Goal: Entertainment & Leisure: Browse casually

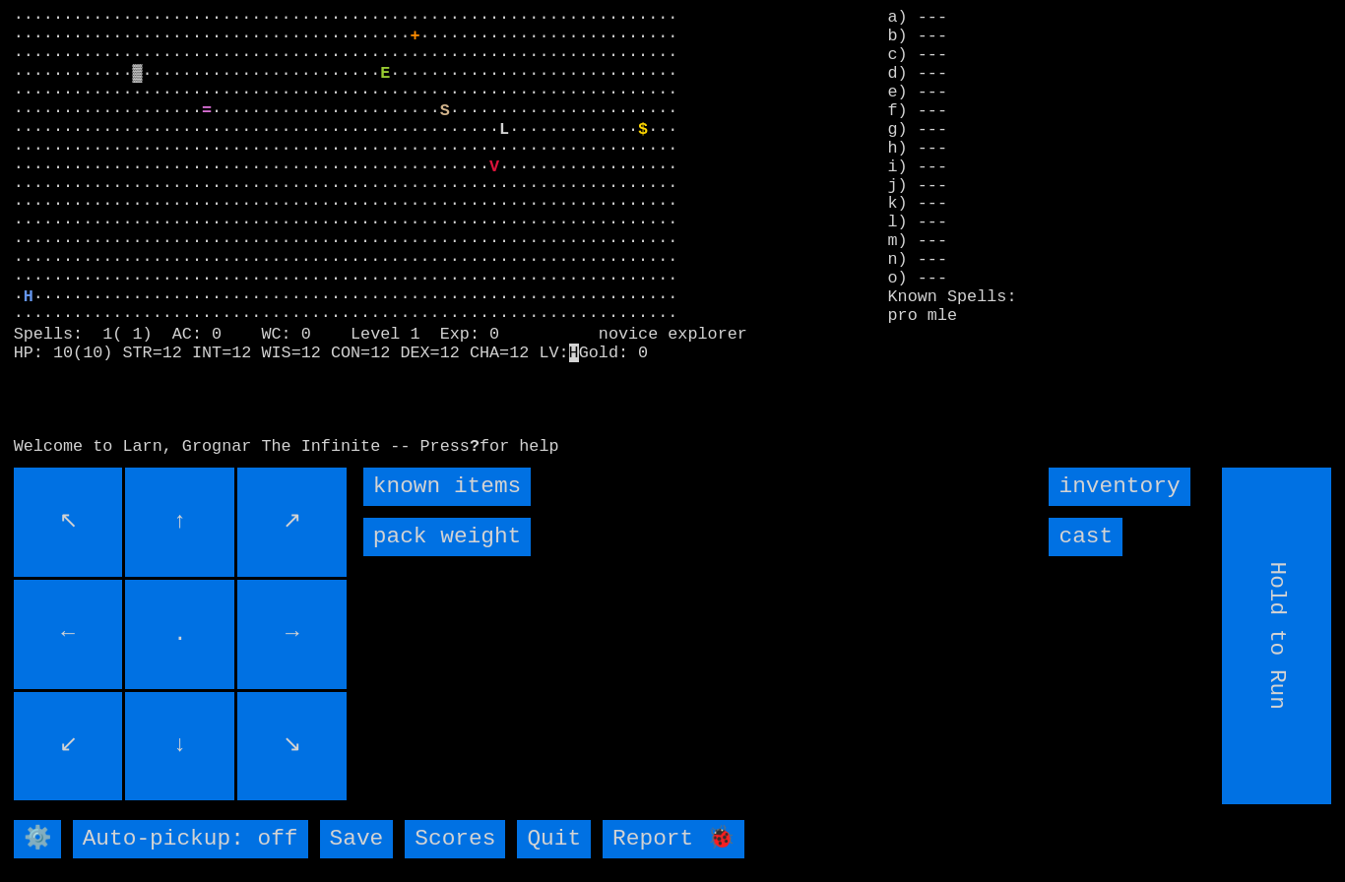
scroll to position [3, 0]
type input "Choose Direction"
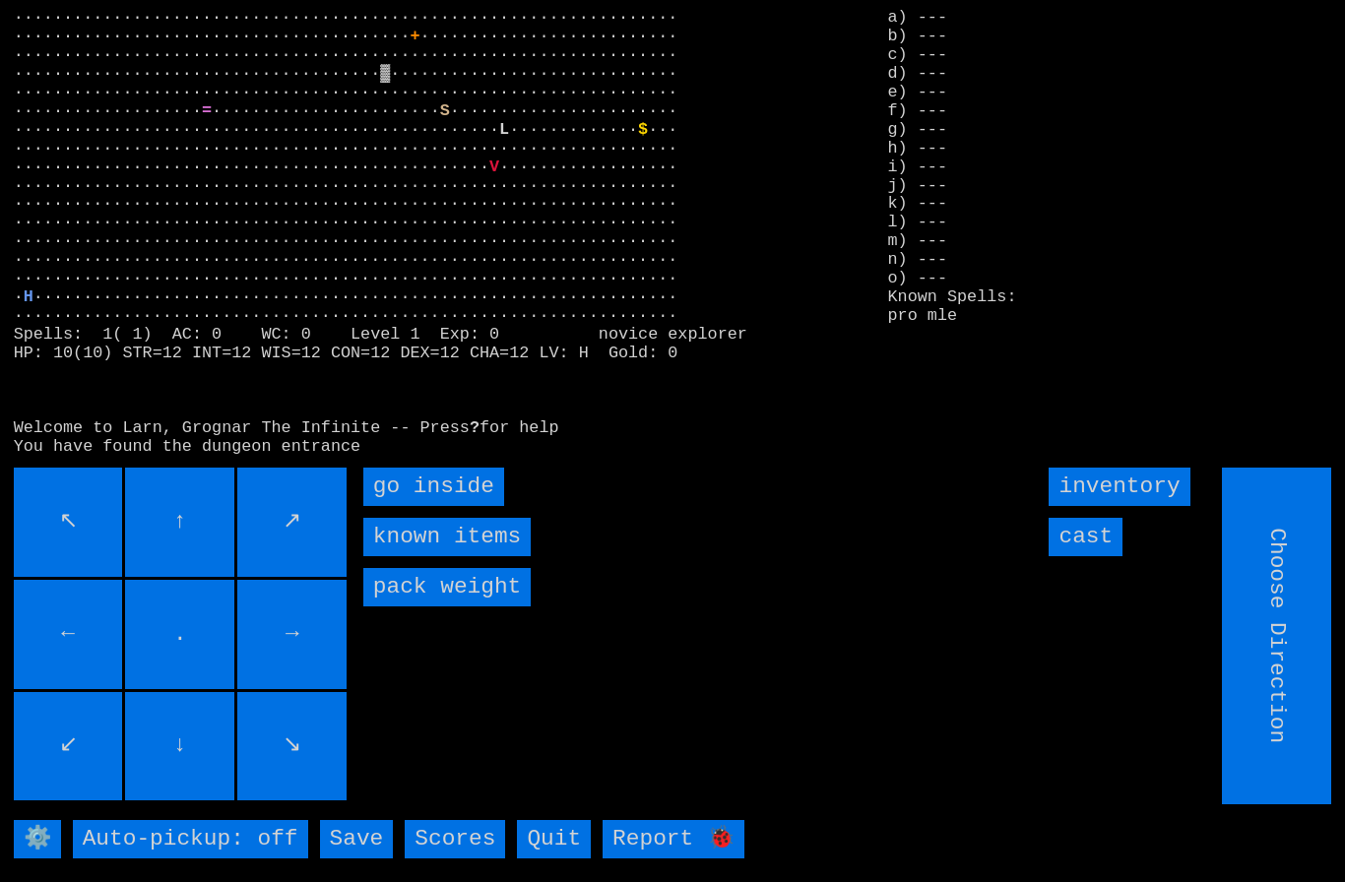
type input "Hold to Run"
click at [424, 506] on inside "go inside" at bounding box center [433, 487] width 141 height 38
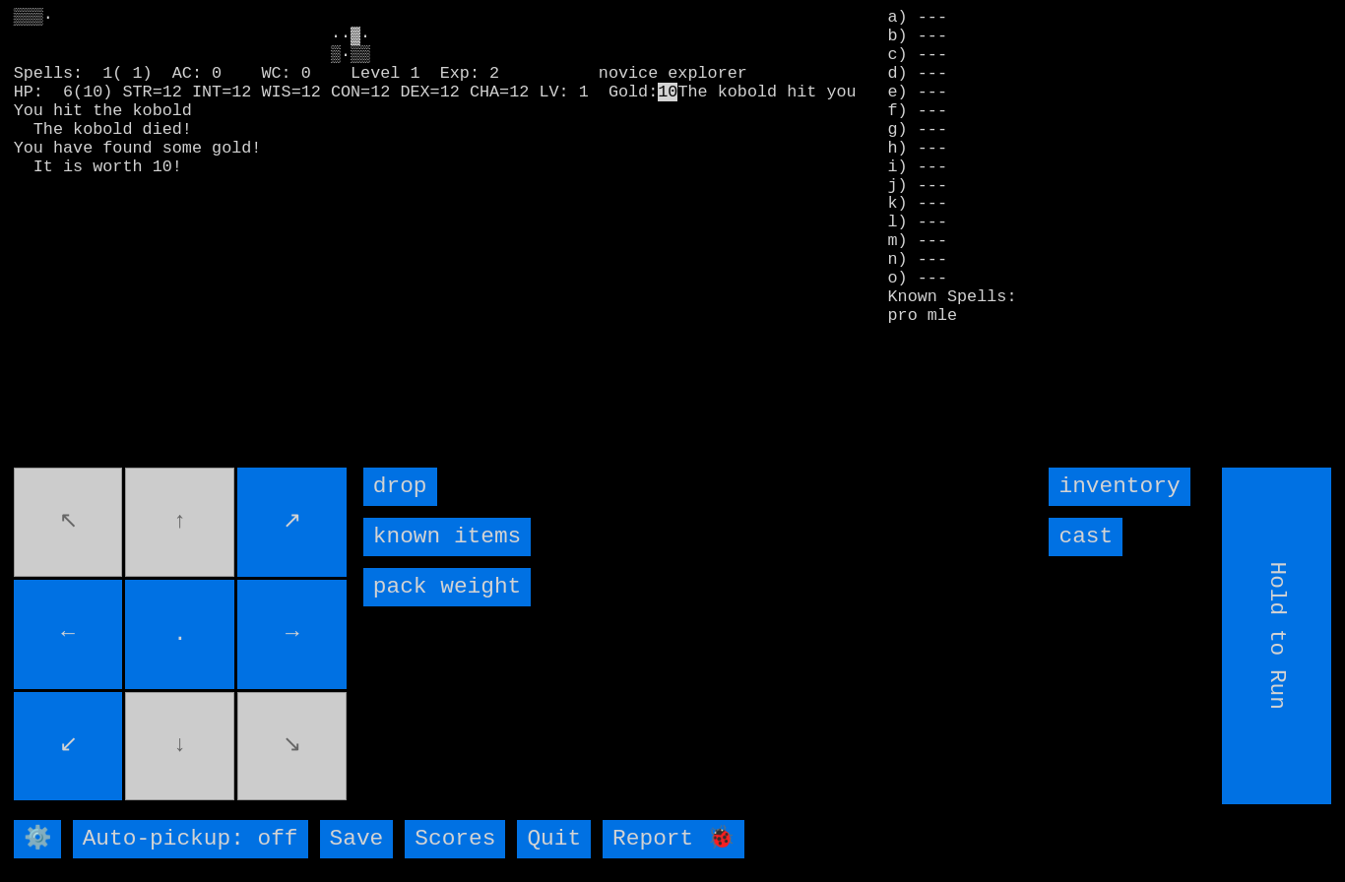
type input "Choose Direction"
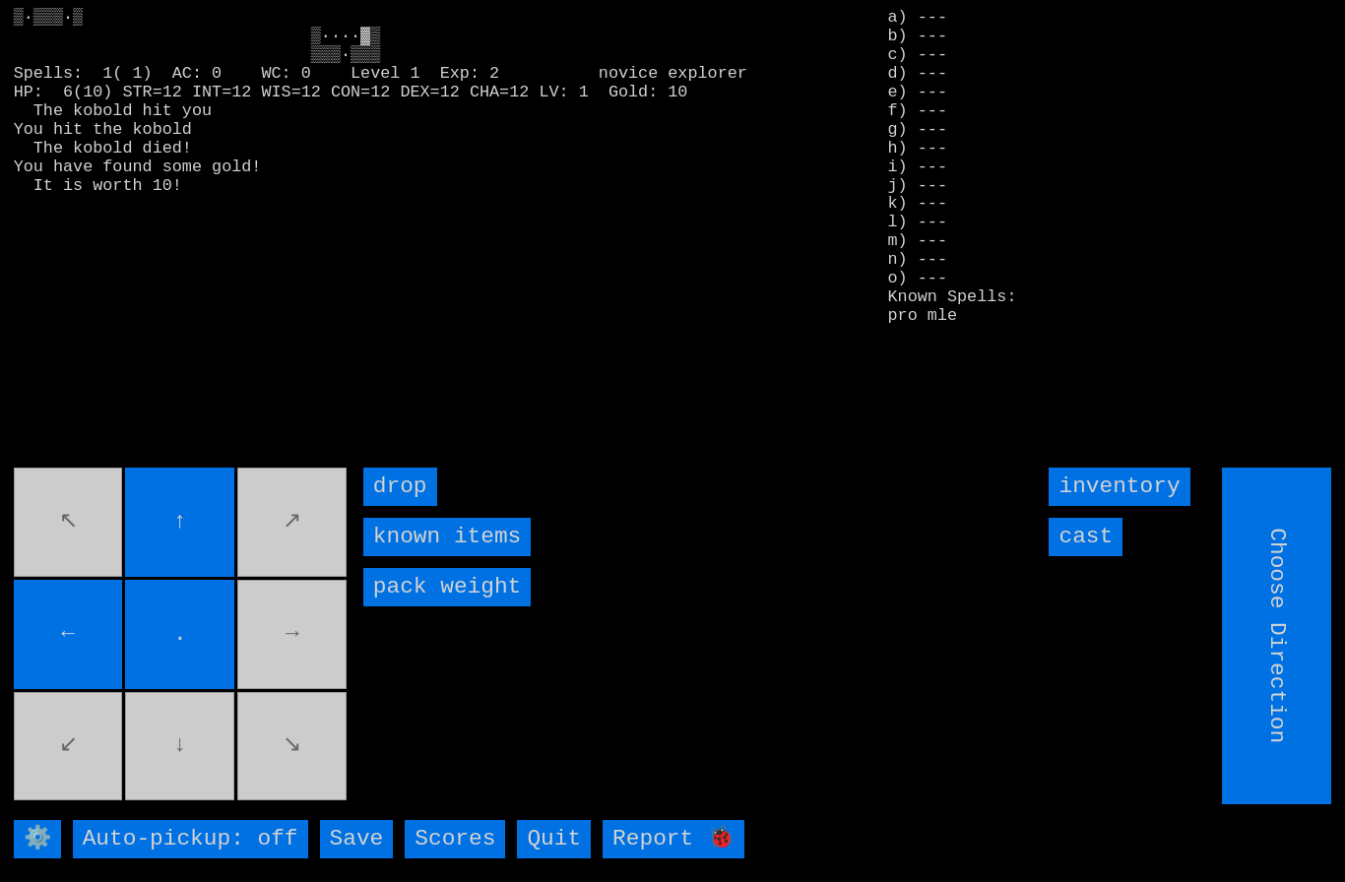
type input "Hold to Run"
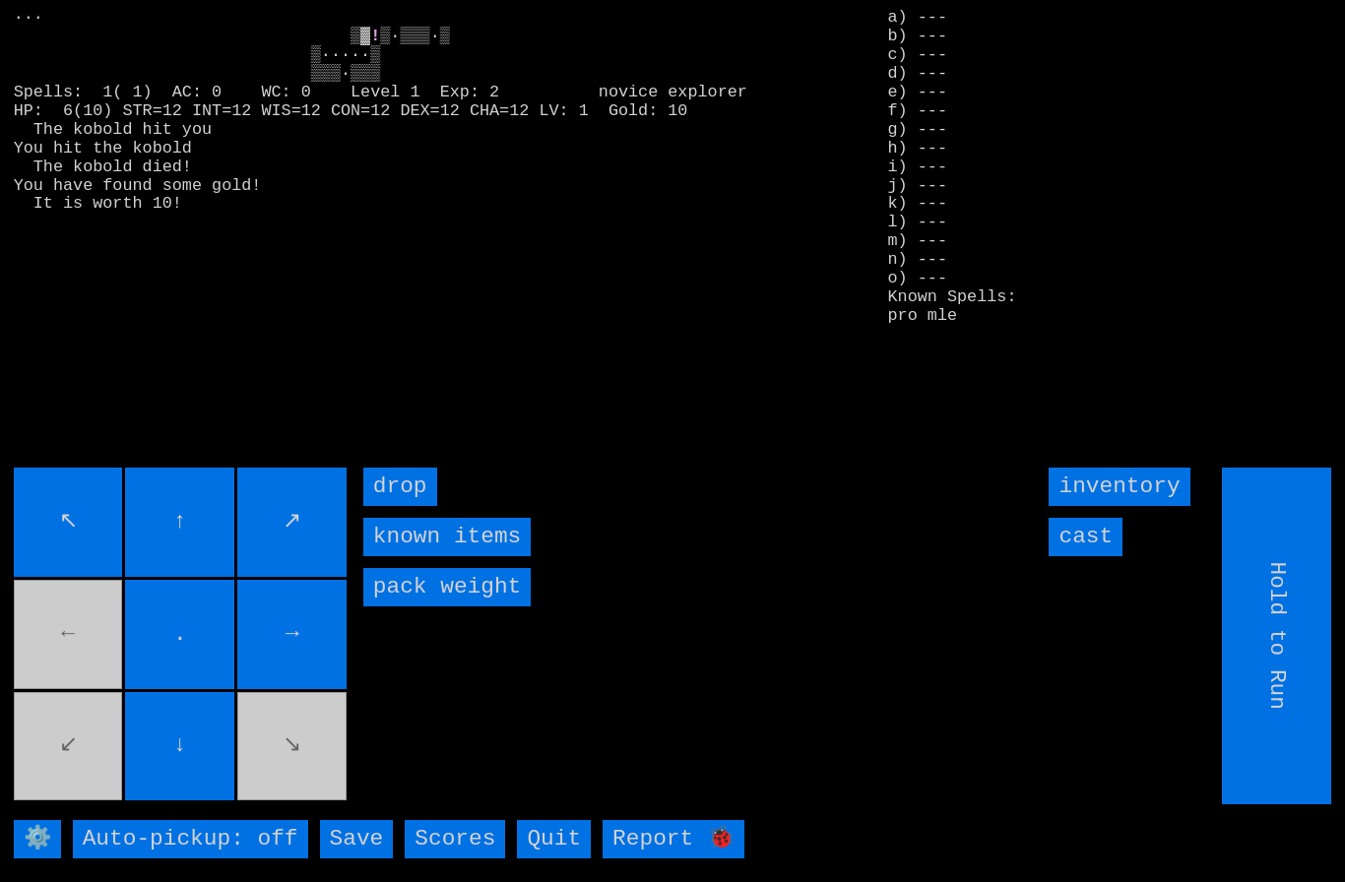
type input "Choose Direction"
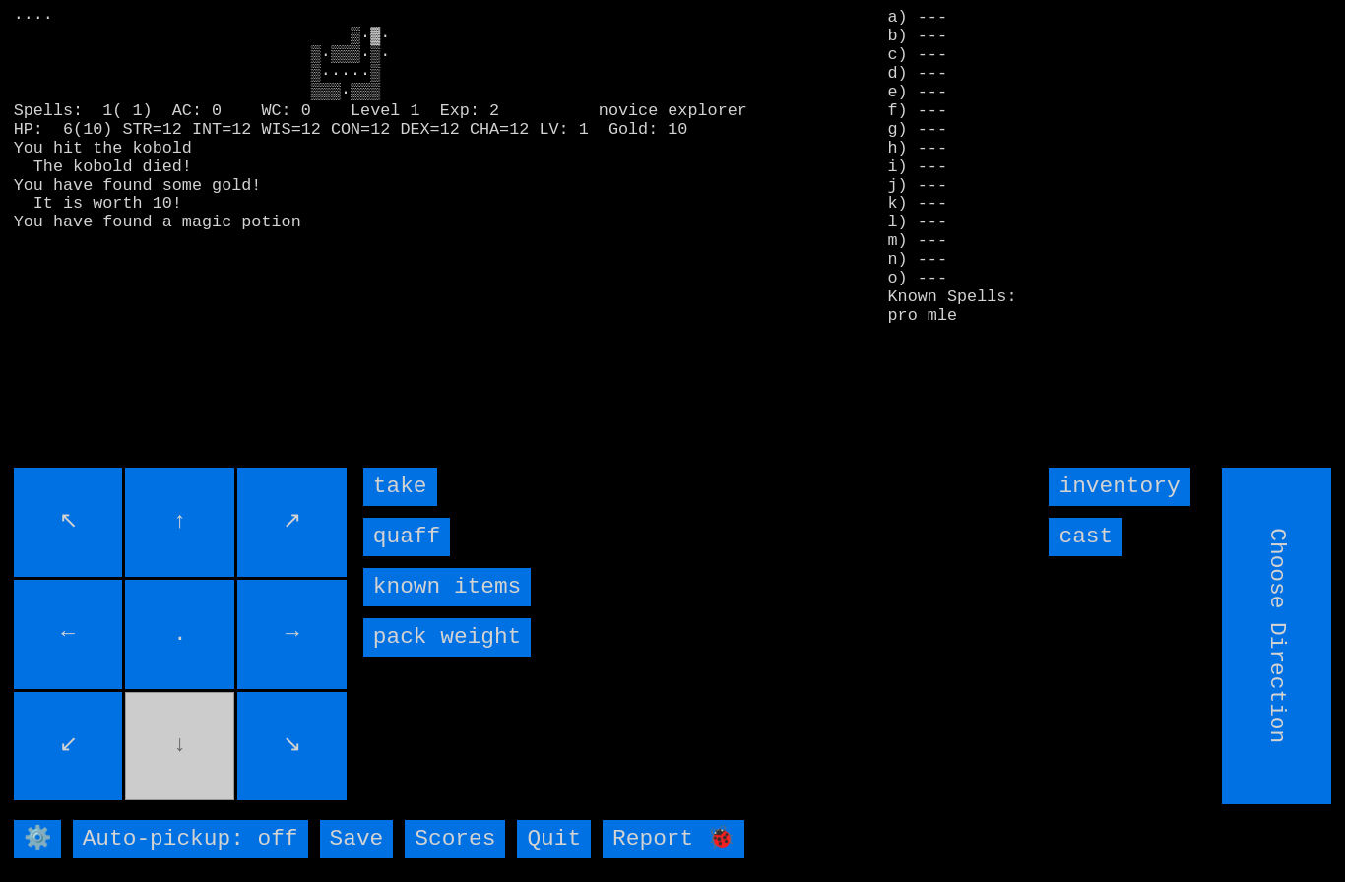
type input "Hold to Run"
click at [406, 556] on input "quaff" at bounding box center [406, 537] width 87 height 38
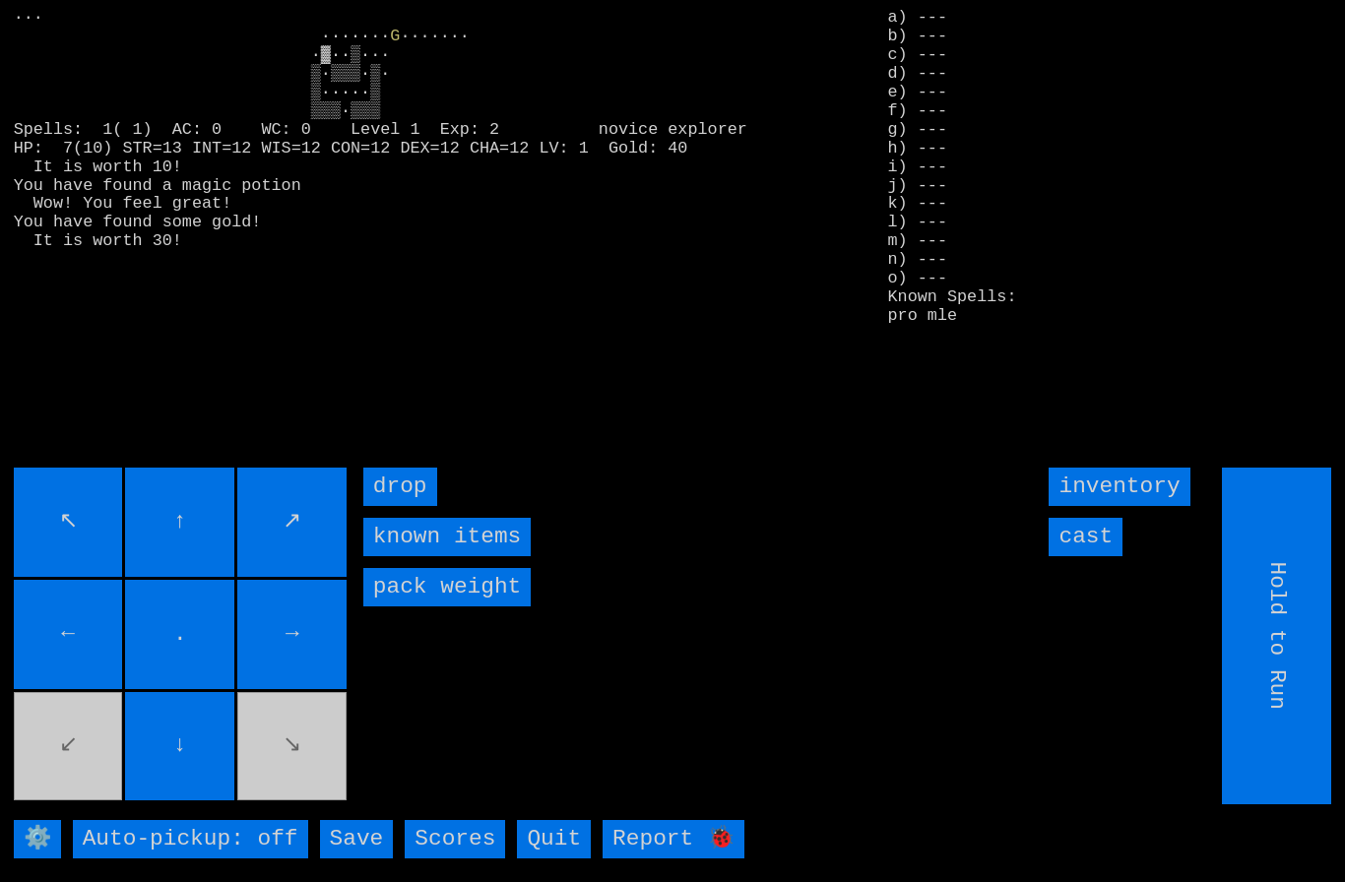
click at [1091, 556] on input "cast" at bounding box center [1085, 537] width 74 height 38
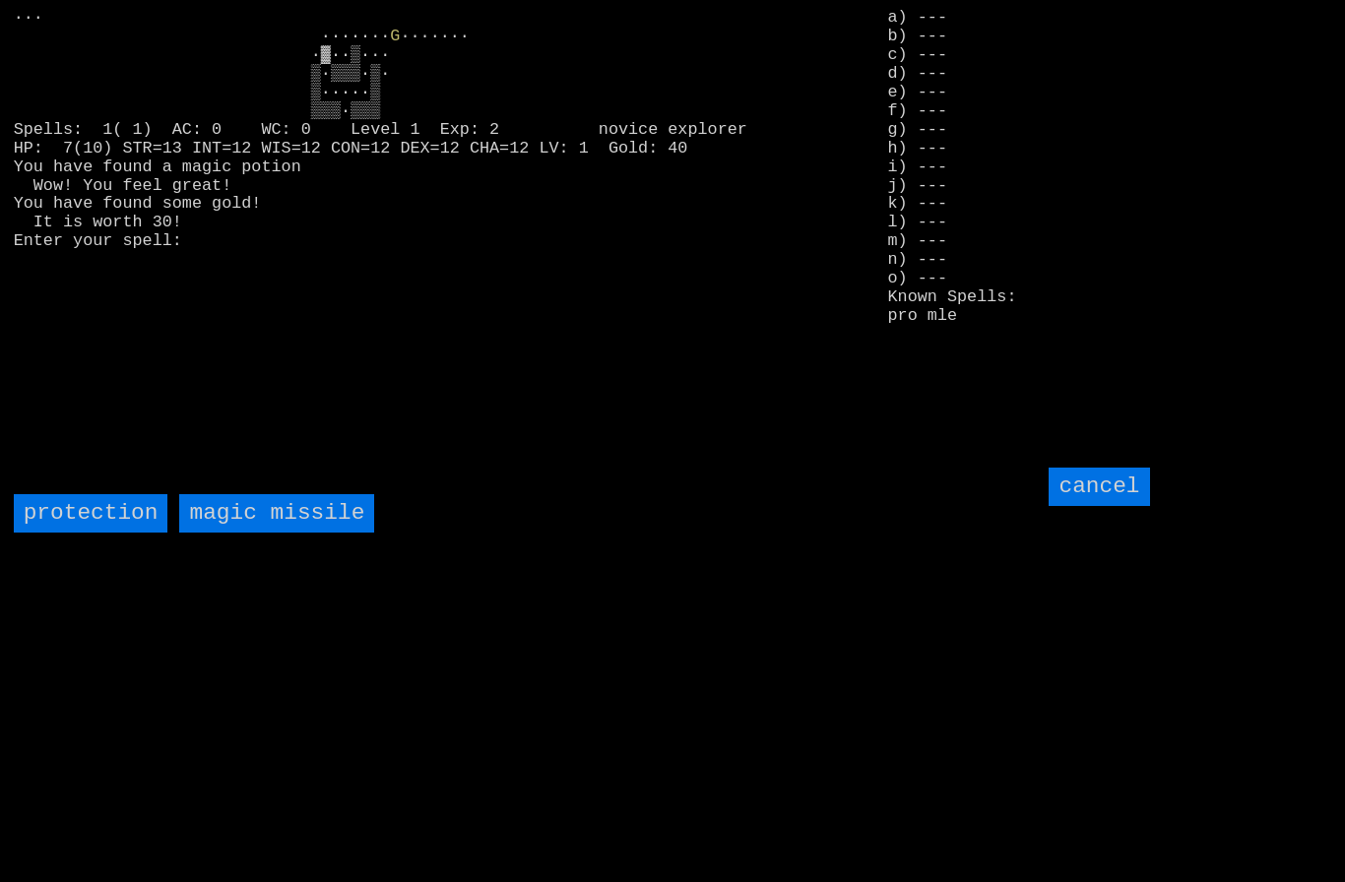
click at [239, 533] on missile "magic missile" at bounding box center [276, 513] width 195 height 38
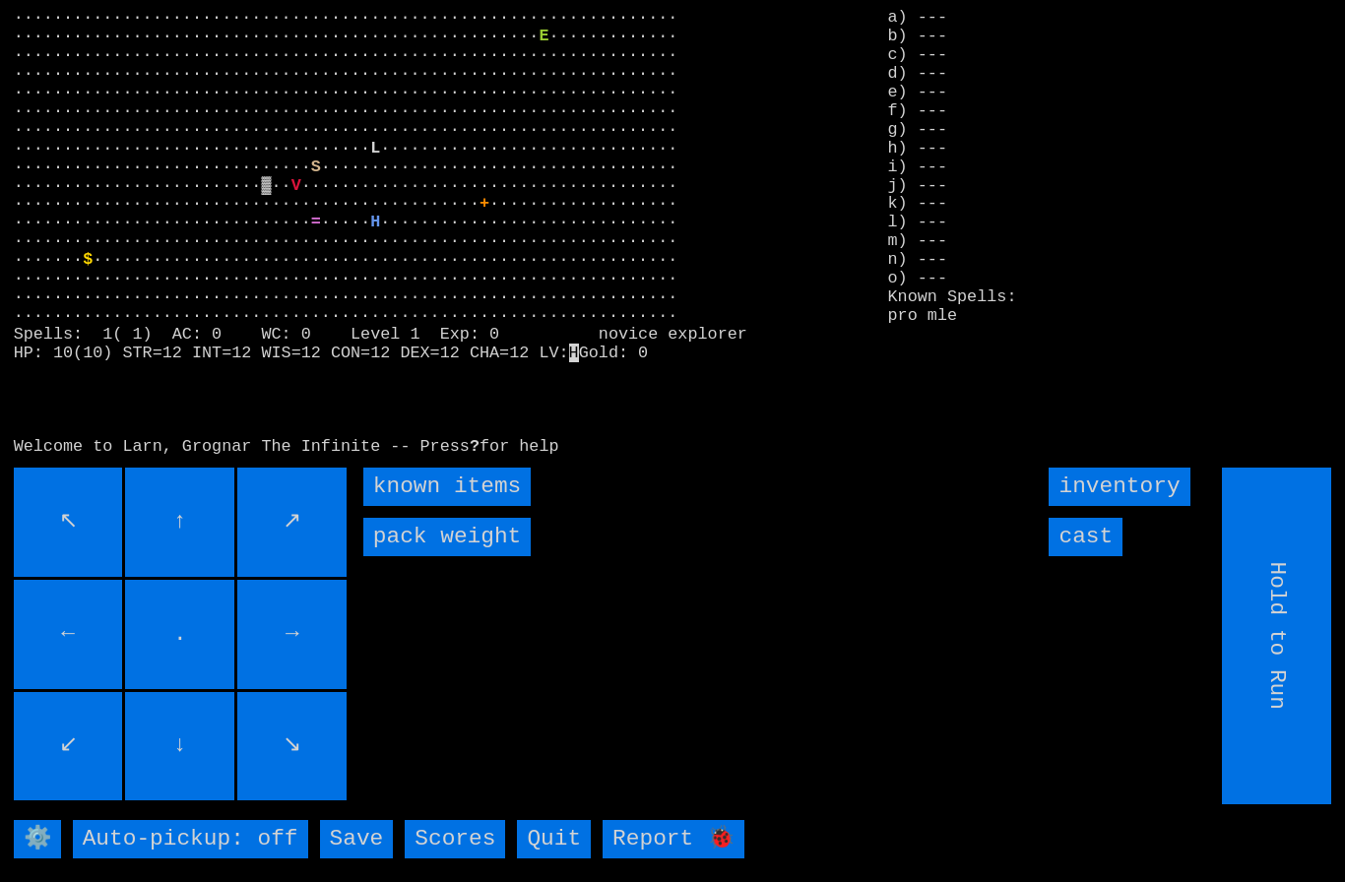
scroll to position [3, 0]
type input "Choose Direction"
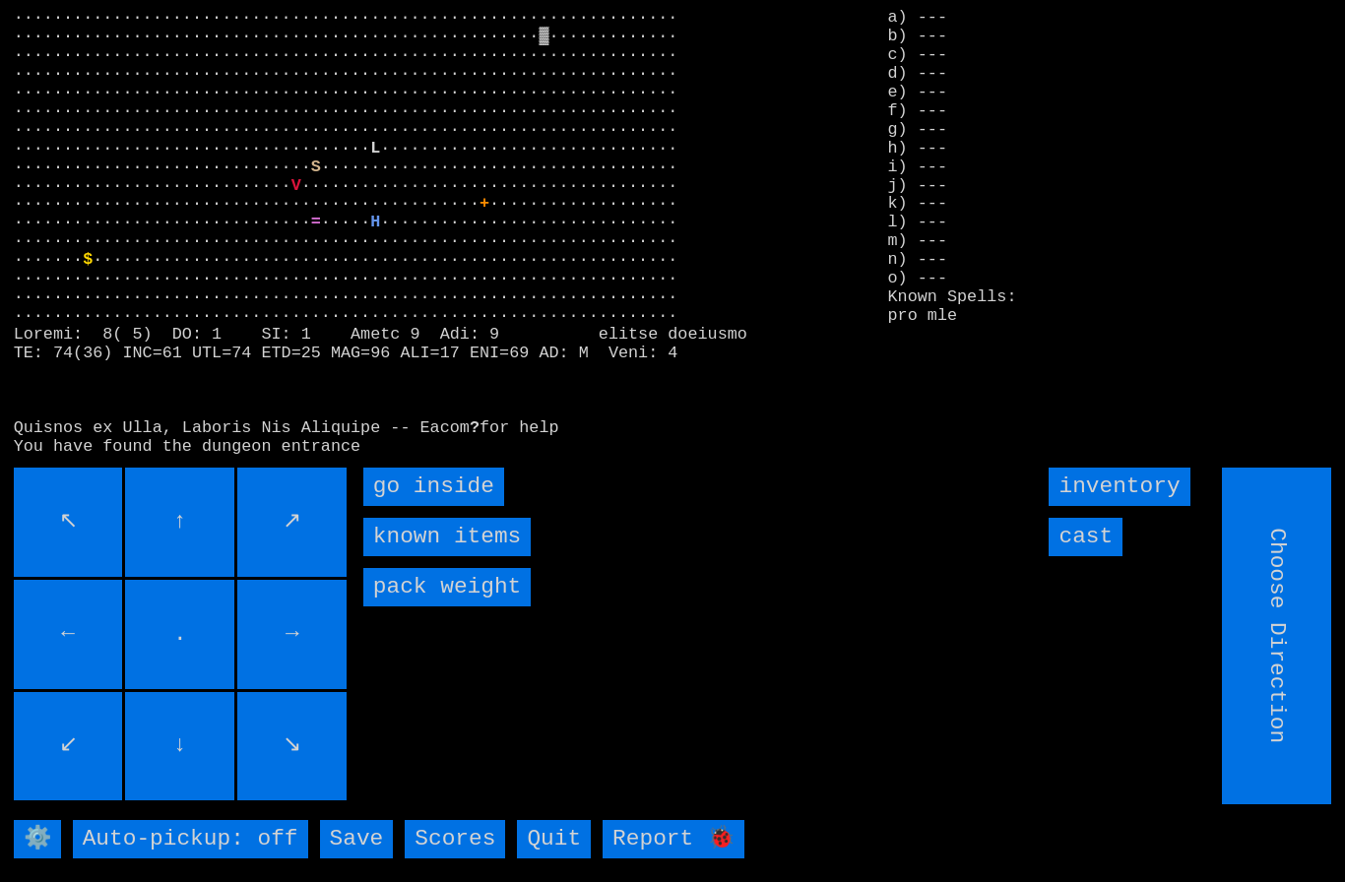
type input "Hold to Run"
click at [478, 506] on inside "go inside" at bounding box center [433, 487] width 141 height 38
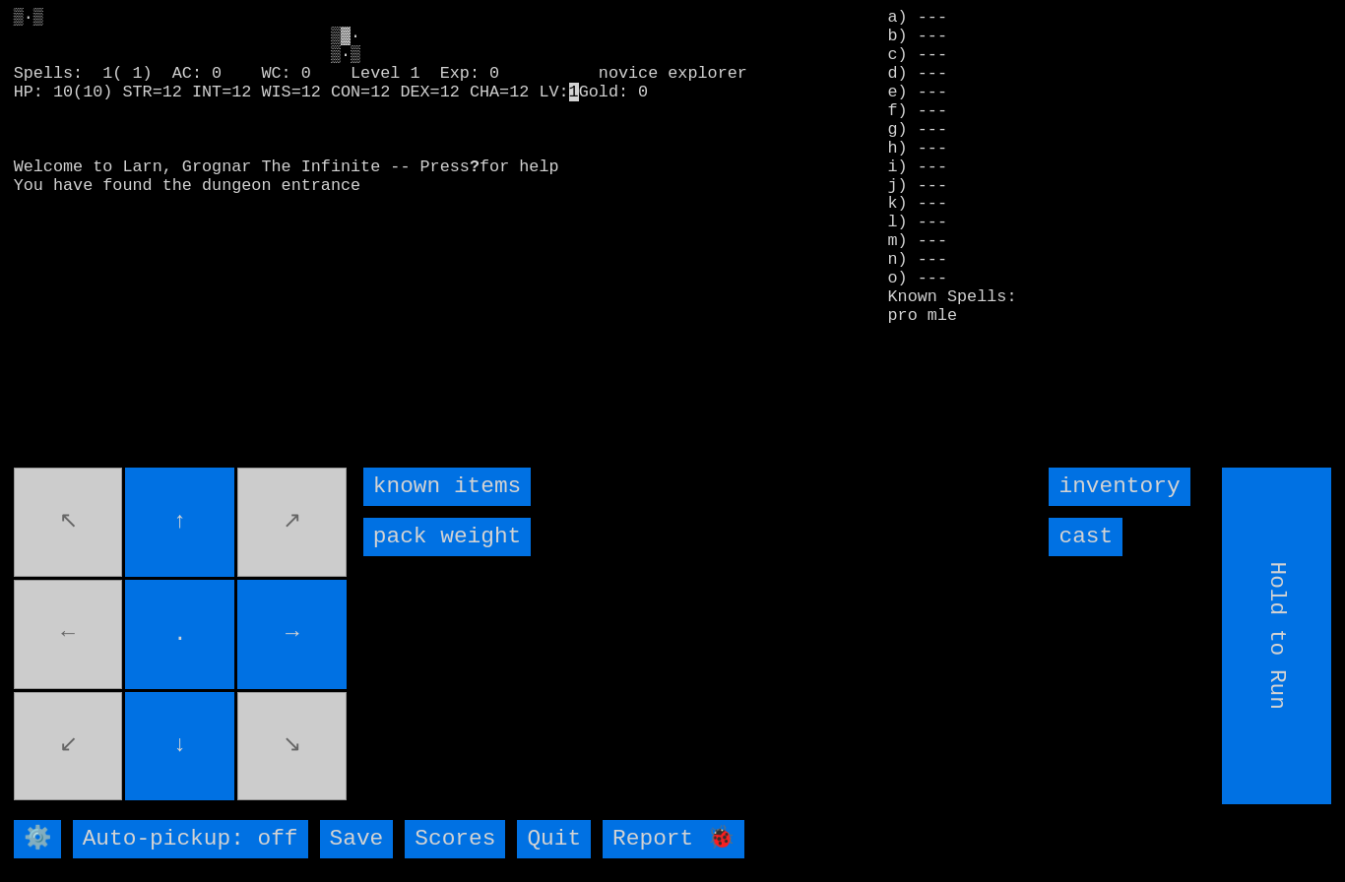
type input "Choose Direction"
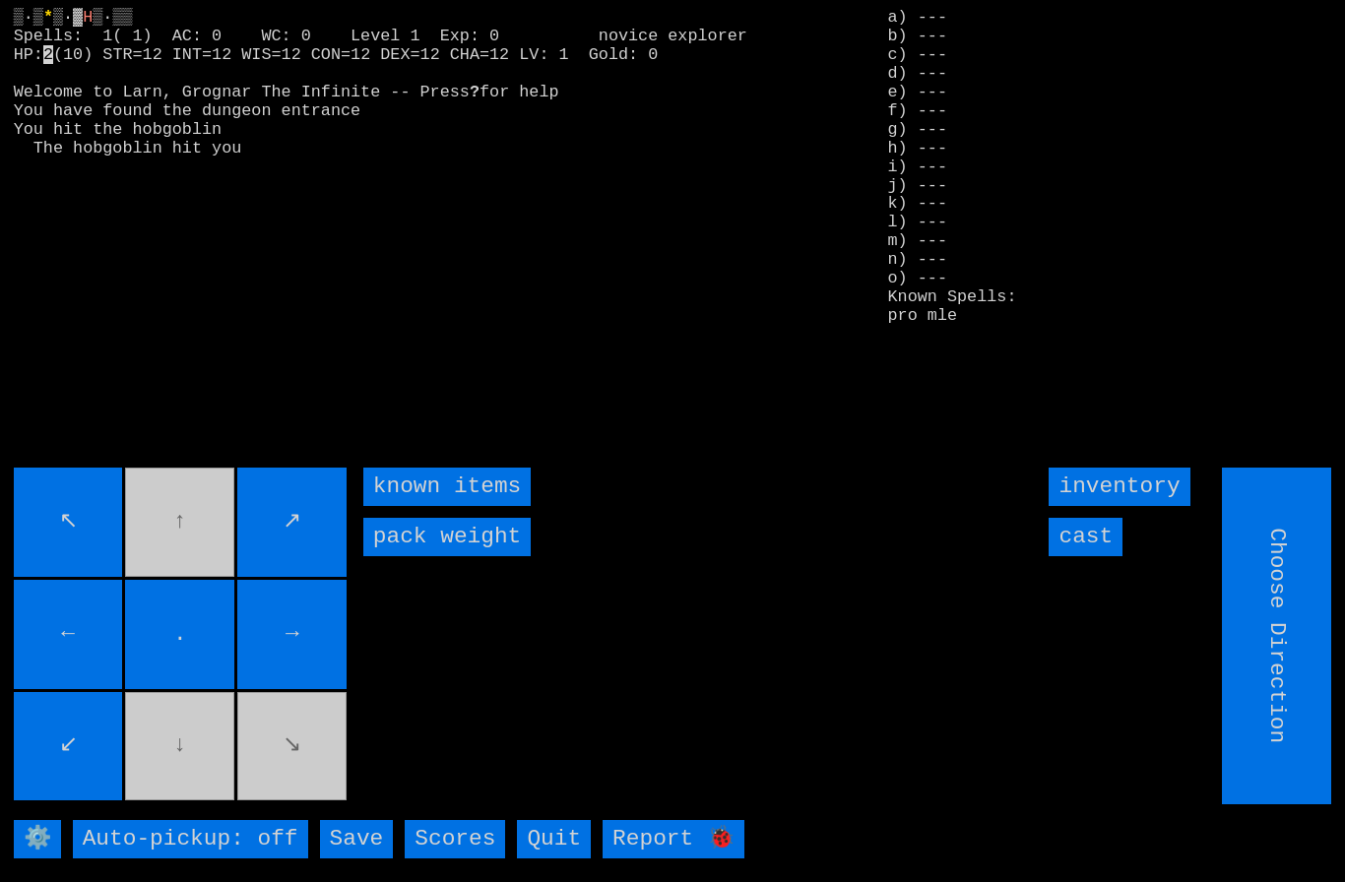
type input "Hold to Run"
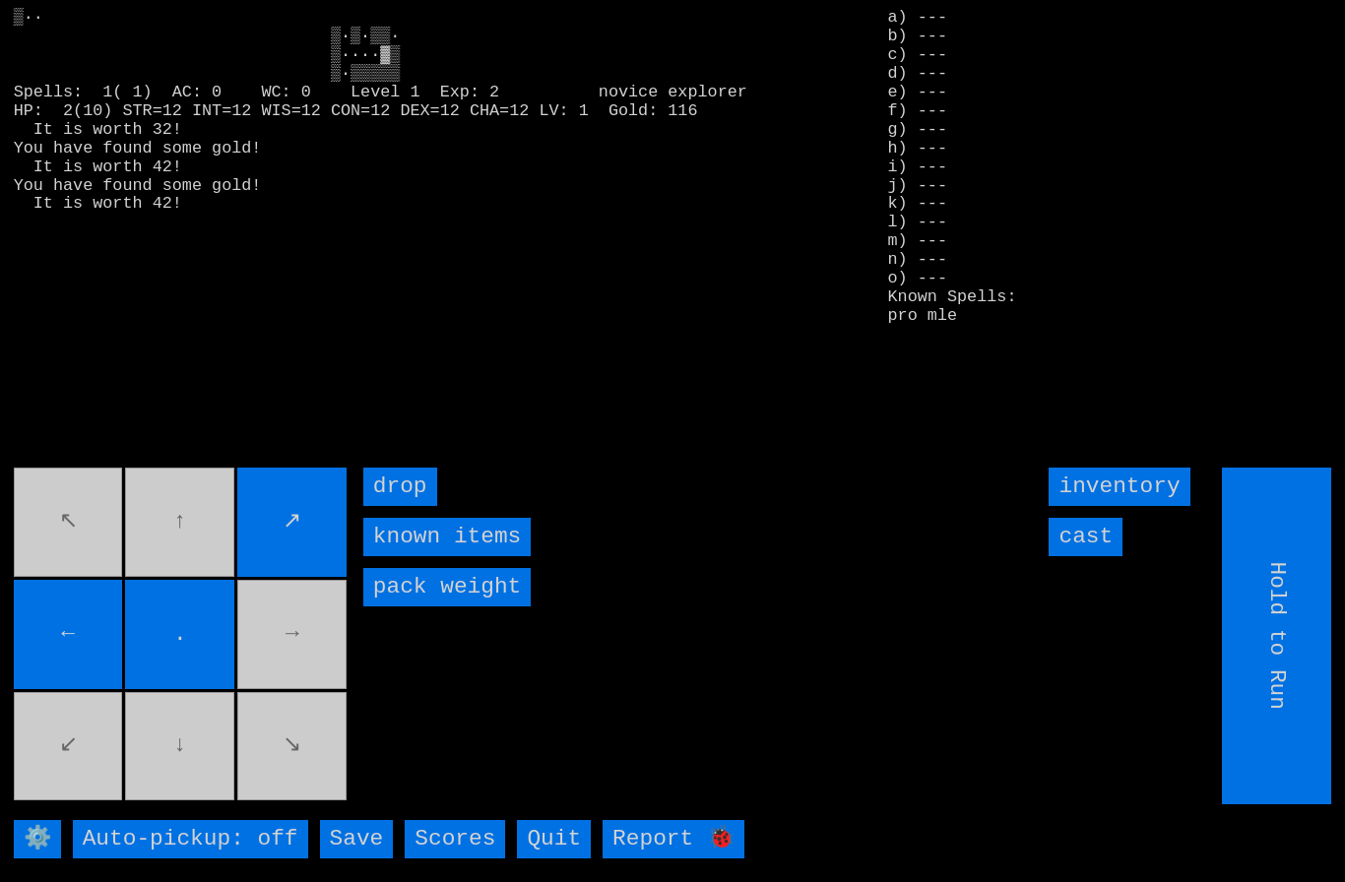
click at [292, 669] on movebuttons "↖ ↑ ↗ ← . → ↙ ↓ ↘" at bounding box center [182, 636] width 337 height 337
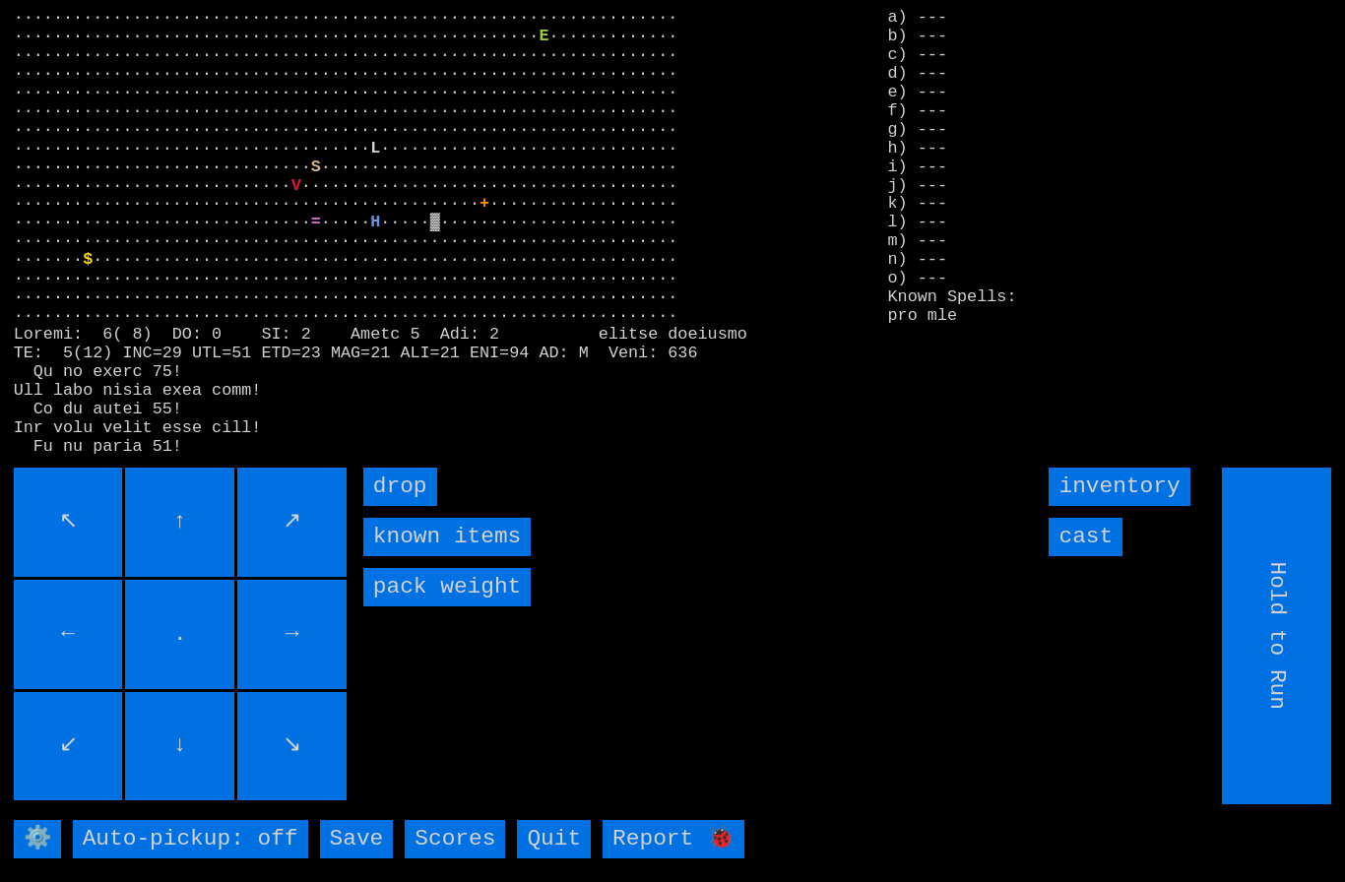
type input "Choose Direction"
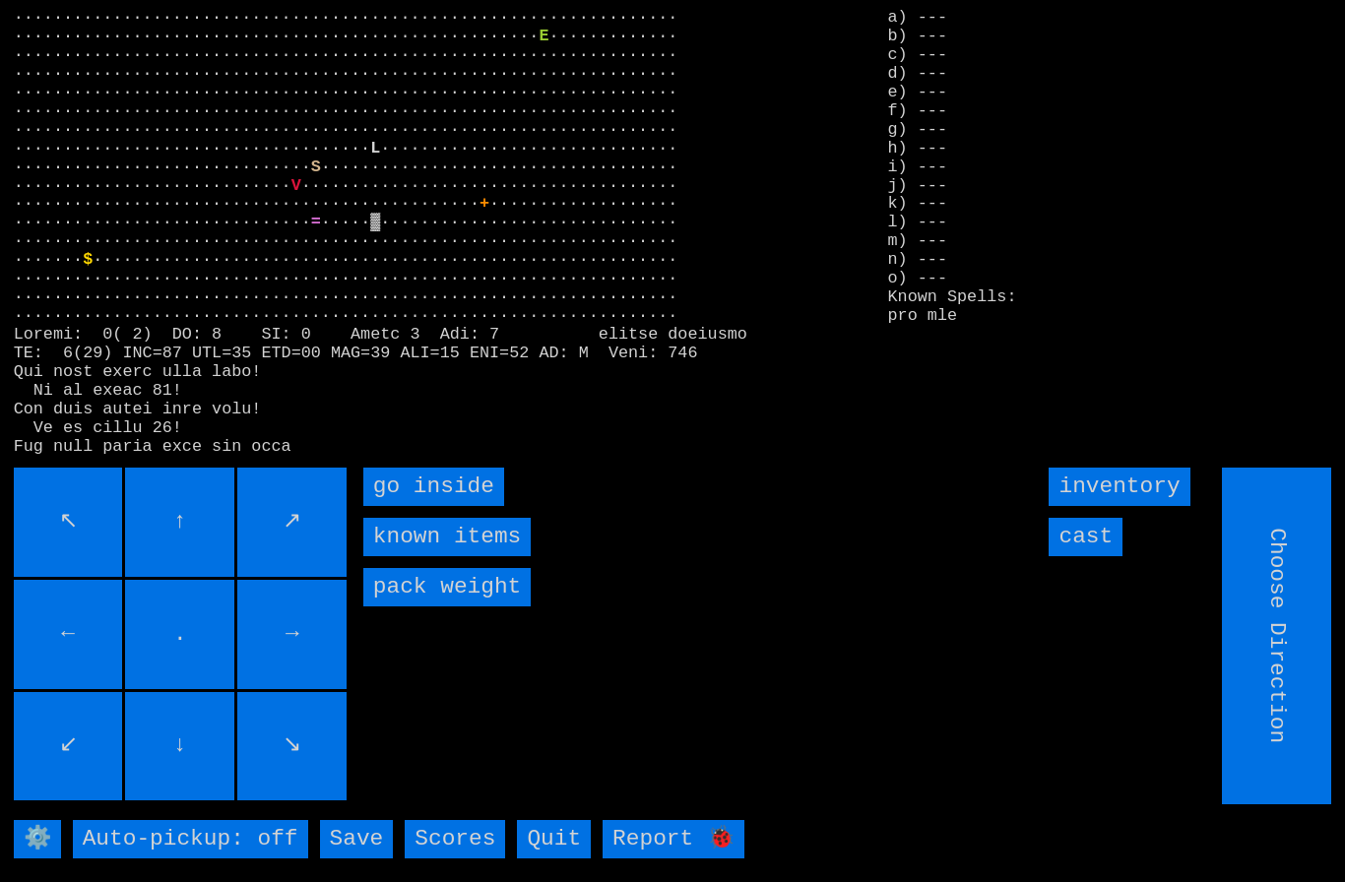
type input "Hold to Run"
click at [438, 506] on inside "go inside" at bounding box center [433, 487] width 141 height 38
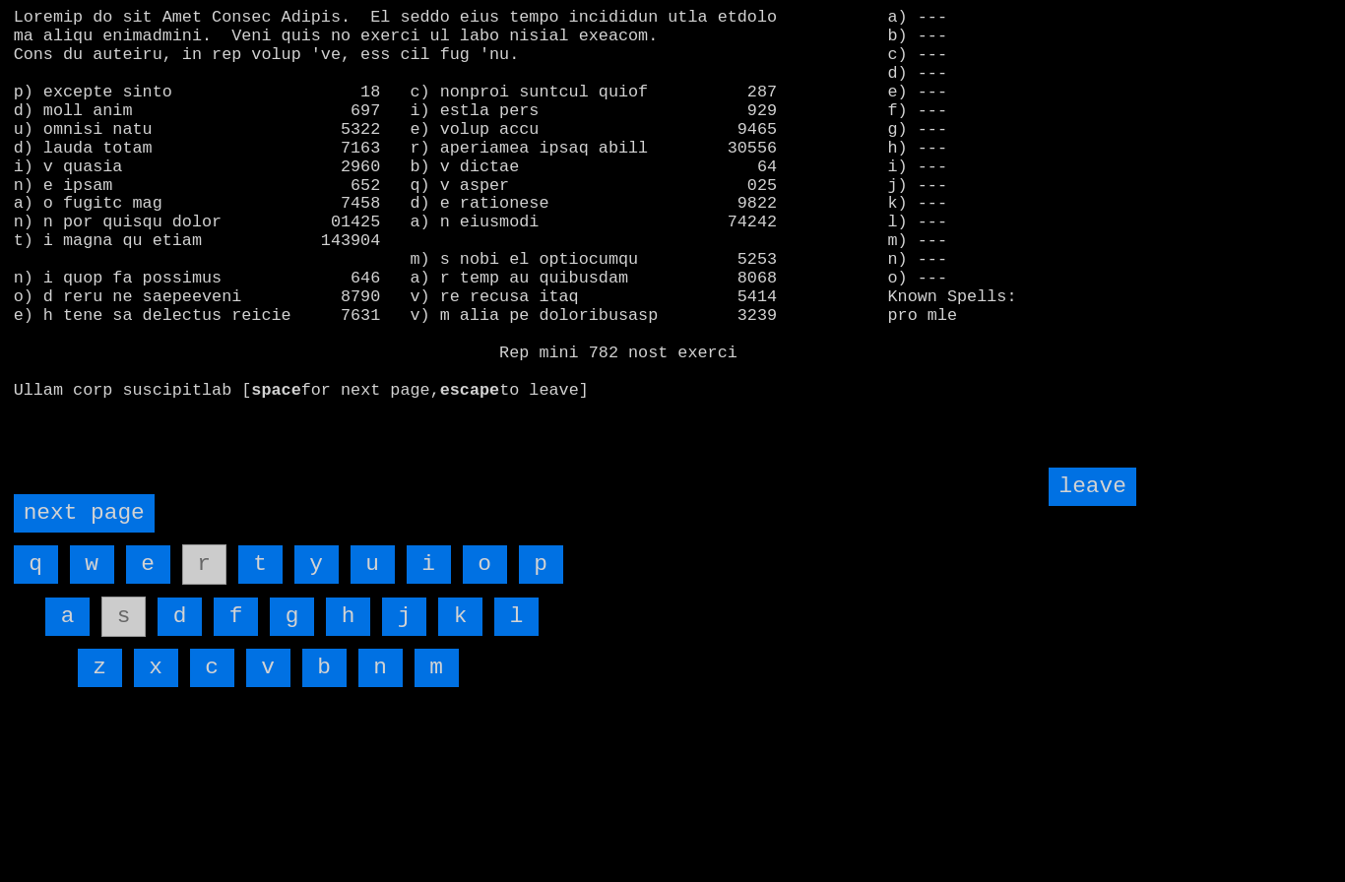
click at [70, 636] on input "a" at bounding box center [67, 617] width 44 height 38
click at [408, 636] on input "j" at bounding box center [404, 617] width 44 height 38
click at [1102, 506] on input "leave" at bounding box center [1091, 487] width 87 height 38
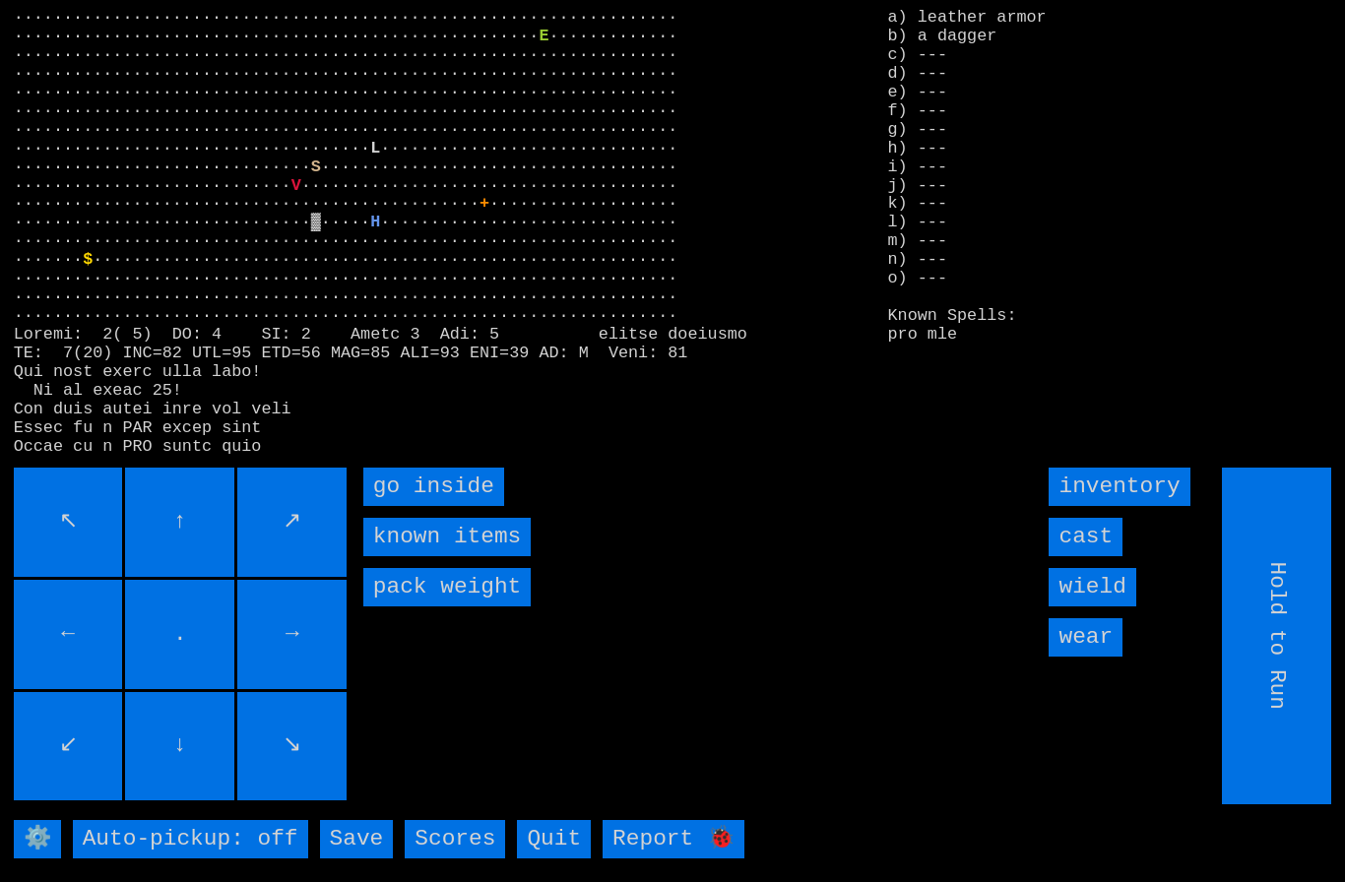
click at [1098, 657] on input "wear" at bounding box center [1085, 637] width 74 height 38
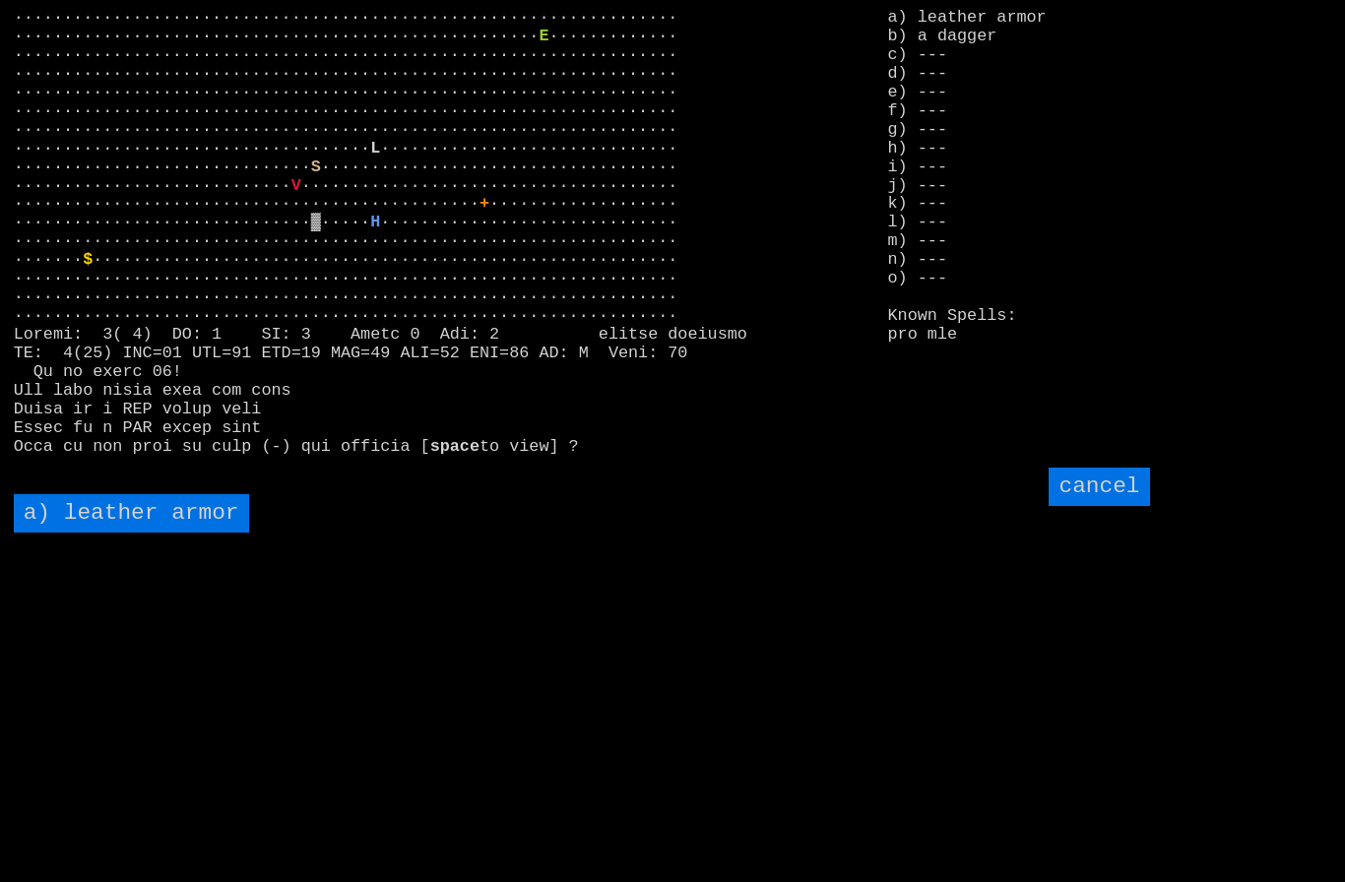
click at [101, 533] on armor "a) leather armor" at bounding box center [131, 513] width 235 height 38
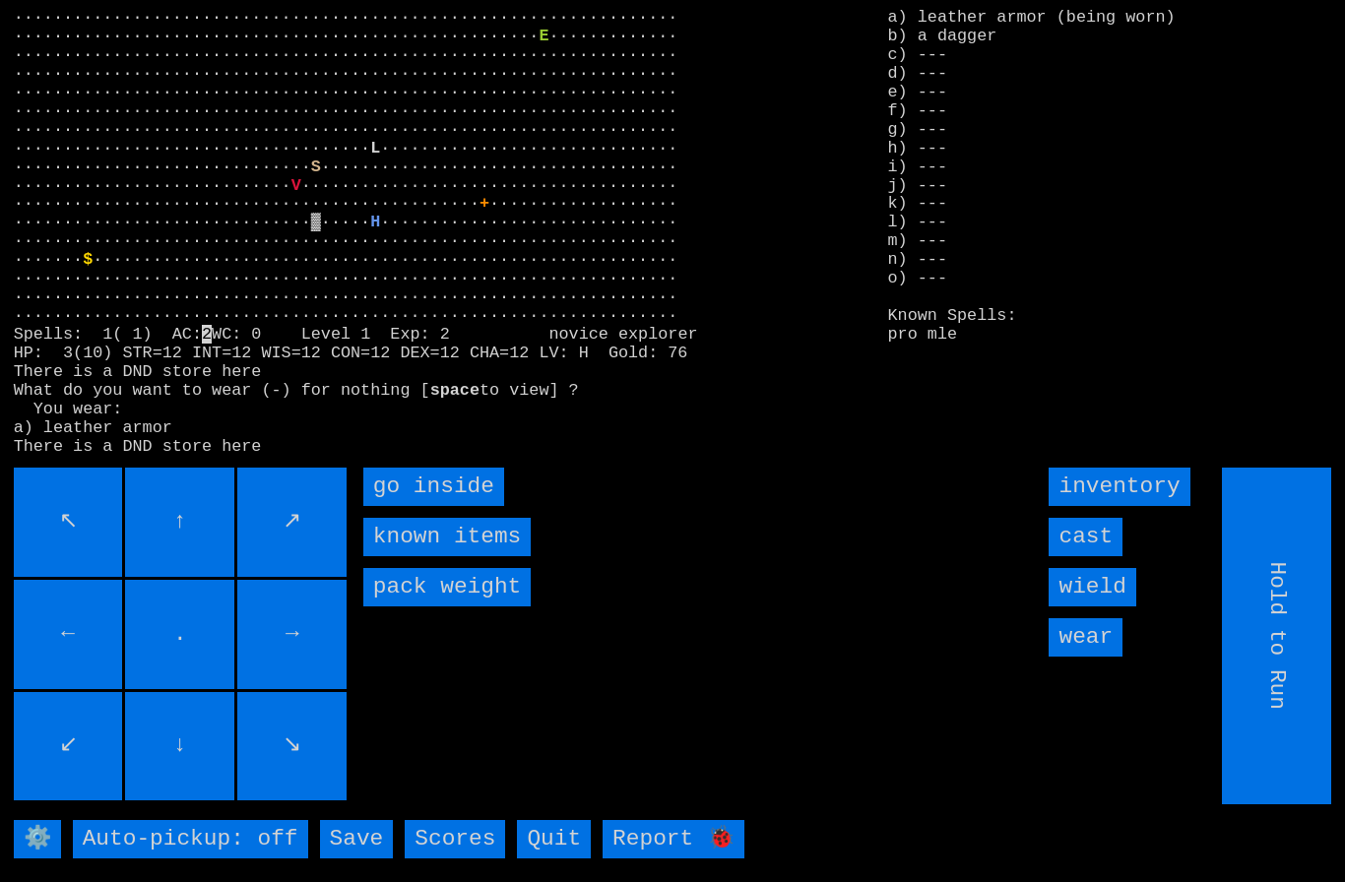
click at [1114, 606] on input "wield" at bounding box center [1091, 587] width 87 height 38
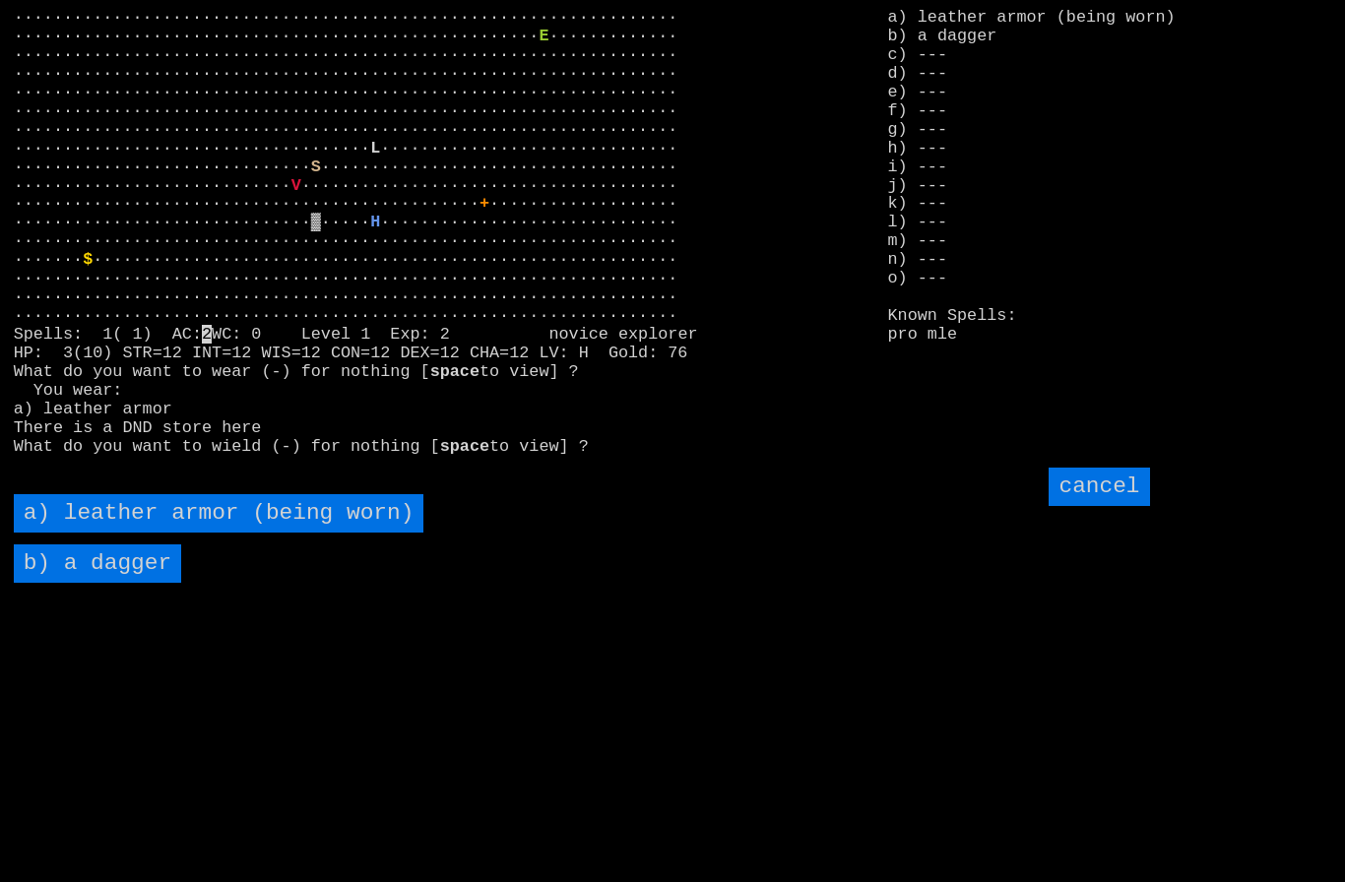
click at [68, 583] on dagger "b) a dagger" at bounding box center [97, 563] width 167 height 38
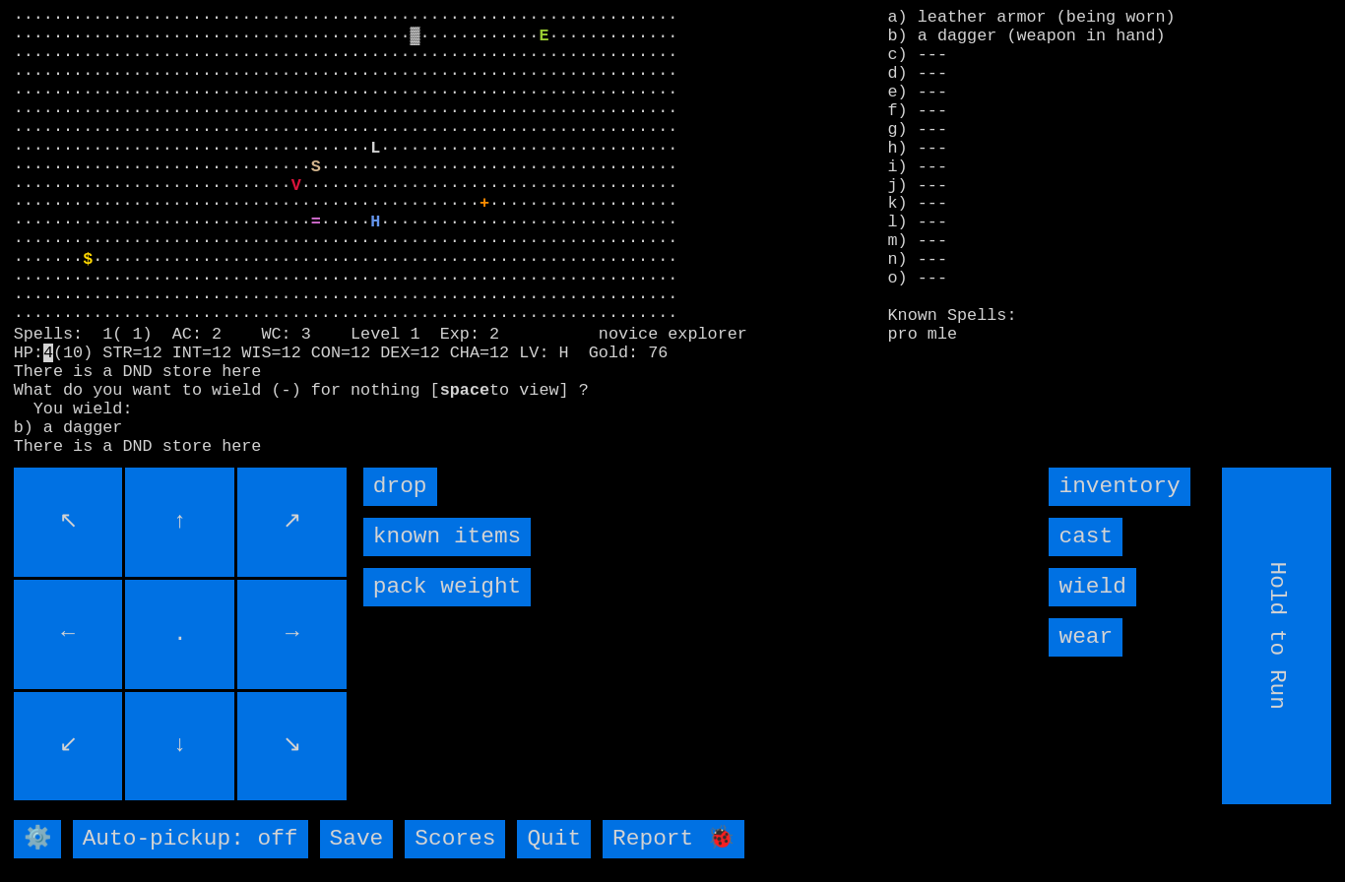
type input "Choose Direction"
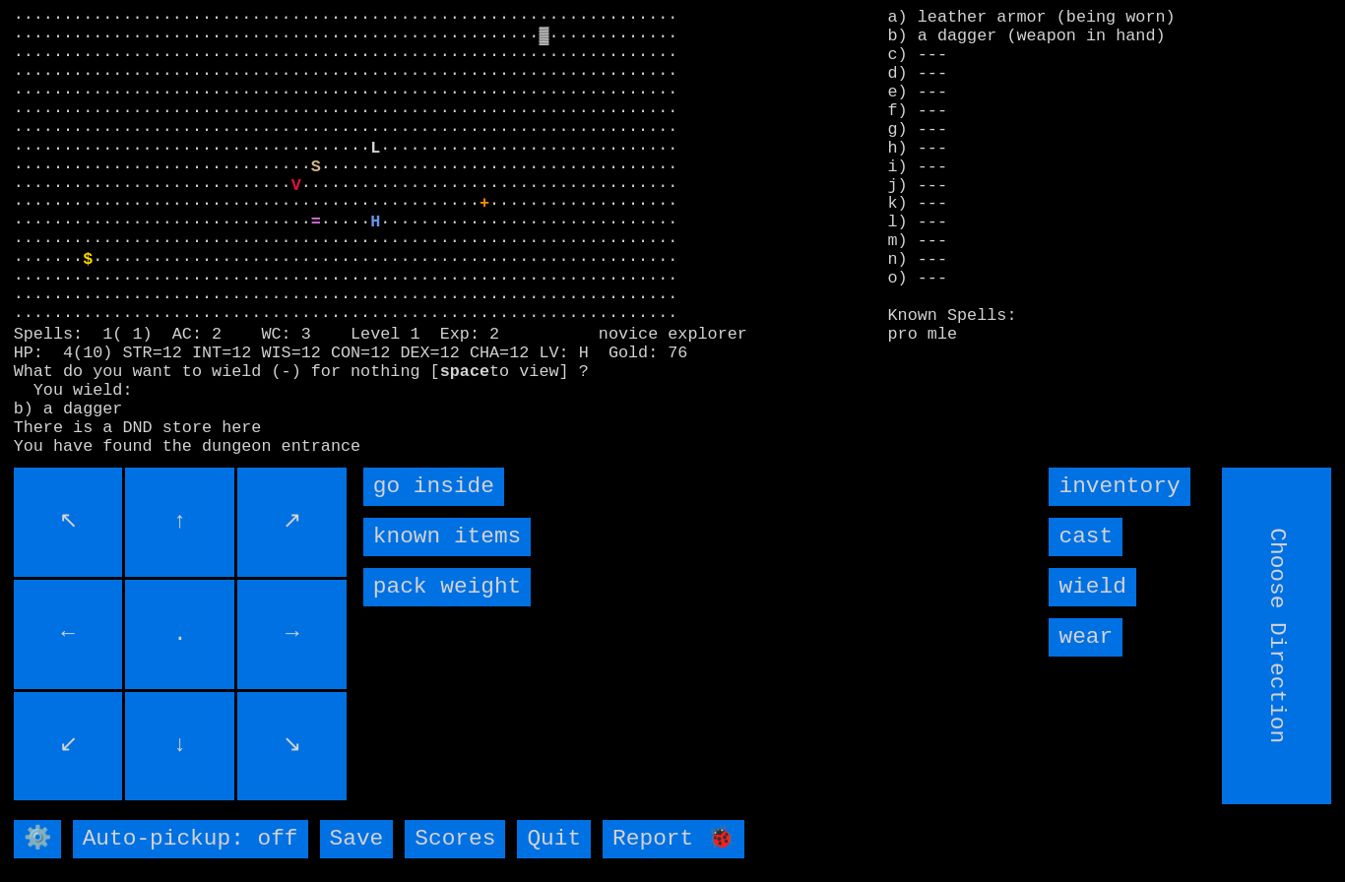
type input "Hold to Run"
click at [433, 506] on inside "go inside" at bounding box center [433, 487] width 141 height 38
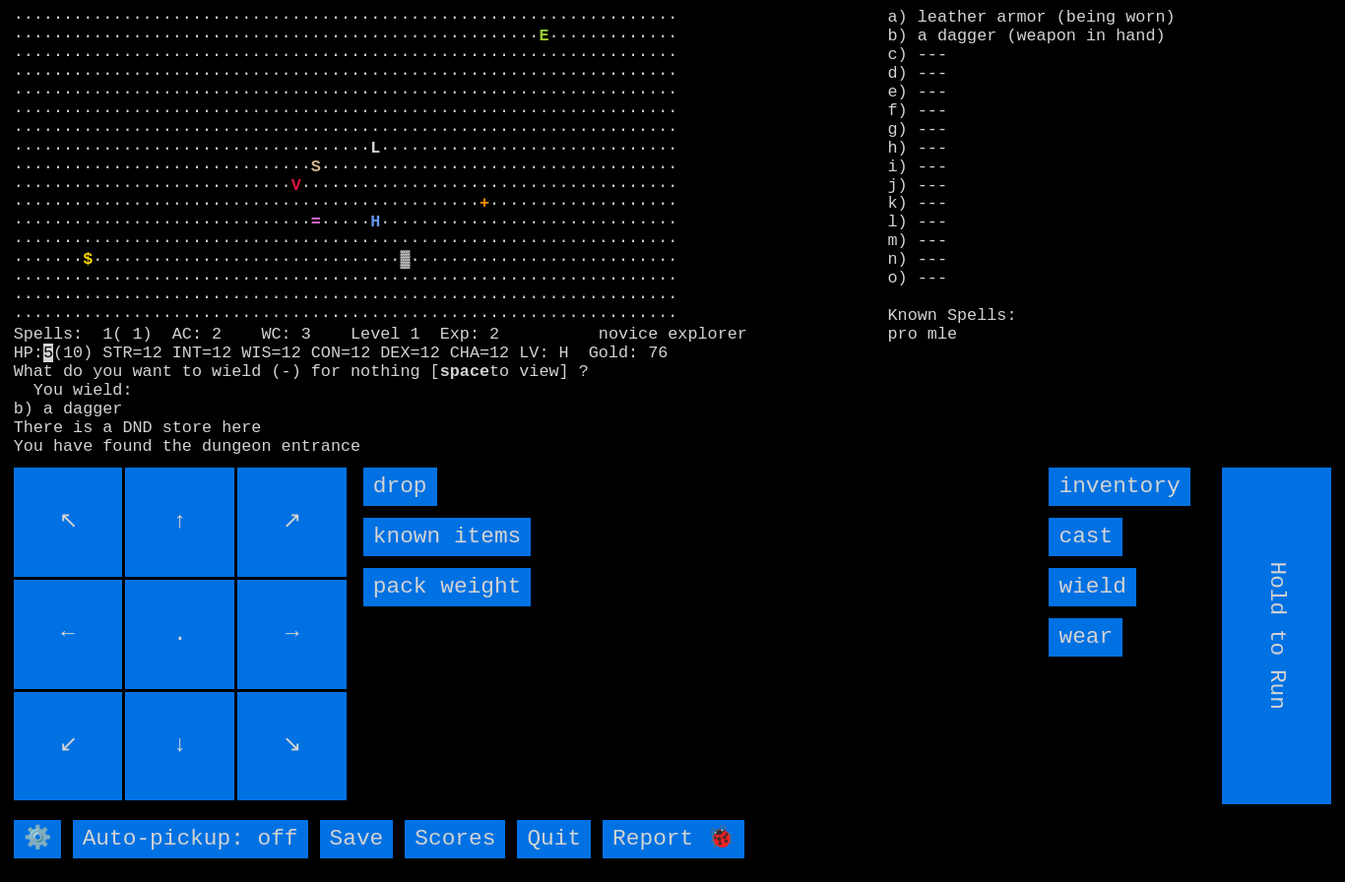
type input "Choose Direction"
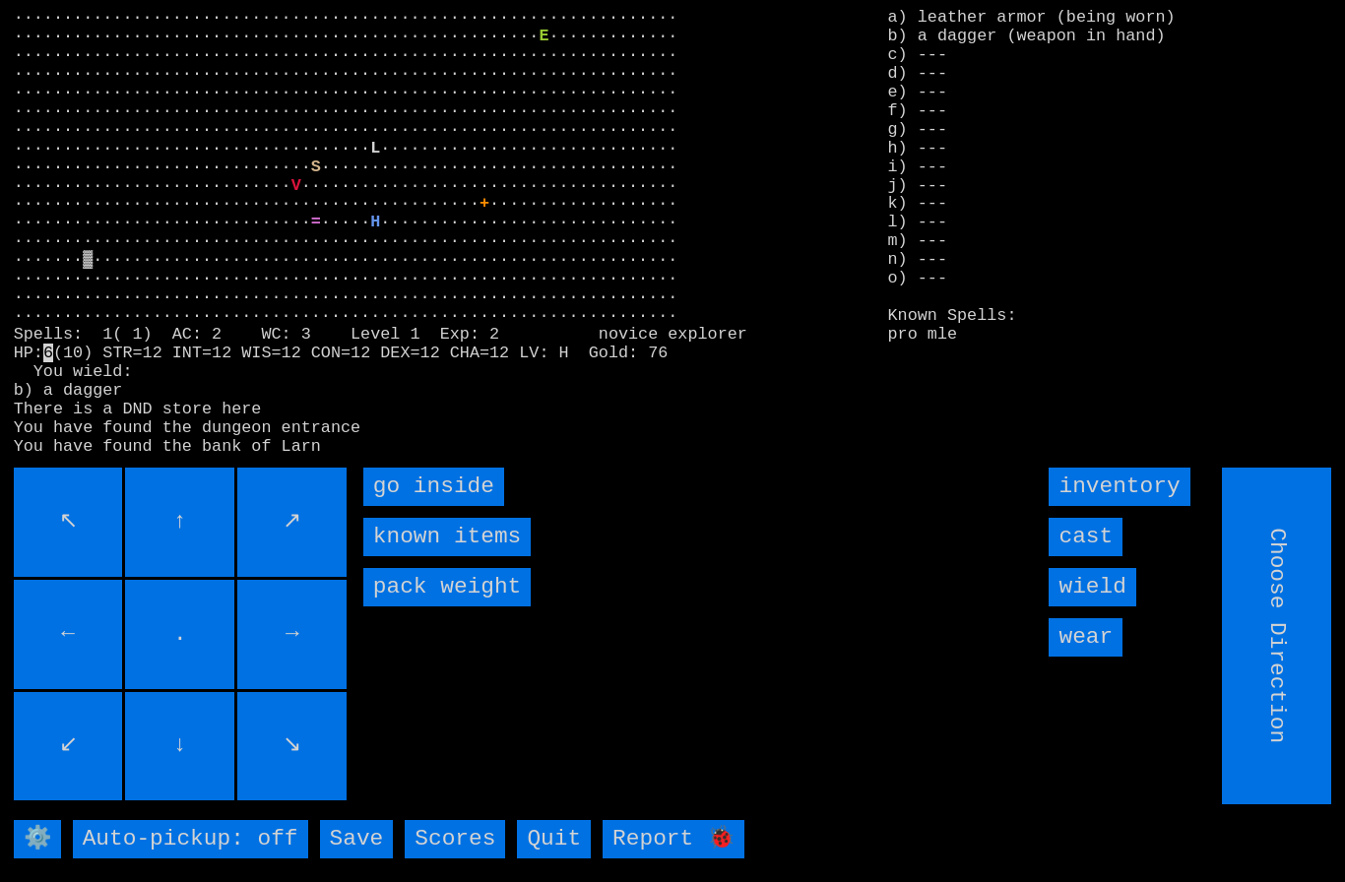
type input "Hold to Run"
click at [420, 506] on inside "go inside" at bounding box center [433, 487] width 141 height 38
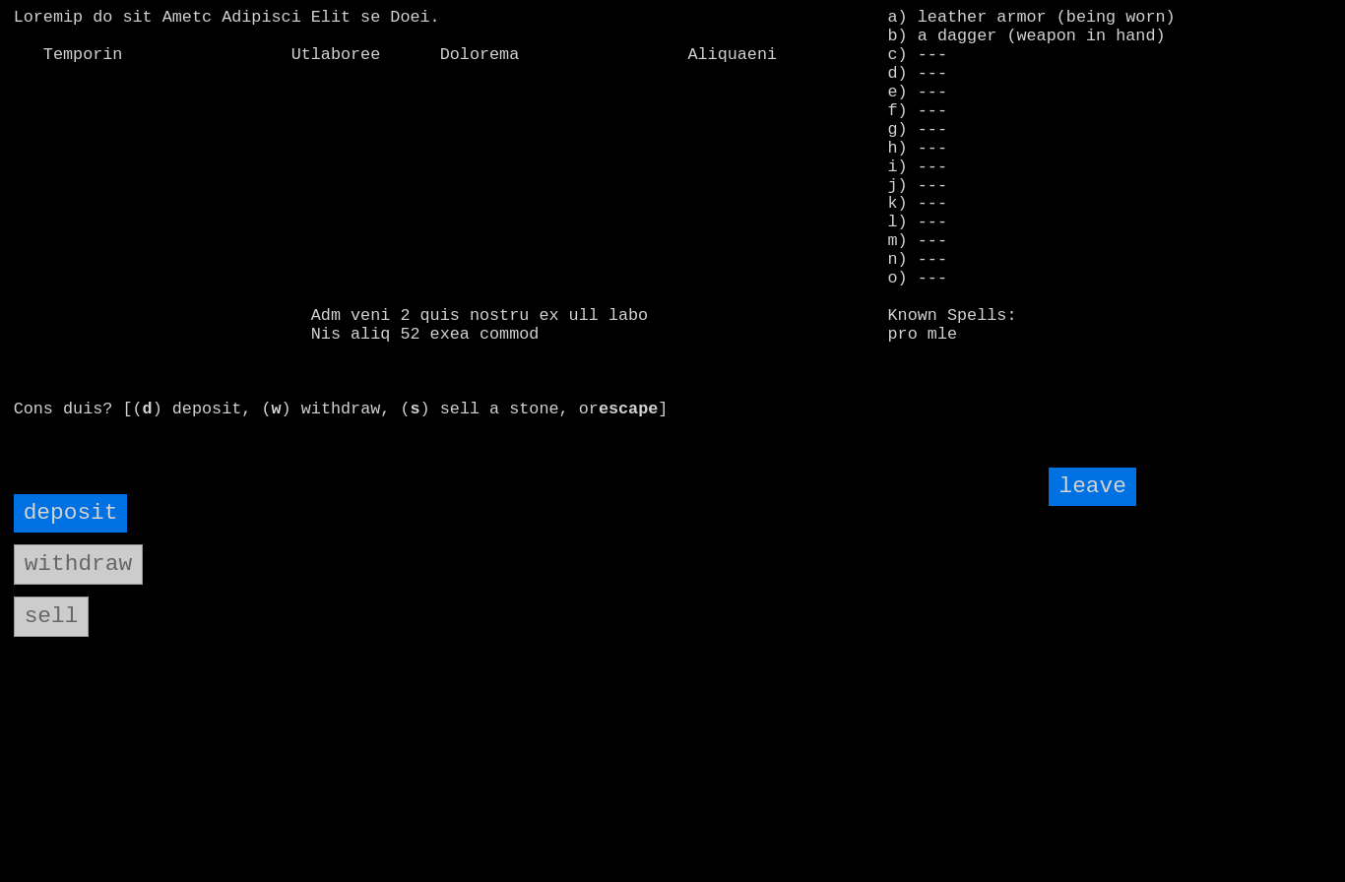
click at [67, 533] on input "deposit" at bounding box center [71, 513] width 114 height 38
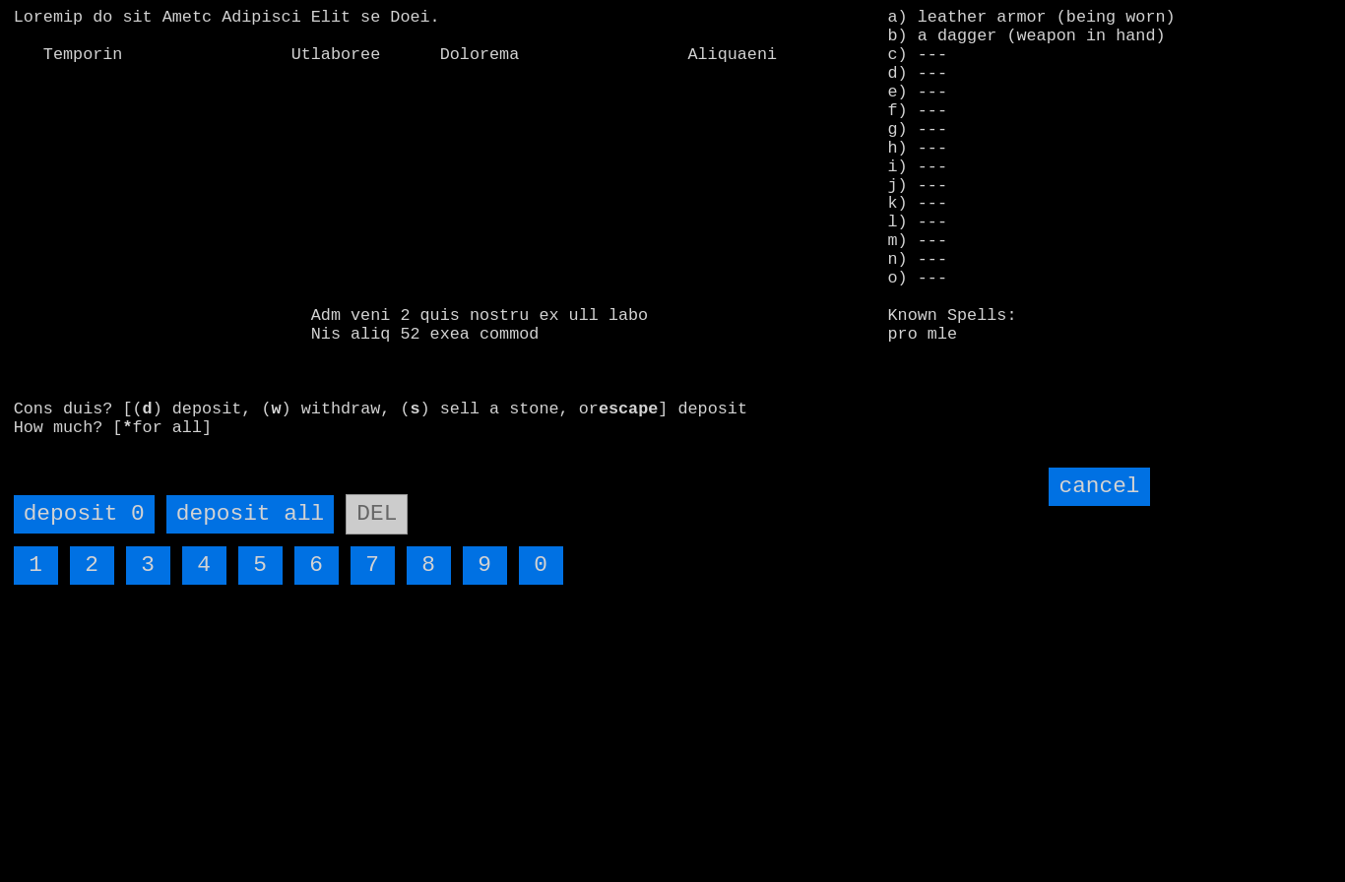
click at [278, 534] on all "deposit all" at bounding box center [249, 514] width 167 height 38
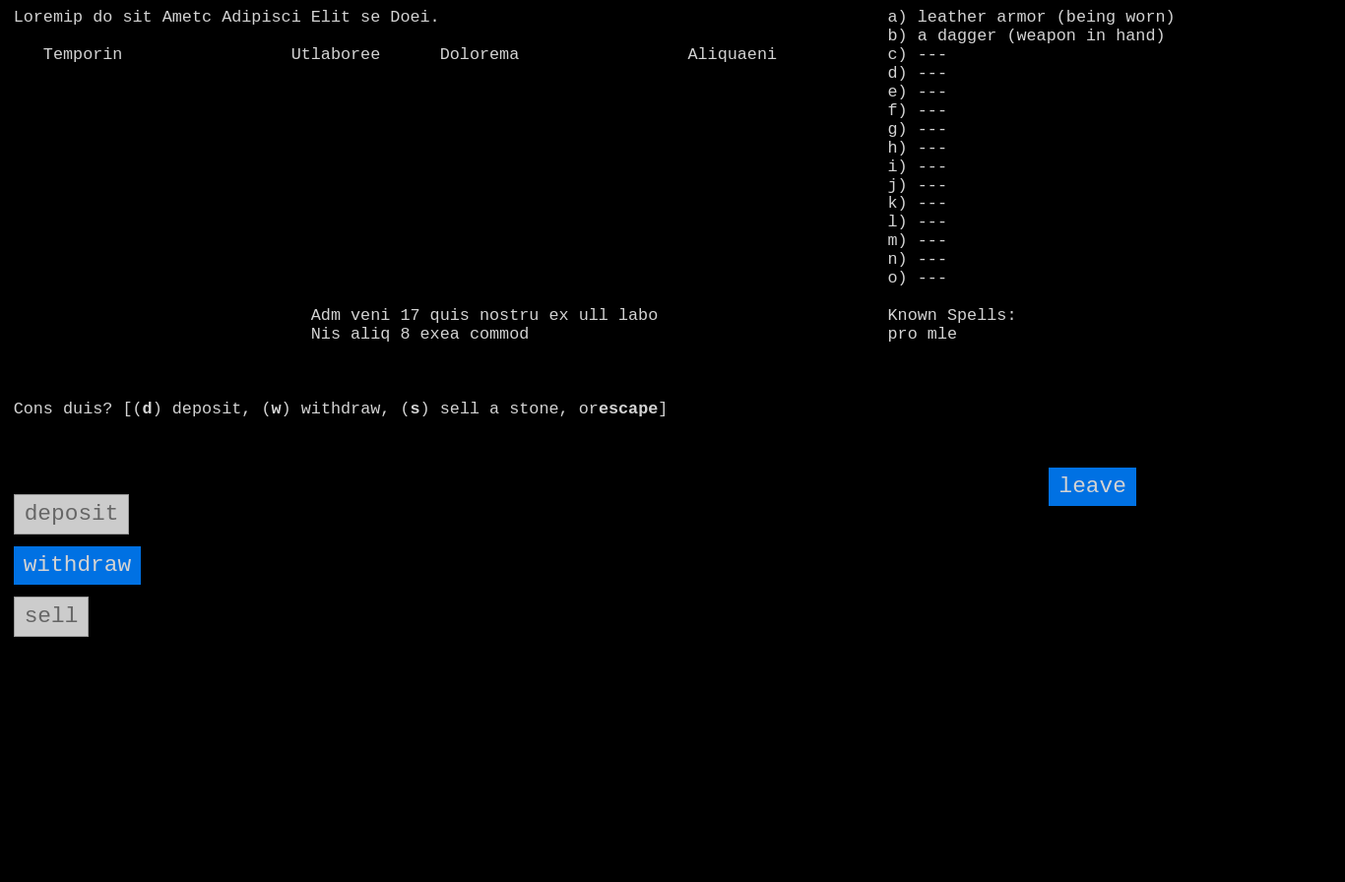
click at [1092, 506] on input "leave" at bounding box center [1091, 487] width 87 height 38
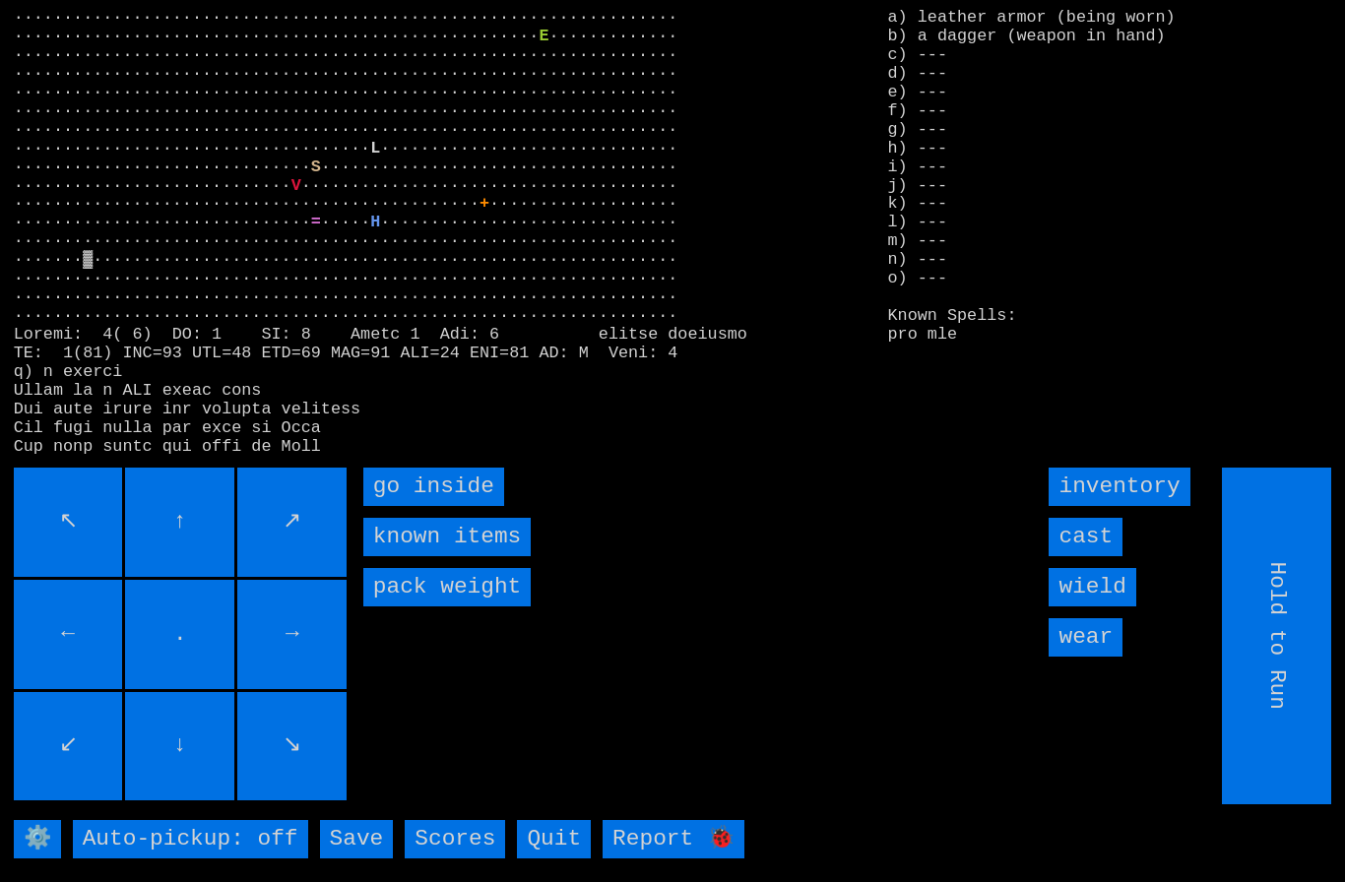
type input "Choose Direction"
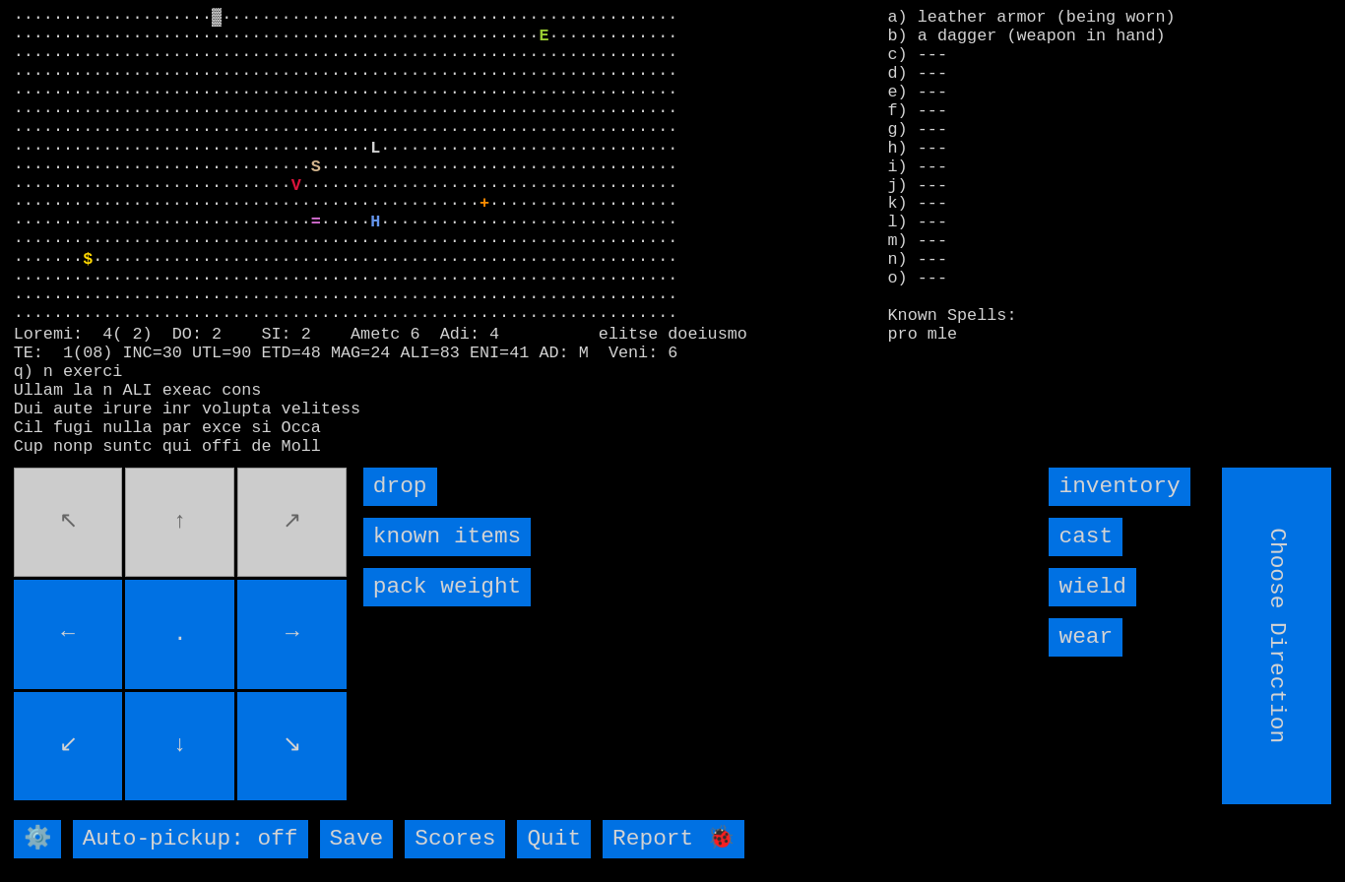
type input "Hold to Run"
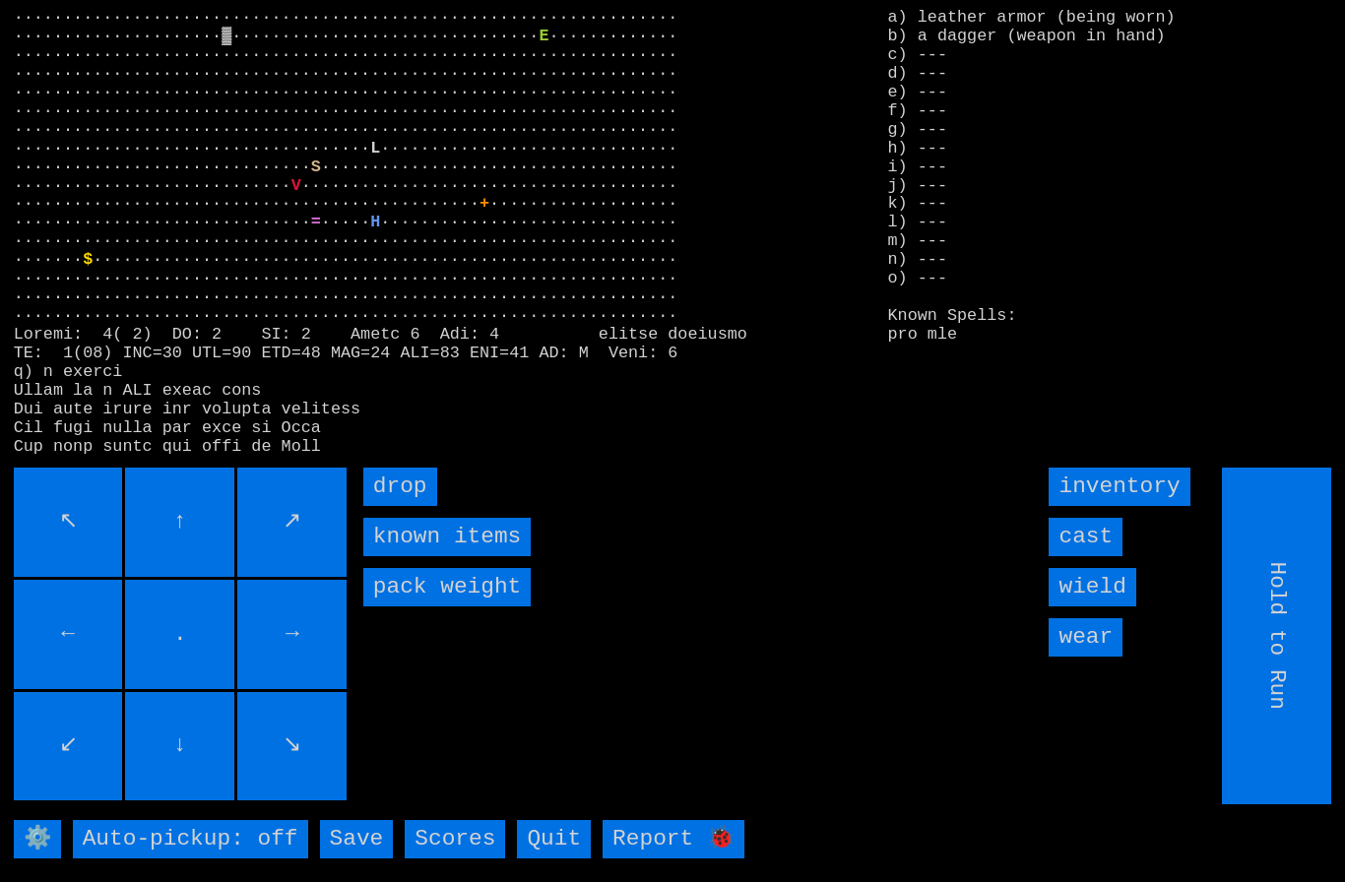
type input "Choose Direction"
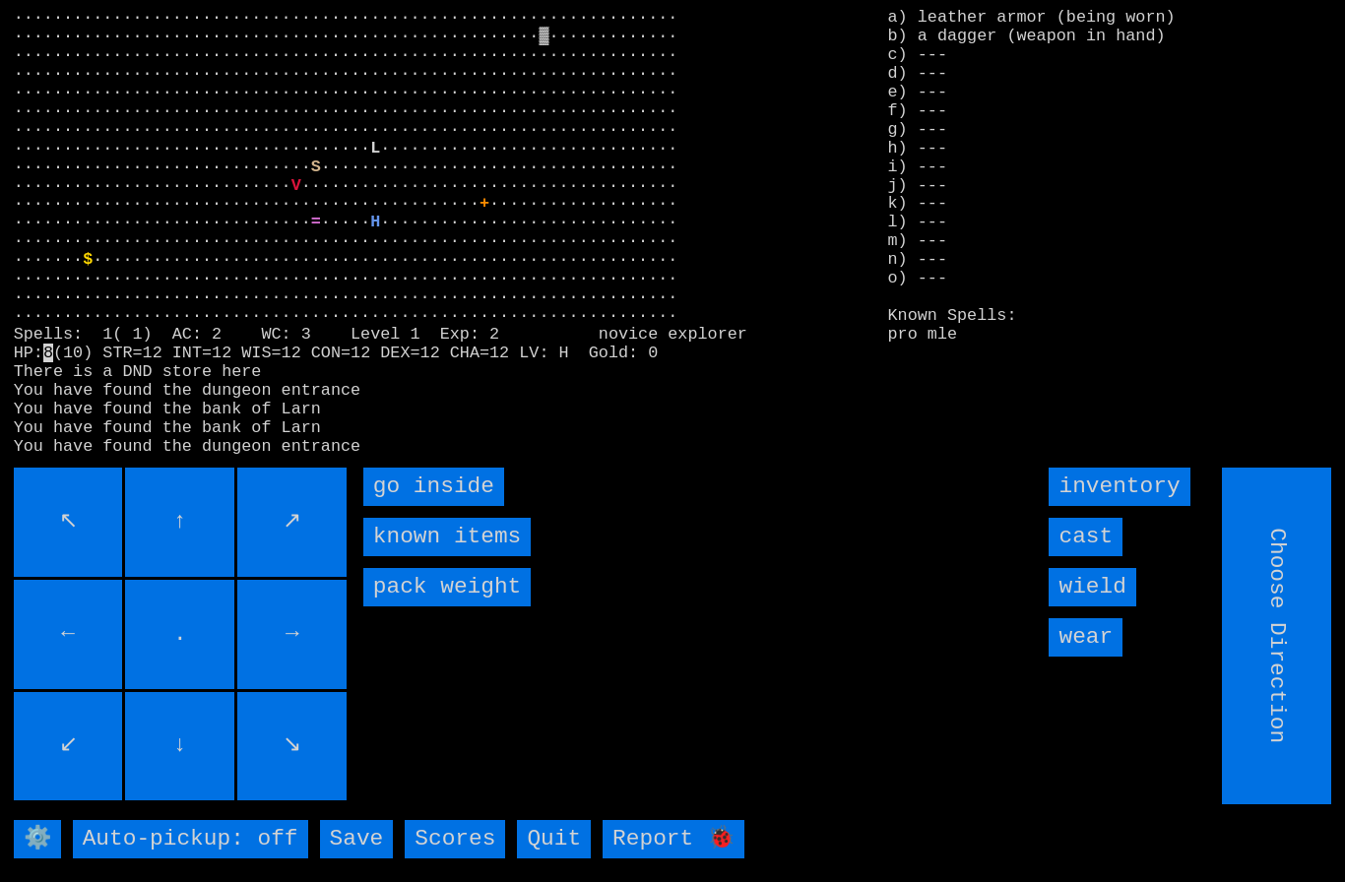
type input "Hold to Run"
click at [433, 506] on inside "go inside" at bounding box center [433, 487] width 141 height 38
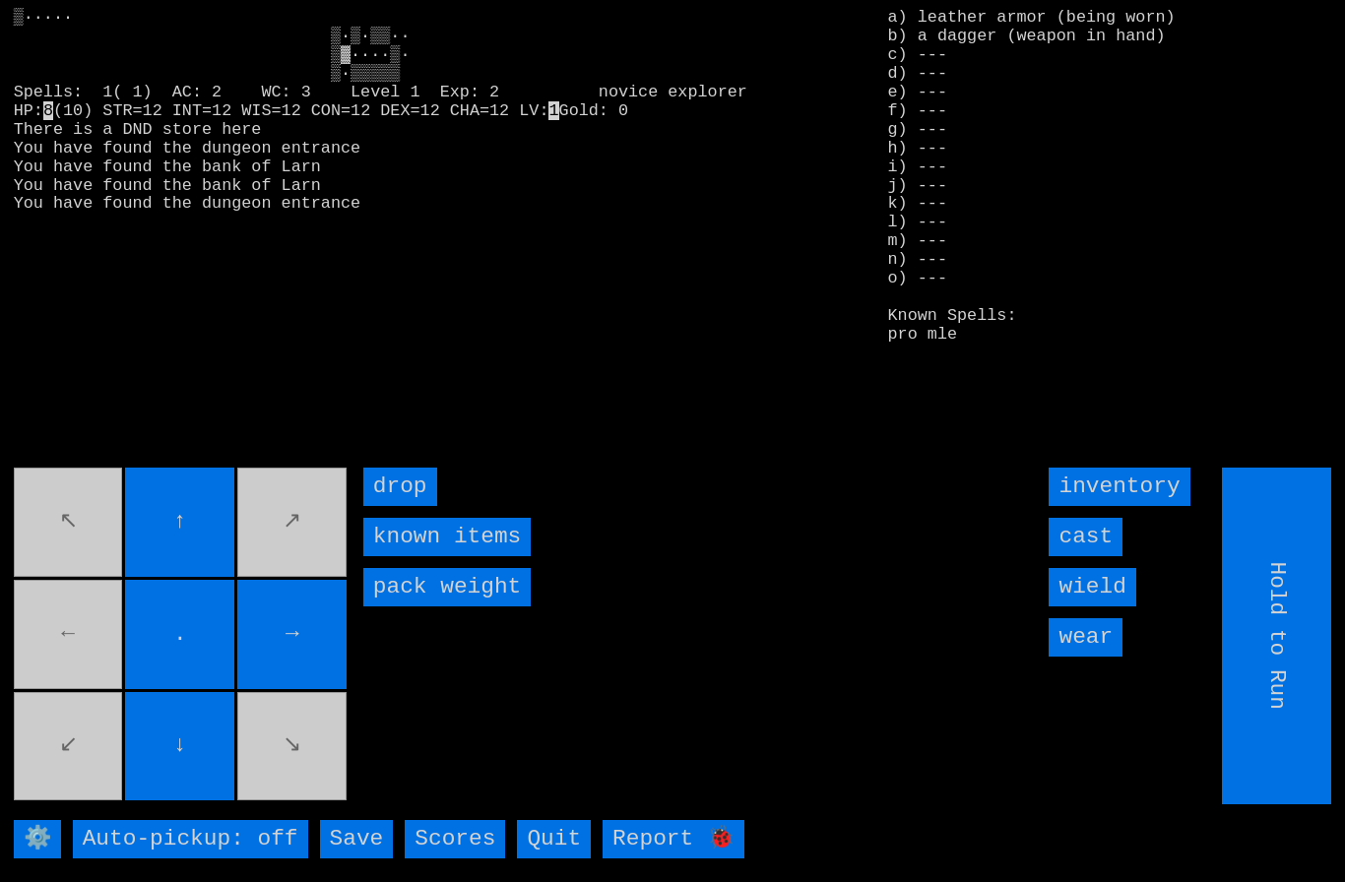
type input "Choose Direction"
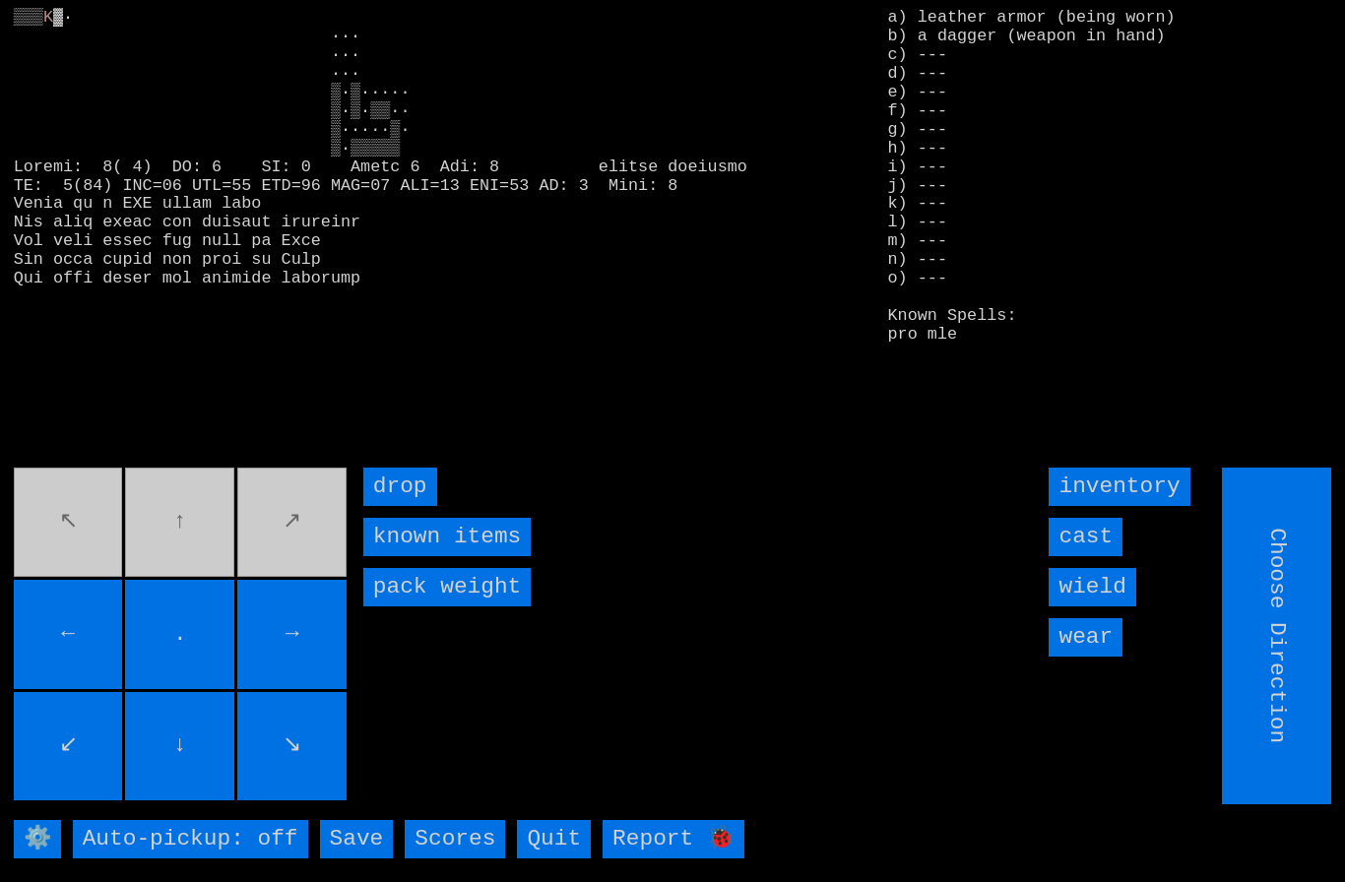
type input "Hold to Run"
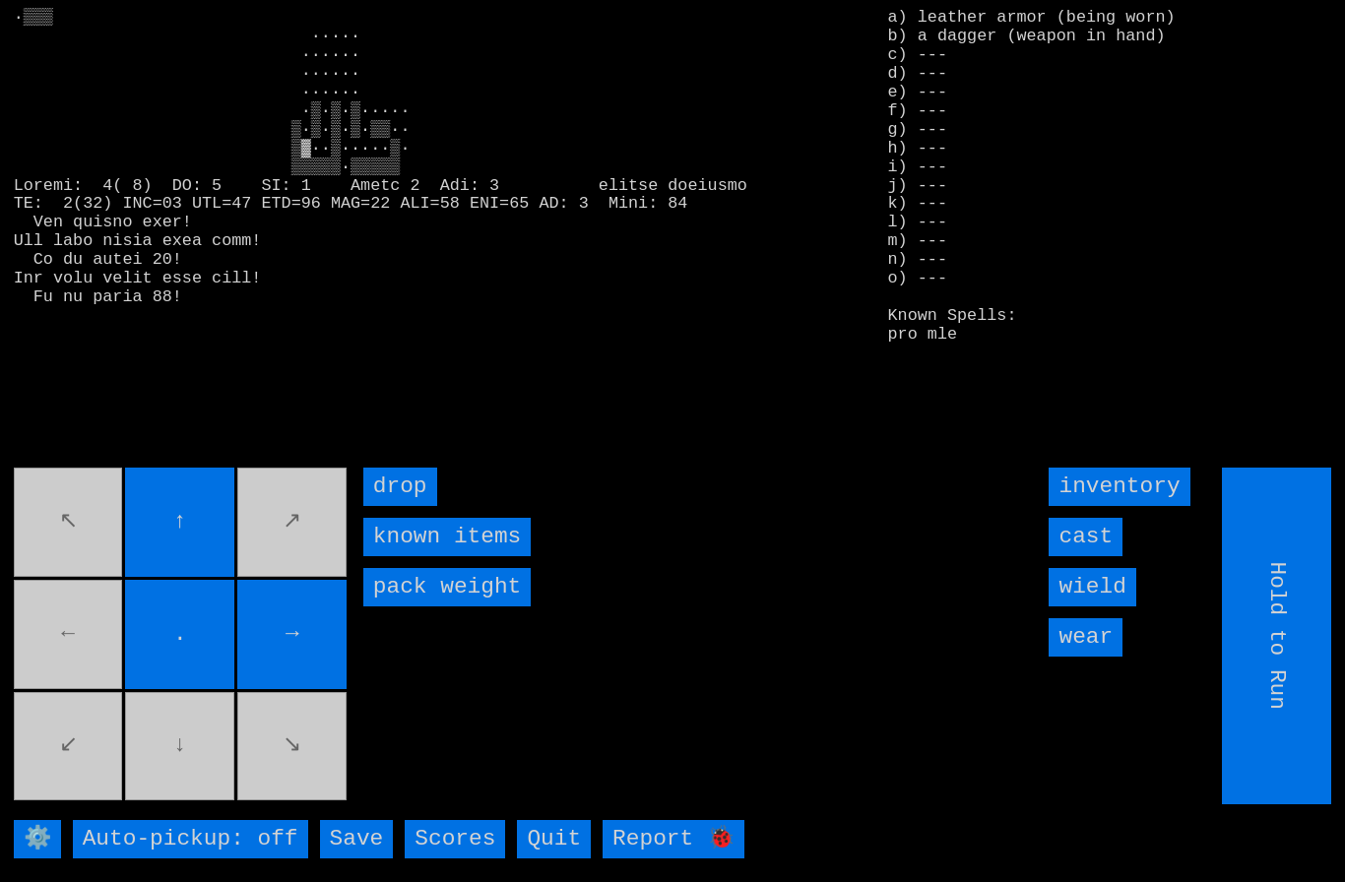
click at [70, 650] on movebuttons "↖ ↑ ↗ ← . → ↙ ↓ ↘" at bounding box center [182, 636] width 337 height 337
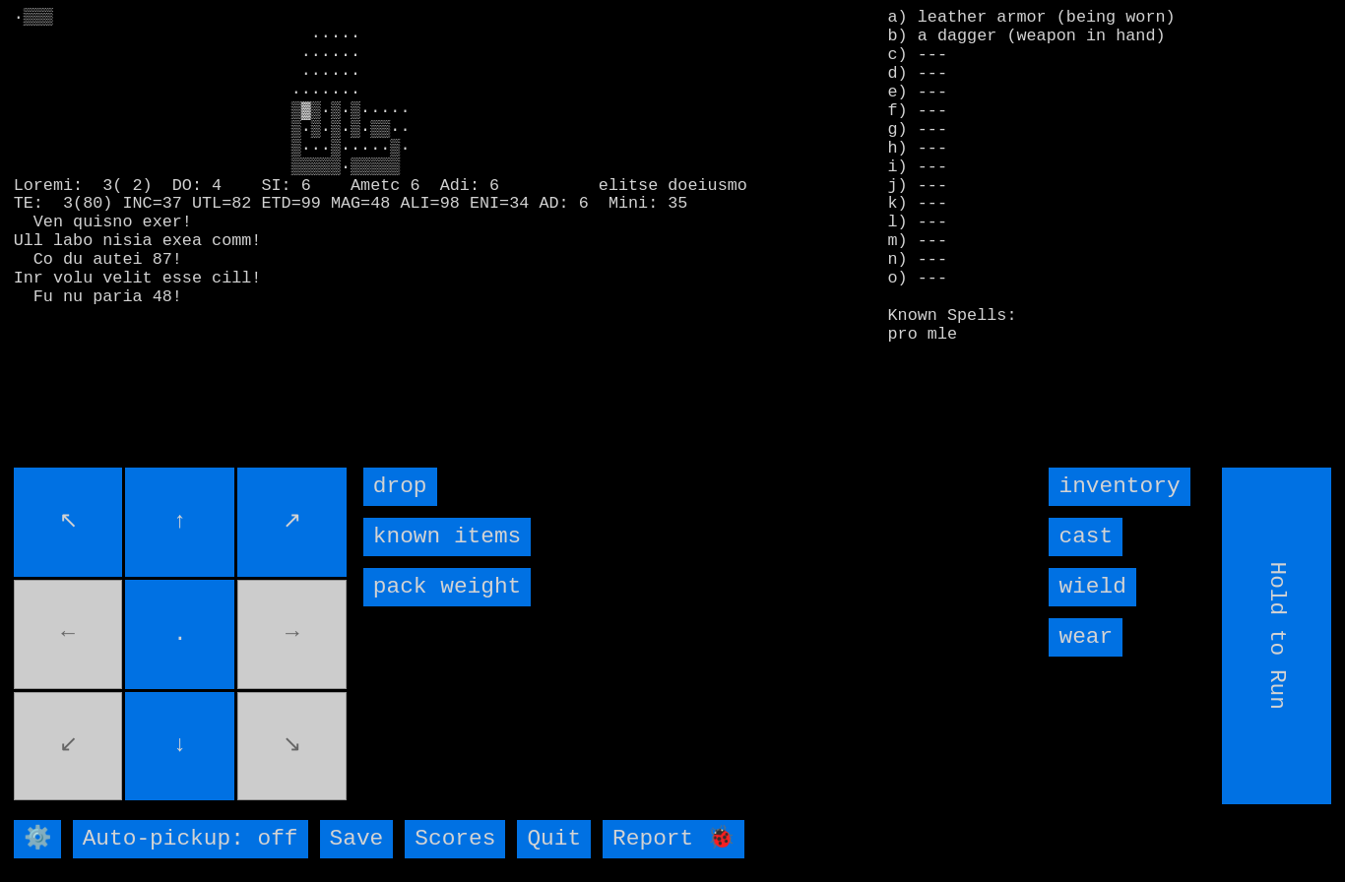
click at [68, 645] on movebuttons "↖ ↑ ↗ ← . → ↙ ↓ ↘" at bounding box center [182, 636] width 337 height 337
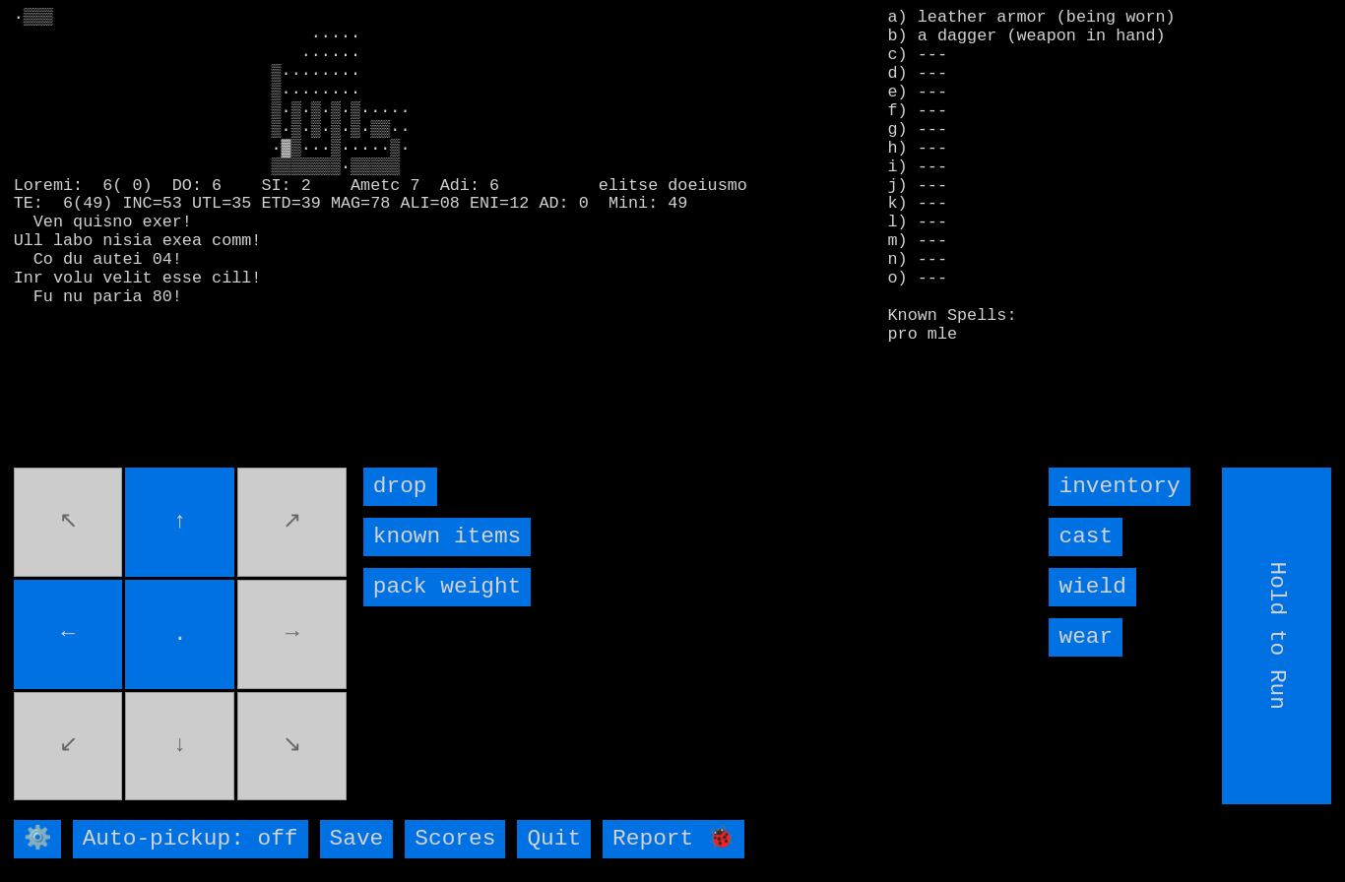
type input "Choose Direction"
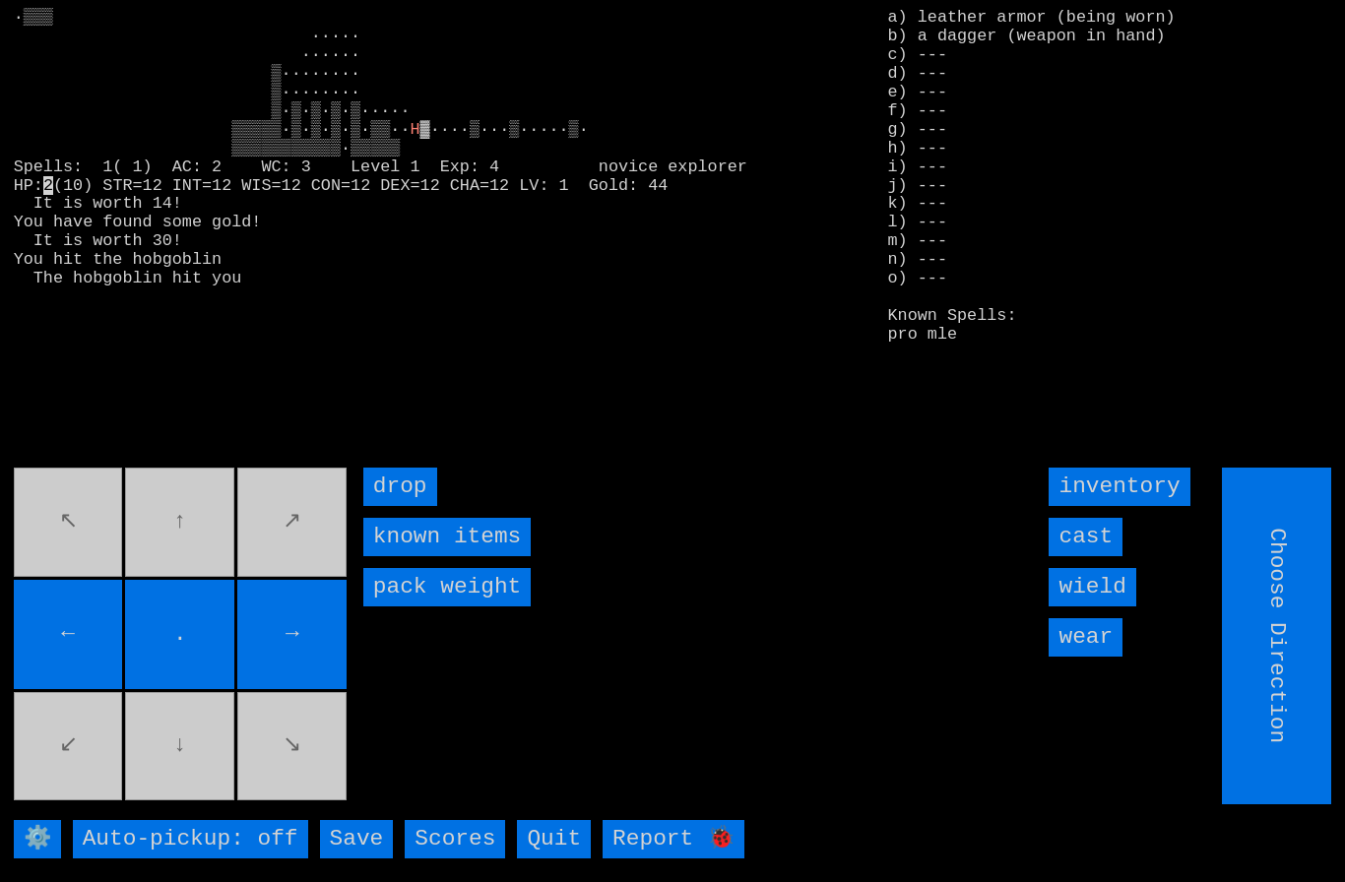
type input "Hold to Run"
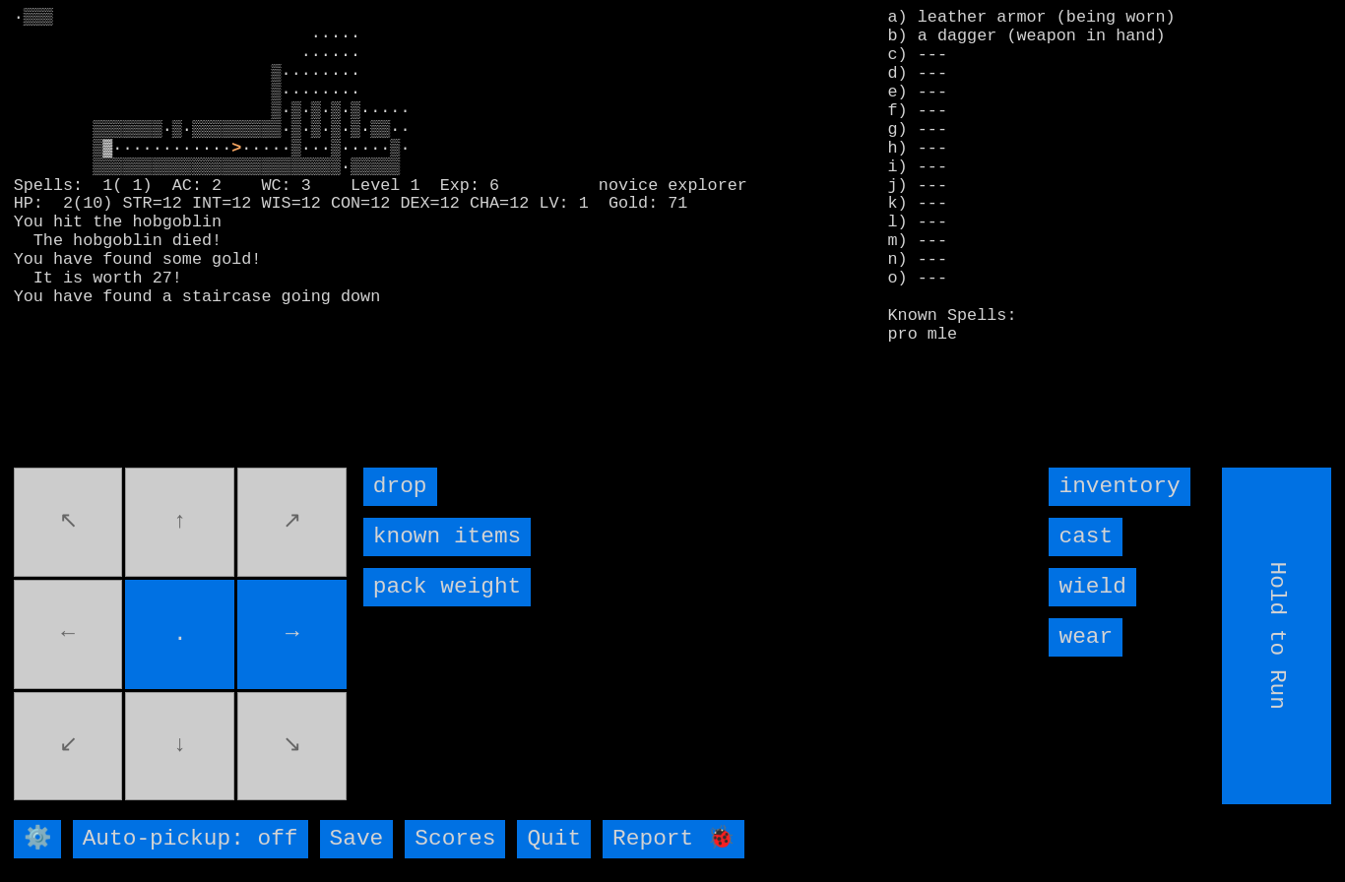
click at [64, 671] on movebuttons "↖ ↑ ↗ ← . → ↙ ↓ ↘" at bounding box center [182, 636] width 337 height 337
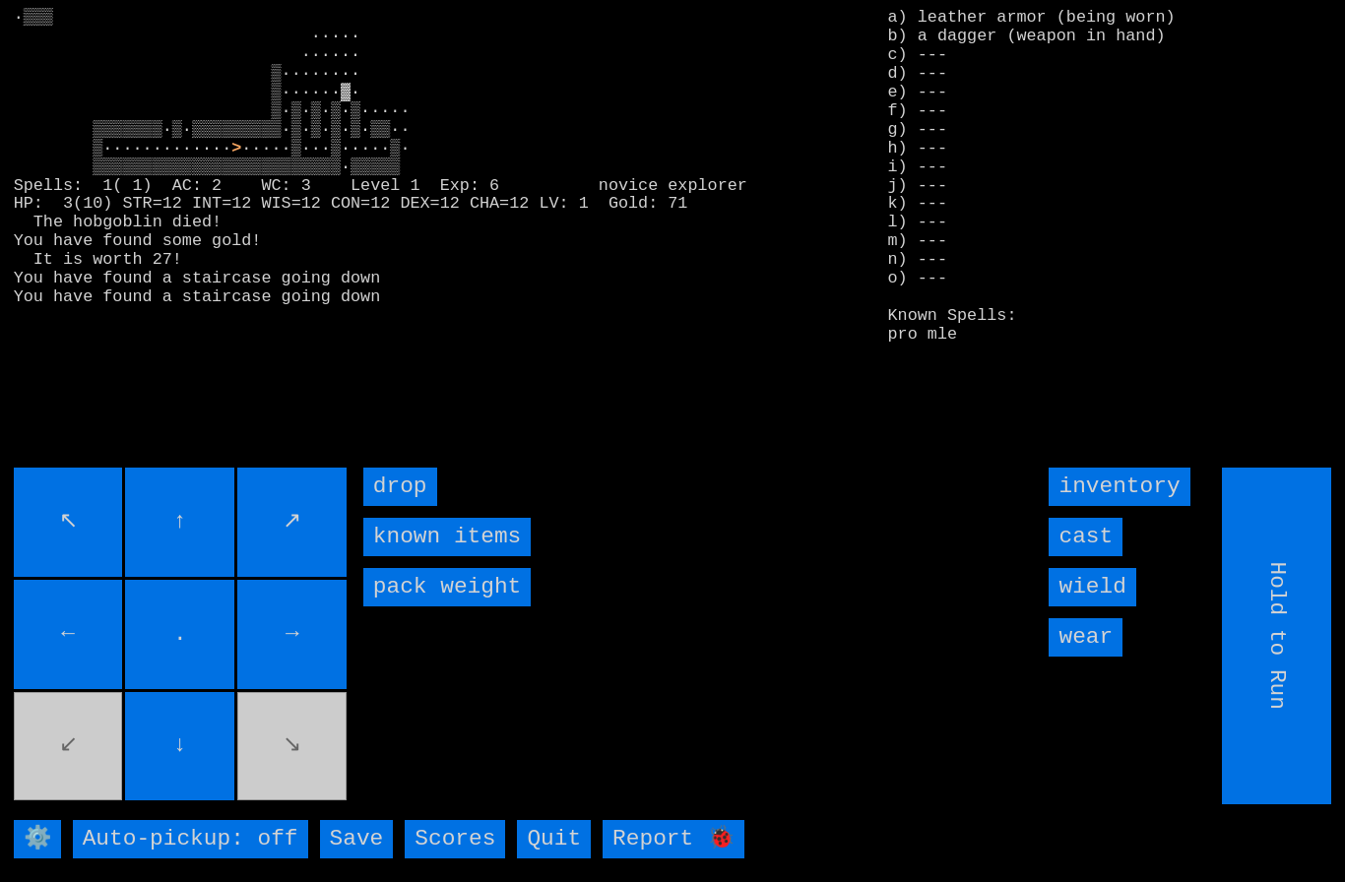
type input "Choose Direction"
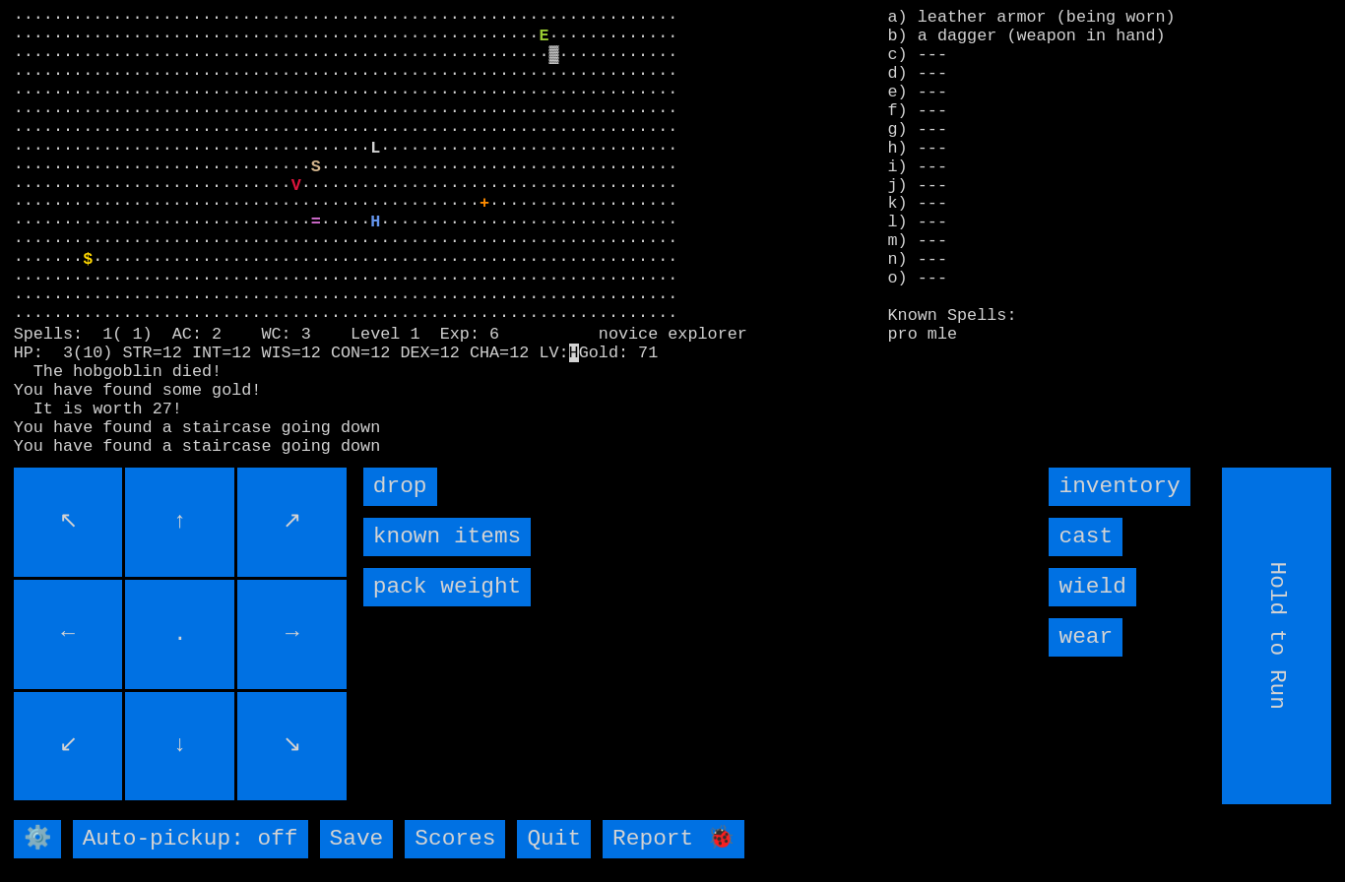
type input "Choose Direction"
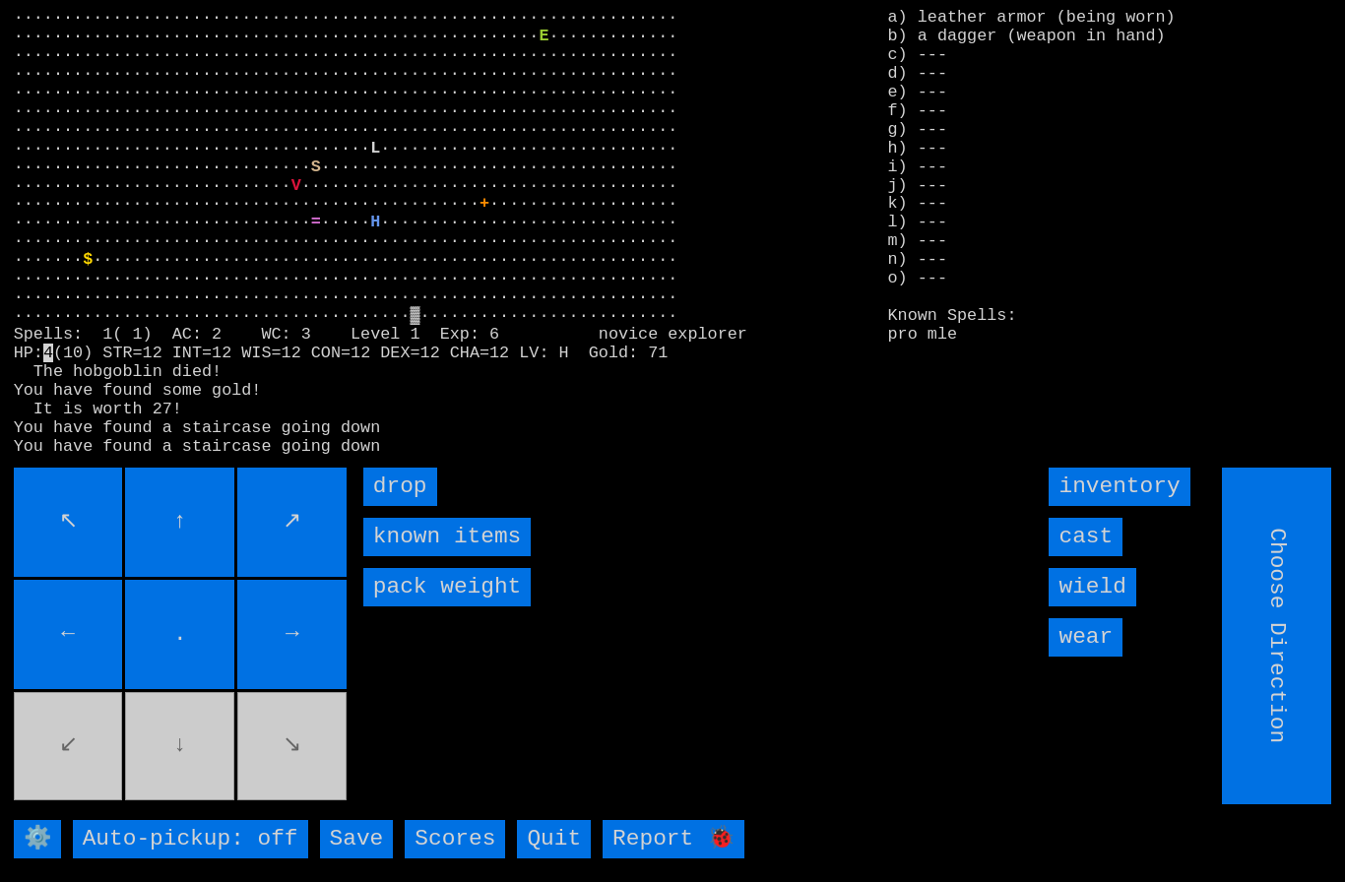
type input "Hold to Run"
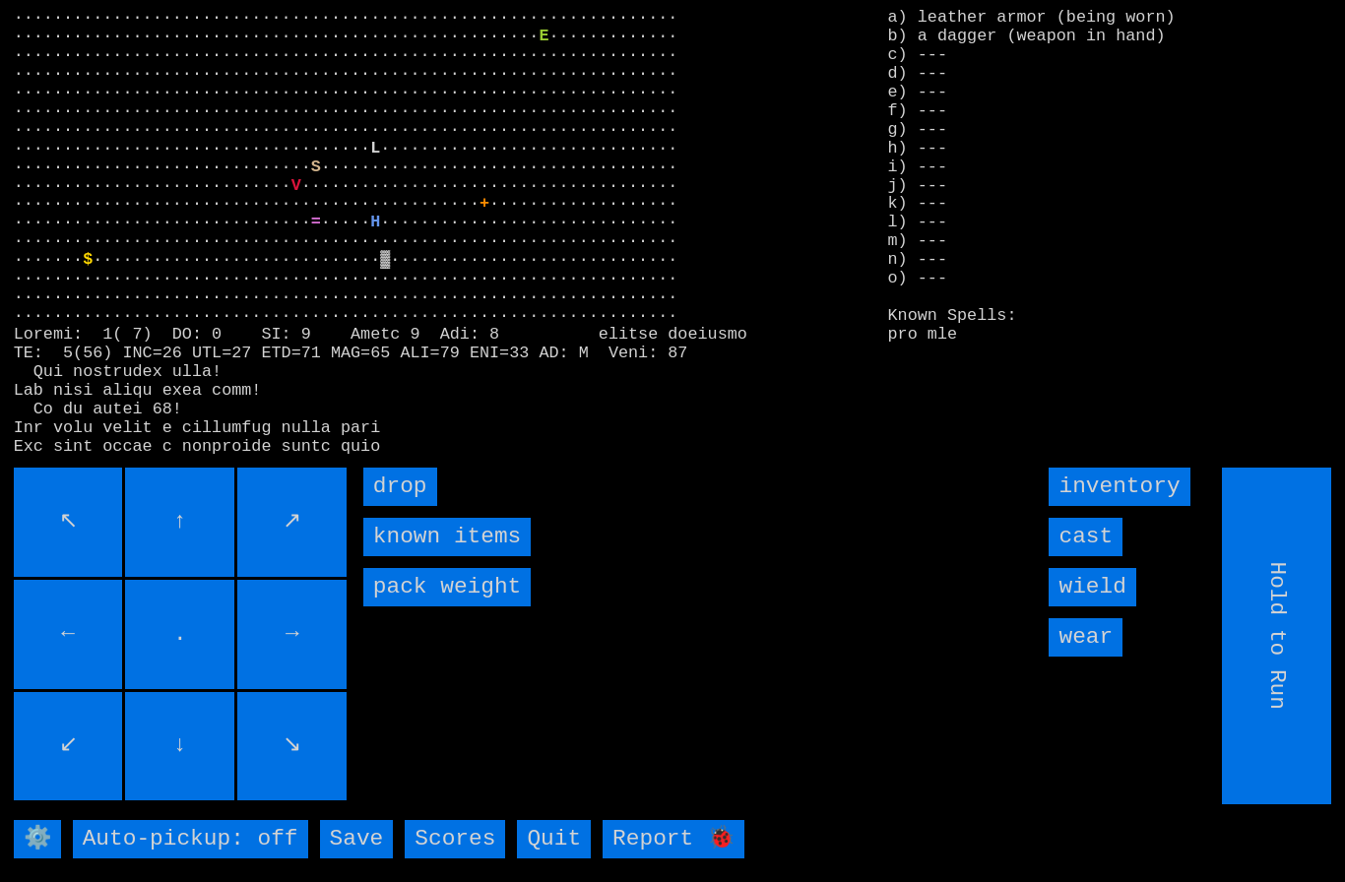
type input "Choose Direction"
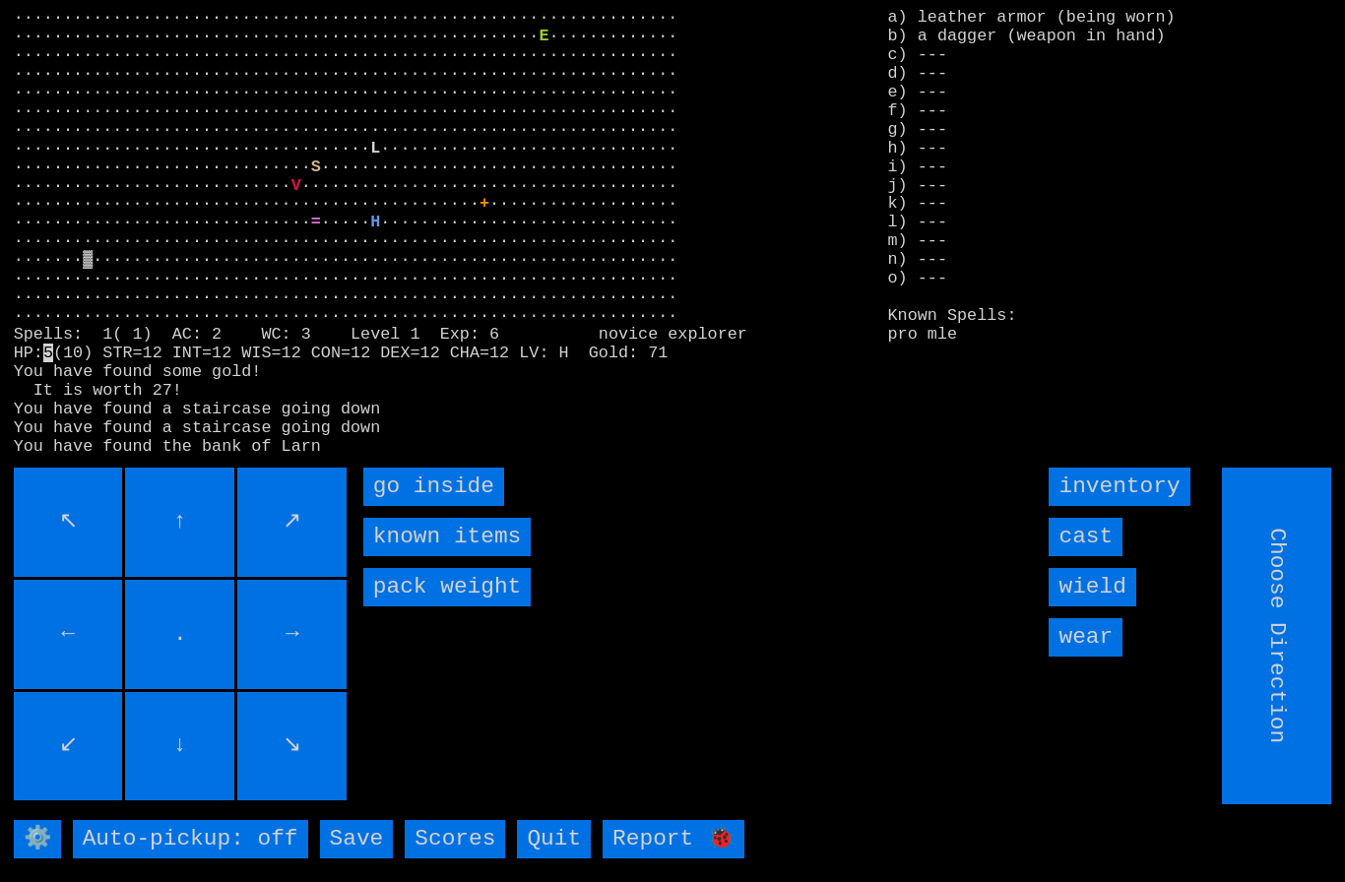
type input "Hold to Run"
click at [414, 506] on inside "go inside" at bounding box center [433, 487] width 141 height 38
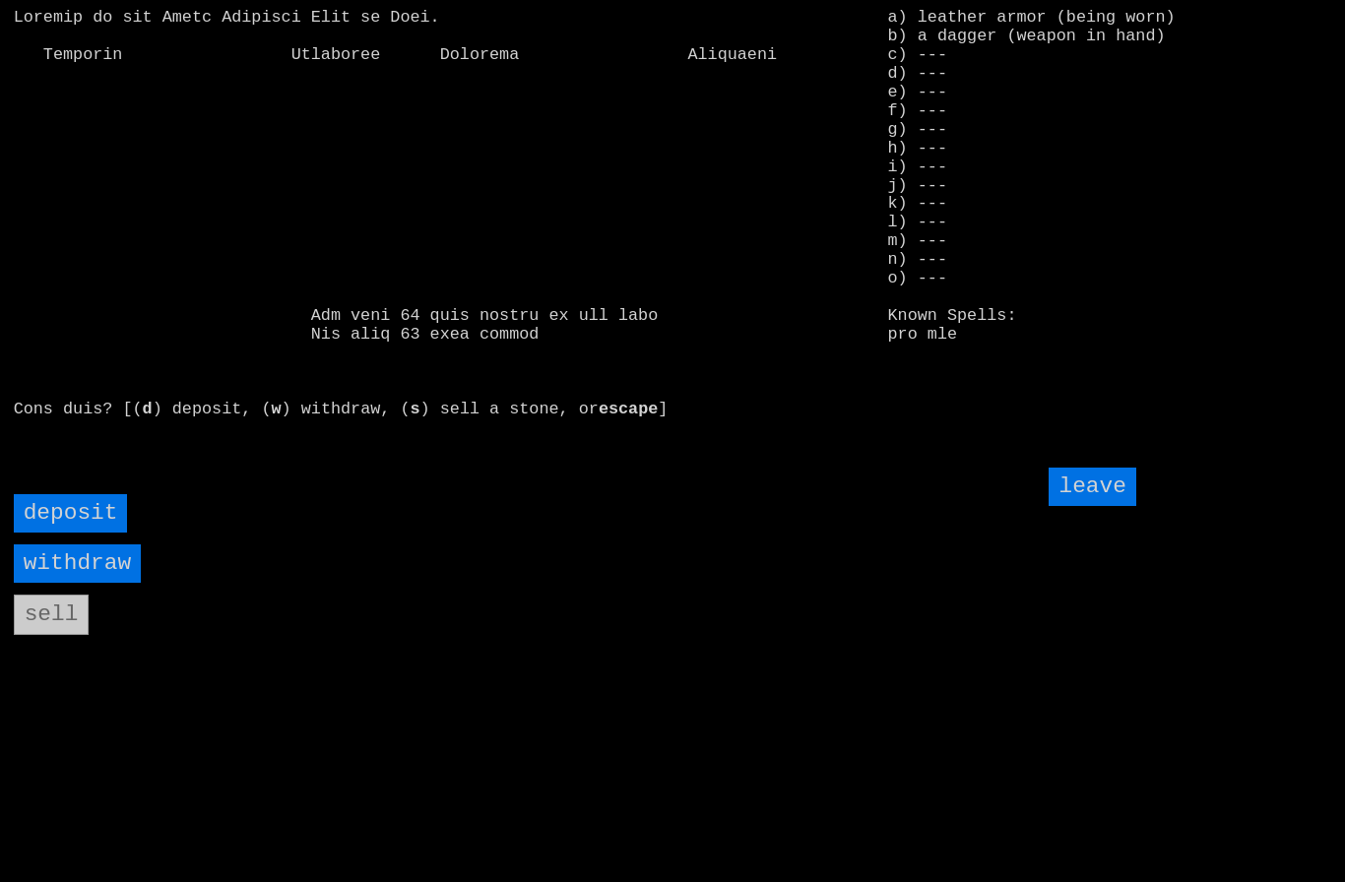
click at [79, 533] on input "deposit" at bounding box center [71, 513] width 114 height 38
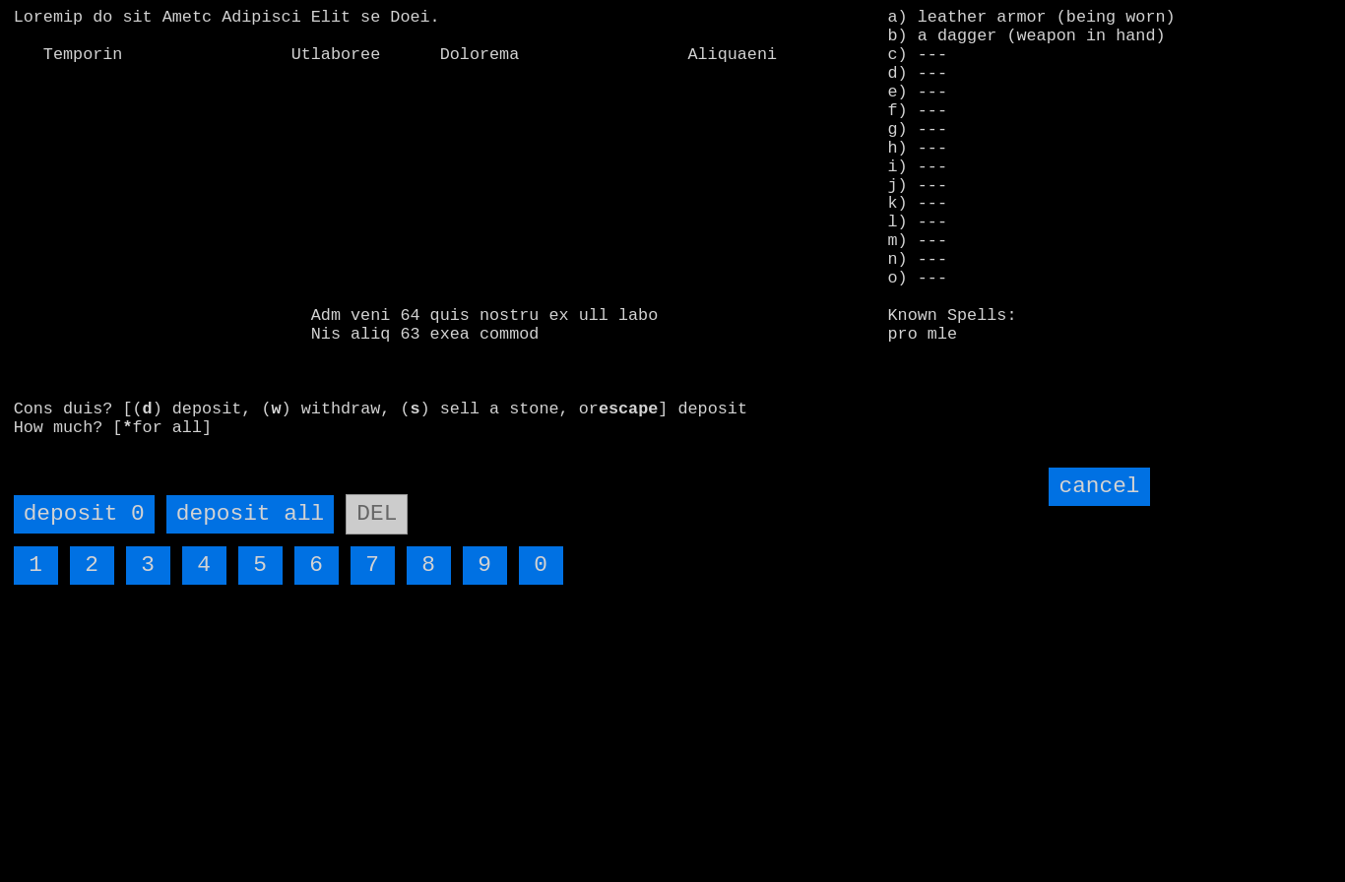
click at [241, 534] on all "deposit all" at bounding box center [249, 514] width 167 height 38
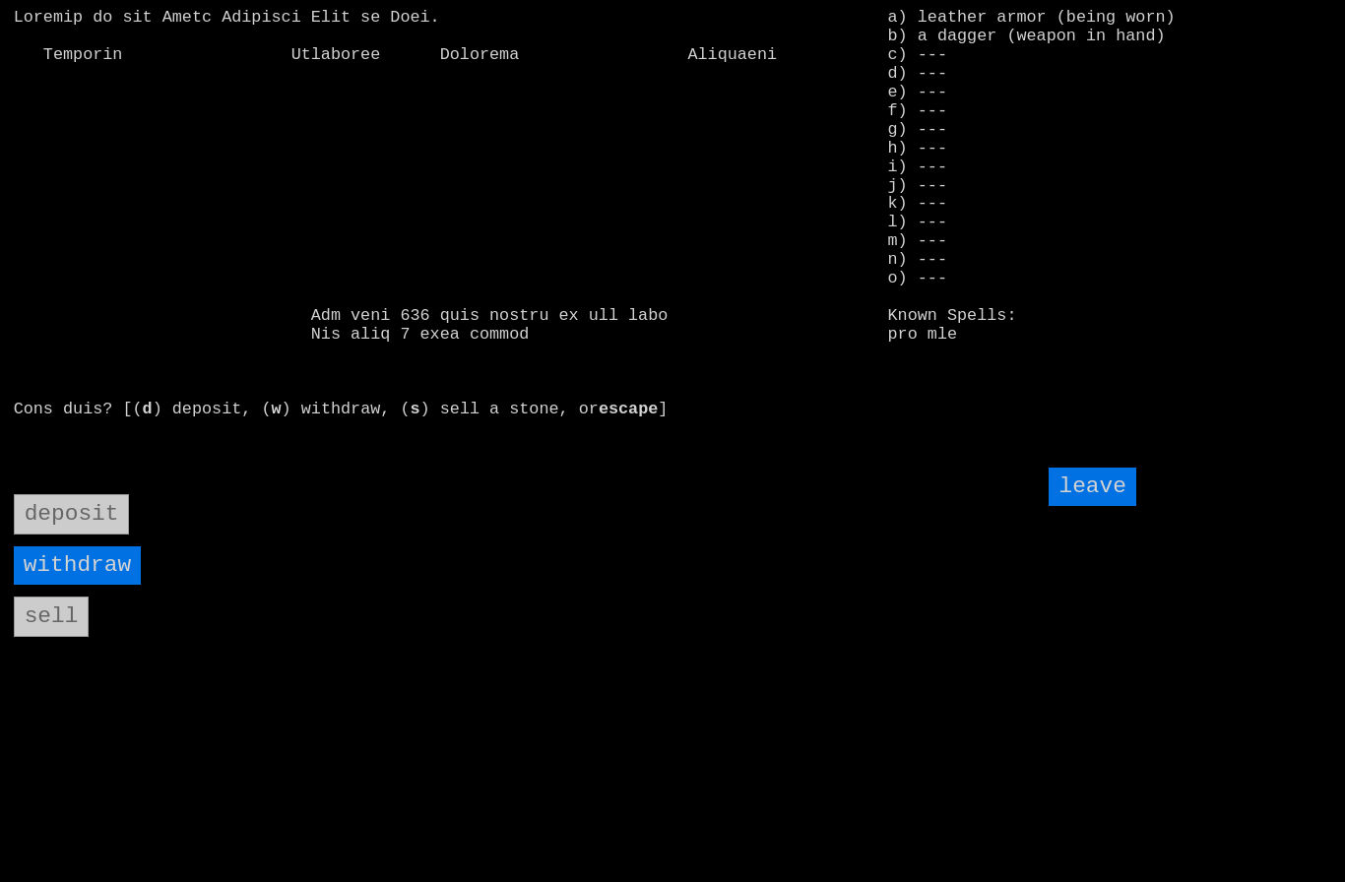
click at [1102, 506] on input "leave" at bounding box center [1091, 487] width 87 height 38
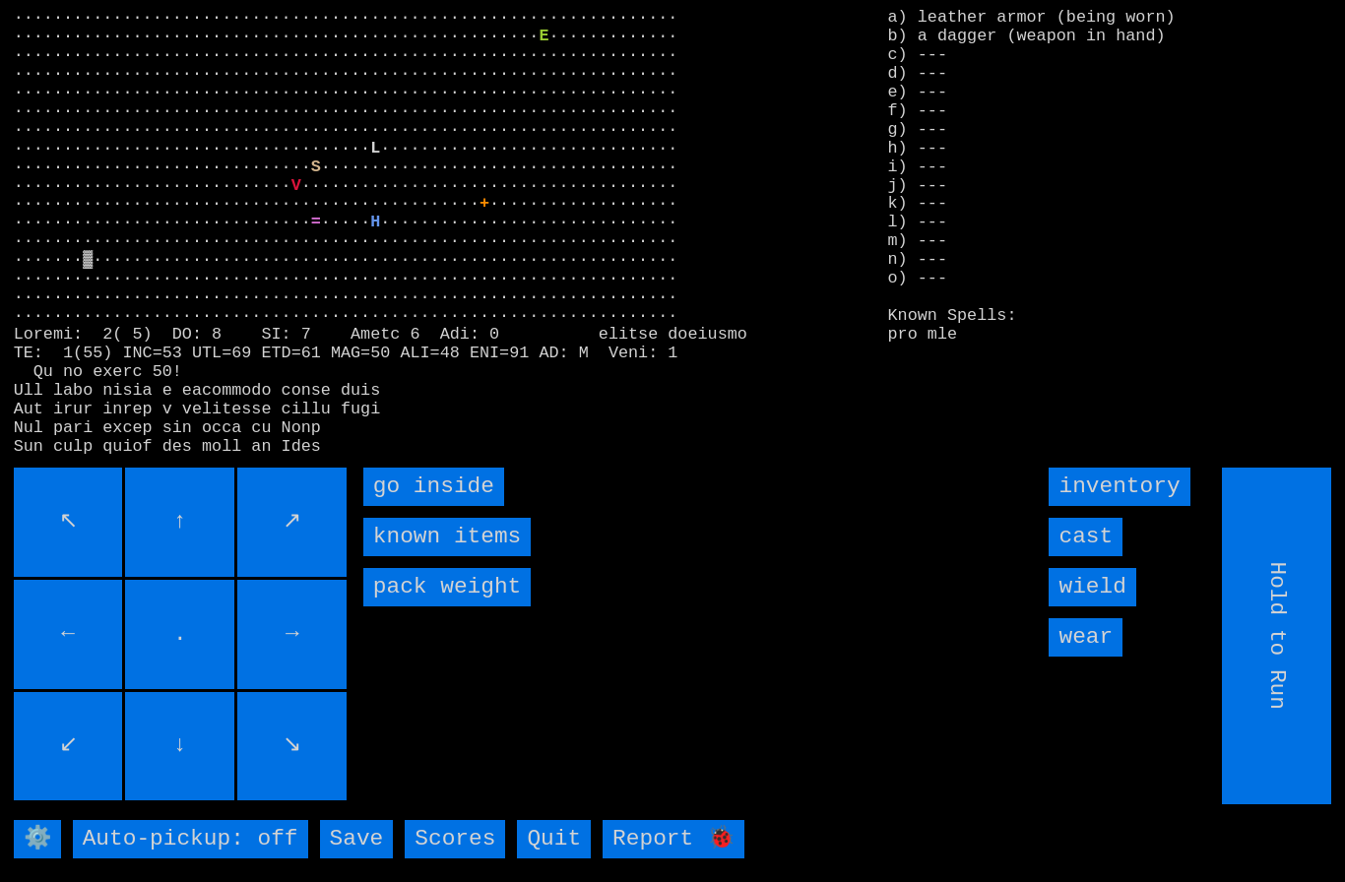
type input "Choose Direction"
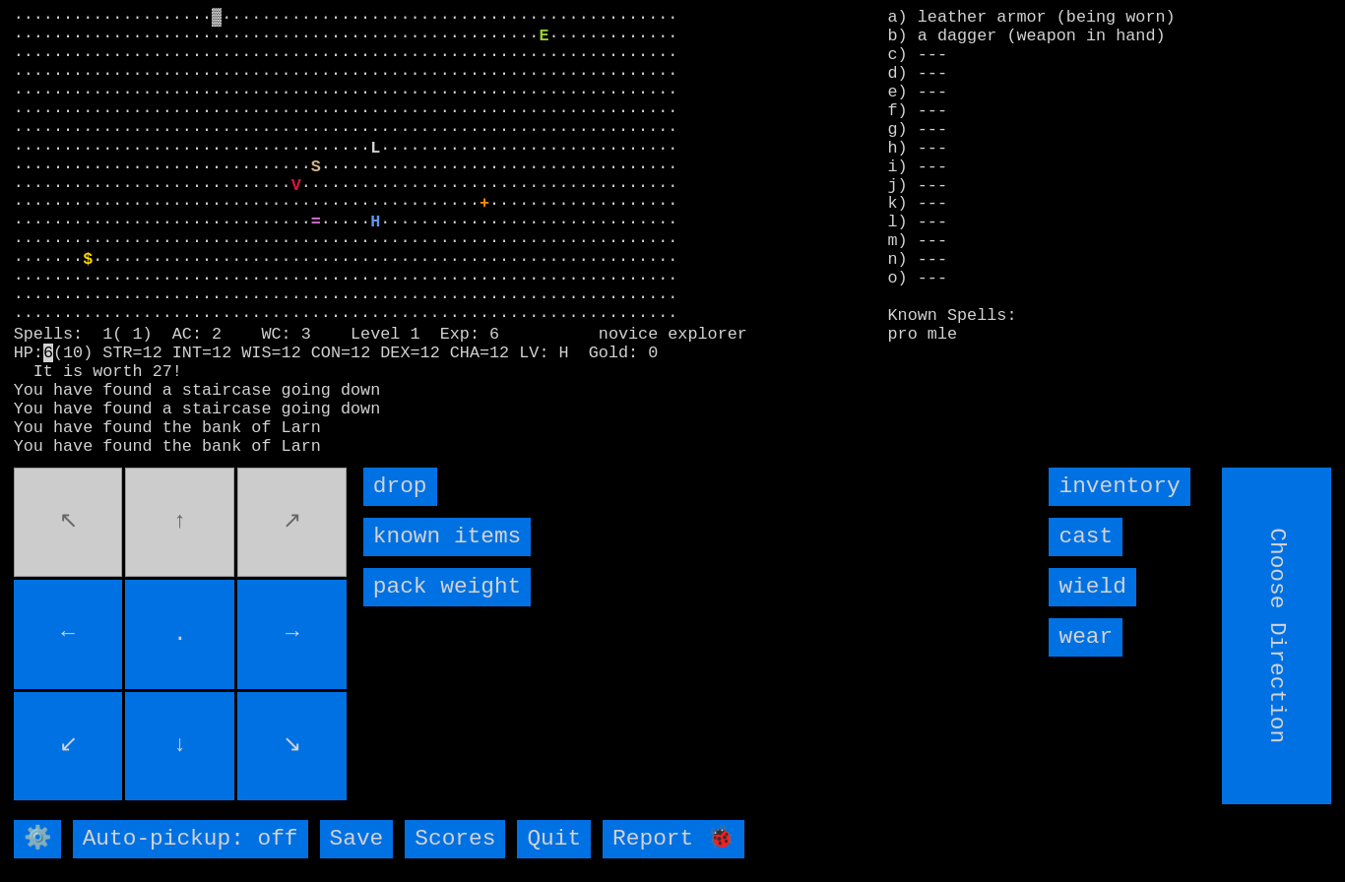
type input "Hold to Run"
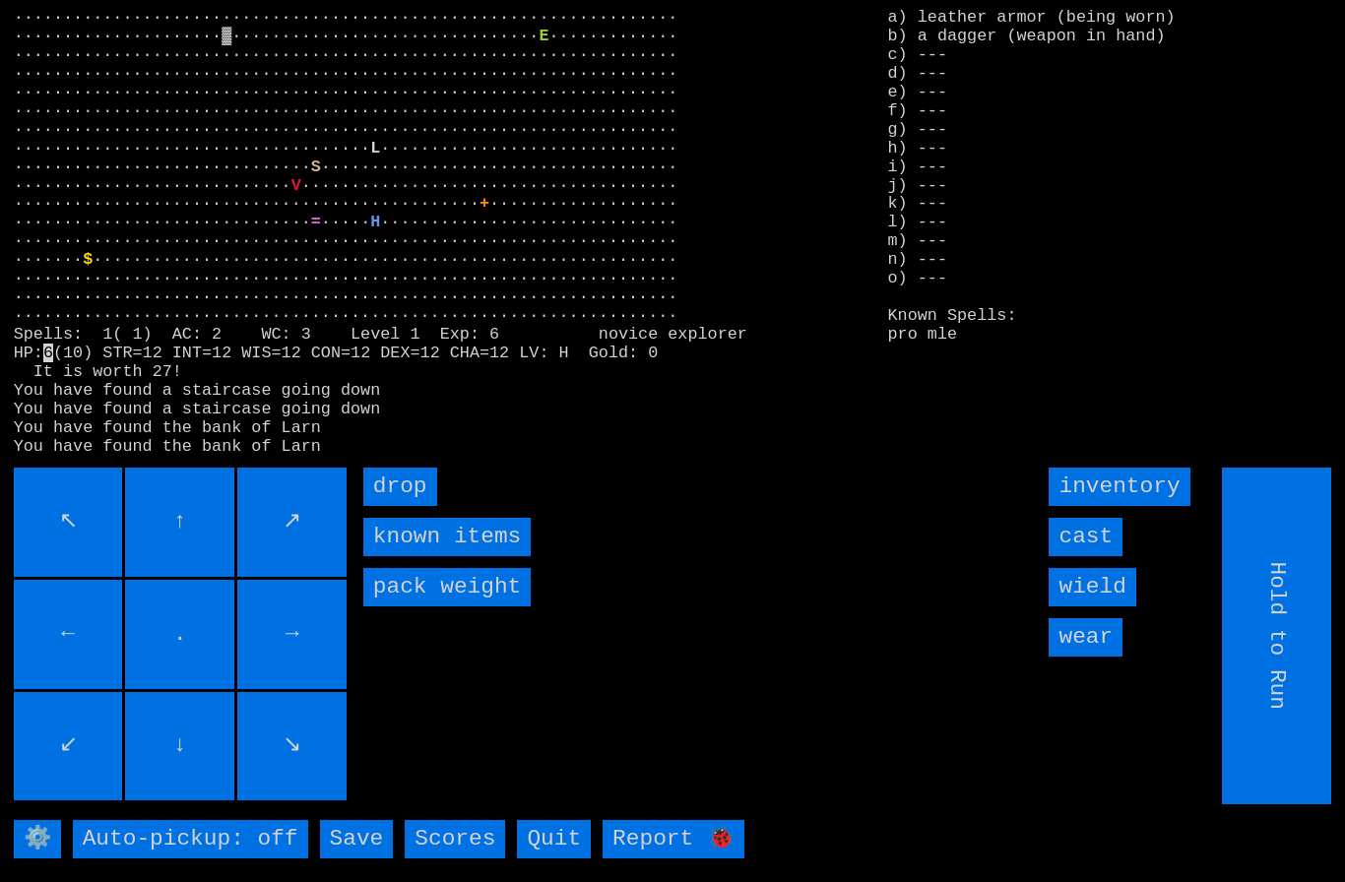
type input "Choose Direction"
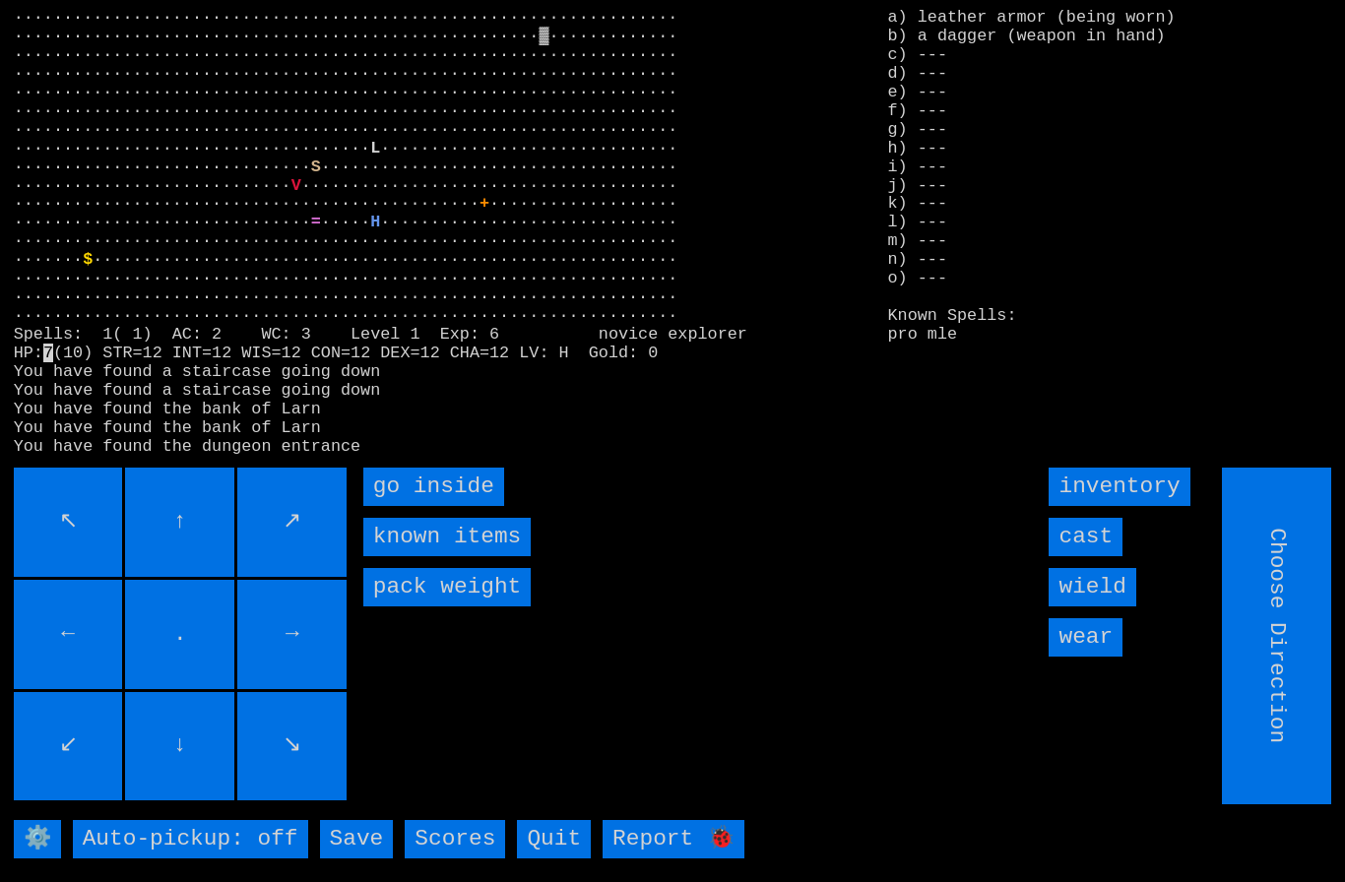
type input "Hold to Run"
click at [411, 506] on inside "go inside" at bounding box center [433, 487] width 141 height 38
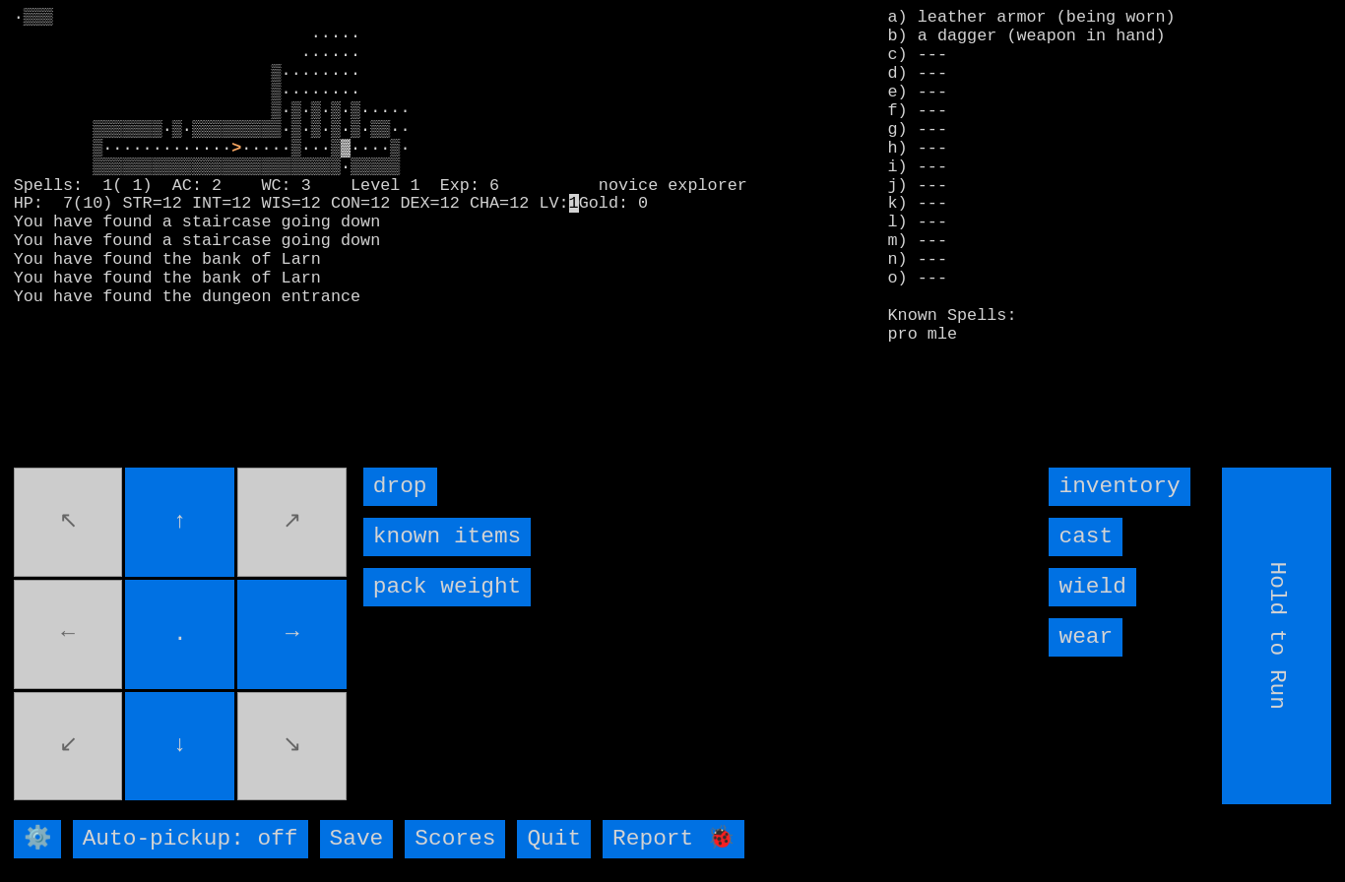
type input "Choose Direction"
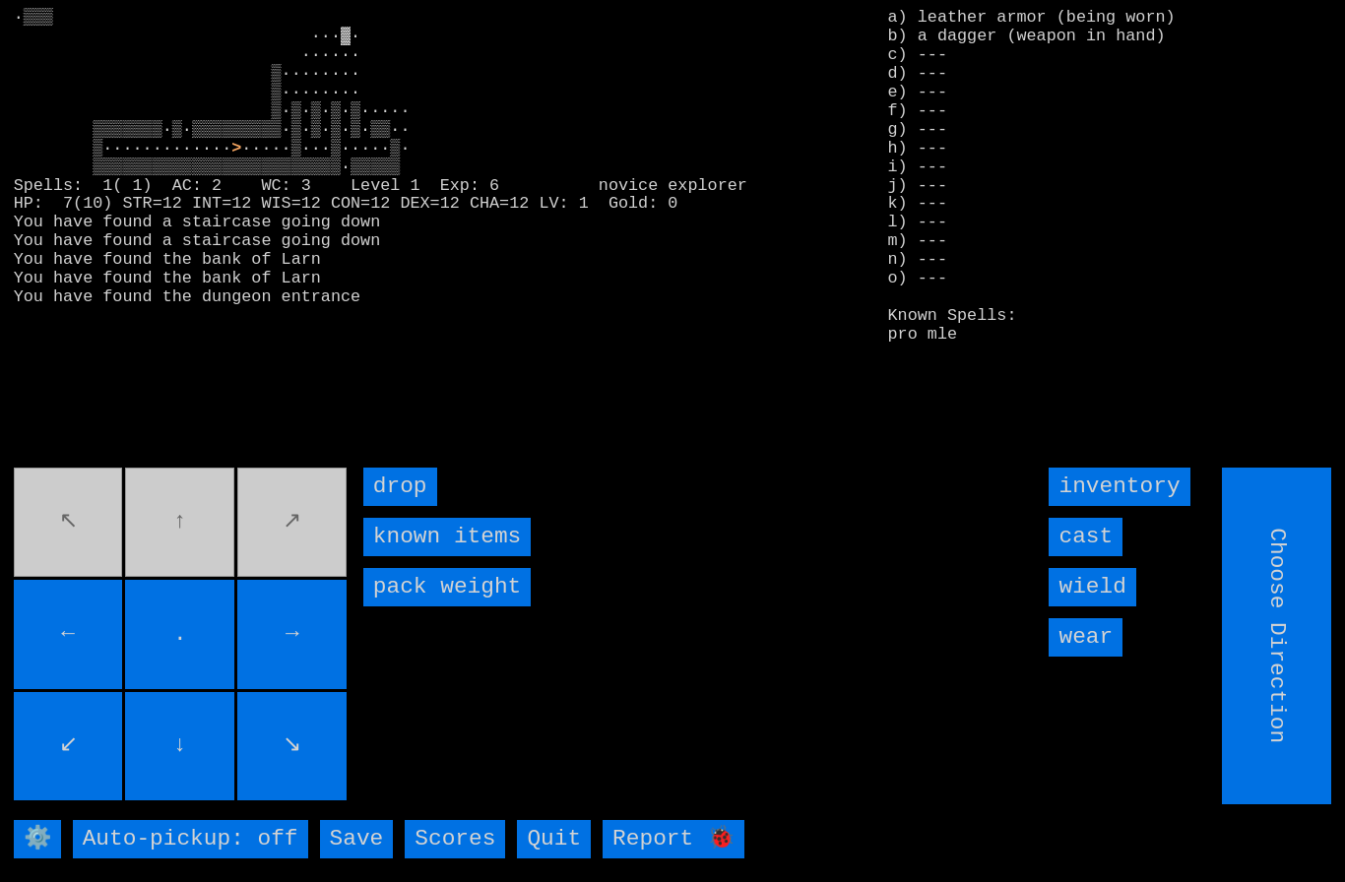
type input "Hold to Run"
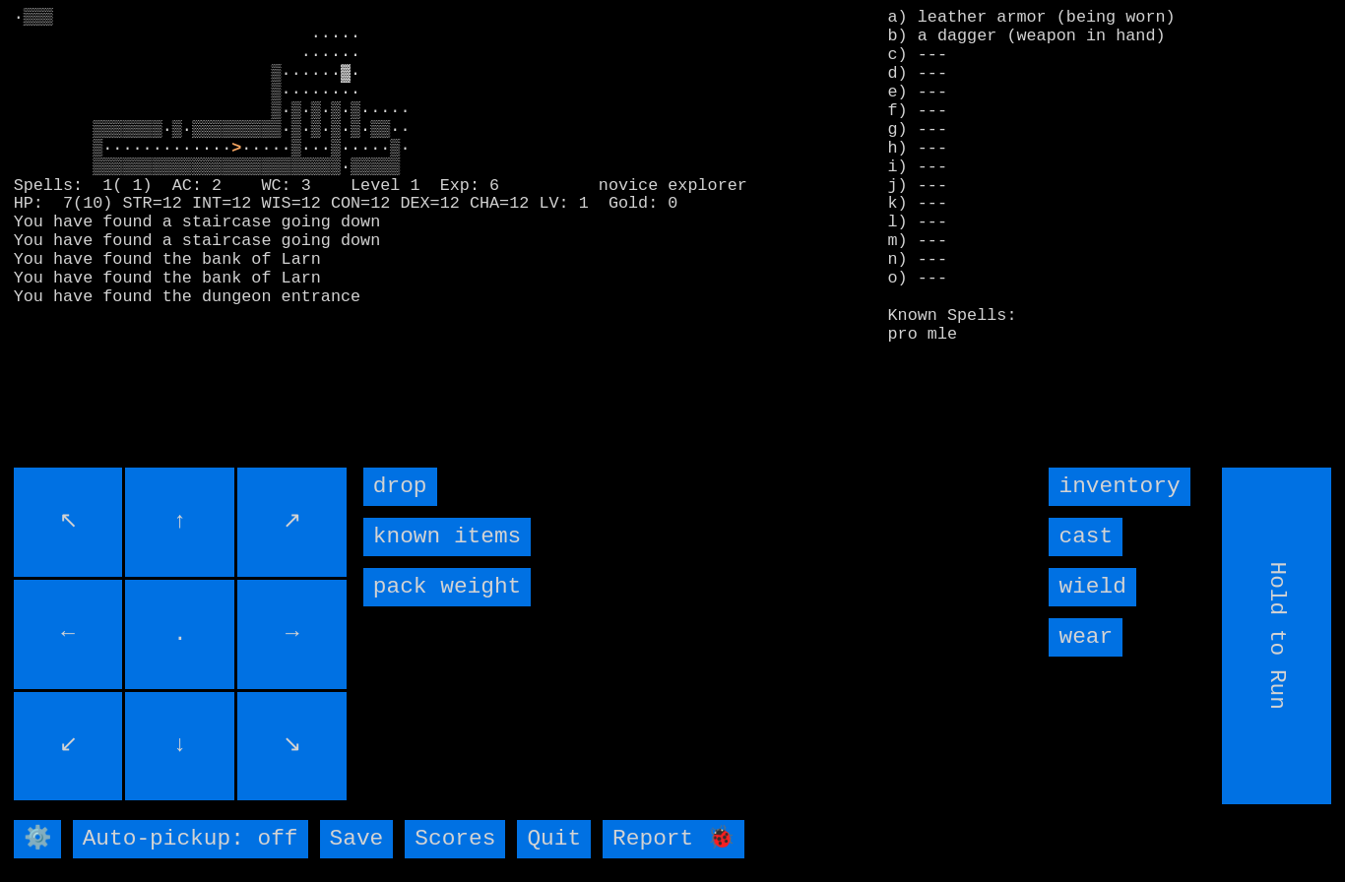
type input "Choose Direction"
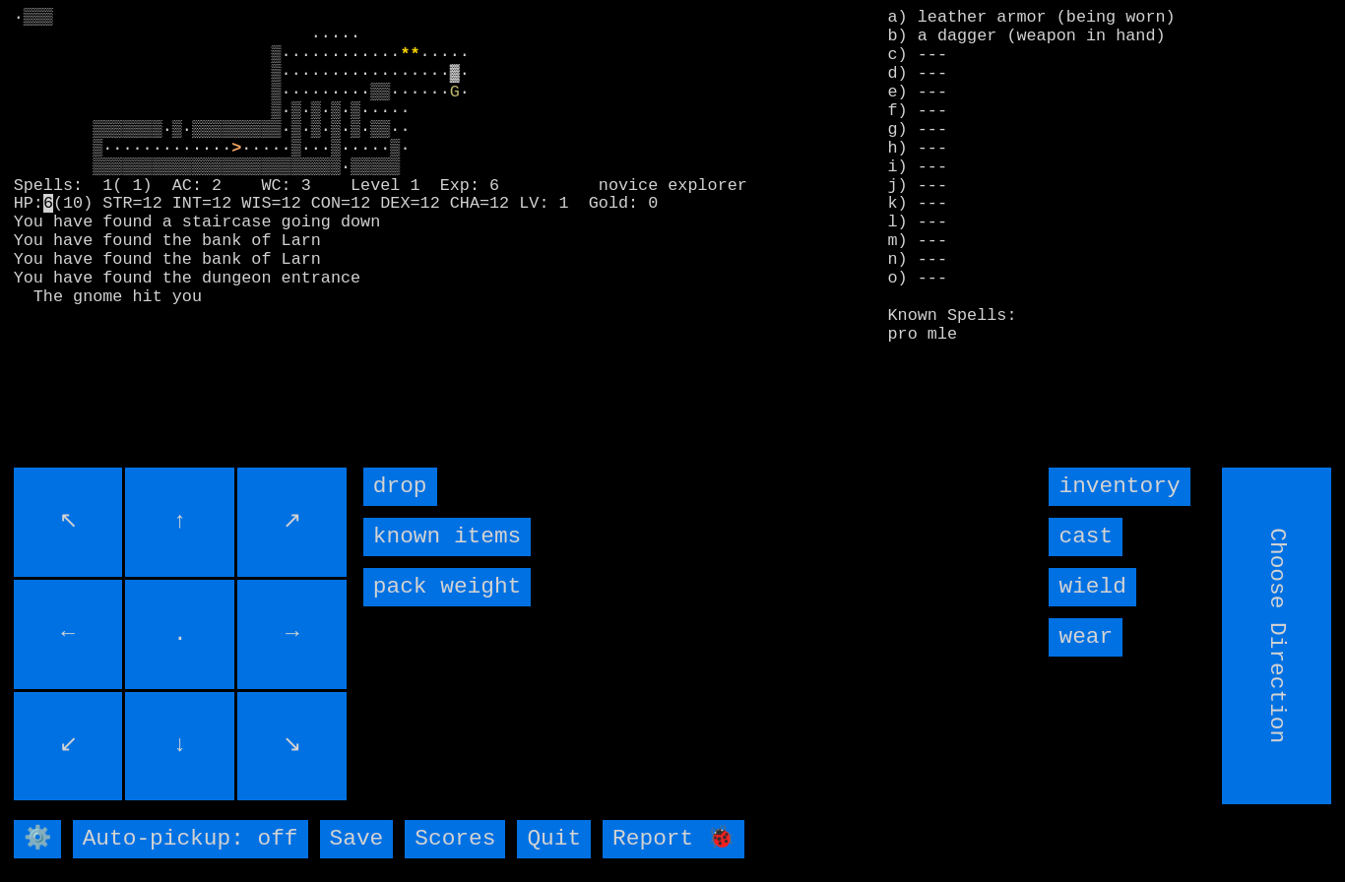
type input "Hold to Run"
click at [1097, 556] on input "cast" at bounding box center [1085, 537] width 74 height 38
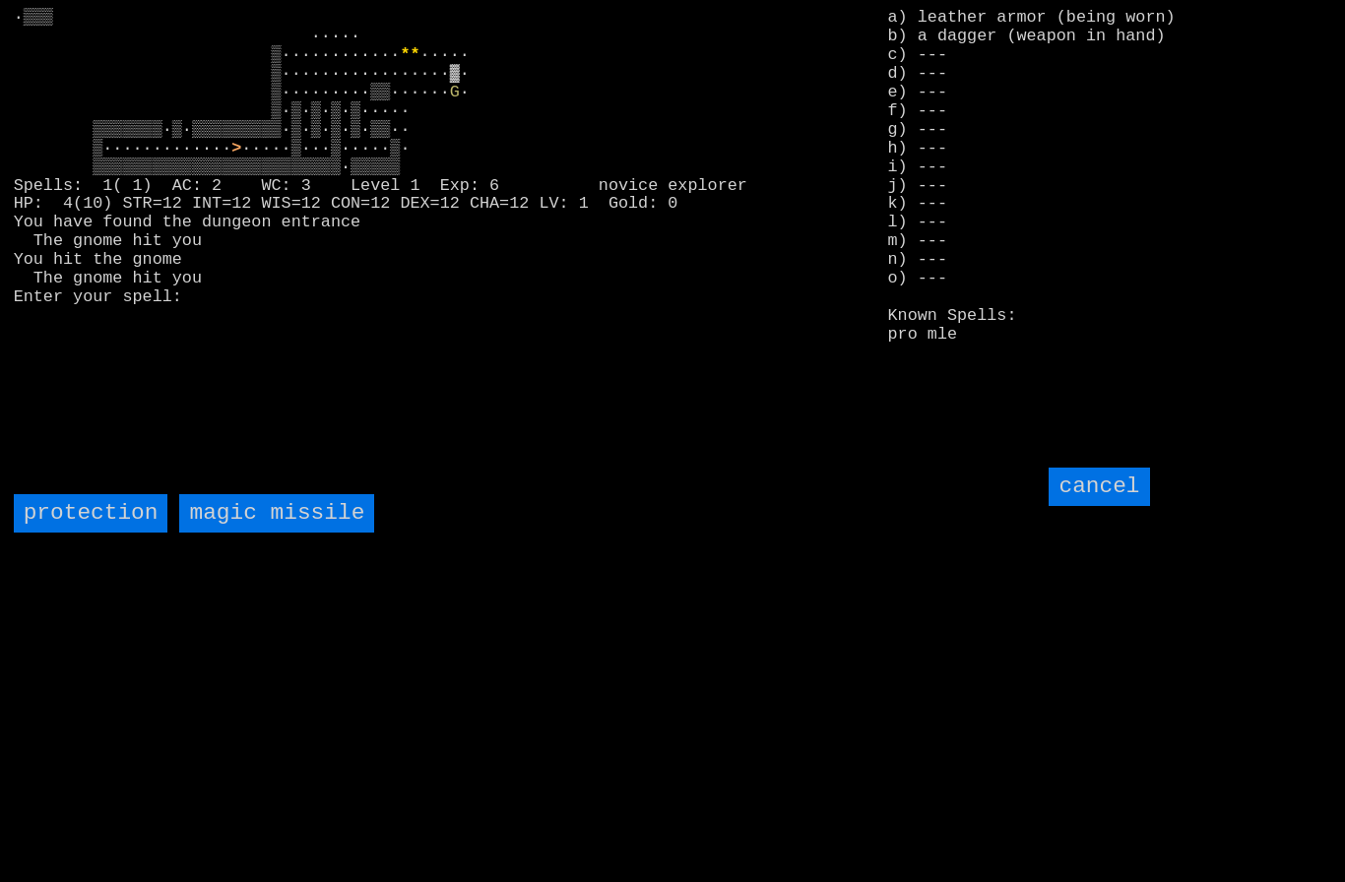
click at [249, 533] on missile "magic missile" at bounding box center [276, 513] width 195 height 38
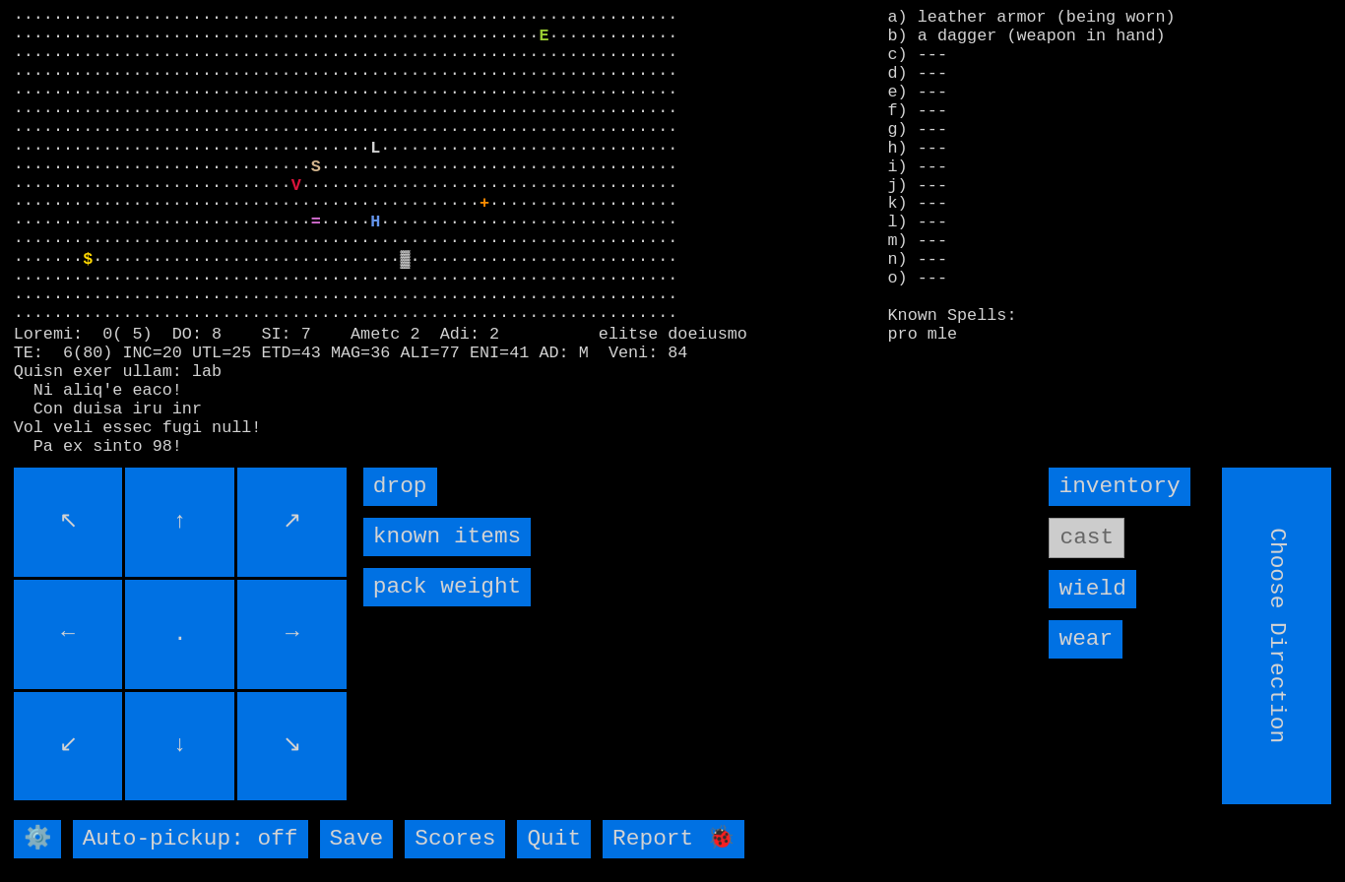
type input "Hold to Run"
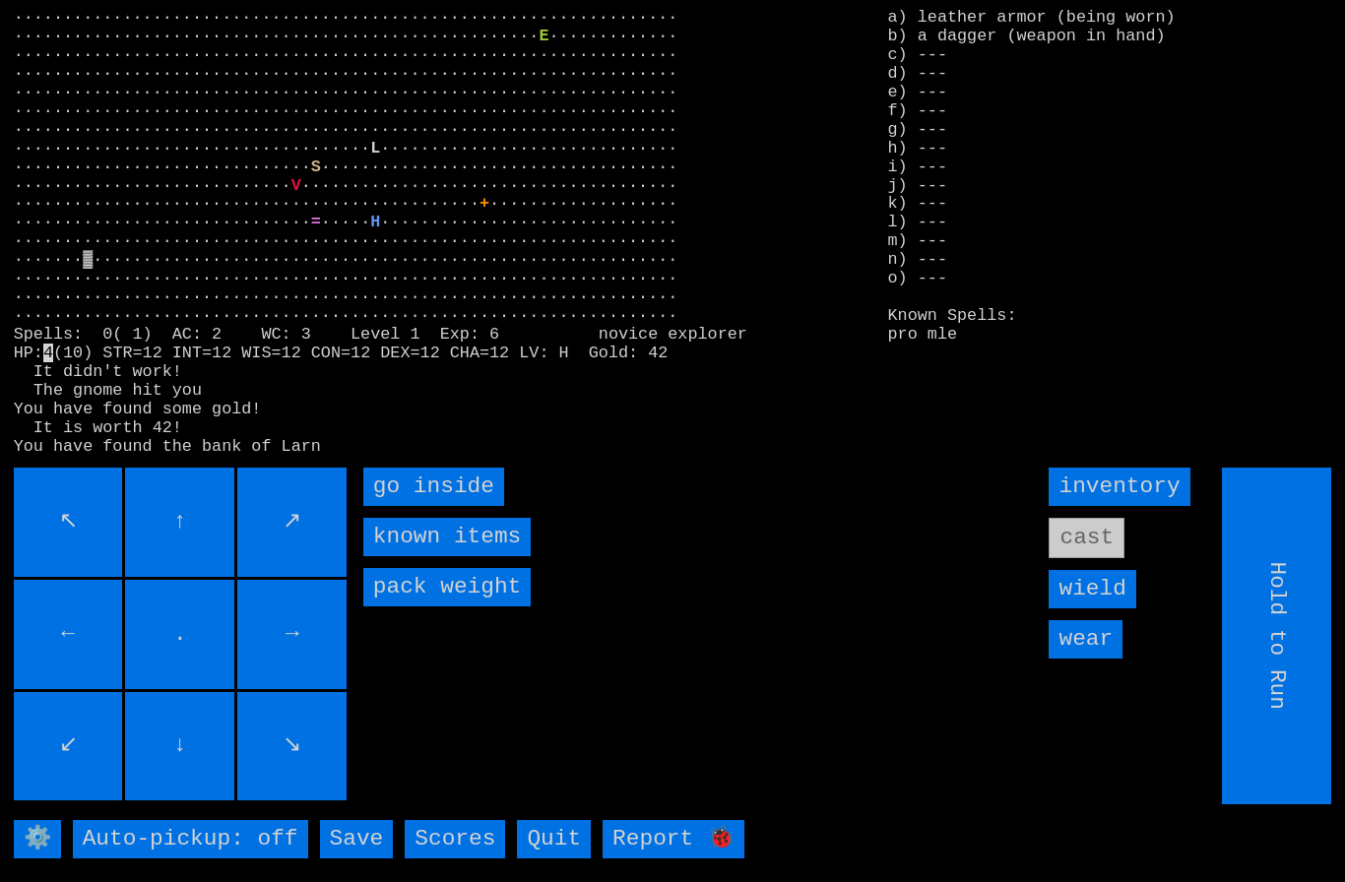
click at [421, 506] on inside "go inside" at bounding box center [433, 487] width 141 height 38
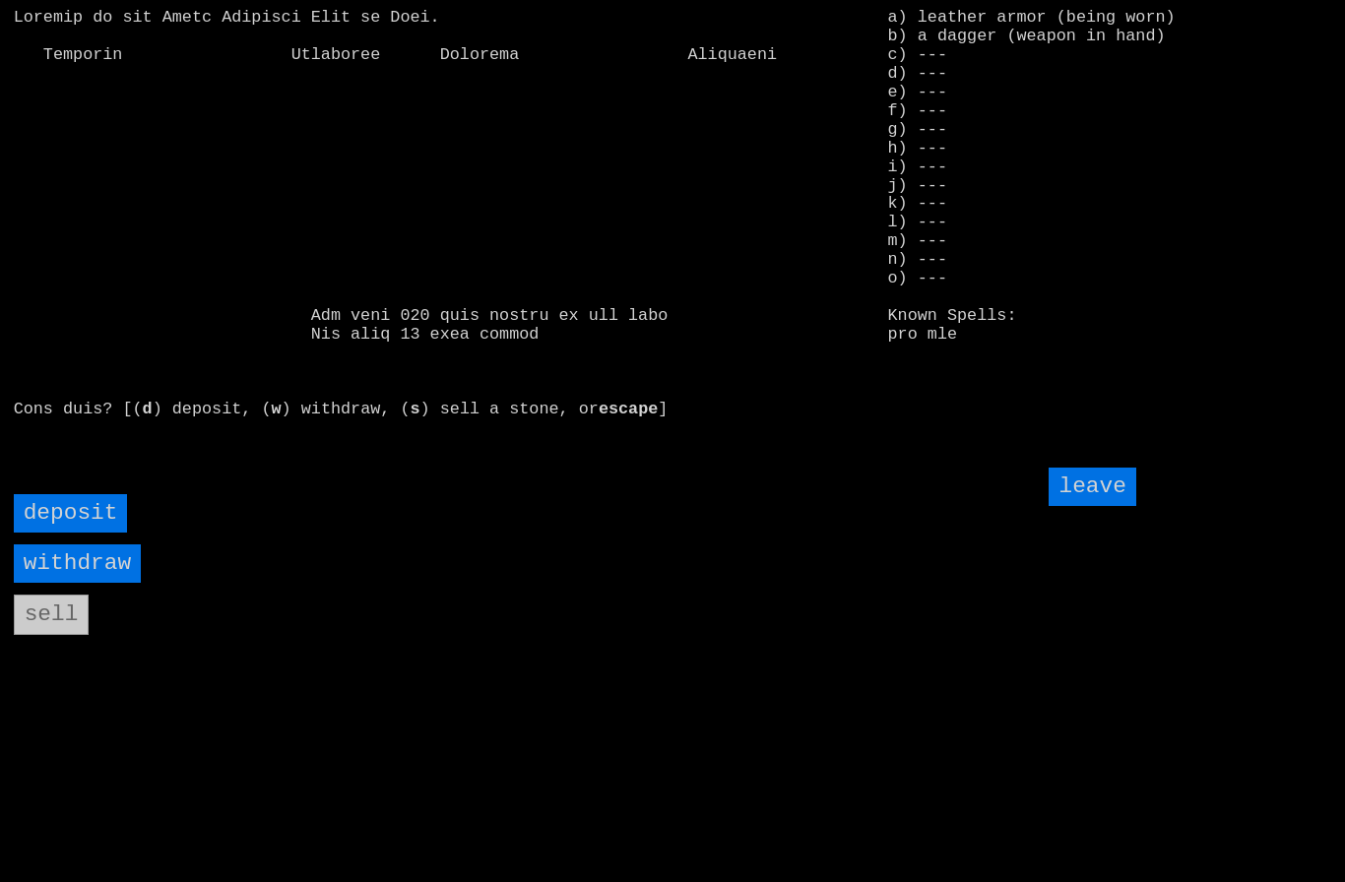
click at [67, 533] on input "deposit" at bounding box center [71, 513] width 114 height 38
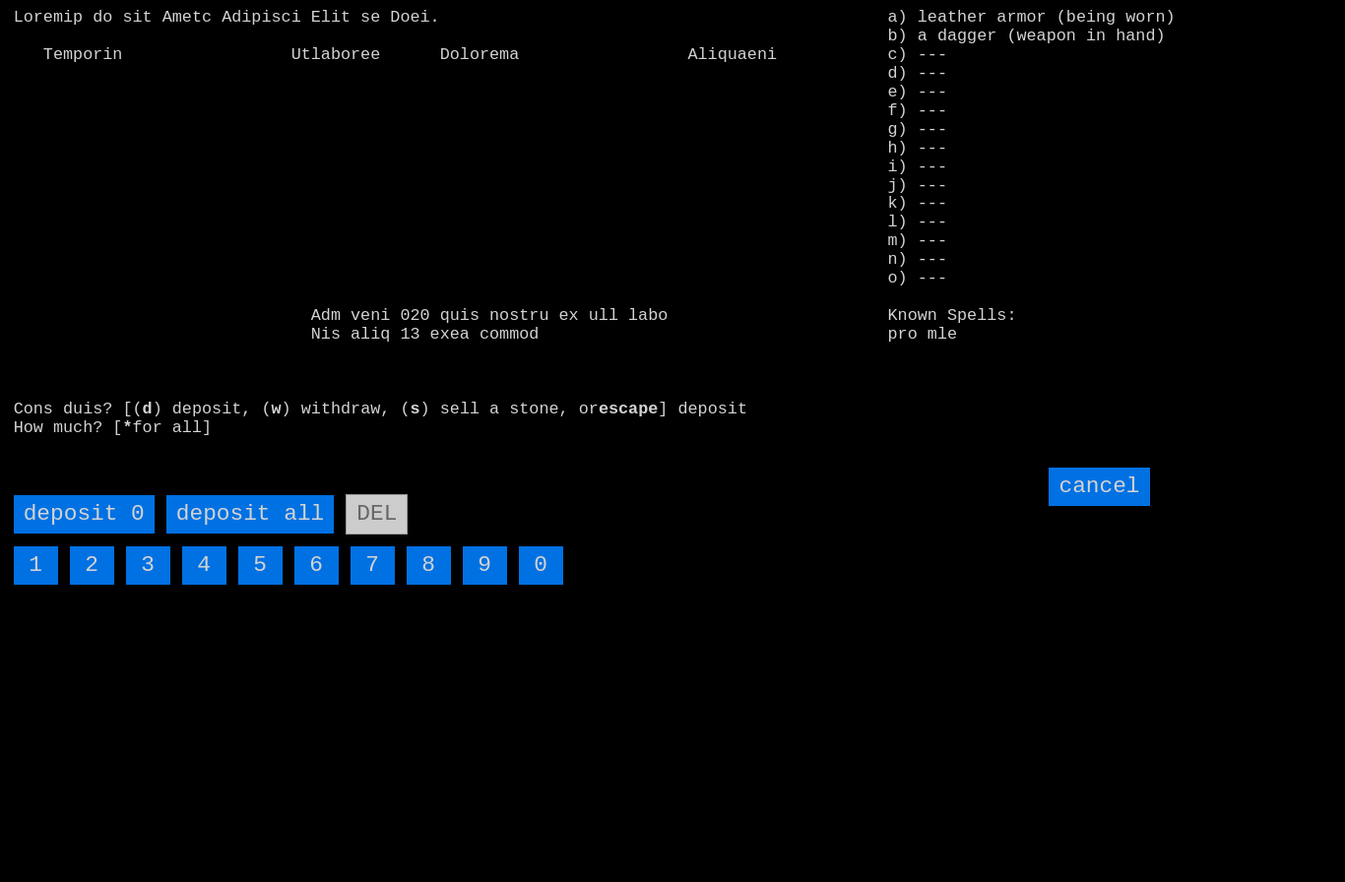
click at [240, 534] on all "deposit all" at bounding box center [249, 514] width 167 height 38
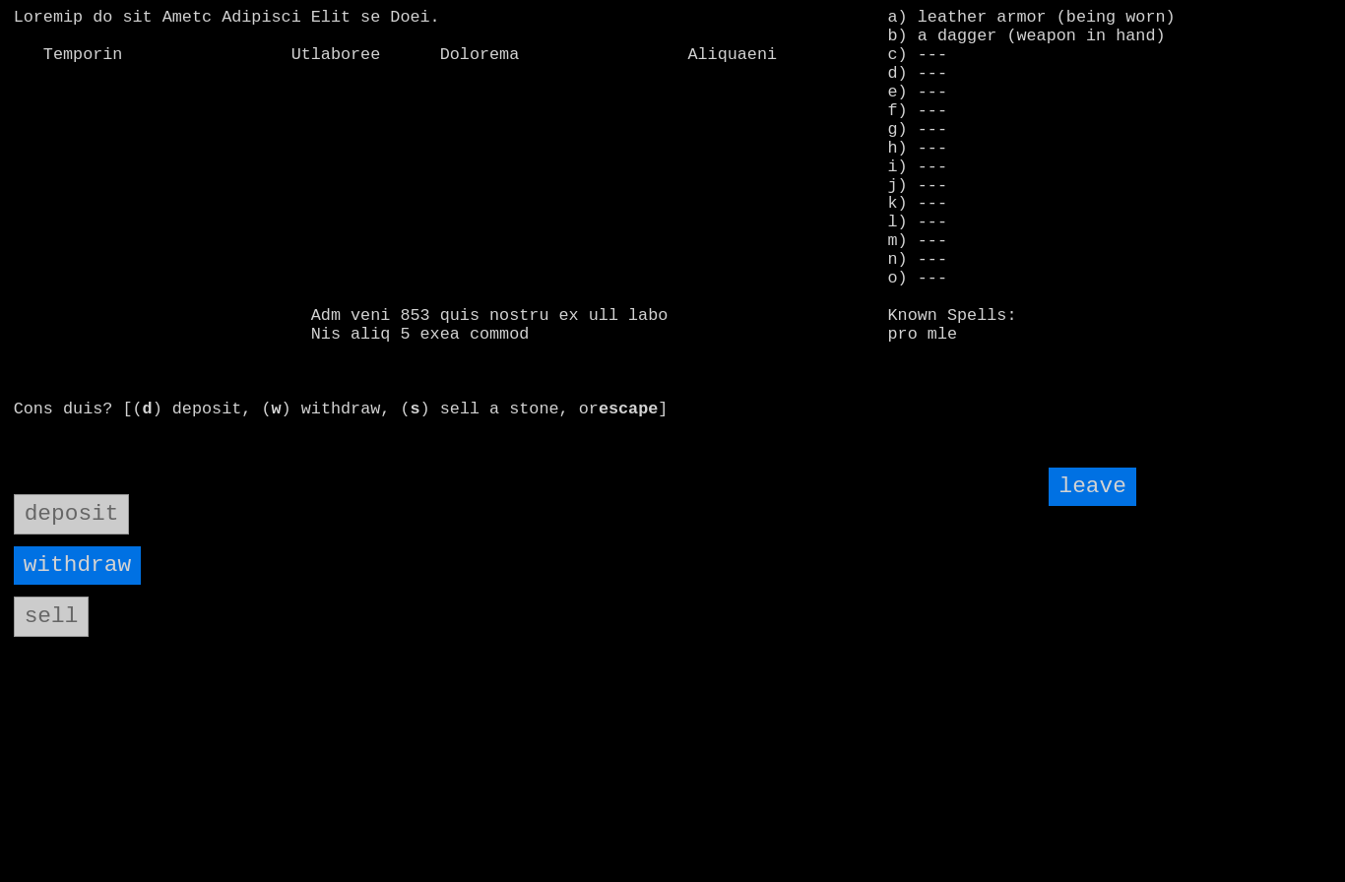
click at [1090, 506] on input "leave" at bounding box center [1091, 487] width 87 height 38
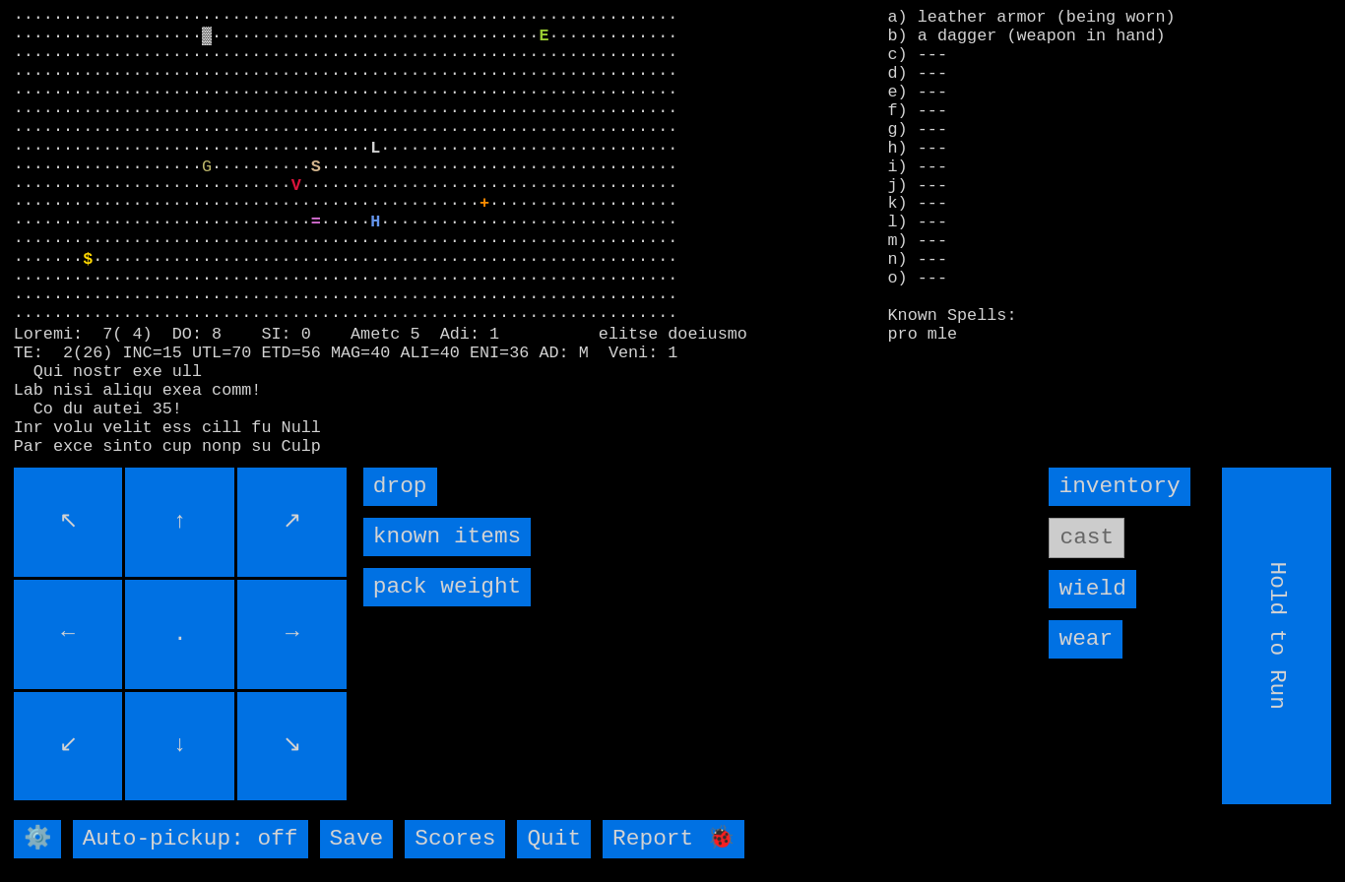
type input "Choose Direction"
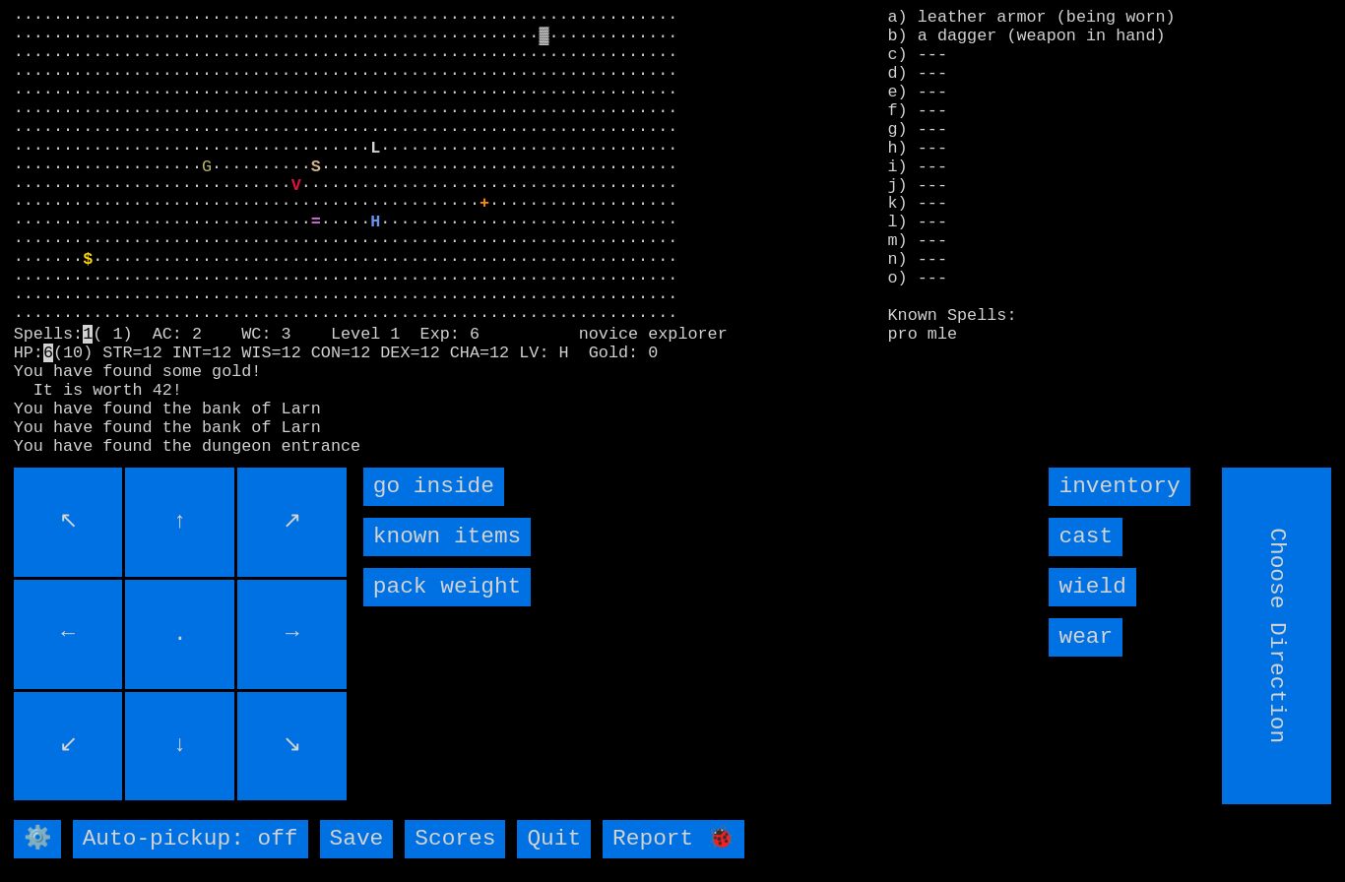
type input "Hold to Run"
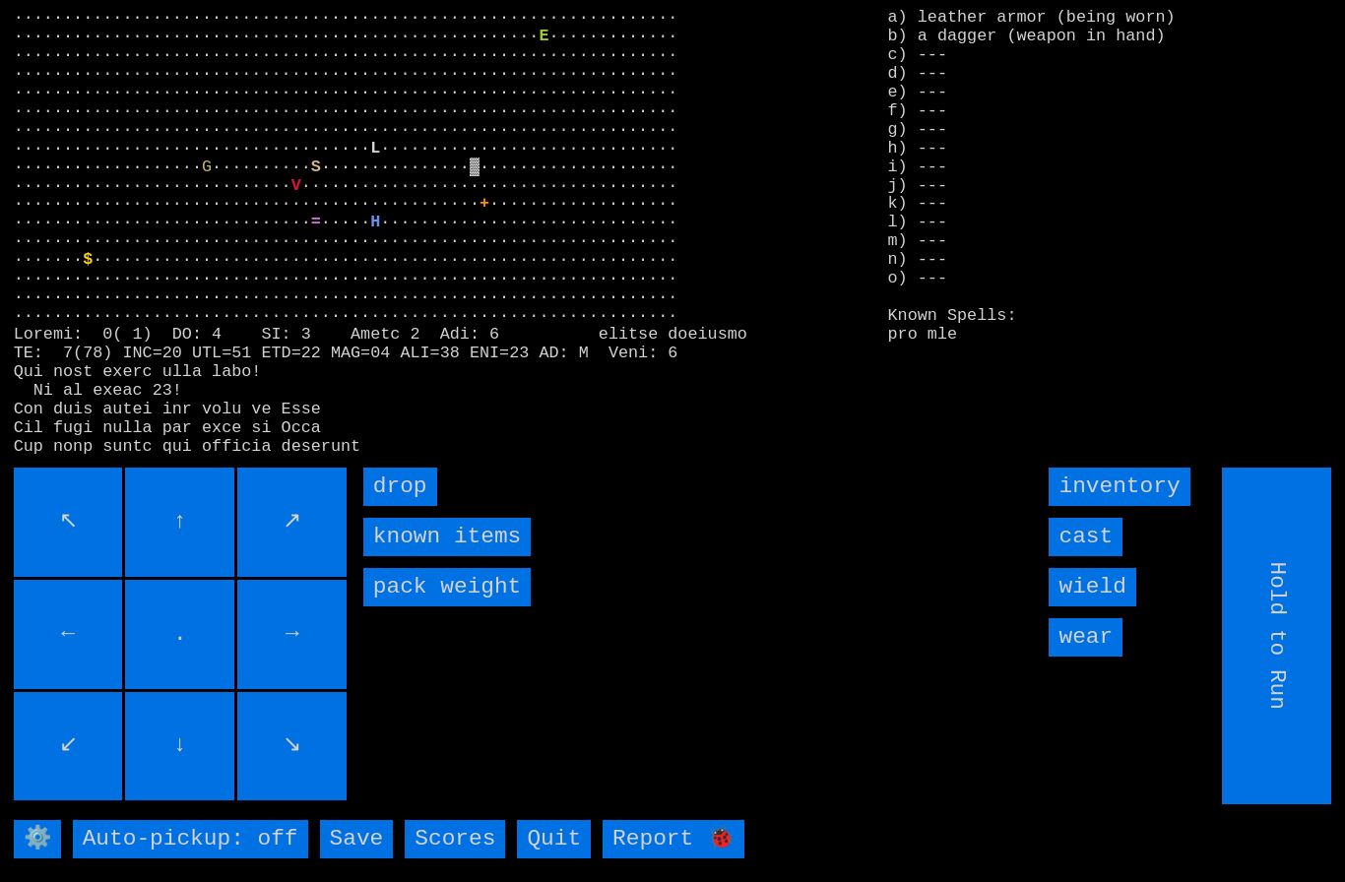
type input "Choose Direction"
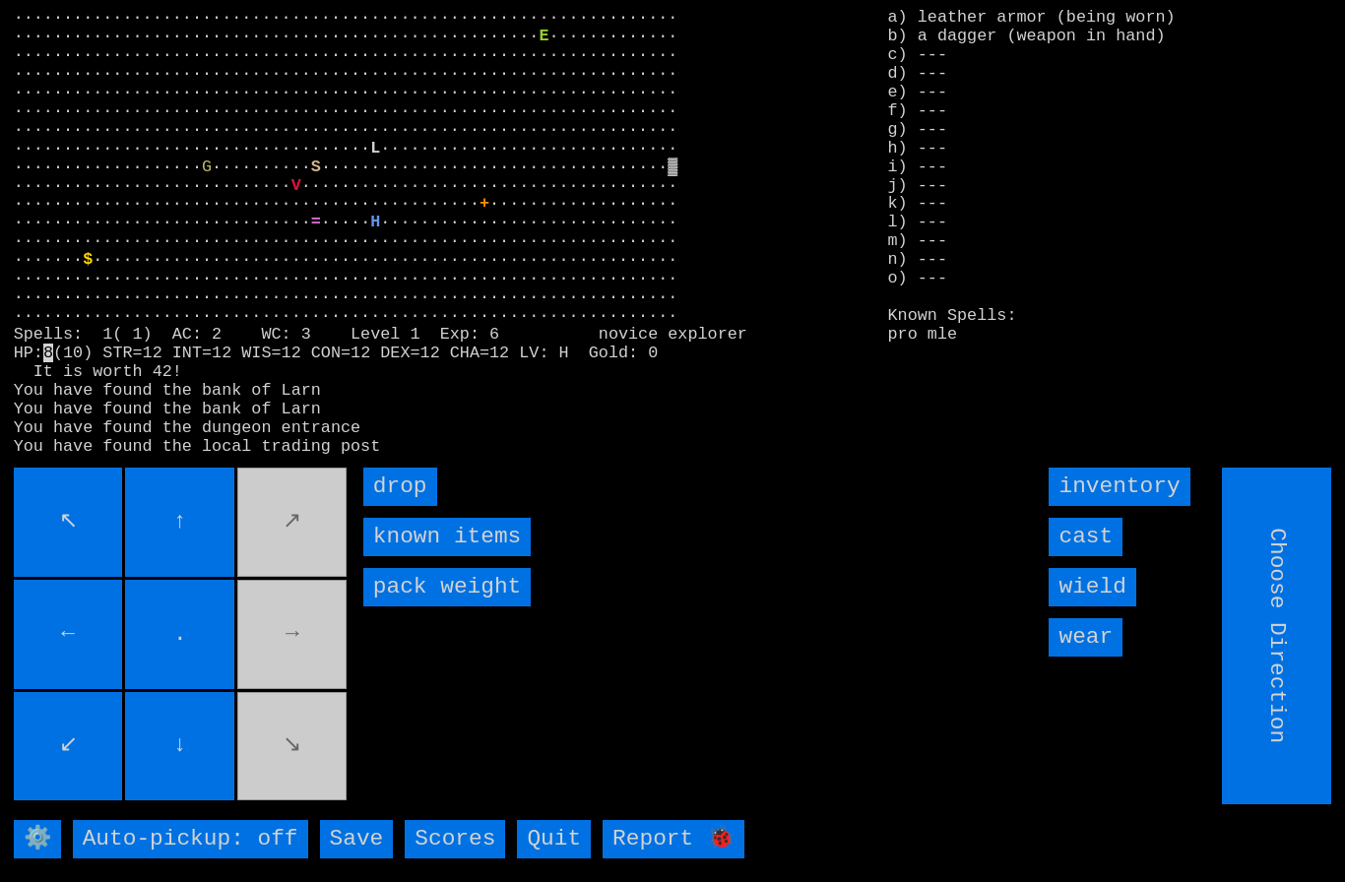
type input "Hold to Run"
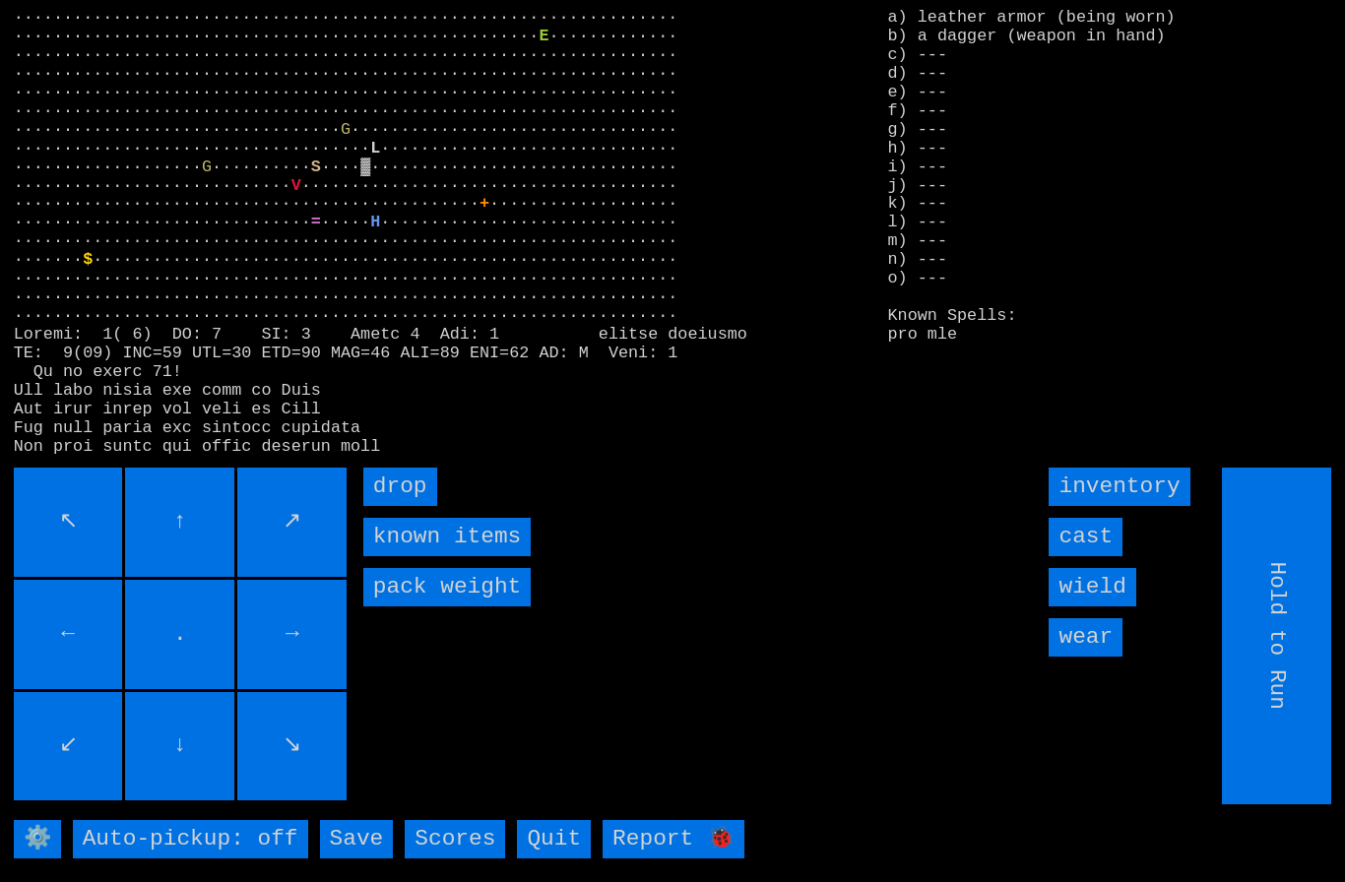
click at [1097, 556] on input "cast" at bounding box center [1085, 537] width 74 height 38
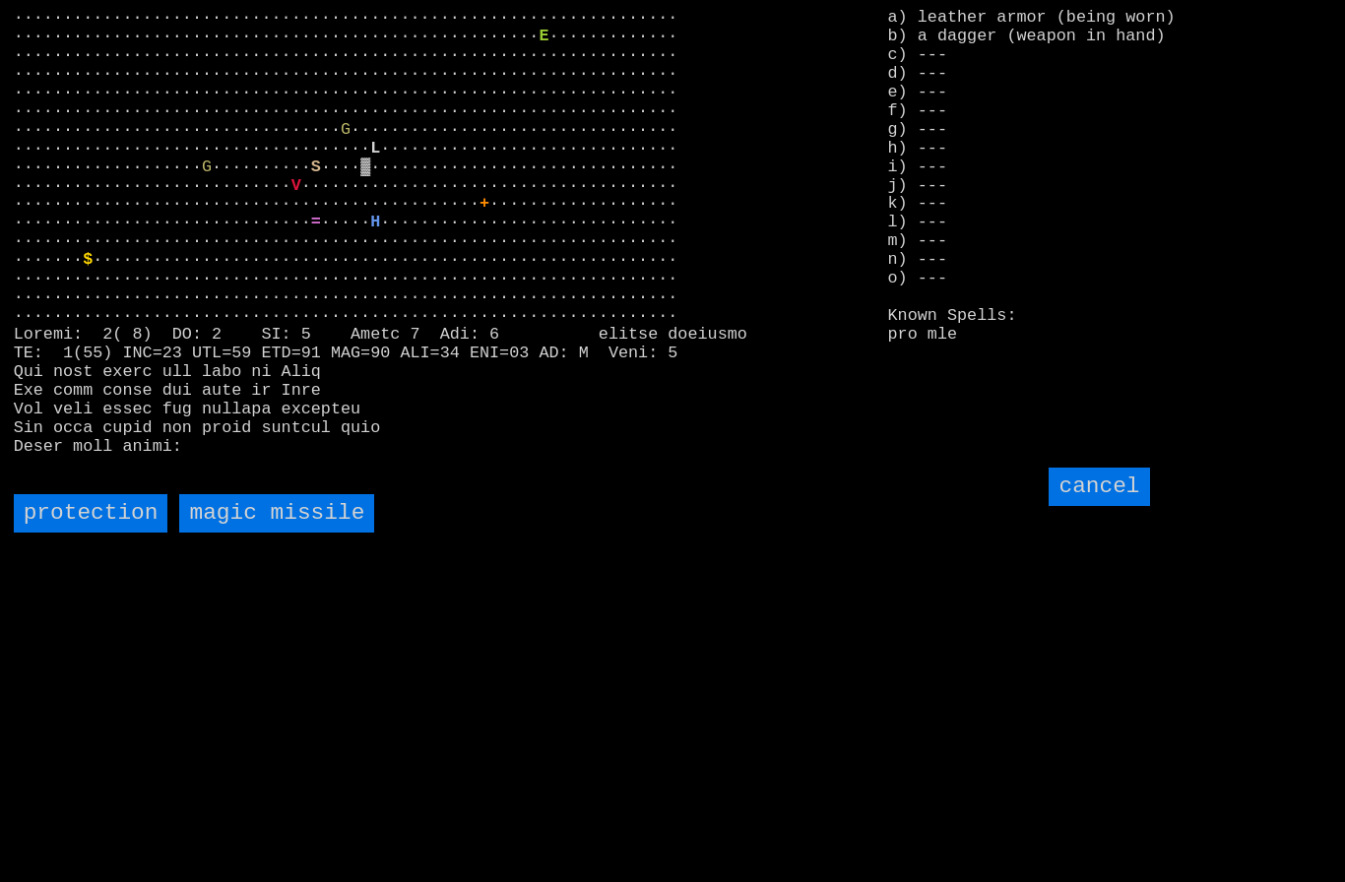
click at [256, 533] on missile "magic missile" at bounding box center [276, 513] width 195 height 38
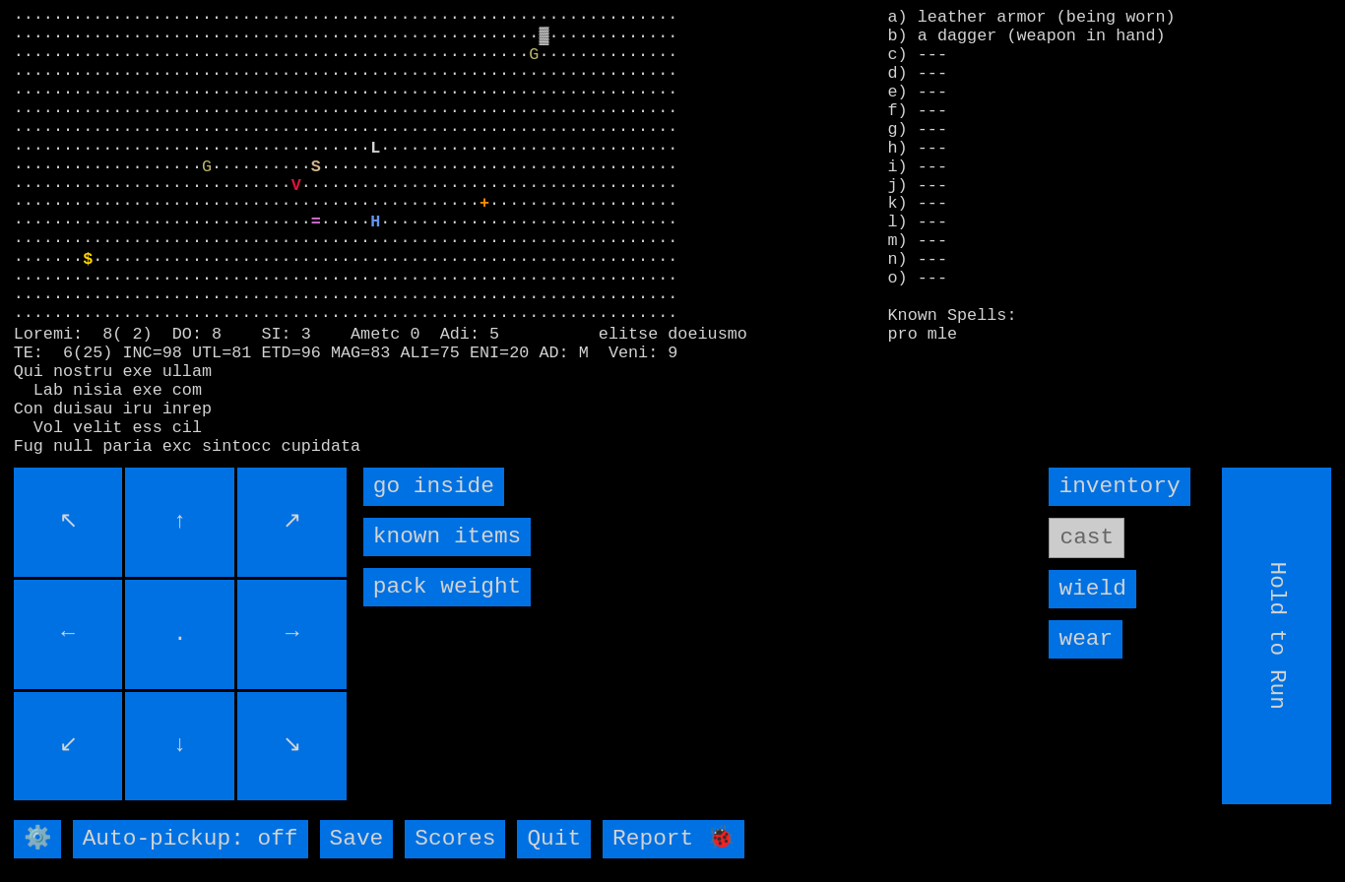
click at [409, 506] on inside "go inside" at bounding box center [433, 487] width 141 height 38
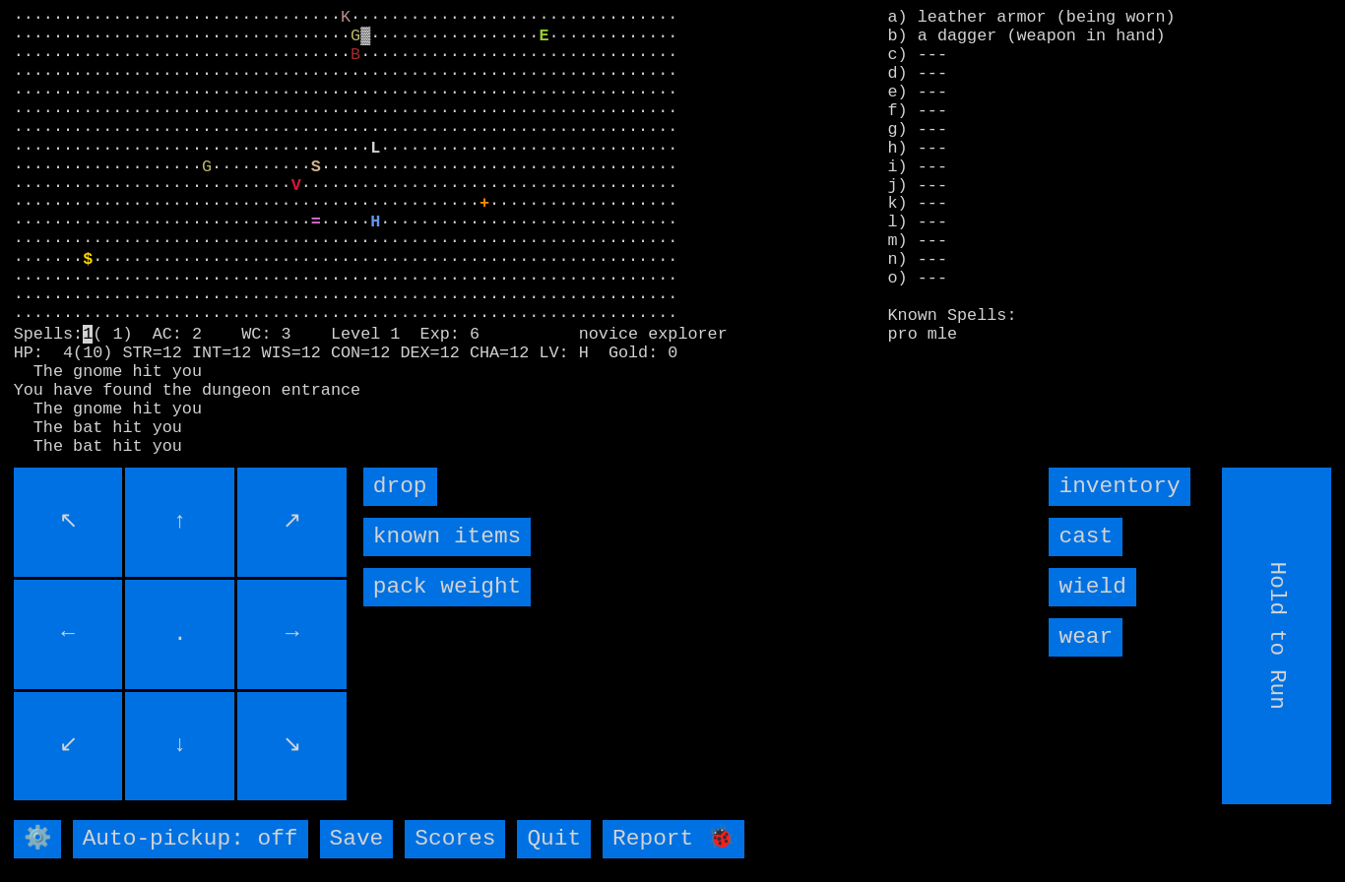
click at [1101, 556] on input "cast" at bounding box center [1085, 537] width 74 height 38
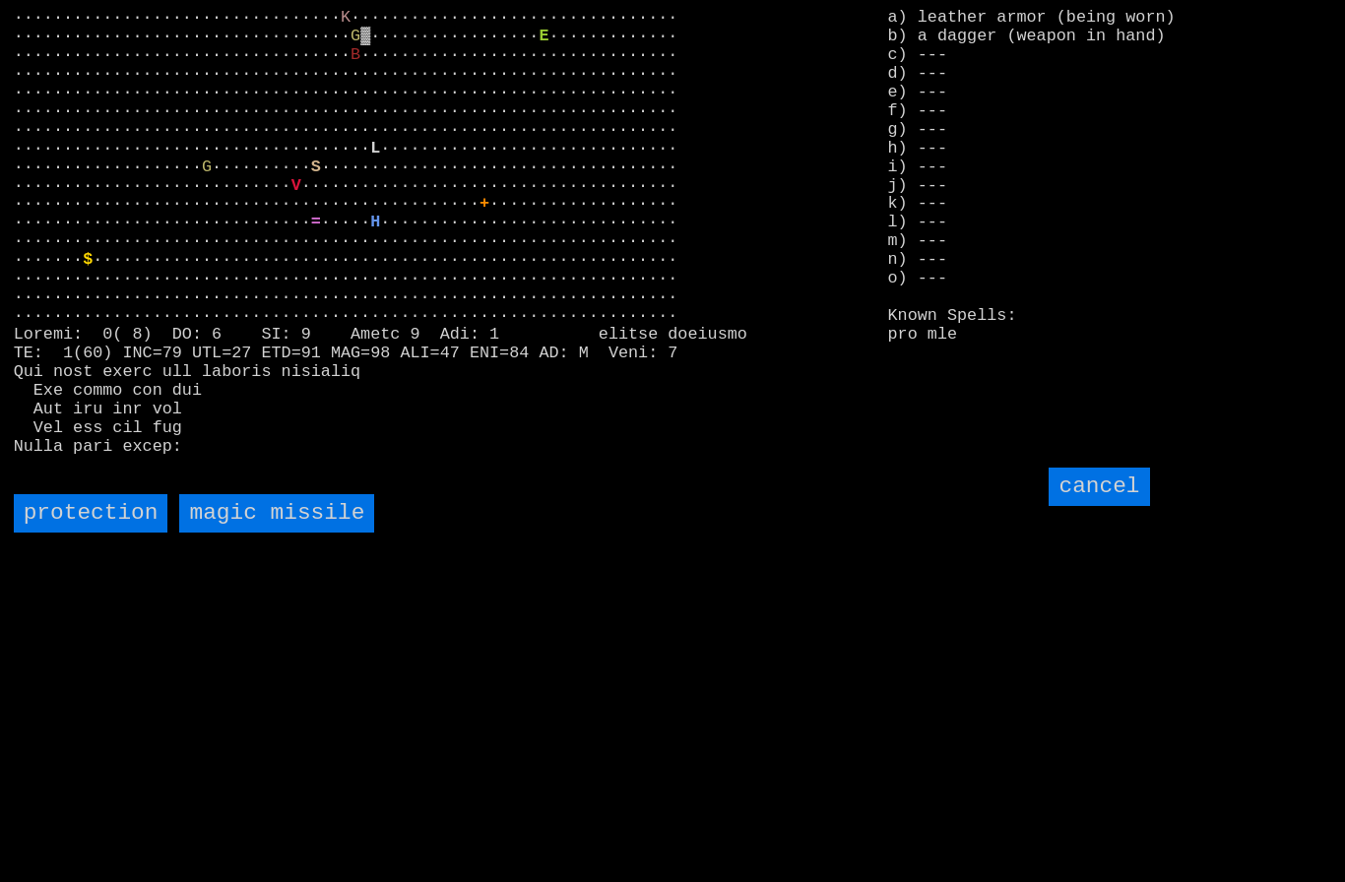
click at [263, 533] on missile "magic missile" at bounding box center [276, 513] width 195 height 38
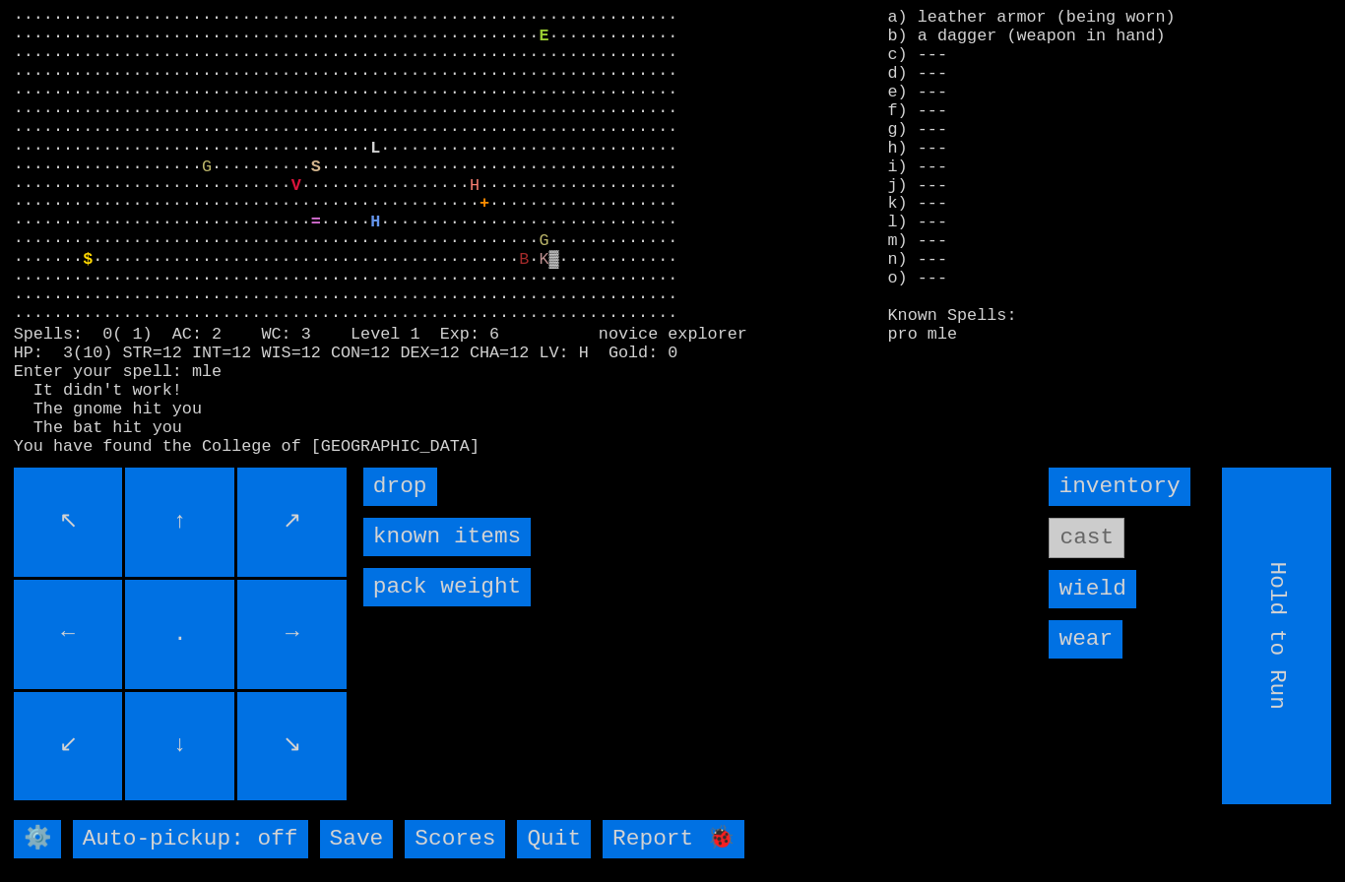
click at [346, 796] on input "↘" at bounding box center [291, 746] width 109 height 109
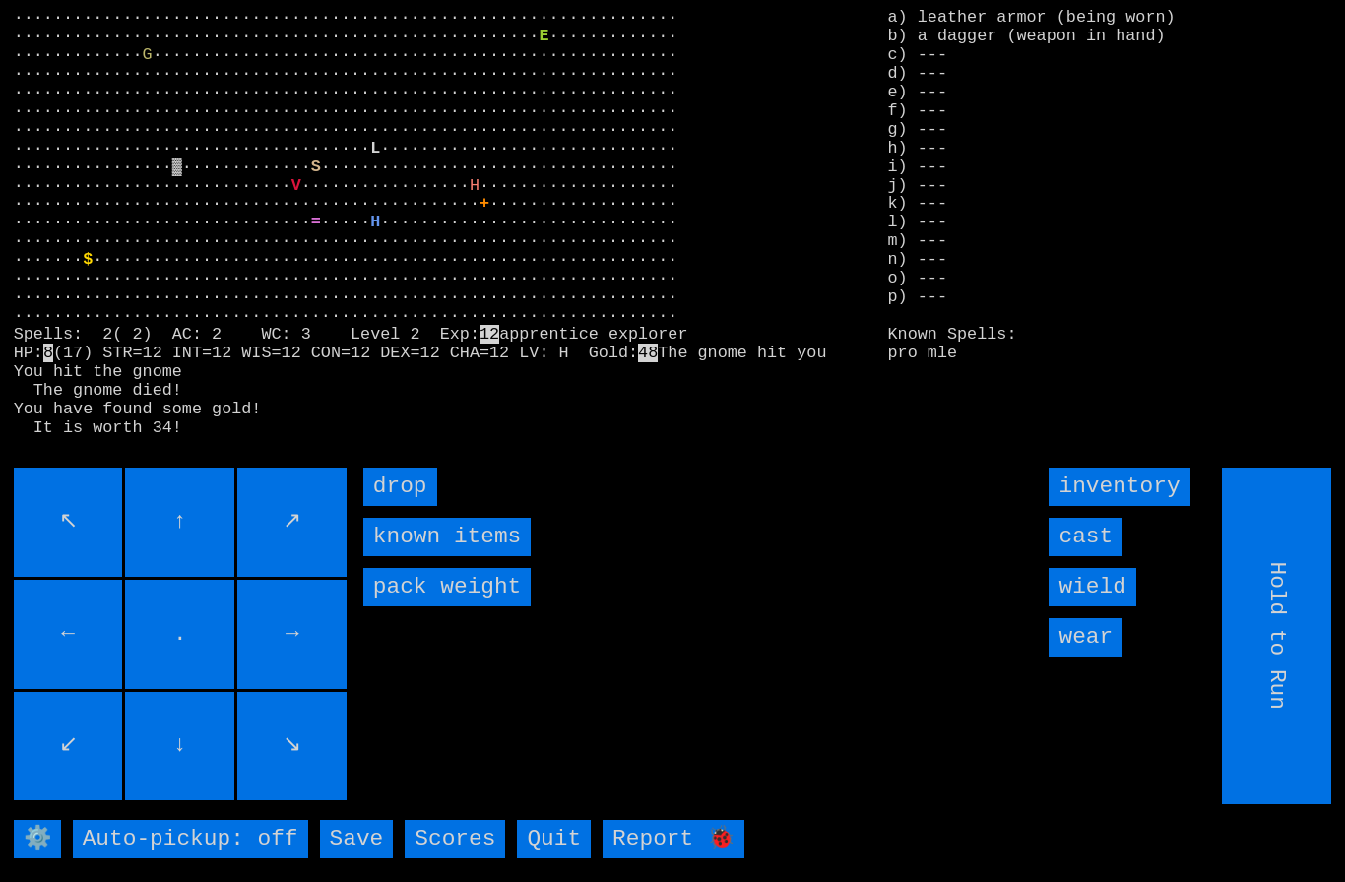
type input "Choose Direction"
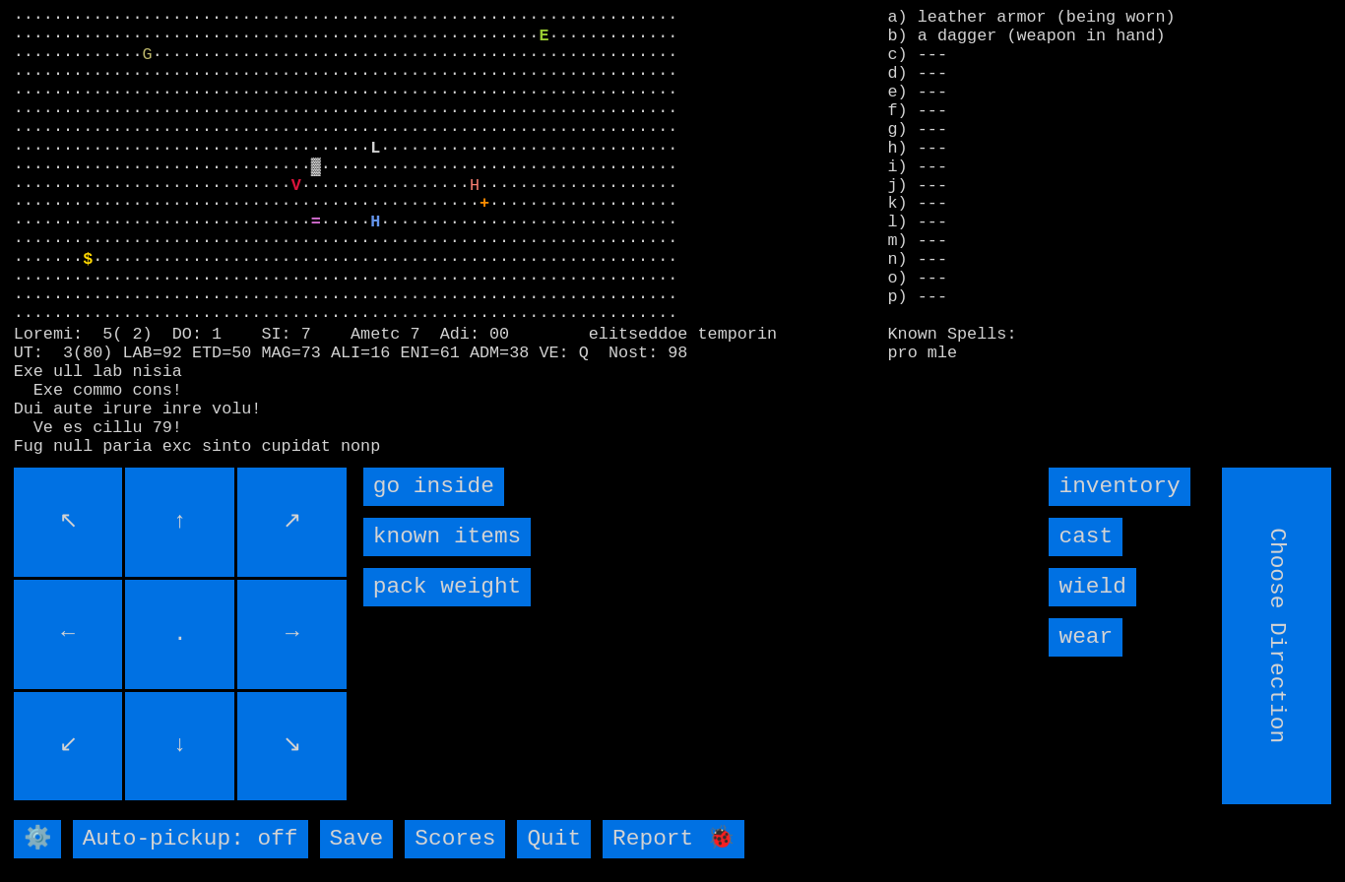
type input "Hold to Run"
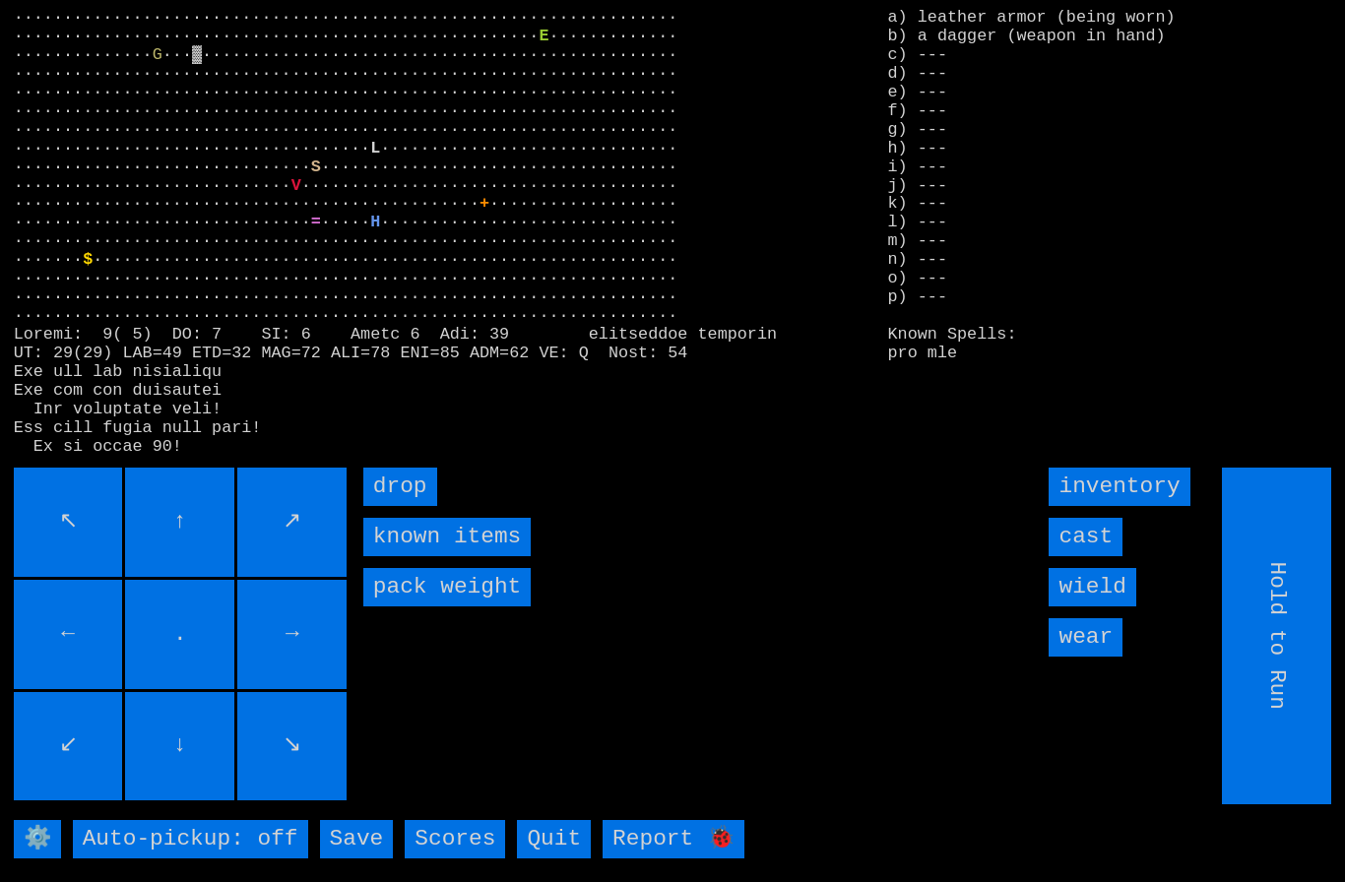
click at [1101, 556] on input "cast" at bounding box center [1085, 537] width 74 height 38
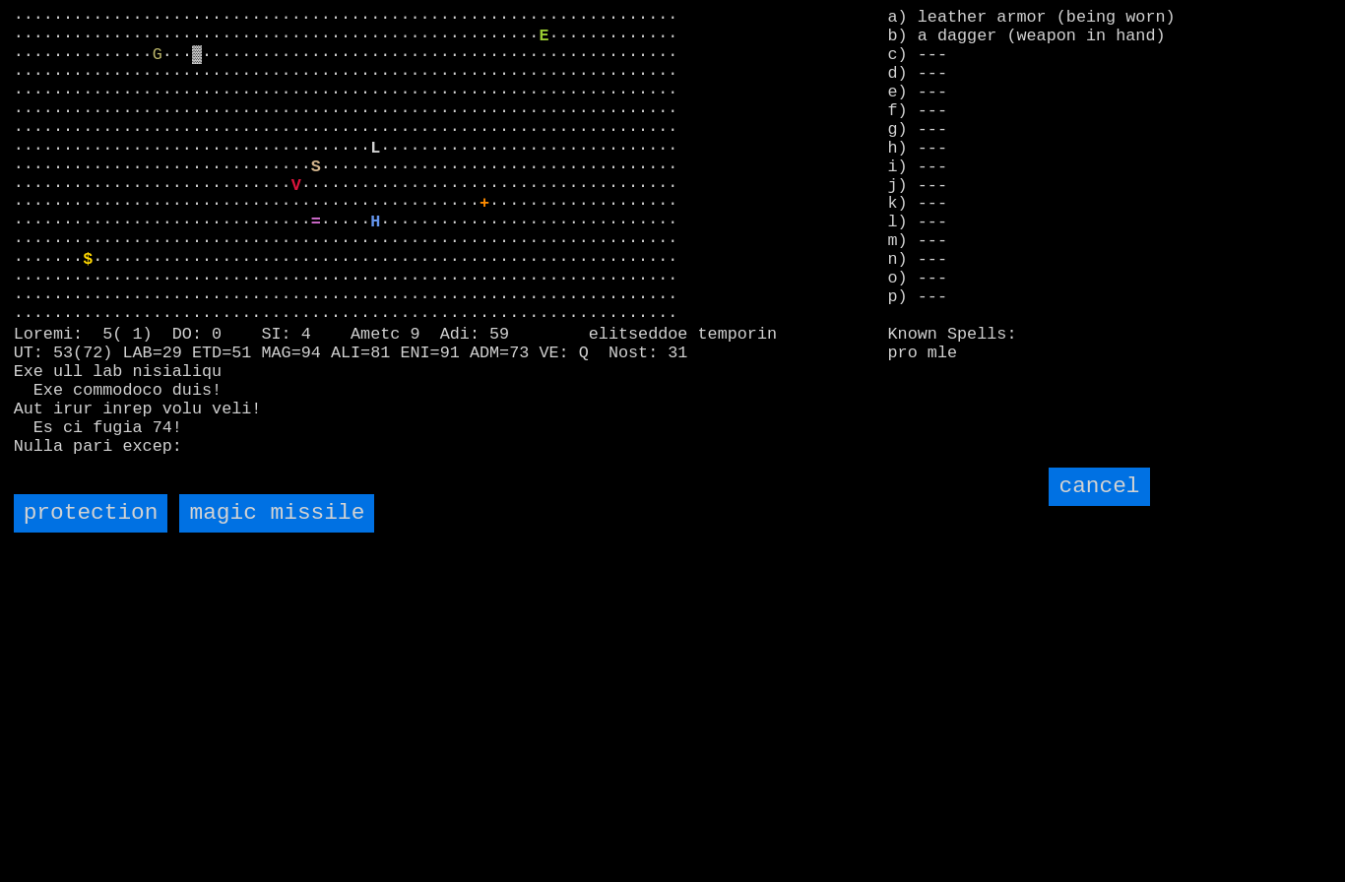
click at [71, 533] on input "protection" at bounding box center [91, 513] width 155 height 38
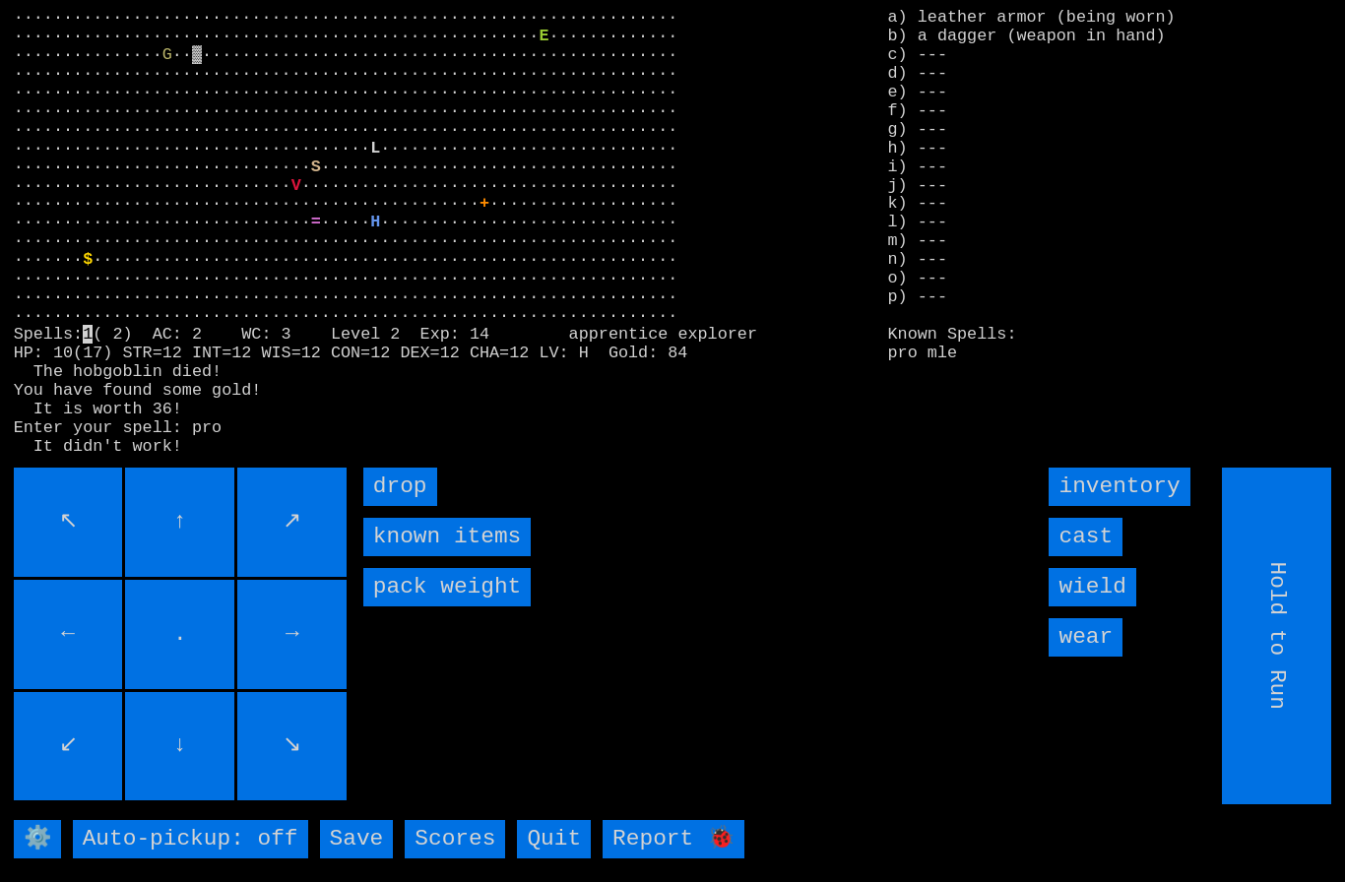
click at [1101, 556] on input "cast" at bounding box center [1085, 537] width 74 height 38
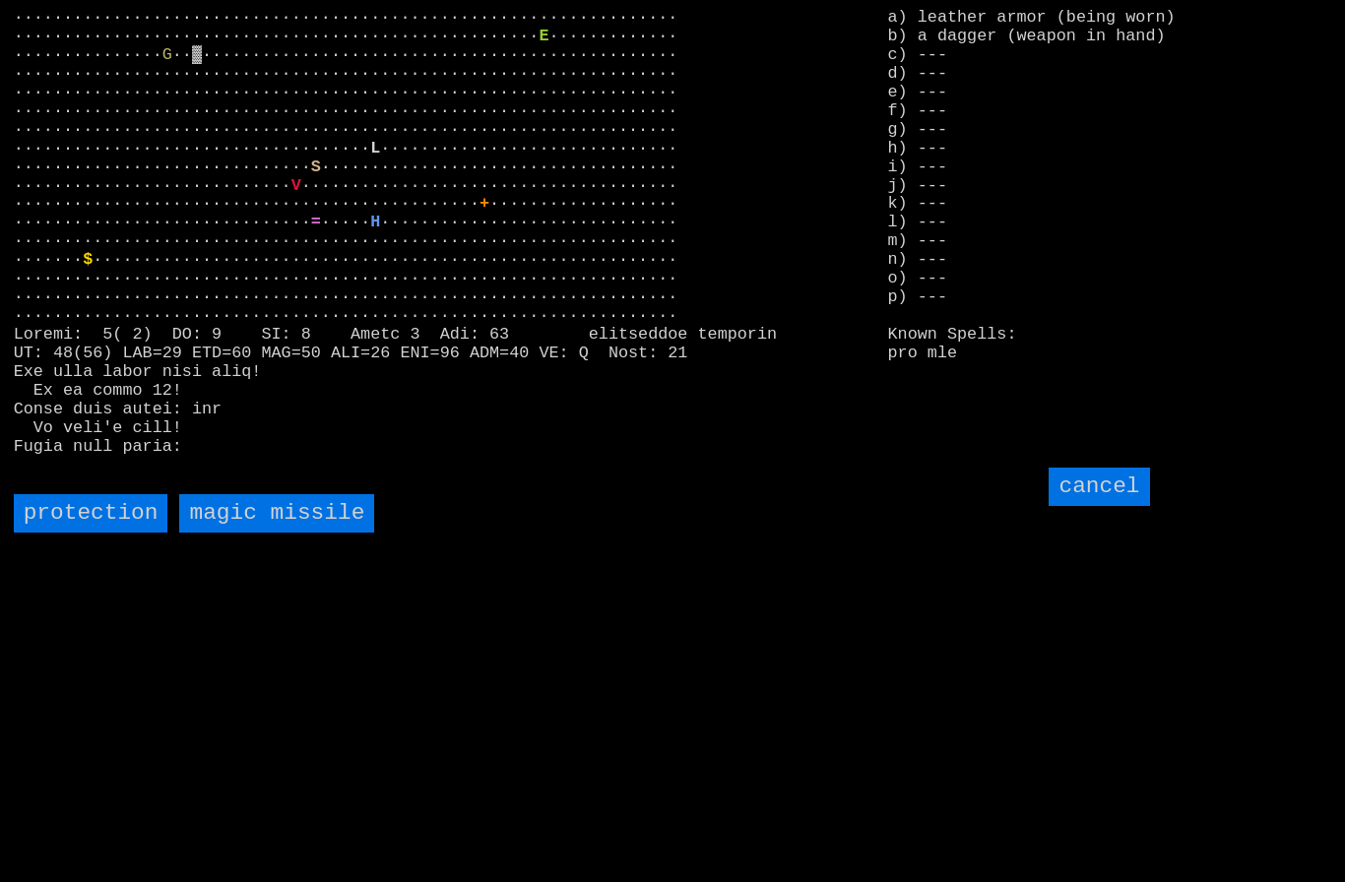
click at [254, 533] on missile "magic missile" at bounding box center [276, 513] width 195 height 38
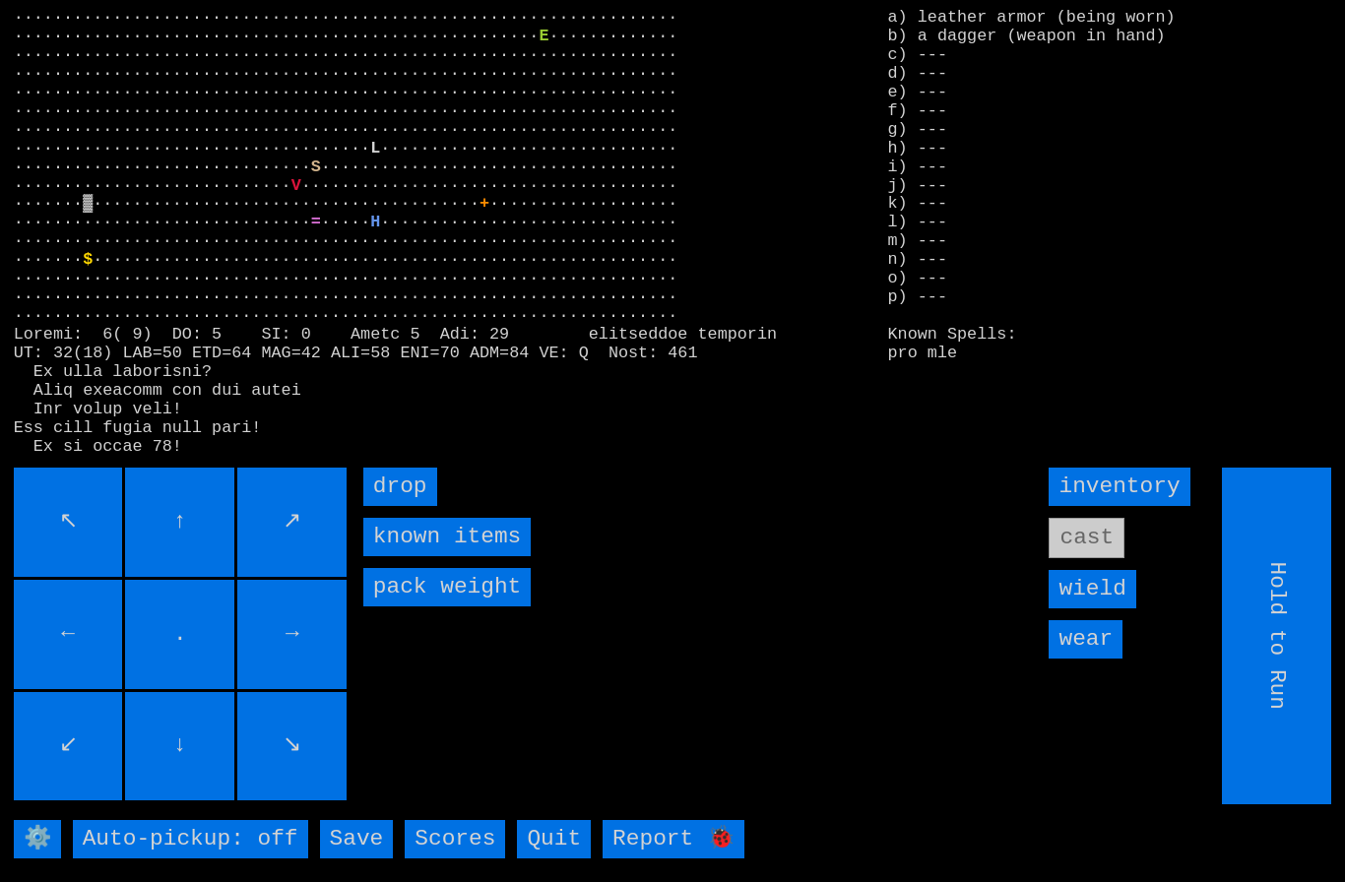
type input "Choose Direction"
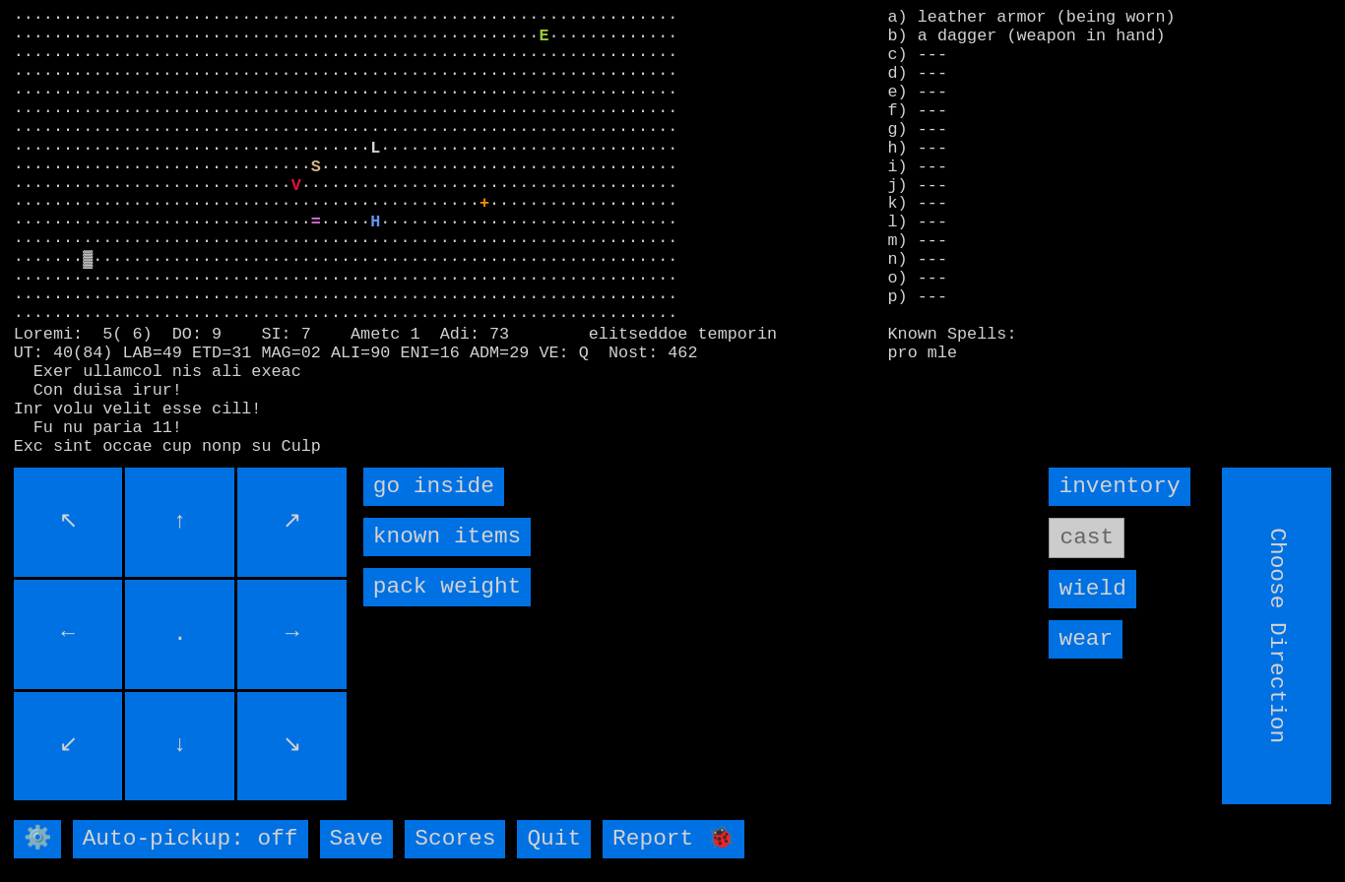
type input "Hold to Run"
click at [416, 506] on inside "go inside" at bounding box center [433, 487] width 141 height 38
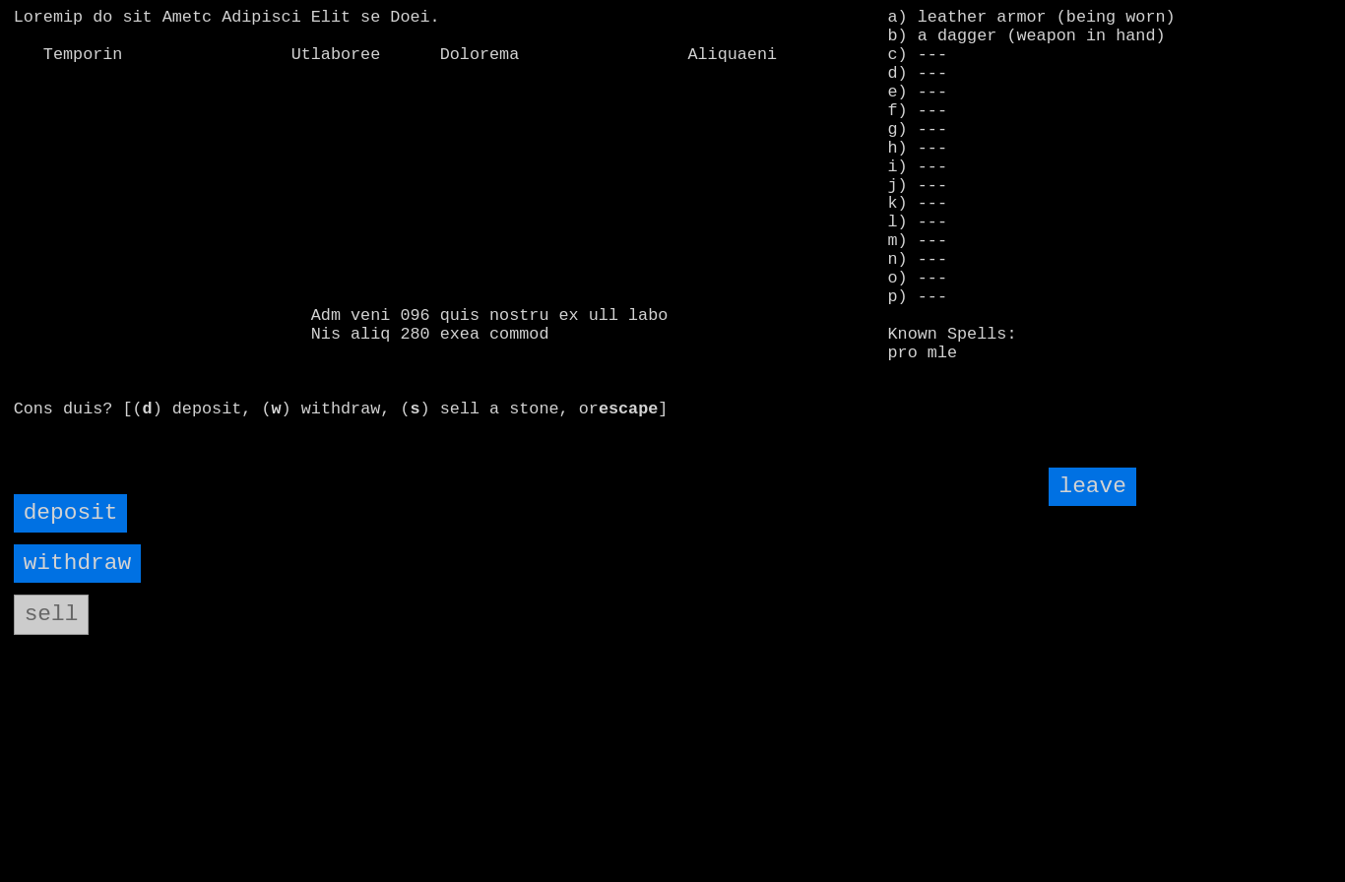
click at [49, 533] on input "deposit" at bounding box center [71, 513] width 114 height 38
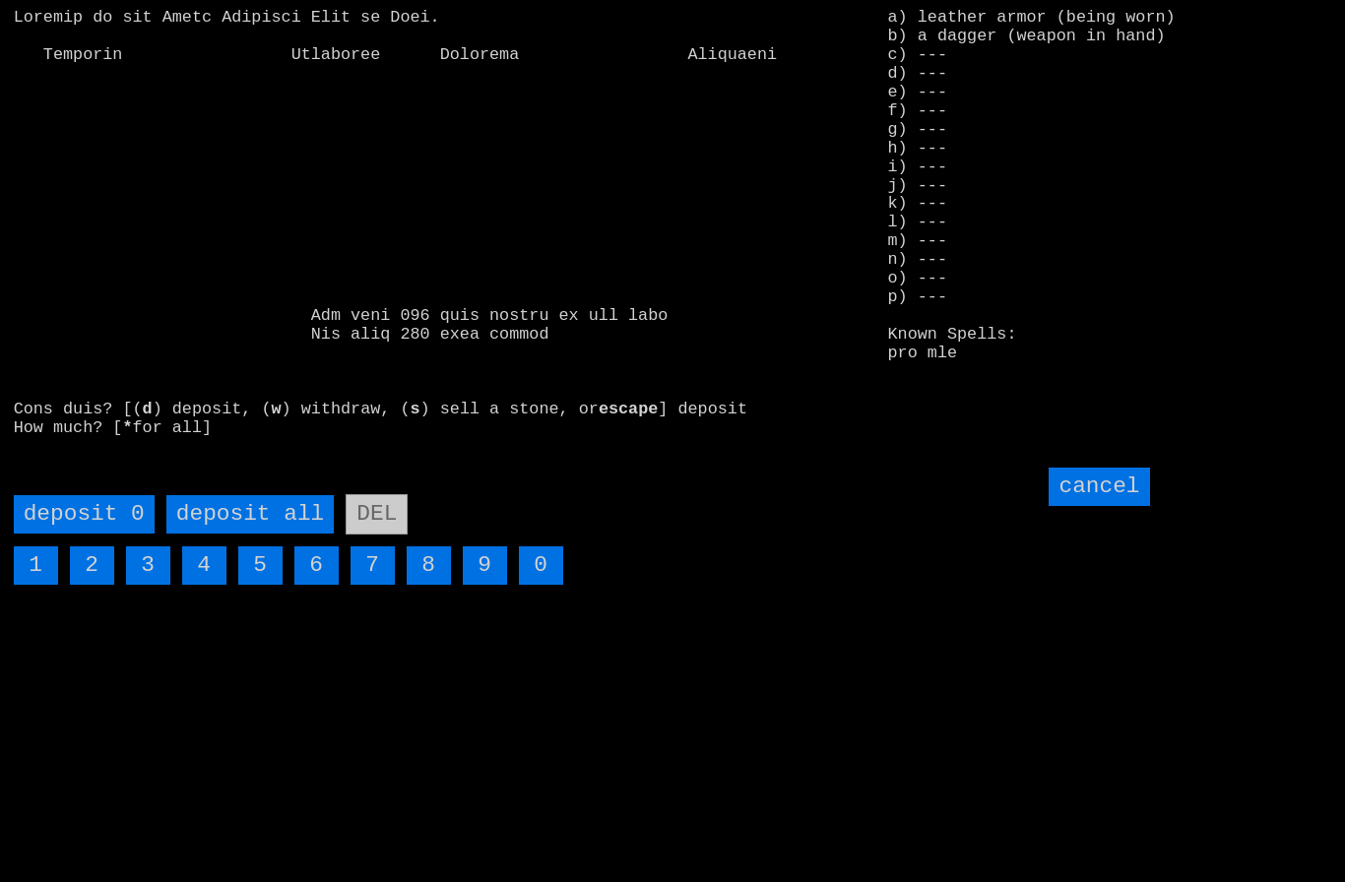
click at [247, 534] on all "deposit all" at bounding box center [249, 514] width 167 height 38
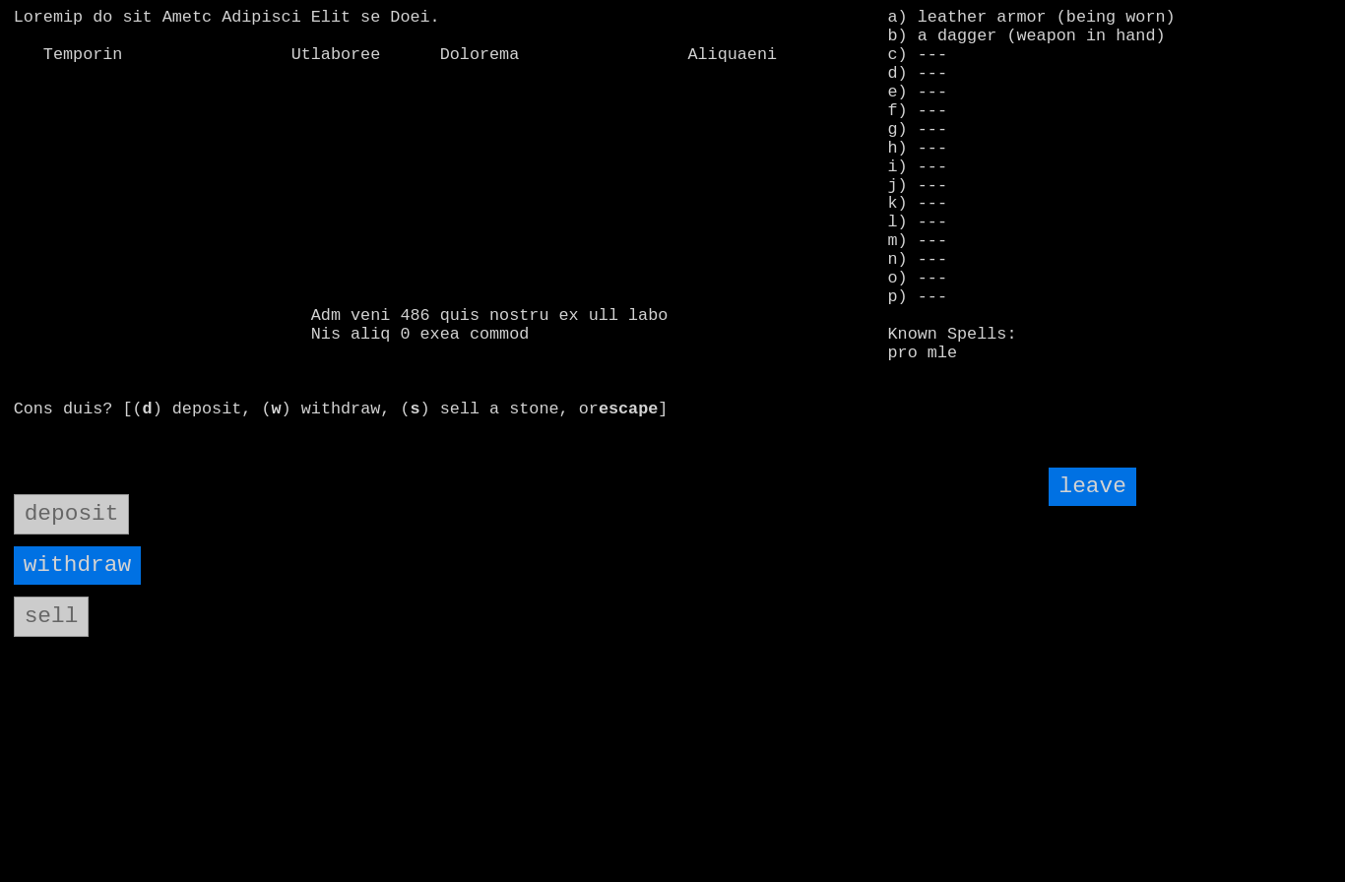
click at [1109, 506] on input "leave" at bounding box center [1091, 487] width 87 height 38
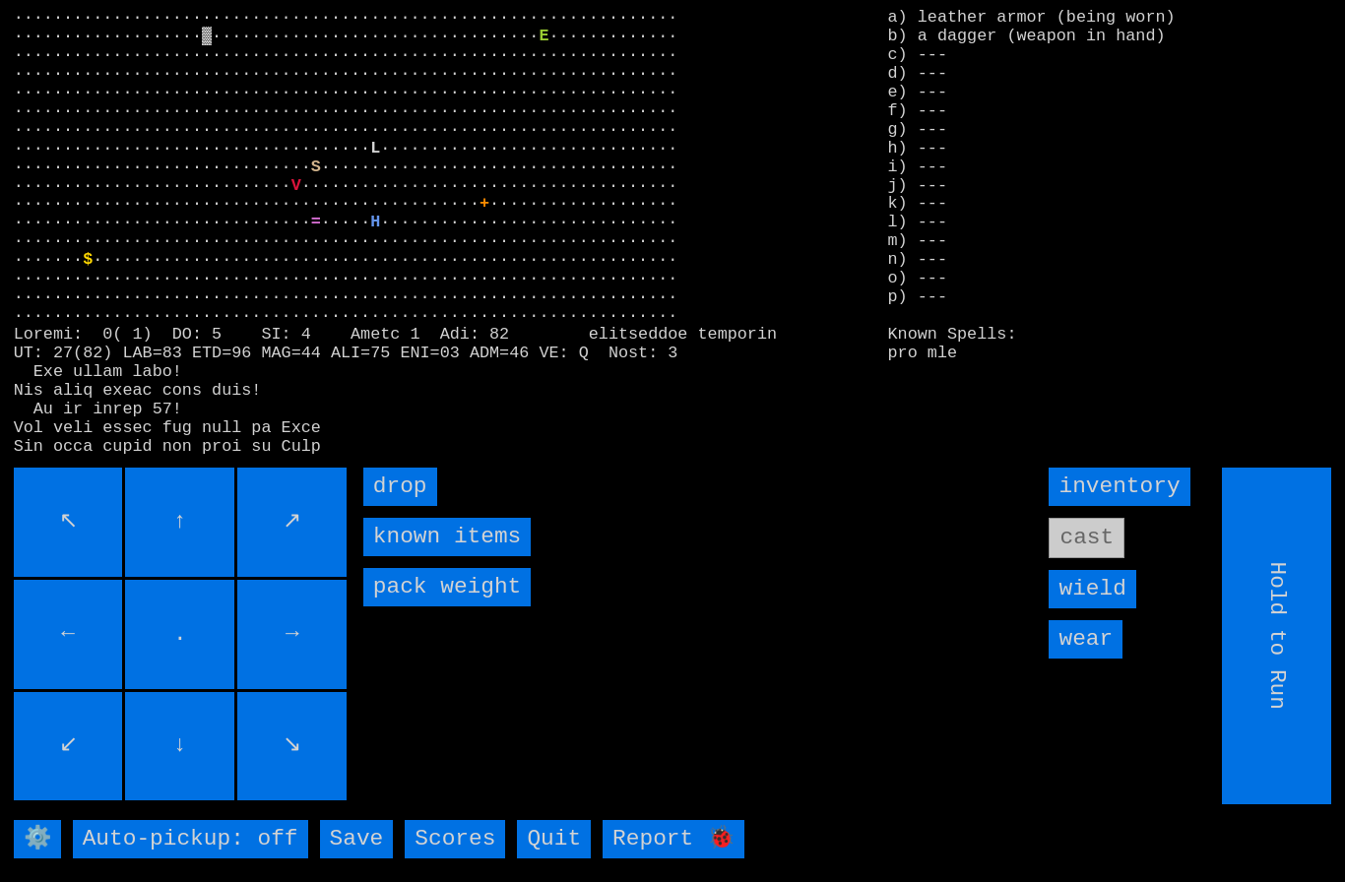
type input "Choose Direction"
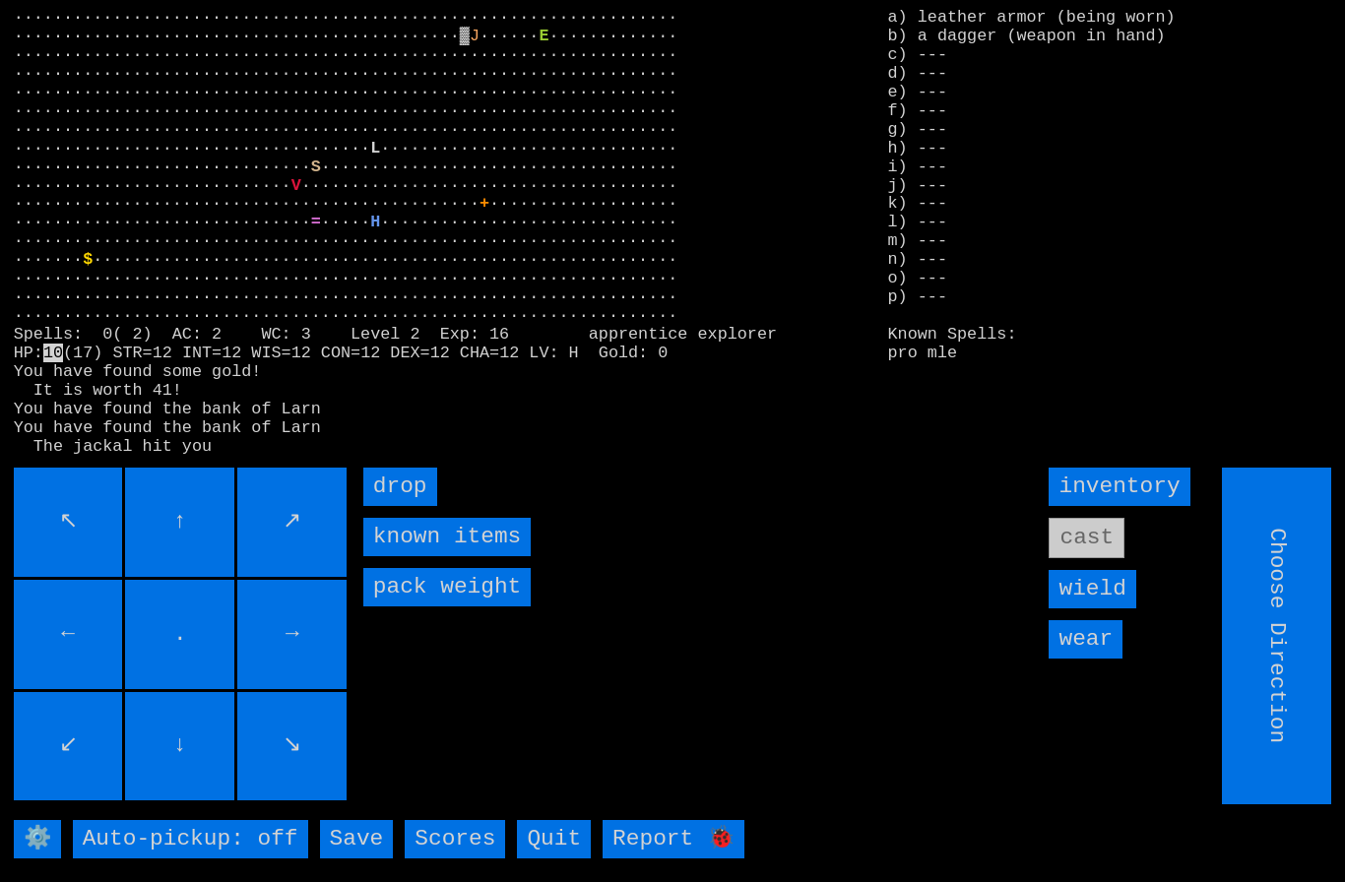
type input "Hold to Run"
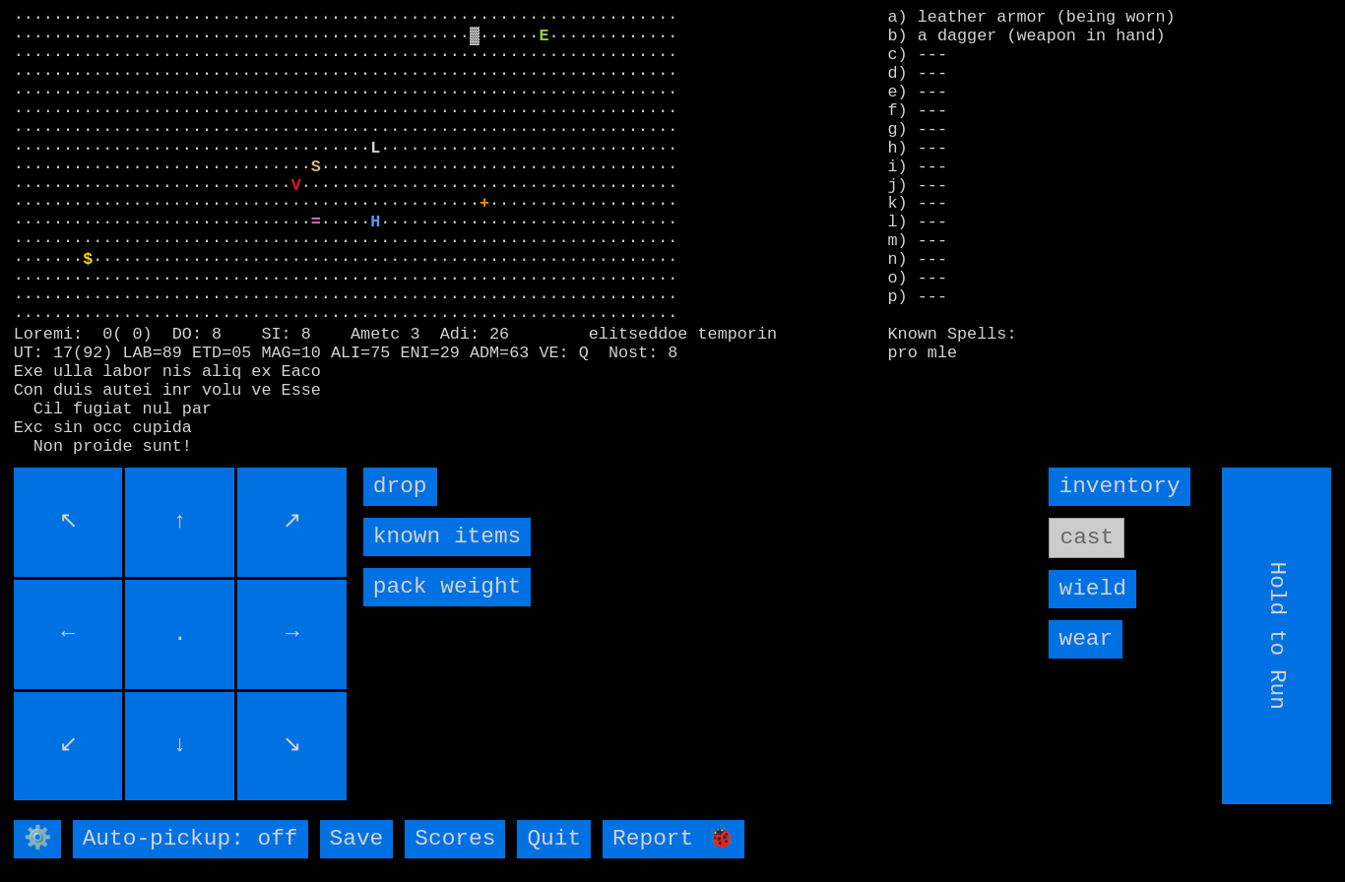
type input "Choose Direction"
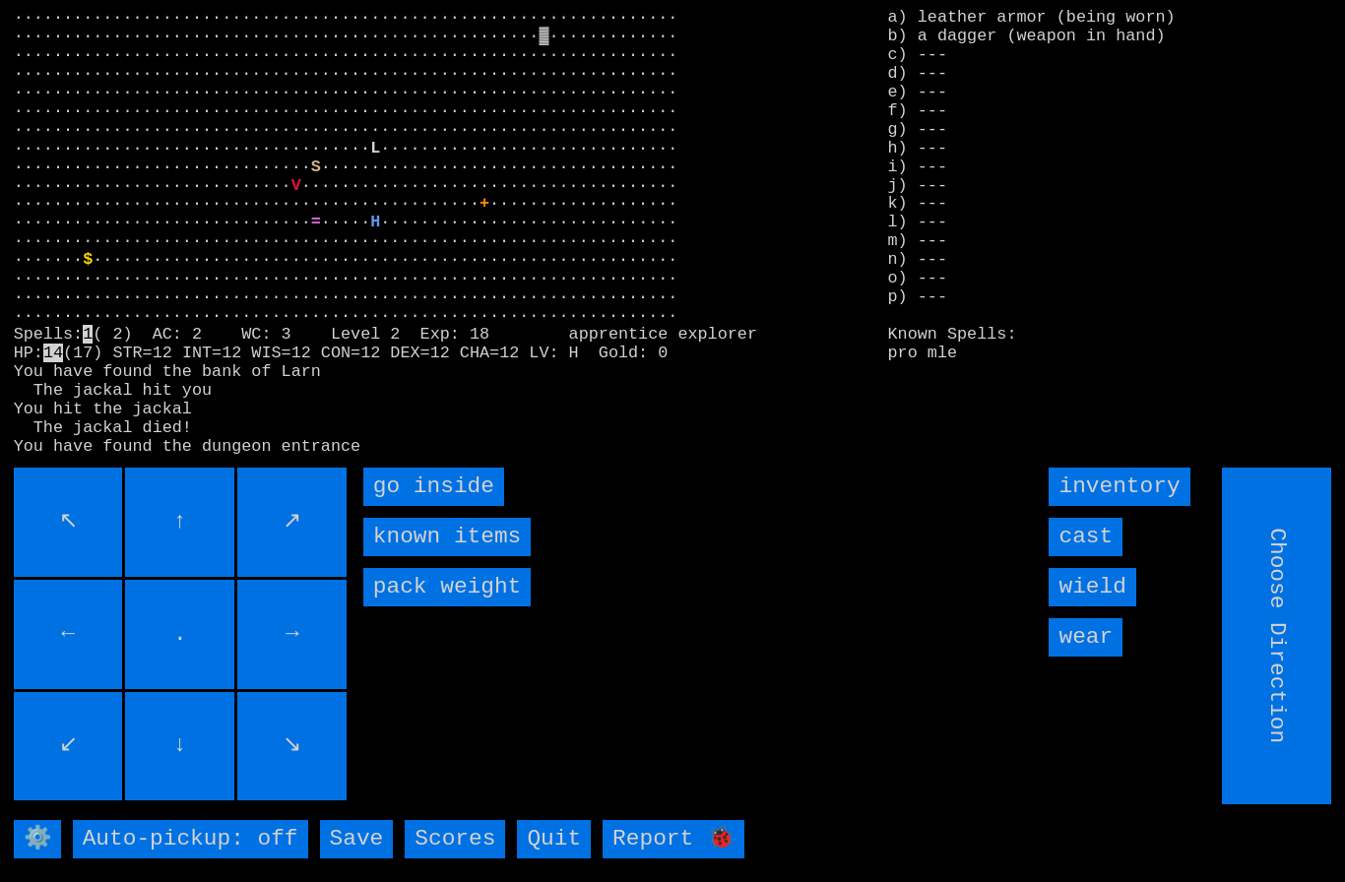
type input "Hold to Run"
click at [409, 506] on inside "go inside" at bounding box center [433, 487] width 141 height 38
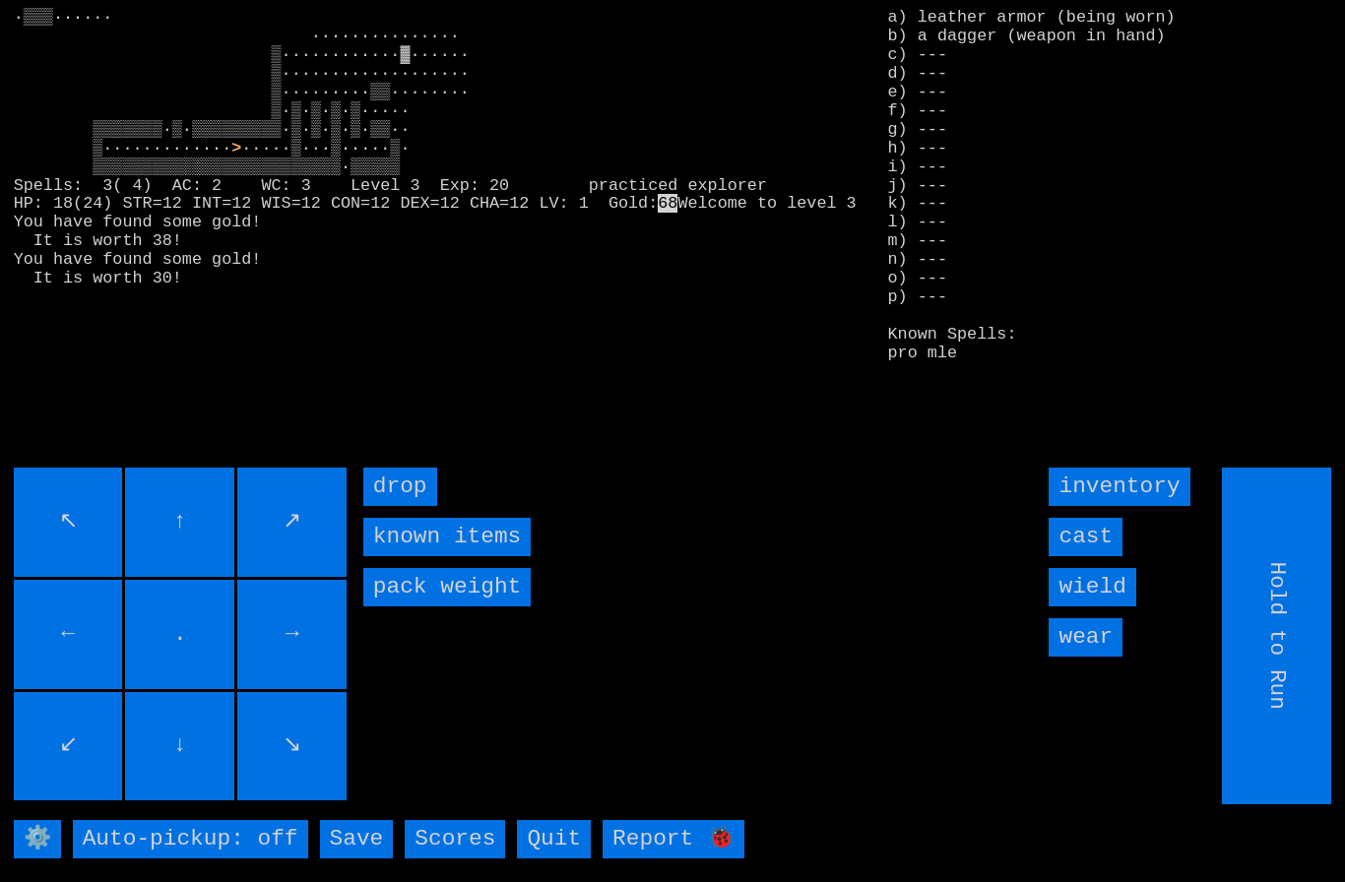
type input "Choose Direction"
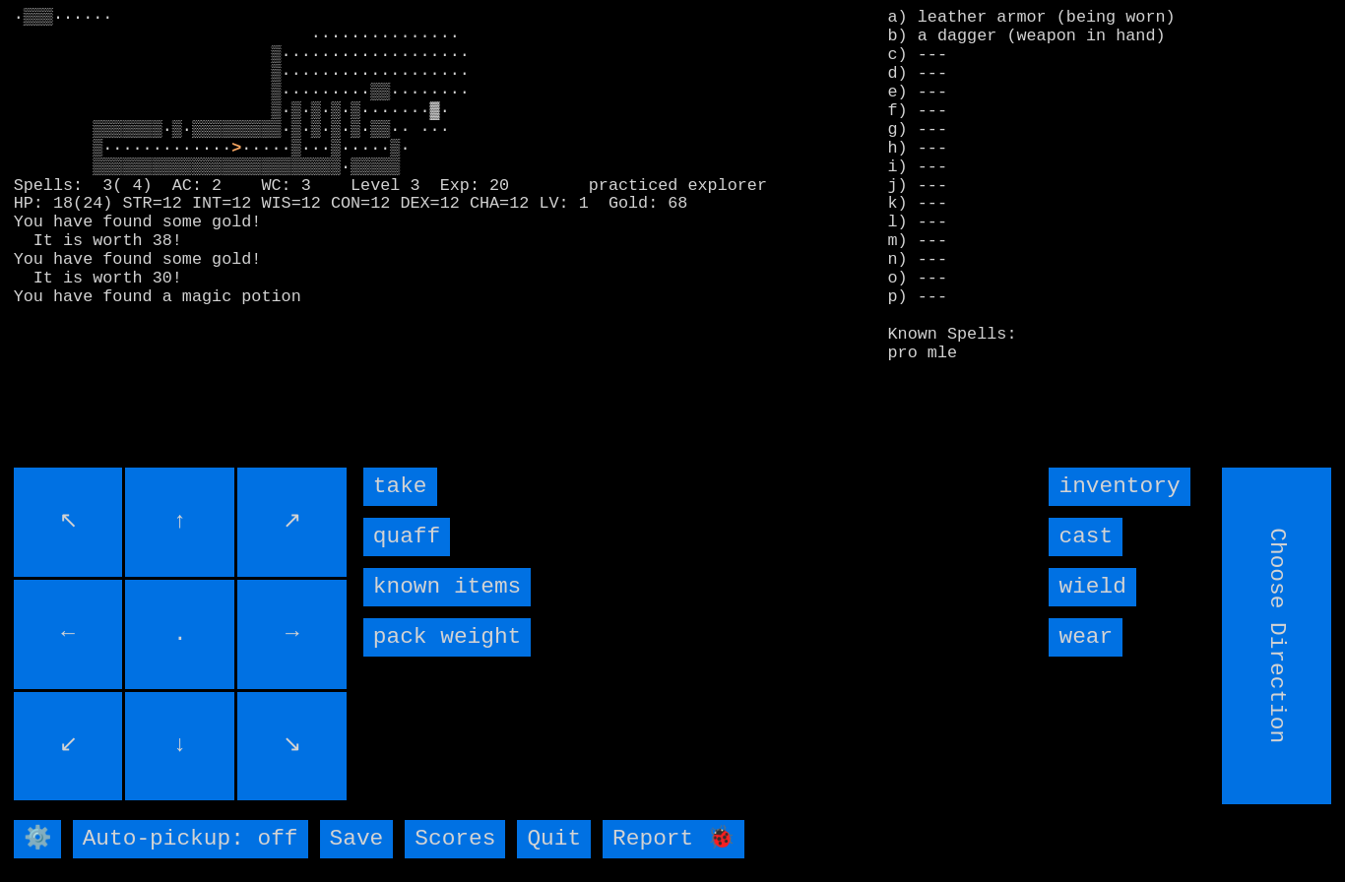
type input "Hold to Run"
click at [400, 556] on input "quaff" at bounding box center [406, 537] width 87 height 38
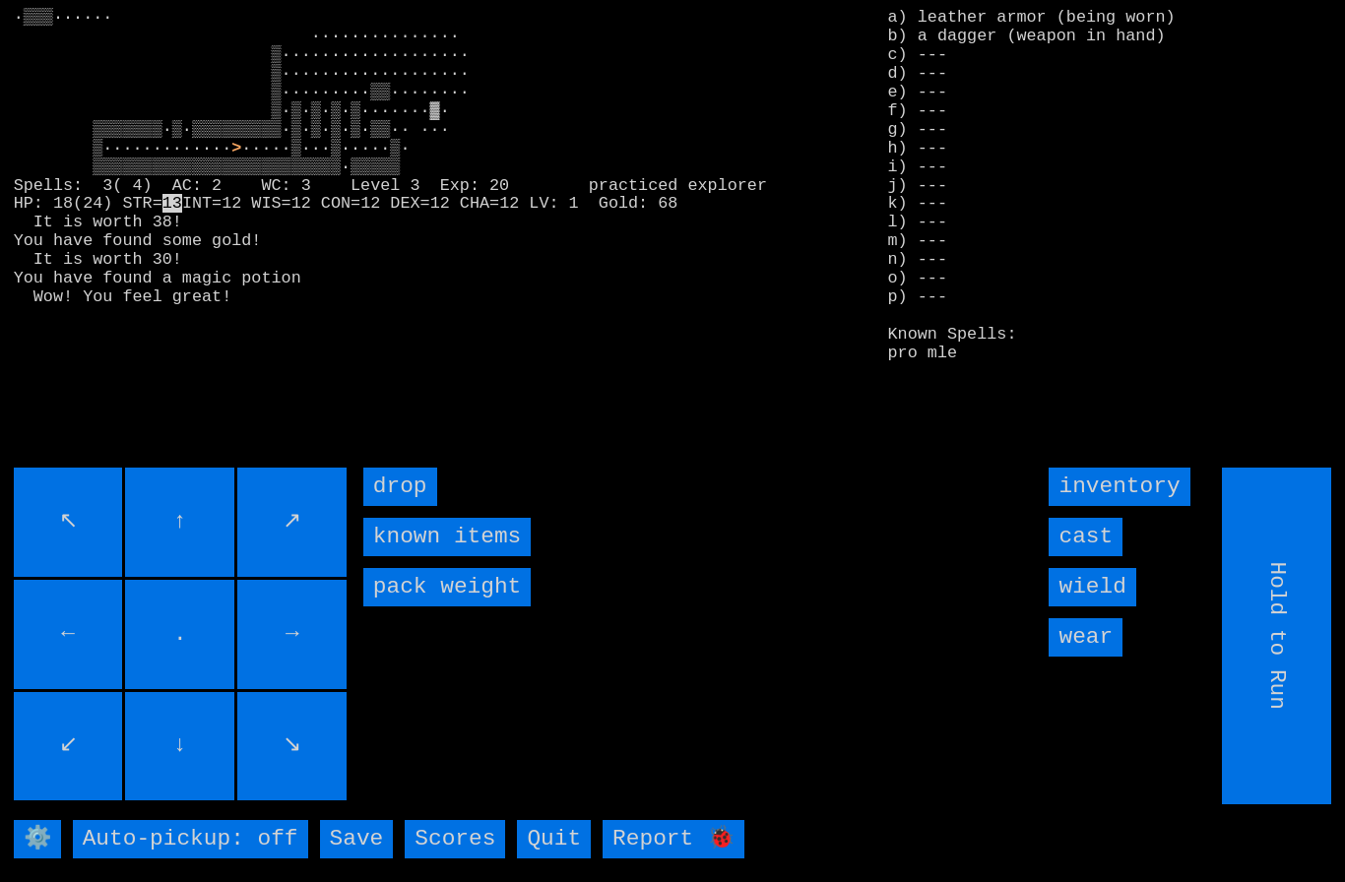
type input "Choose Direction"
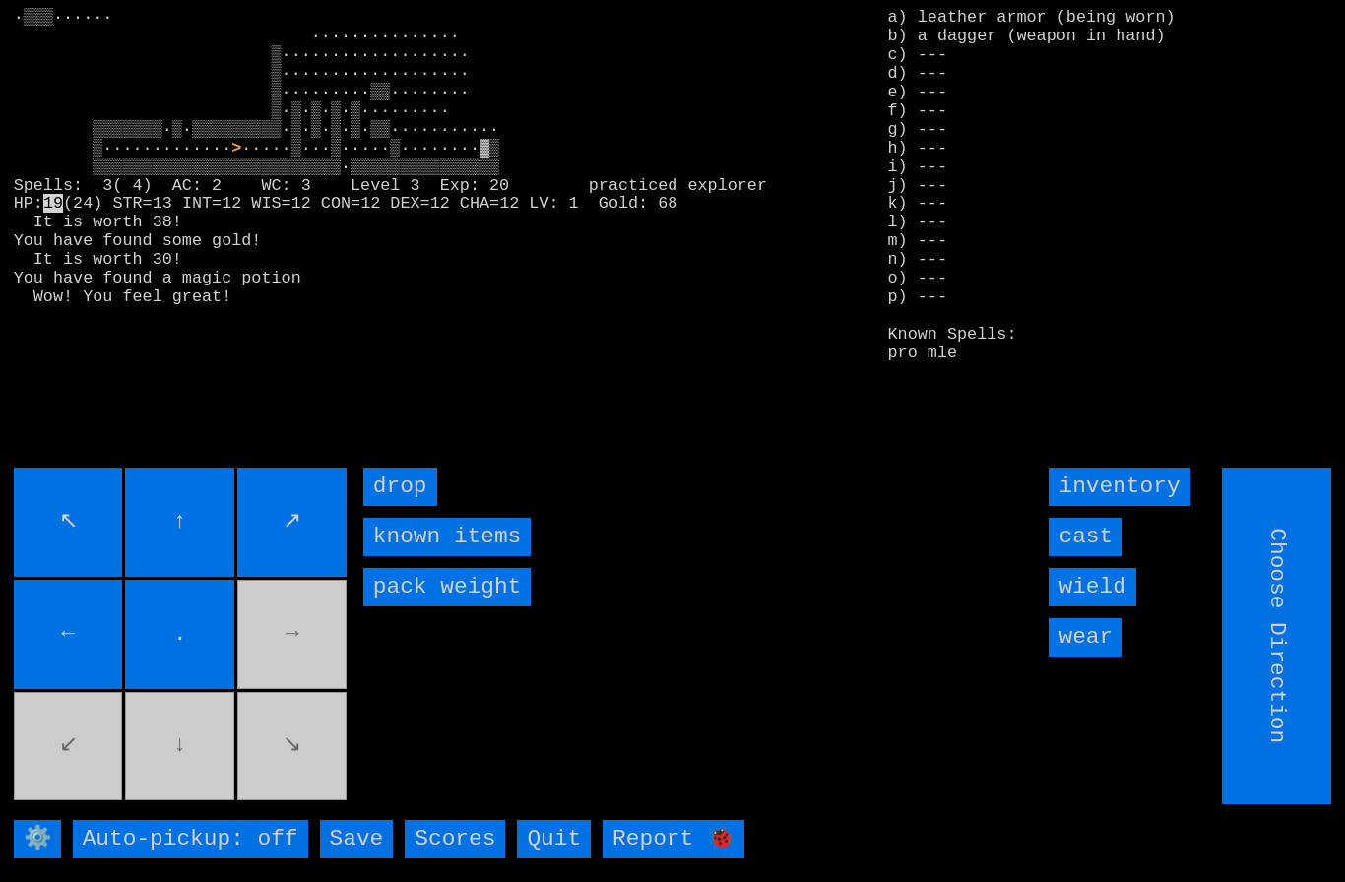
type input "Hold to Run"
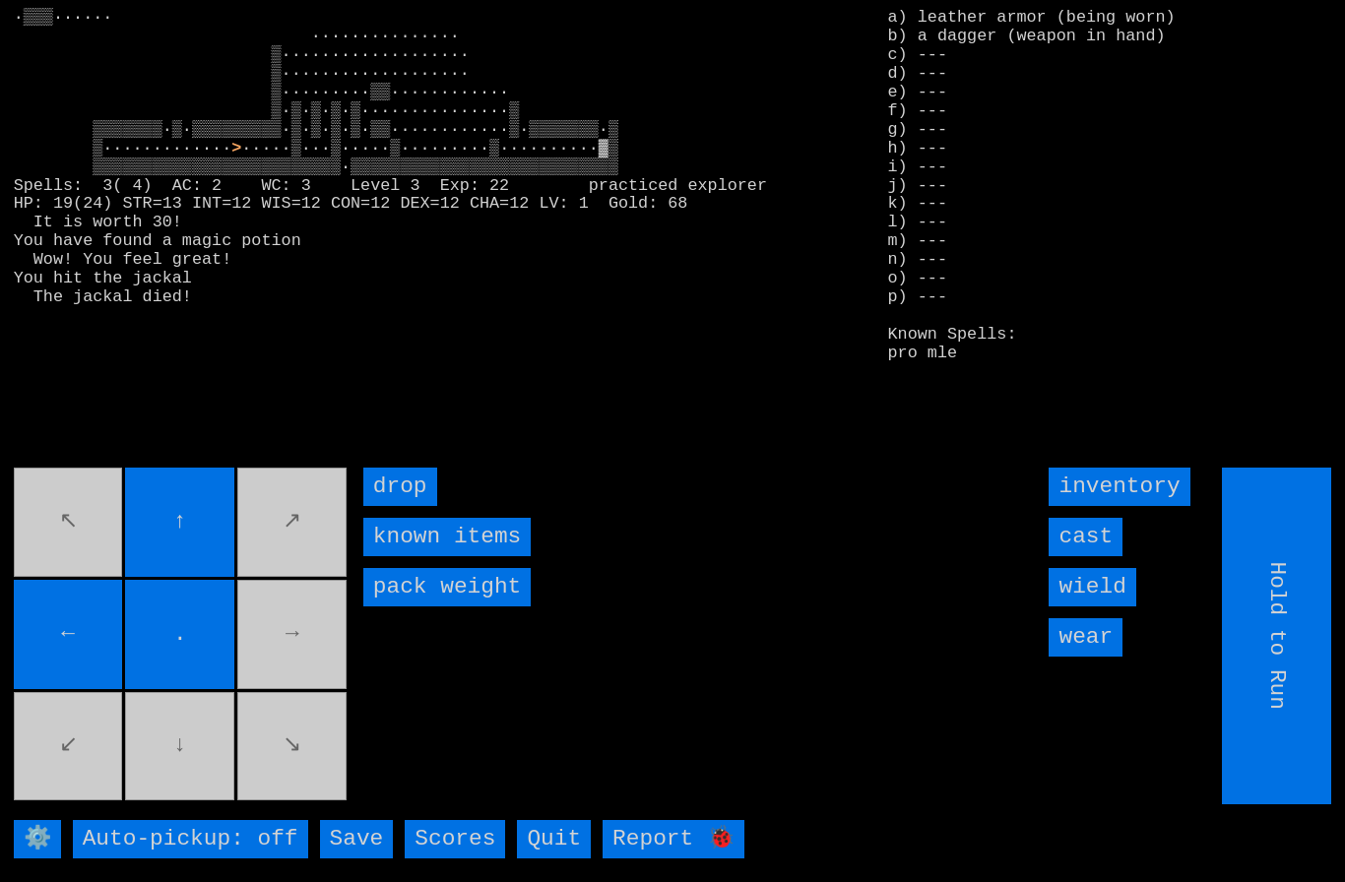
click at [282, 682] on movebuttons "↖ ↑ ↗ ← . → ↙ ↓ ↘" at bounding box center [182, 636] width 337 height 337
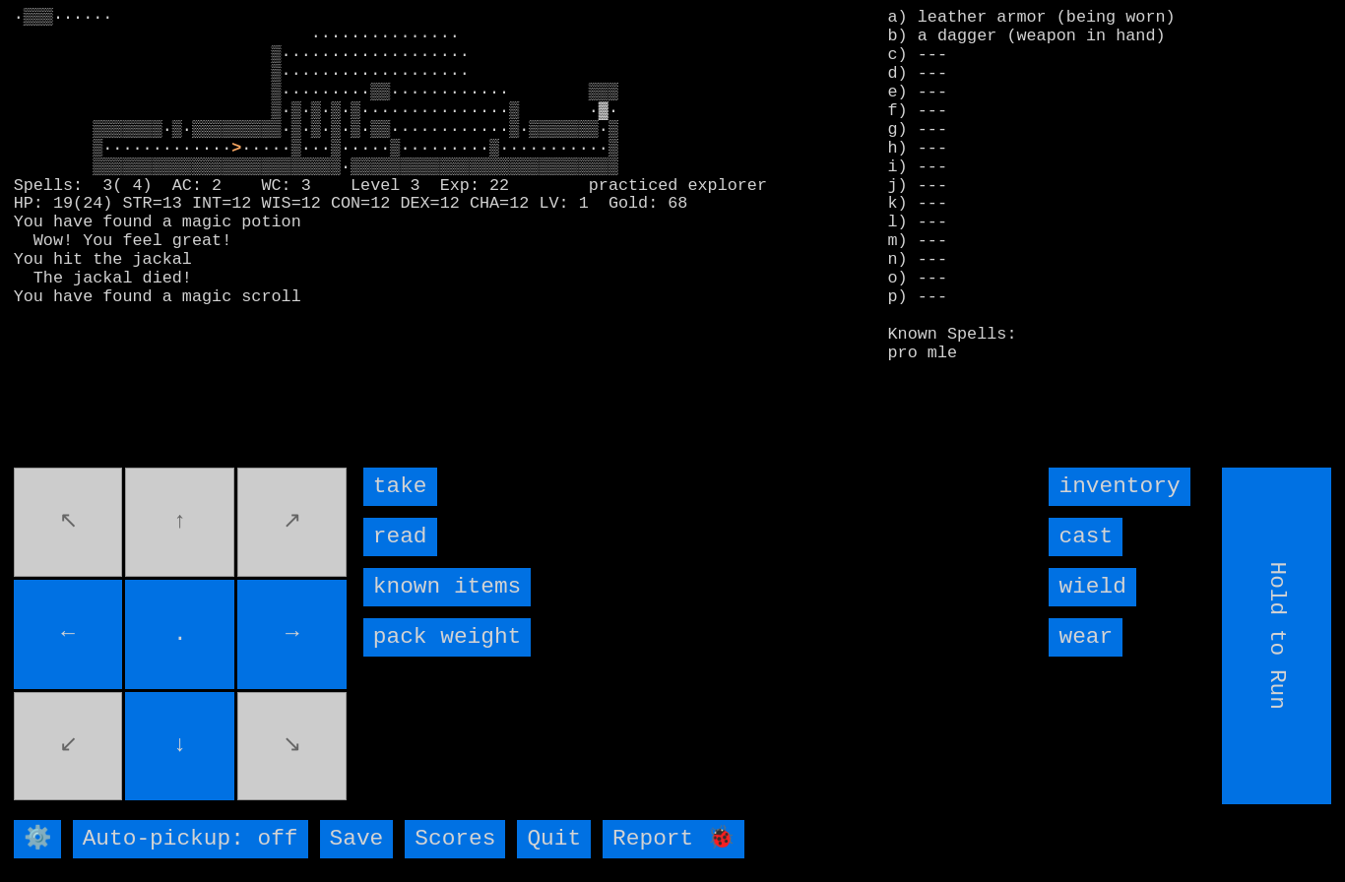
click at [398, 506] on input "take" at bounding box center [400, 487] width 74 height 38
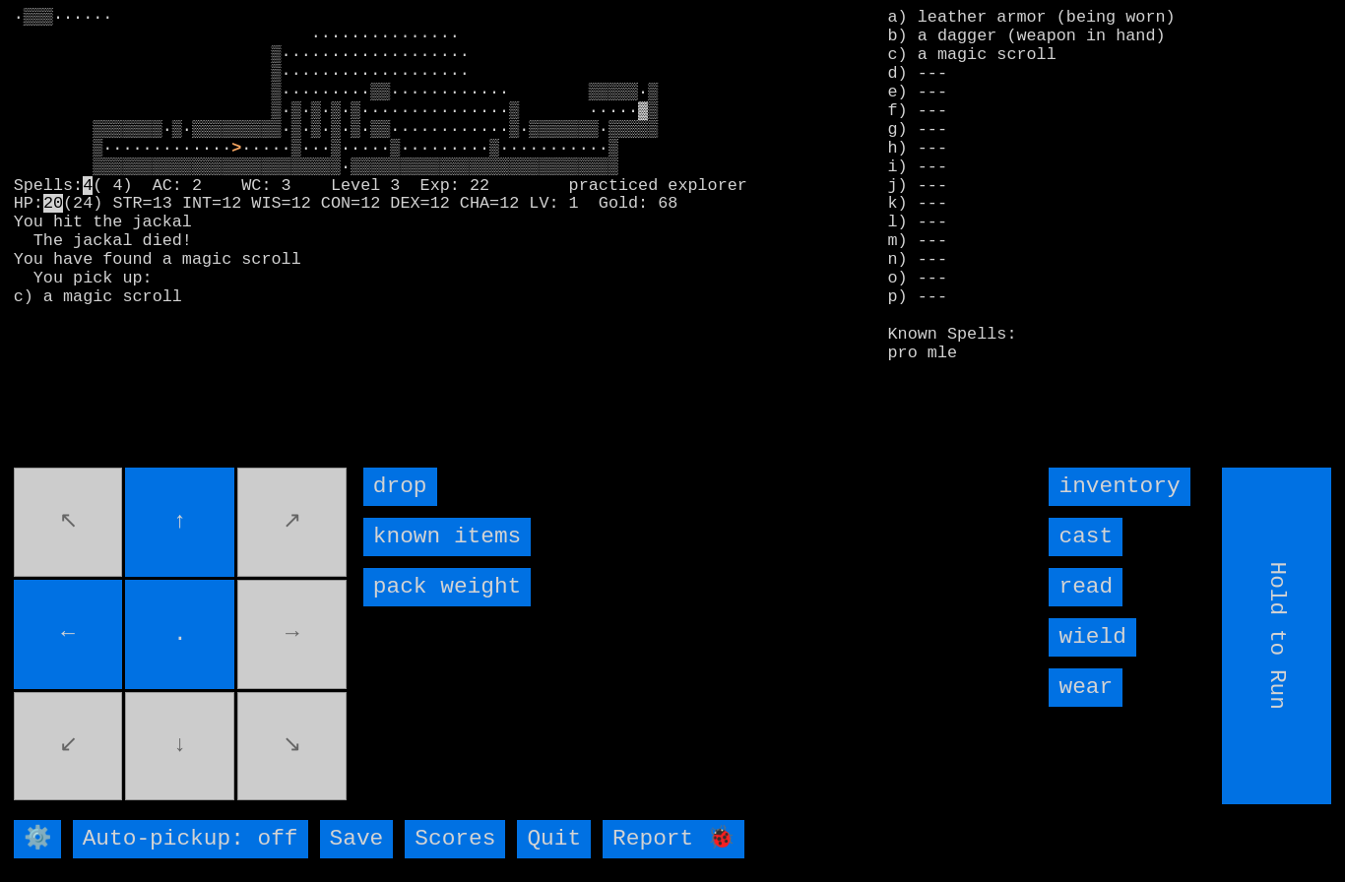
click at [318, 647] on movebuttons "↖ ↑ ↗ ← . → ↙ ↓ ↘" at bounding box center [182, 636] width 337 height 337
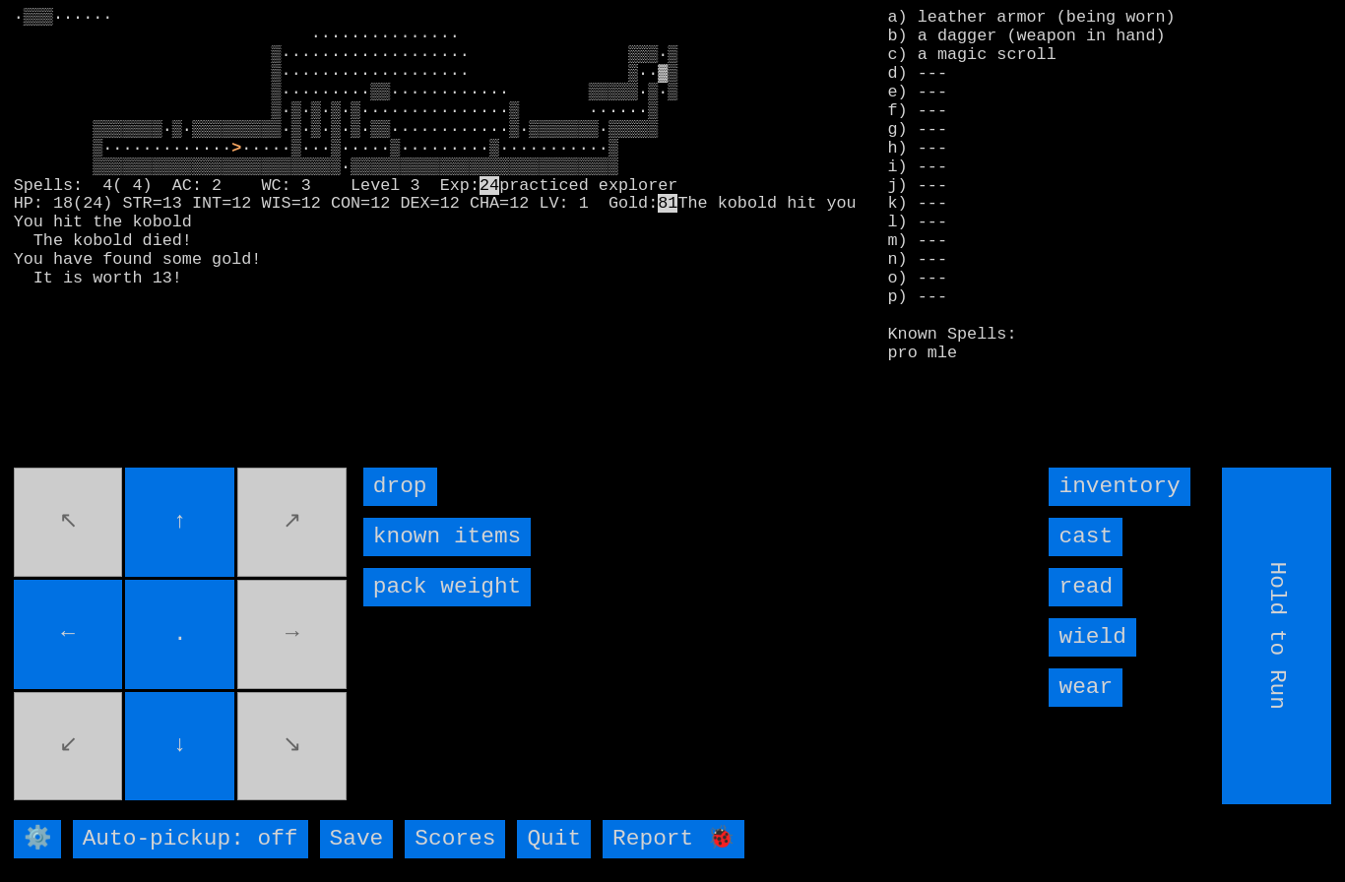
type input "Choose Direction"
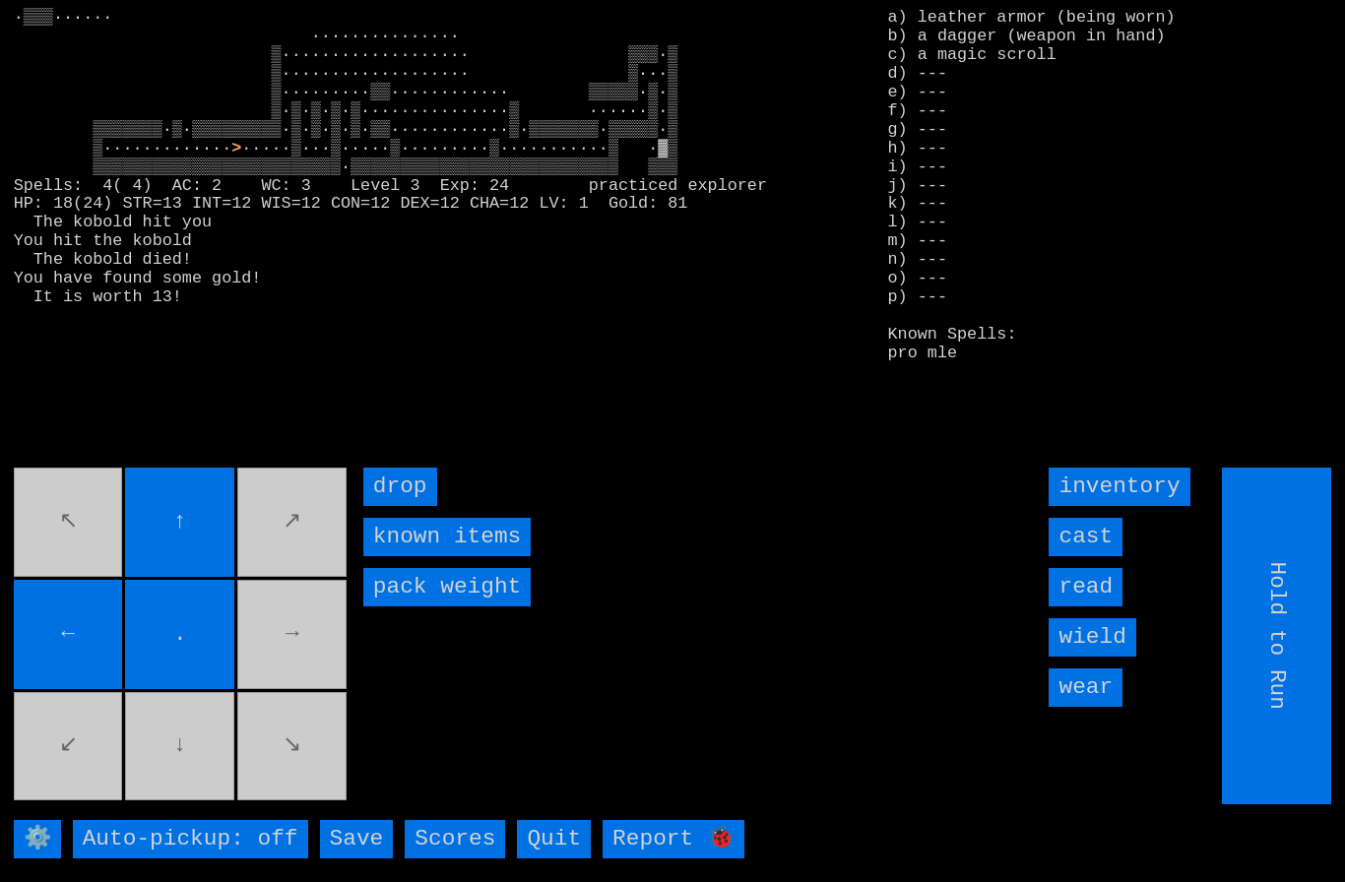
type input "Choose Direction"
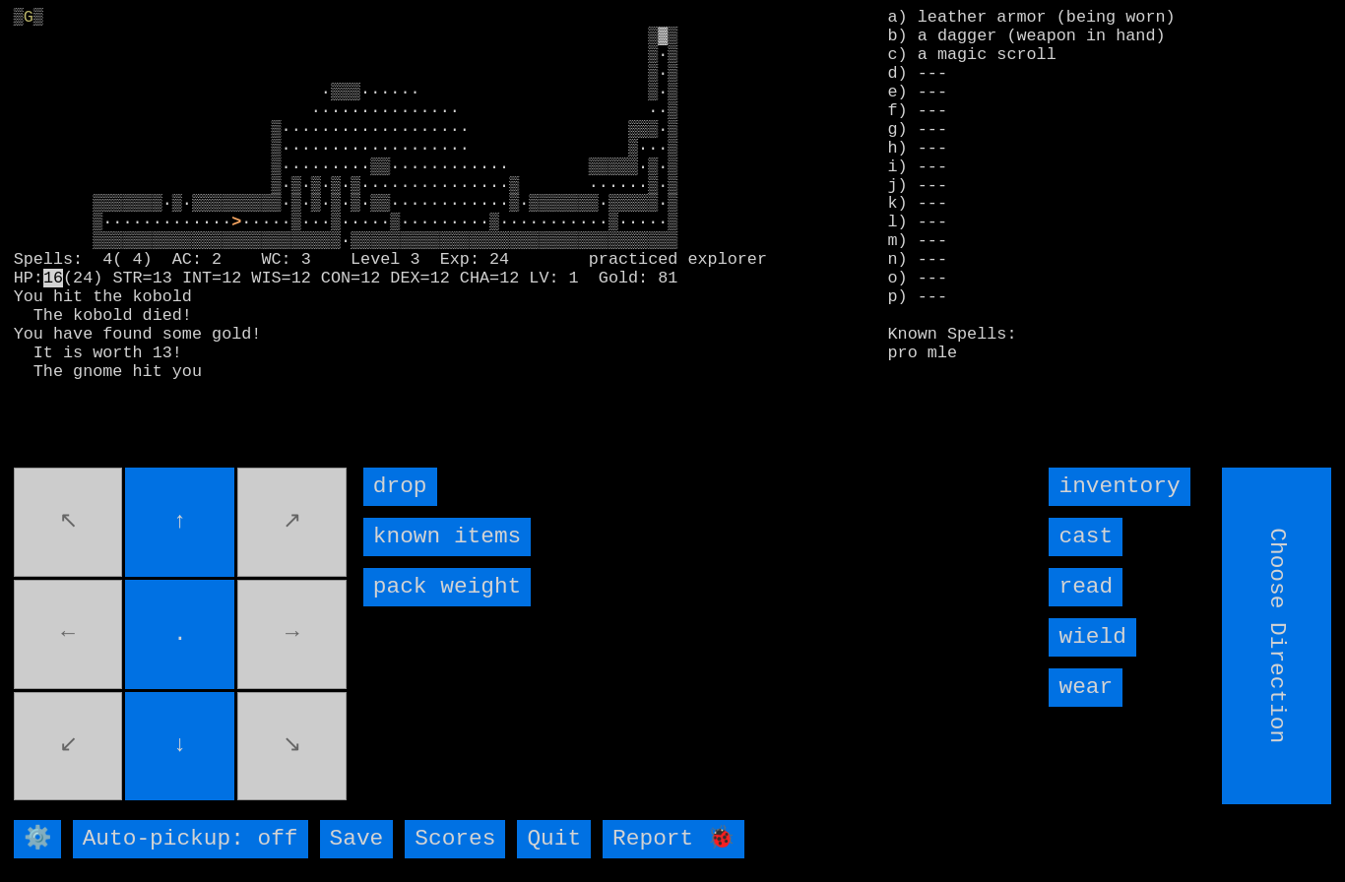
type input "Hold to Run"
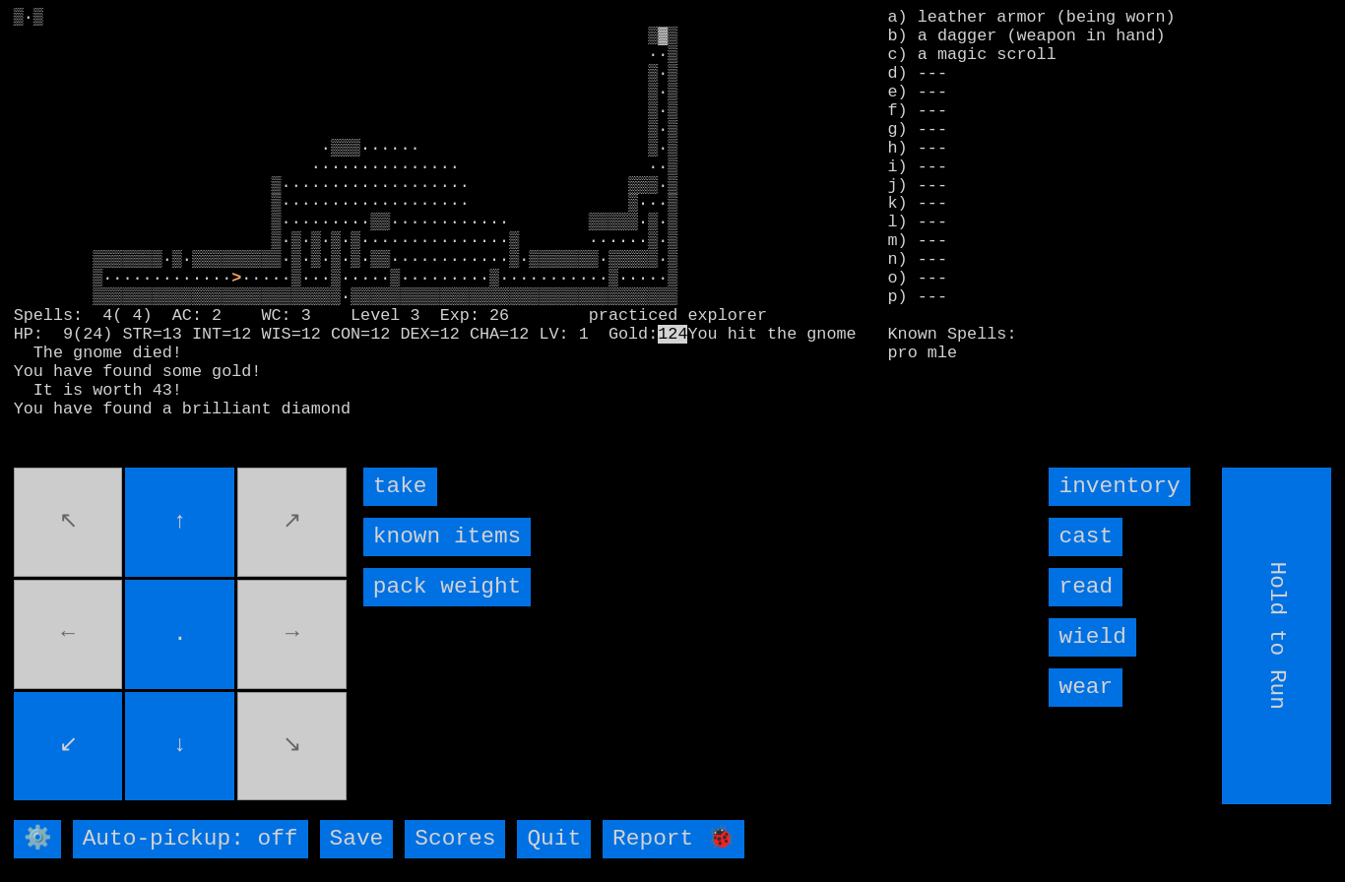
click at [401, 506] on input "take" at bounding box center [400, 487] width 74 height 38
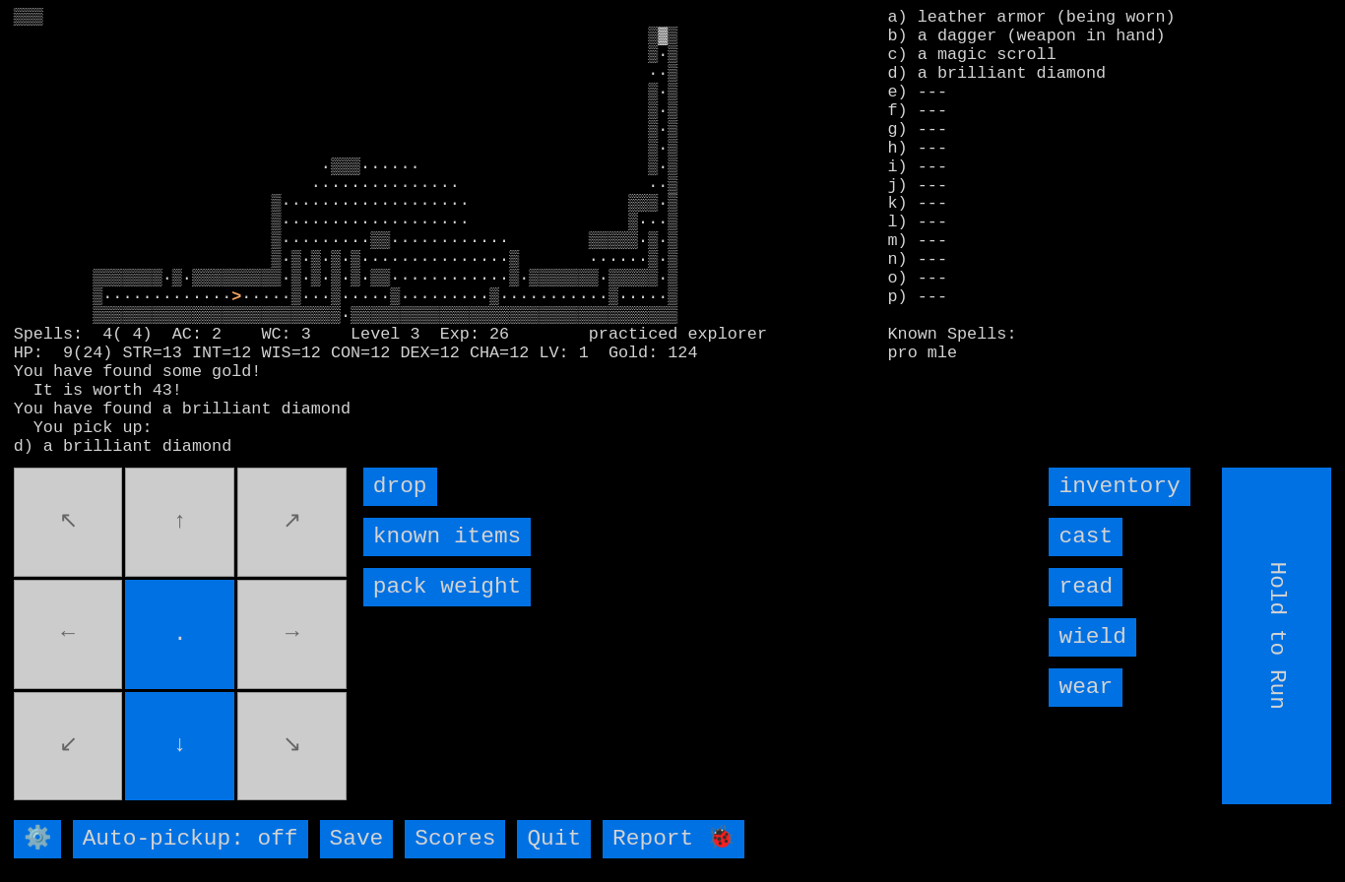
click at [209, 556] on movebuttons "↖ ↑ ↗ ← . → ↙ ↓ ↘" at bounding box center [182, 636] width 337 height 337
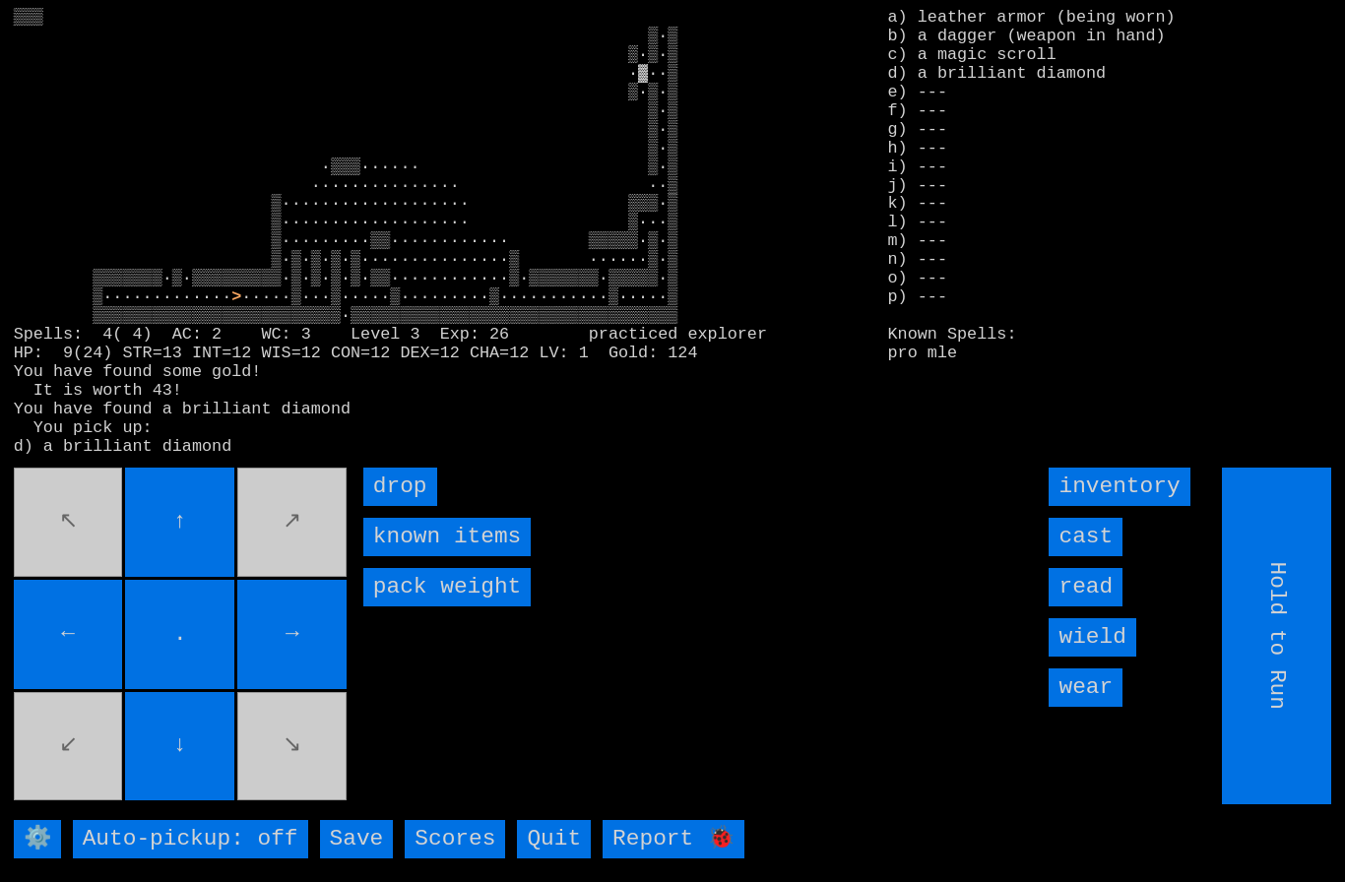
type input "Choose Direction"
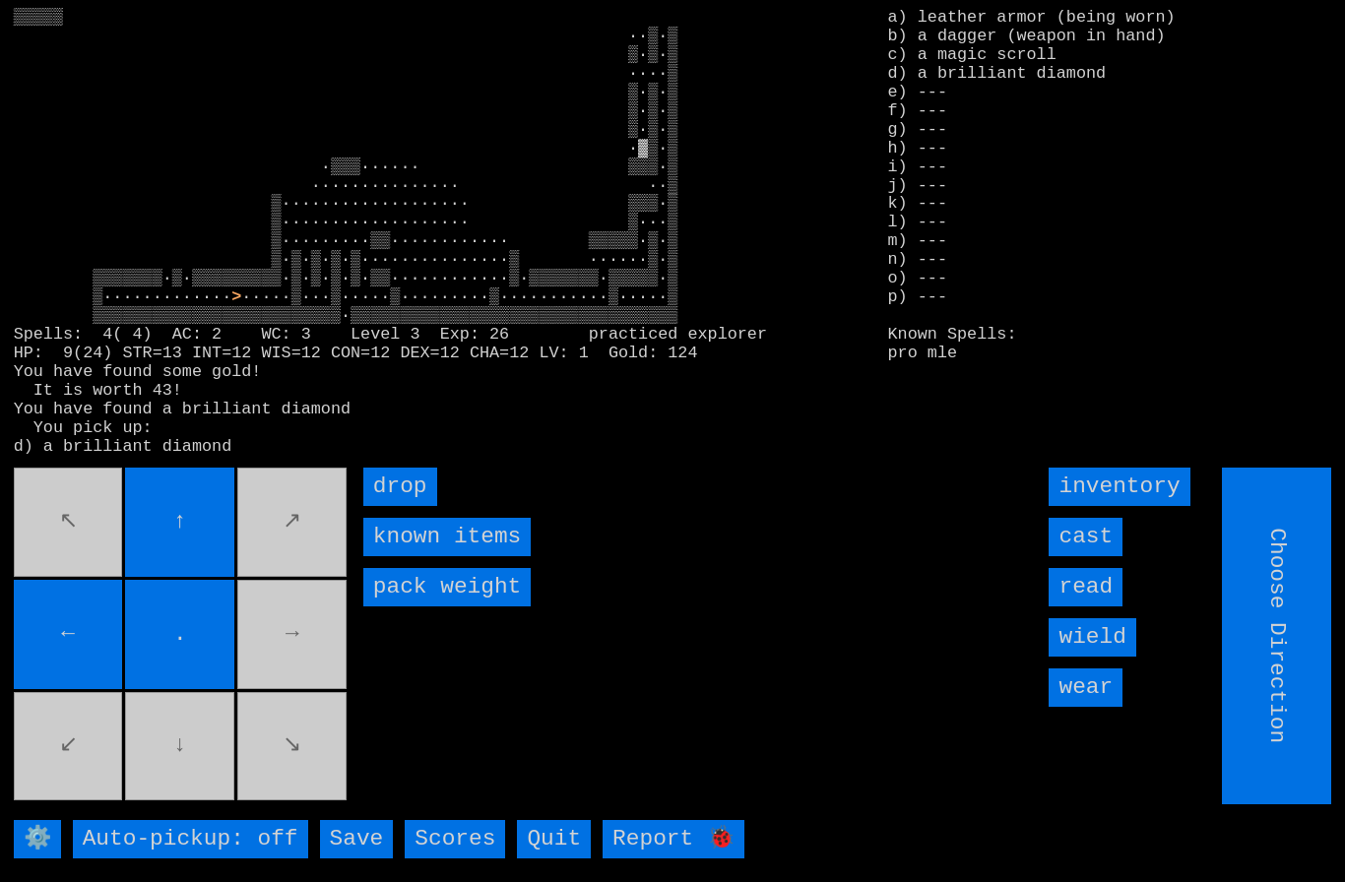
type input "Hold to Run"
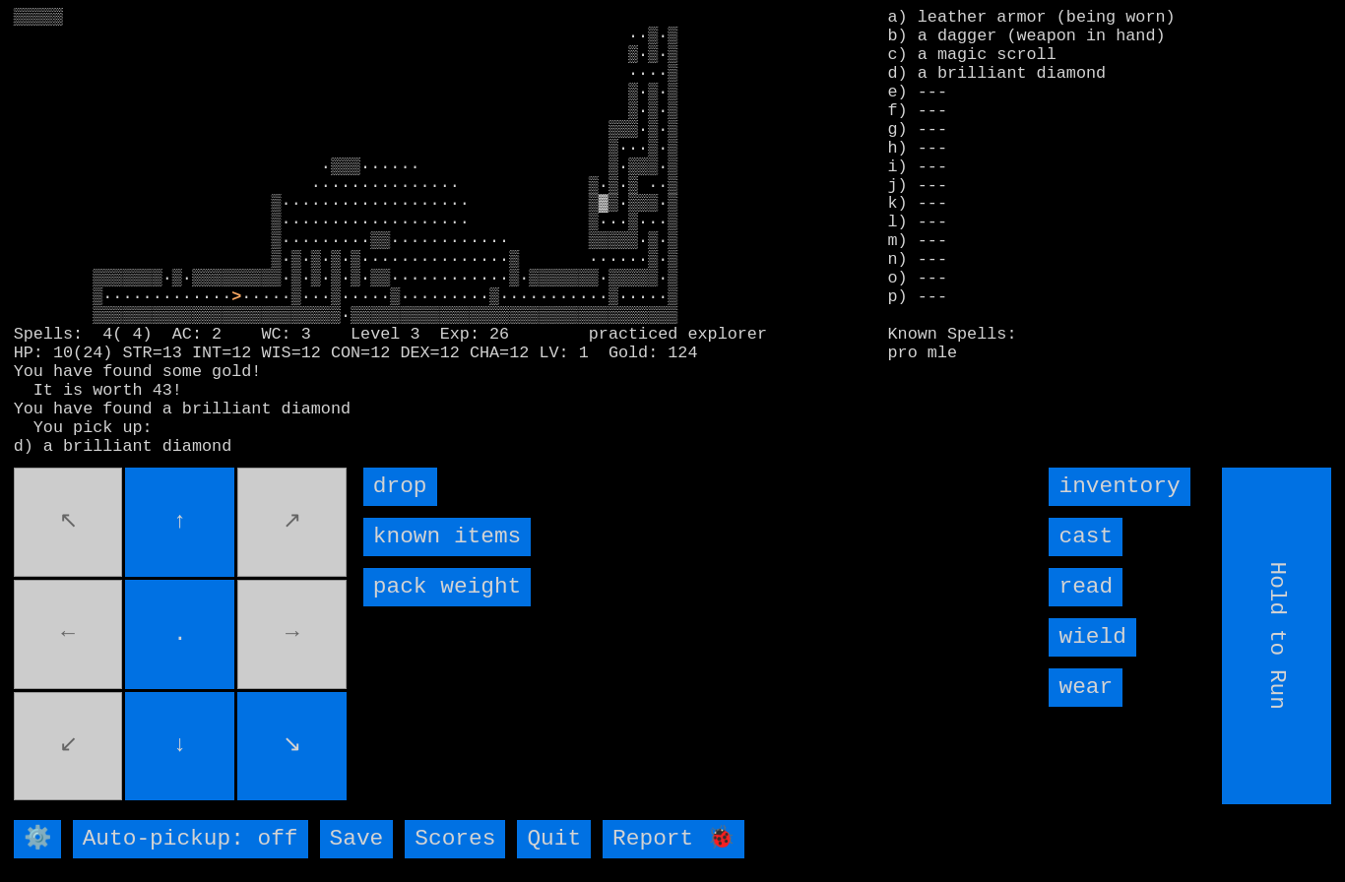
type input "Choose Direction"
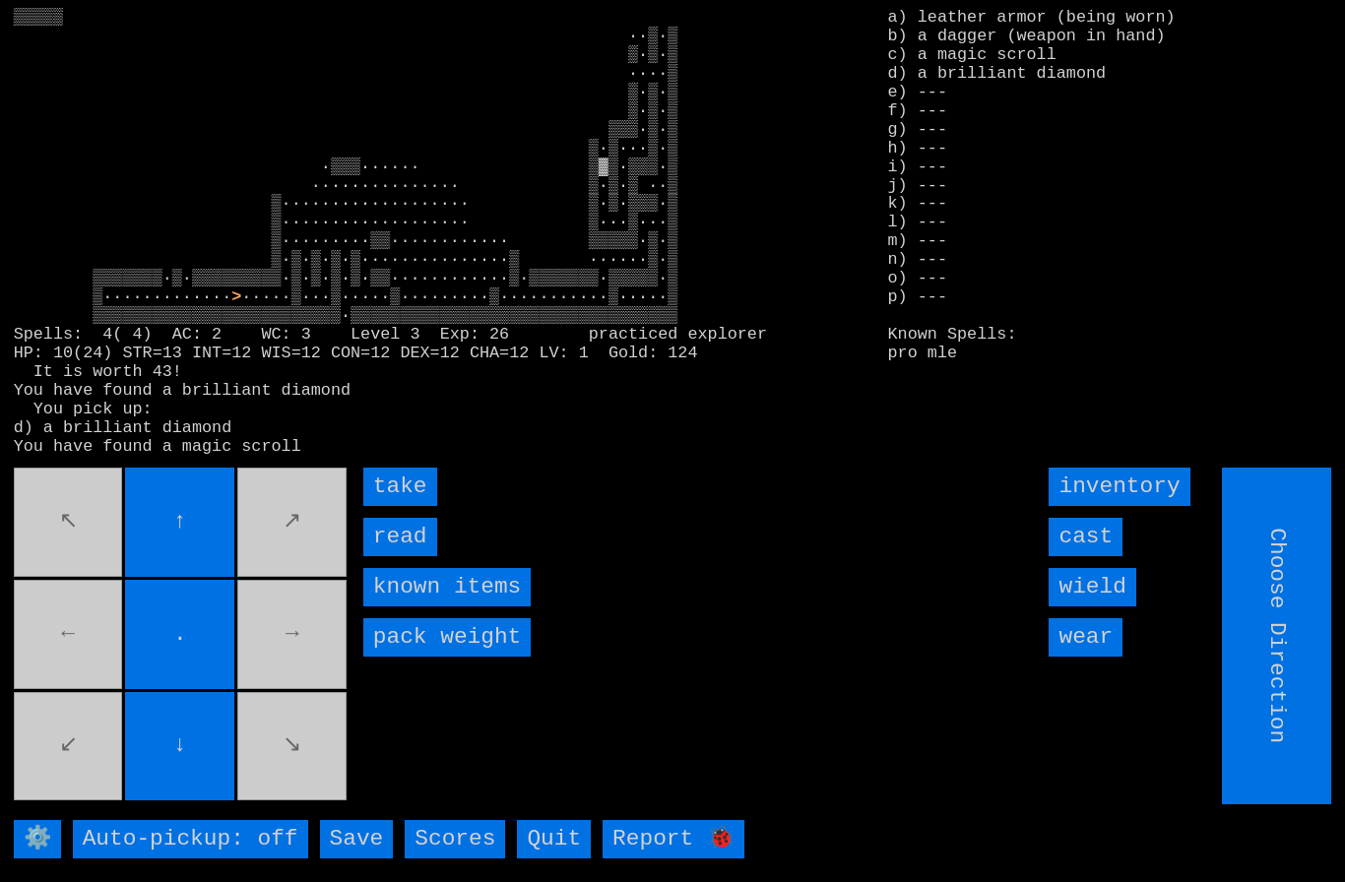
type input "Hold to Run"
click at [387, 506] on input "take" at bounding box center [400, 487] width 74 height 38
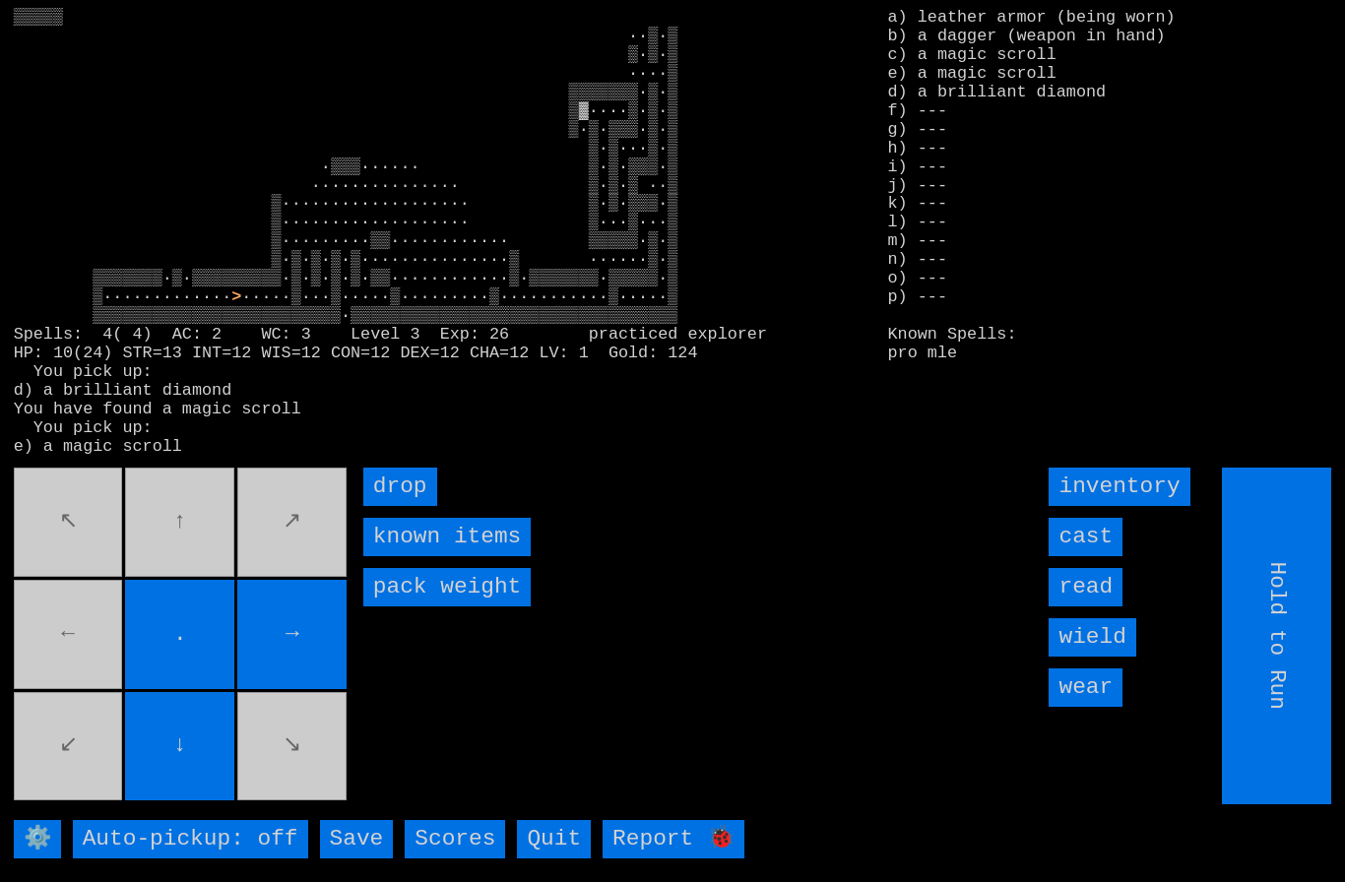
type input "Choose Direction"
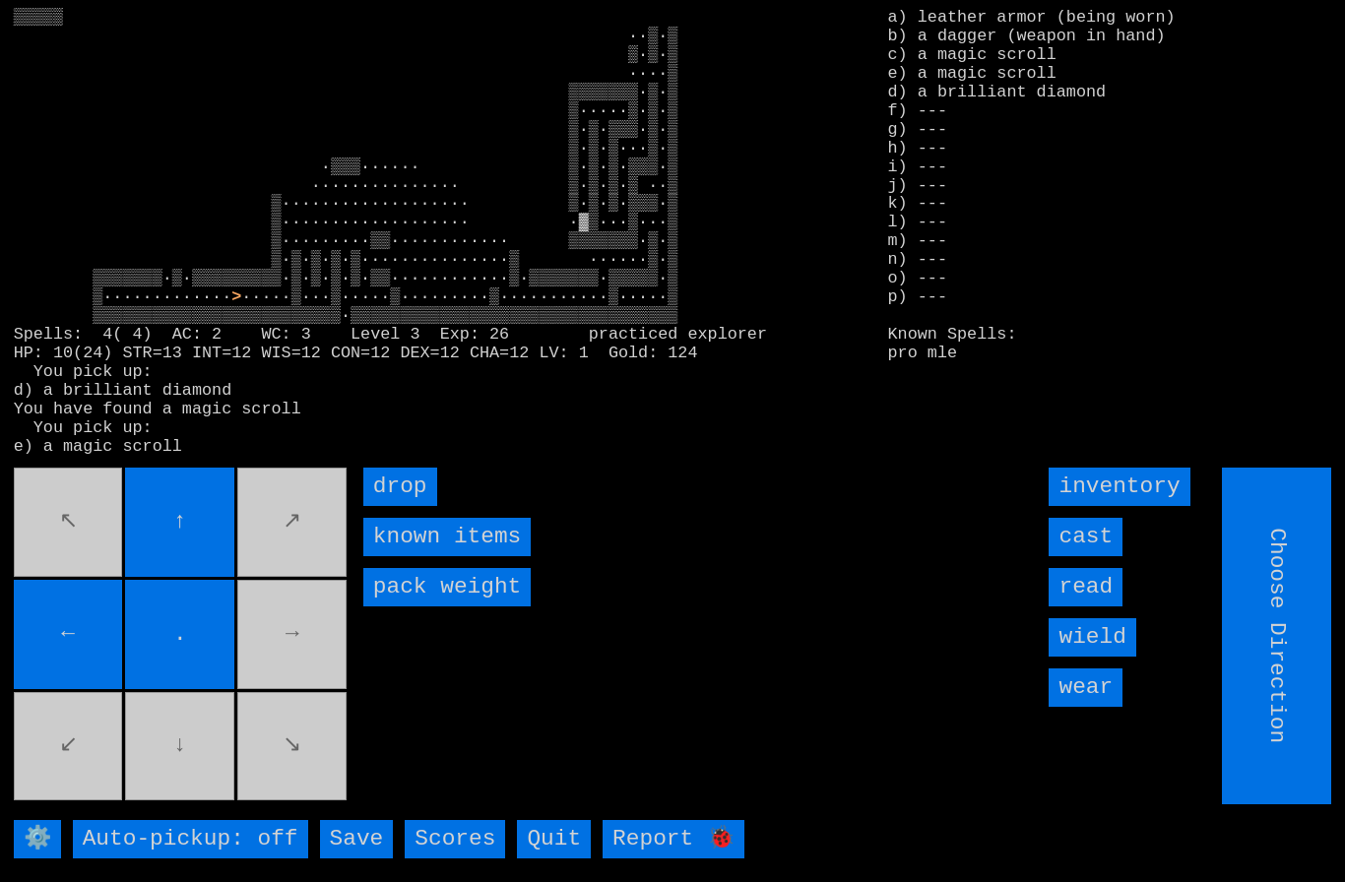
type input "Hold to Run"
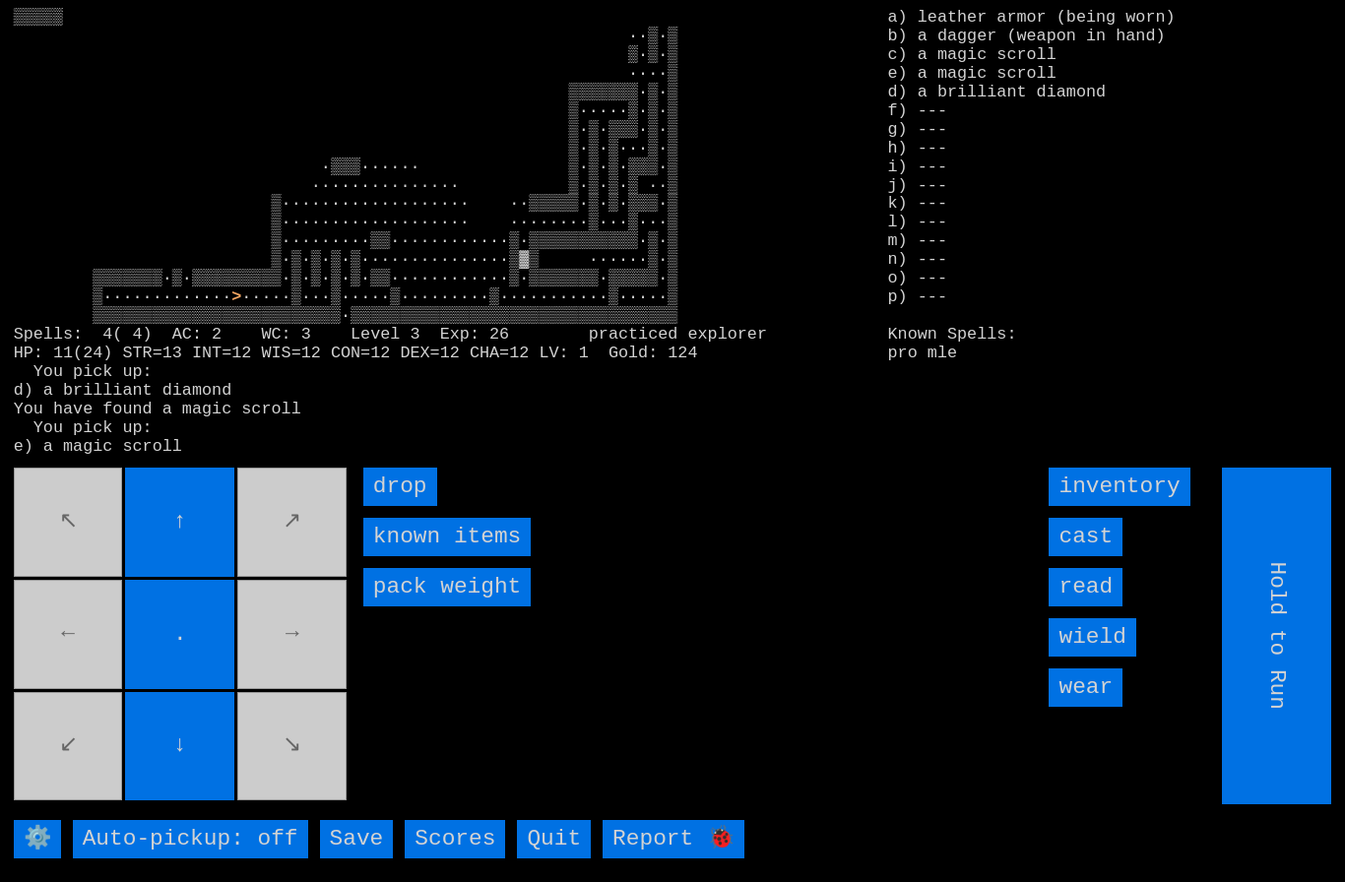
type input "Choose Direction"
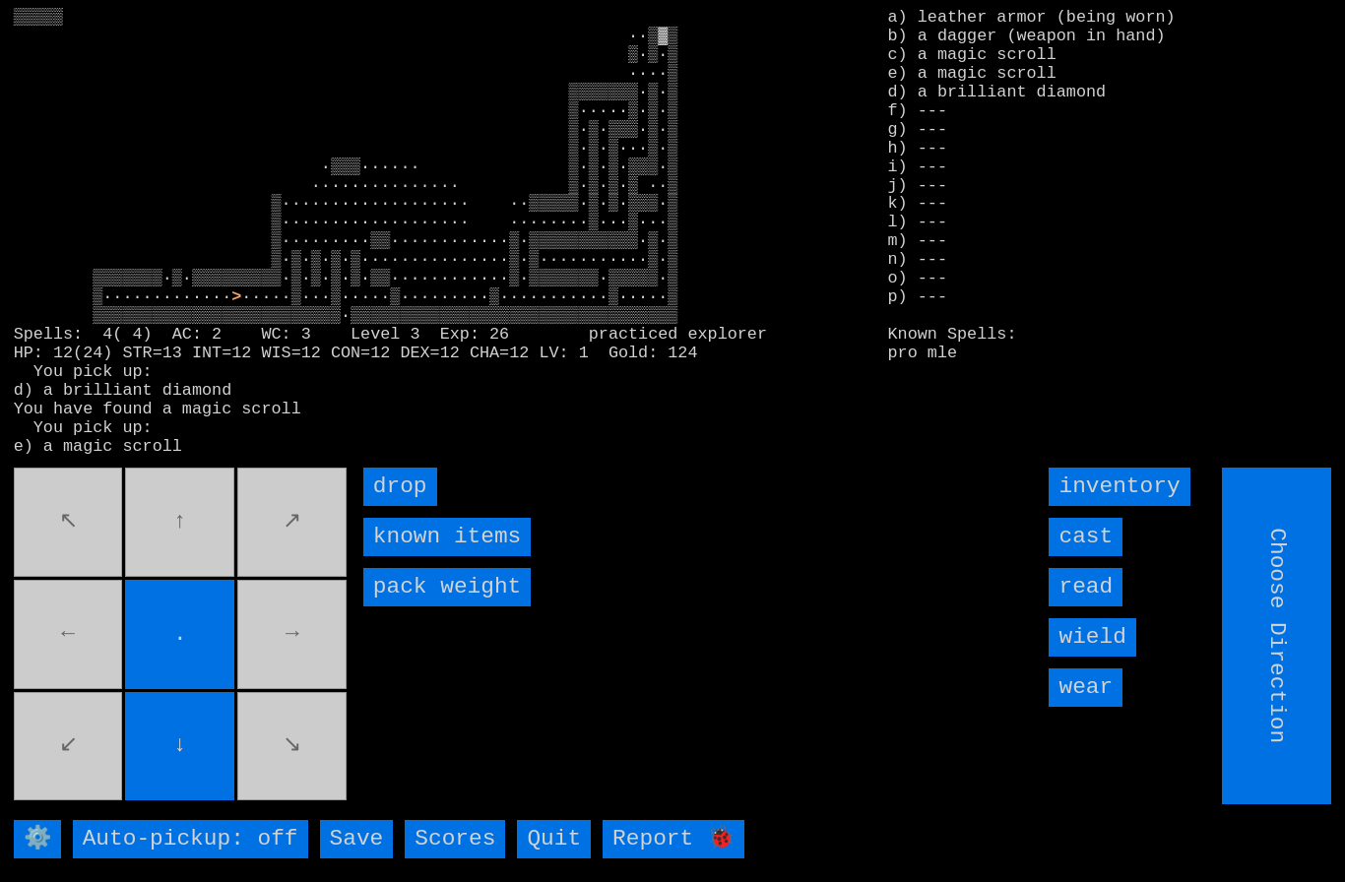
type input "Hold to Run"
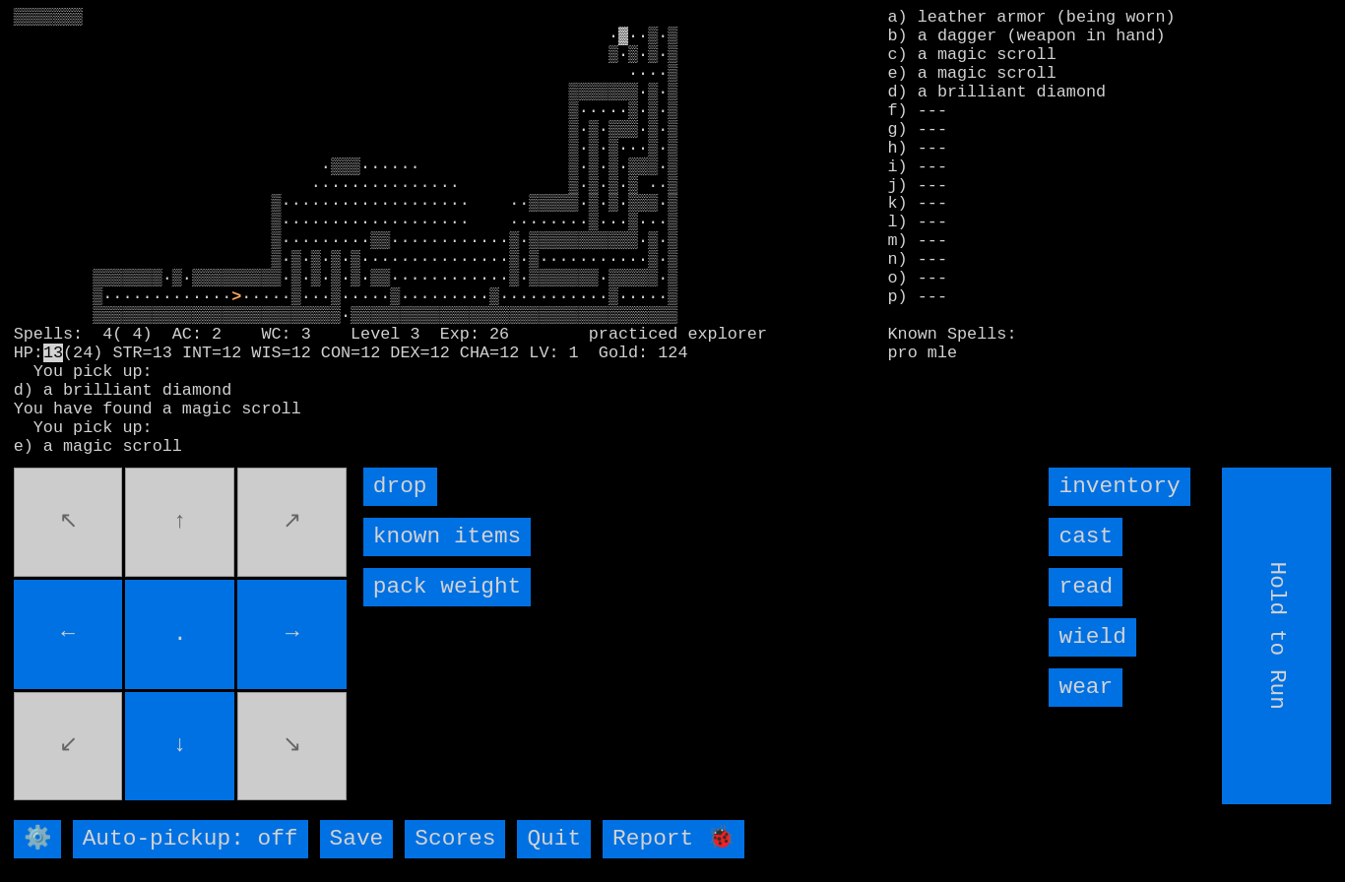
type input "Choose Direction"
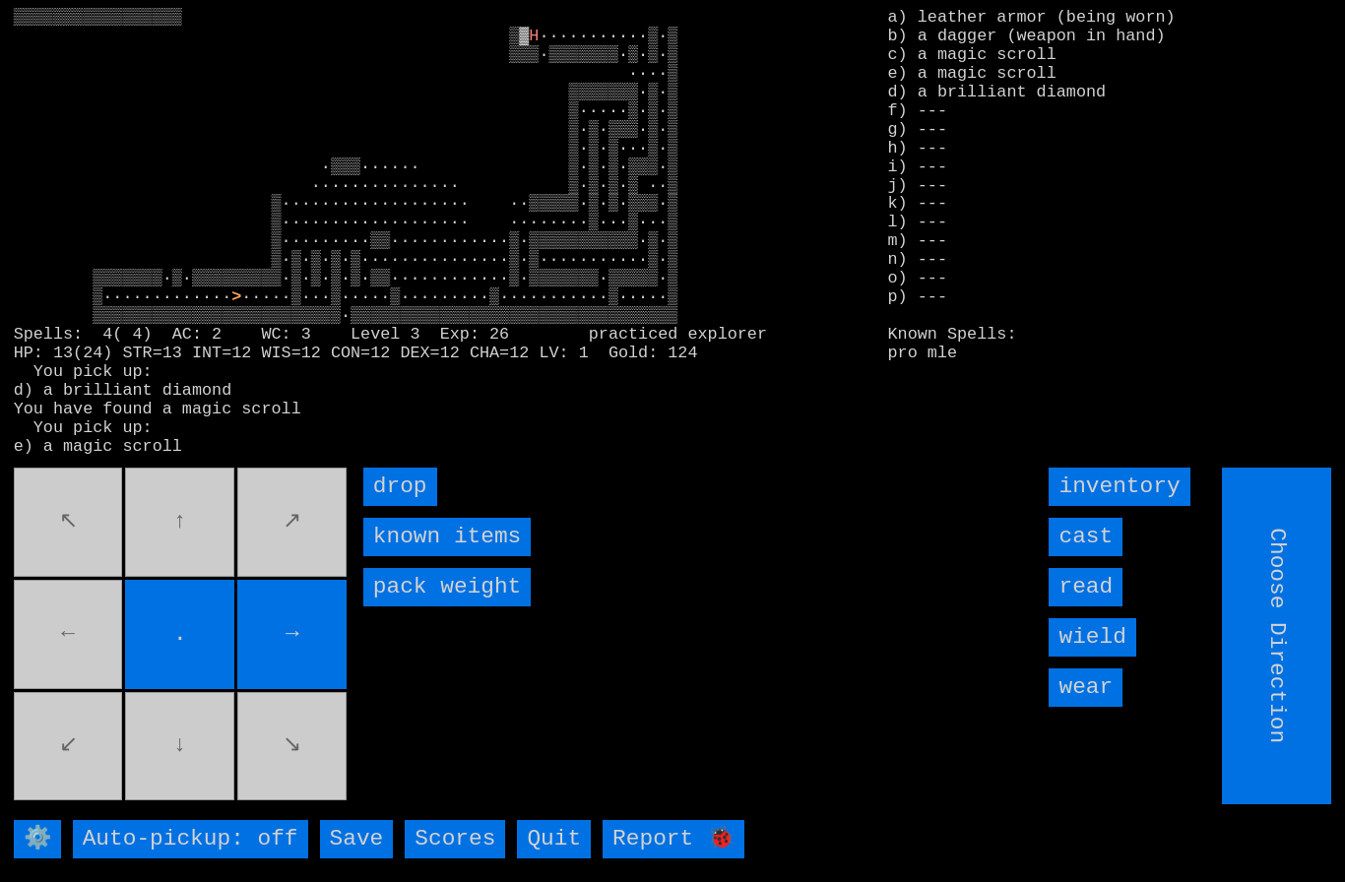
type input "Hold to Run"
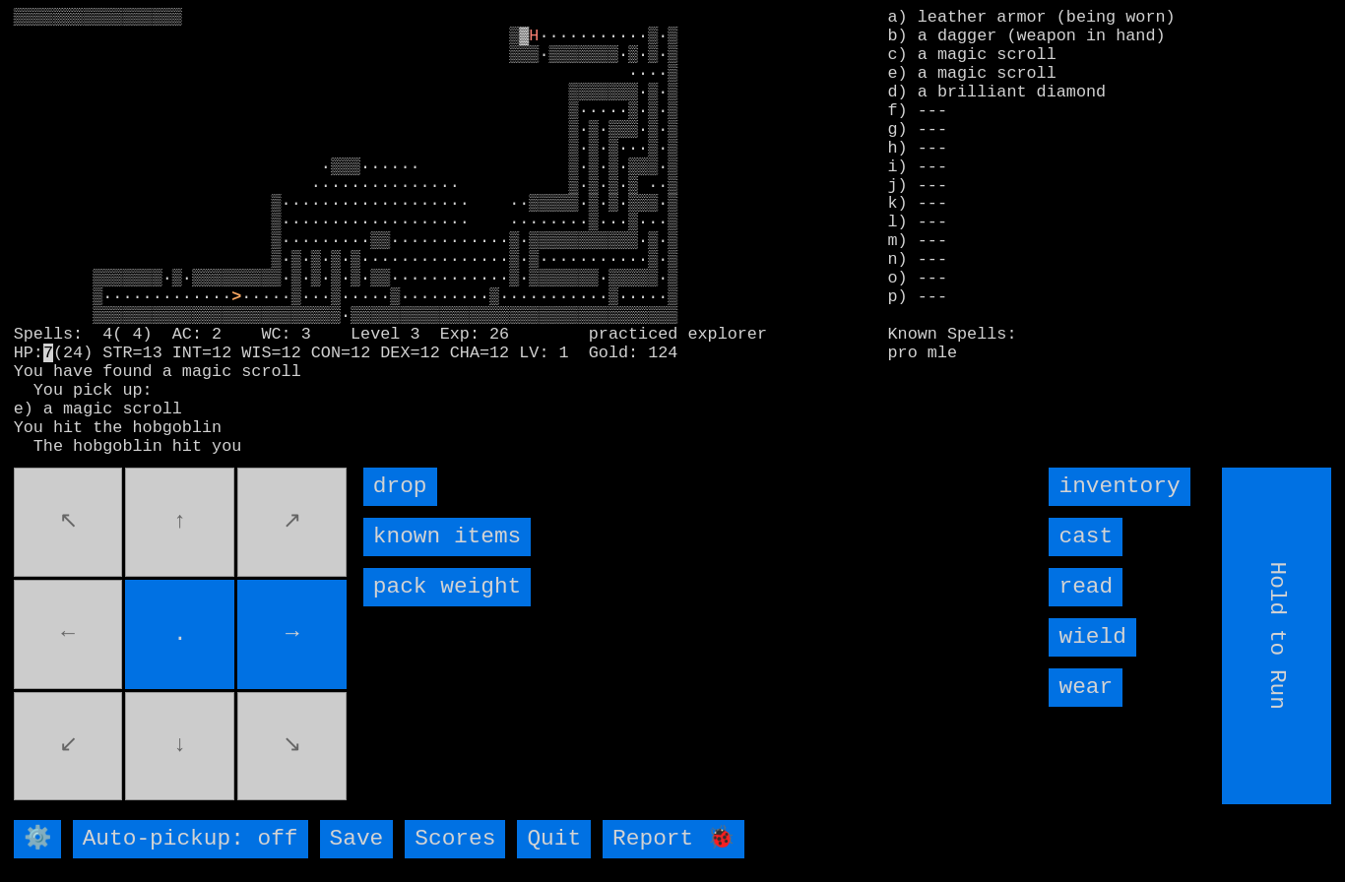
click at [1098, 556] on input "cast" at bounding box center [1085, 537] width 74 height 38
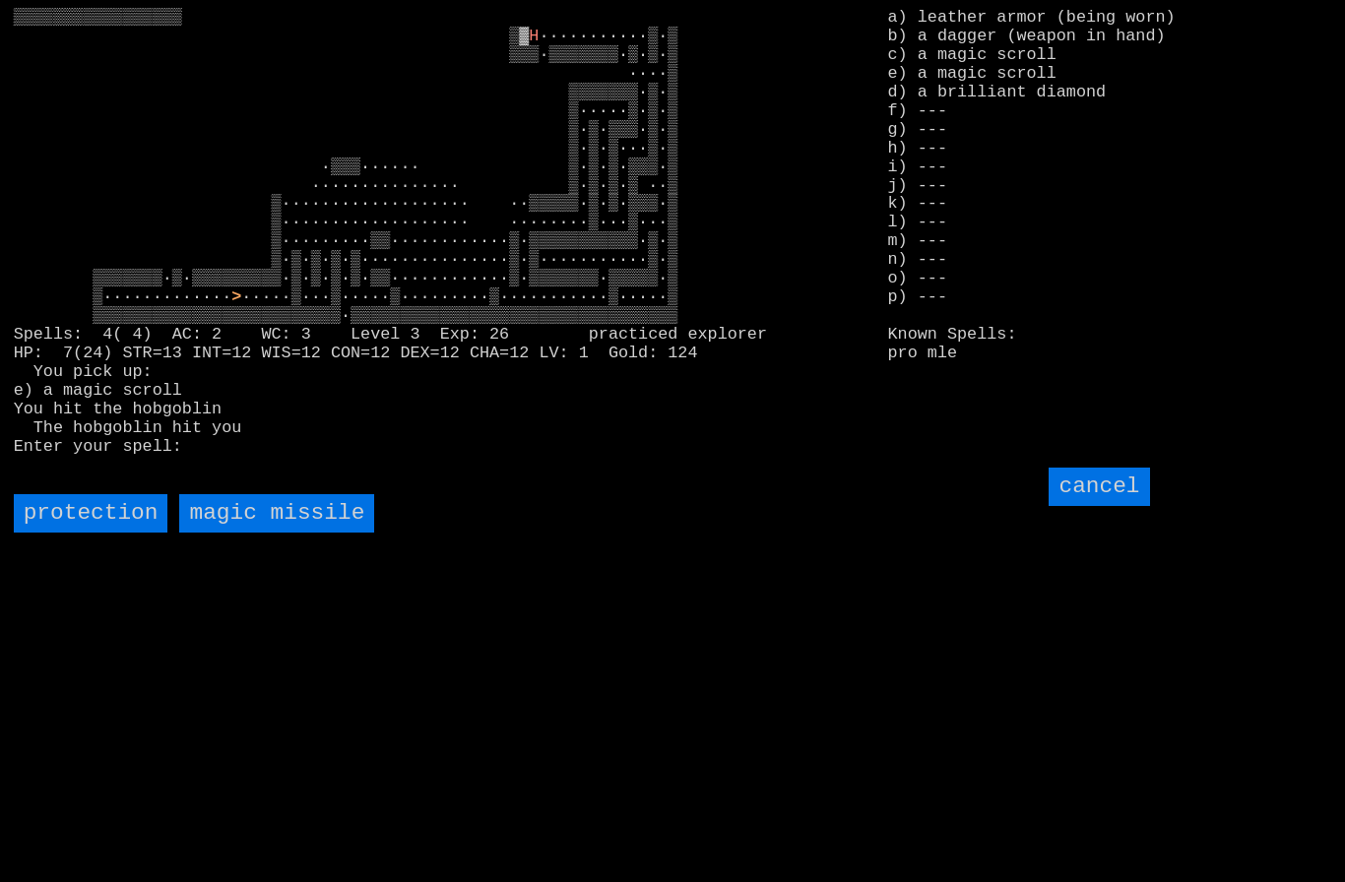
click at [271, 533] on missile "magic missile" at bounding box center [276, 513] width 195 height 38
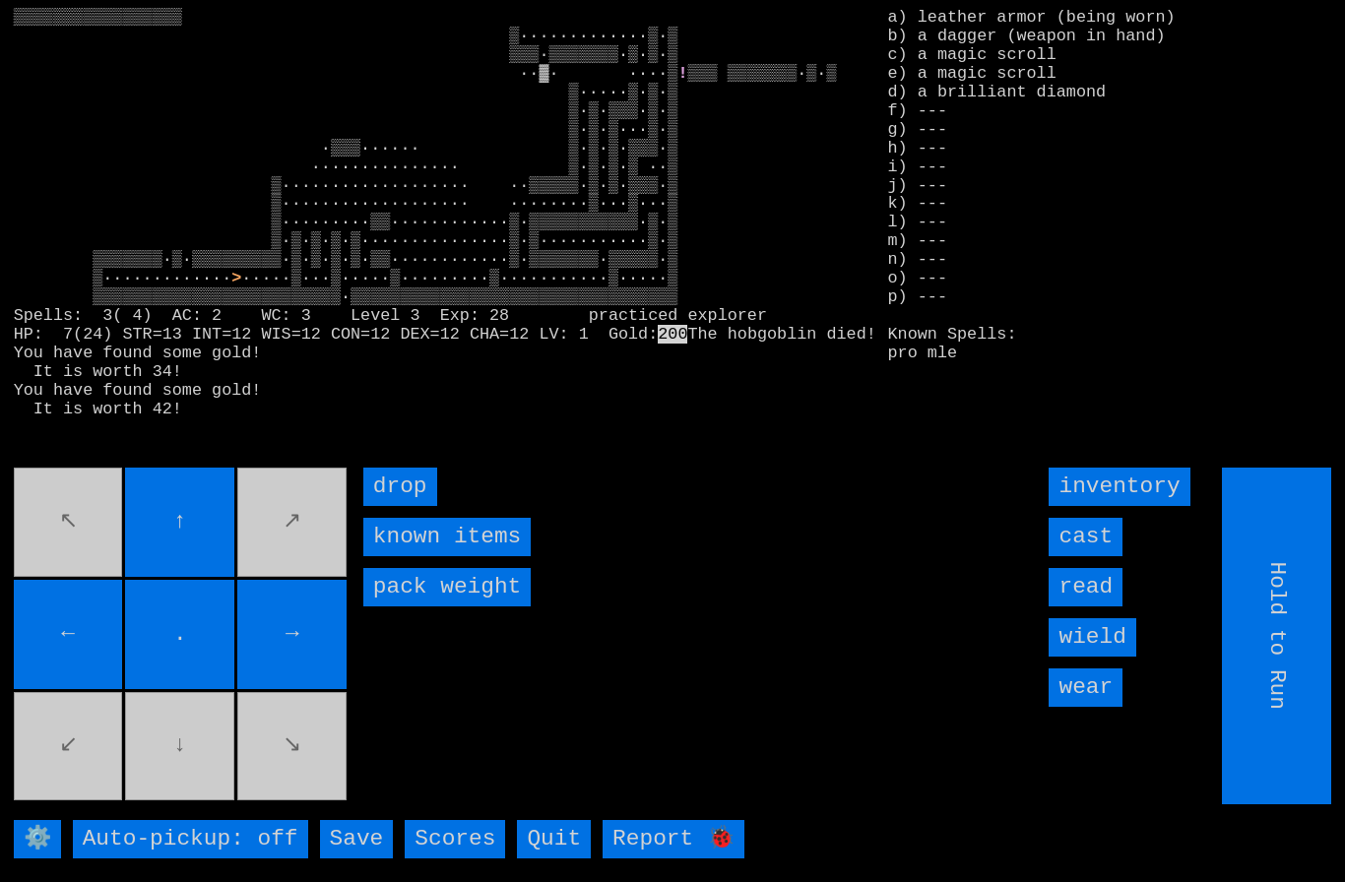
click at [344, 640] on input "→" at bounding box center [291, 634] width 109 height 109
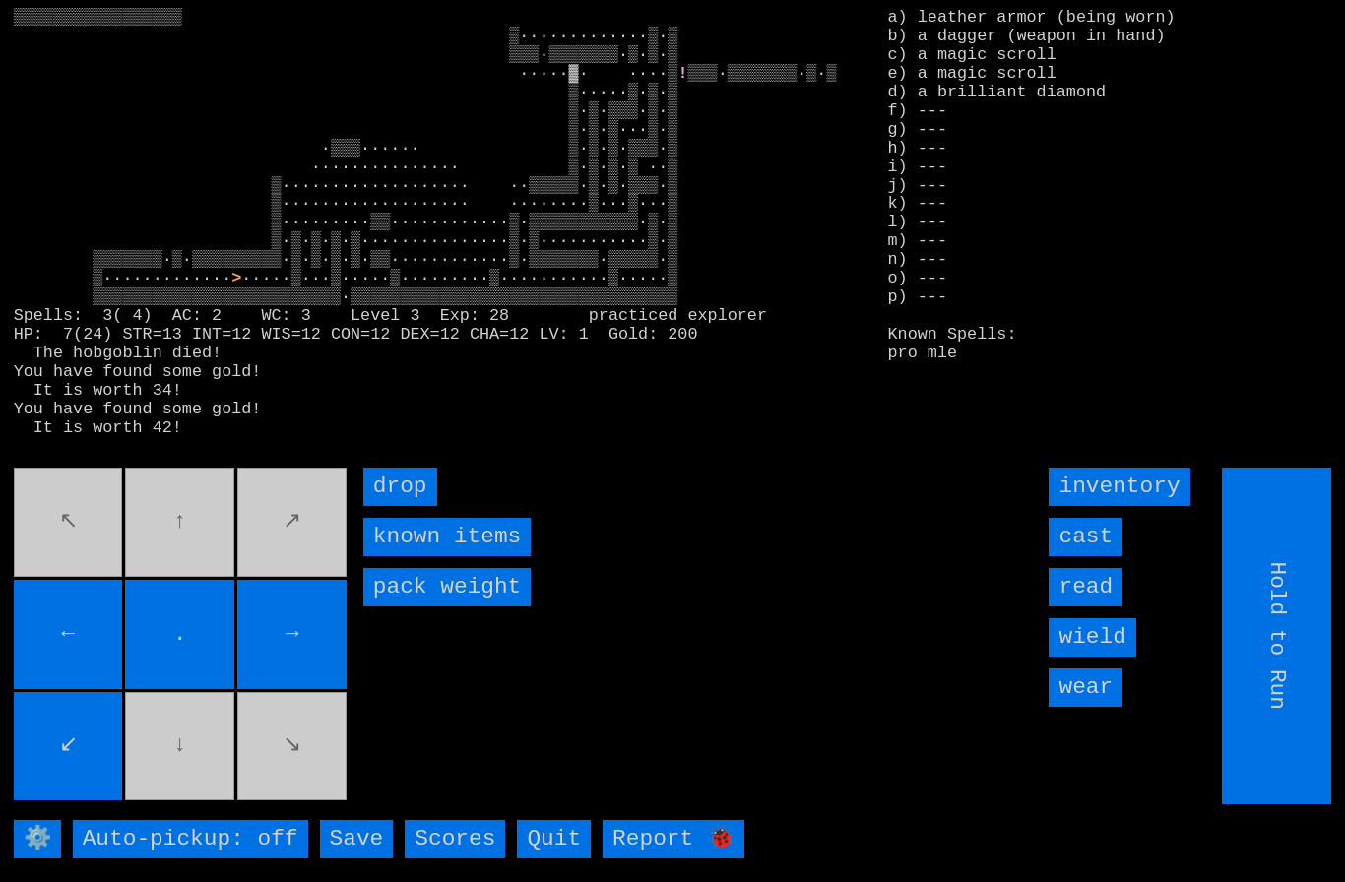
click at [345, 657] on input "→" at bounding box center [291, 634] width 109 height 109
click at [347, 659] on movebuttons "↖ ↑ ↗ ← . → ↙ ↓ ↘" at bounding box center [182, 636] width 337 height 337
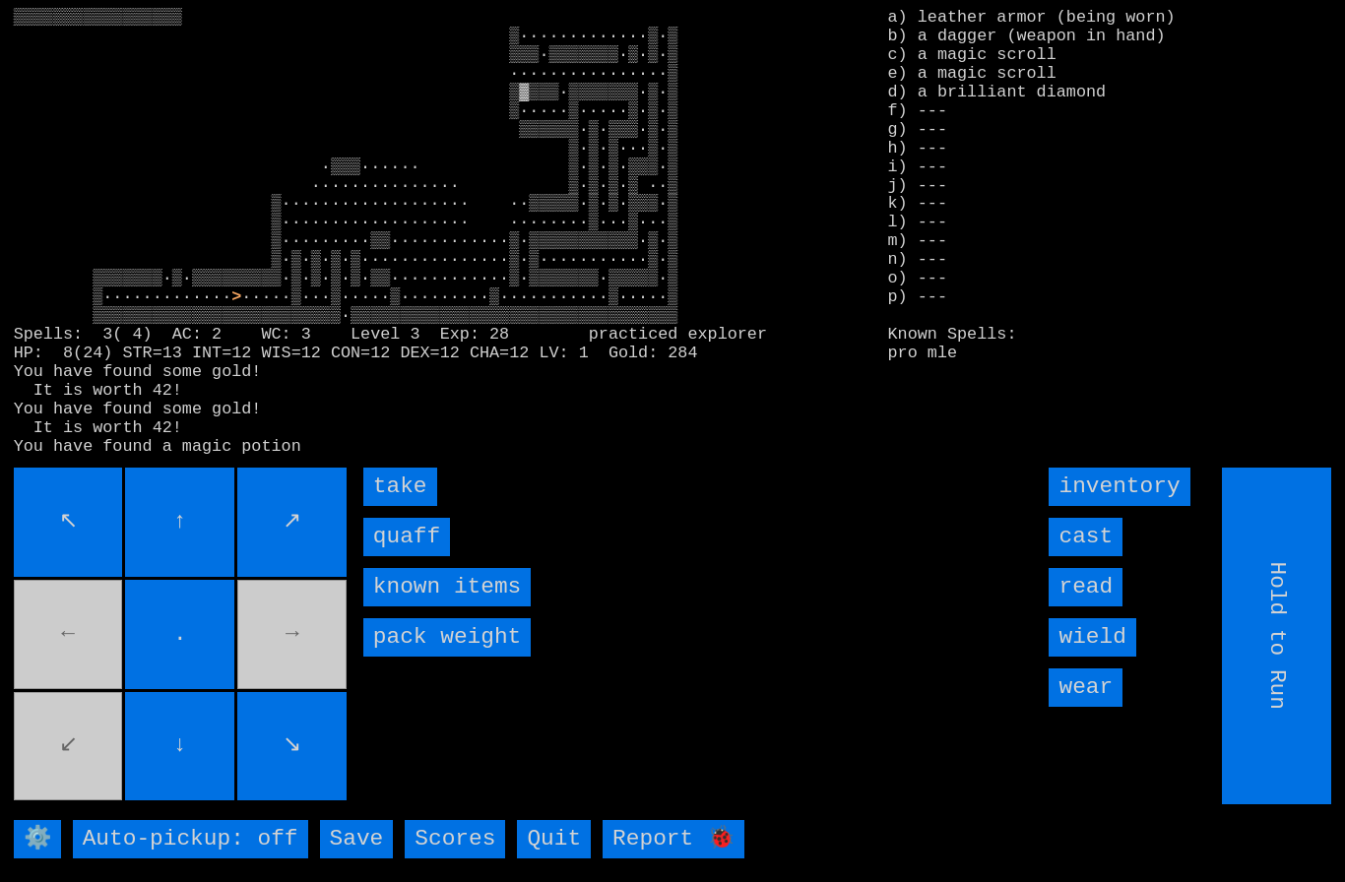
click at [408, 556] on input "quaff" at bounding box center [406, 537] width 87 height 38
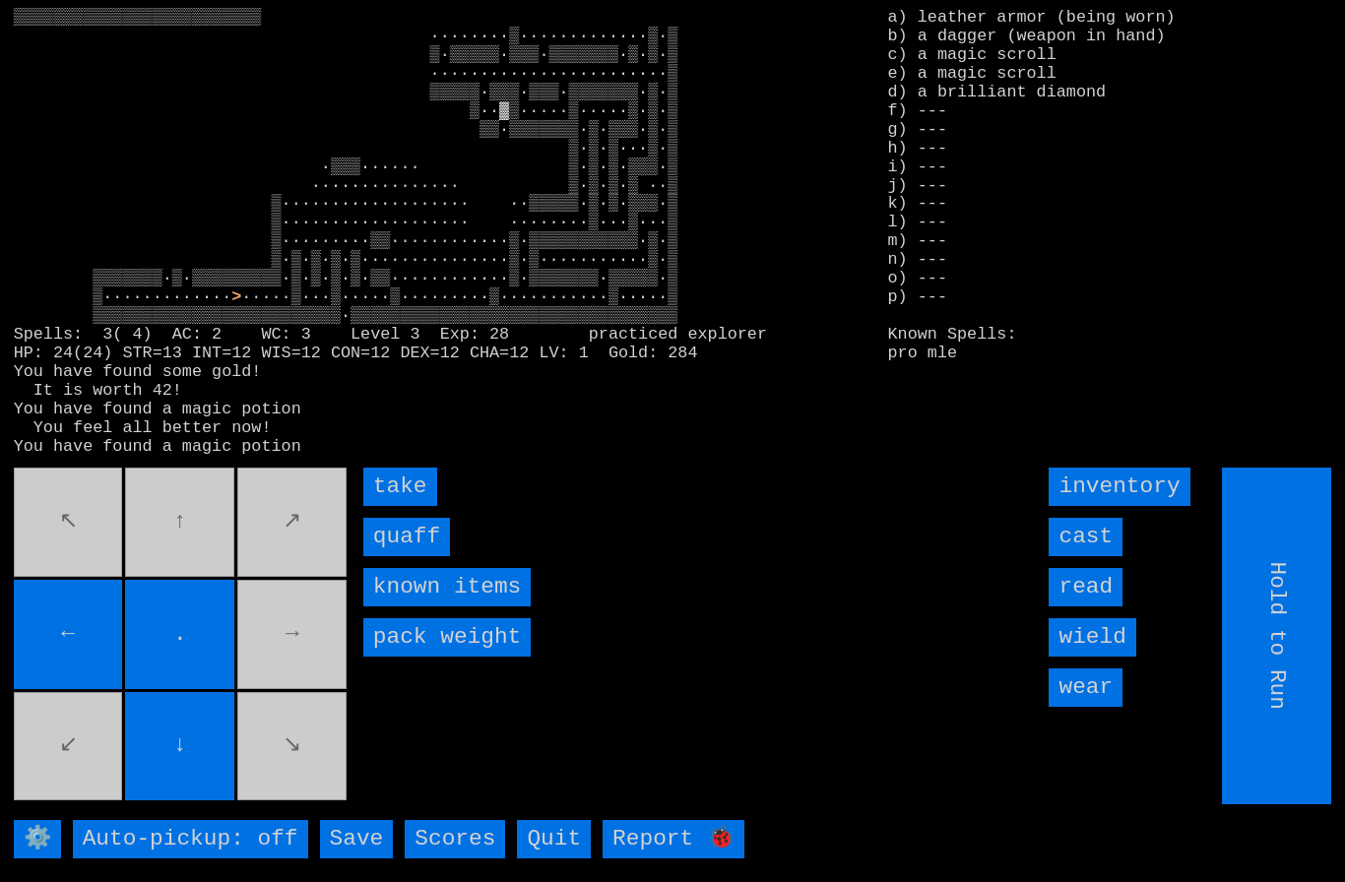
click at [405, 556] on input "quaff" at bounding box center [406, 537] width 87 height 38
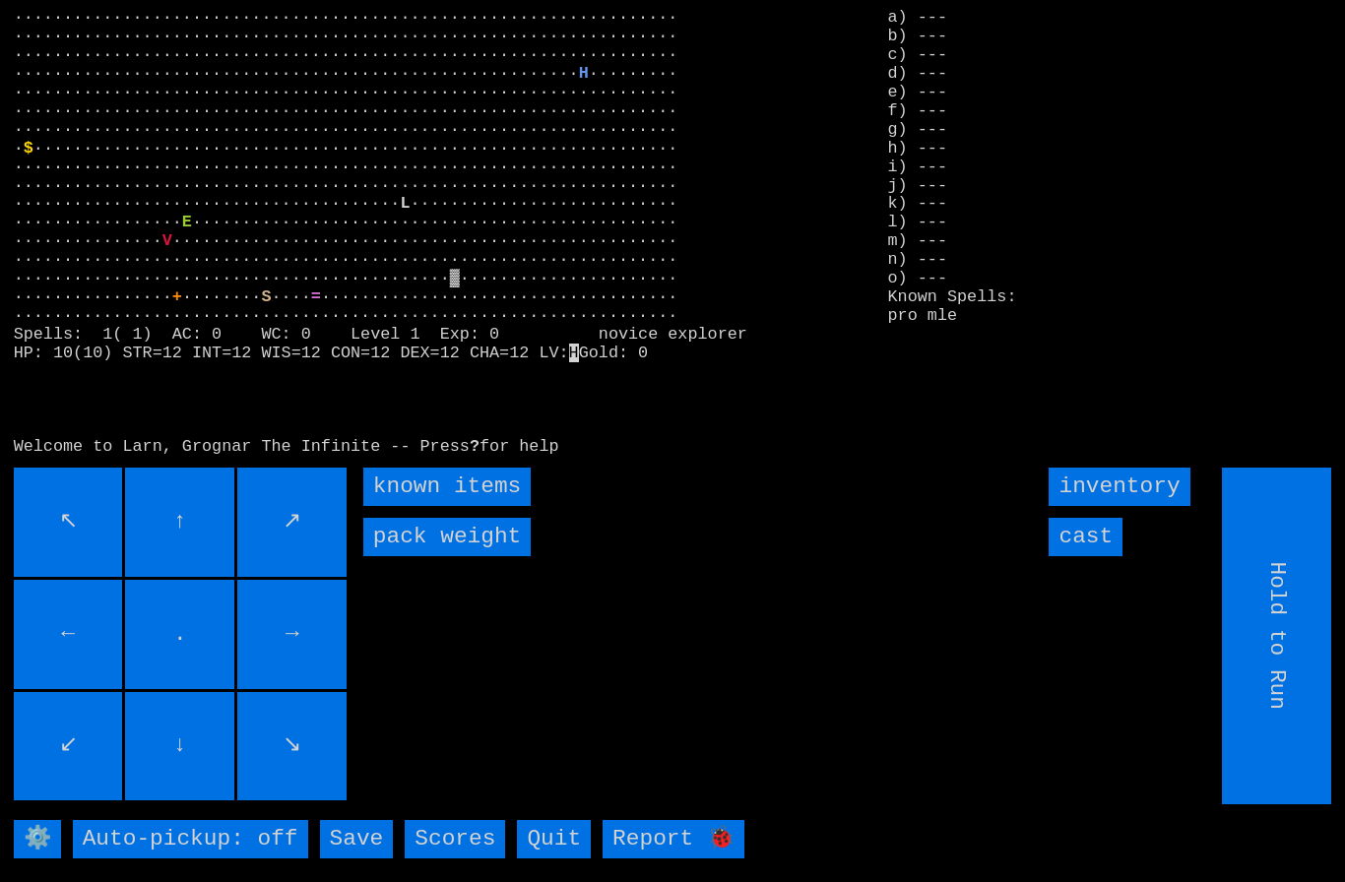
scroll to position [3, 0]
type input "Hold to Run"
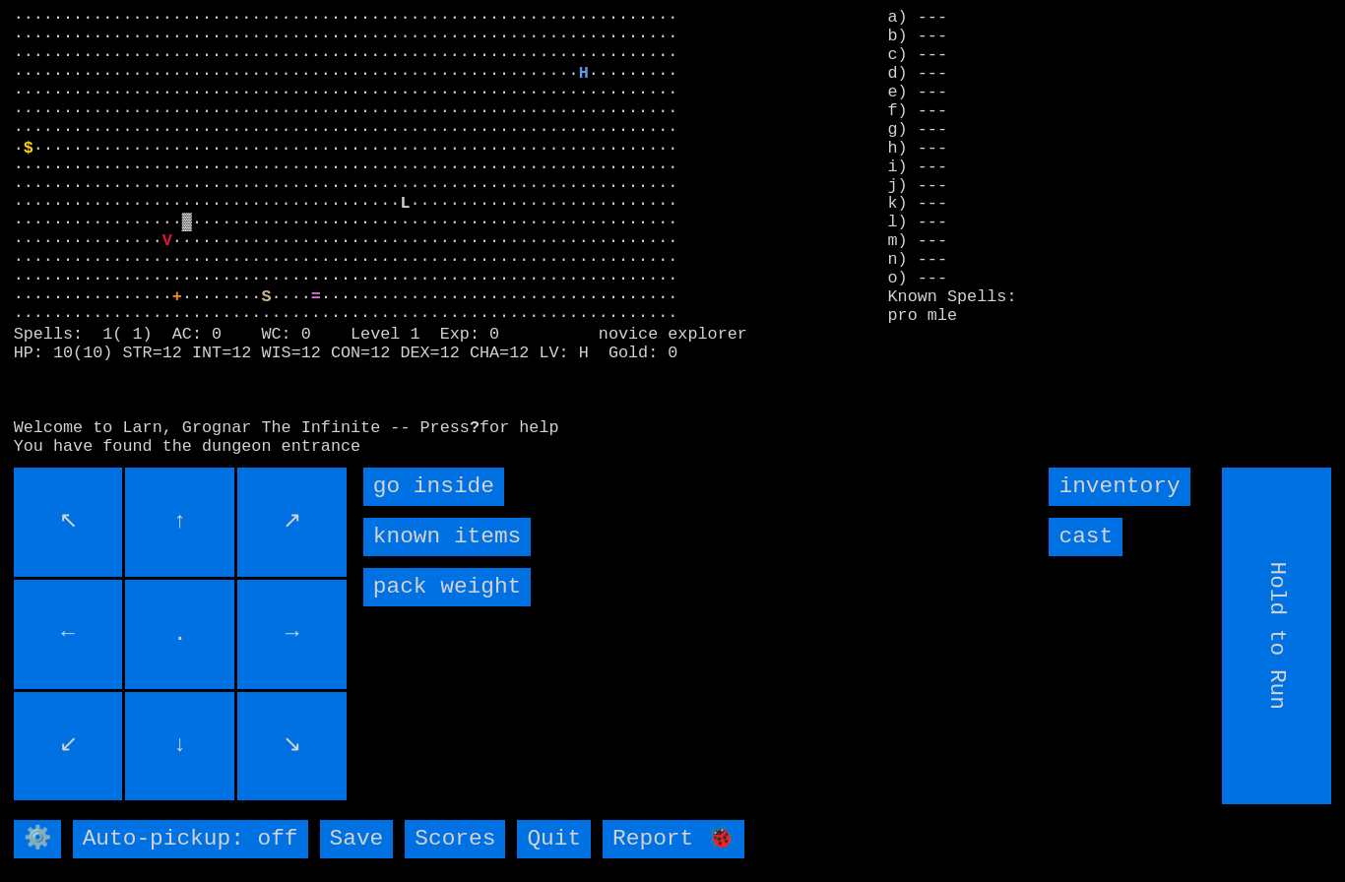
click at [421, 506] on inside "go inside" at bounding box center [433, 487] width 141 height 38
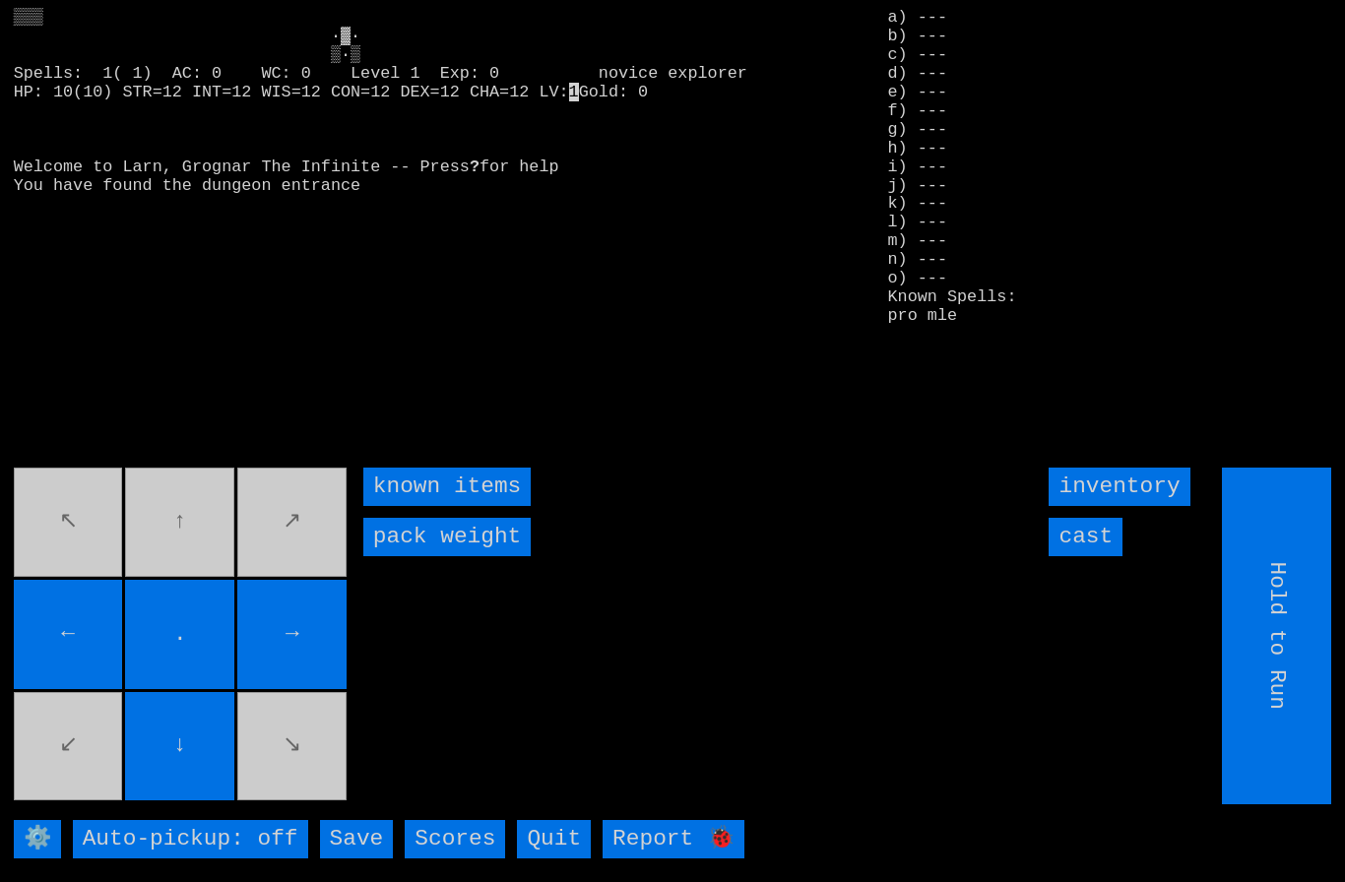
type input "Choose Direction"
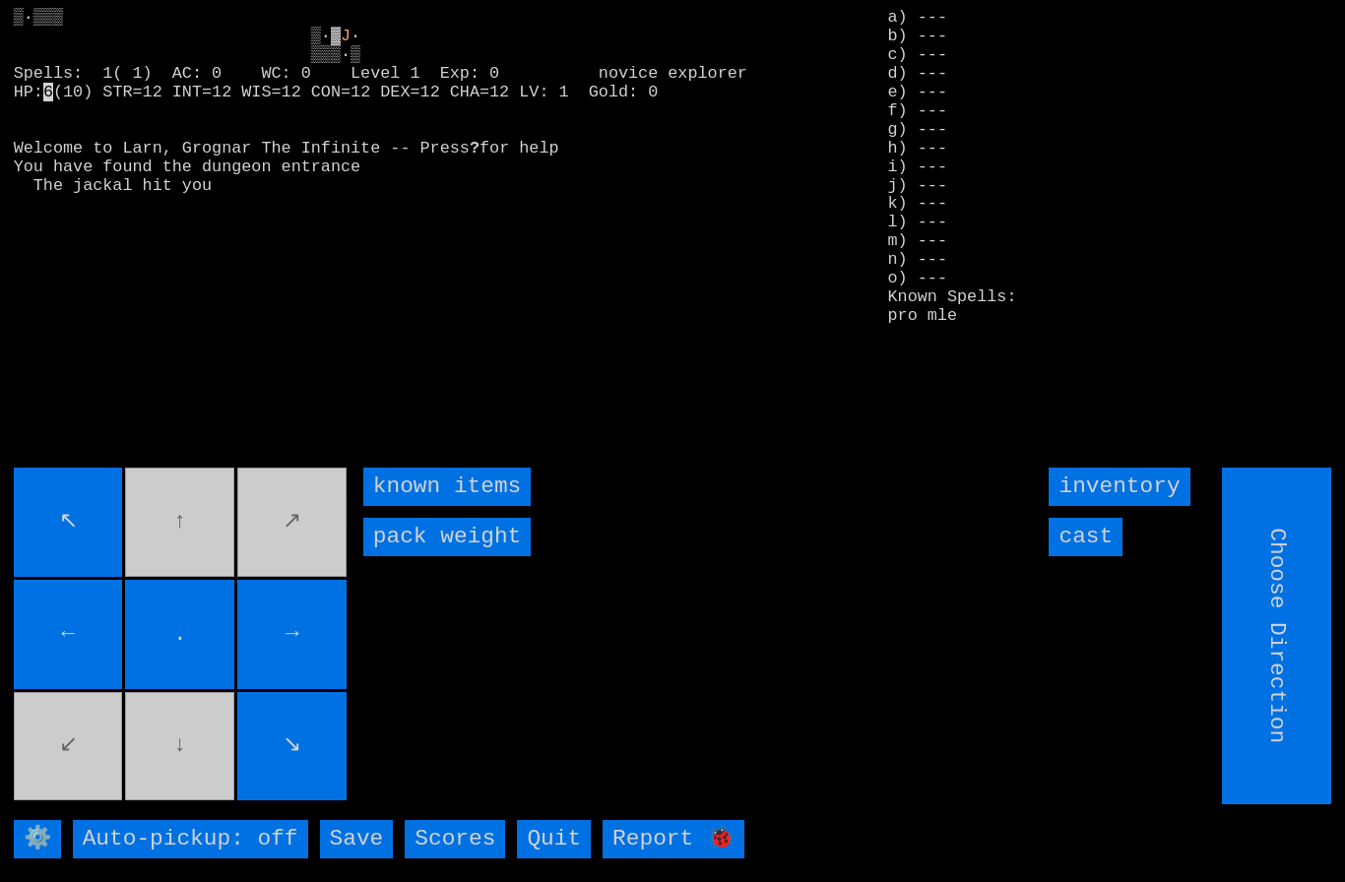
type input "Hold to Run"
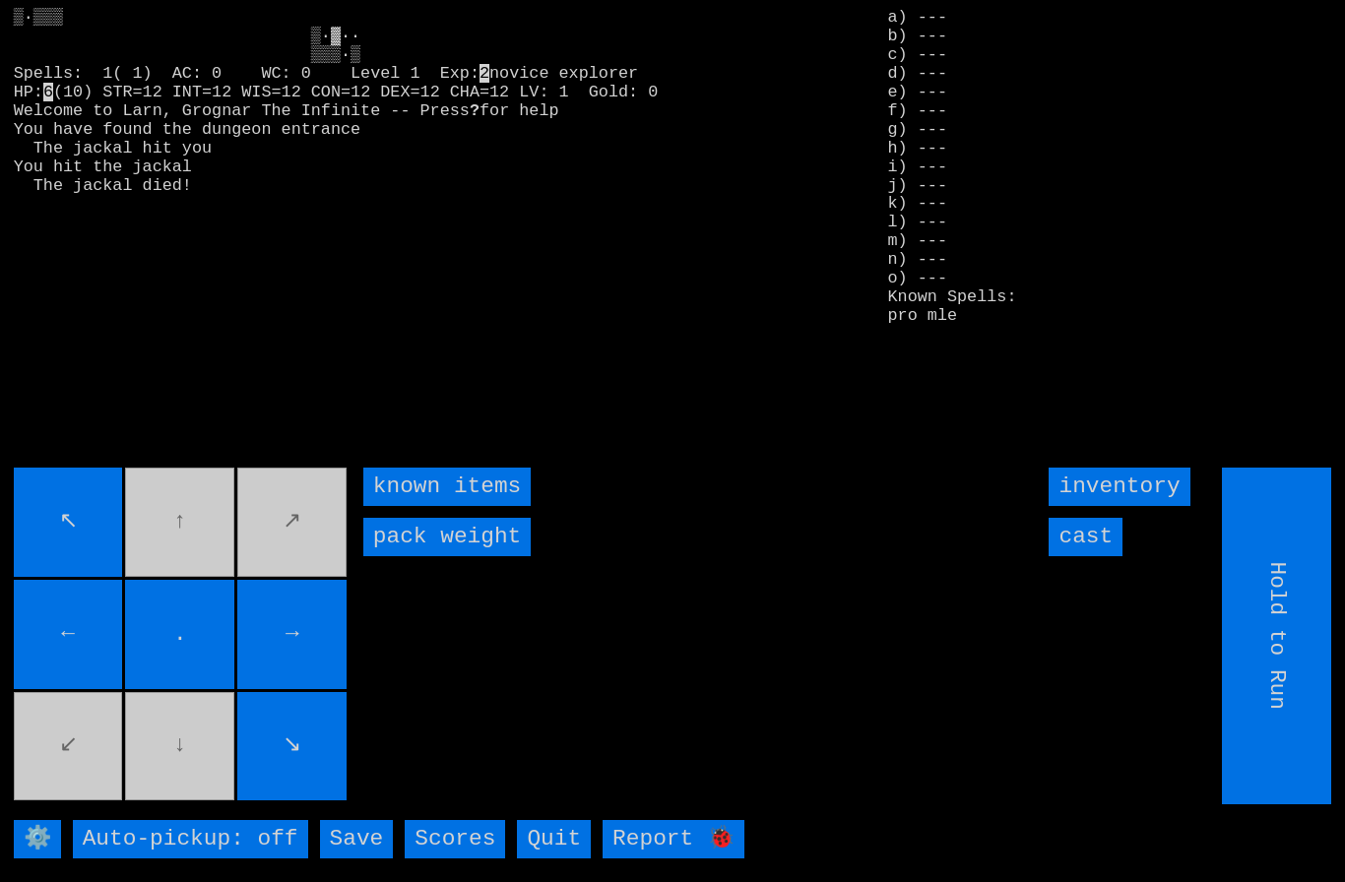
type input "Choose Direction"
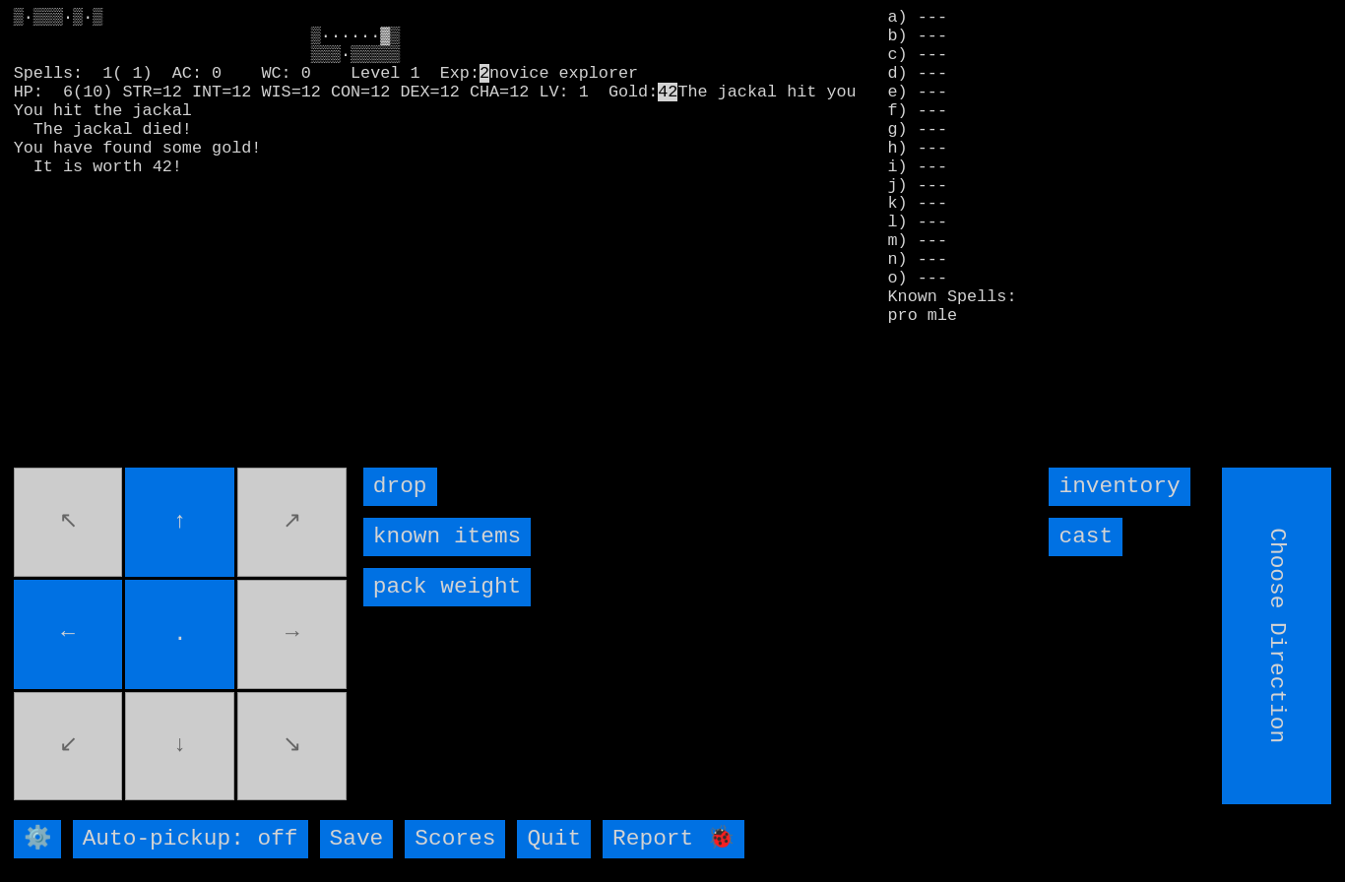
type input "Hold to Run"
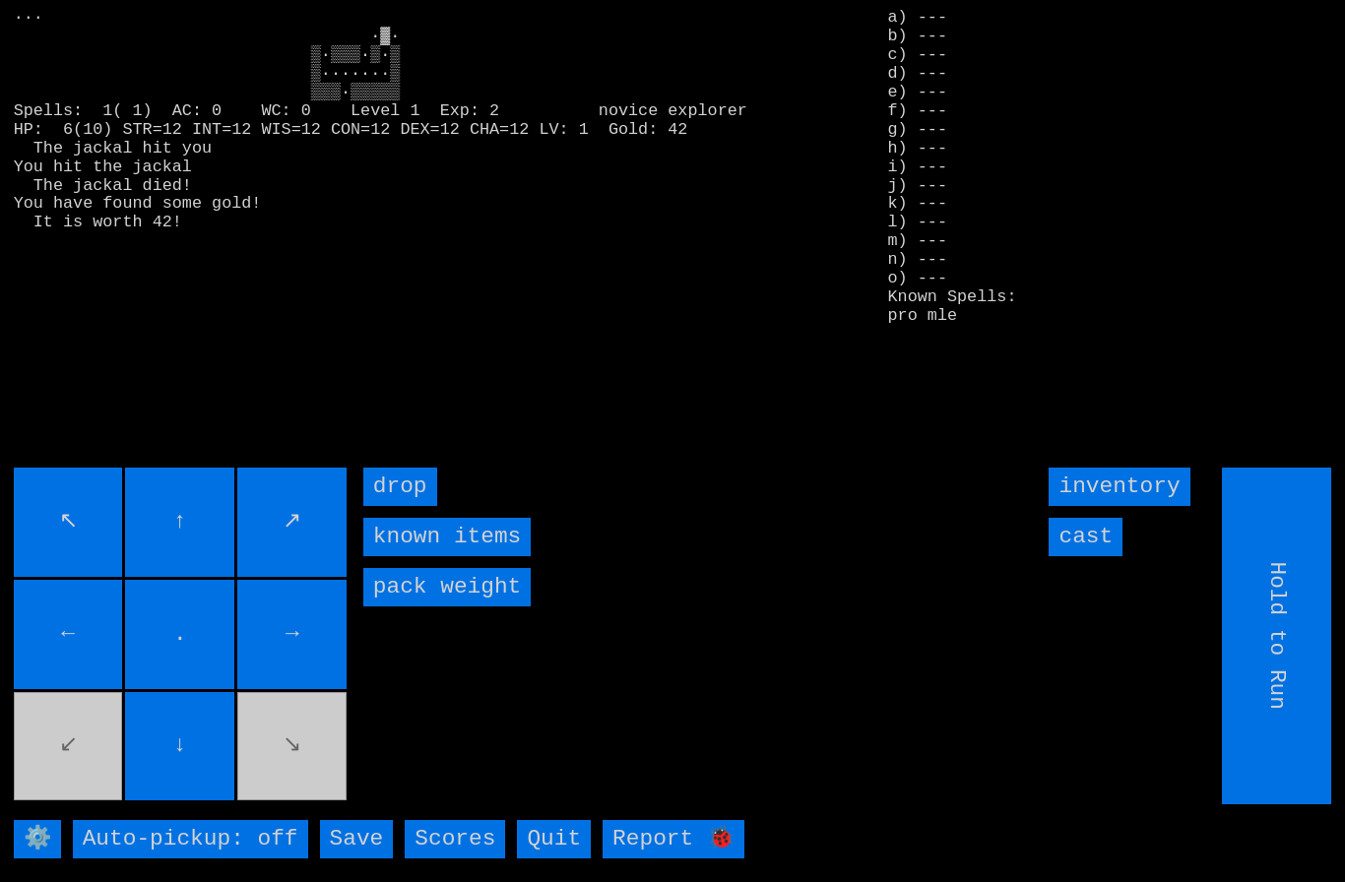
type input "Choose Direction"
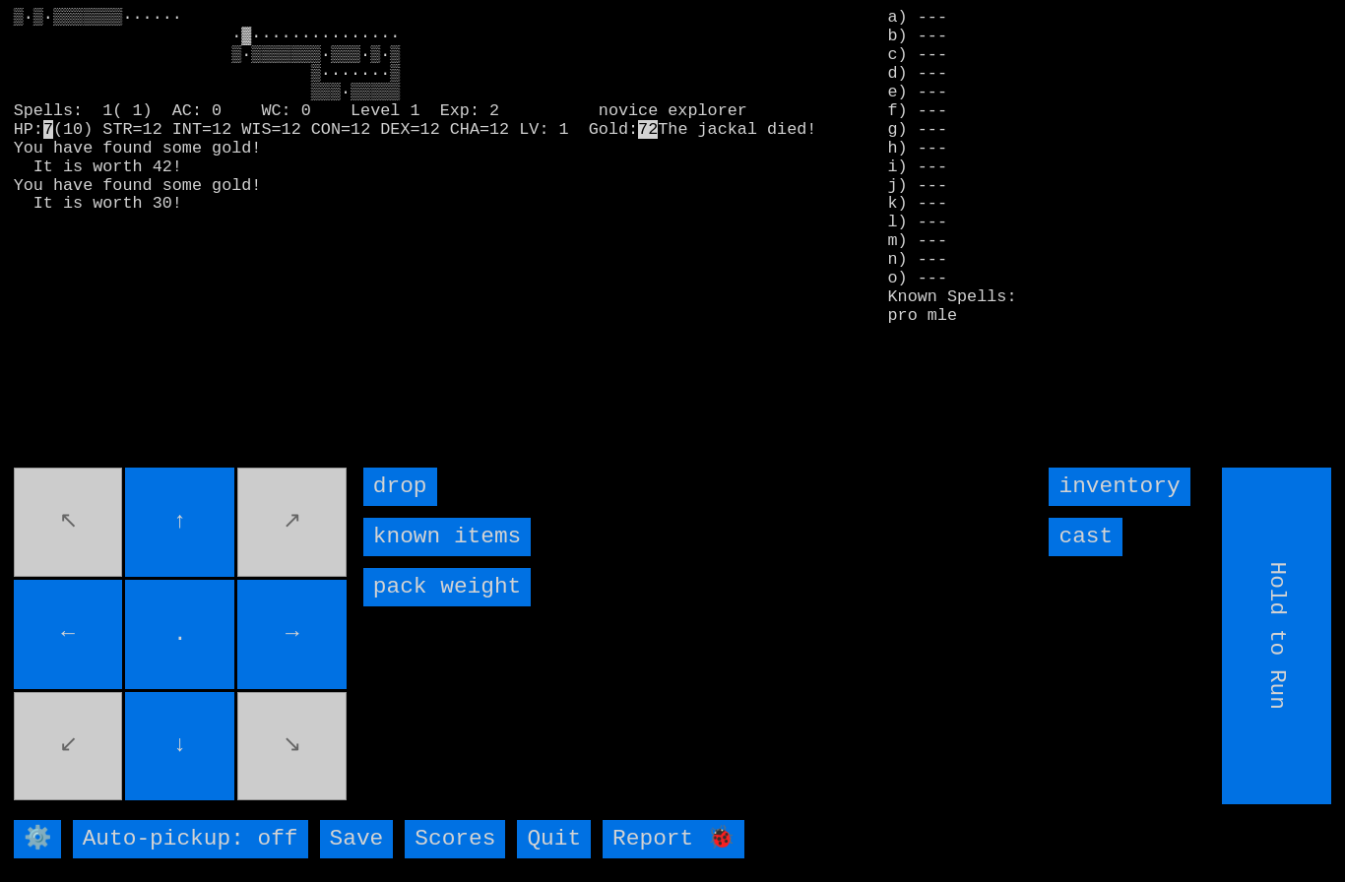
type input "Choose Direction"
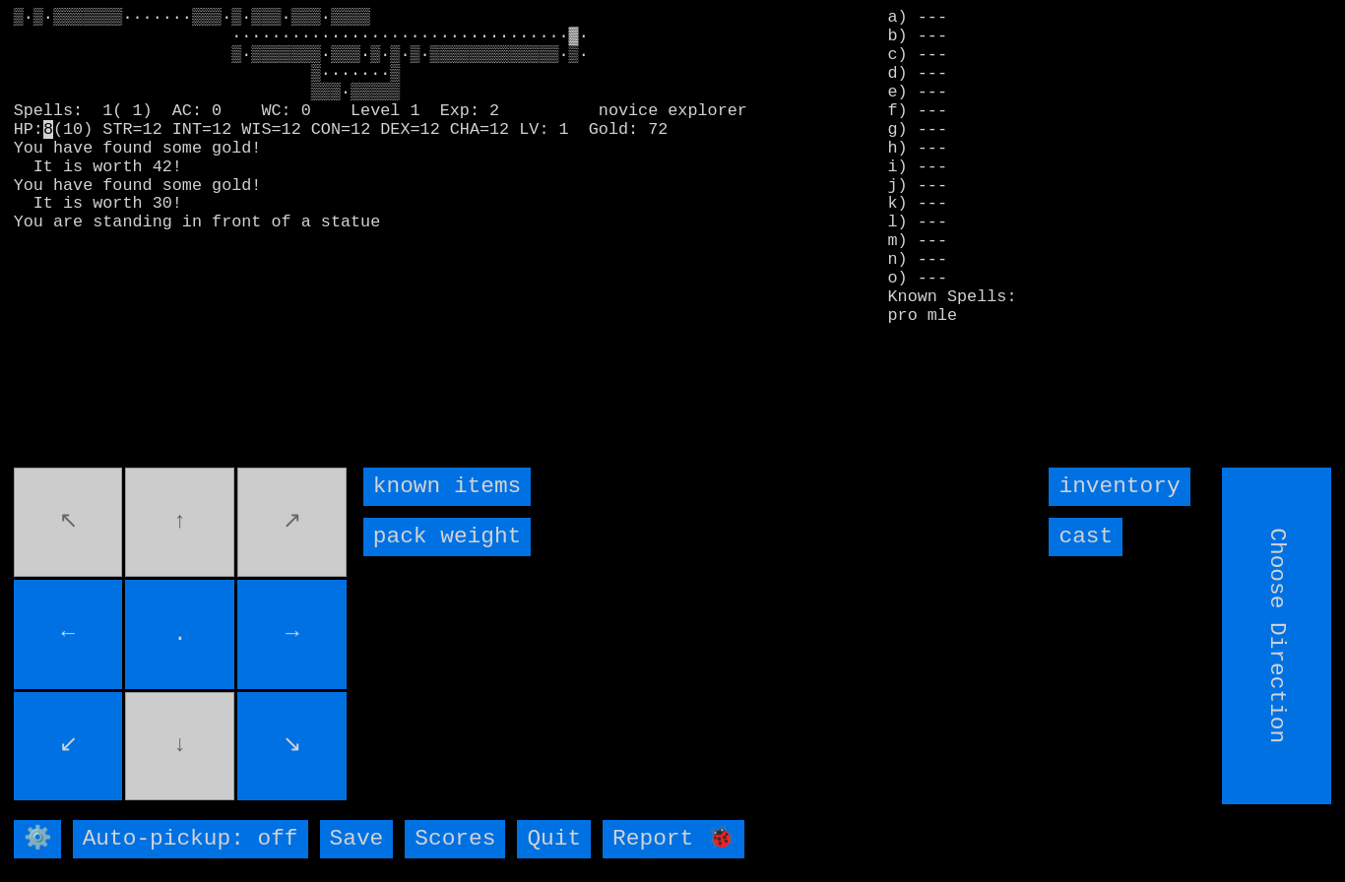
type input "Hold to Run"
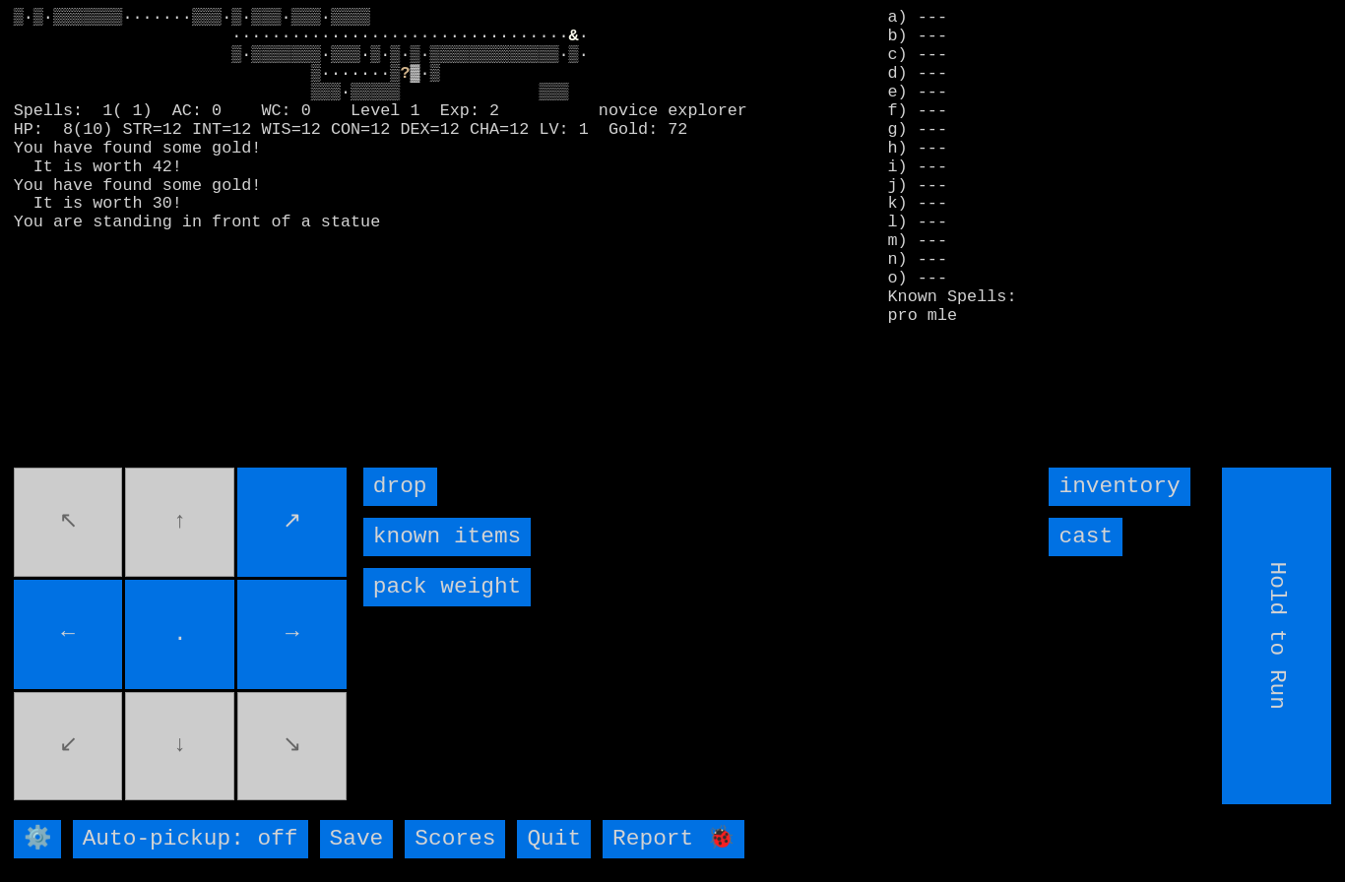
type input "Choose Direction"
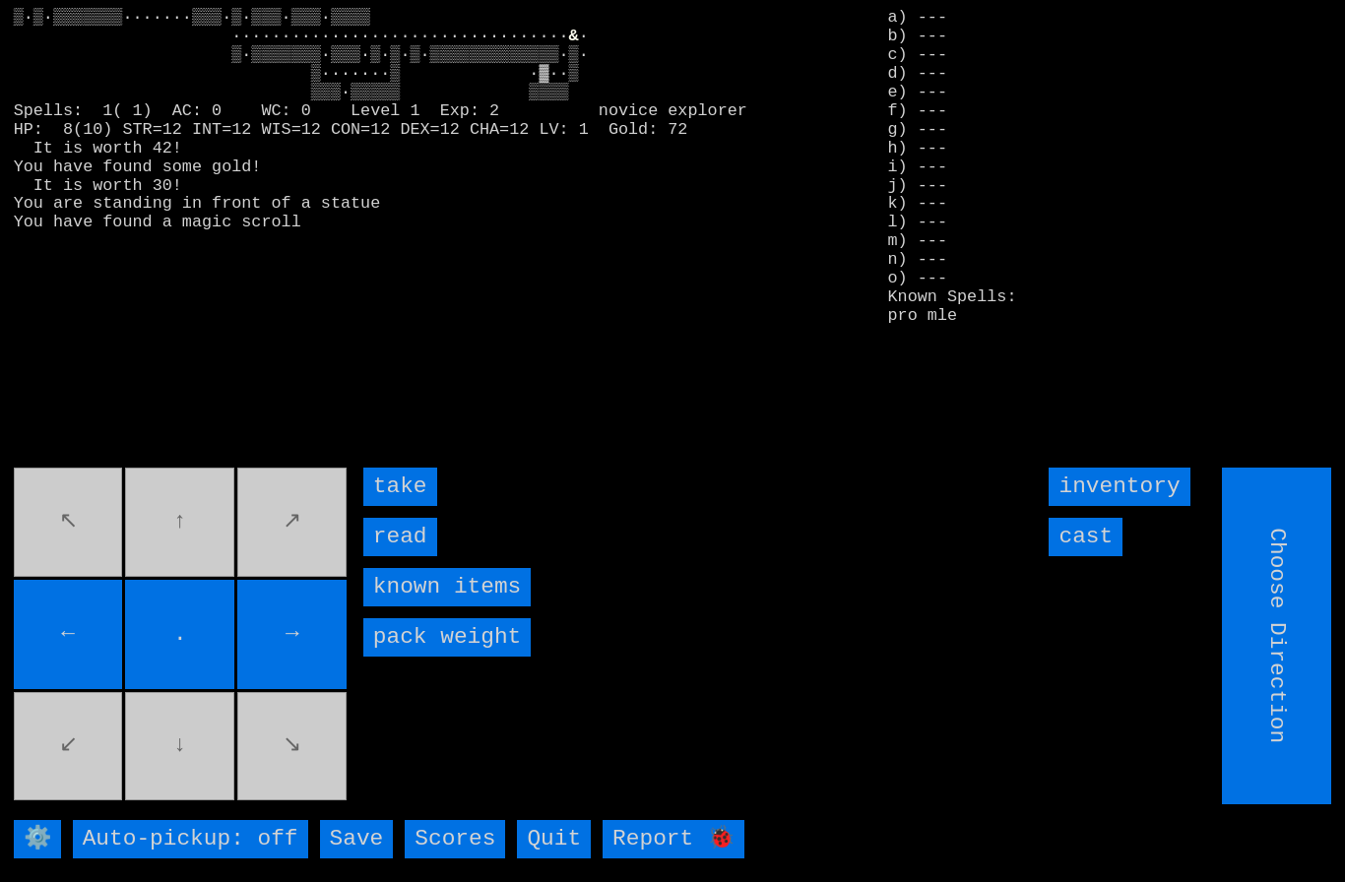
type input "Hold to Run"
click at [393, 506] on input "take" at bounding box center [400, 487] width 74 height 38
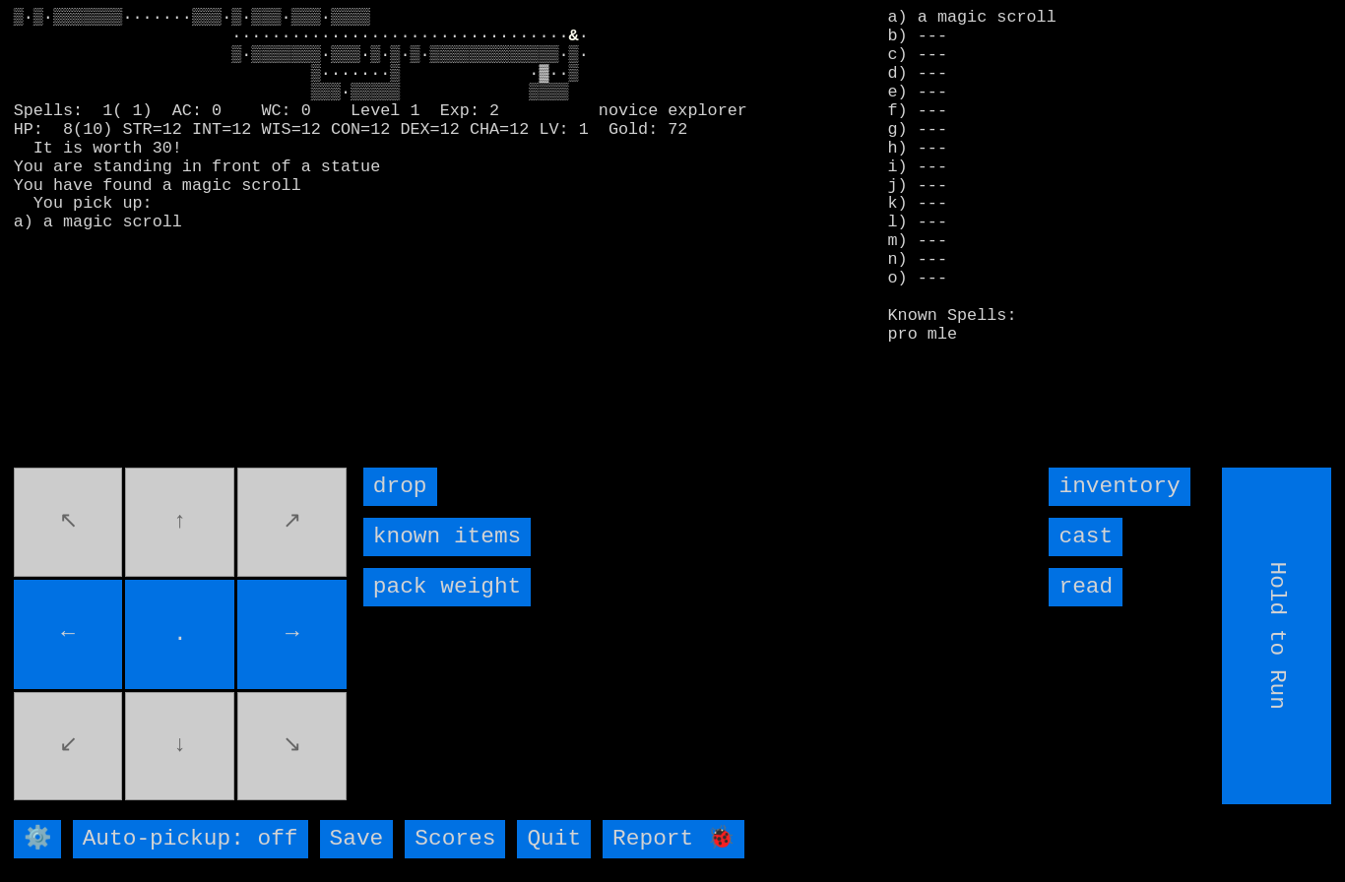
type input "Choose Direction"
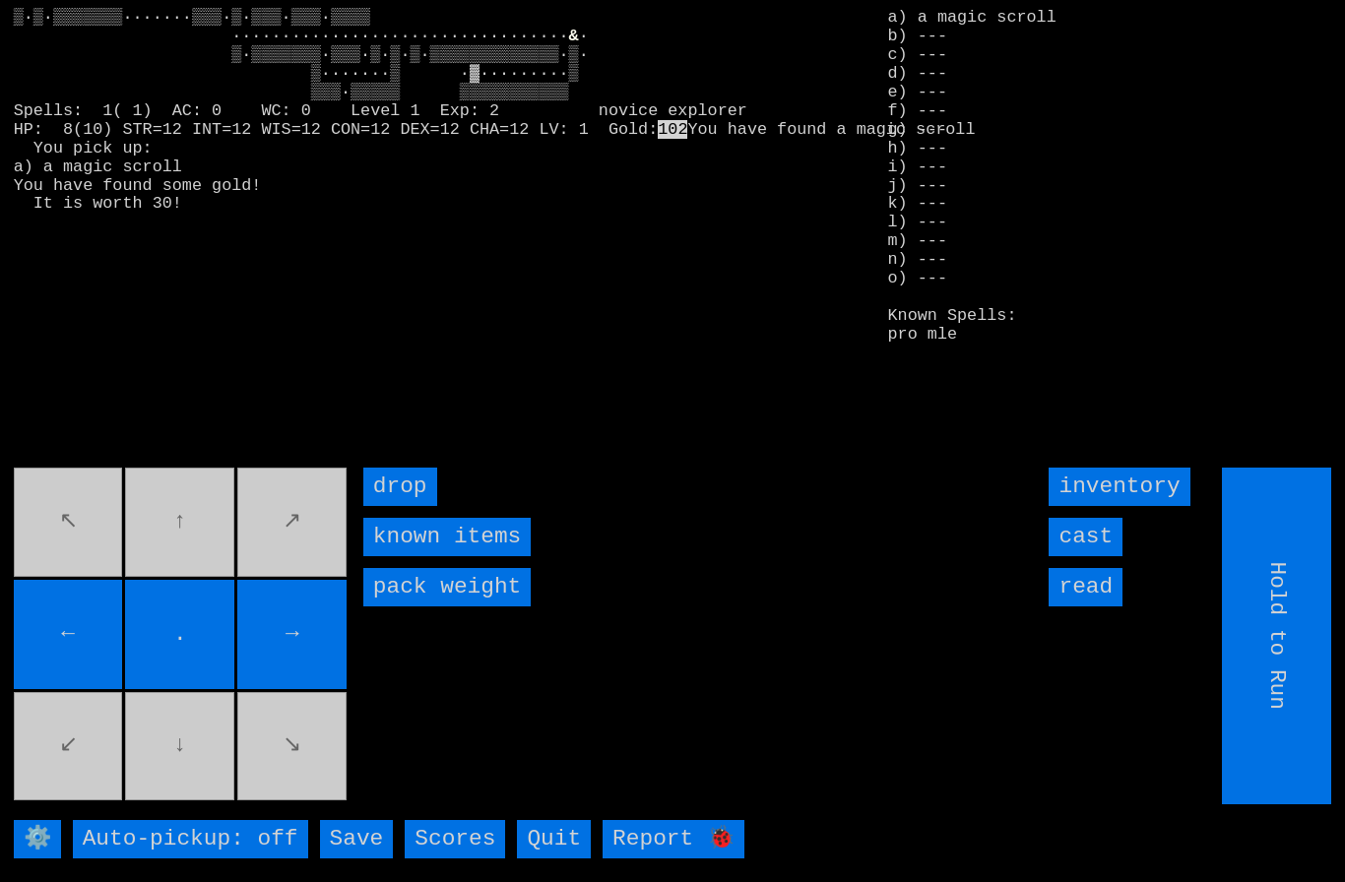
type input "Choose Direction"
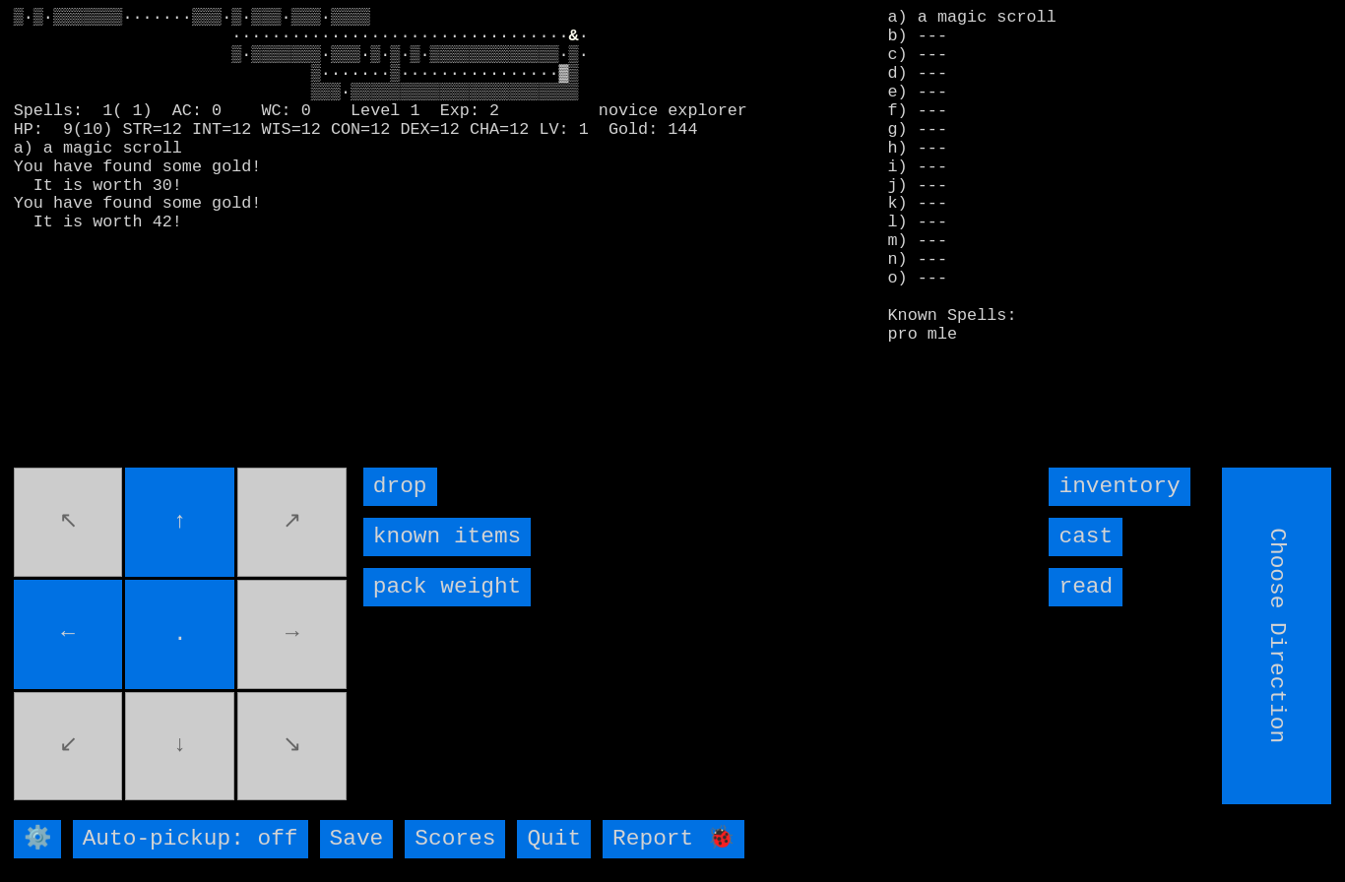
type input "Hold to Run"
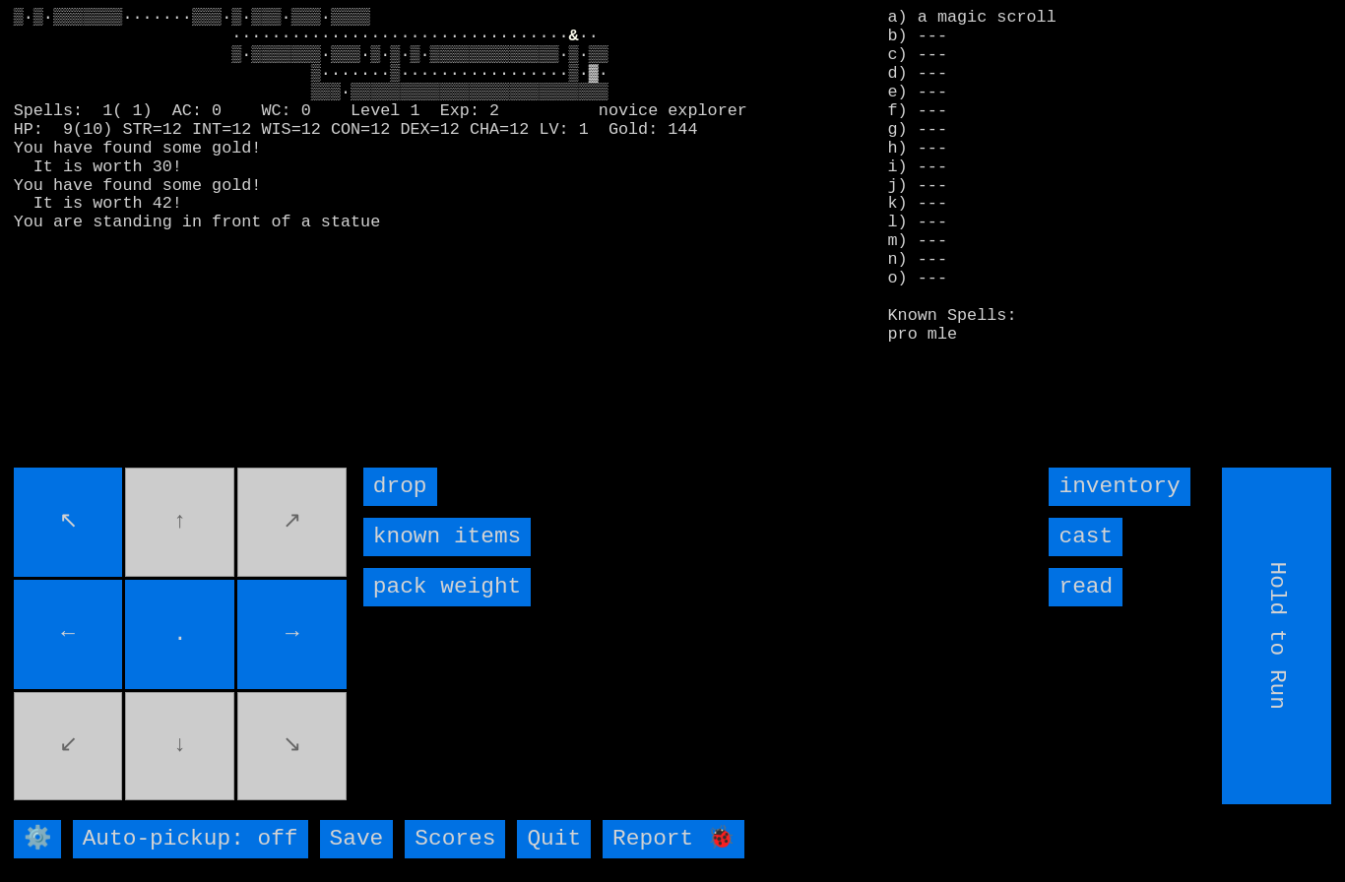
type input "Choose Direction"
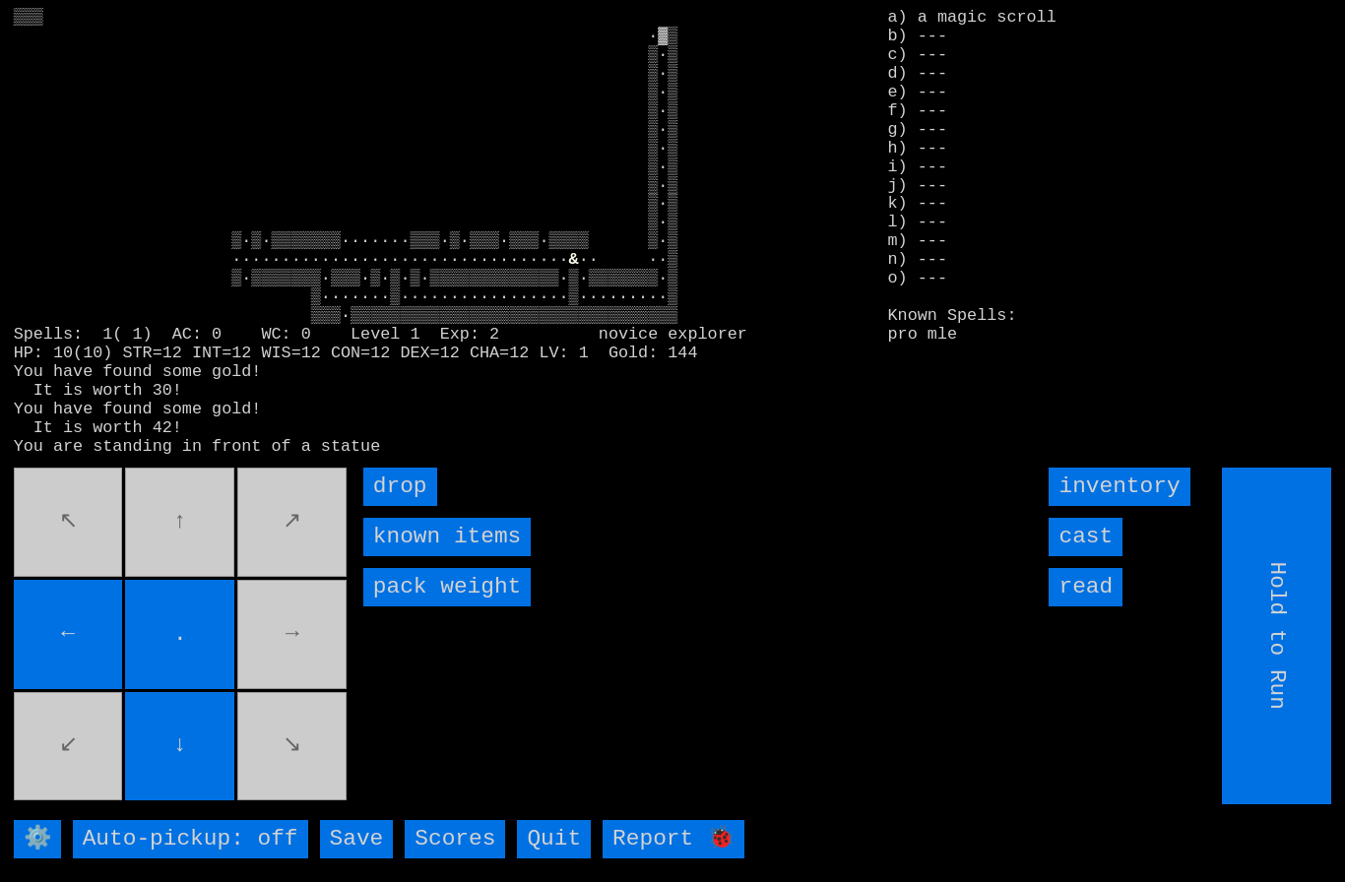
type input "Choose Direction"
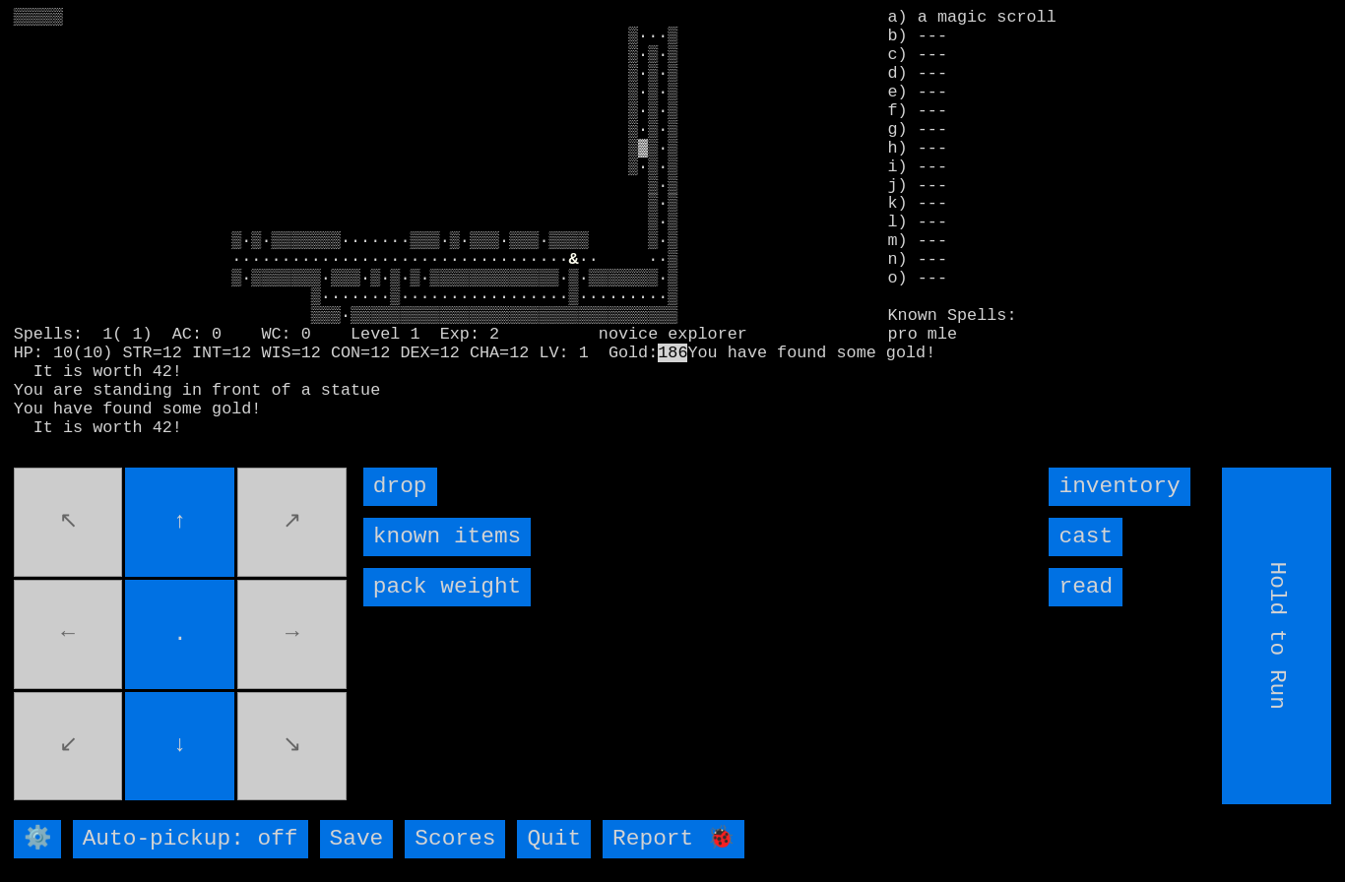
type input "Choose Direction"
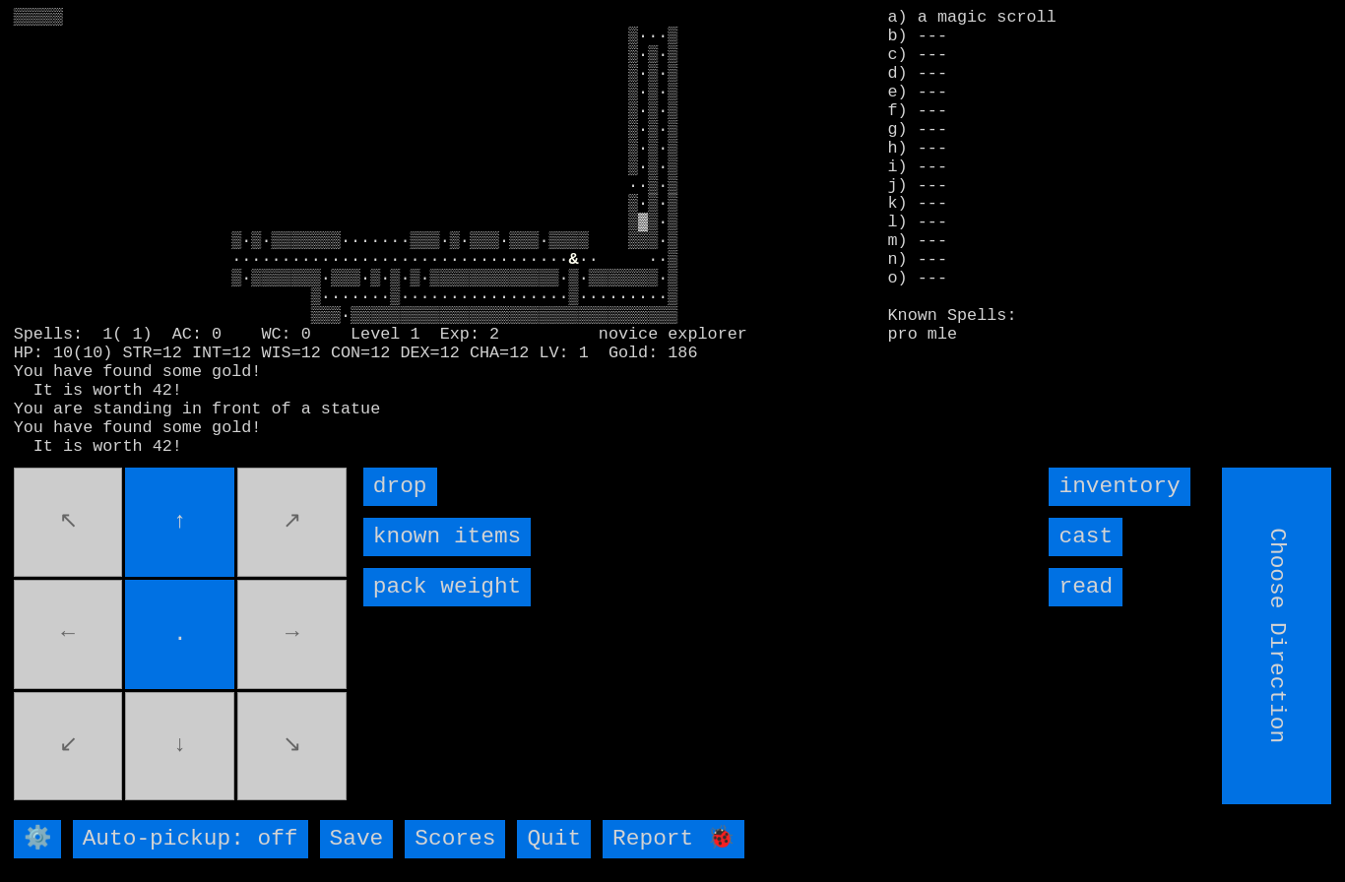
type input "Hold to Run"
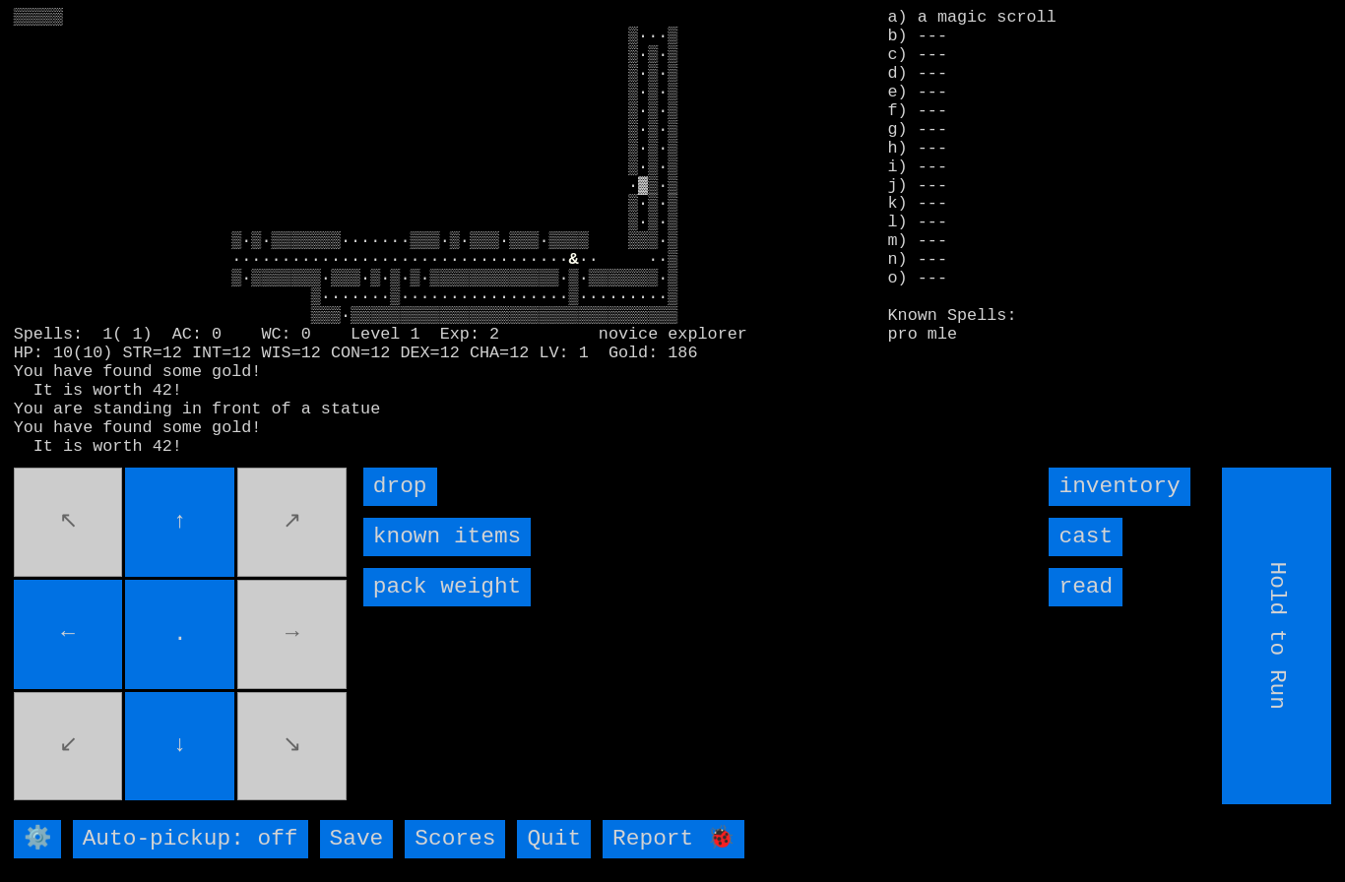
type input "Choose Direction"
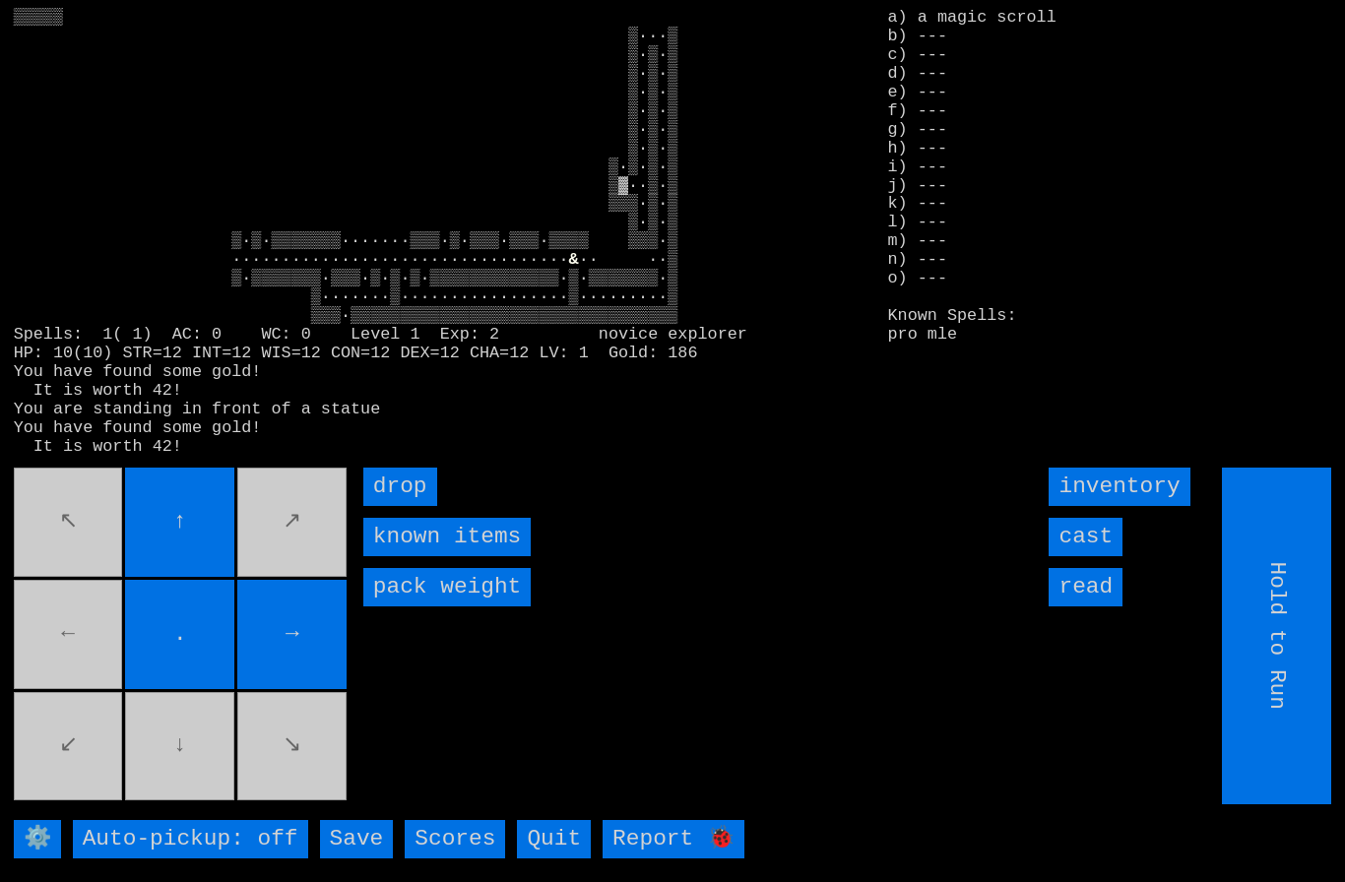
type input "Choose Direction"
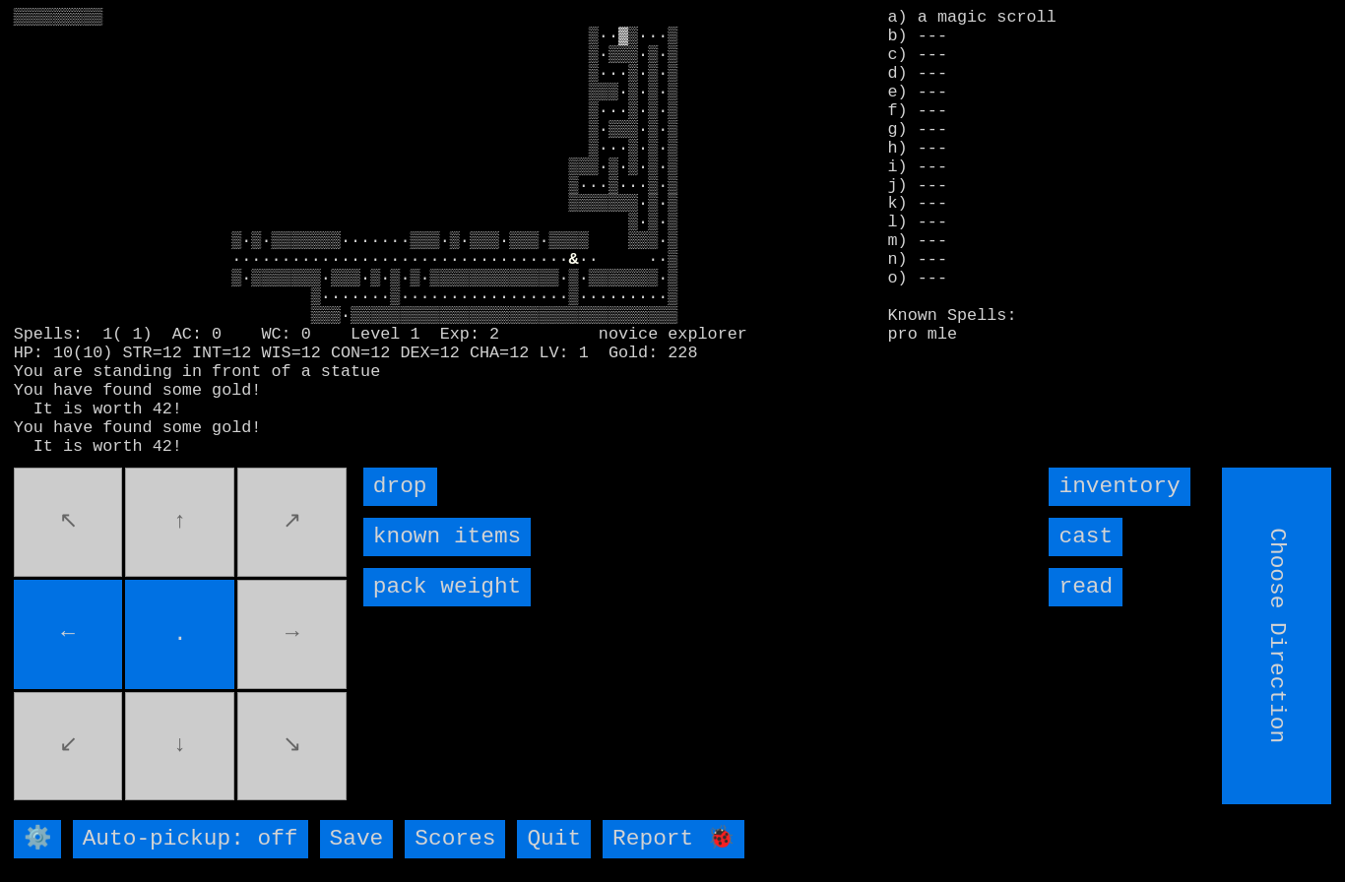
scroll to position [4, 0]
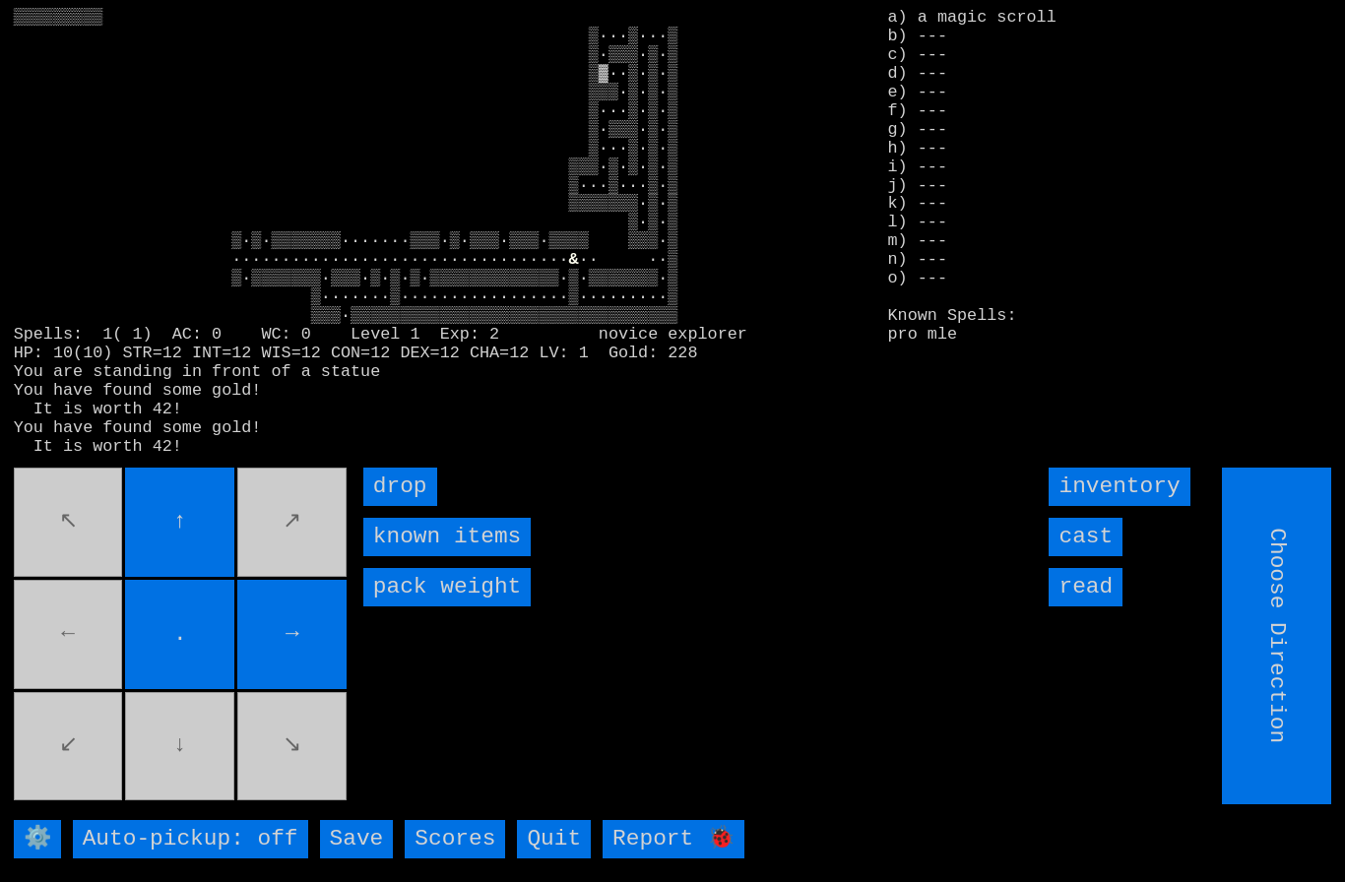
type input "Hold to Run"
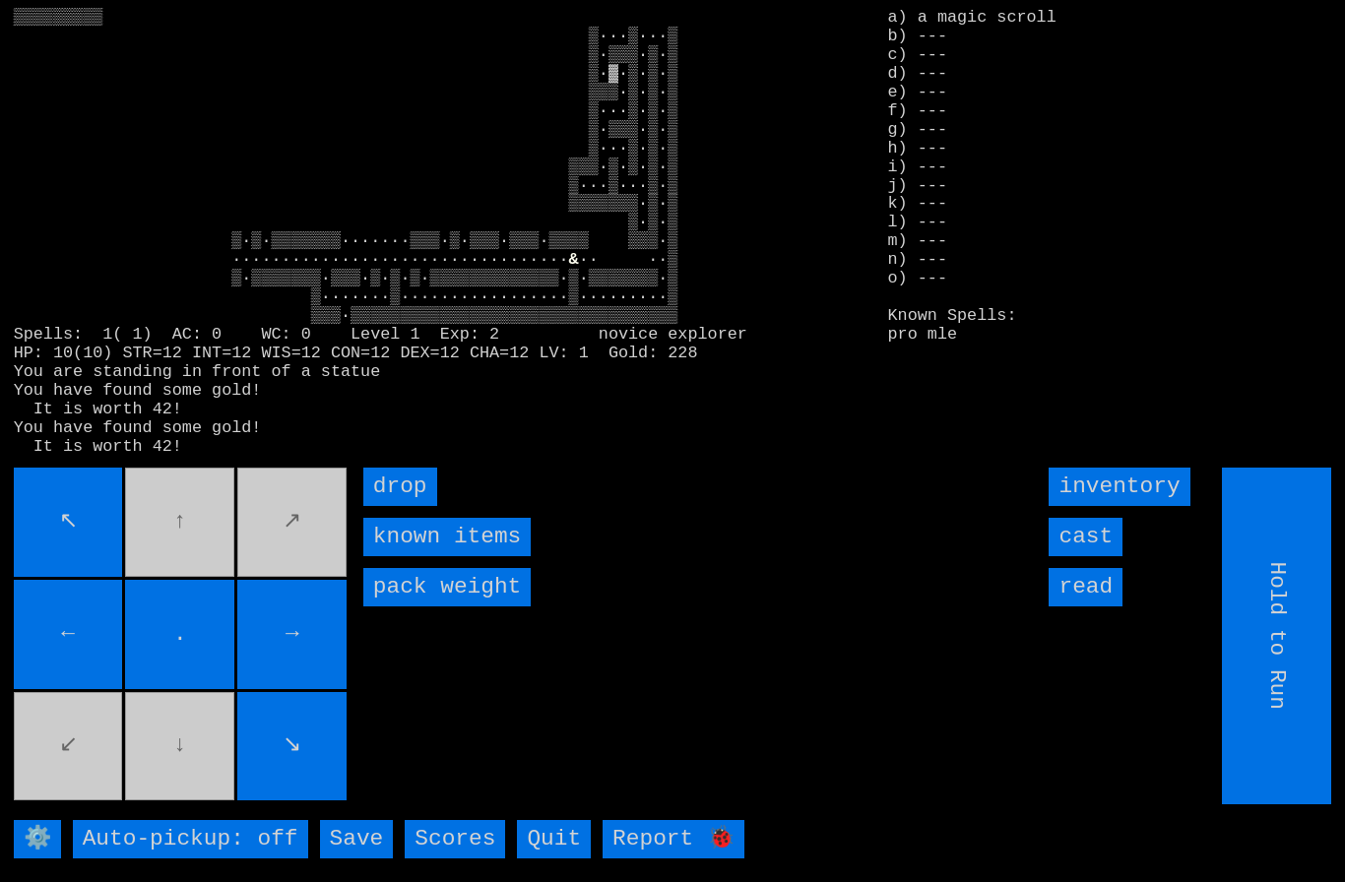
type input "Choose Direction"
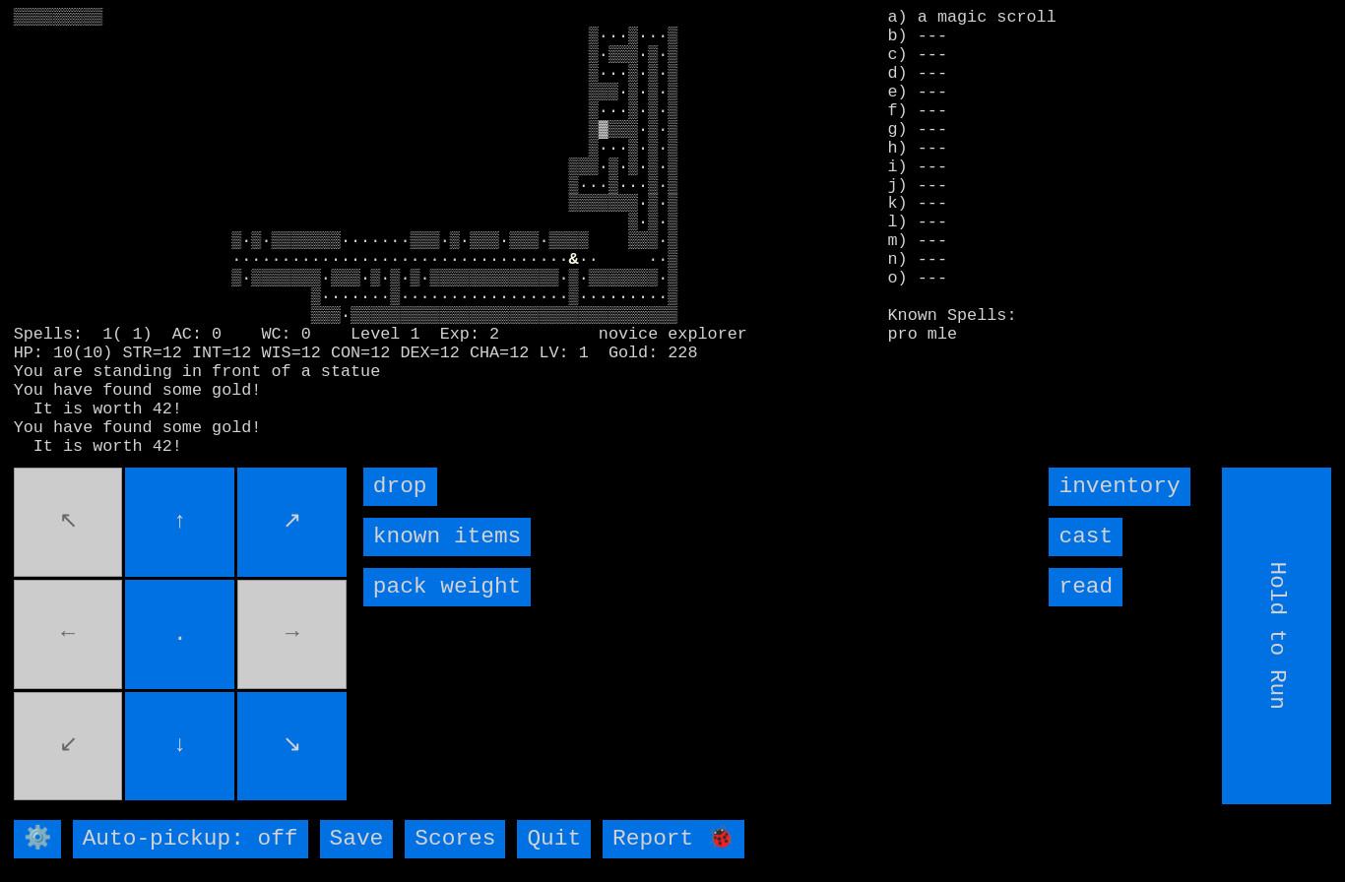
click at [1293, 700] on input "Hold to Run" at bounding box center [1277, 636] width 109 height 337
type input "Choose Direction"
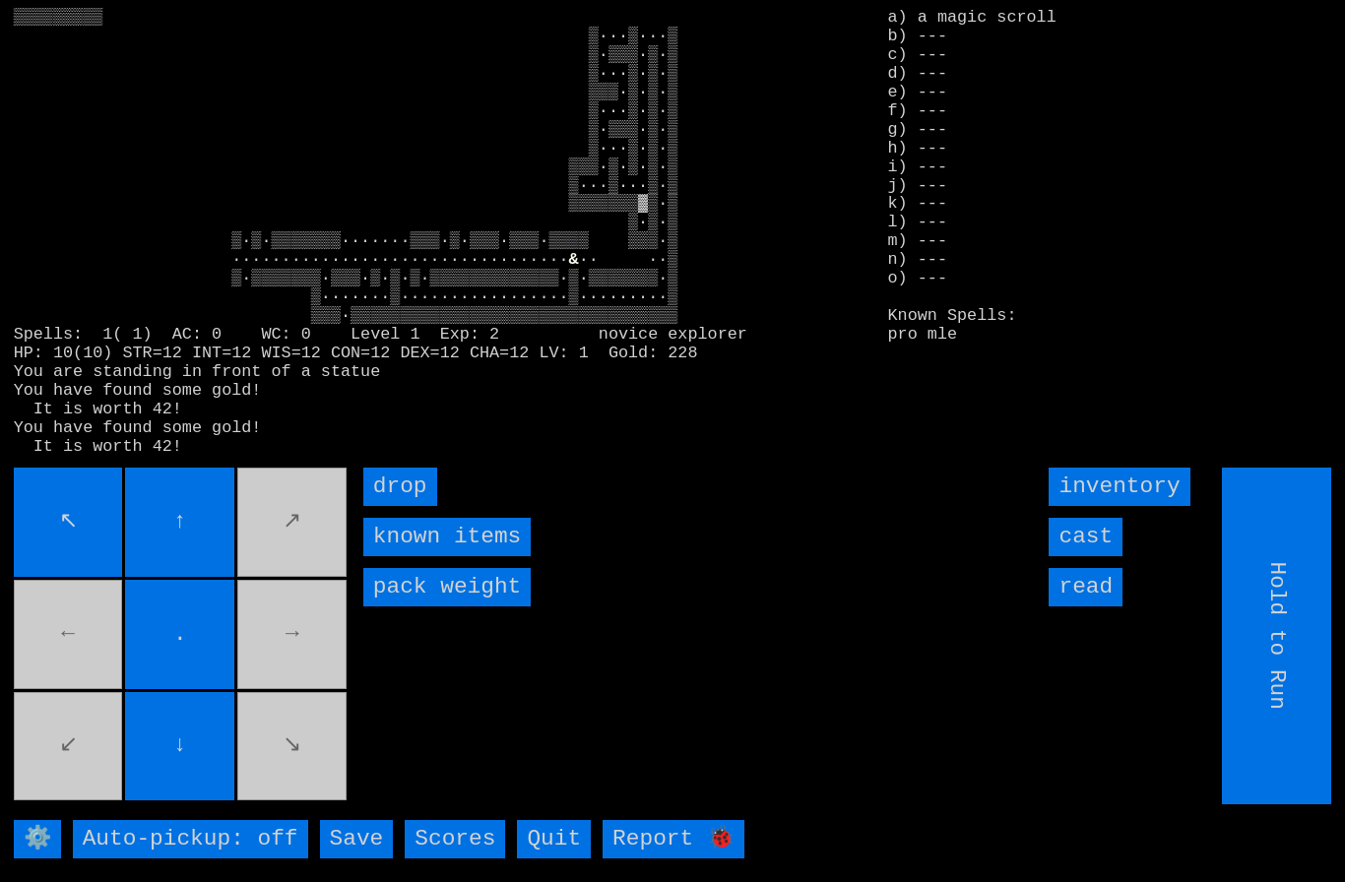
type input "Choose Direction"
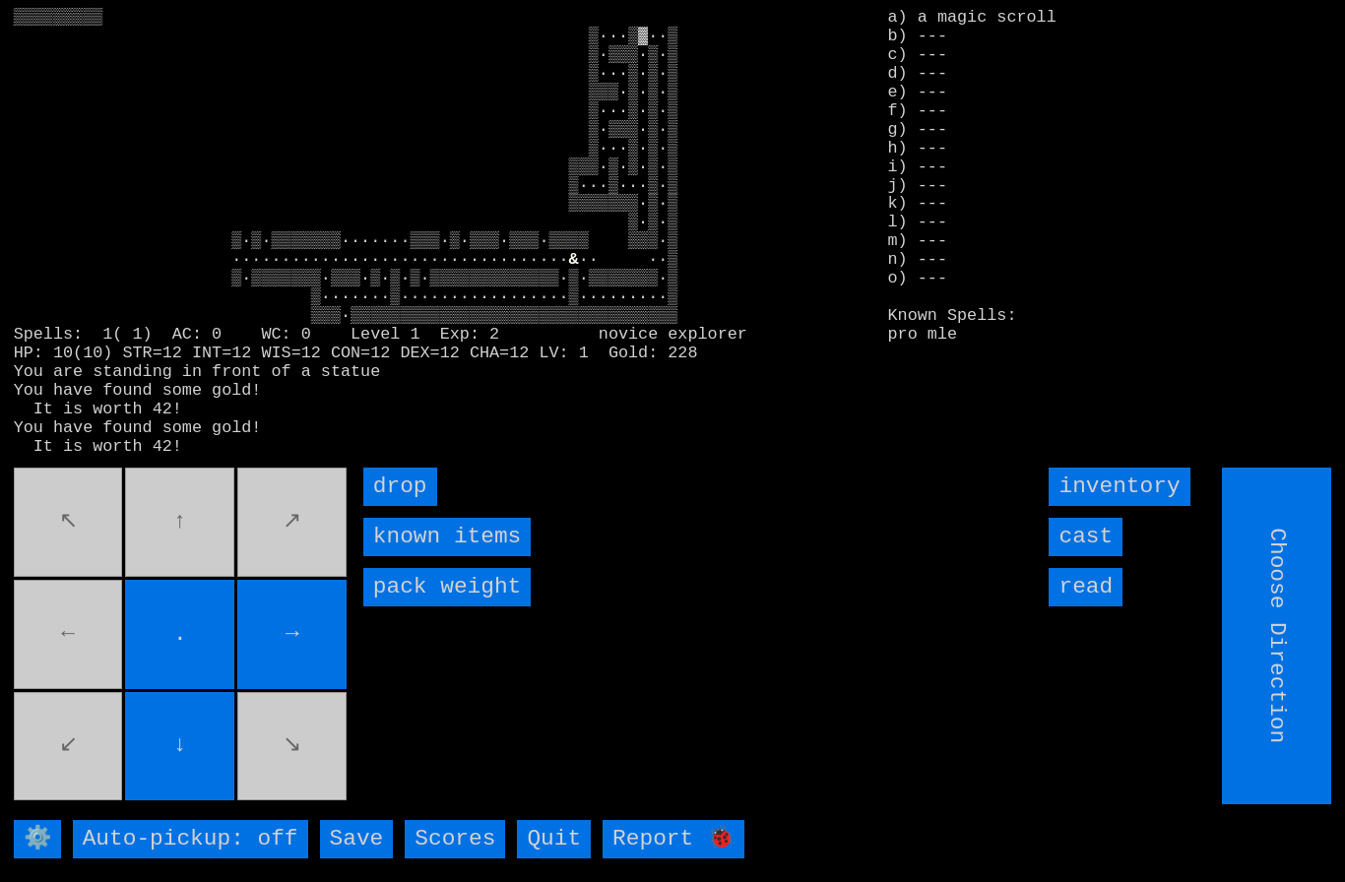
type input "Hold to Run"
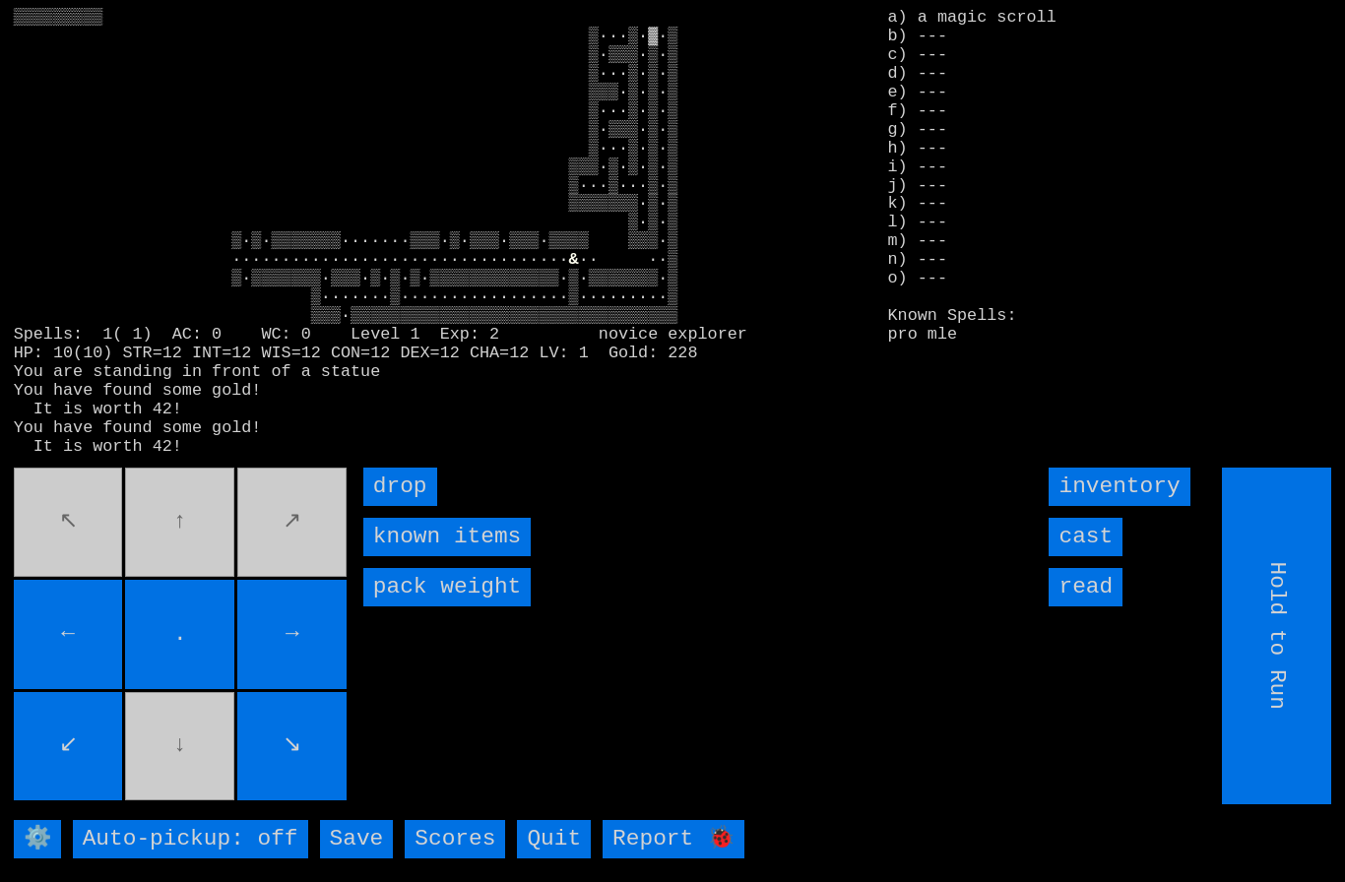
type input "Choose Direction"
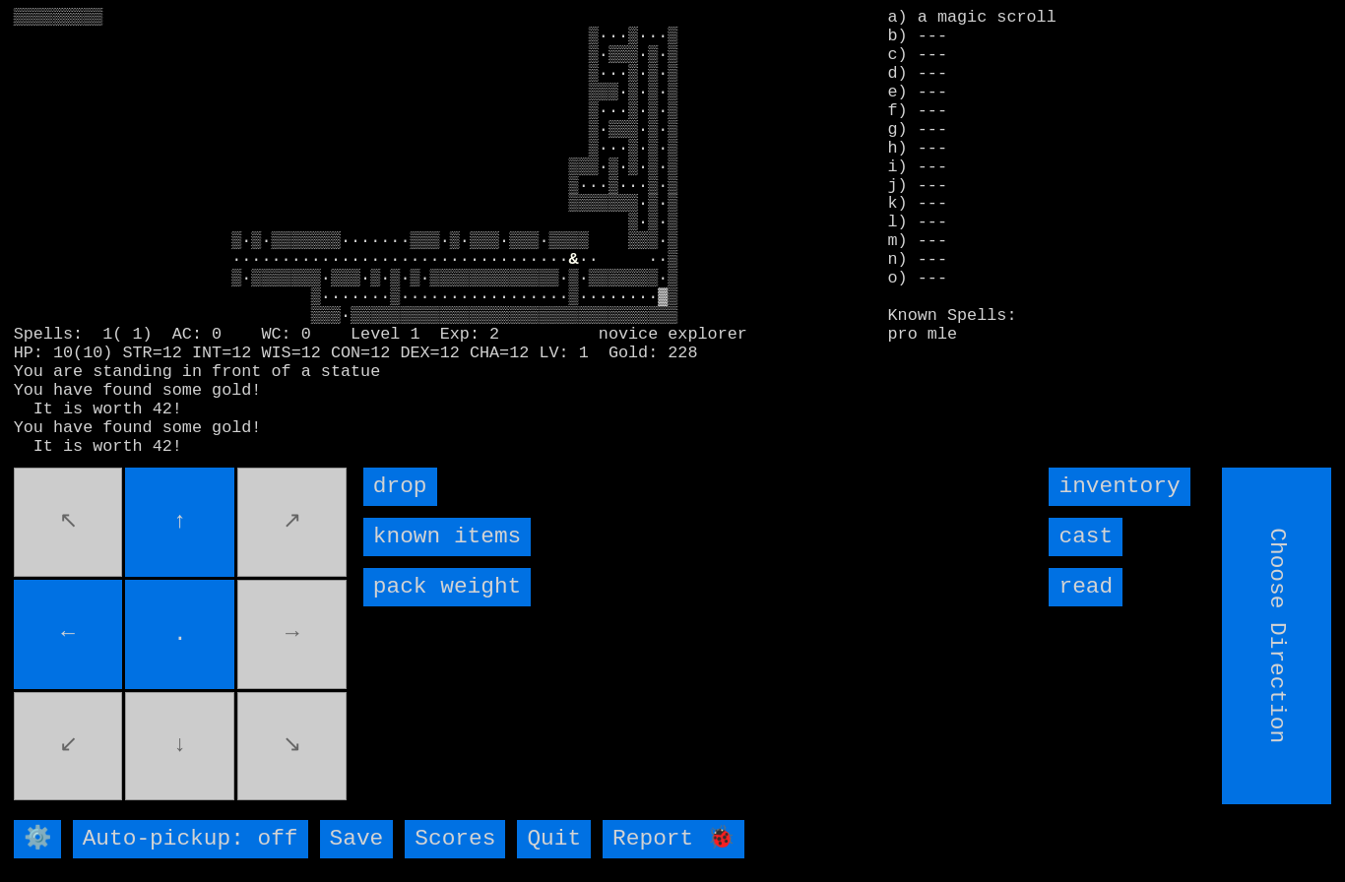
type input "Hold to Run"
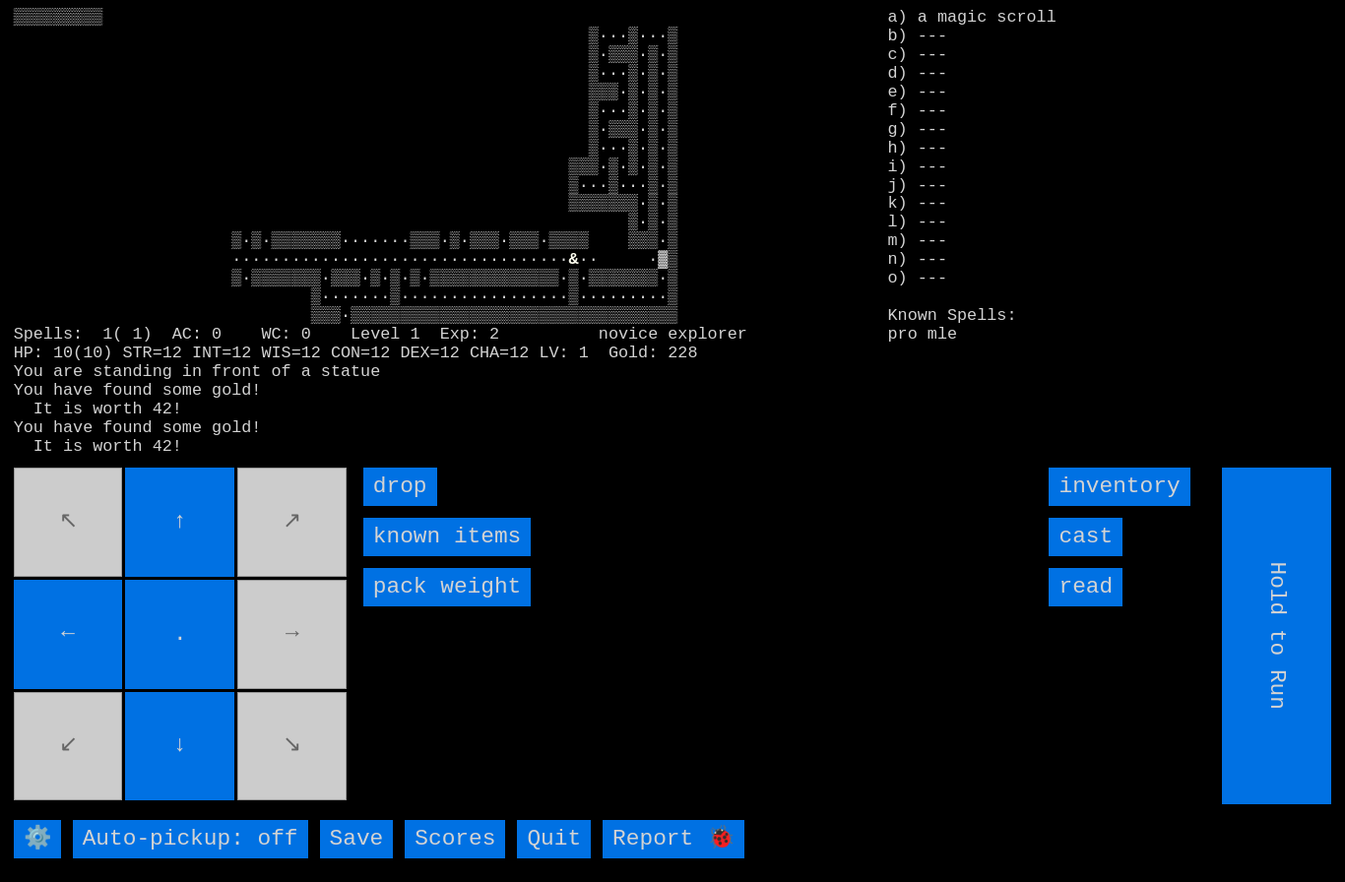
type input "Choose Direction"
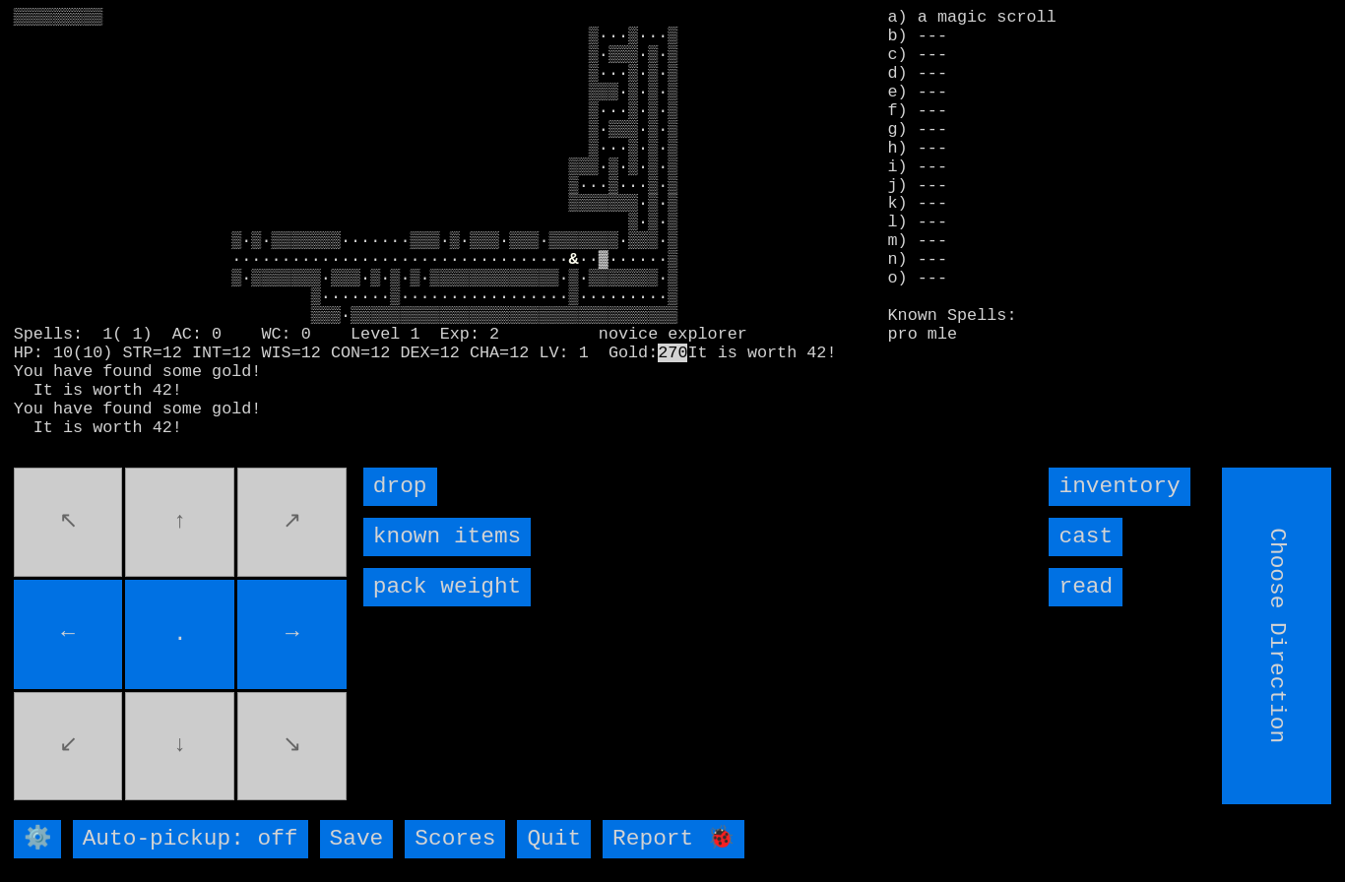
type input "Hold to Run"
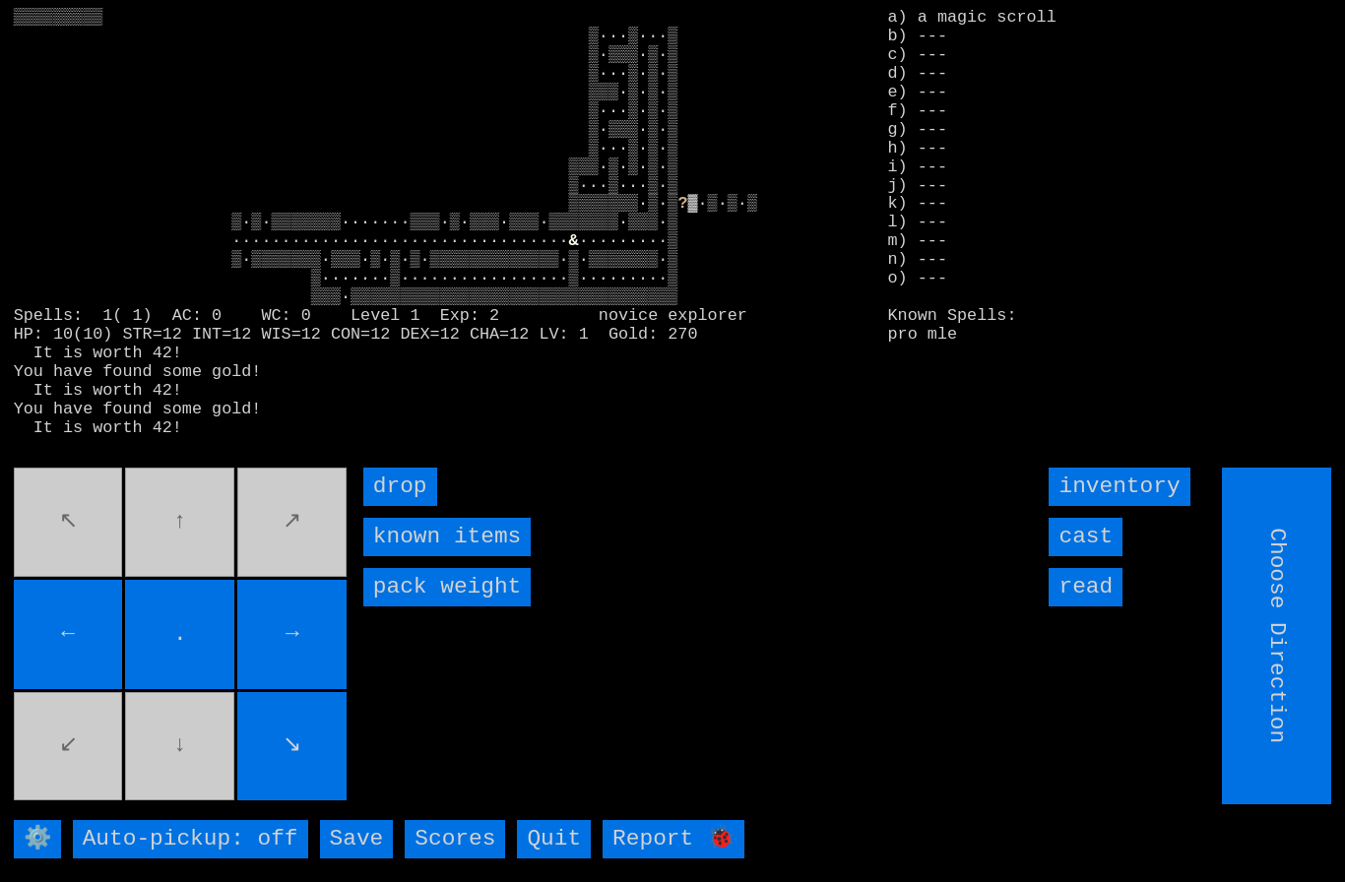
type input "Hold to Run"
click at [1293, 681] on input "Hold to Run" at bounding box center [1277, 636] width 109 height 337
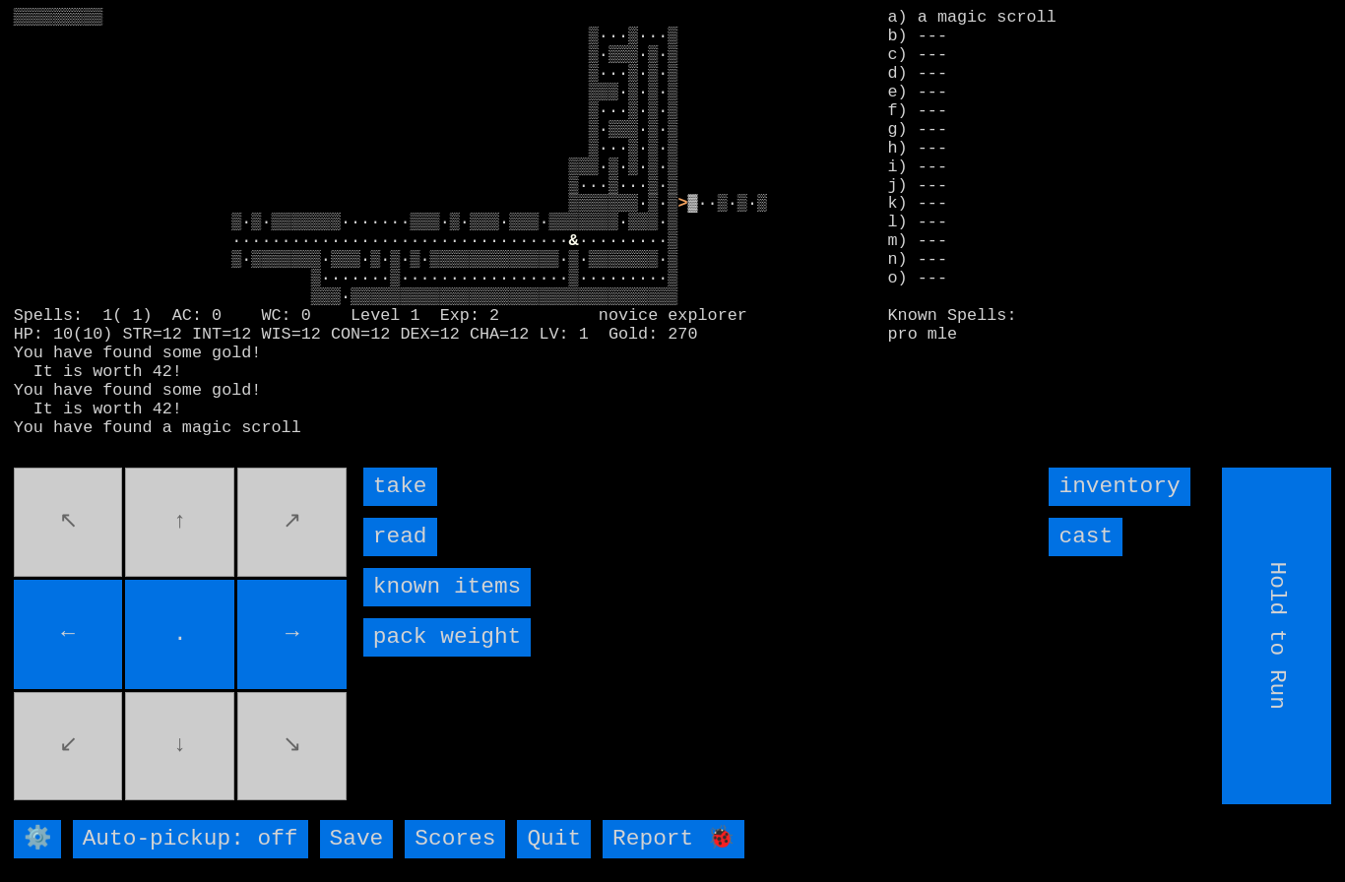
click at [401, 506] on input "take" at bounding box center [400, 487] width 74 height 38
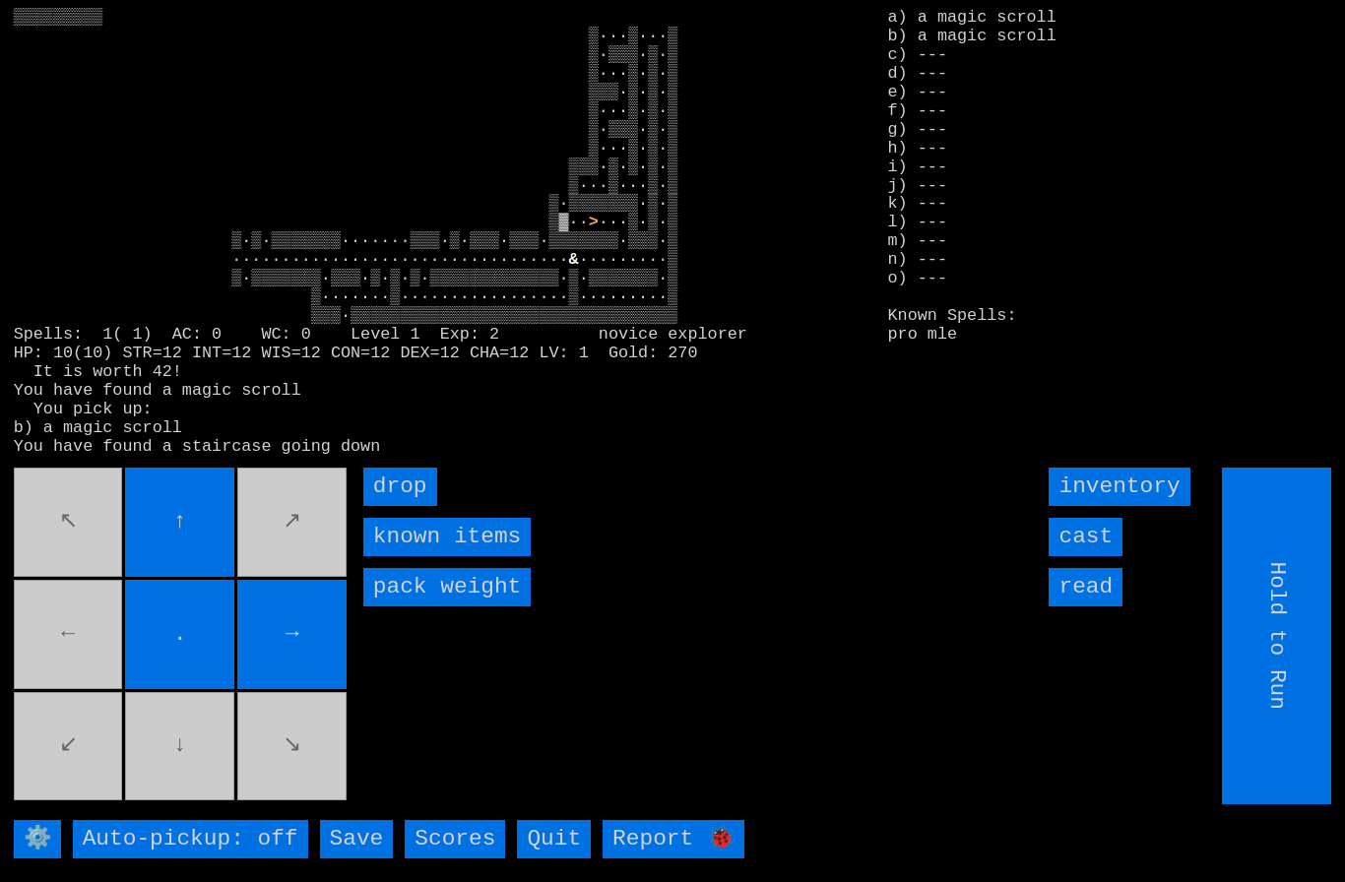
click at [78, 656] on movebuttons "↖ ↑ ↗ ← . → ↙ ↓ ↘" at bounding box center [182, 636] width 337 height 337
type input "Choose Direction"
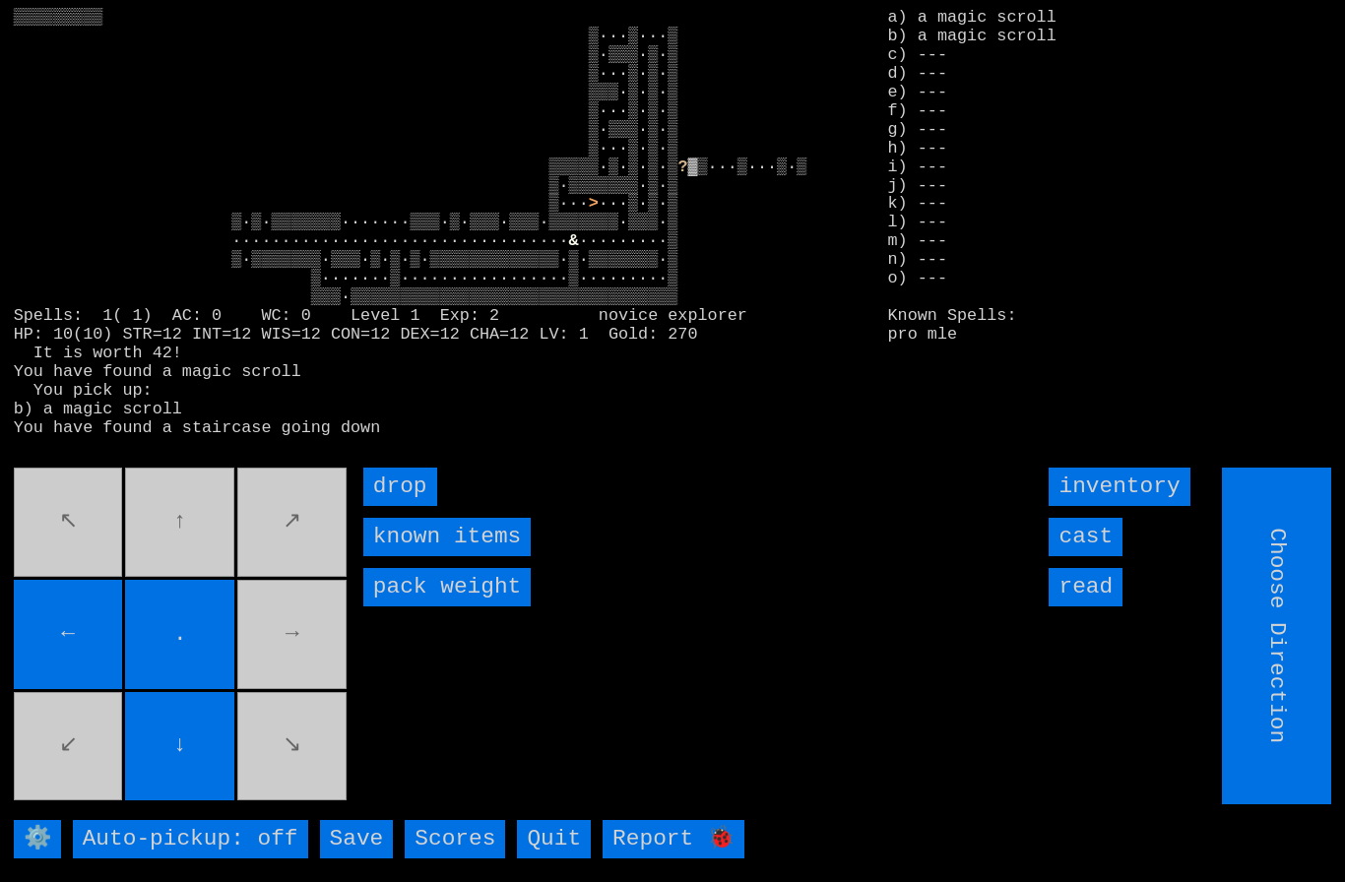
type input "Hold to Run"
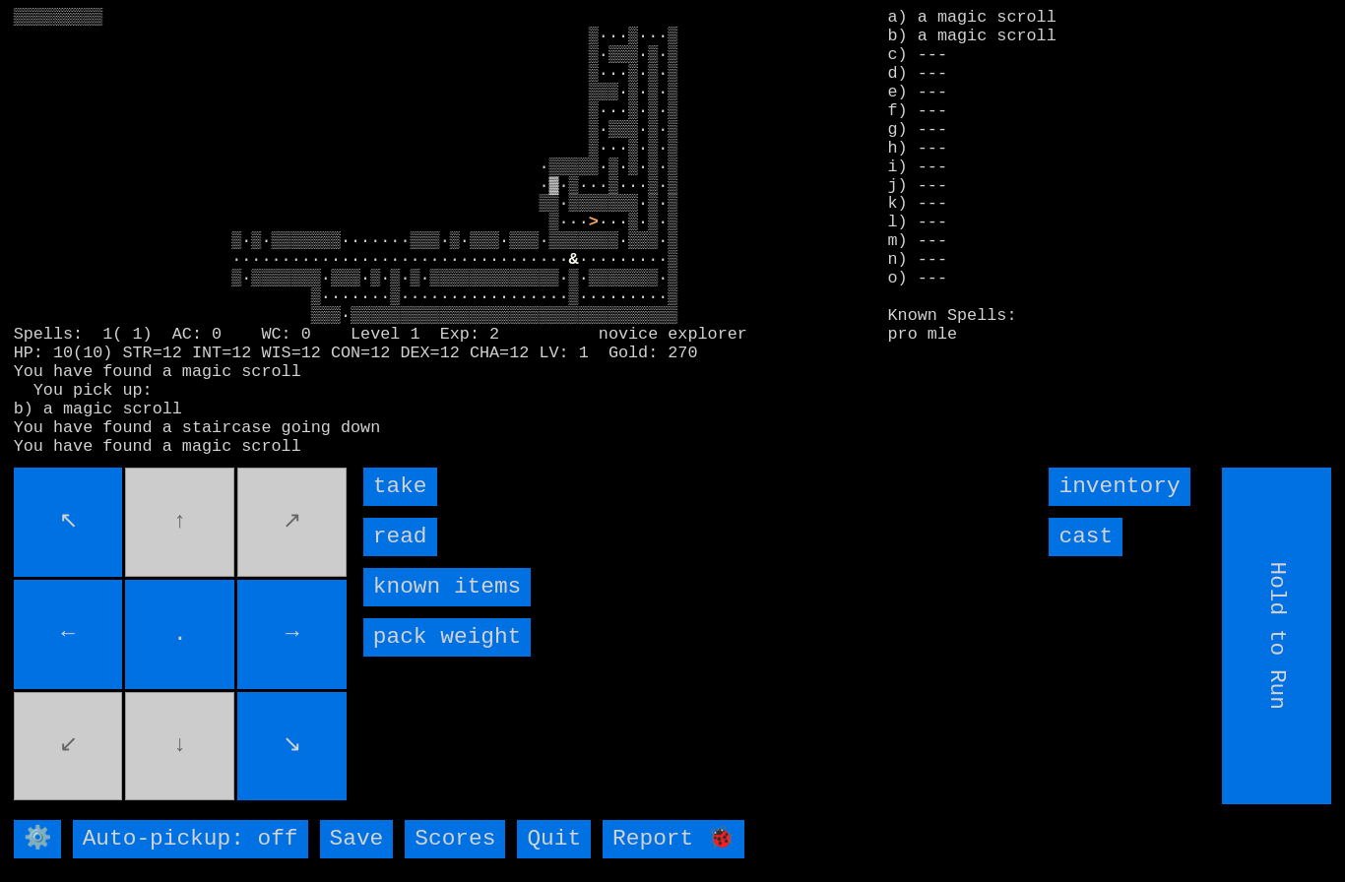
click at [396, 506] on input "take" at bounding box center [400, 487] width 74 height 38
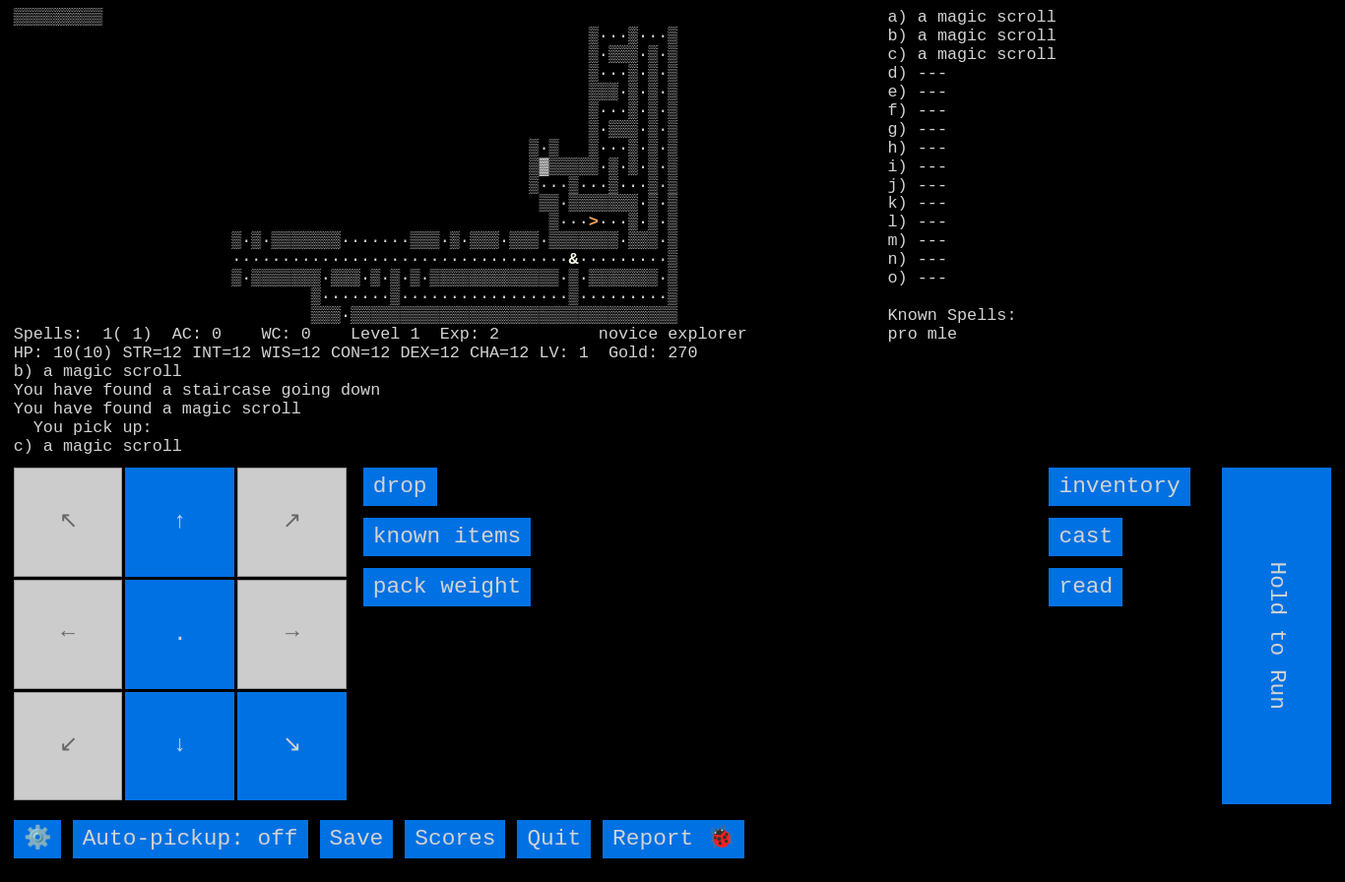
type input "Choose Direction"
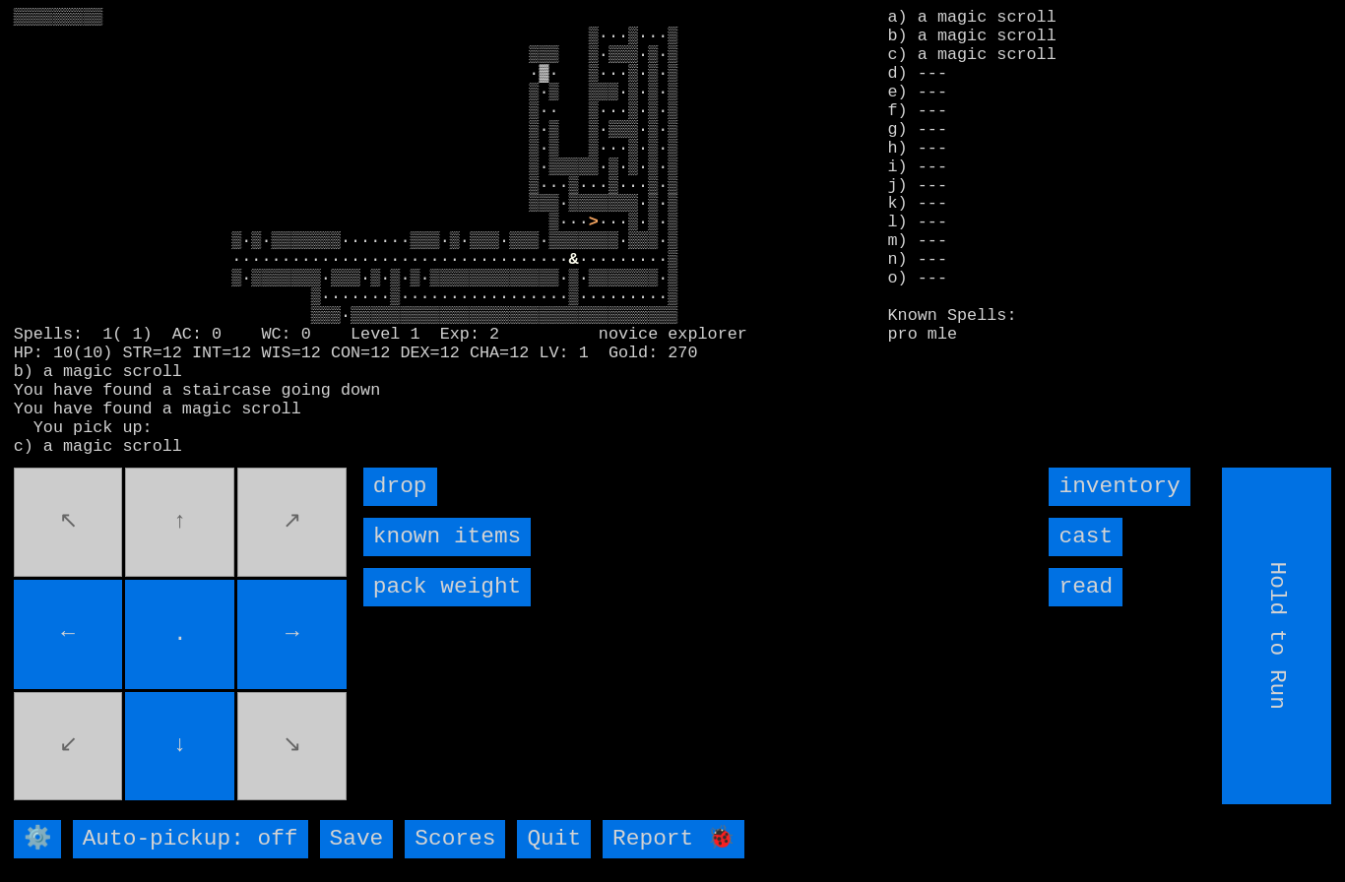
type input "Choose Direction"
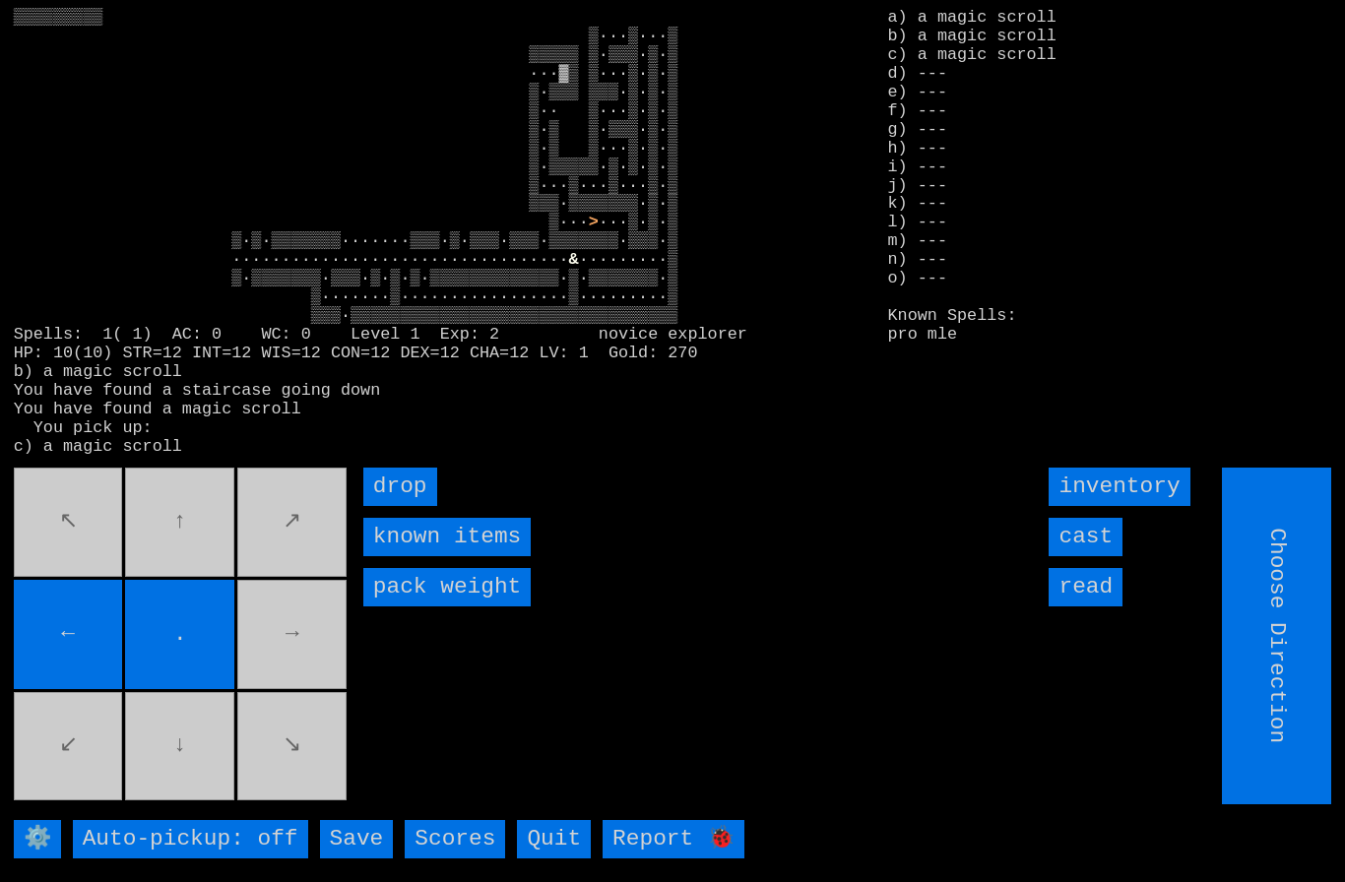
type input "Hold to Run"
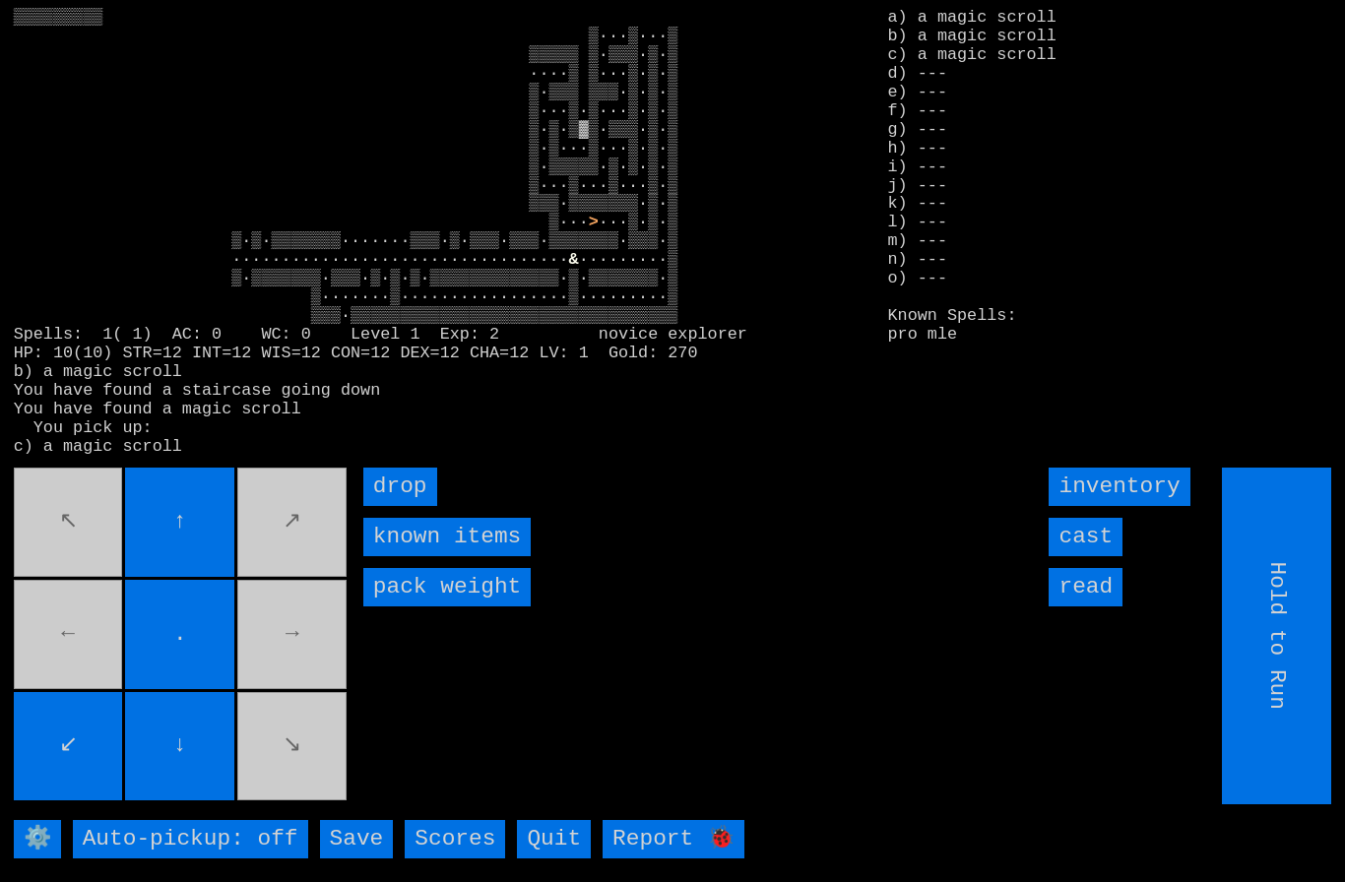
type input "Choose Direction"
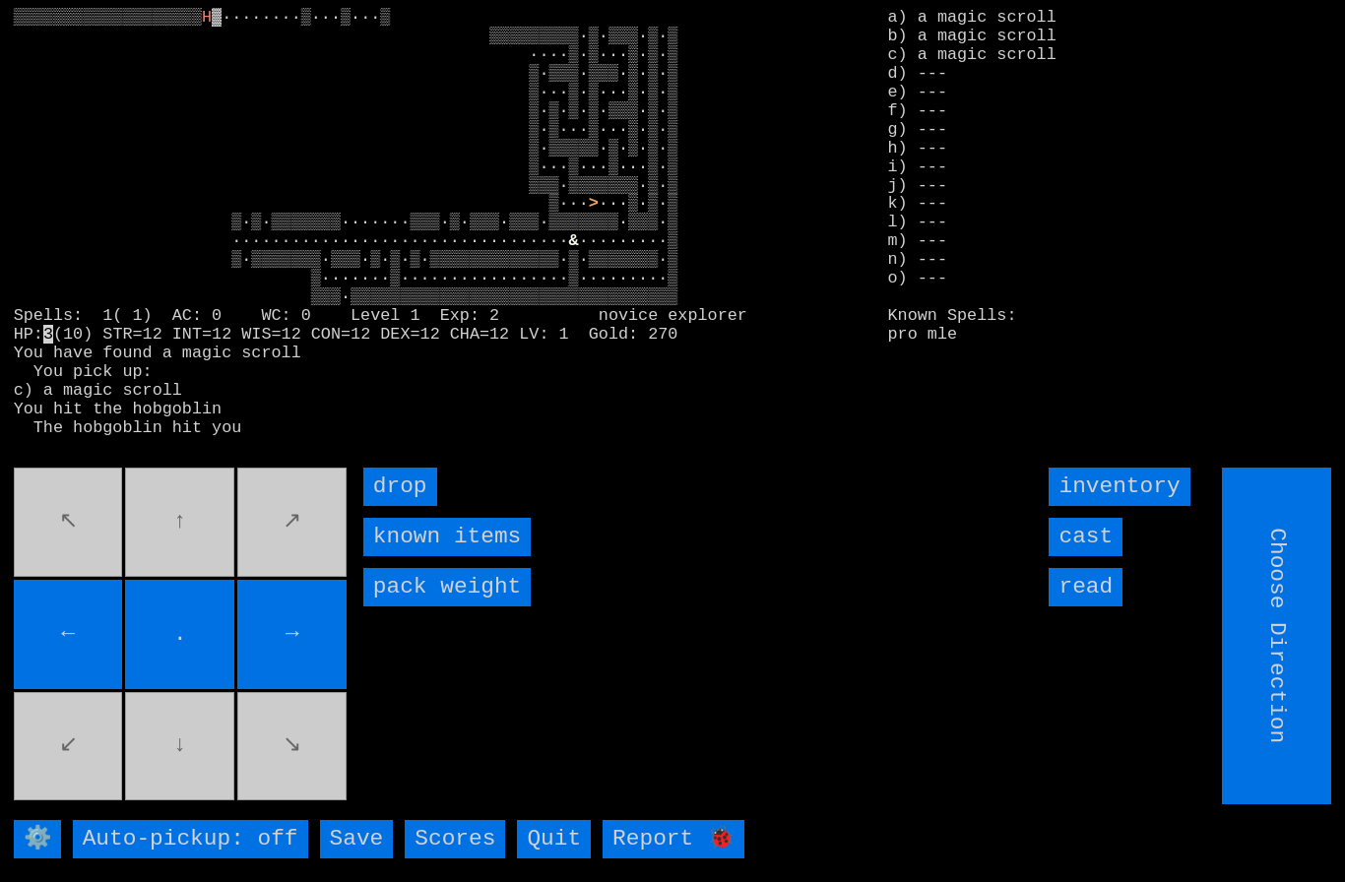
type input "Hold to Run"
click at [1092, 556] on input "cast" at bounding box center [1085, 537] width 74 height 38
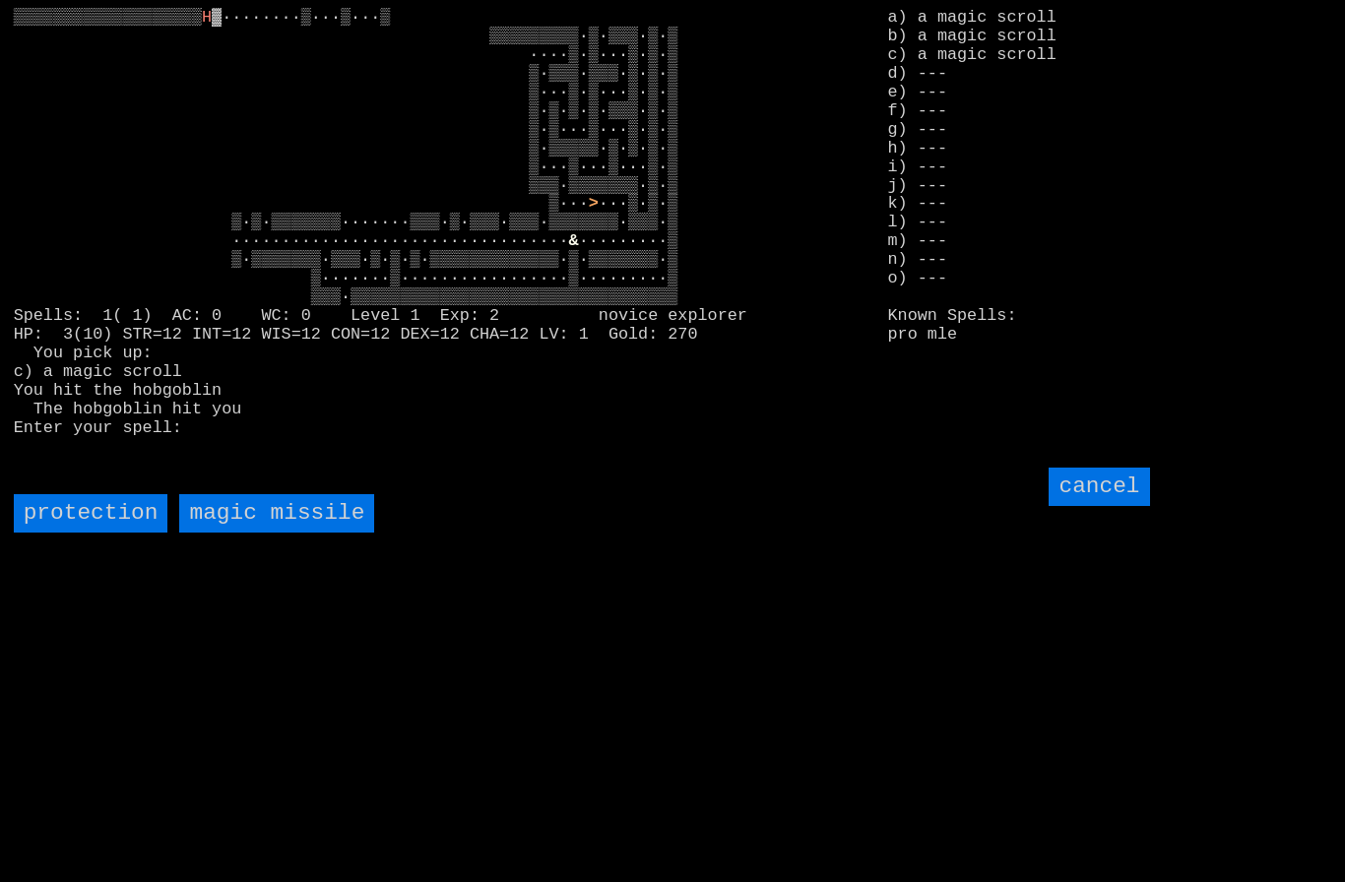
click at [271, 533] on missile "magic missile" at bounding box center [276, 513] width 195 height 38
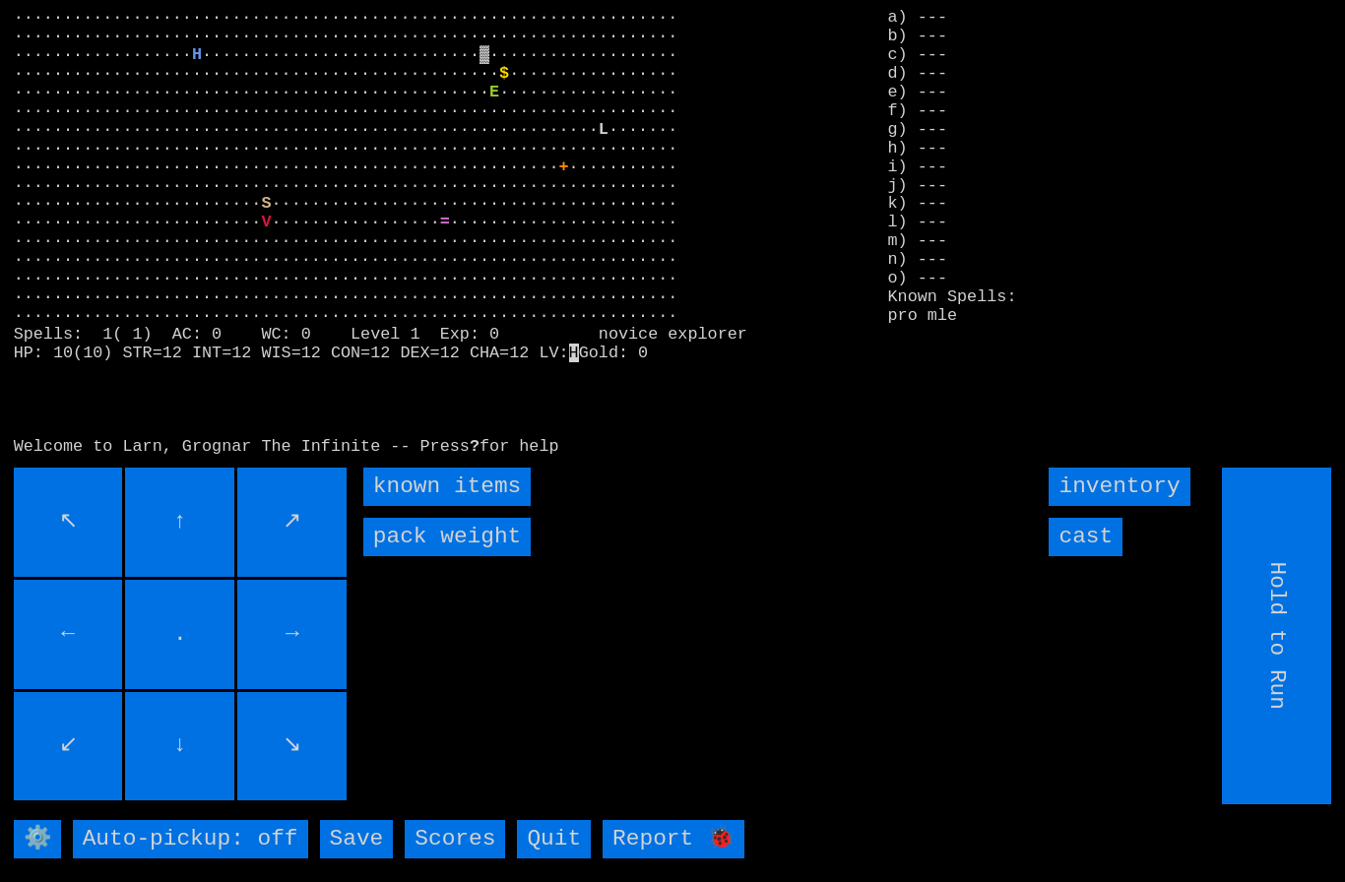
scroll to position [4, 0]
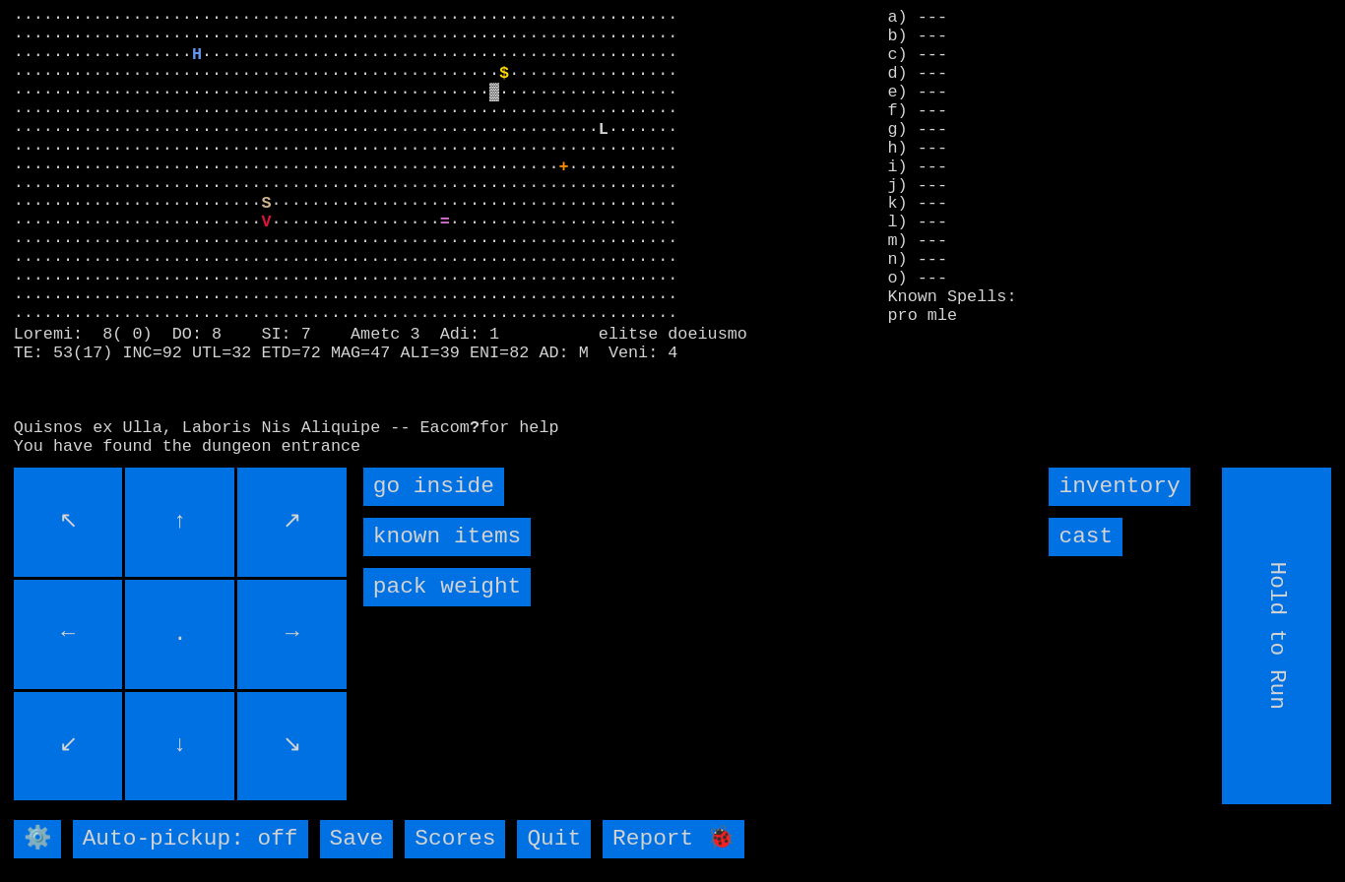
click at [434, 506] on inside "go inside" at bounding box center [433, 487] width 141 height 38
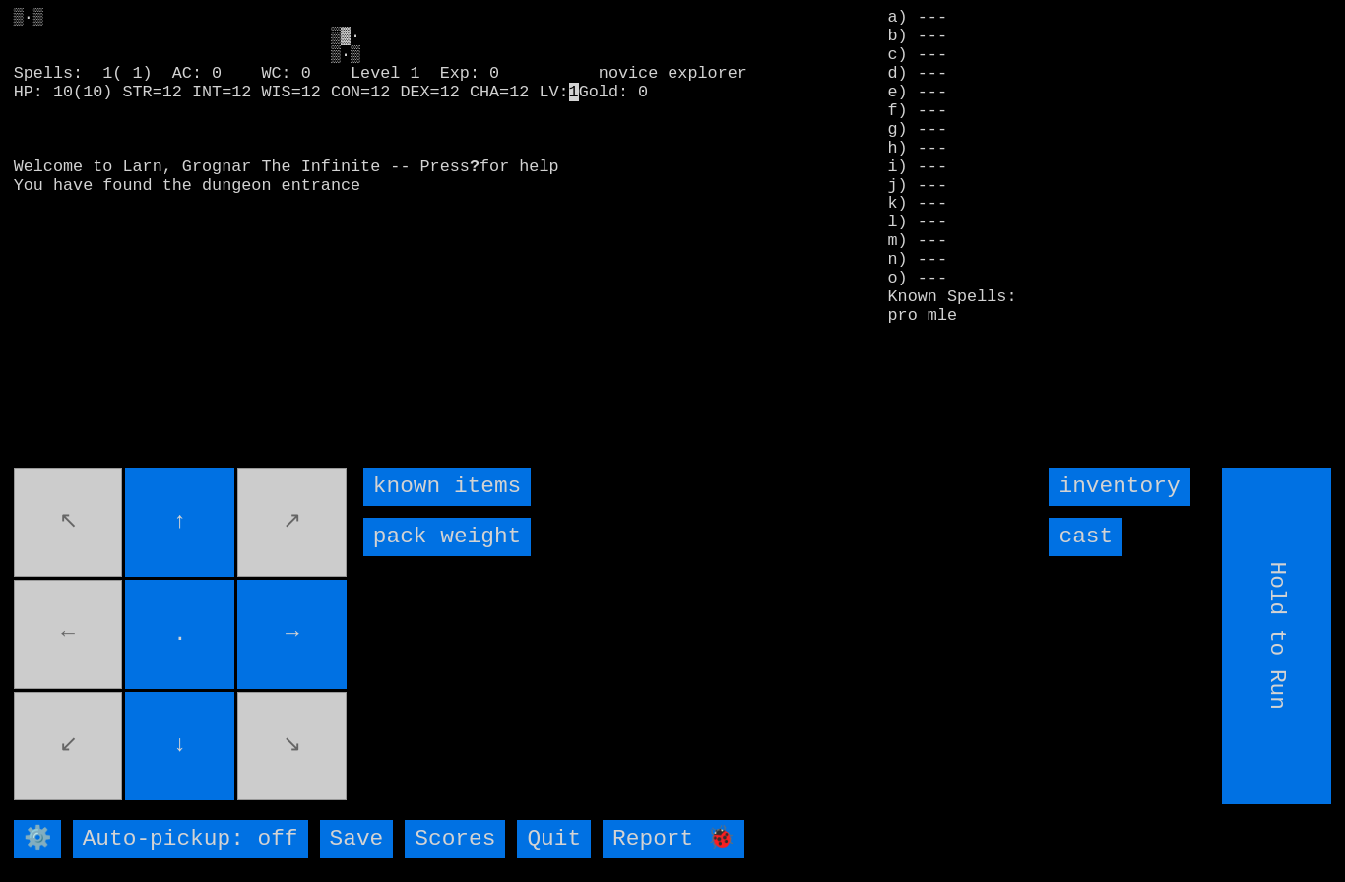
type input "Choose Direction"
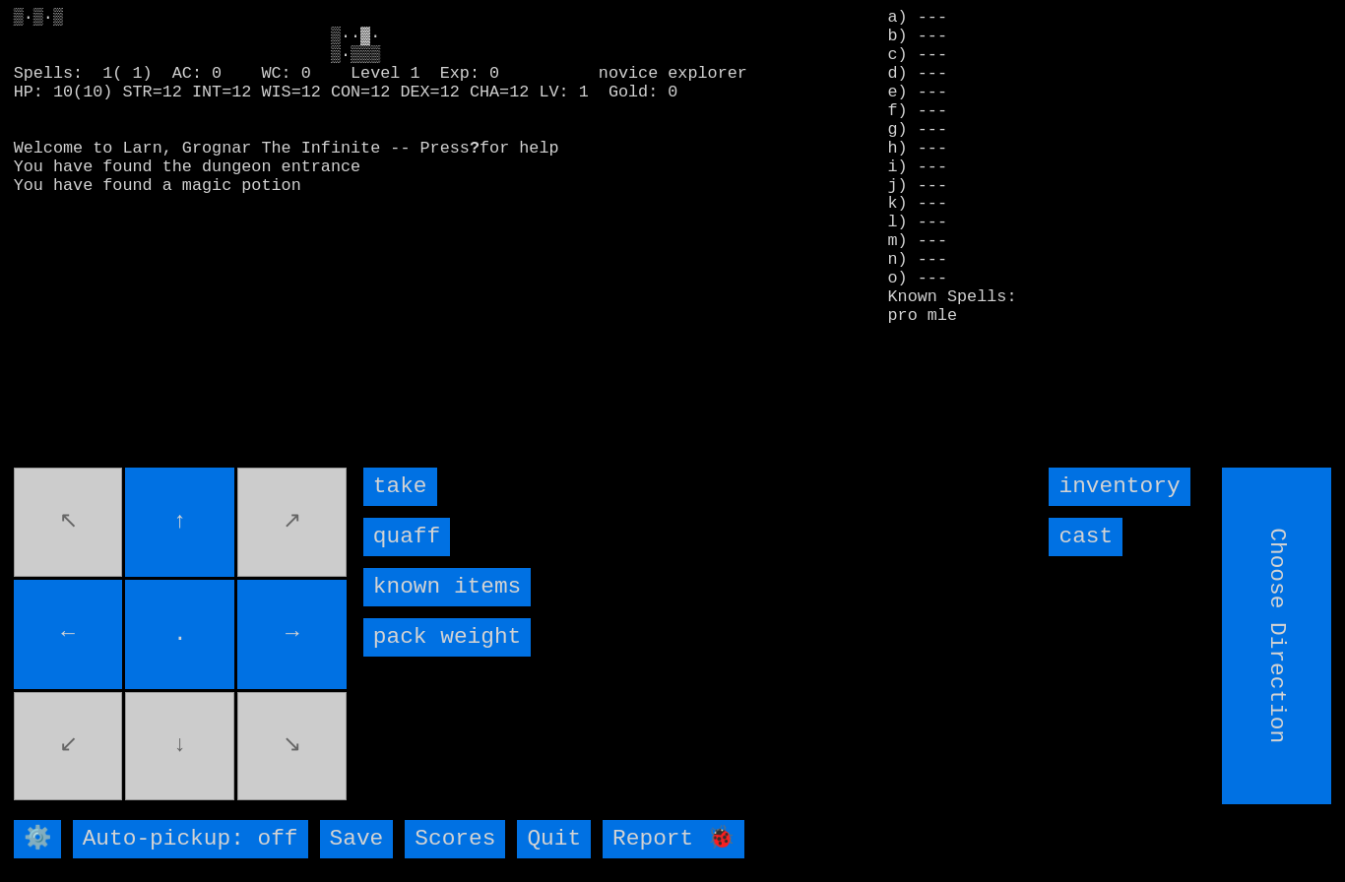
type input "Hold to Run"
click at [400, 556] on input "quaff" at bounding box center [406, 537] width 87 height 38
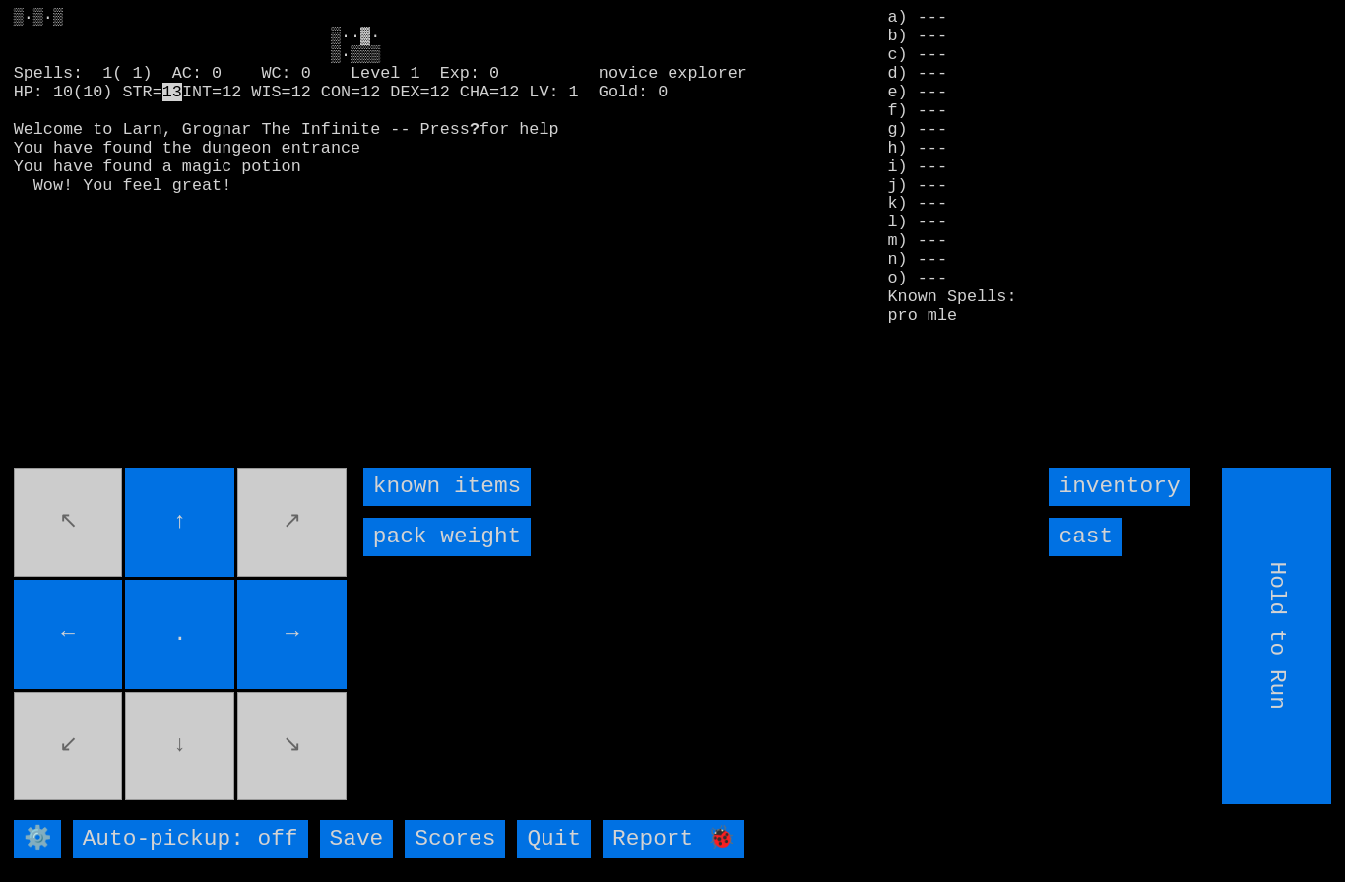
type input "Choose Direction"
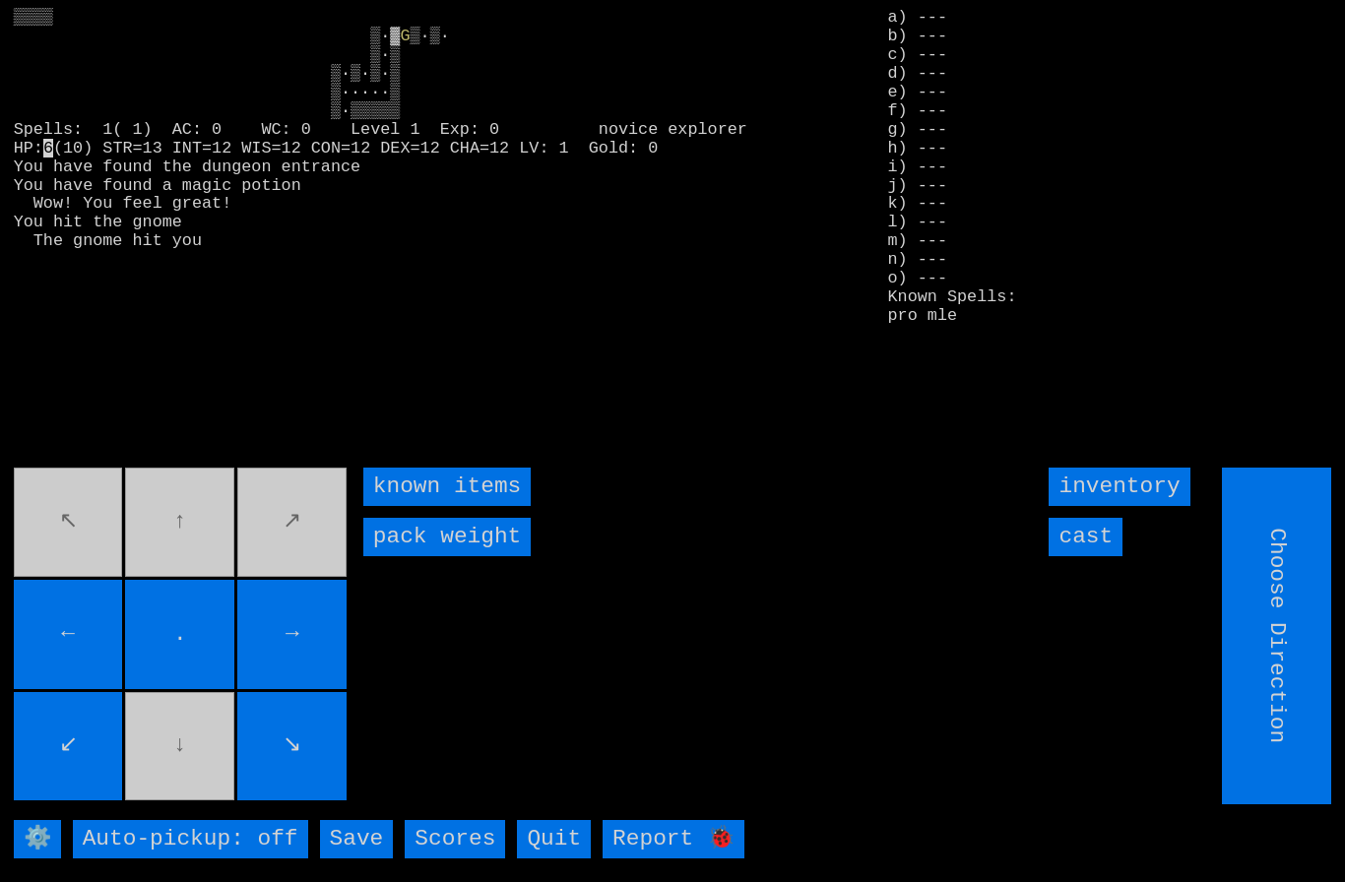
type input "Hold to Run"
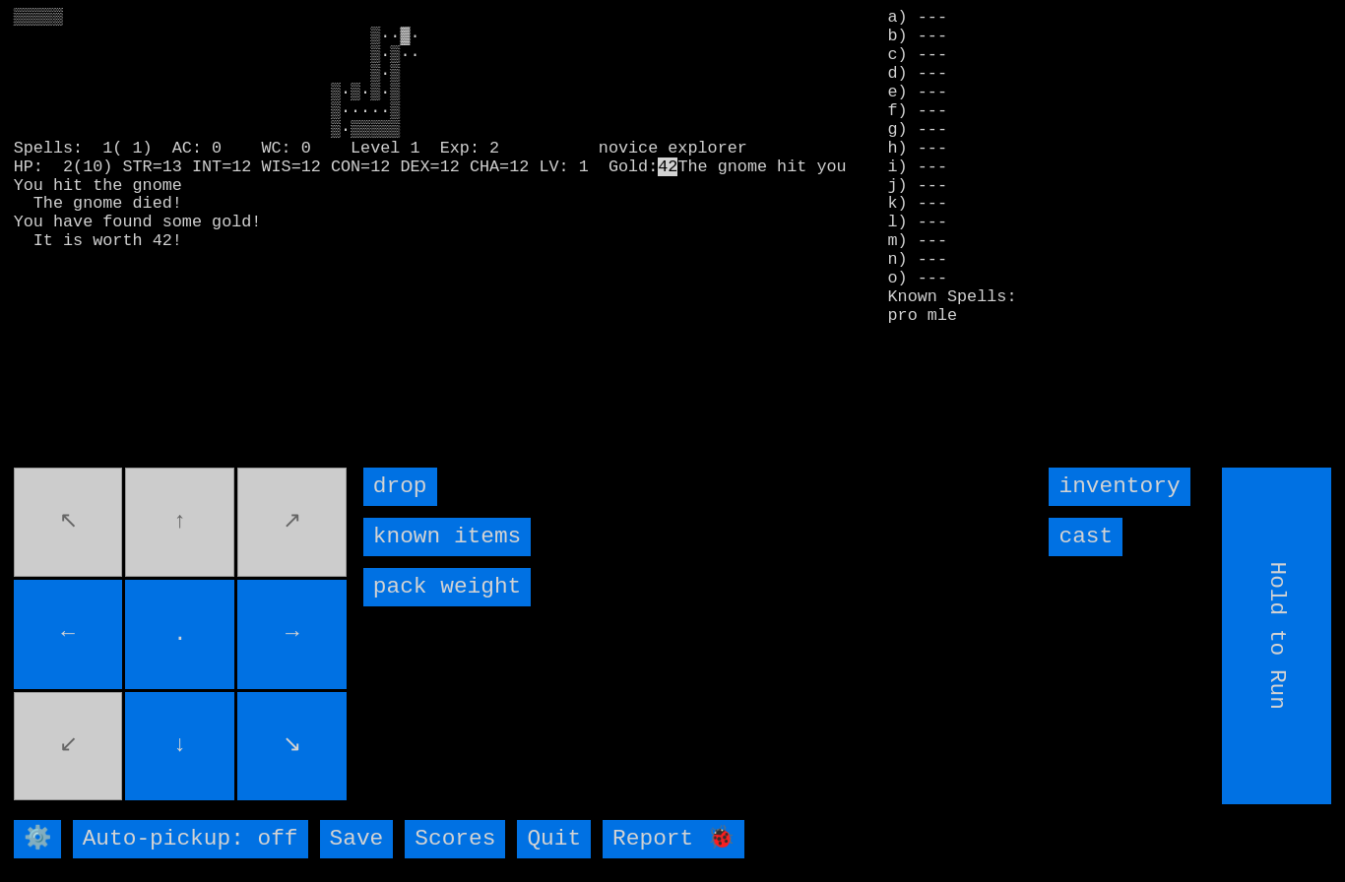
type input "Choose Direction"
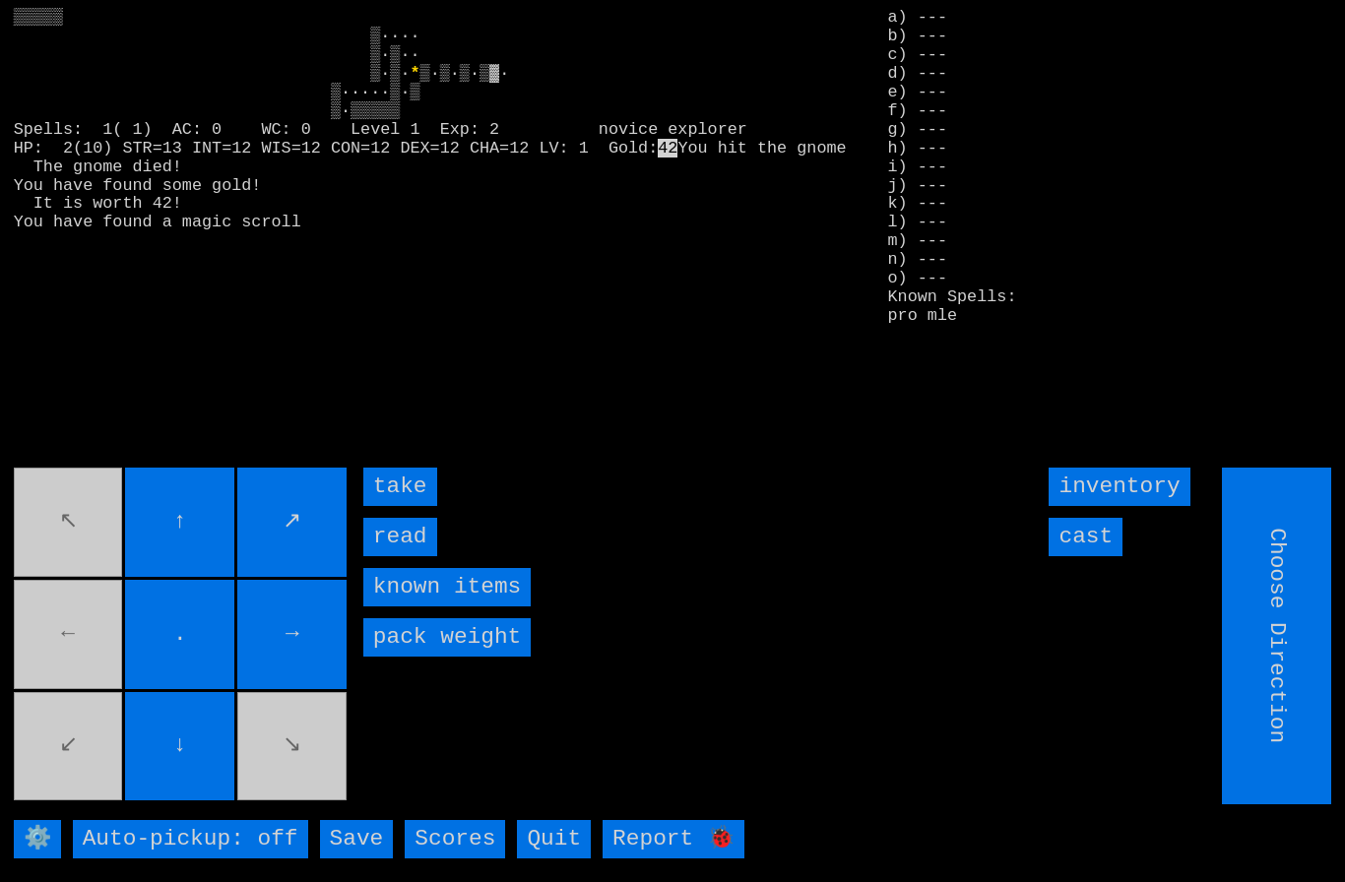
type input "Hold to Run"
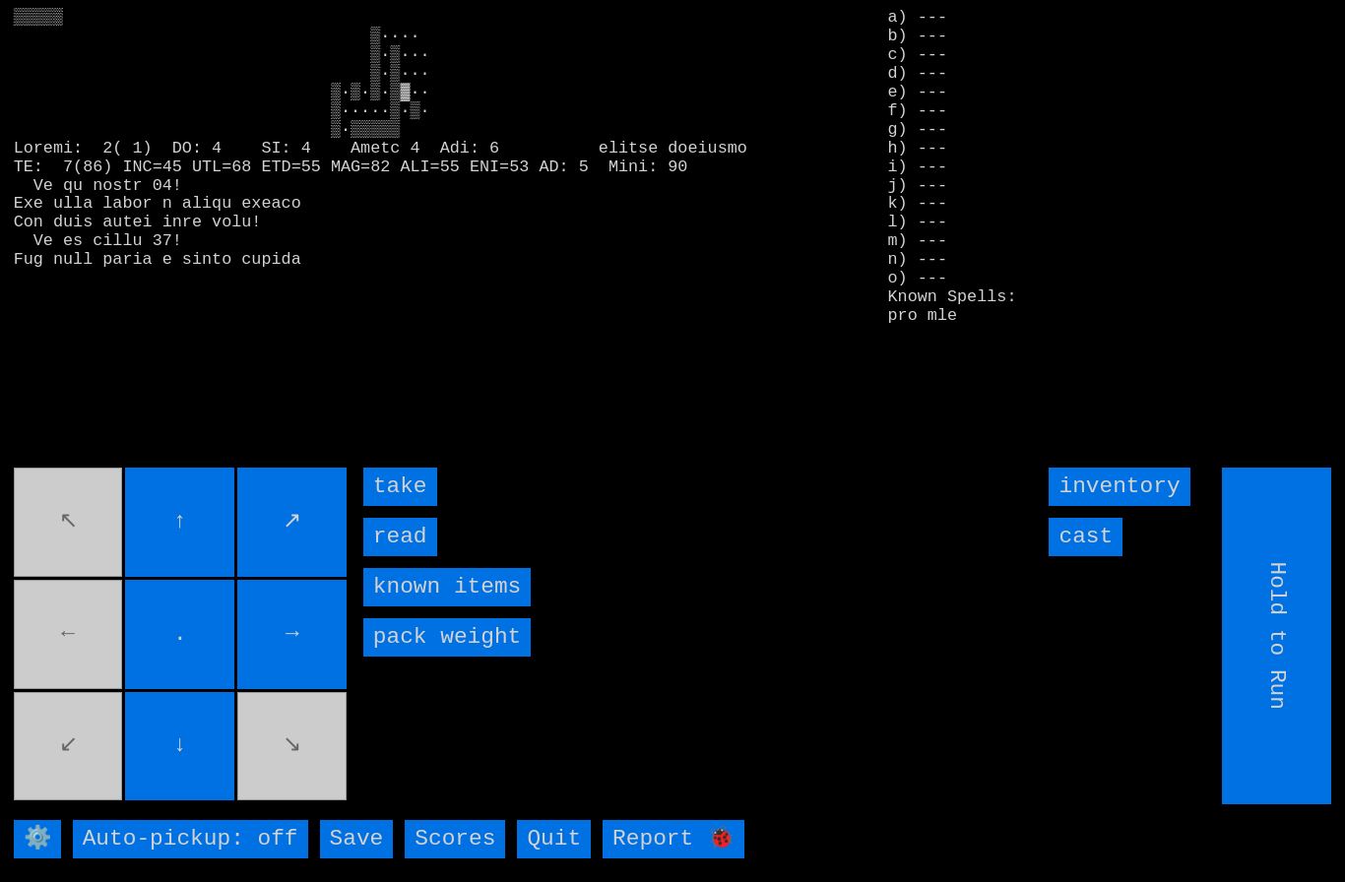
click at [407, 506] on input "take" at bounding box center [400, 487] width 74 height 38
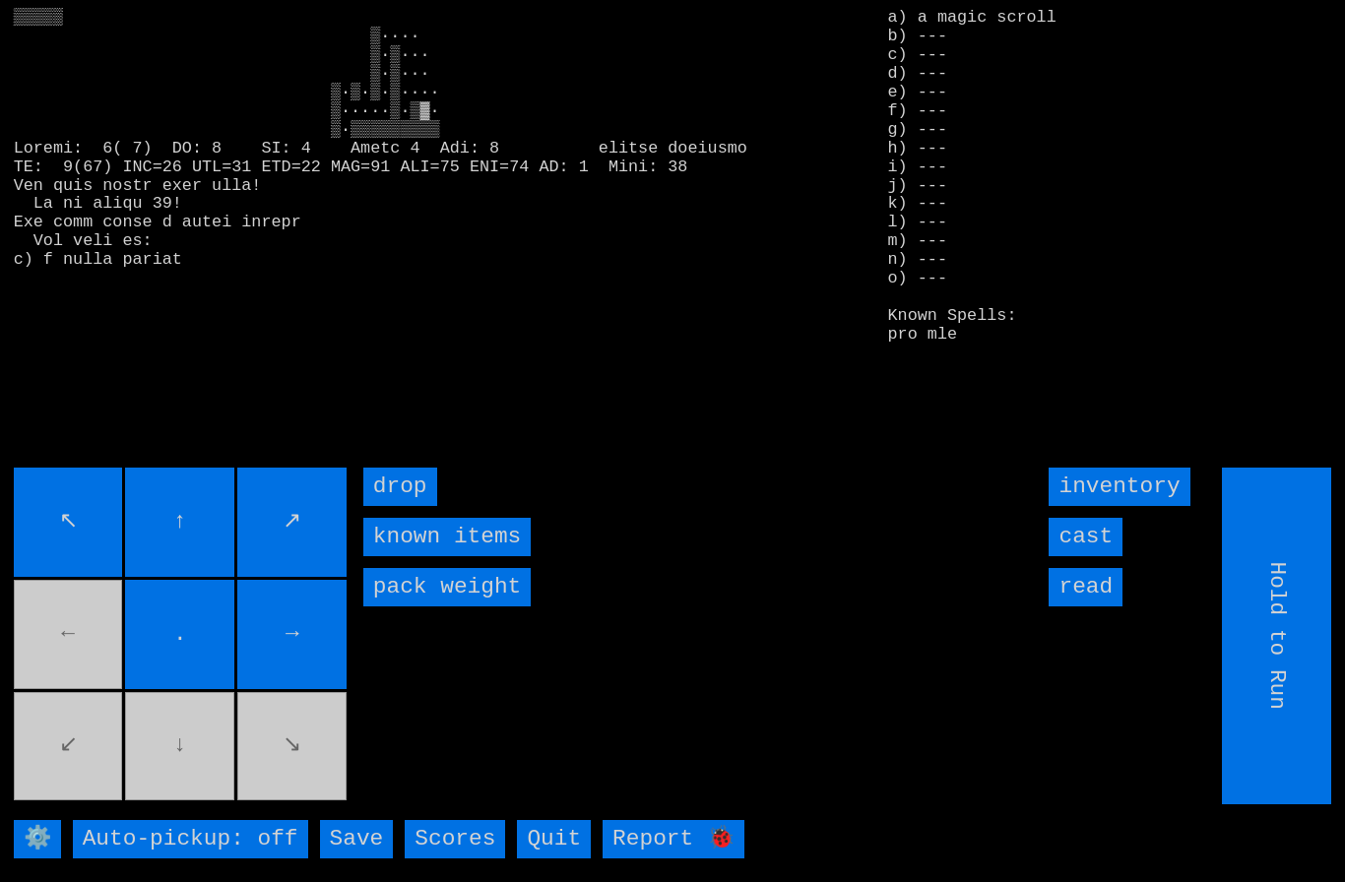
type input "Choose Direction"
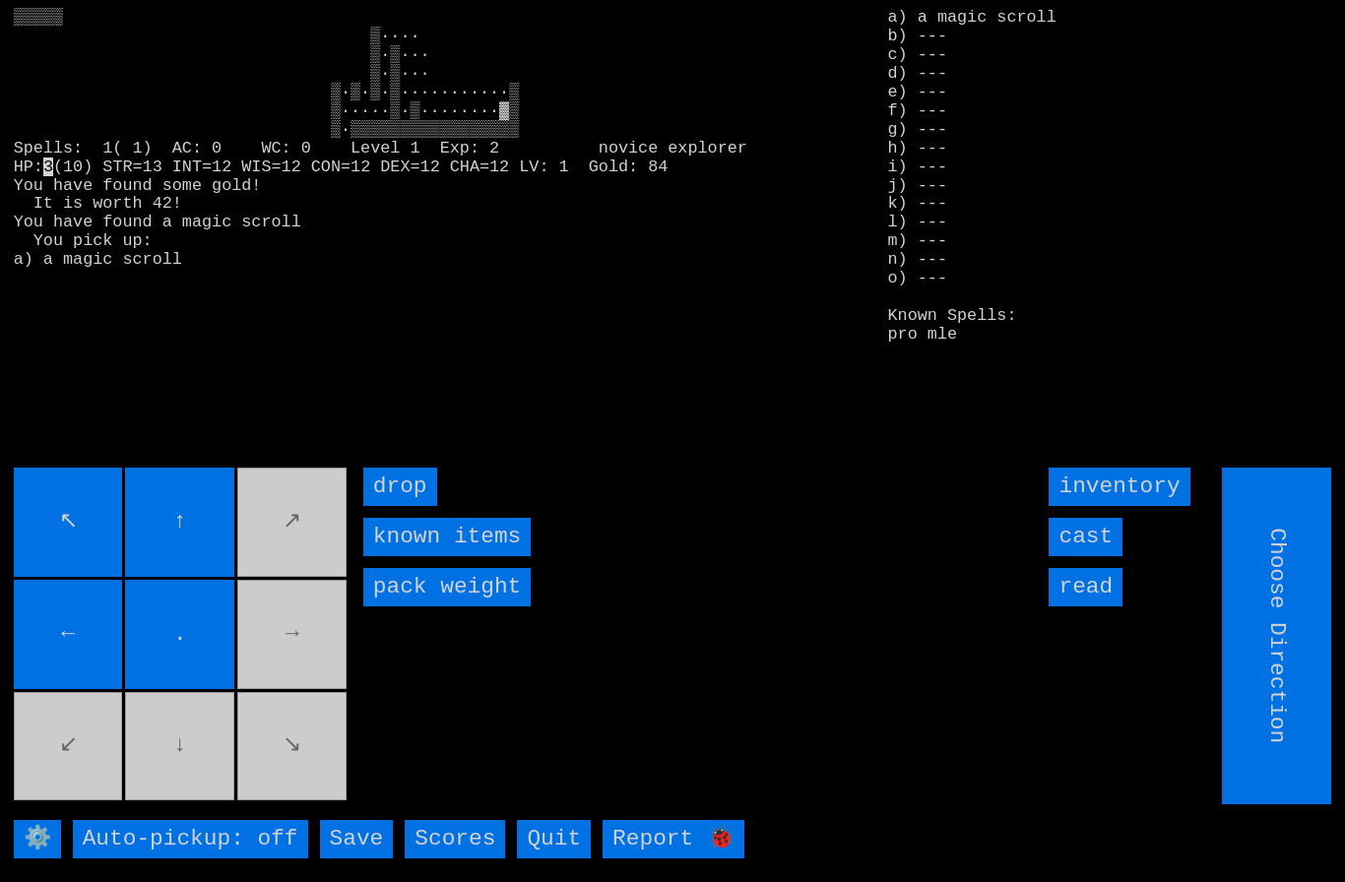
type input "Hold to Run"
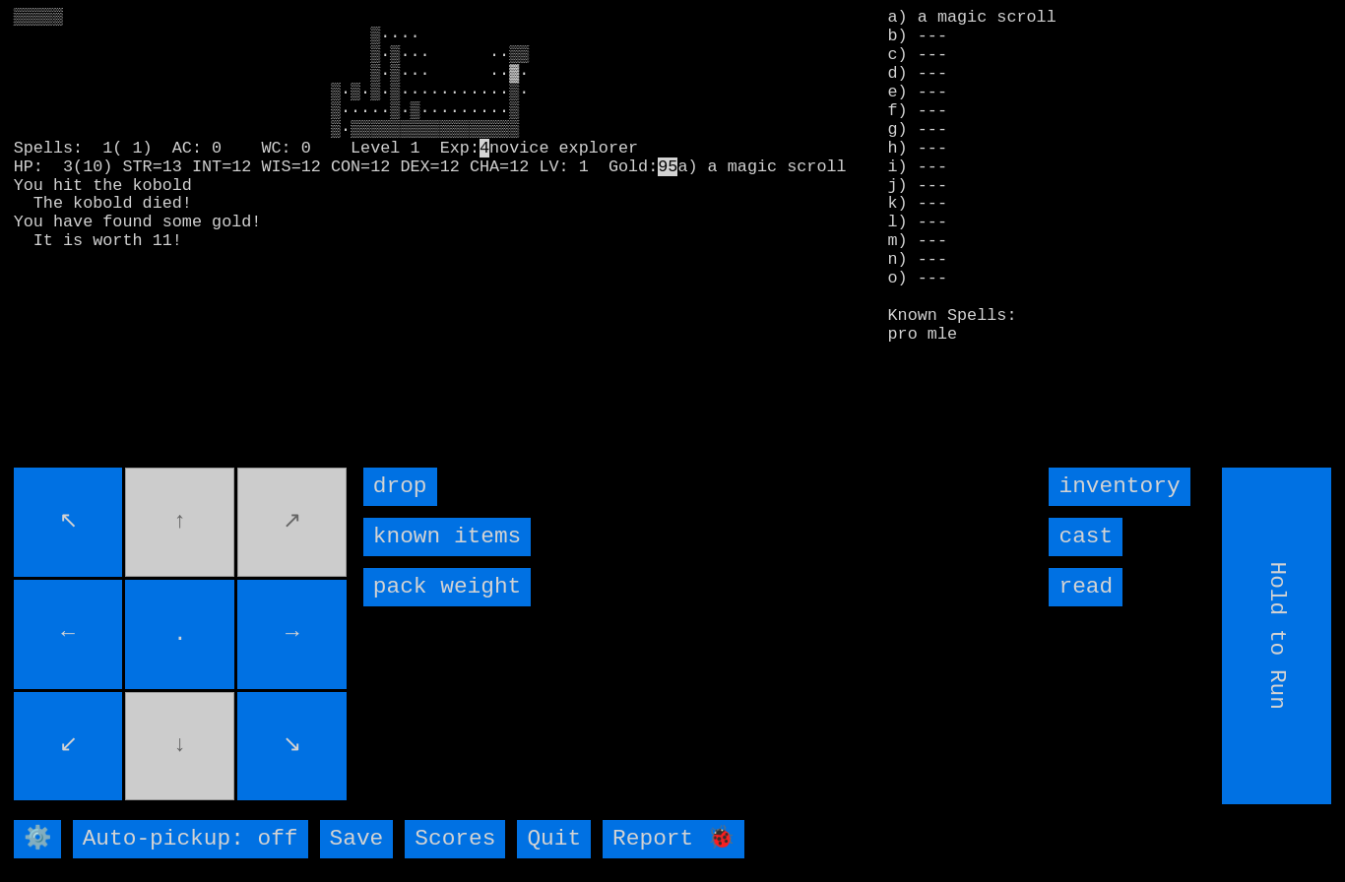
type input "Choose Direction"
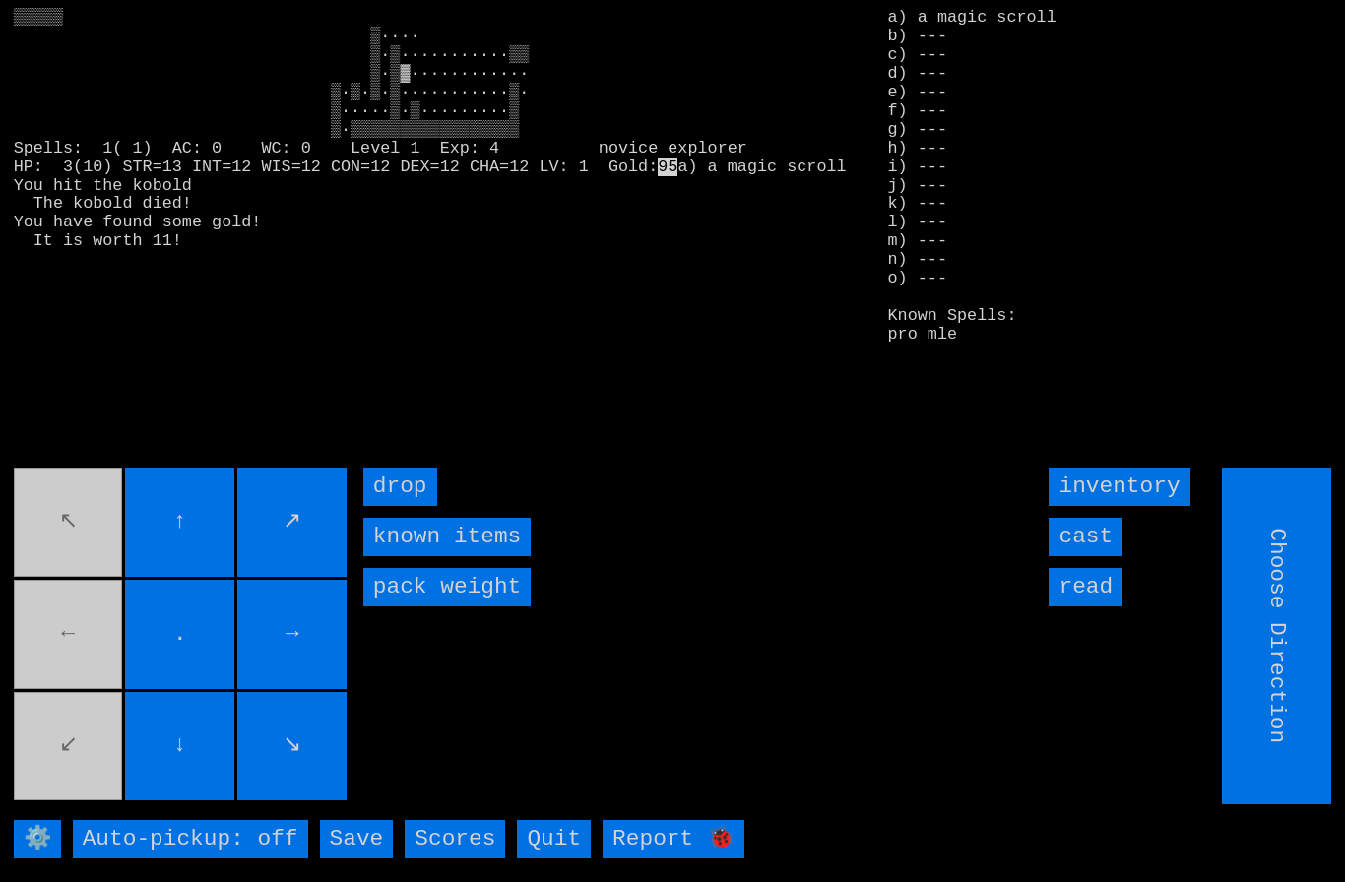
type input "Hold to Run"
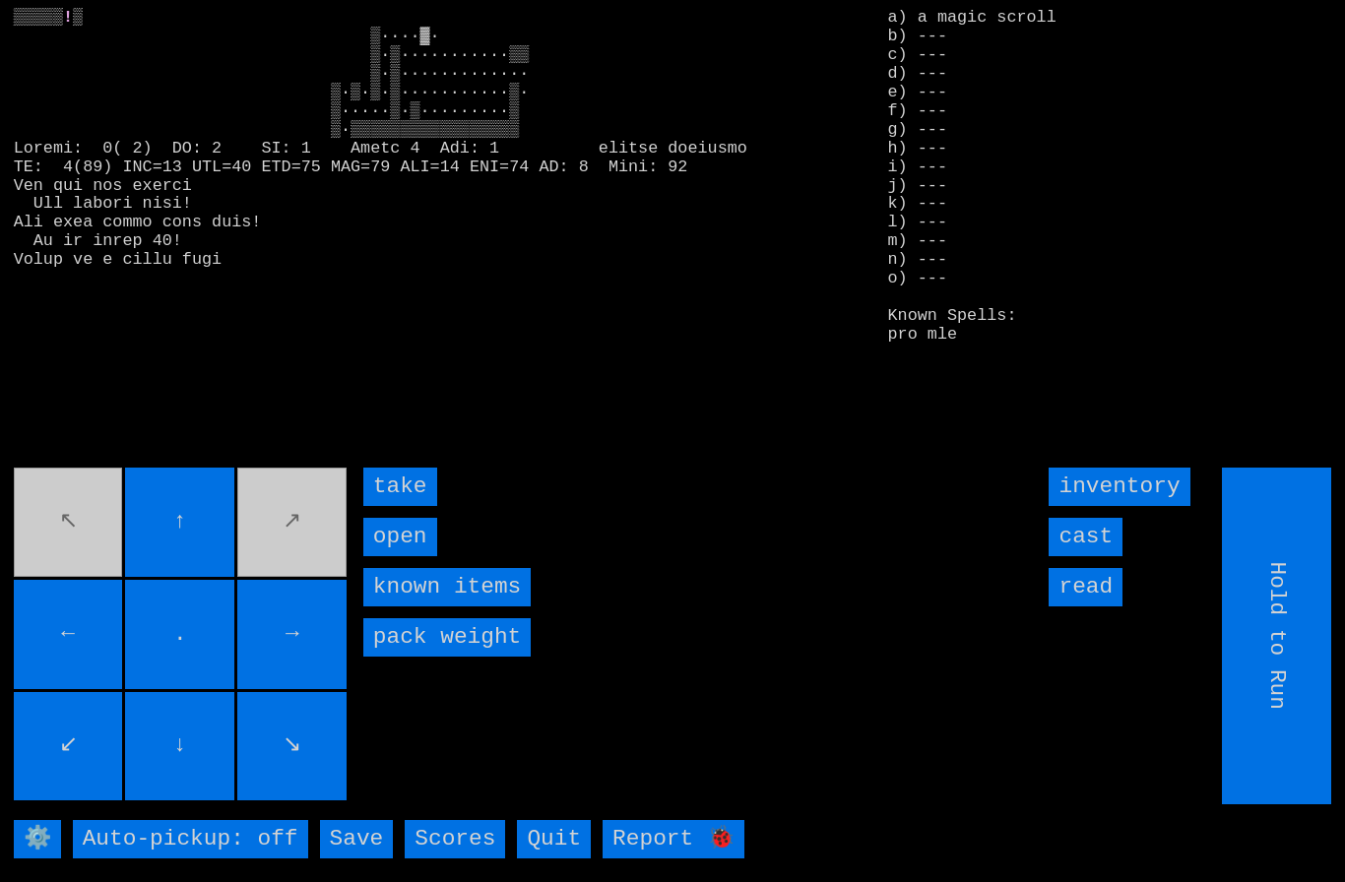
click at [398, 506] on input "take" at bounding box center [400, 487] width 74 height 38
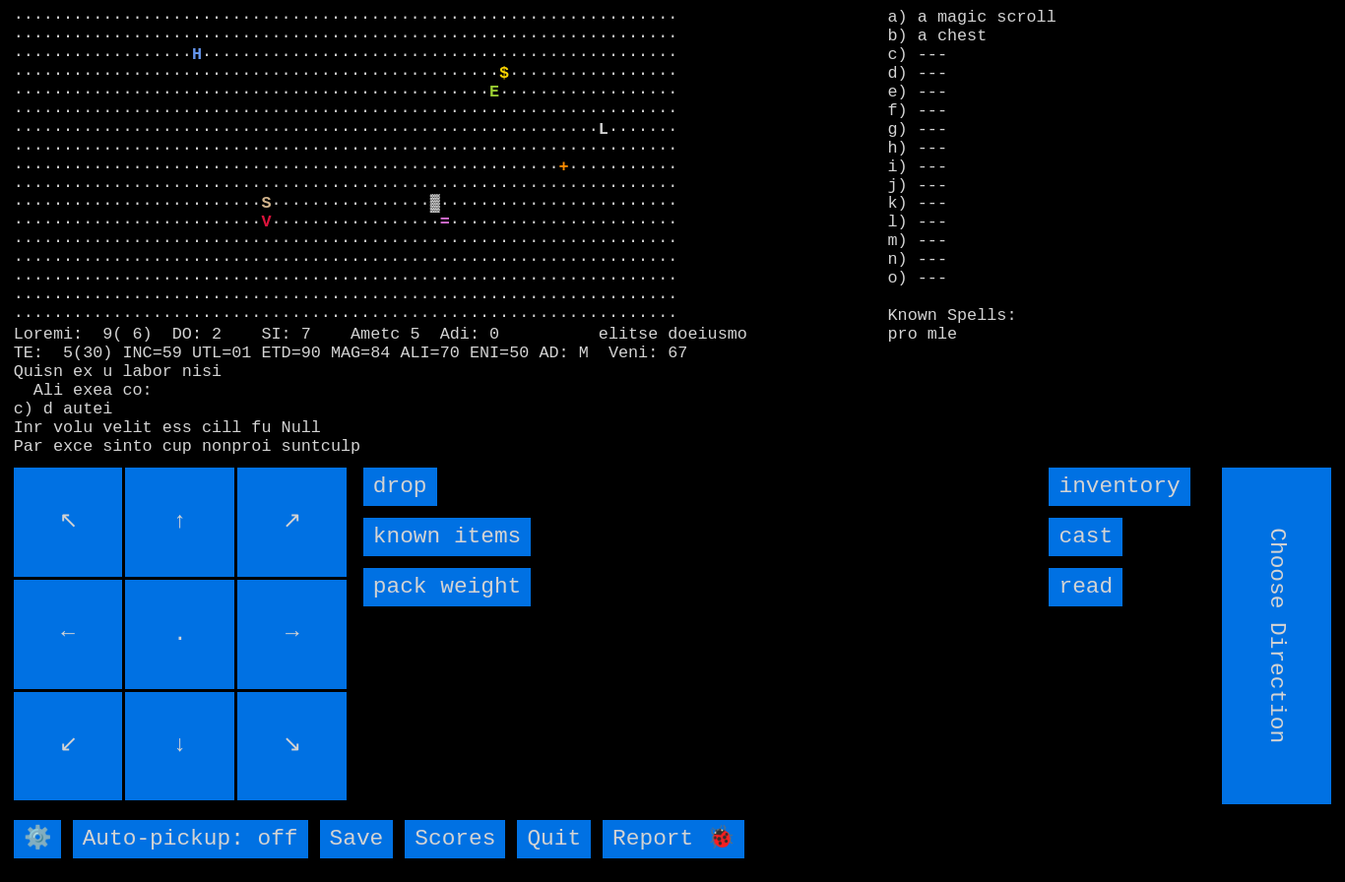
type input "Hold to Run"
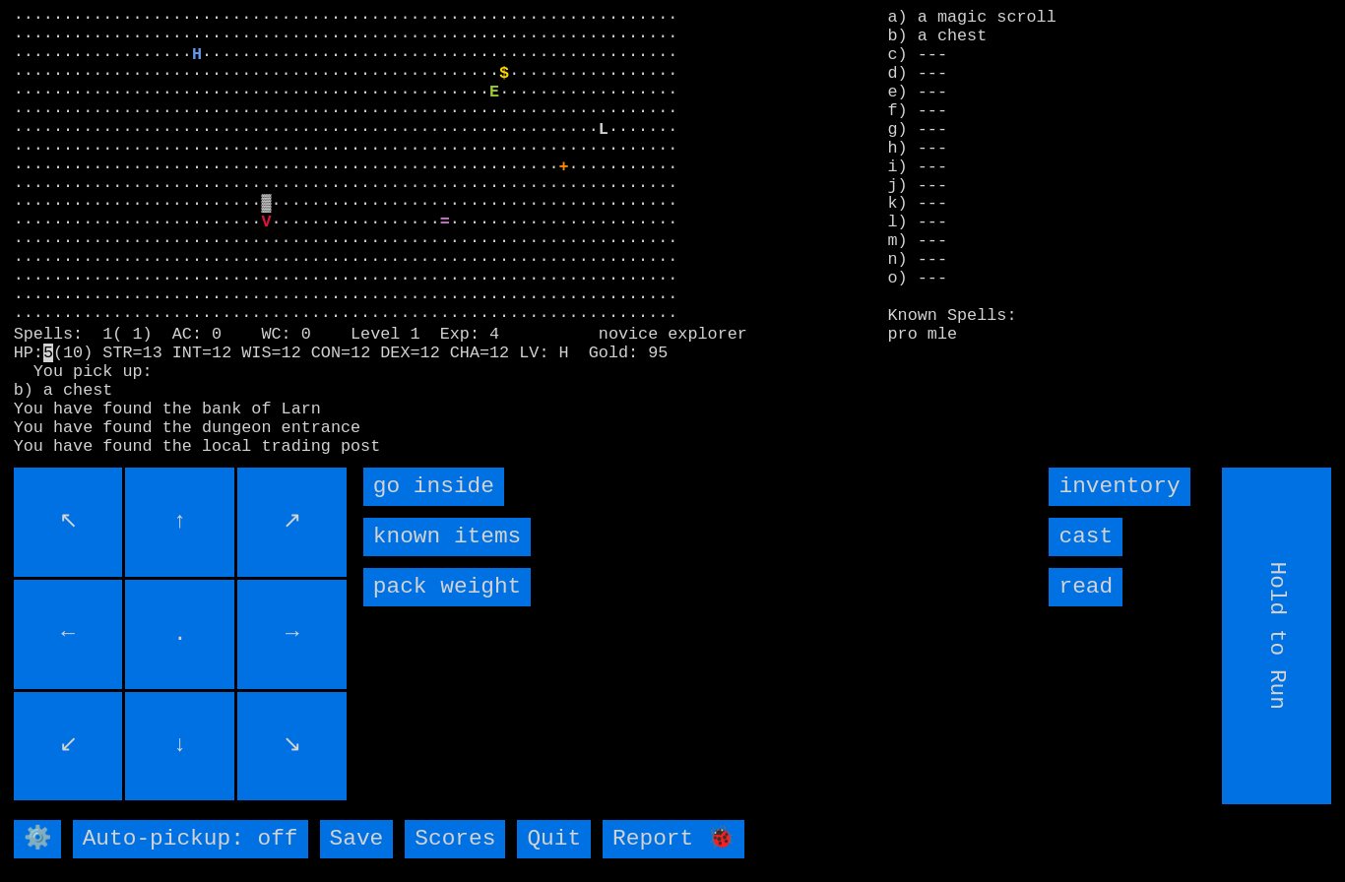
click at [403, 506] on inside "go inside" at bounding box center [433, 487] width 141 height 38
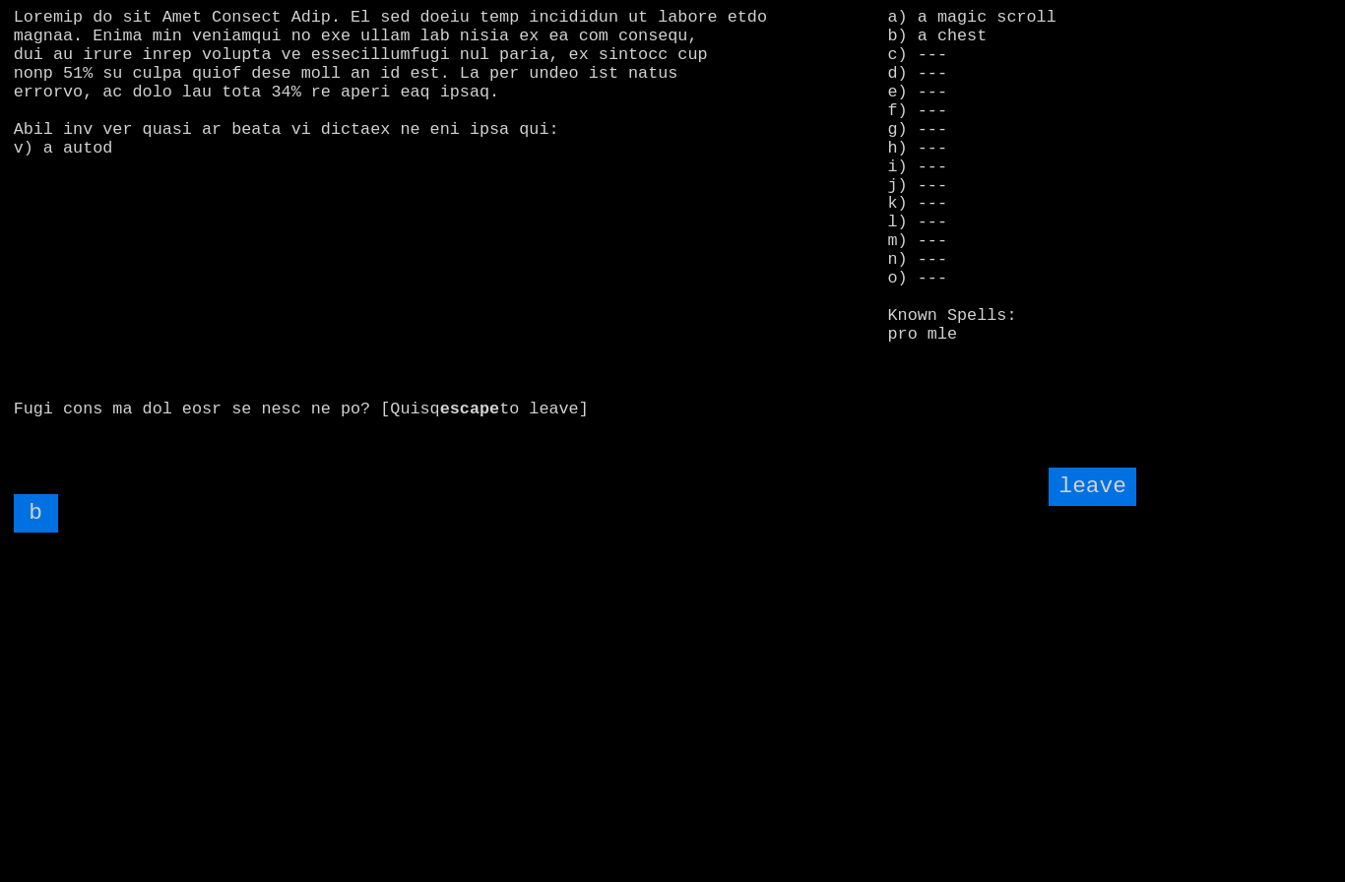
click at [32, 533] on input "b" at bounding box center [36, 513] width 44 height 38
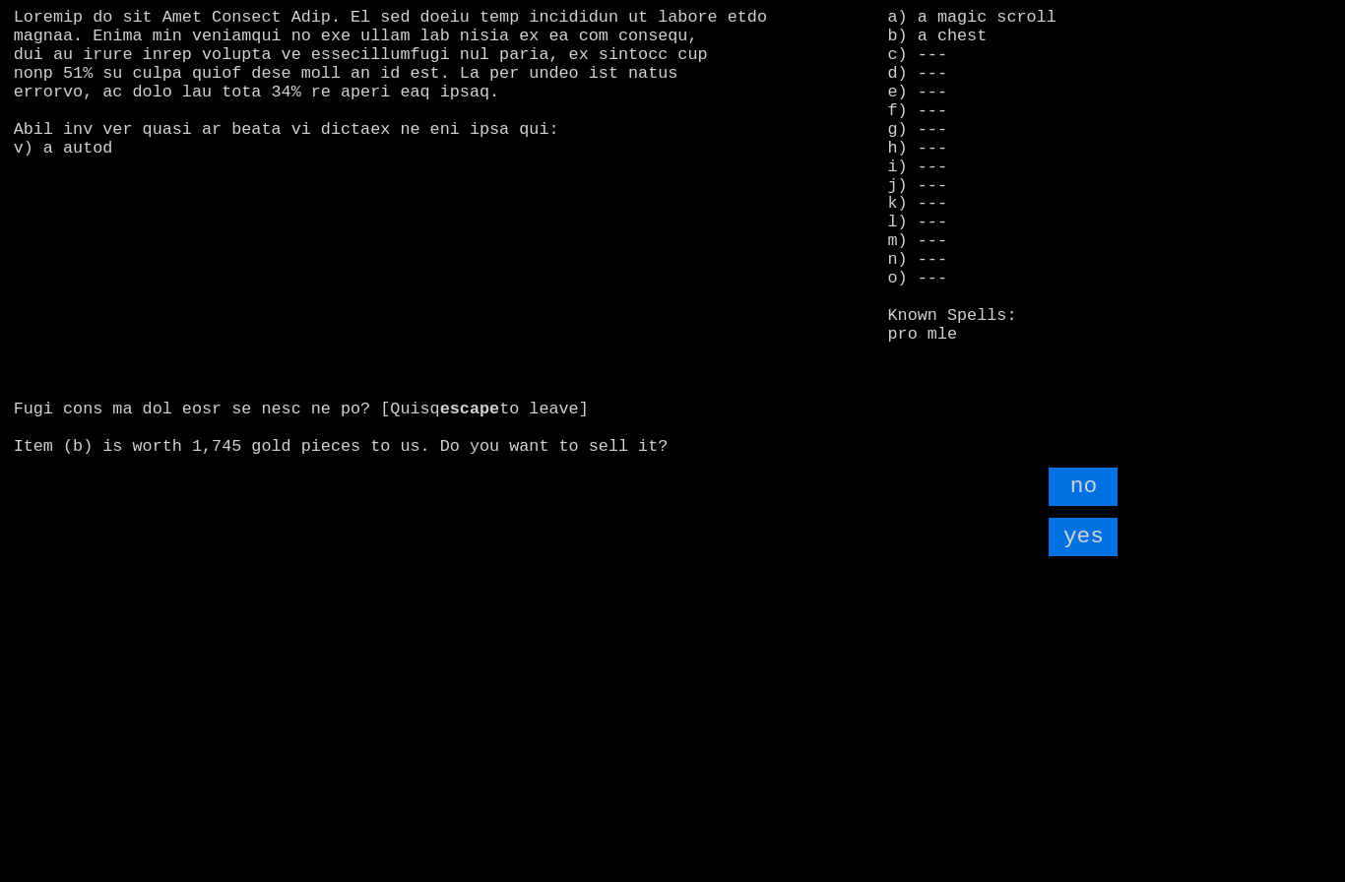
click at [1074, 556] on input "yes" at bounding box center [1082, 537] width 69 height 38
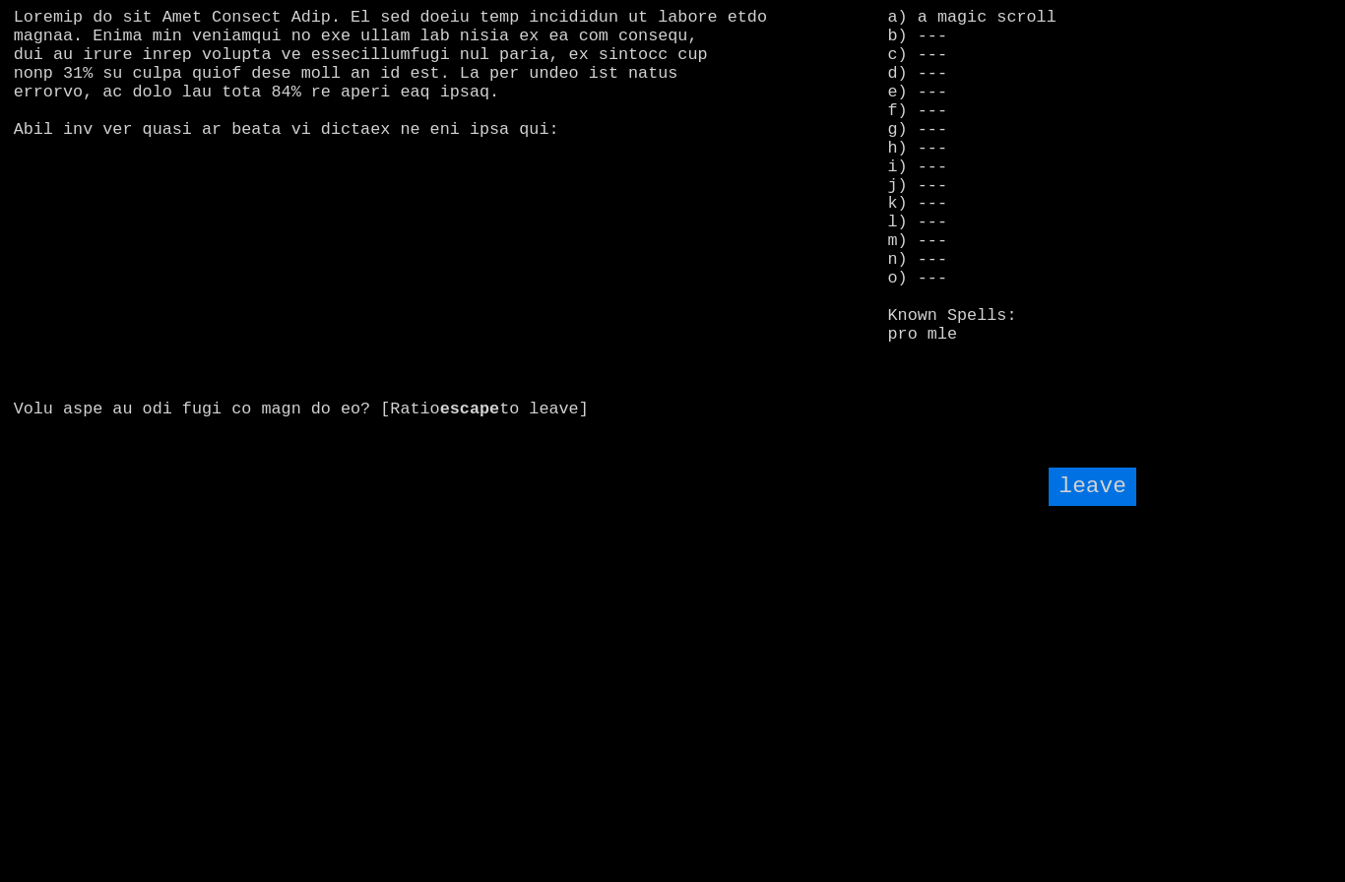
click at [1089, 506] on input "leave" at bounding box center [1091, 487] width 87 height 38
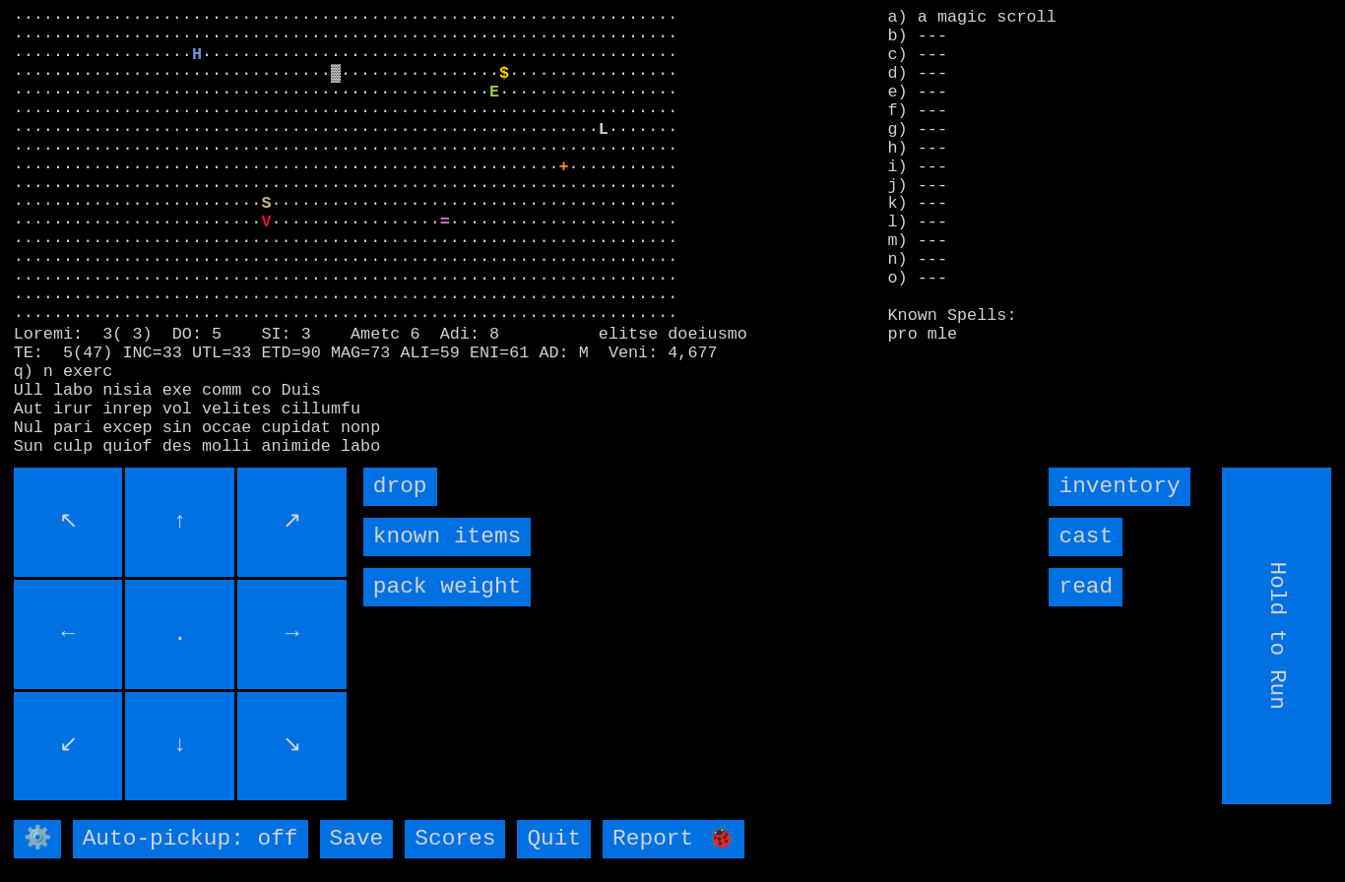
type input "Choose Direction"
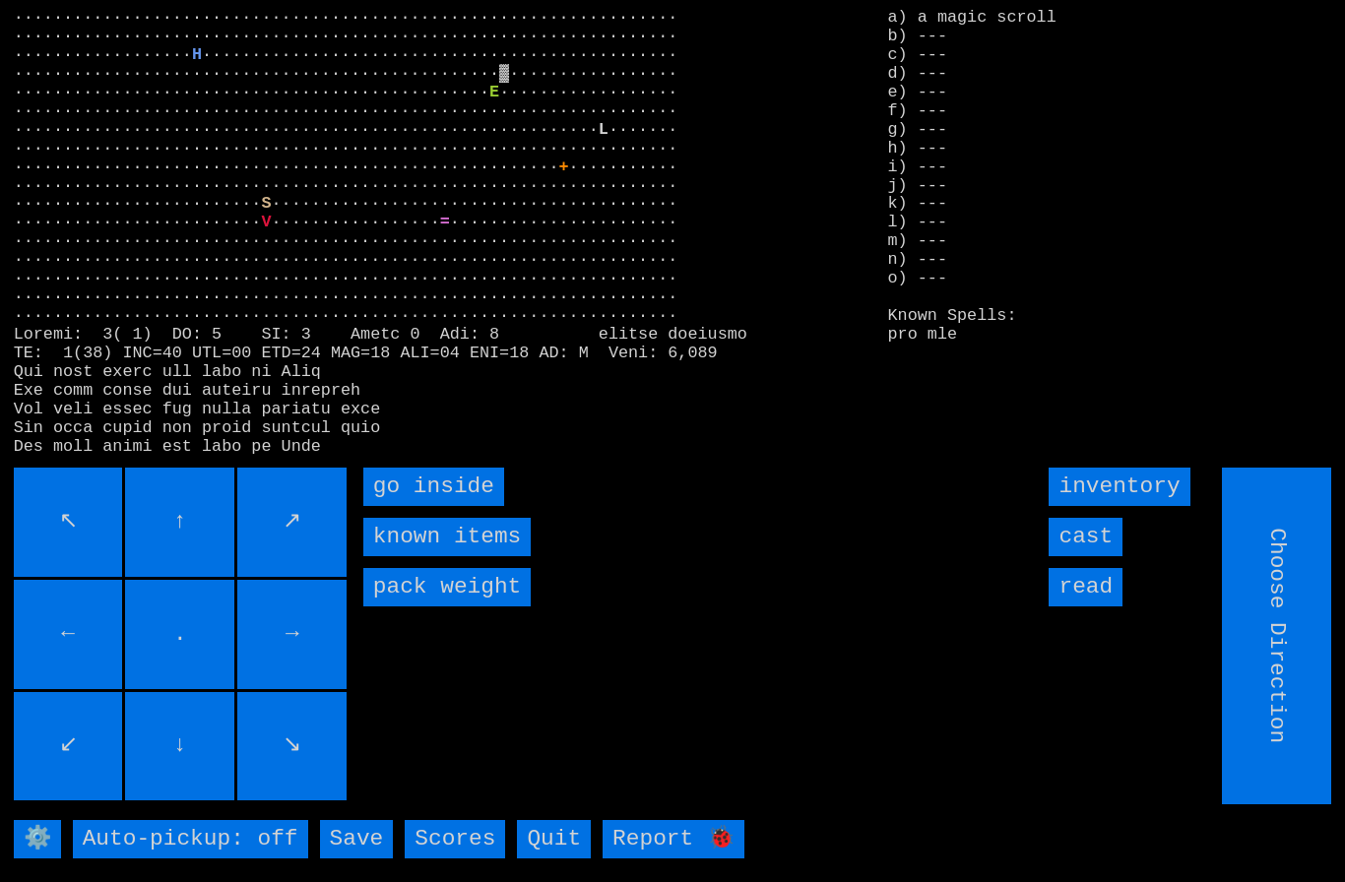
type input "Hold to Run"
click at [425, 506] on inside "go inside" at bounding box center [433, 487] width 141 height 38
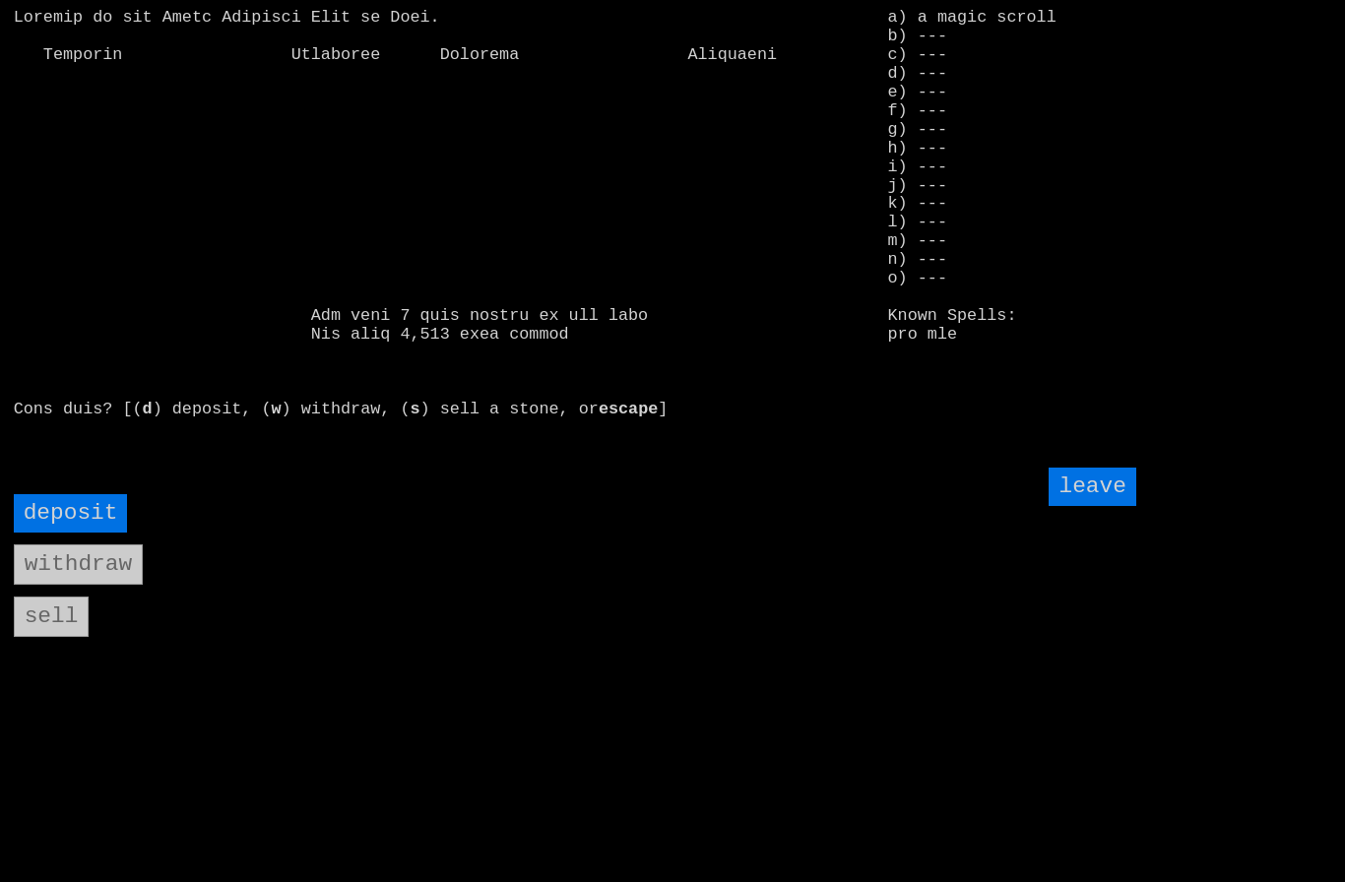
click at [60, 533] on input "deposit" at bounding box center [71, 513] width 114 height 38
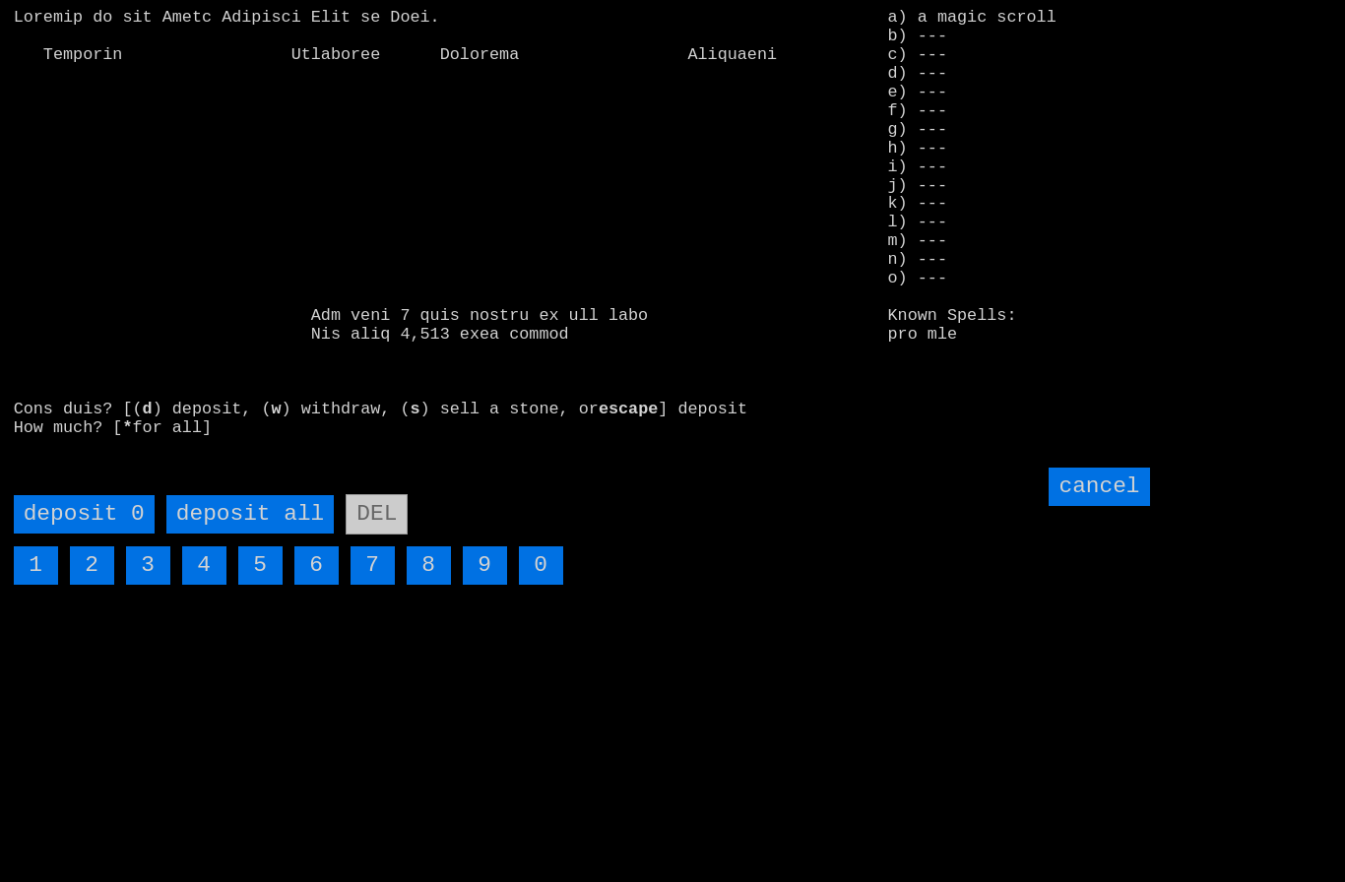
click at [254, 534] on all "deposit all" at bounding box center [249, 514] width 167 height 38
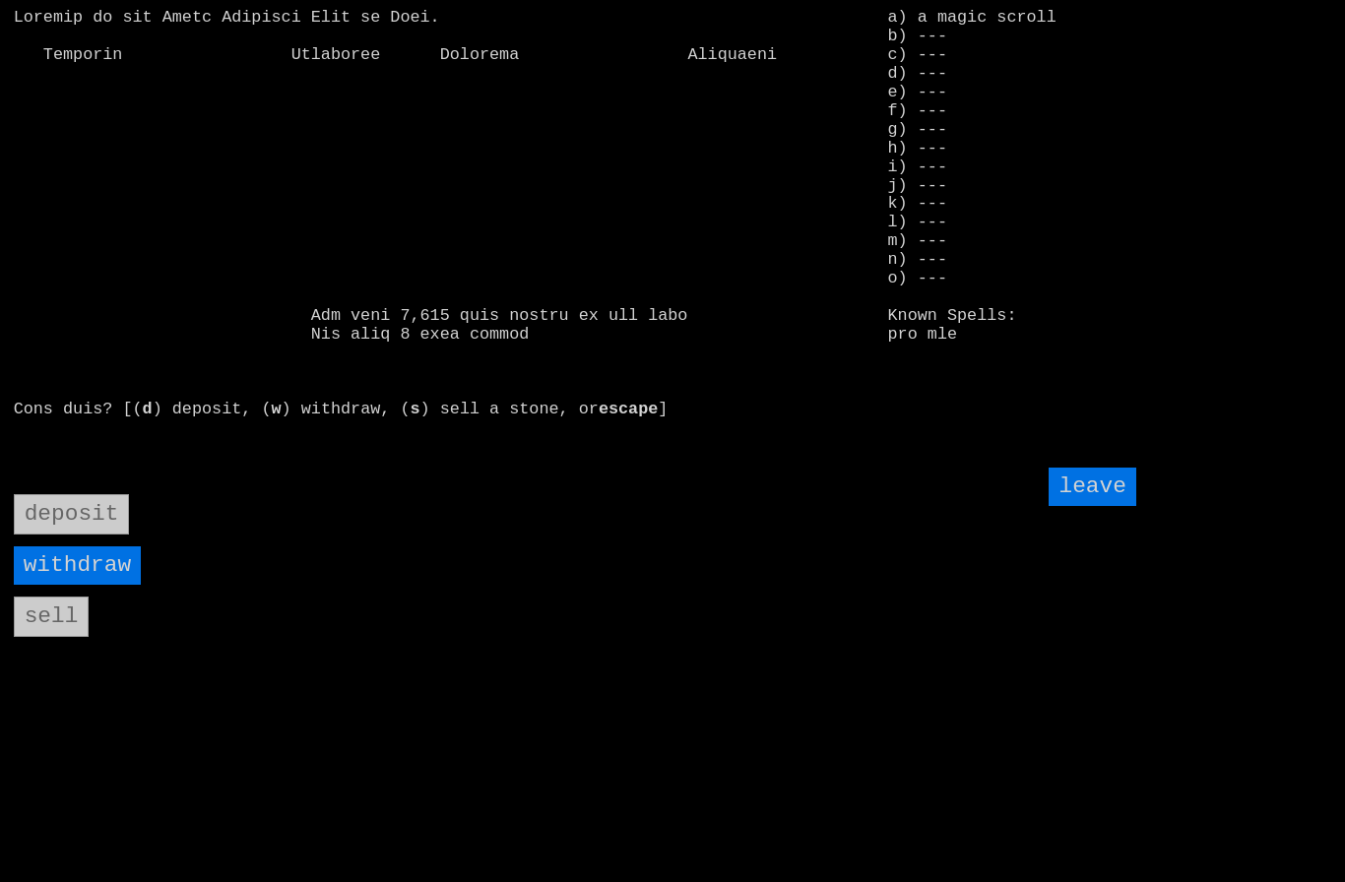
click at [1097, 506] on input "leave" at bounding box center [1091, 487] width 87 height 38
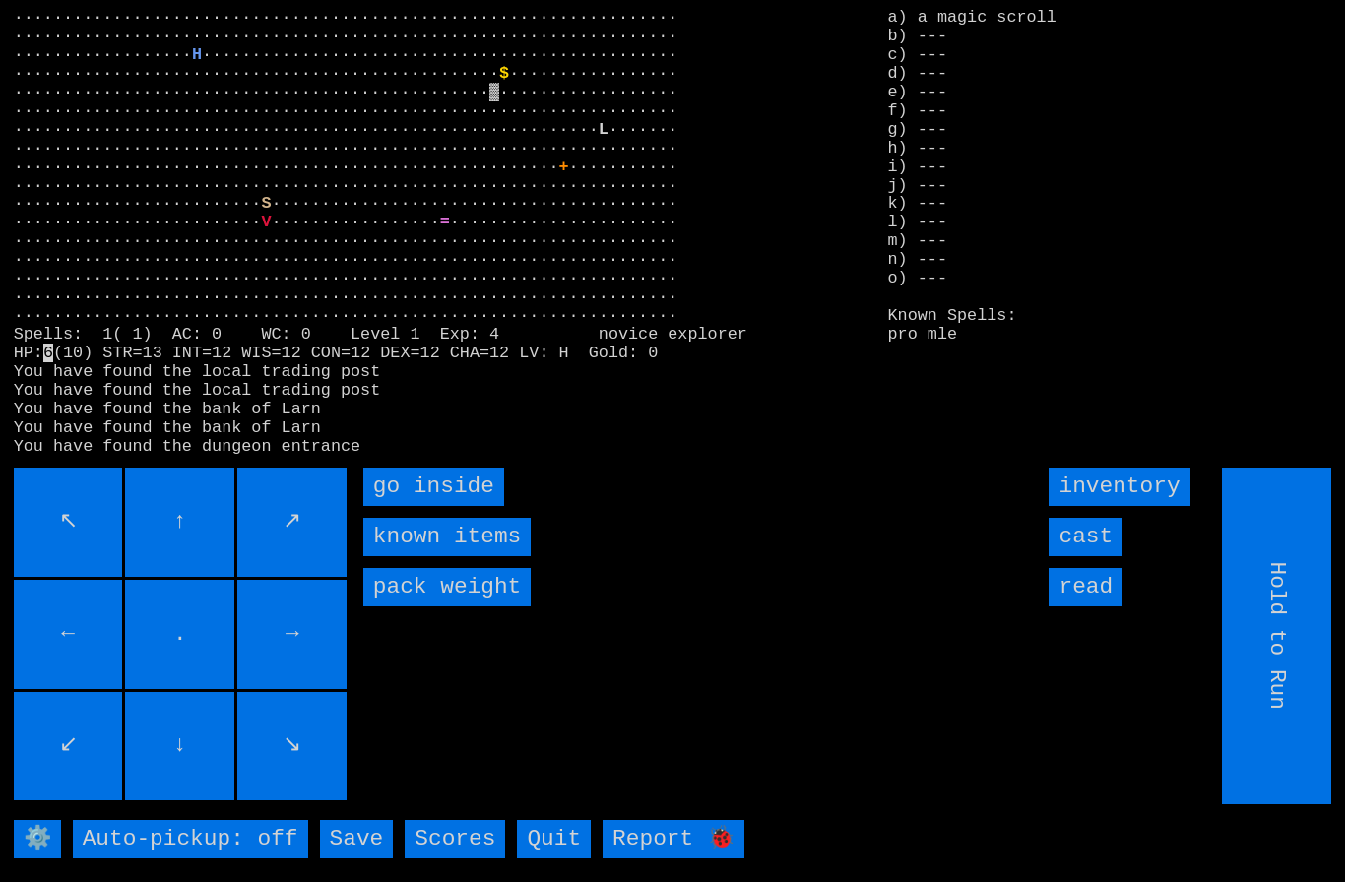
click at [421, 506] on inside "go inside" at bounding box center [433, 487] width 141 height 38
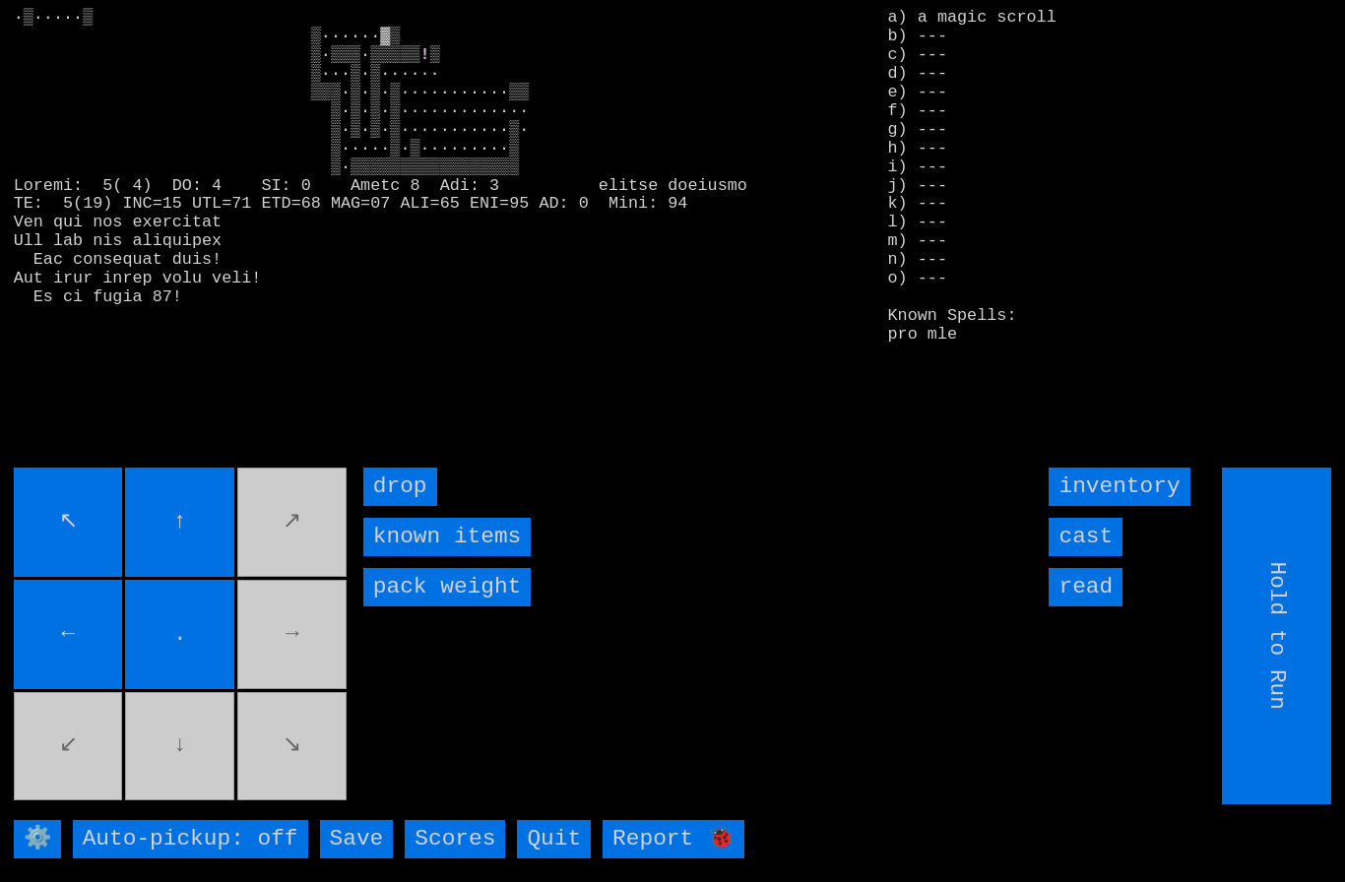
click at [286, 665] on movebuttons "↖ ↑ ↗ ← . → ↙ ↓ ↘" at bounding box center [182, 636] width 337 height 337
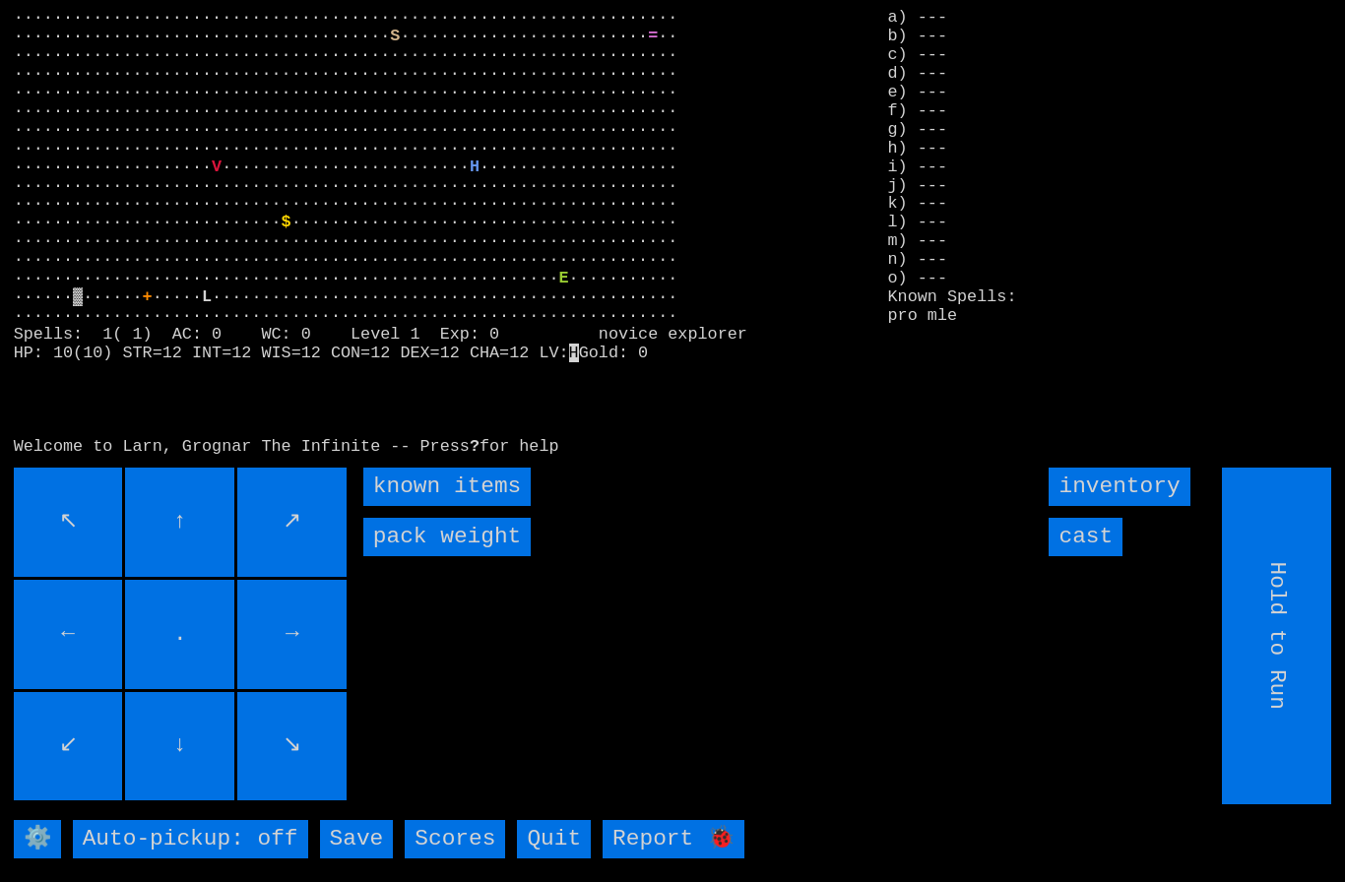
scroll to position [4, 0]
type input "Choose Direction"
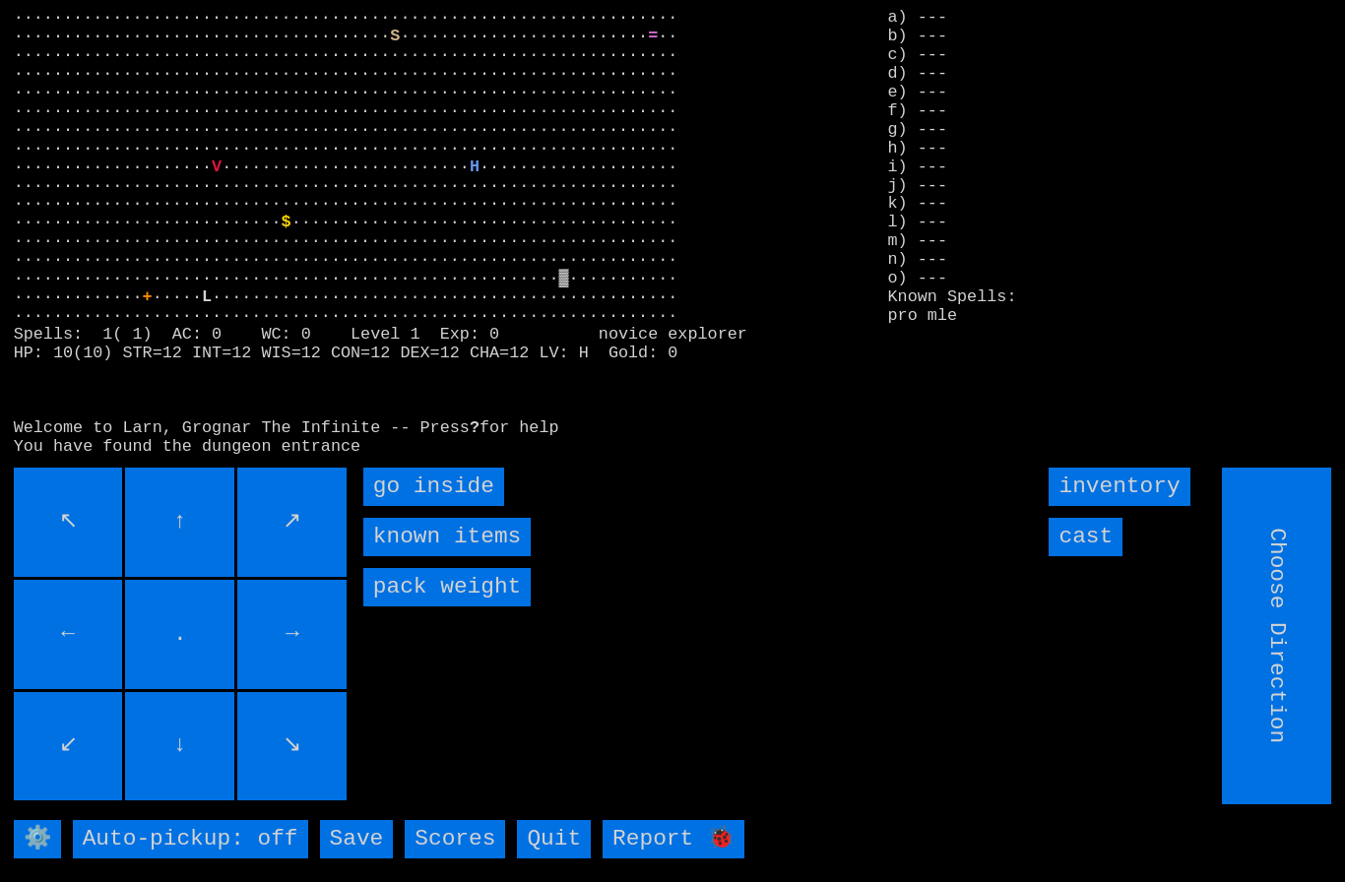
type input "Hold to Run"
click at [431, 506] on inside "go inside" at bounding box center [433, 487] width 141 height 38
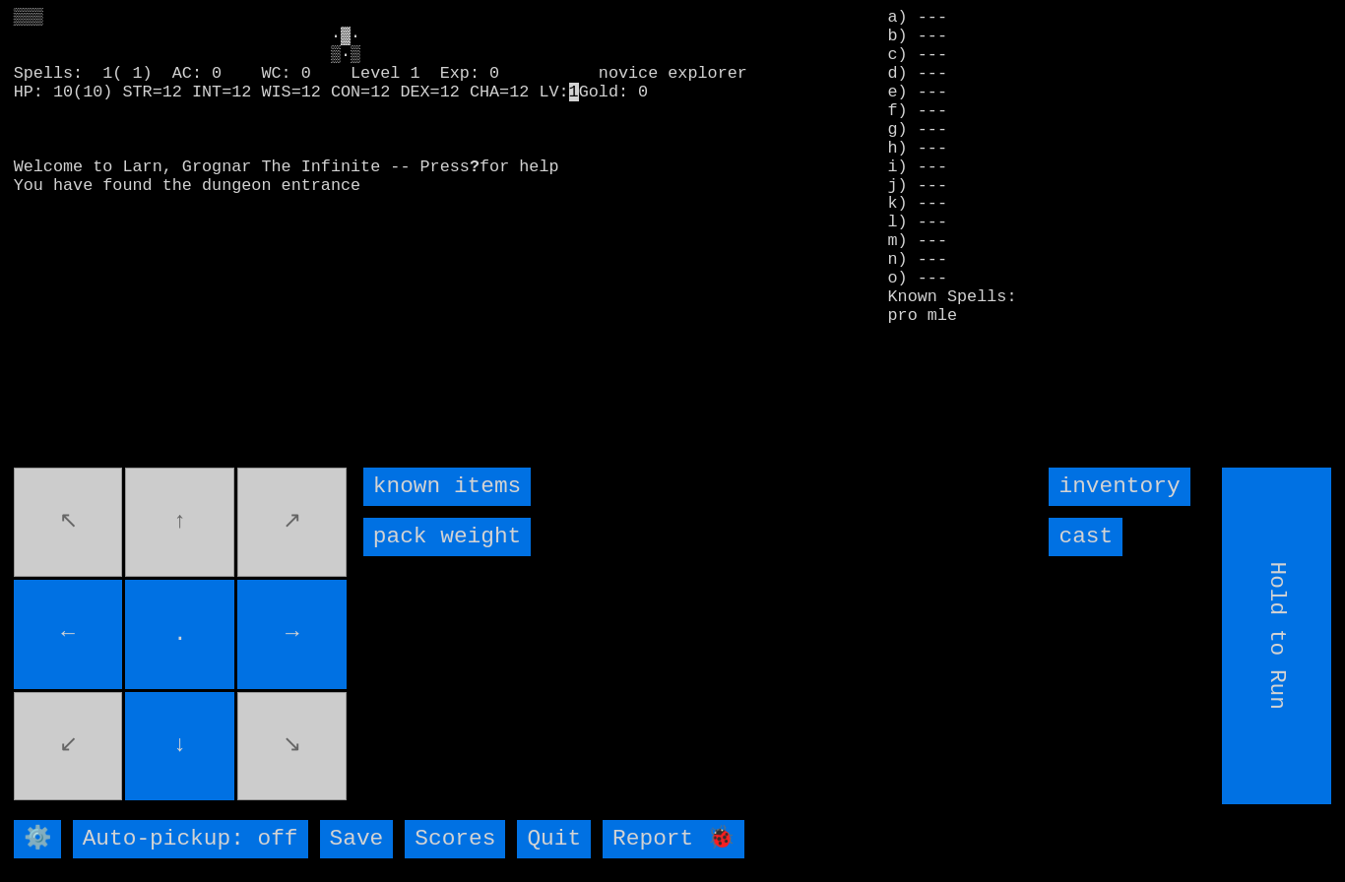
type input "Choose Direction"
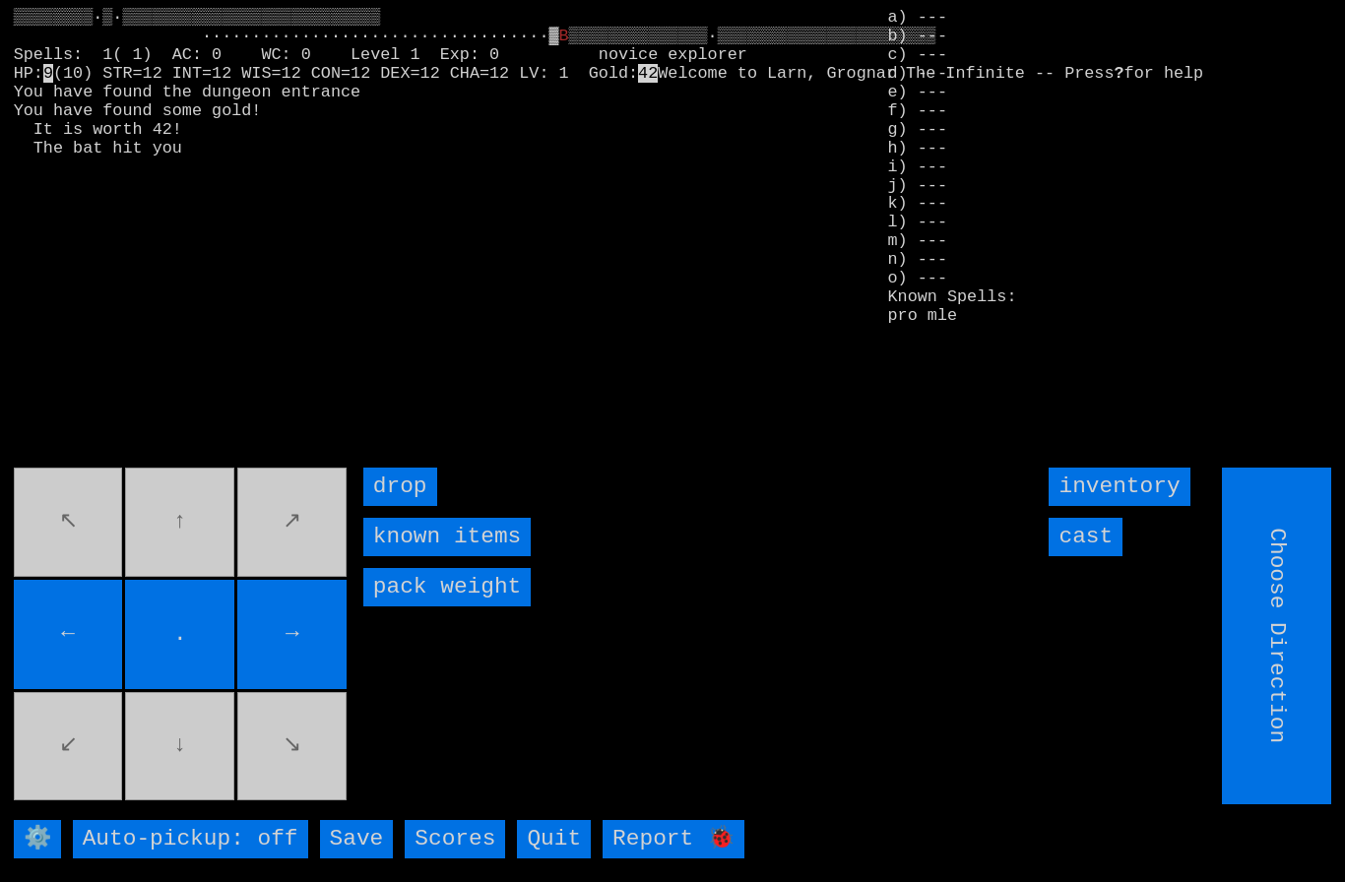
type input "Hold to Run"
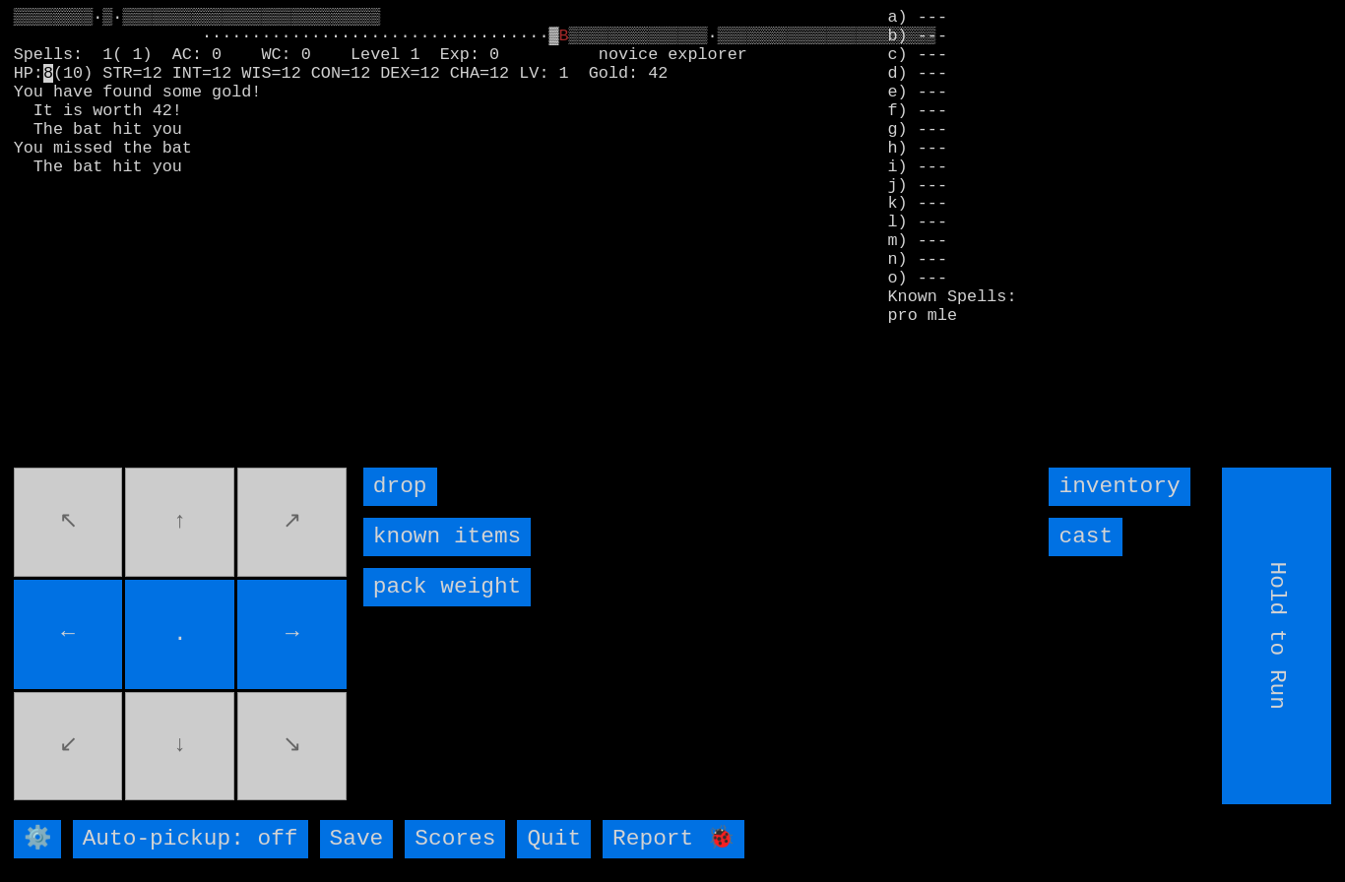
click at [1081, 556] on input "cast" at bounding box center [1085, 537] width 74 height 38
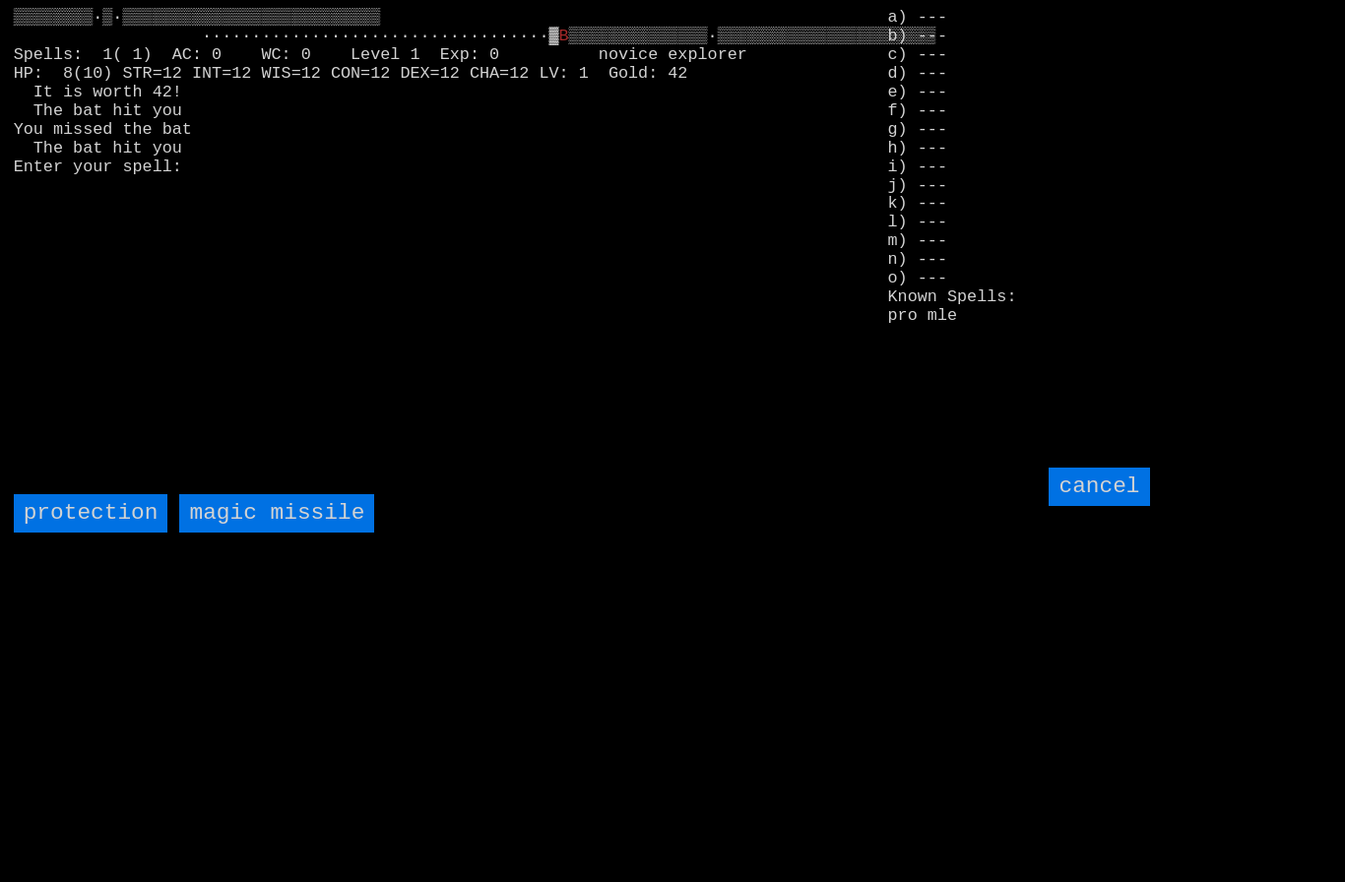
click at [259, 533] on missile "magic missile" at bounding box center [276, 513] width 195 height 38
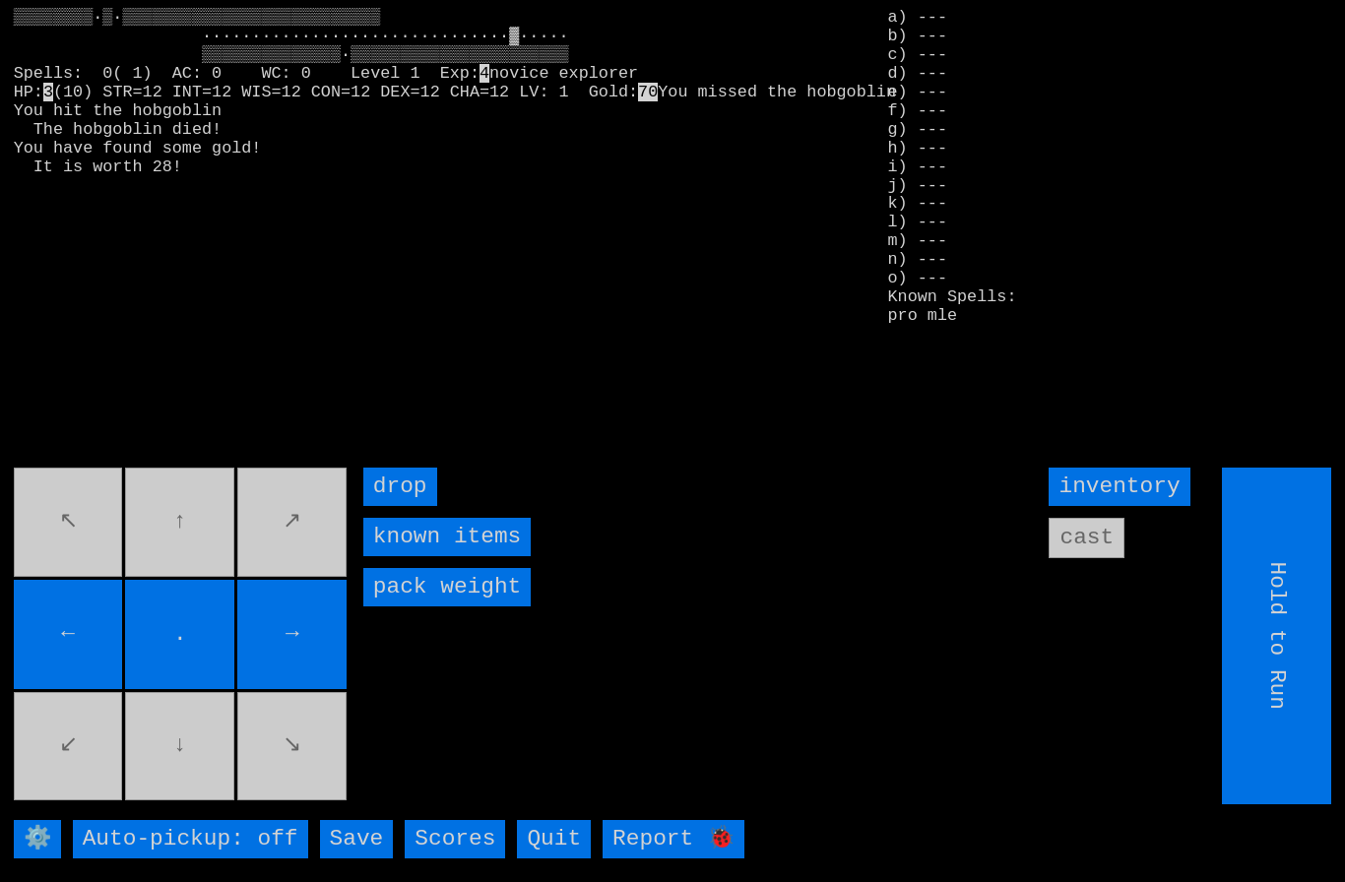
type input "Choose Direction"
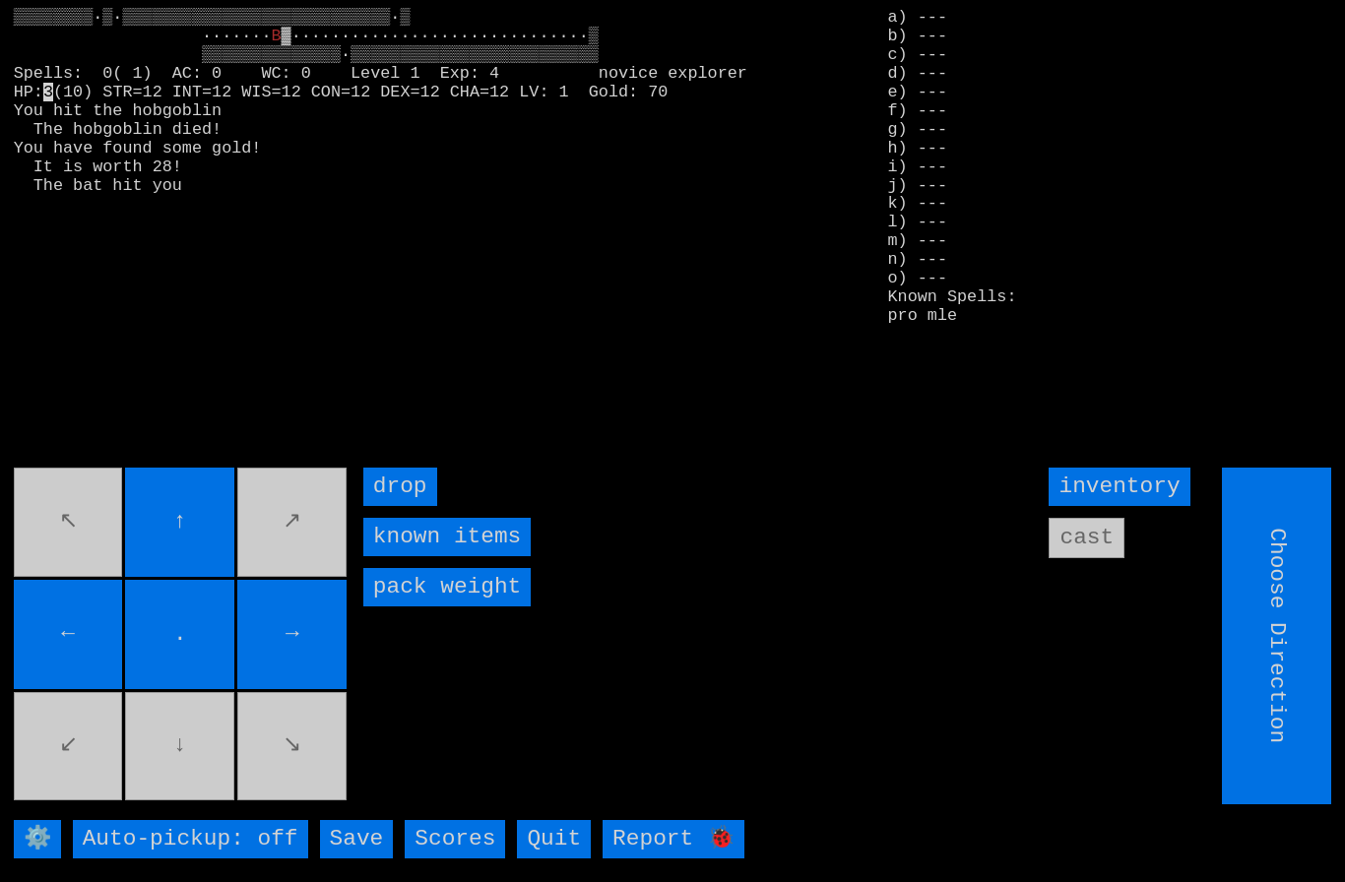
type input "Hold to Run"
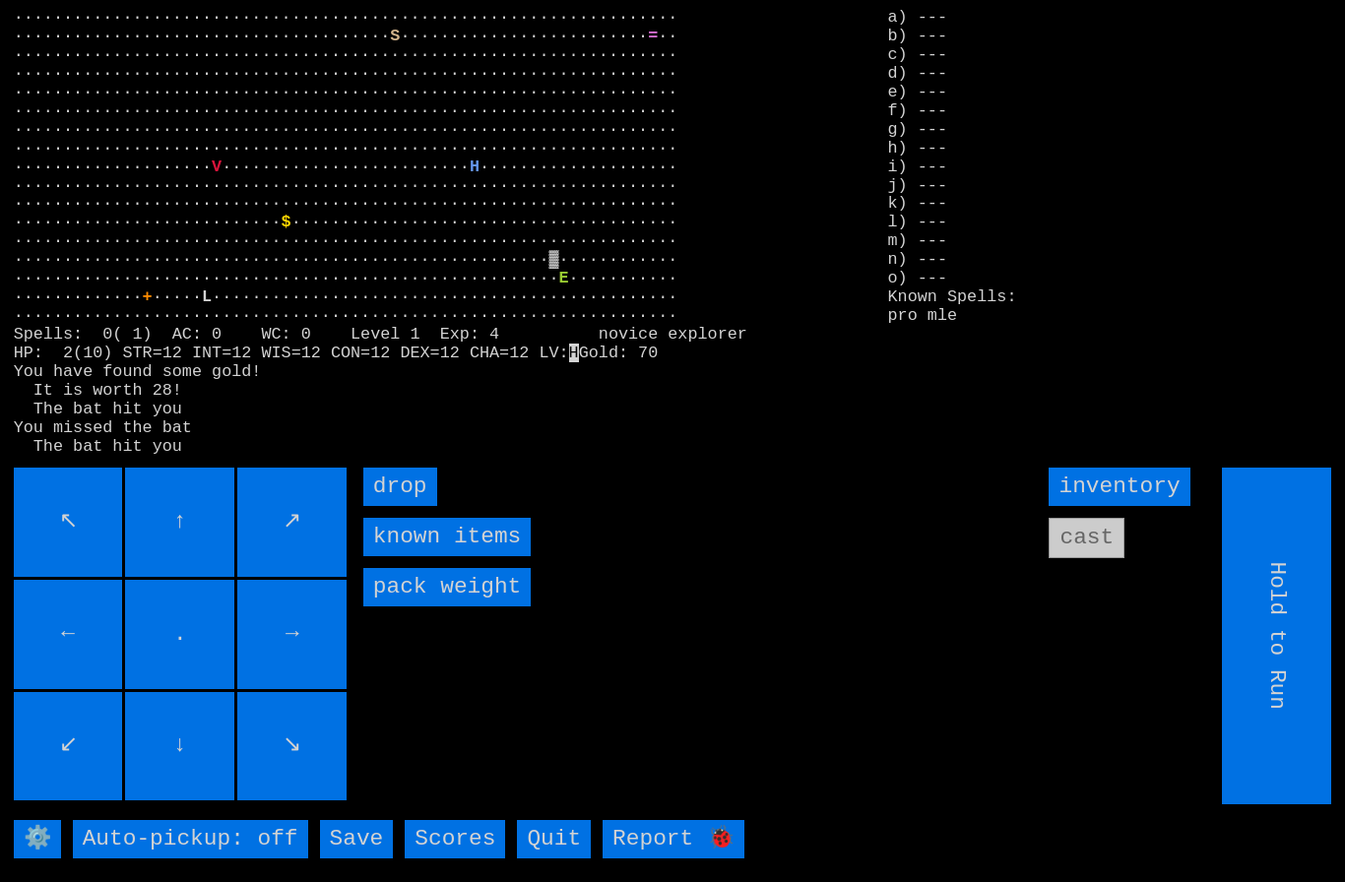
type input "Choose Direction"
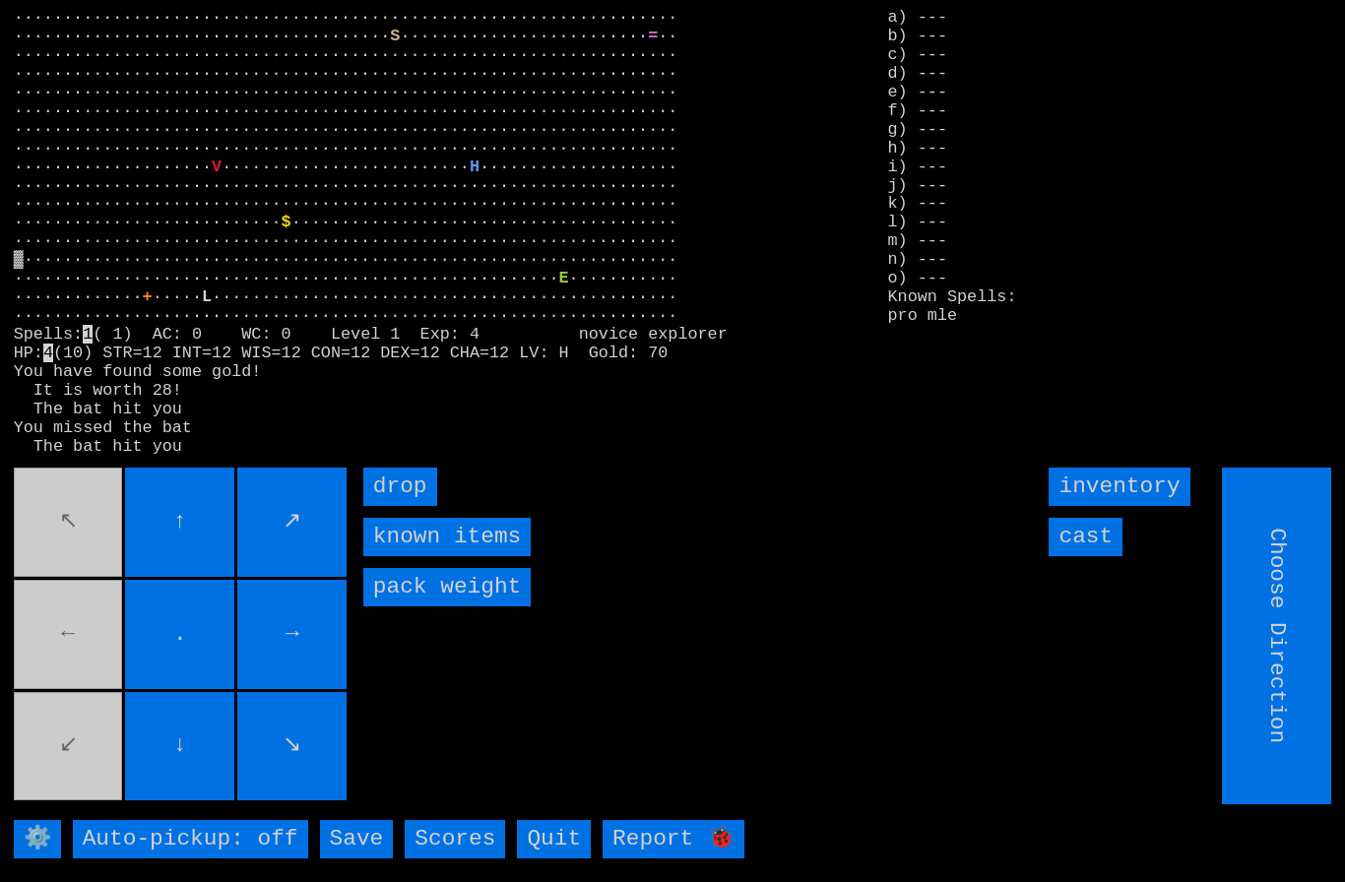
type input "Hold to Run"
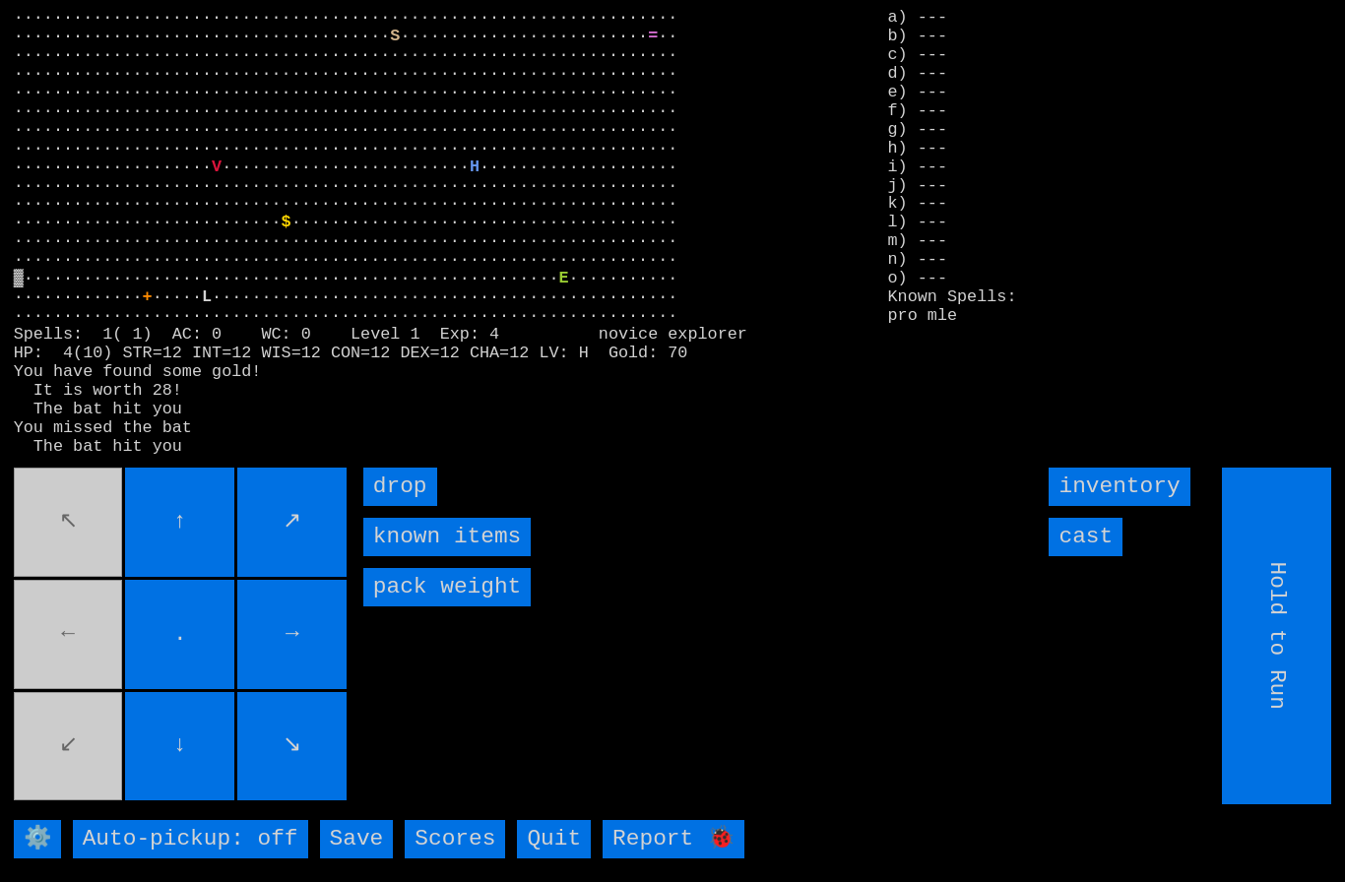
type input "Choose Direction"
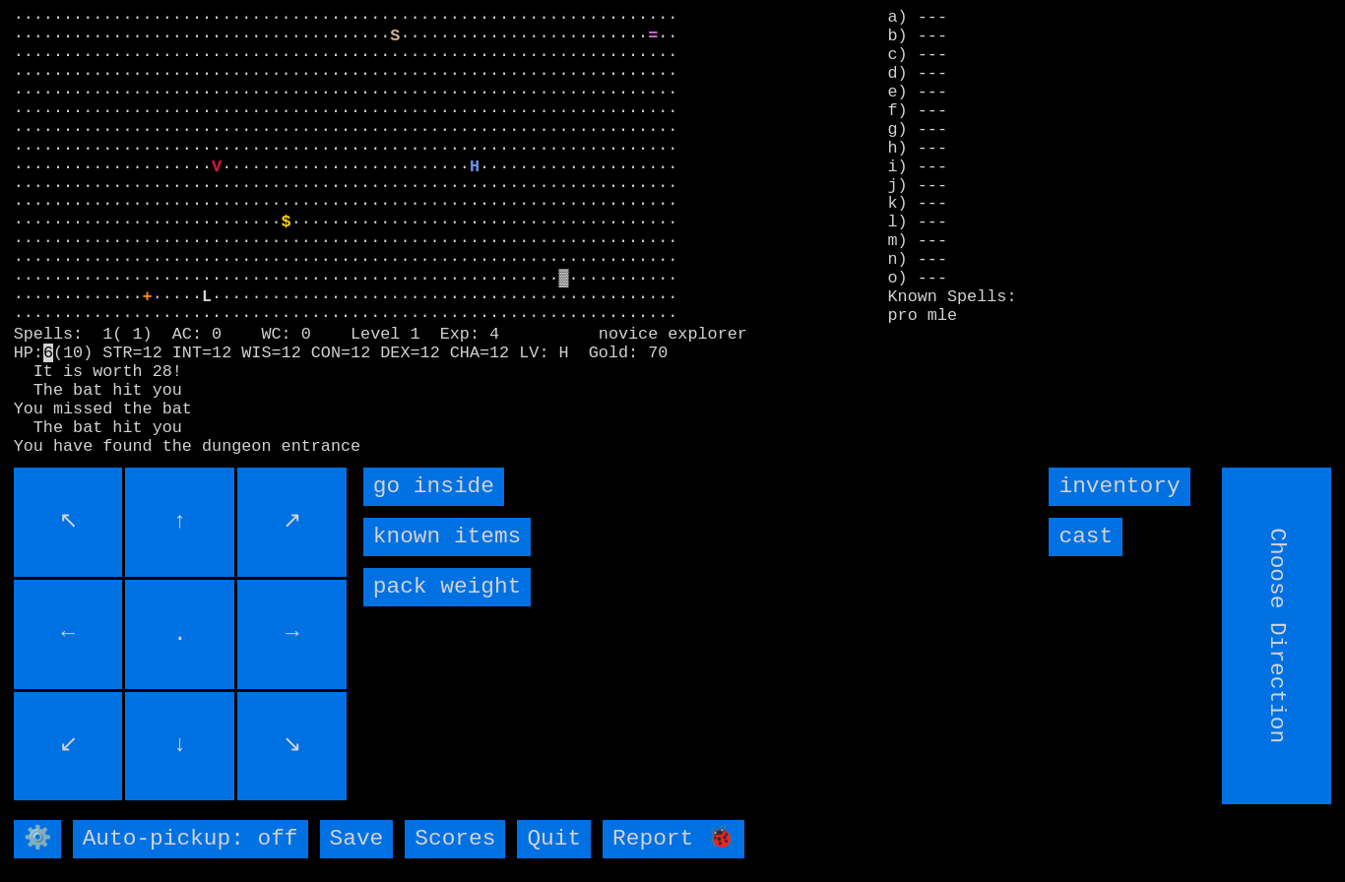
type input "Hold to Run"
click at [411, 506] on inside "go inside" at bounding box center [433, 487] width 141 height 38
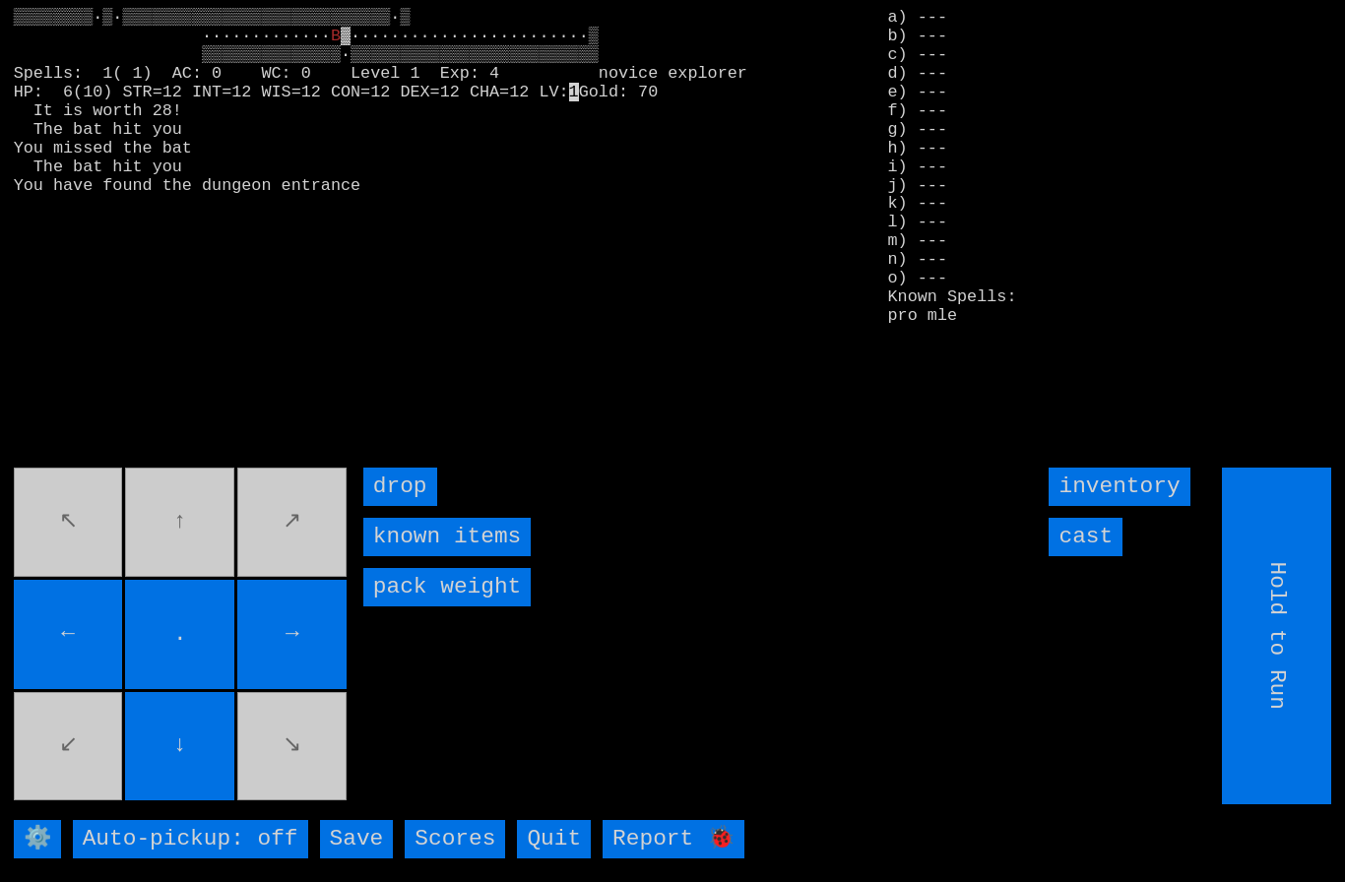
click at [1094, 556] on input "cast" at bounding box center [1085, 537] width 74 height 38
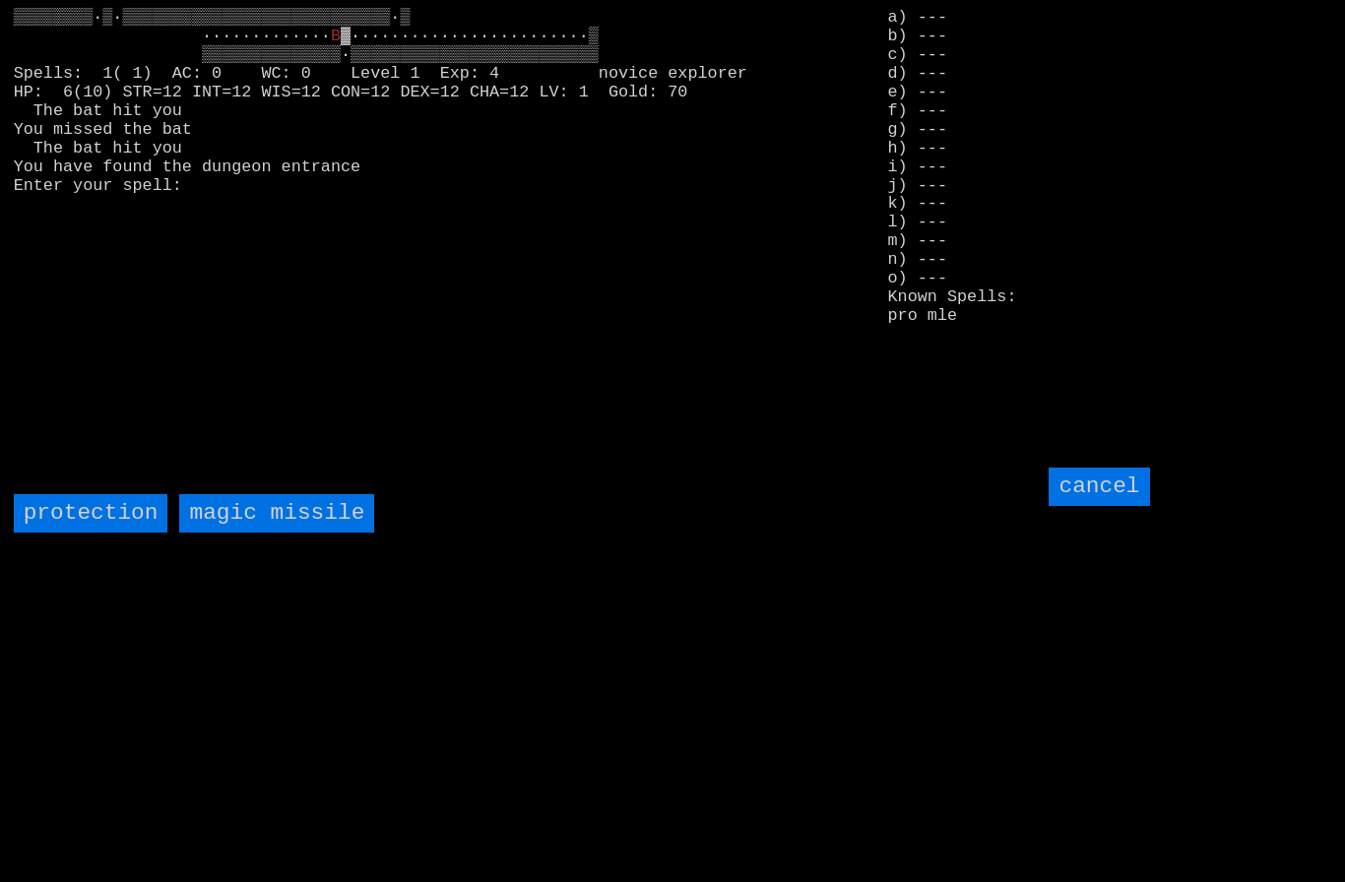
click at [248, 533] on missile "magic missile" at bounding box center [276, 513] width 195 height 38
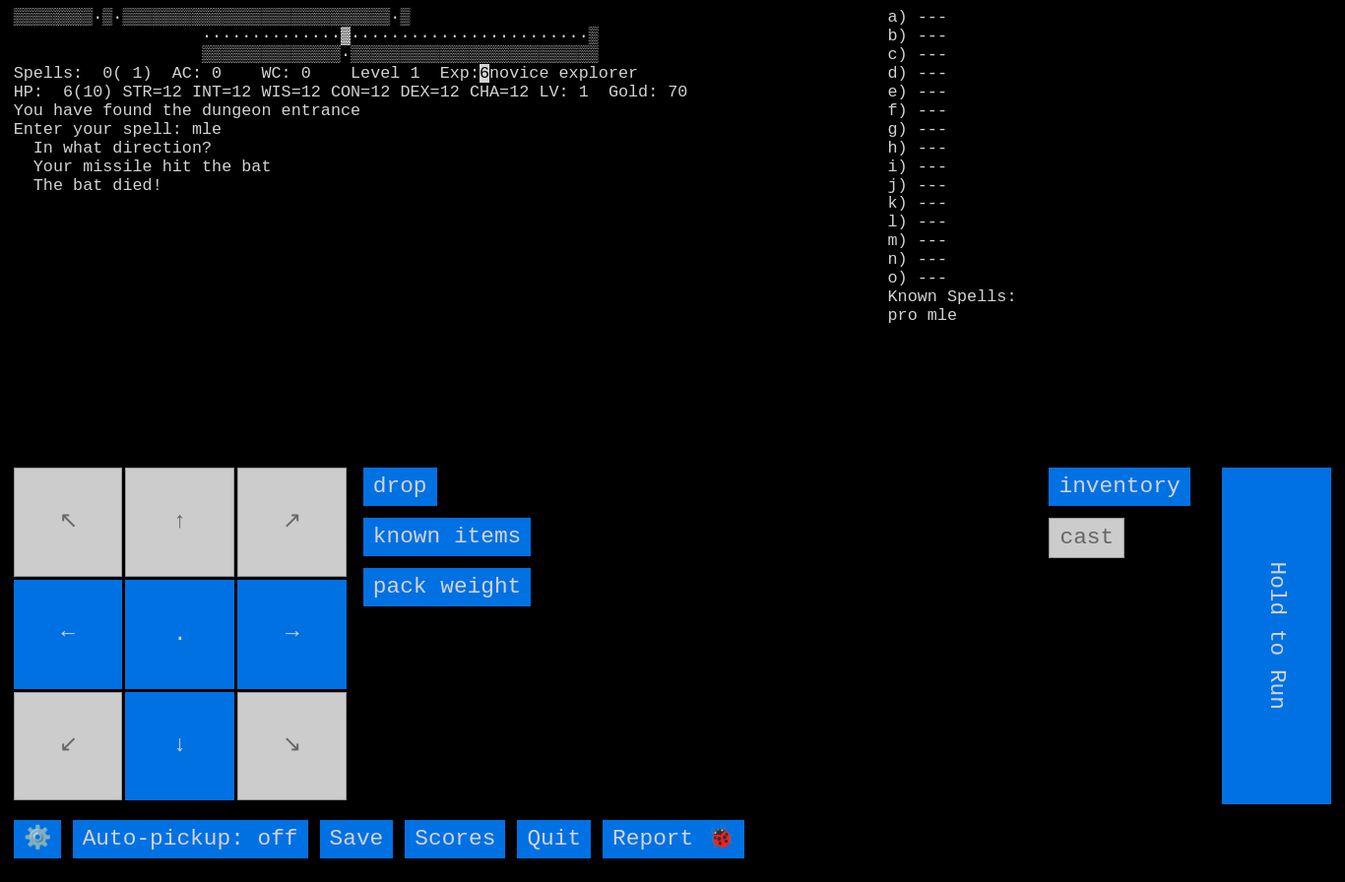
type input "Choose Direction"
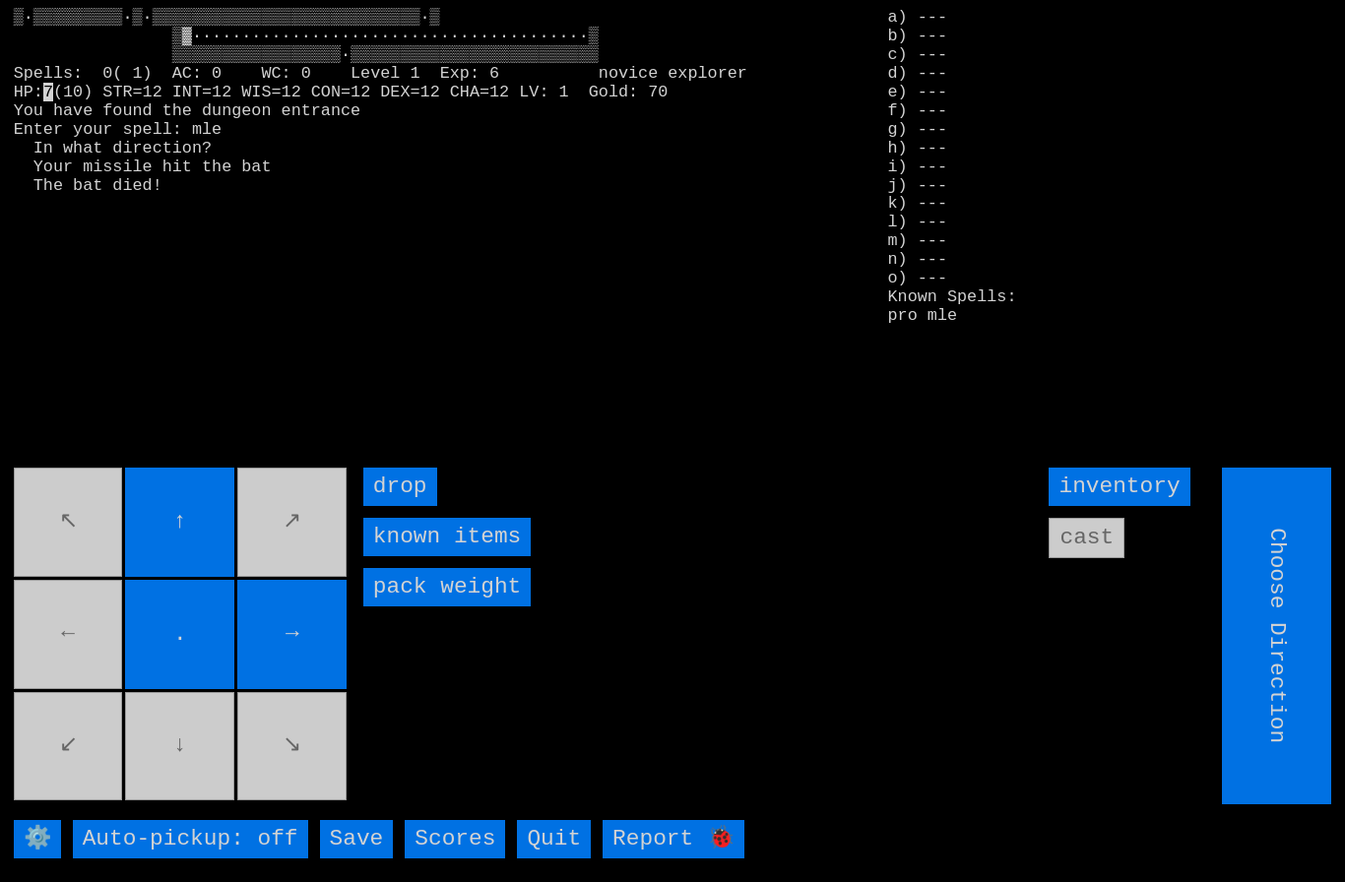
type input "Hold to Run"
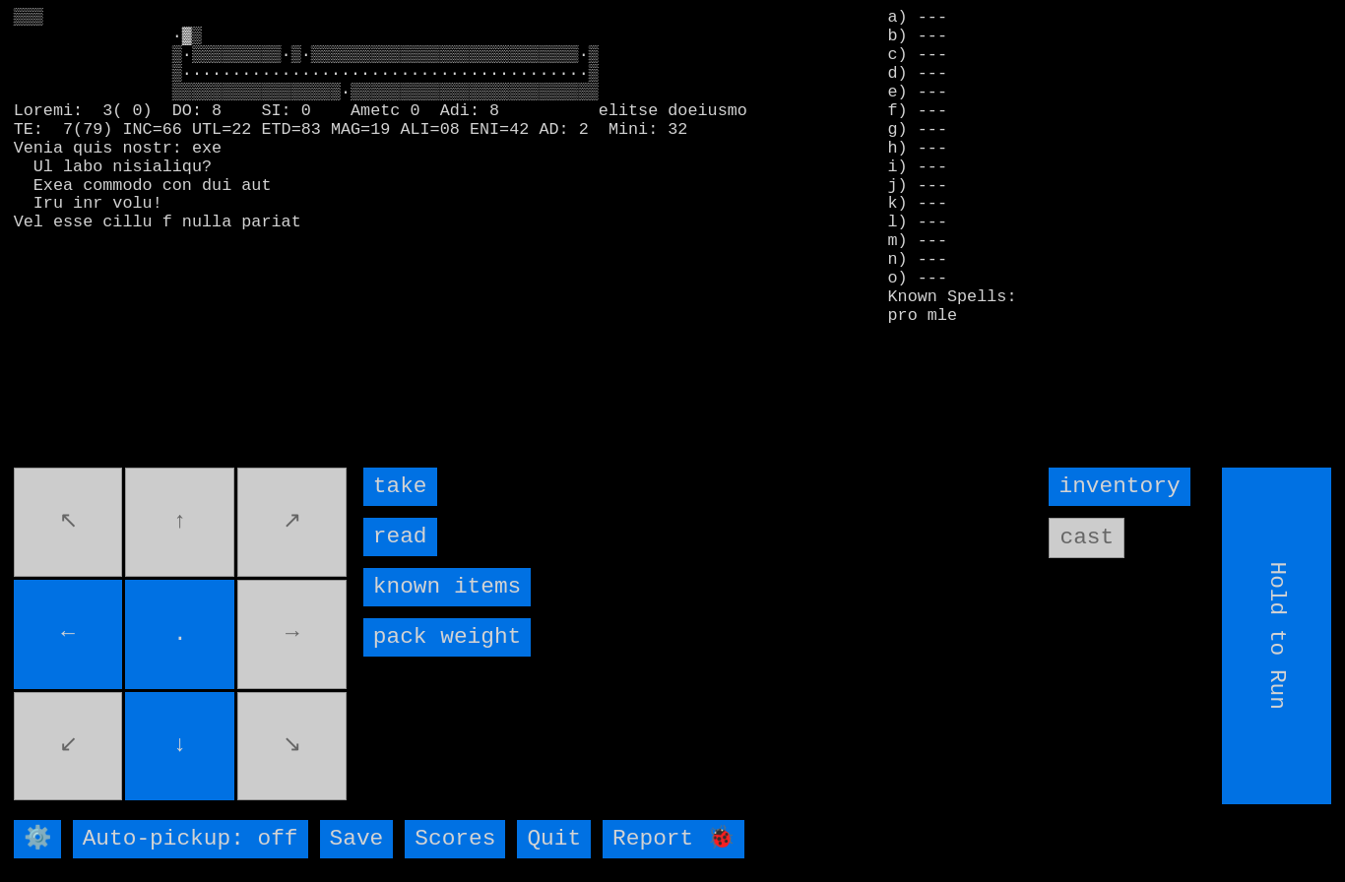
click at [410, 506] on input "take" at bounding box center [400, 487] width 74 height 38
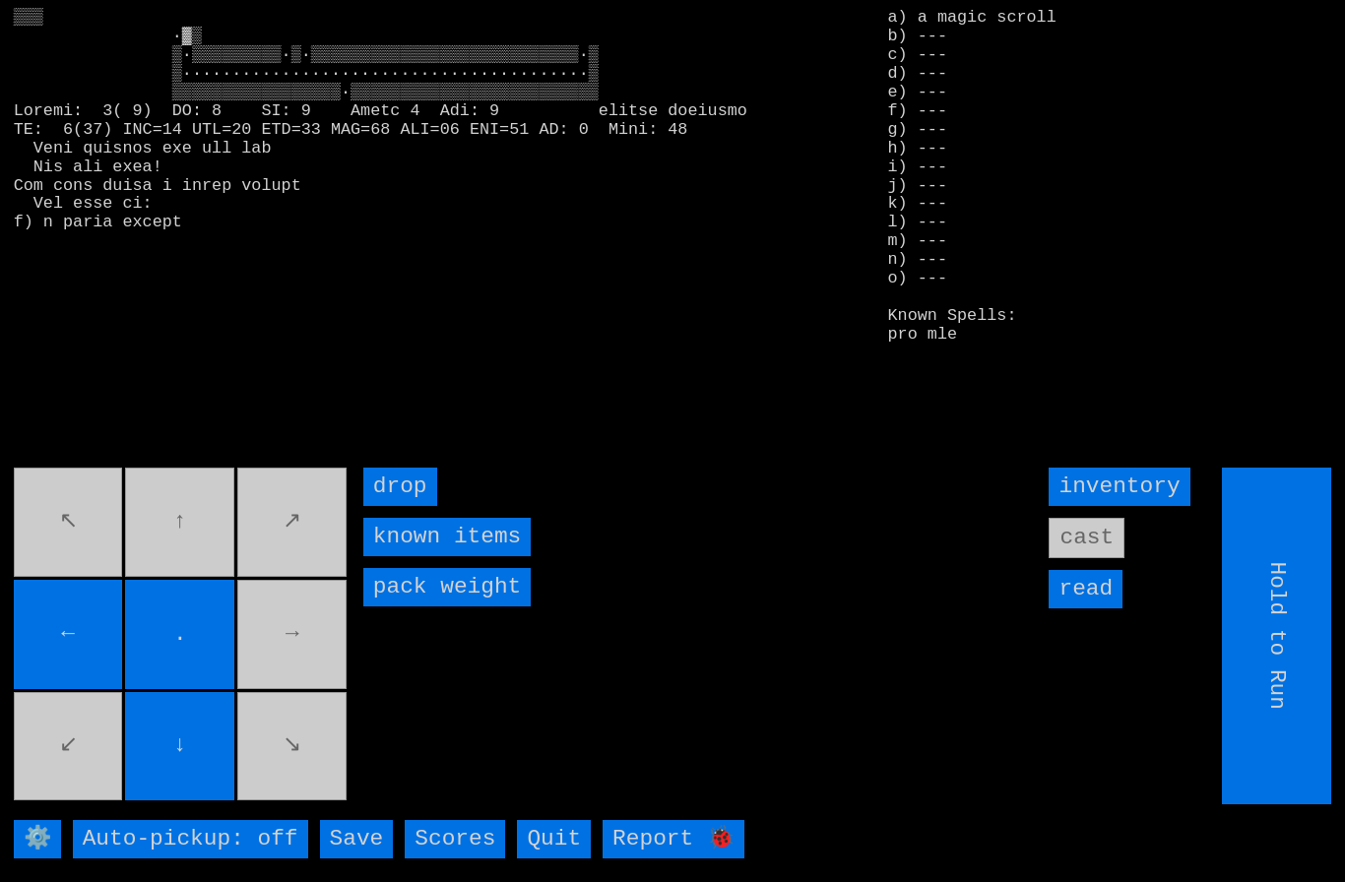
type input "Choose Direction"
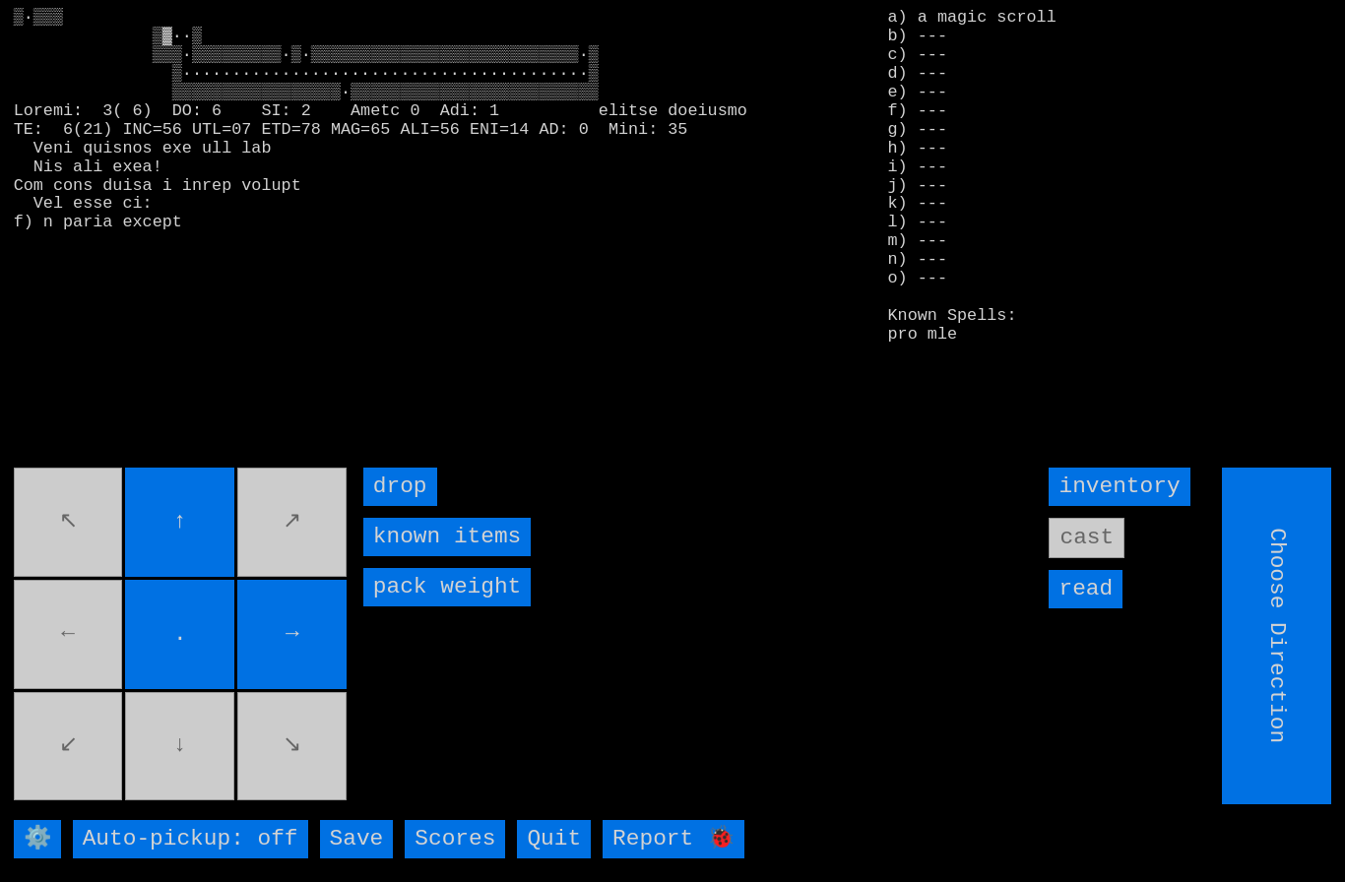
type input "Hold to Run"
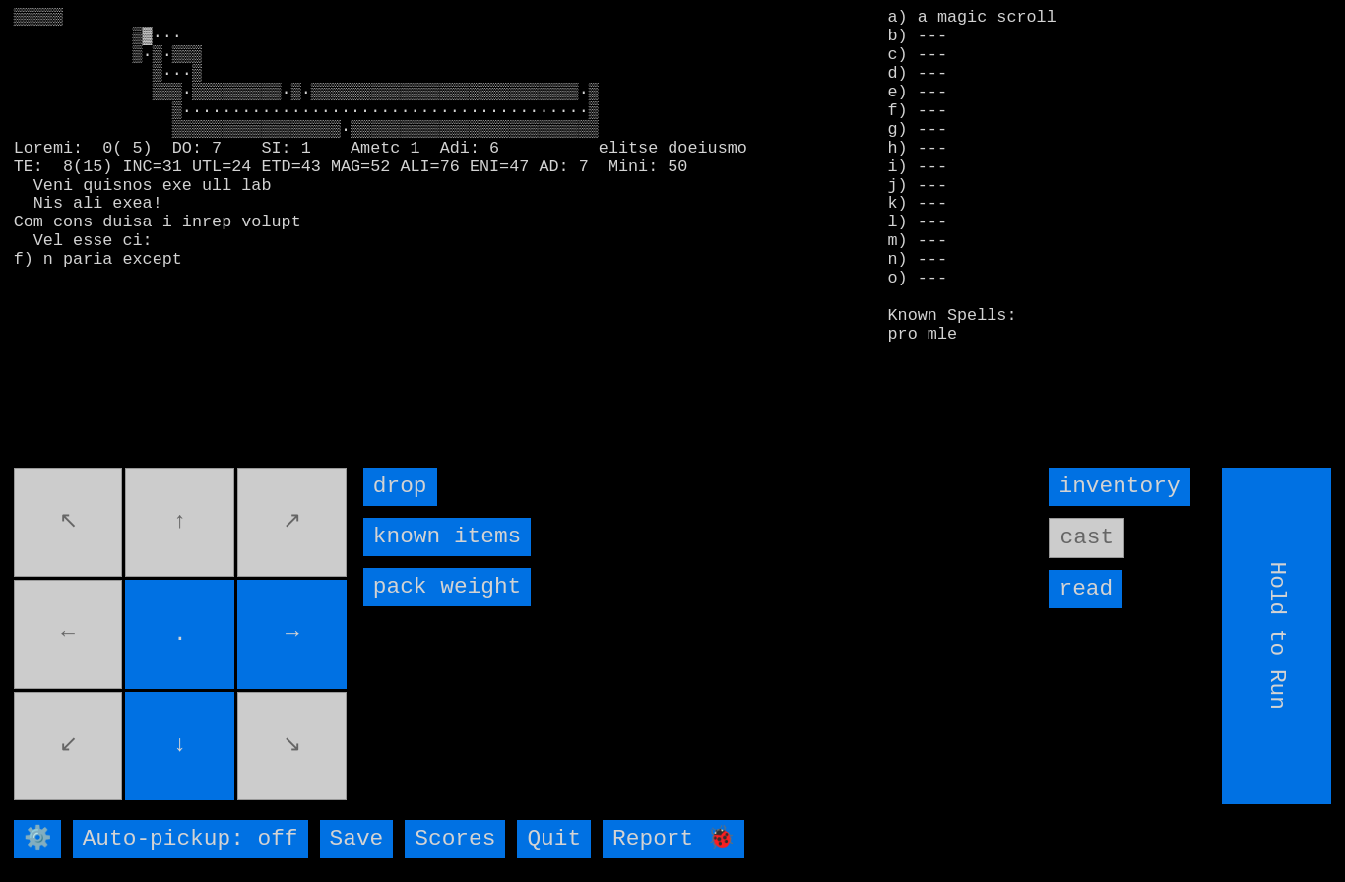
type input "Choose Direction"
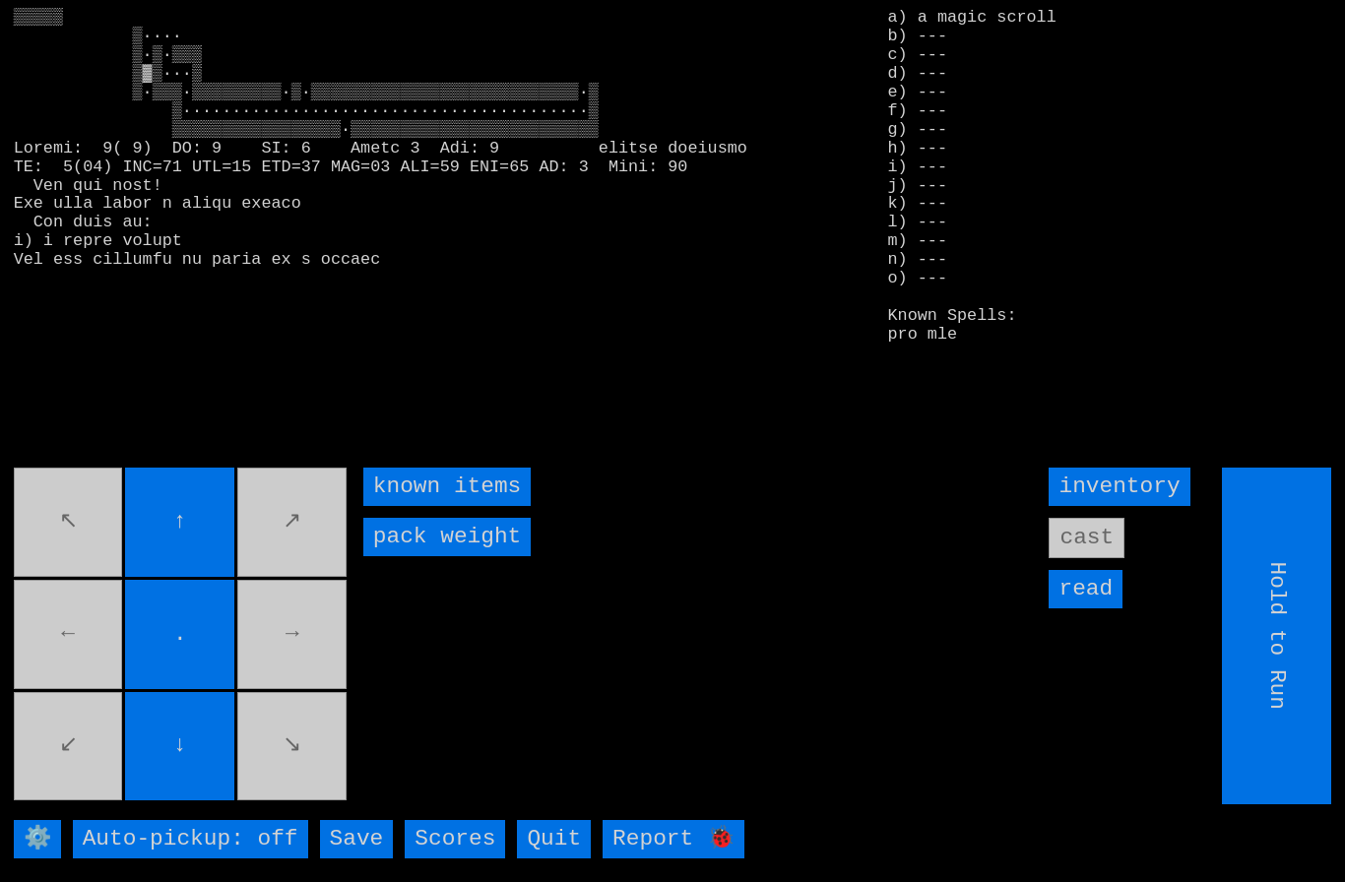
type input "Choose Direction"
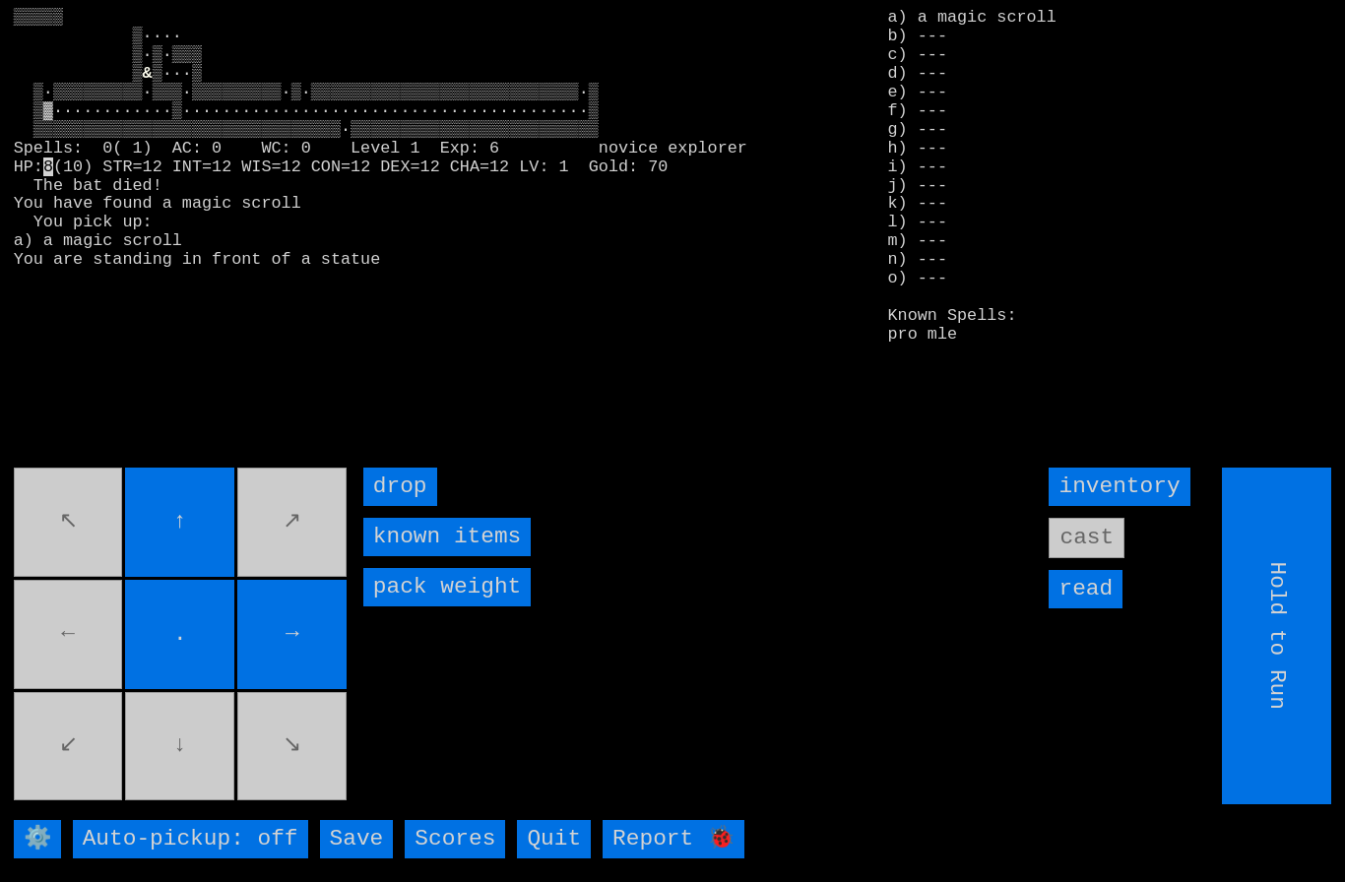
type input "Choose Direction"
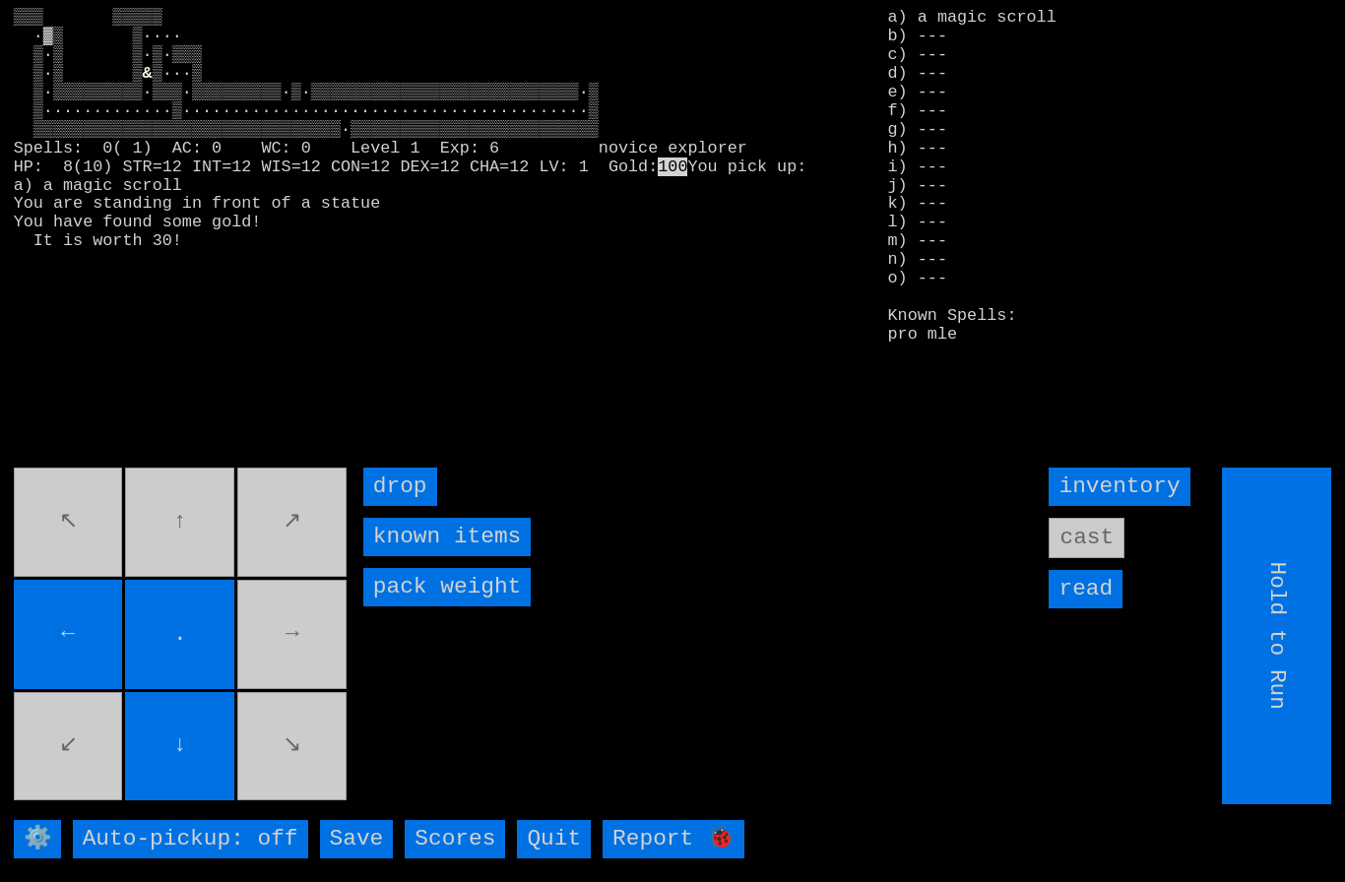
type input "Choose Direction"
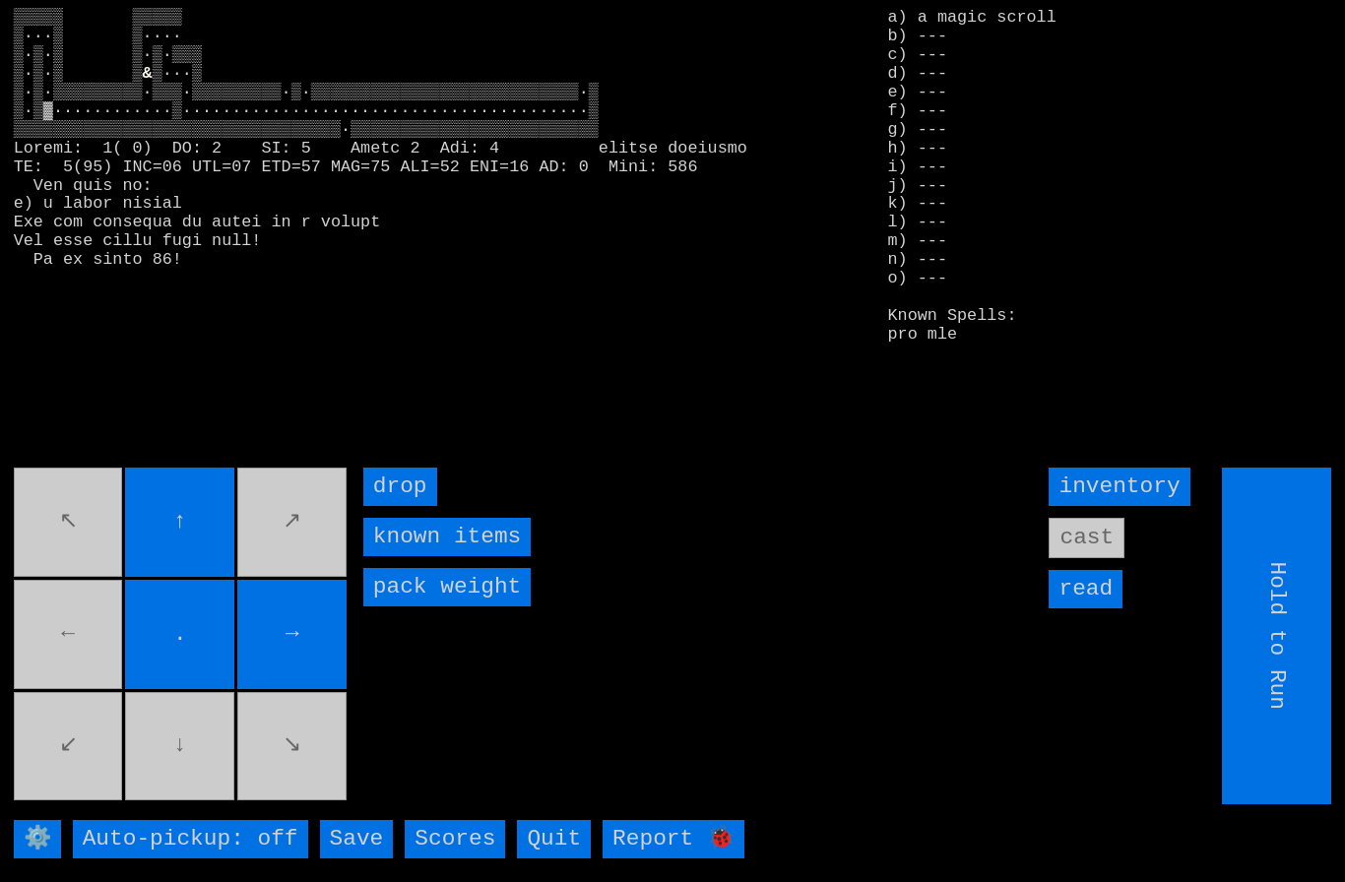
type input "Choose Direction"
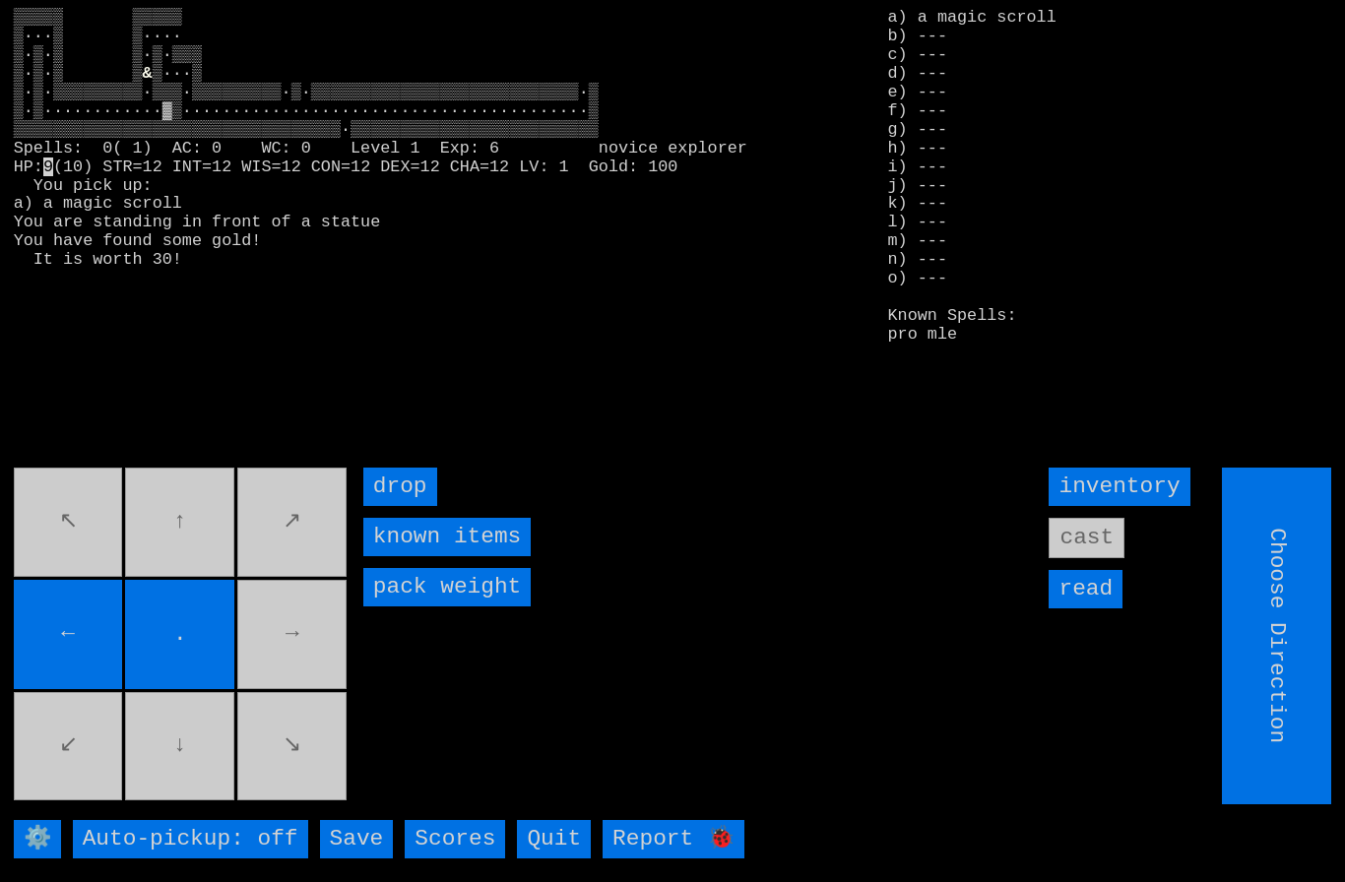
type input "Hold to Run"
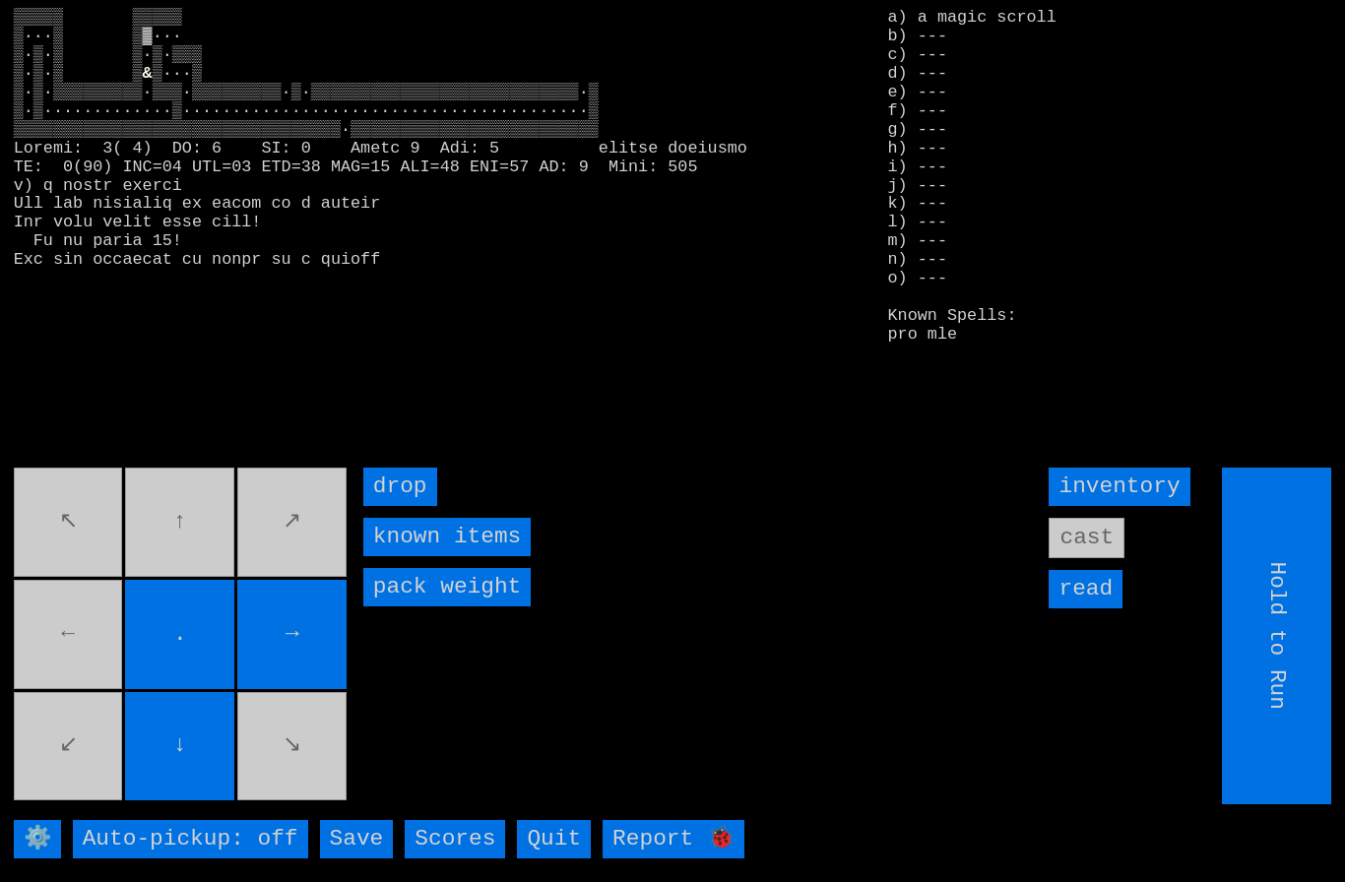
type input "Choose Direction"
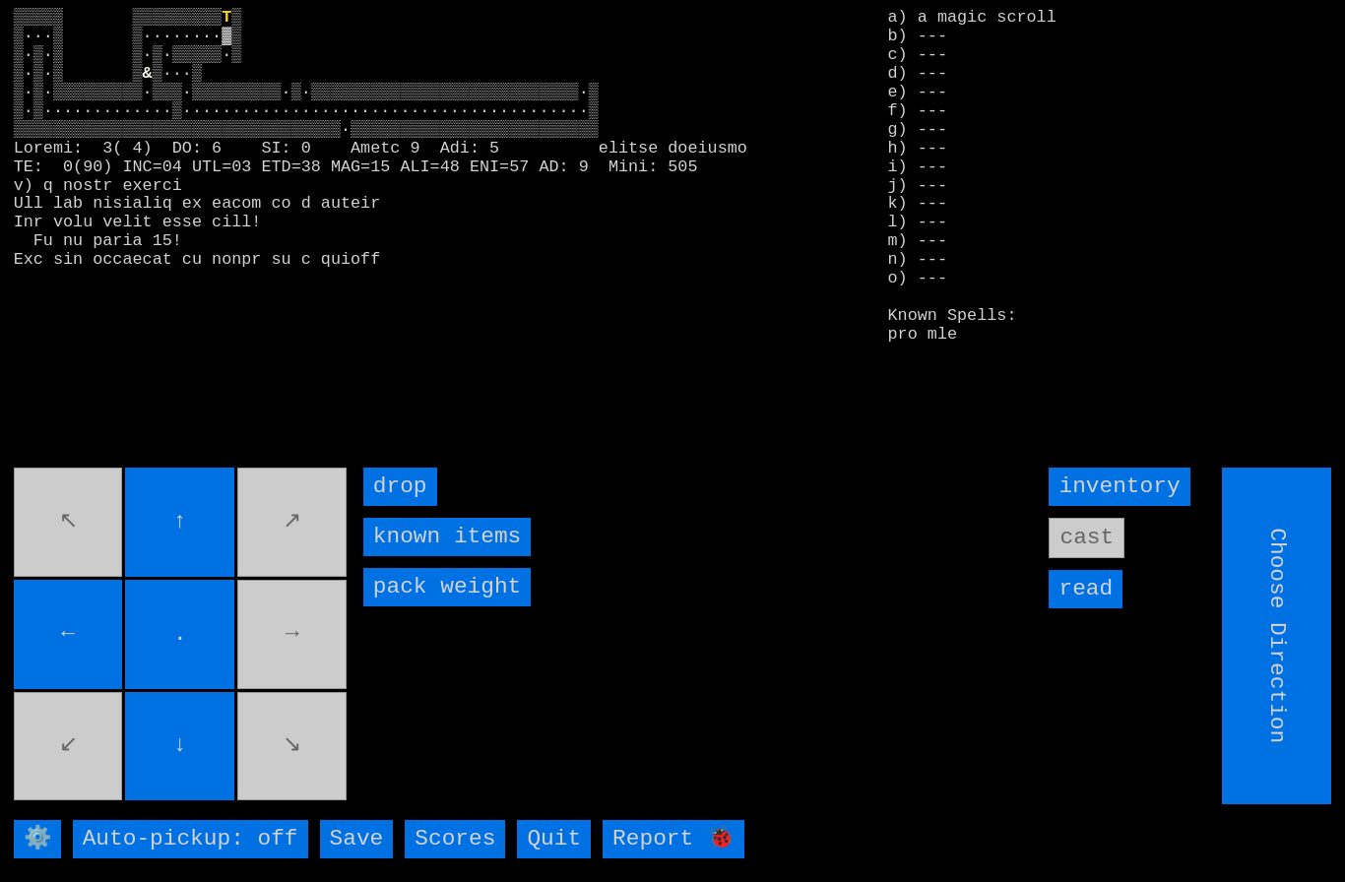
type input "Hold to Run"
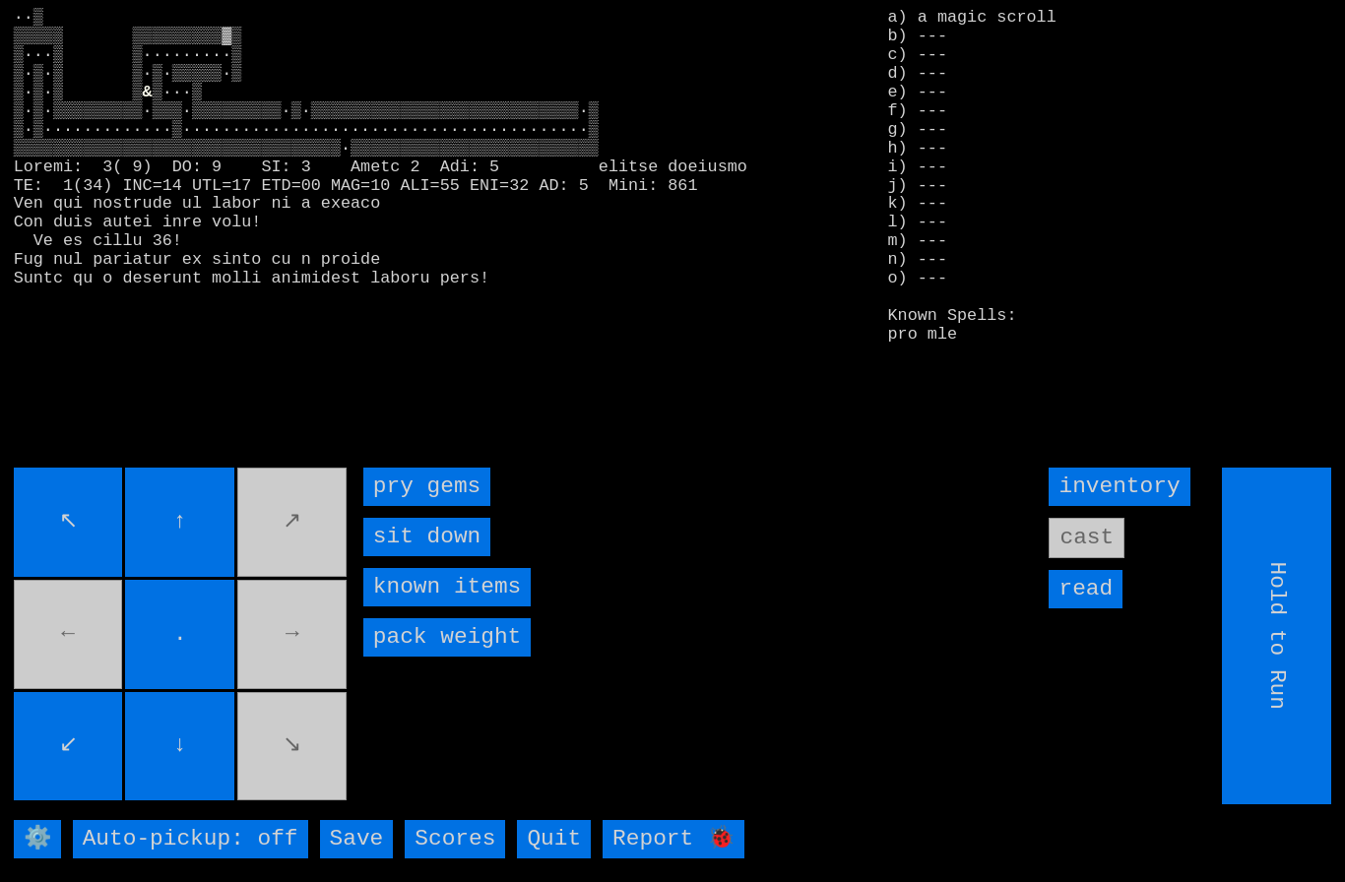
click at [414, 506] on gems "pry gems" at bounding box center [426, 487] width 127 height 38
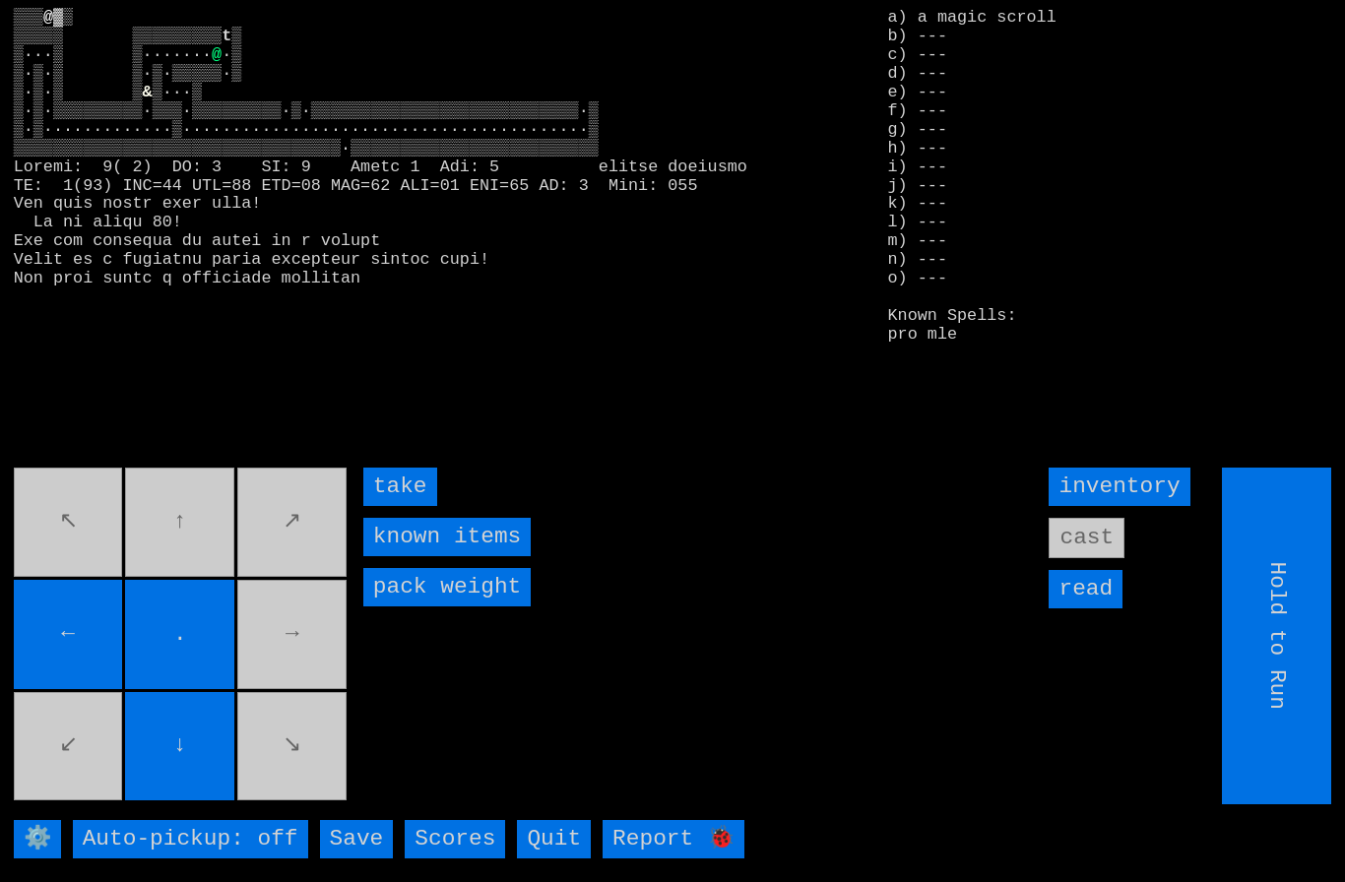
click at [417, 506] on input "take" at bounding box center [400, 487] width 74 height 38
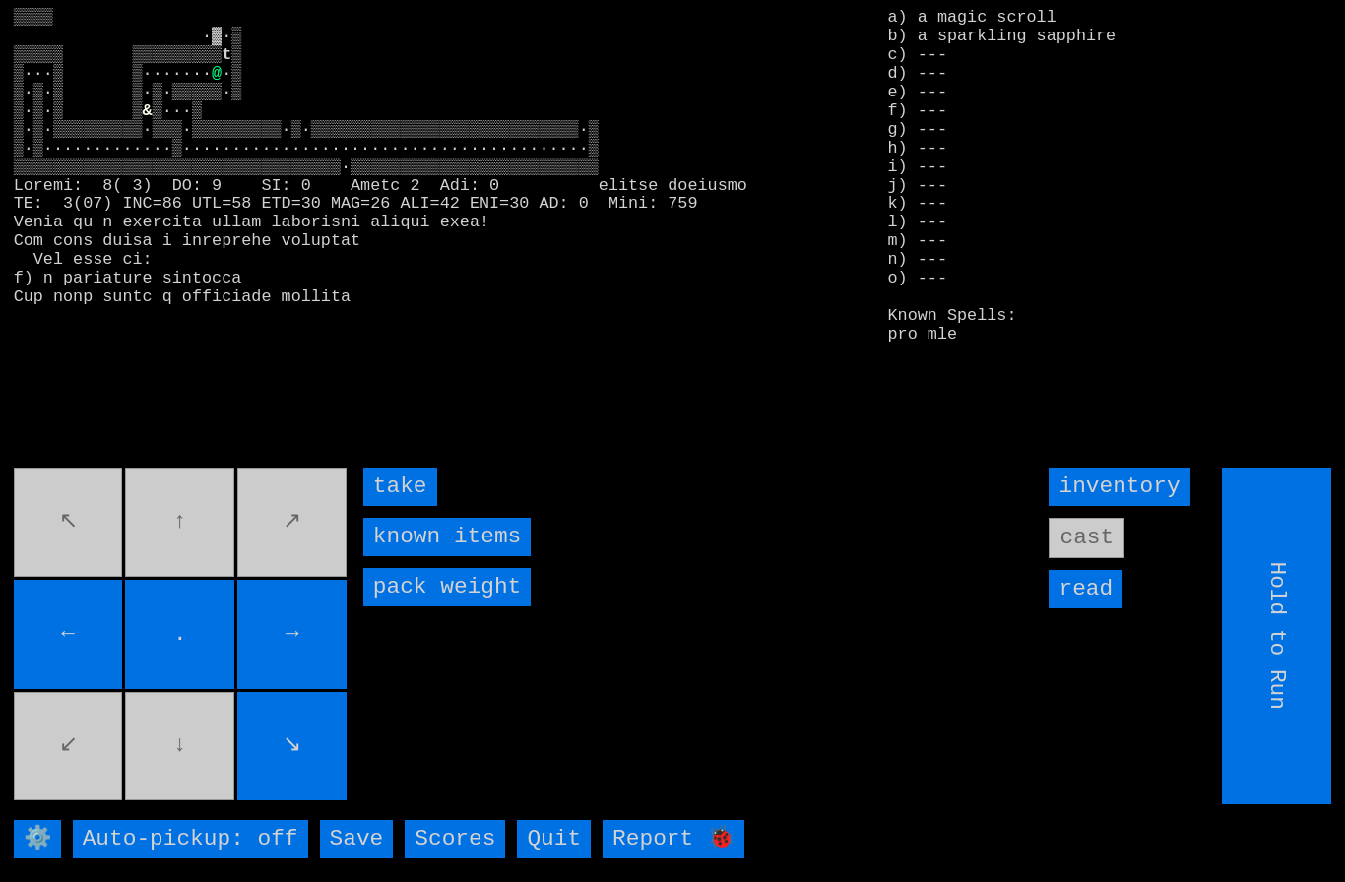
click at [406, 506] on input "take" at bounding box center [400, 487] width 74 height 38
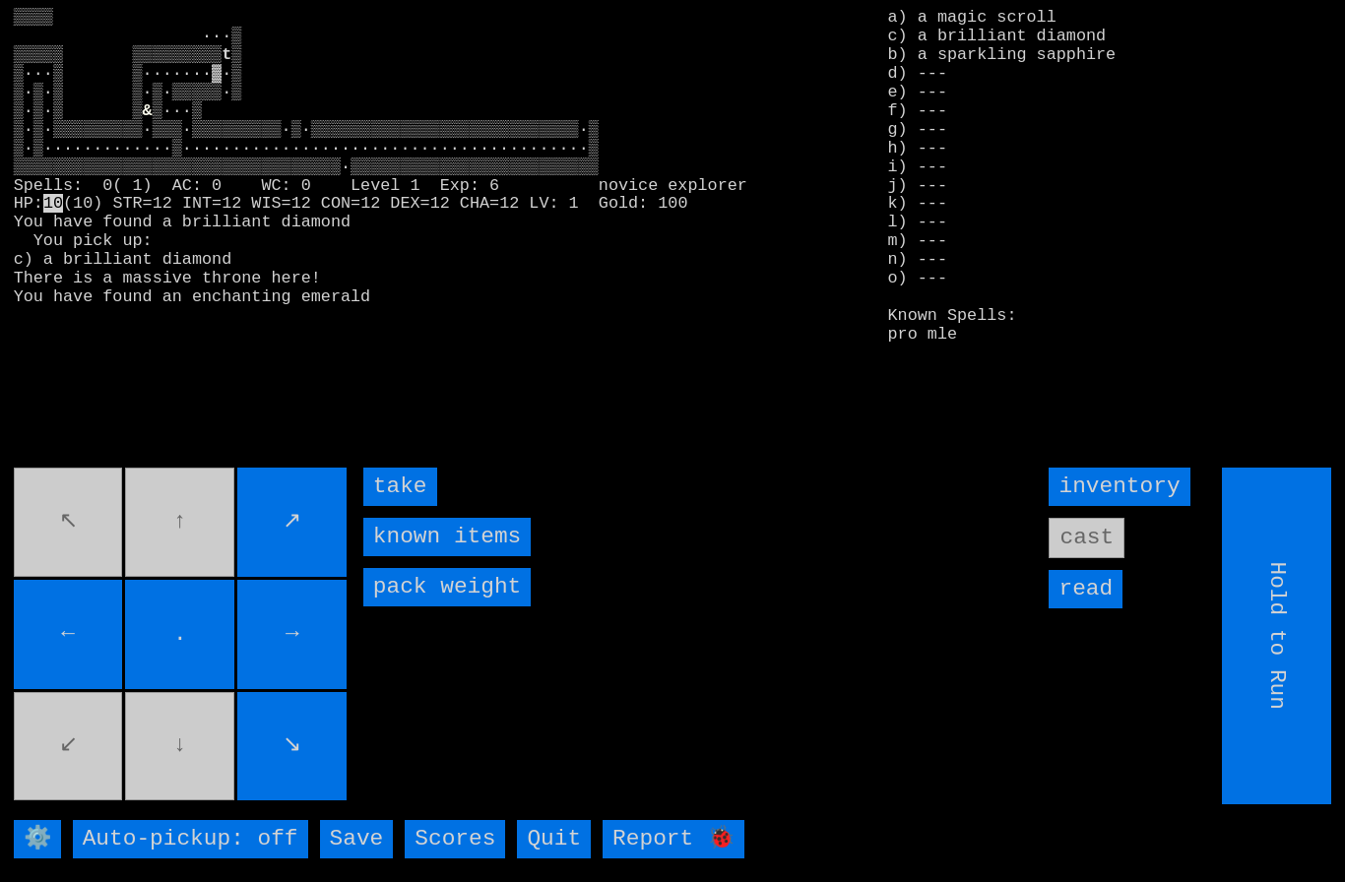
click at [416, 506] on input "take" at bounding box center [400, 487] width 74 height 38
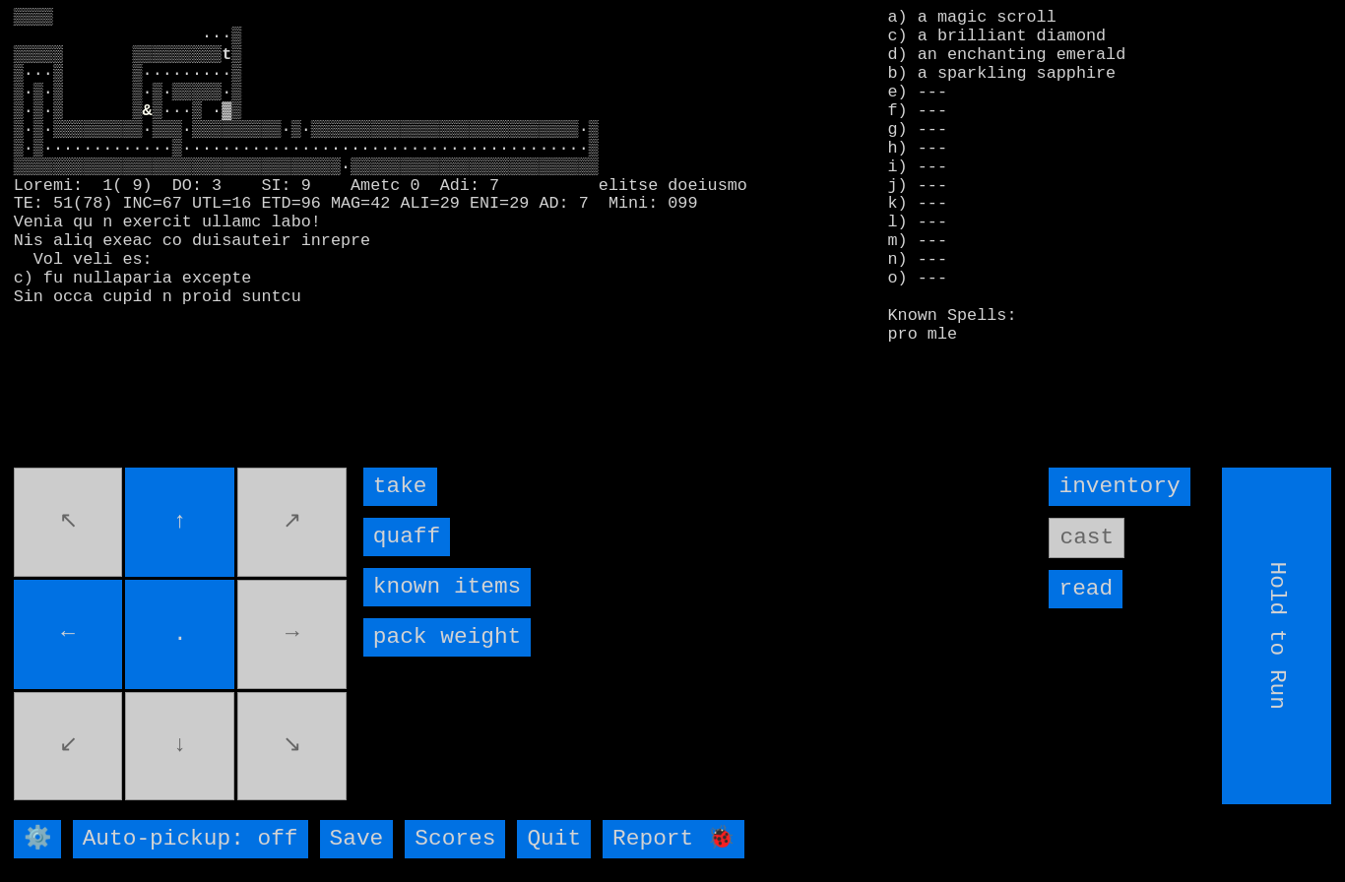
click at [414, 556] on input "quaff" at bounding box center [406, 537] width 87 height 38
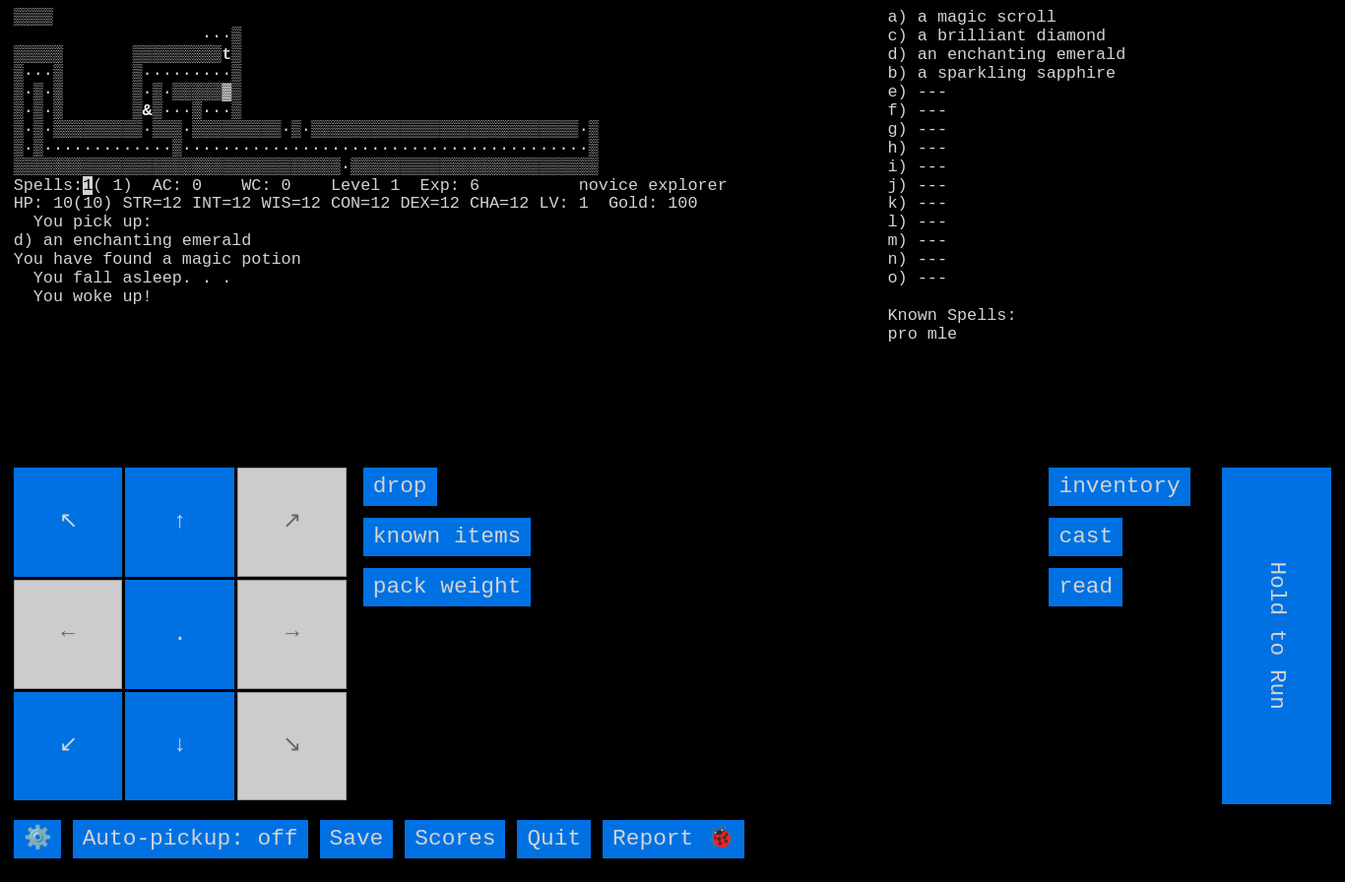
click at [15, 549] on input "↖" at bounding box center [68, 522] width 109 height 109
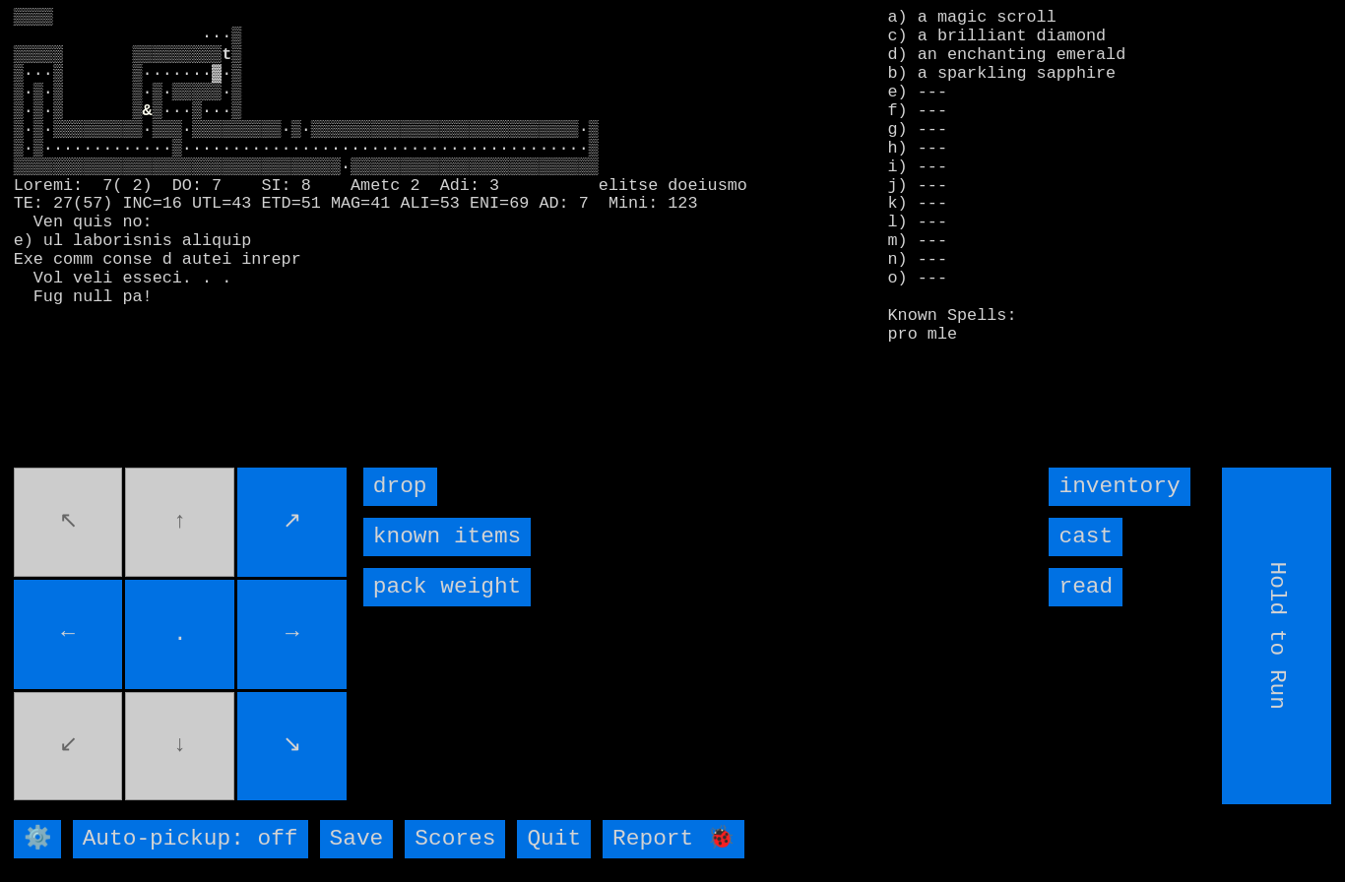
click at [65, 771] on movebuttons "↖ ↑ ↗ ← . → ↙ ↓ ↘" at bounding box center [182, 636] width 337 height 337
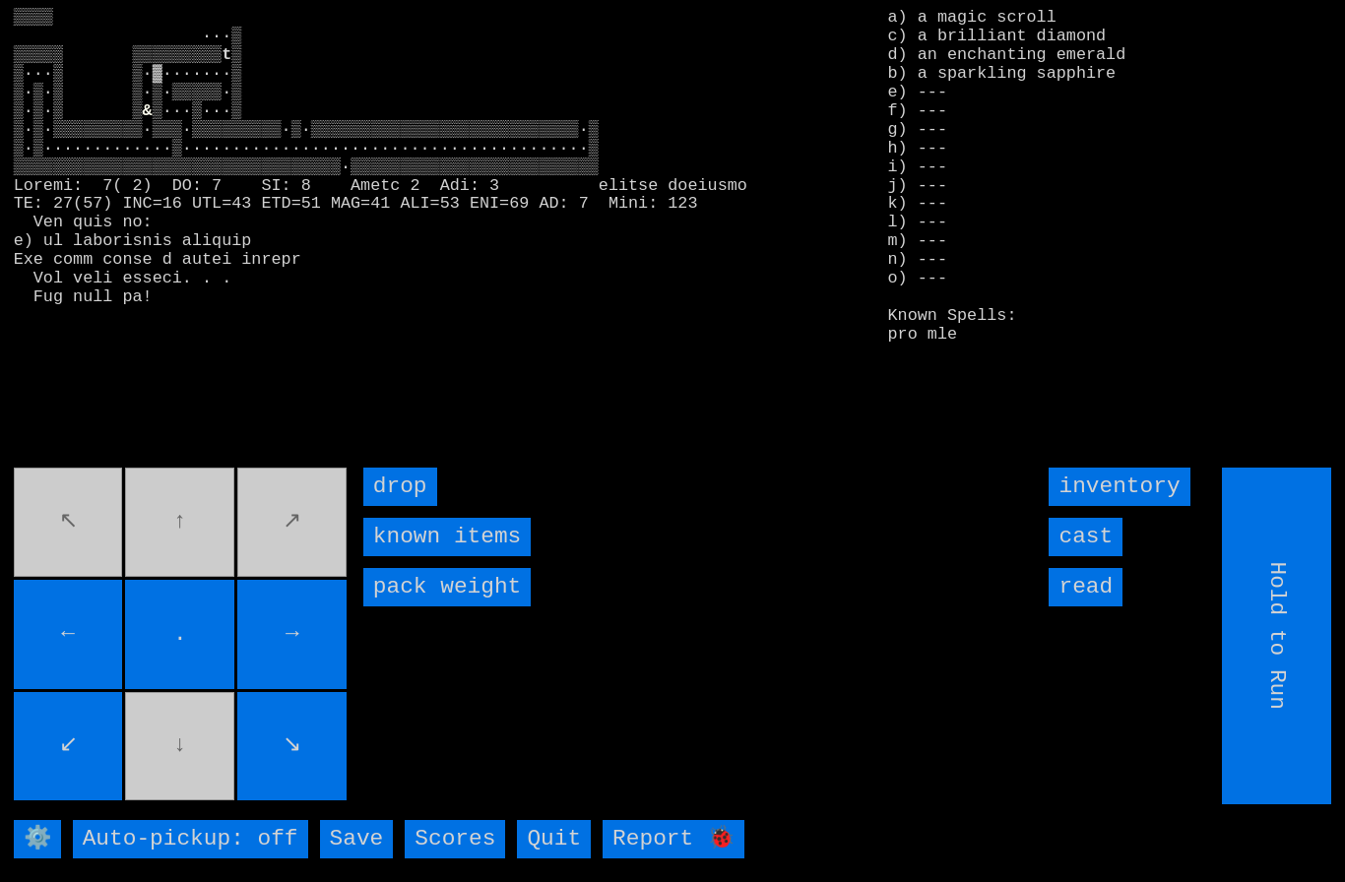
type input "Choose Direction"
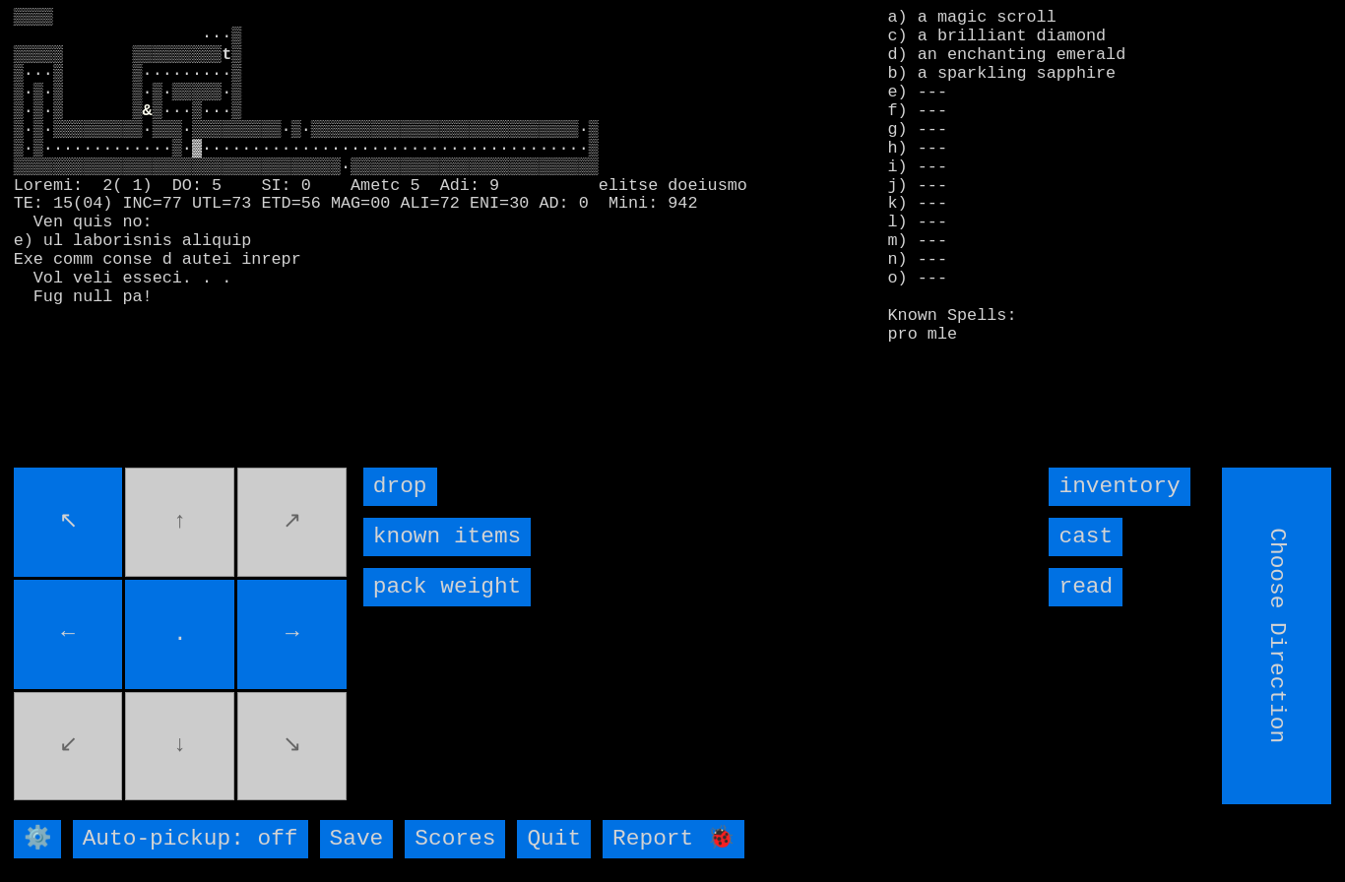
type input "Hold to Run"
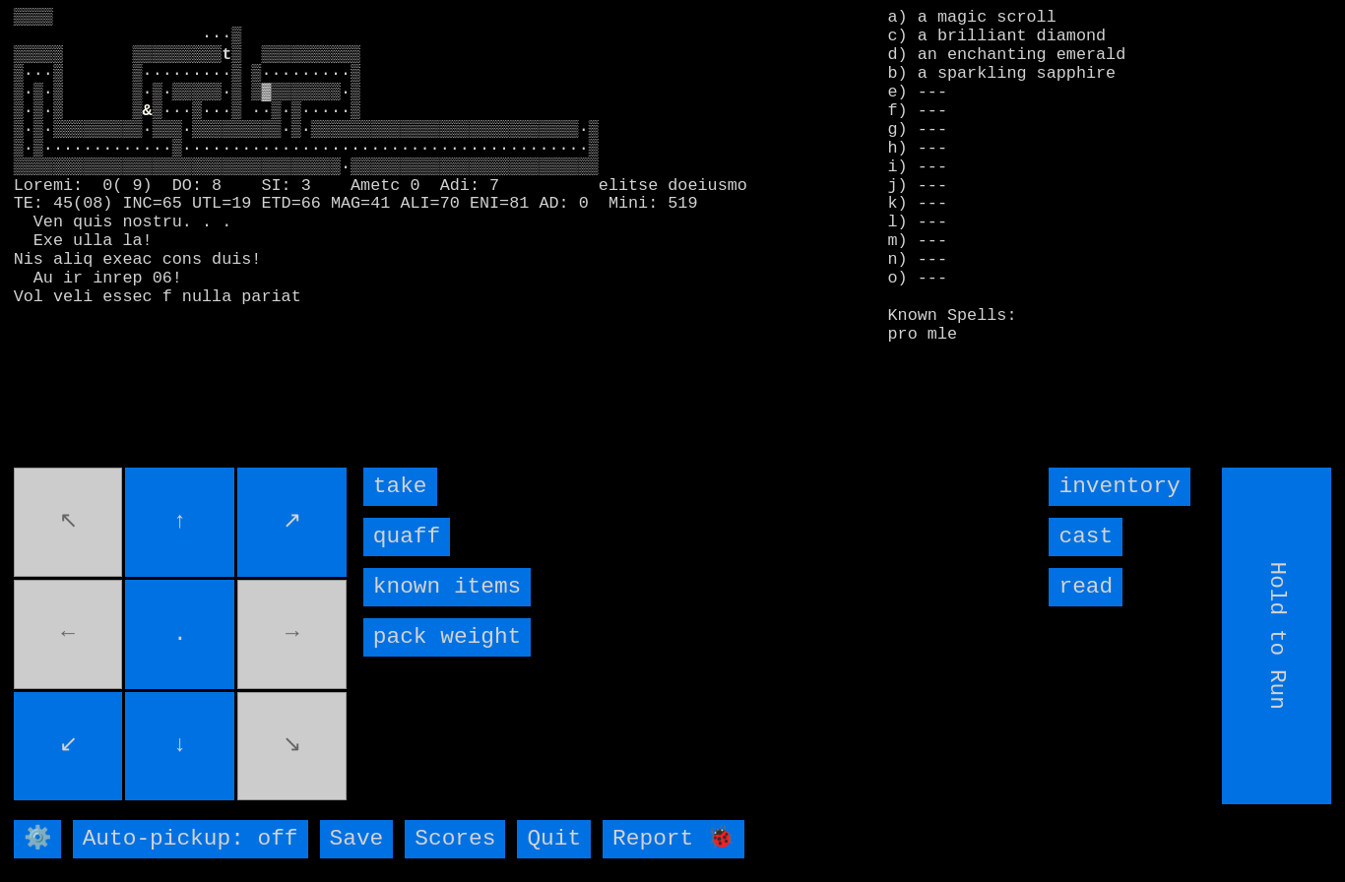
click at [405, 556] on input "quaff" at bounding box center [406, 537] width 87 height 38
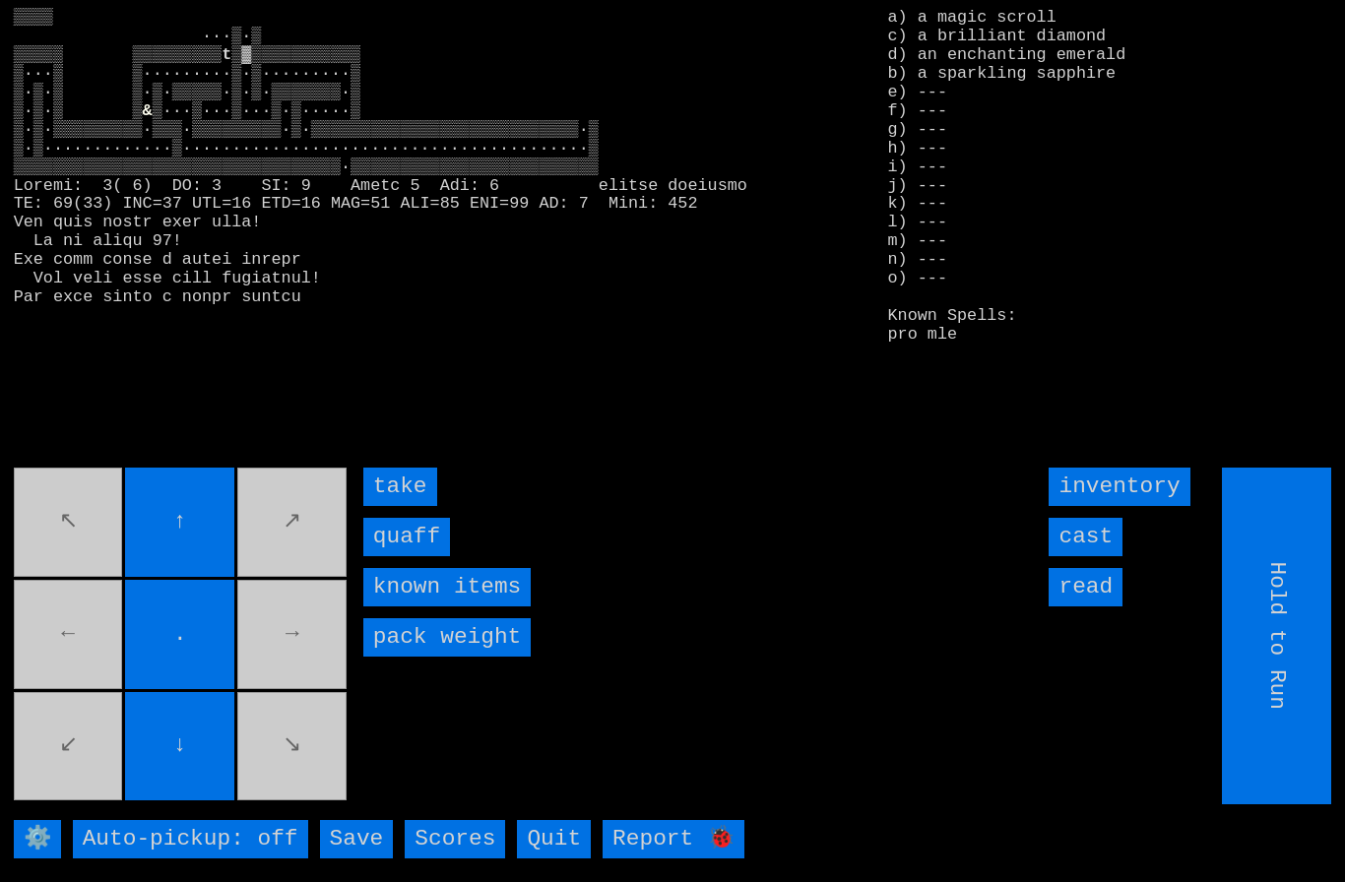
click at [407, 556] on input "quaff" at bounding box center [406, 537] width 87 height 38
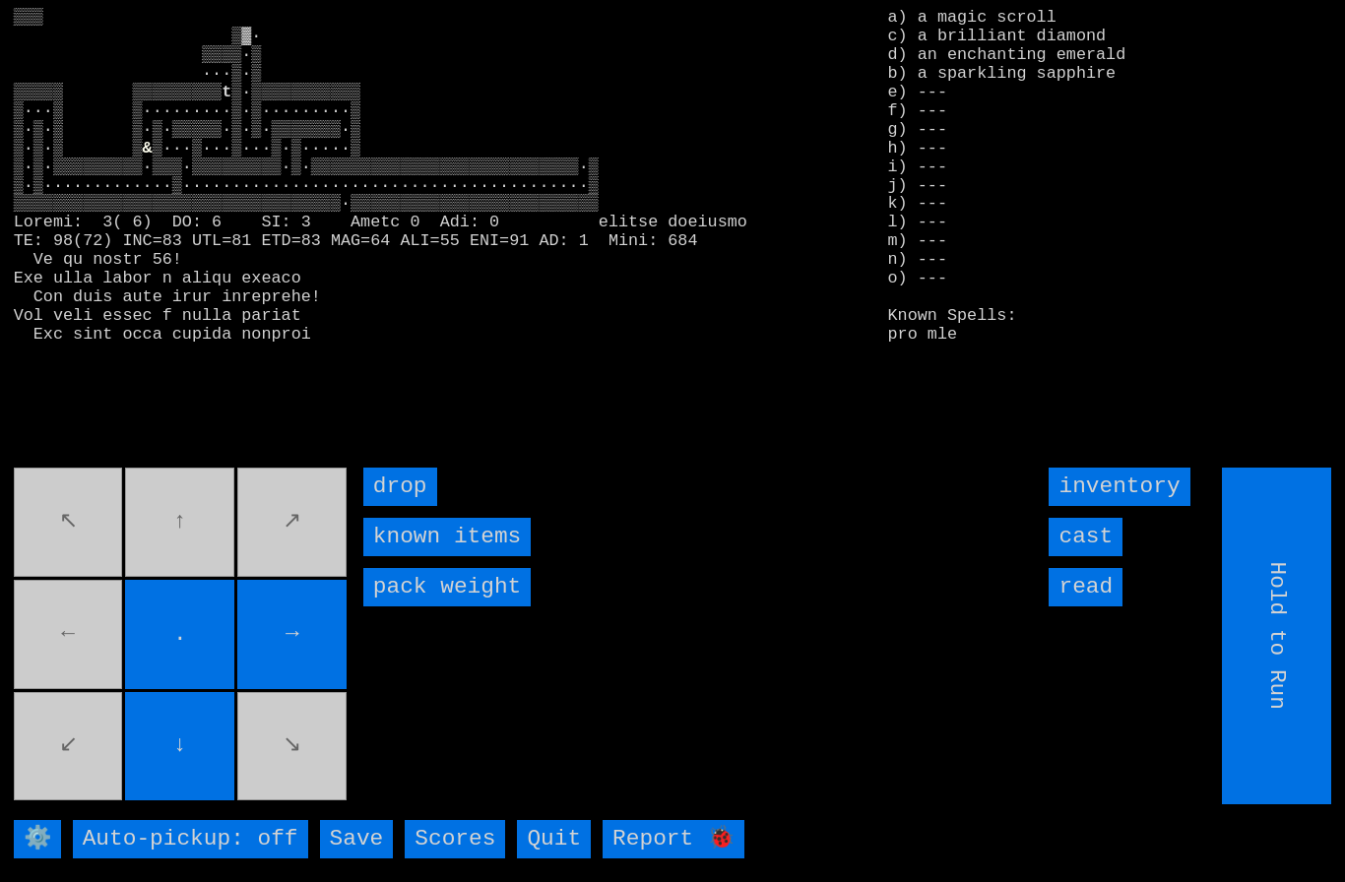
type input "Choose Direction"
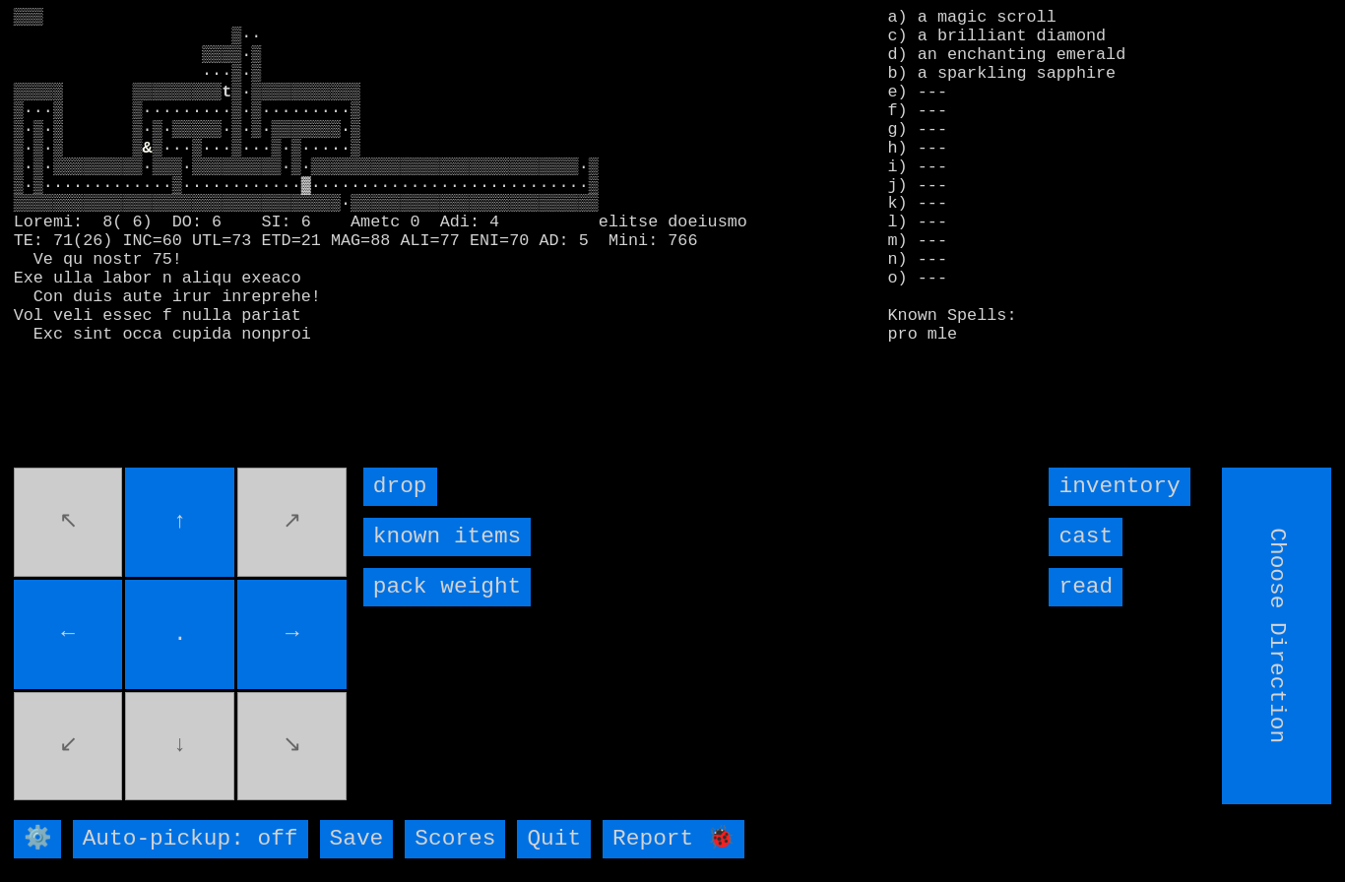
type input "Hold to Run"
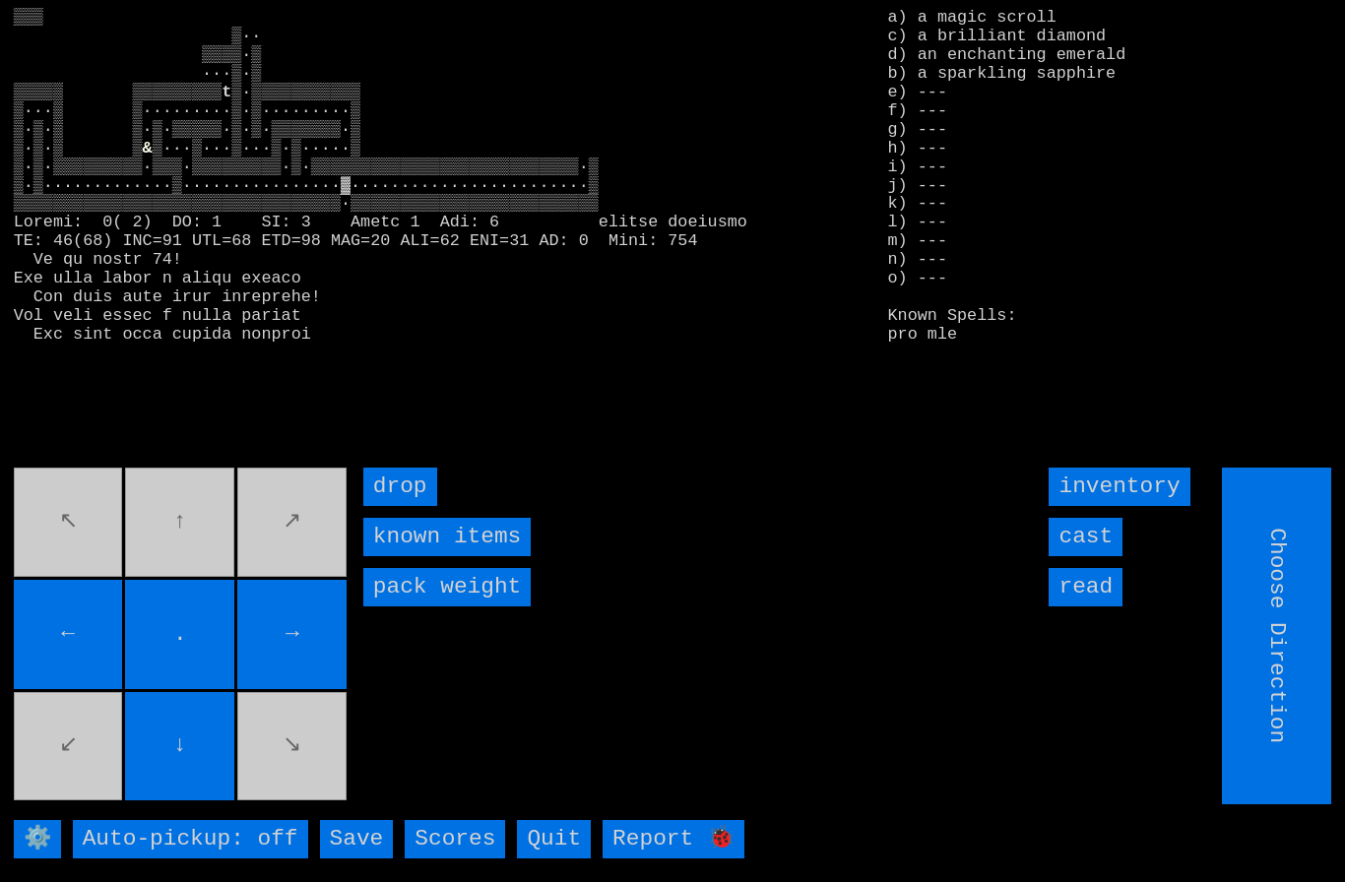
type input "Hold to Run"
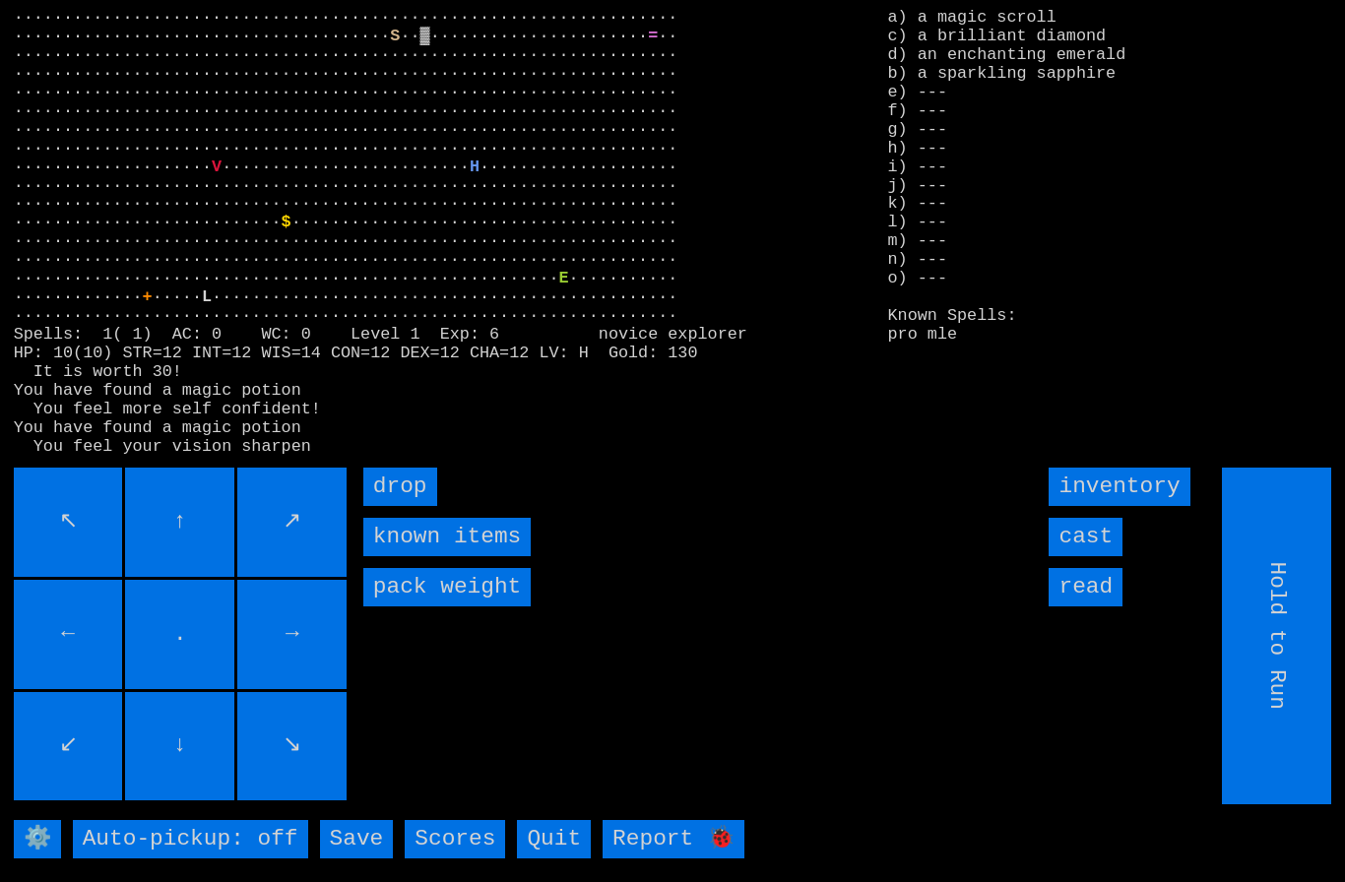
type input "Choose Direction"
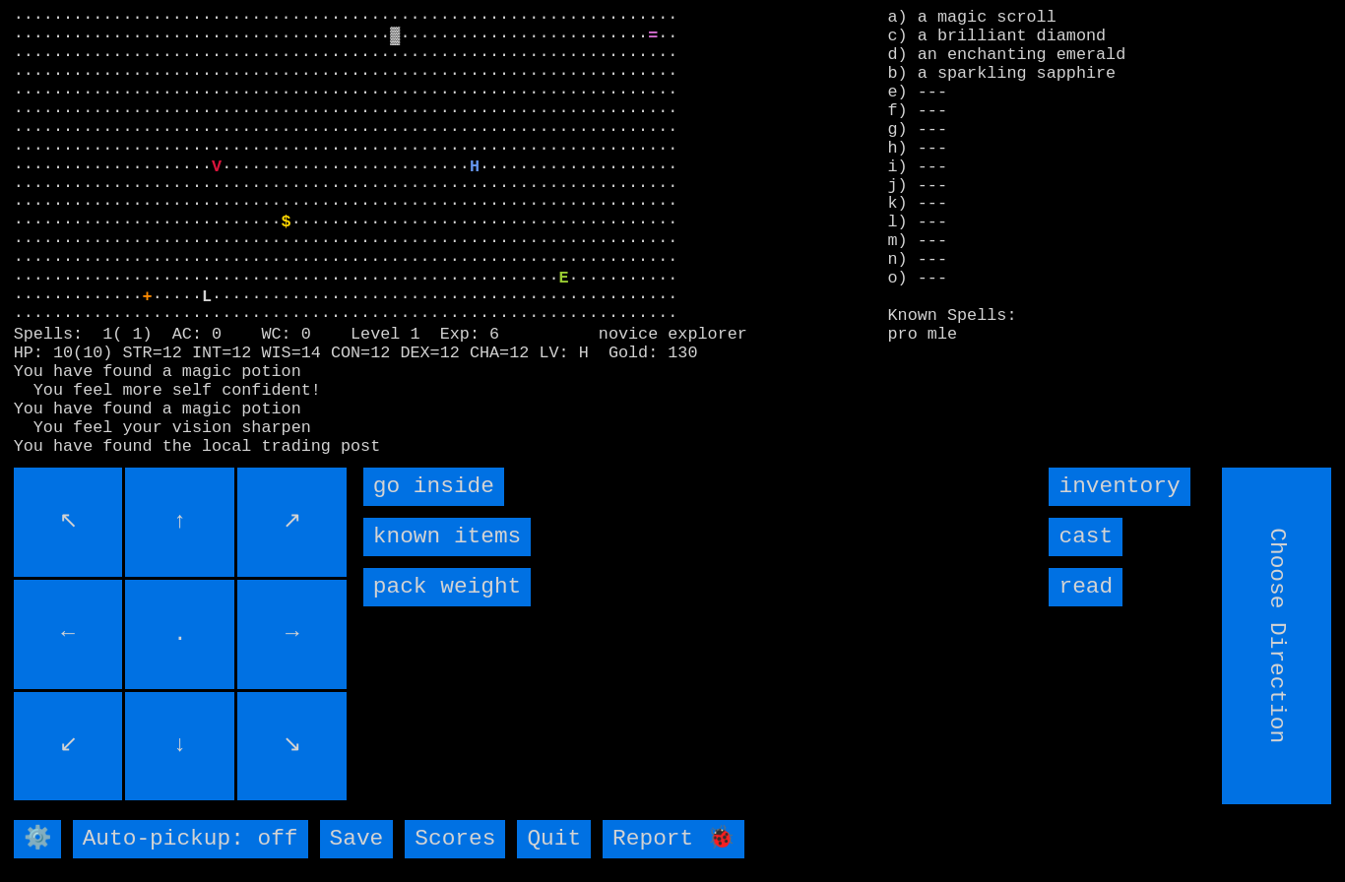
type input "Hold to Run"
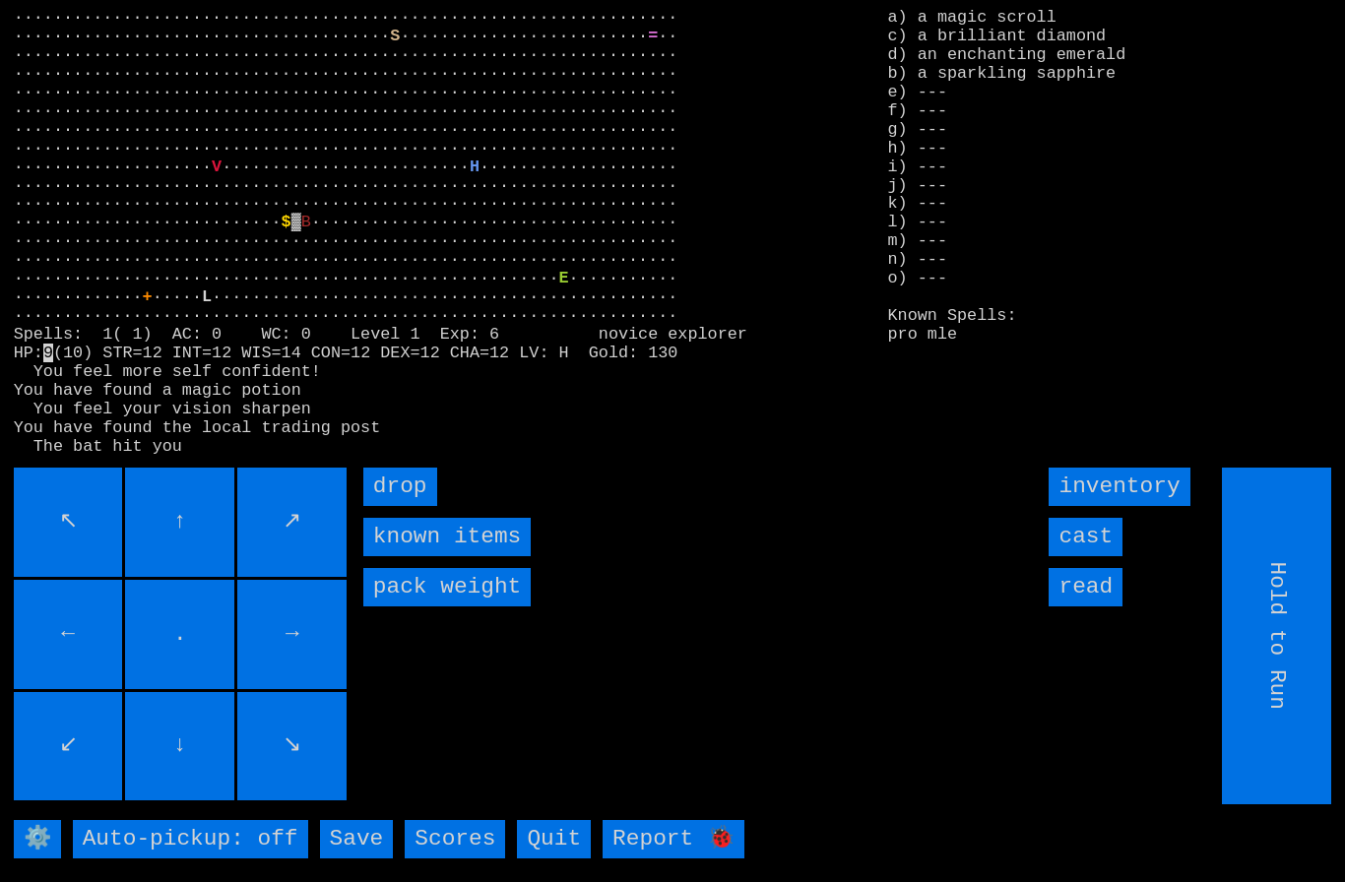
click at [1095, 556] on input "cast" at bounding box center [1085, 537] width 74 height 38
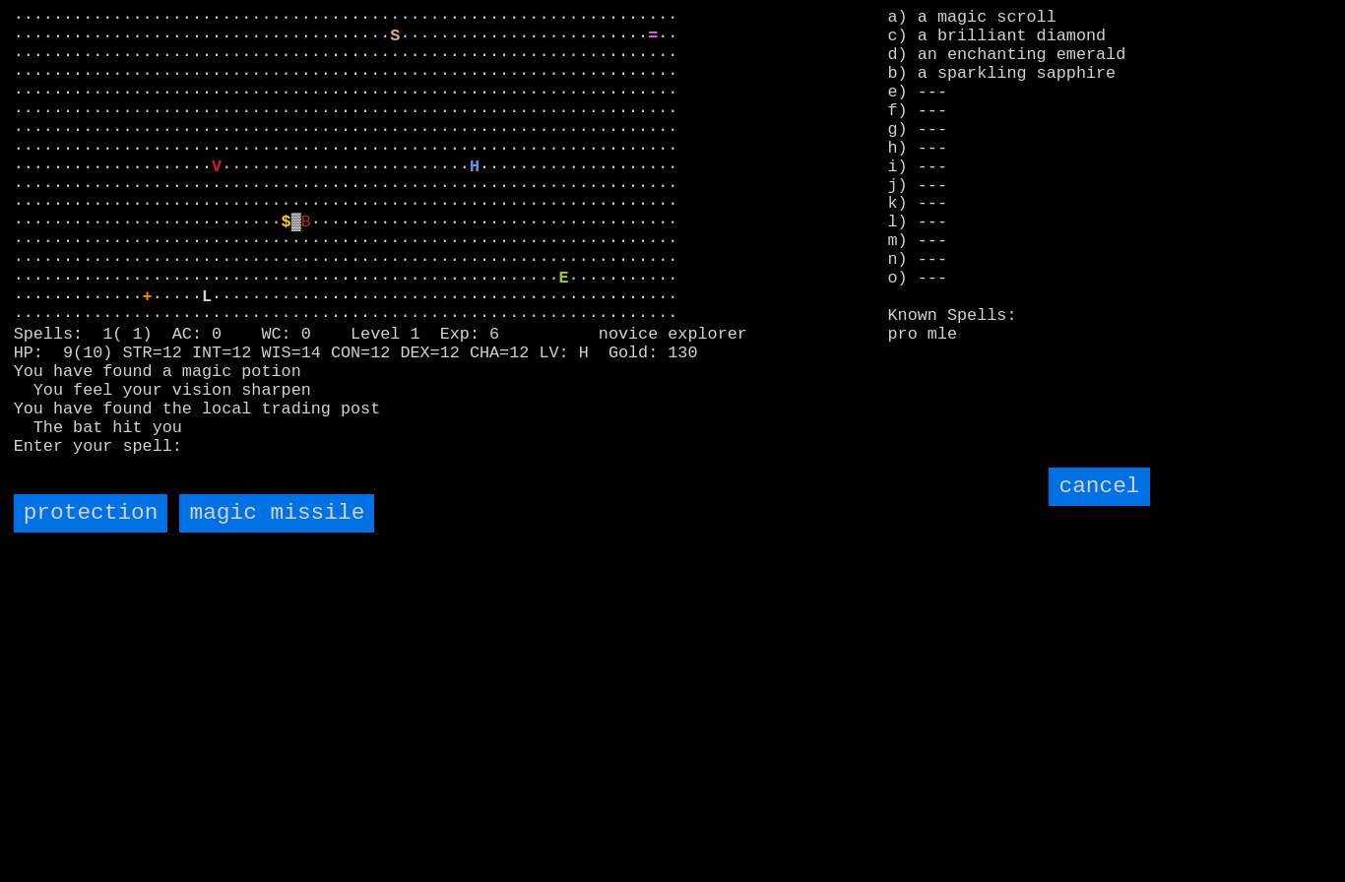
click at [273, 533] on missile "magic missile" at bounding box center [276, 513] width 195 height 38
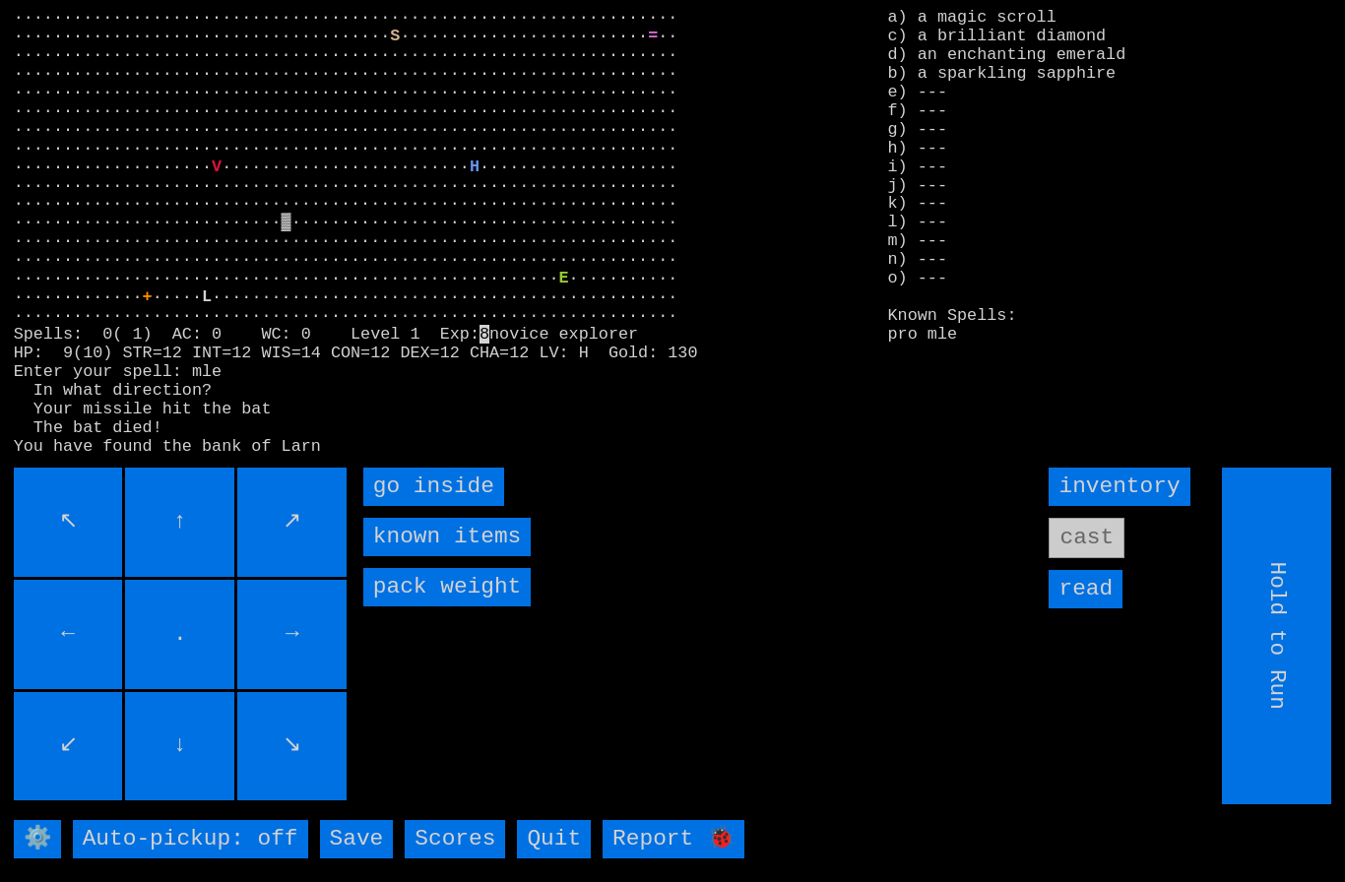
click at [436, 506] on inside "go inside" at bounding box center [433, 487] width 141 height 38
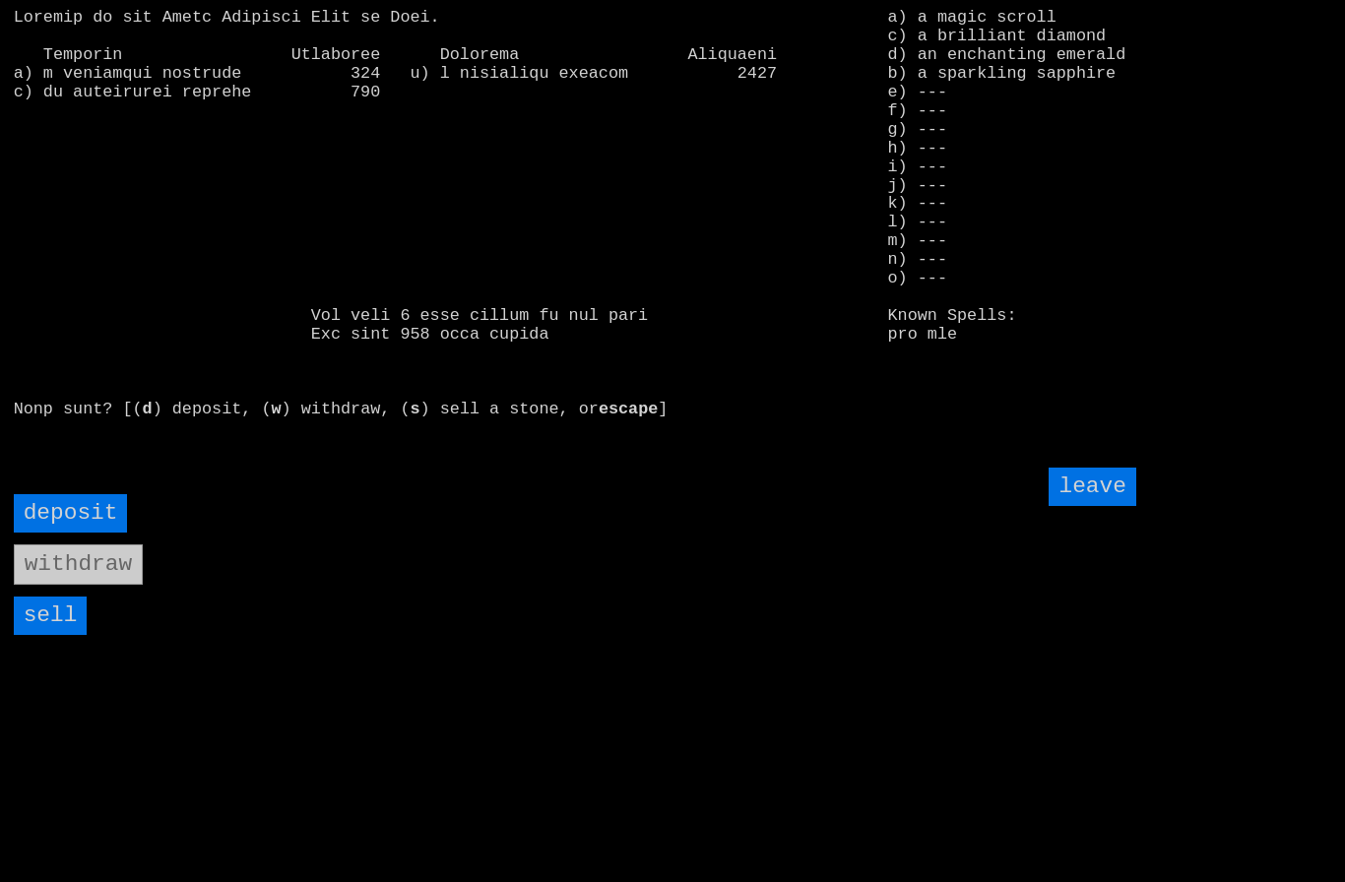
click at [45, 635] on input "sell" at bounding box center [51, 616] width 74 height 38
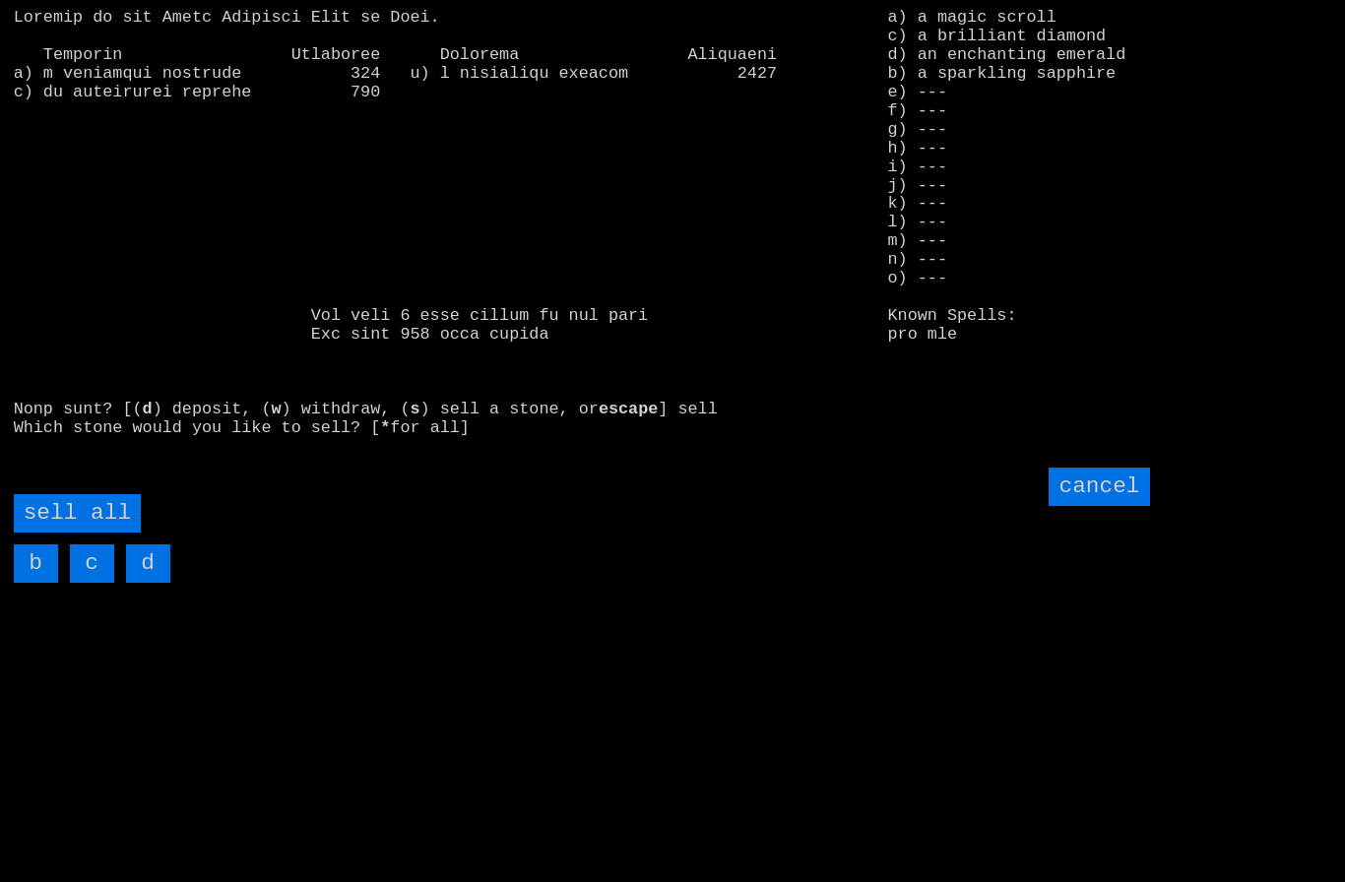
click at [79, 533] on all "sell all" at bounding box center [77, 513] width 127 height 38
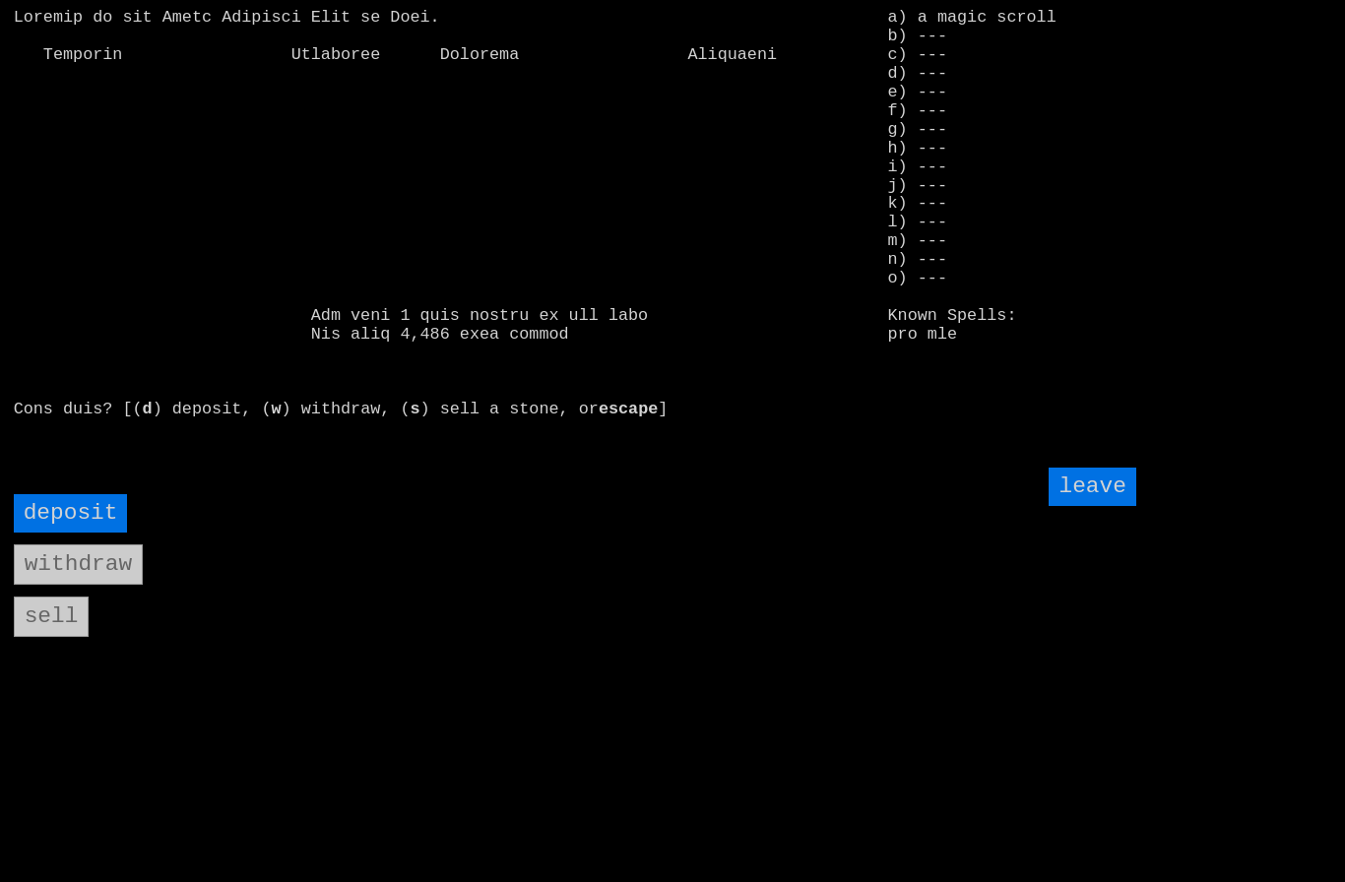
click at [1109, 506] on input "leave" at bounding box center [1091, 487] width 87 height 38
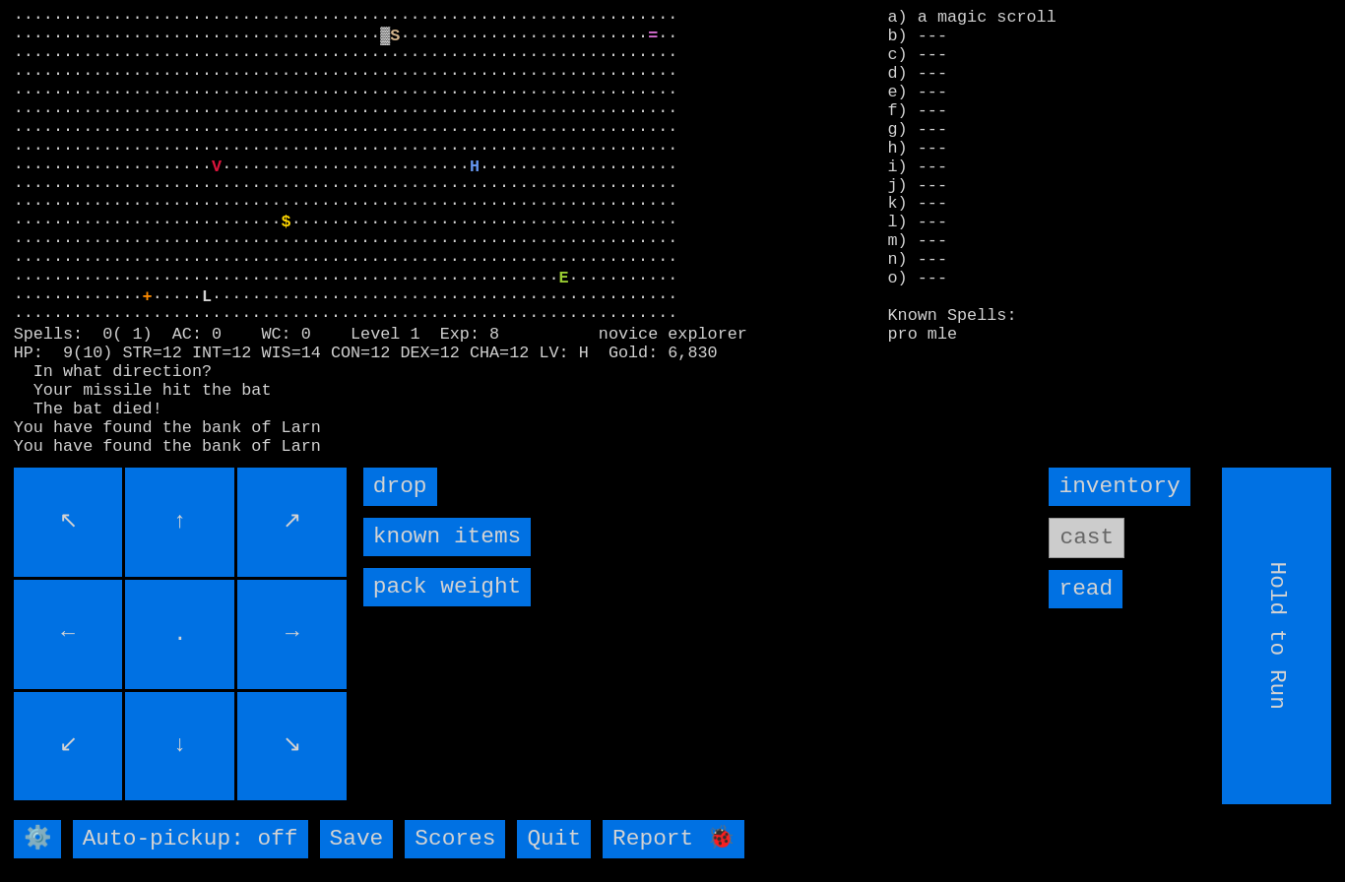
type input "Choose Direction"
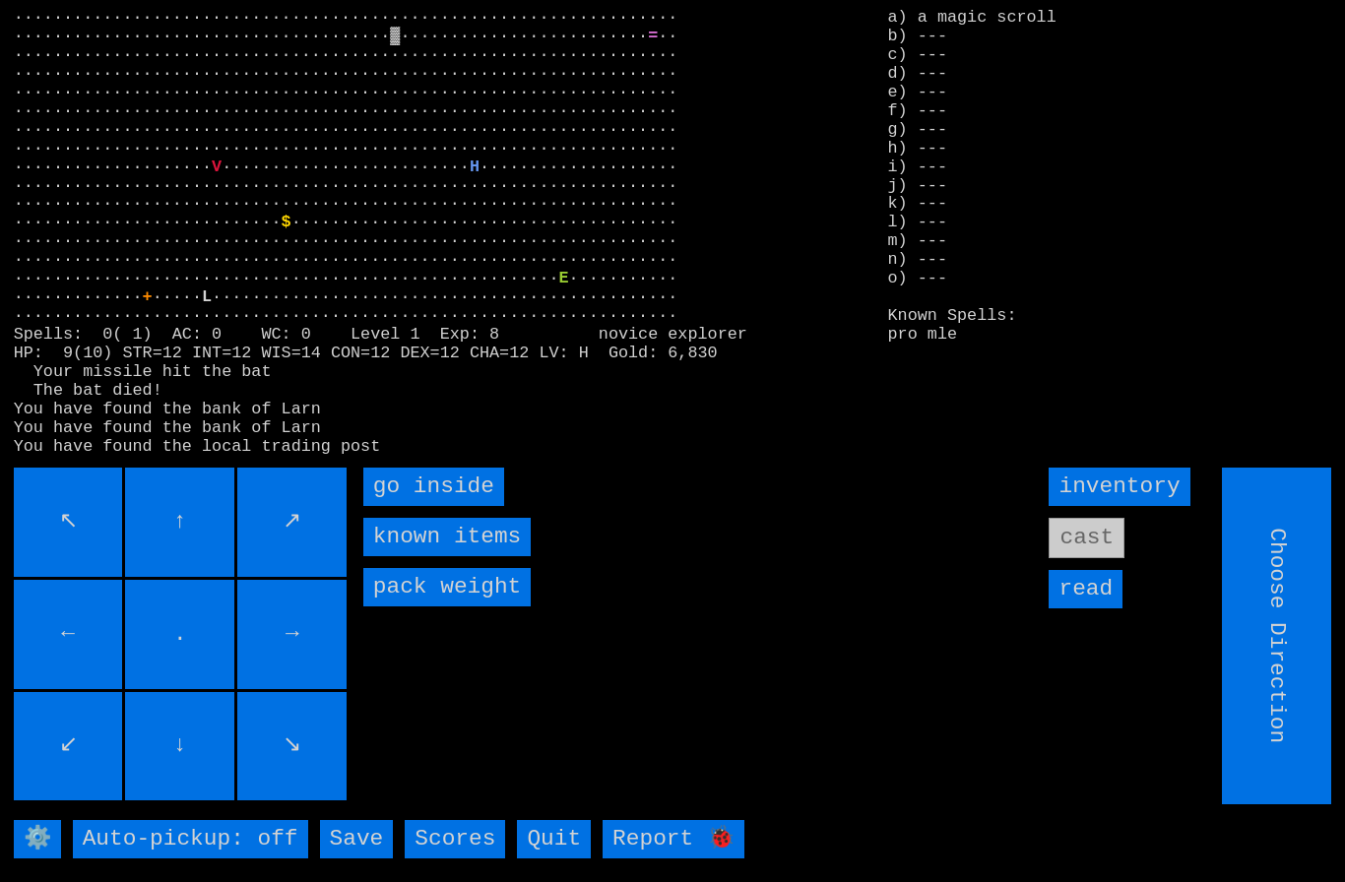
type input "Hold to Run"
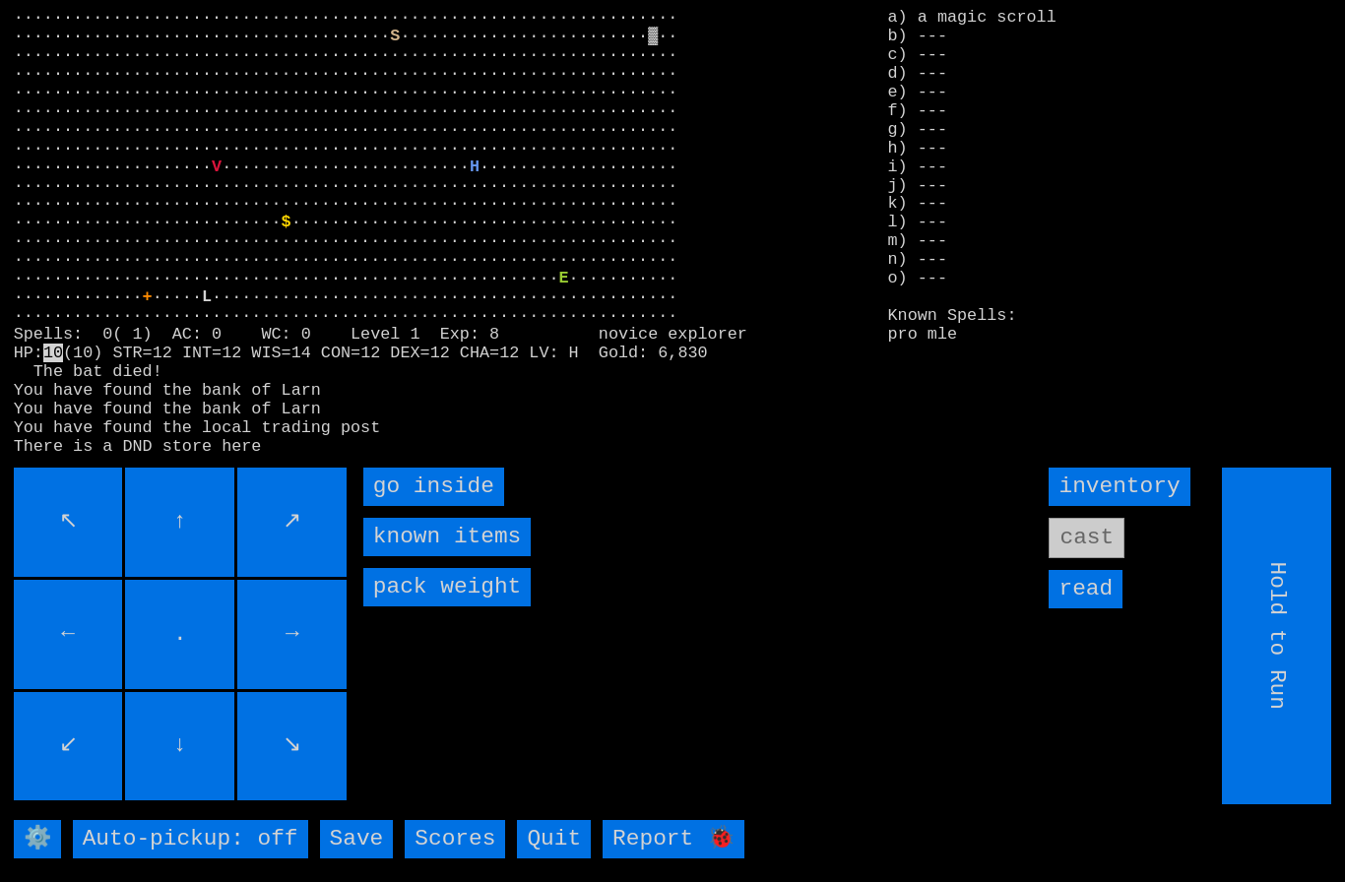
click at [422, 506] on inside "go inside" at bounding box center [433, 487] width 141 height 38
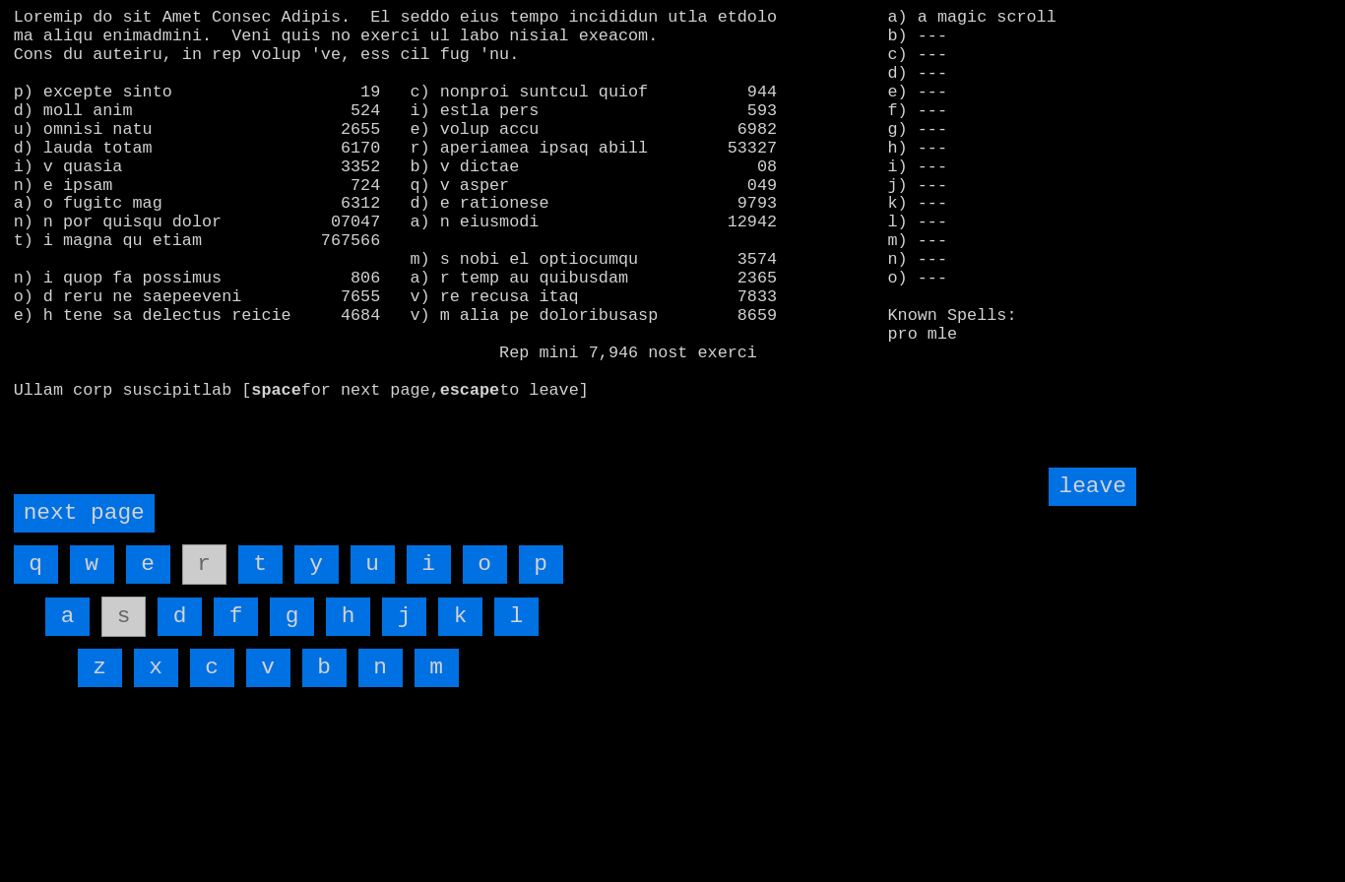
click at [70, 533] on page "next page" at bounding box center [84, 513] width 141 height 38
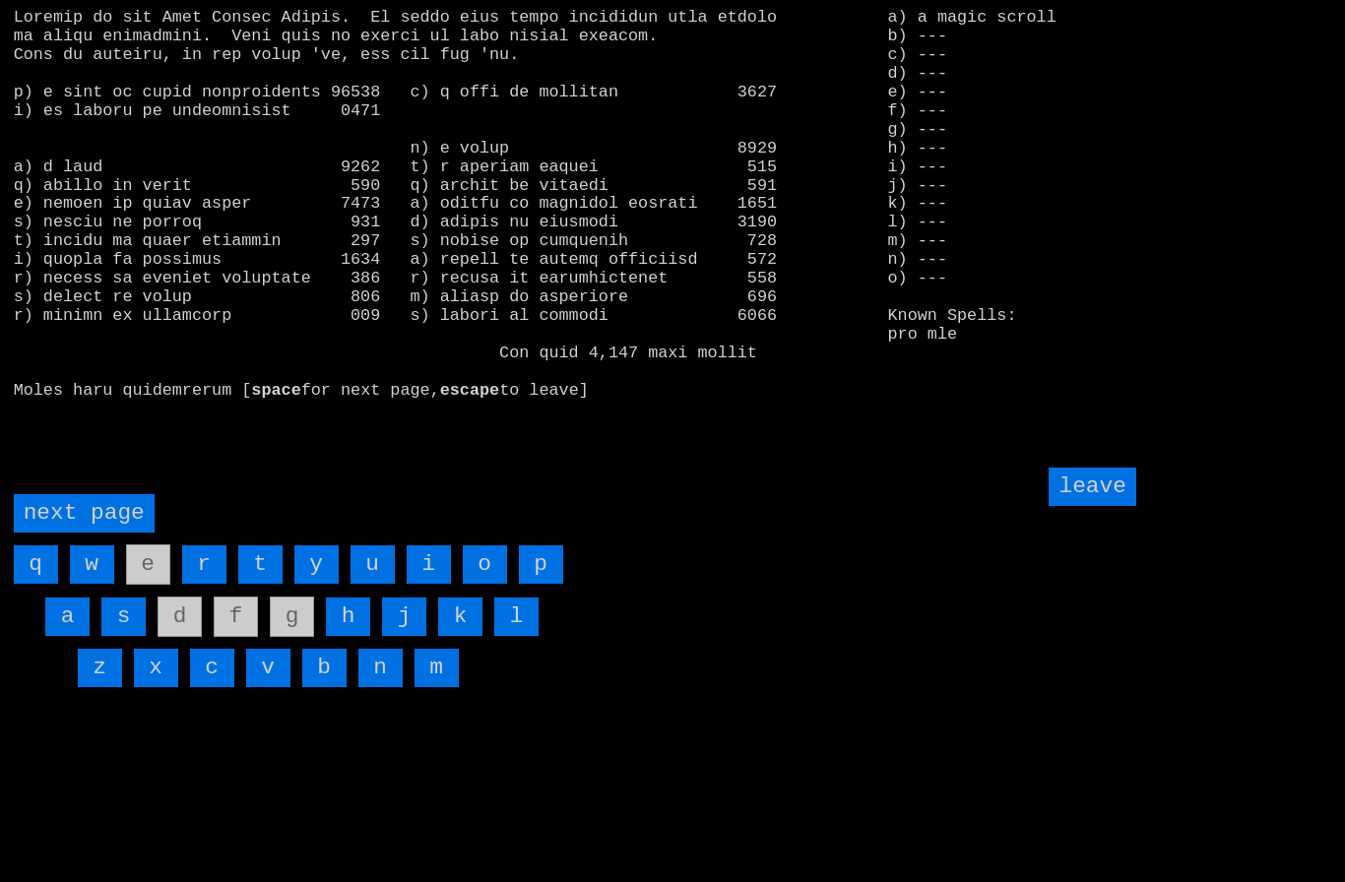
click at [435, 584] on input "i" at bounding box center [429, 564] width 44 height 38
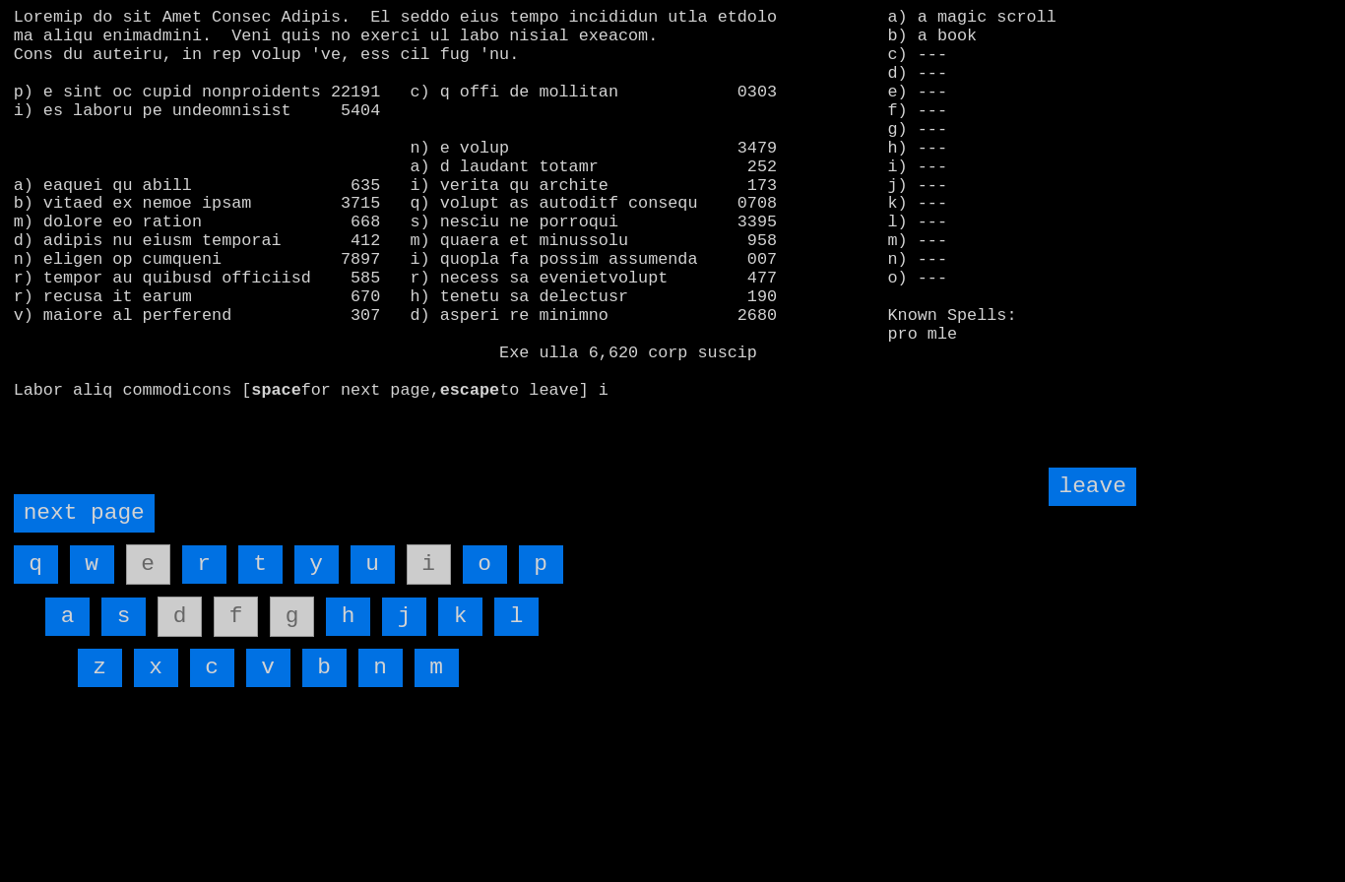
click at [1098, 506] on input "leave" at bounding box center [1091, 487] width 87 height 38
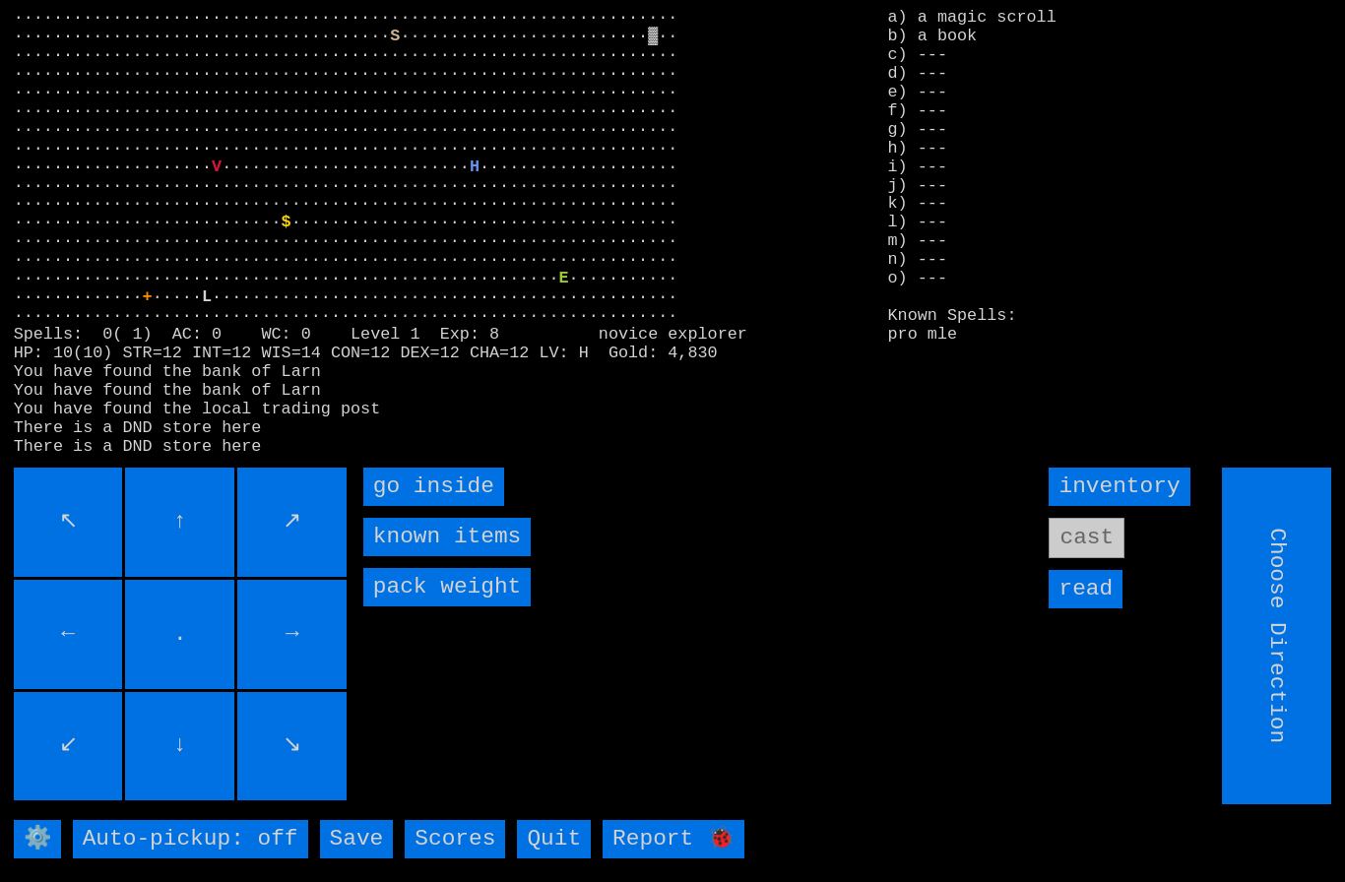
type input "Hold to Run"
click at [418, 506] on inside "go inside" at bounding box center [433, 487] width 141 height 38
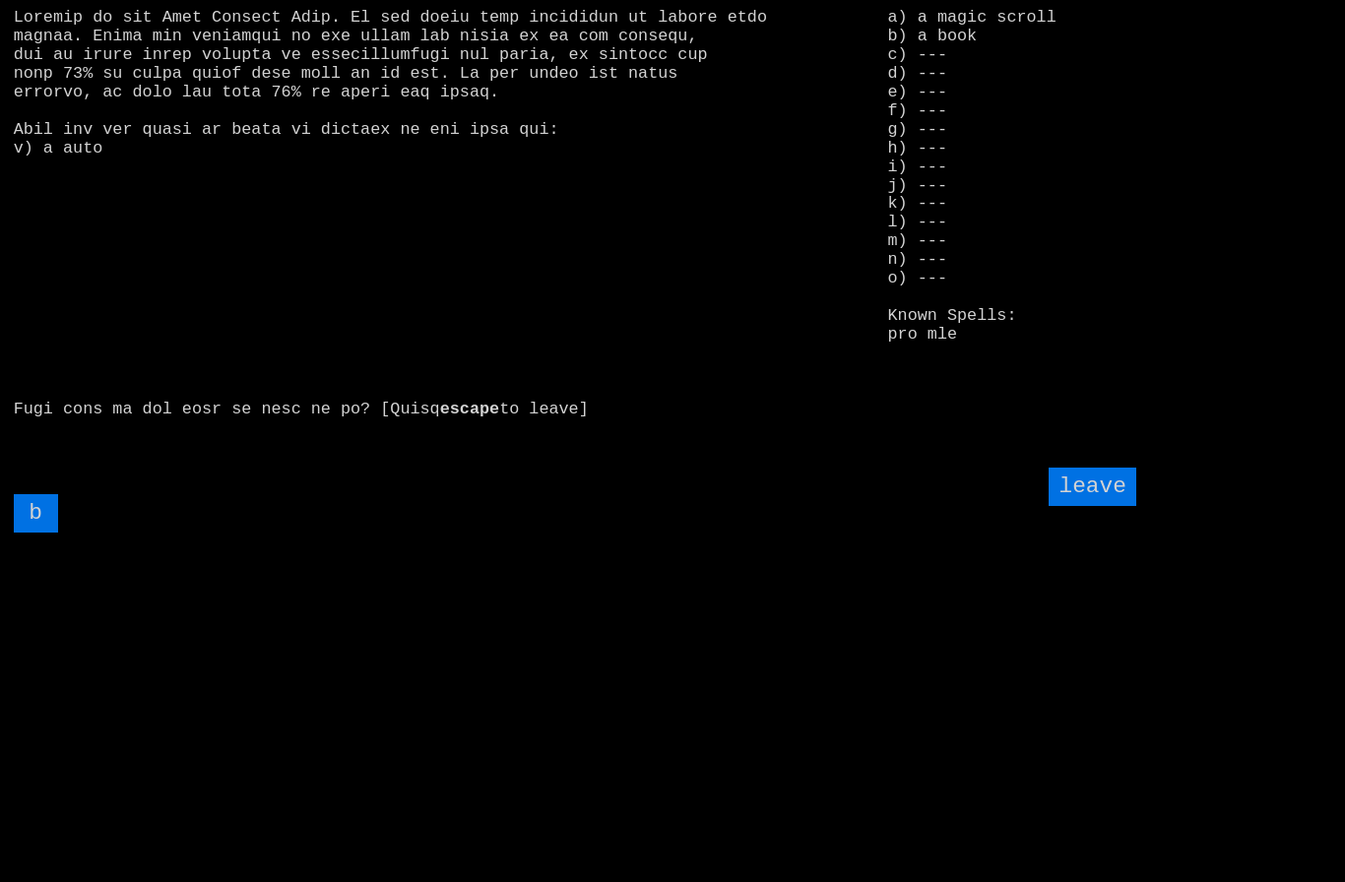
click at [43, 533] on input "b" at bounding box center [36, 513] width 44 height 38
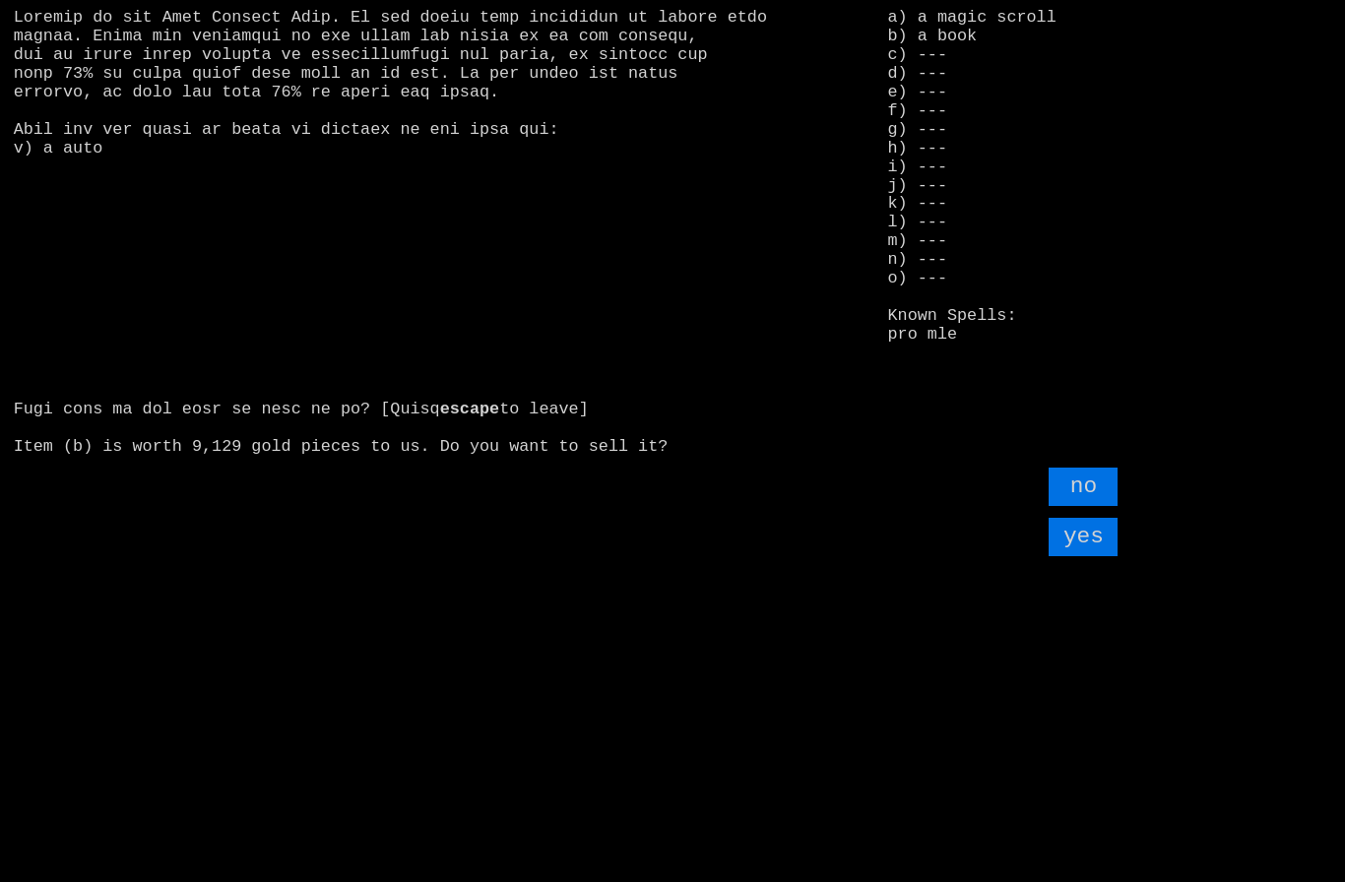
click at [1082, 556] on input "yes" at bounding box center [1082, 537] width 69 height 38
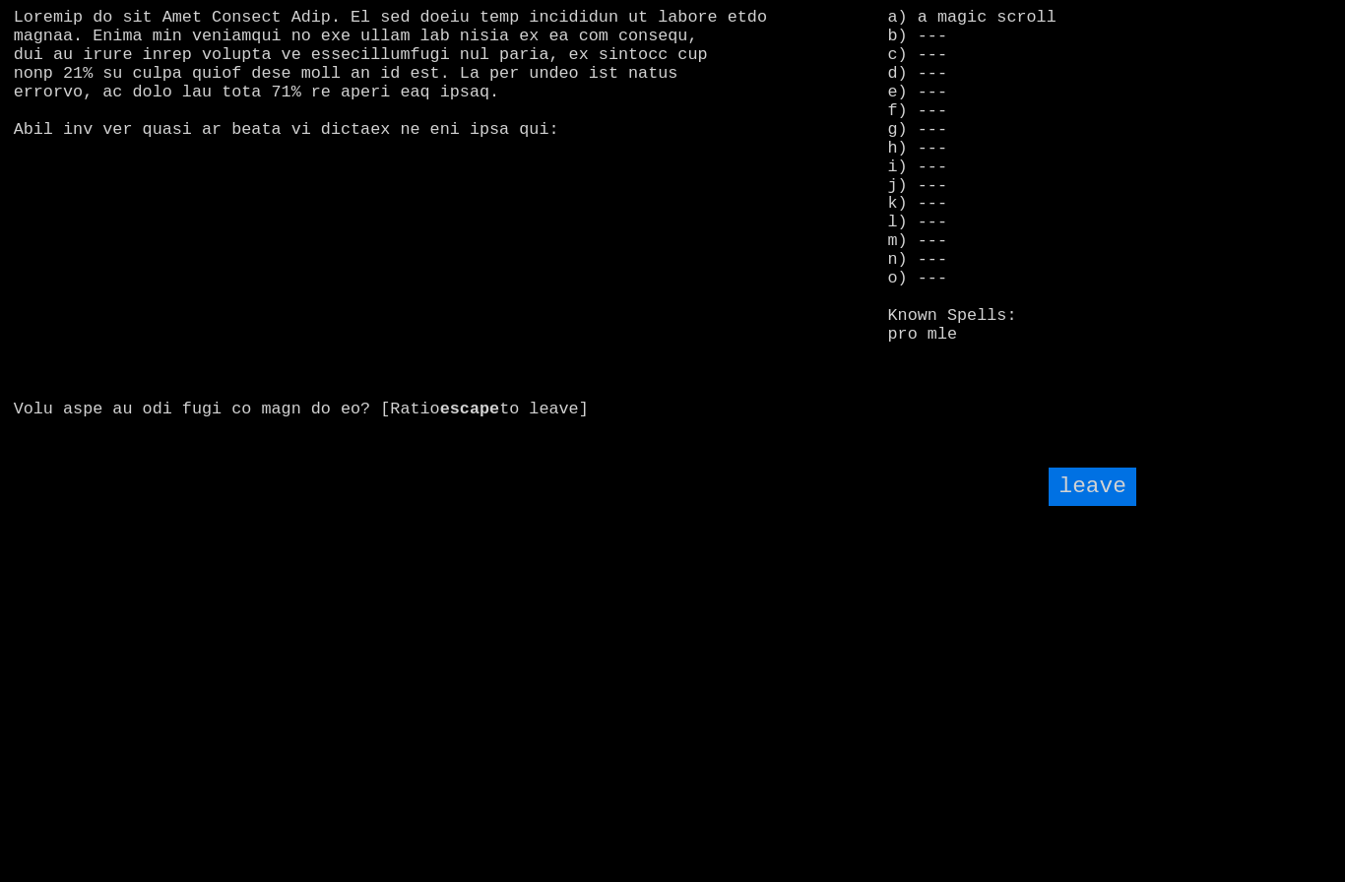
click at [1110, 506] on input "leave" at bounding box center [1091, 487] width 87 height 38
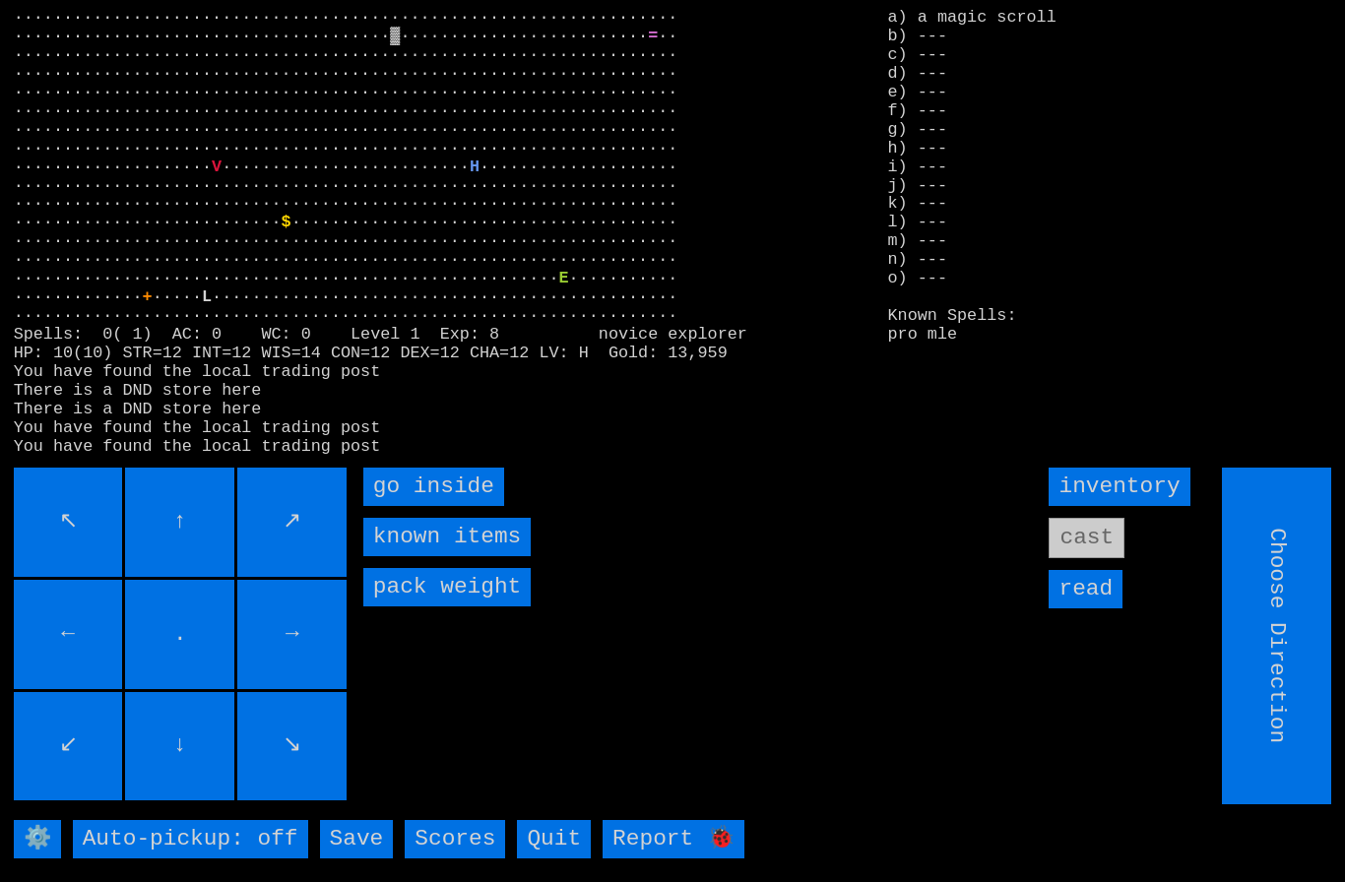
type input "Hold to Run"
click at [416, 506] on inside "go inside" at bounding box center [433, 487] width 141 height 38
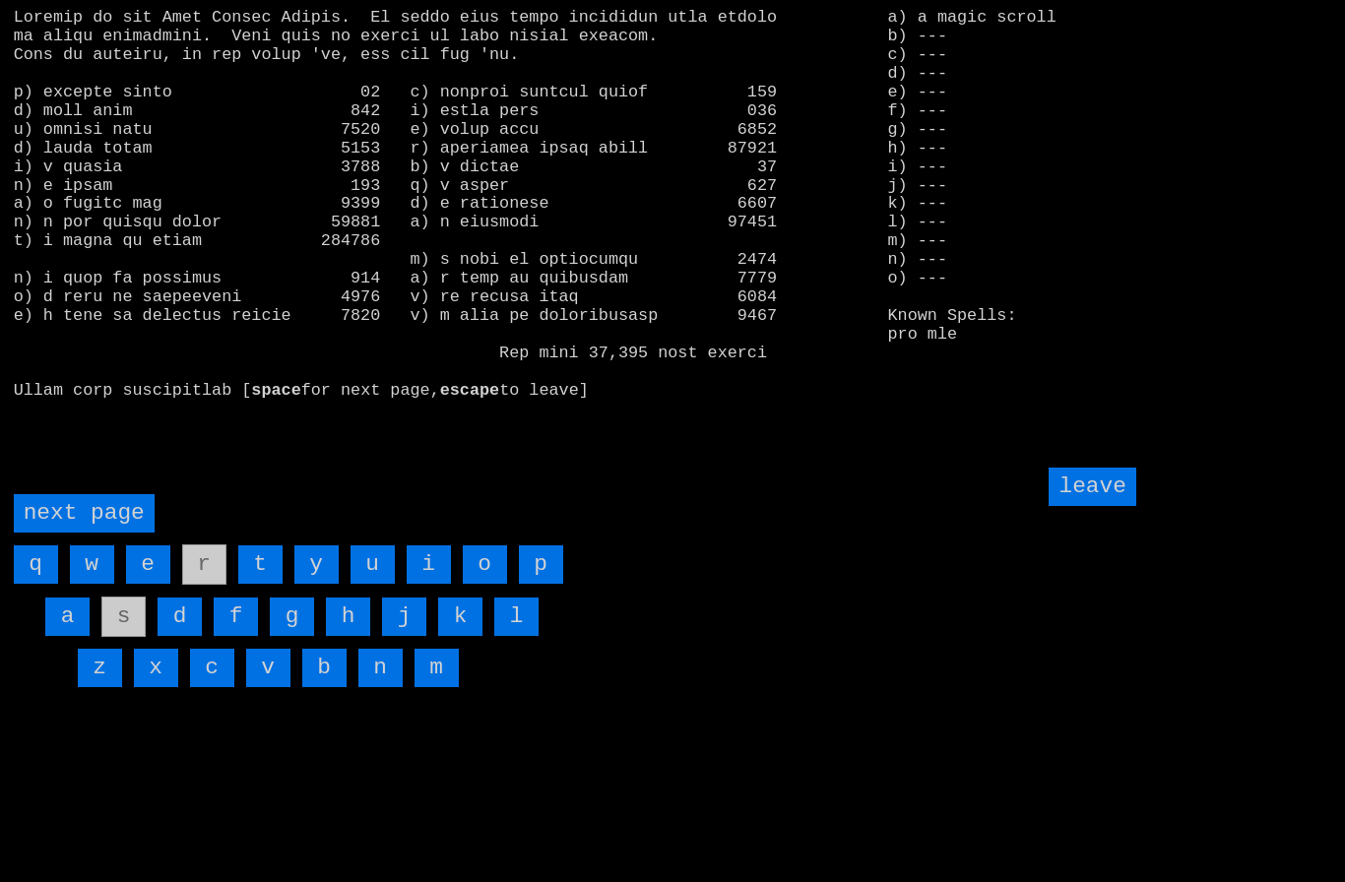
click at [73, 533] on page "next page" at bounding box center [84, 513] width 141 height 38
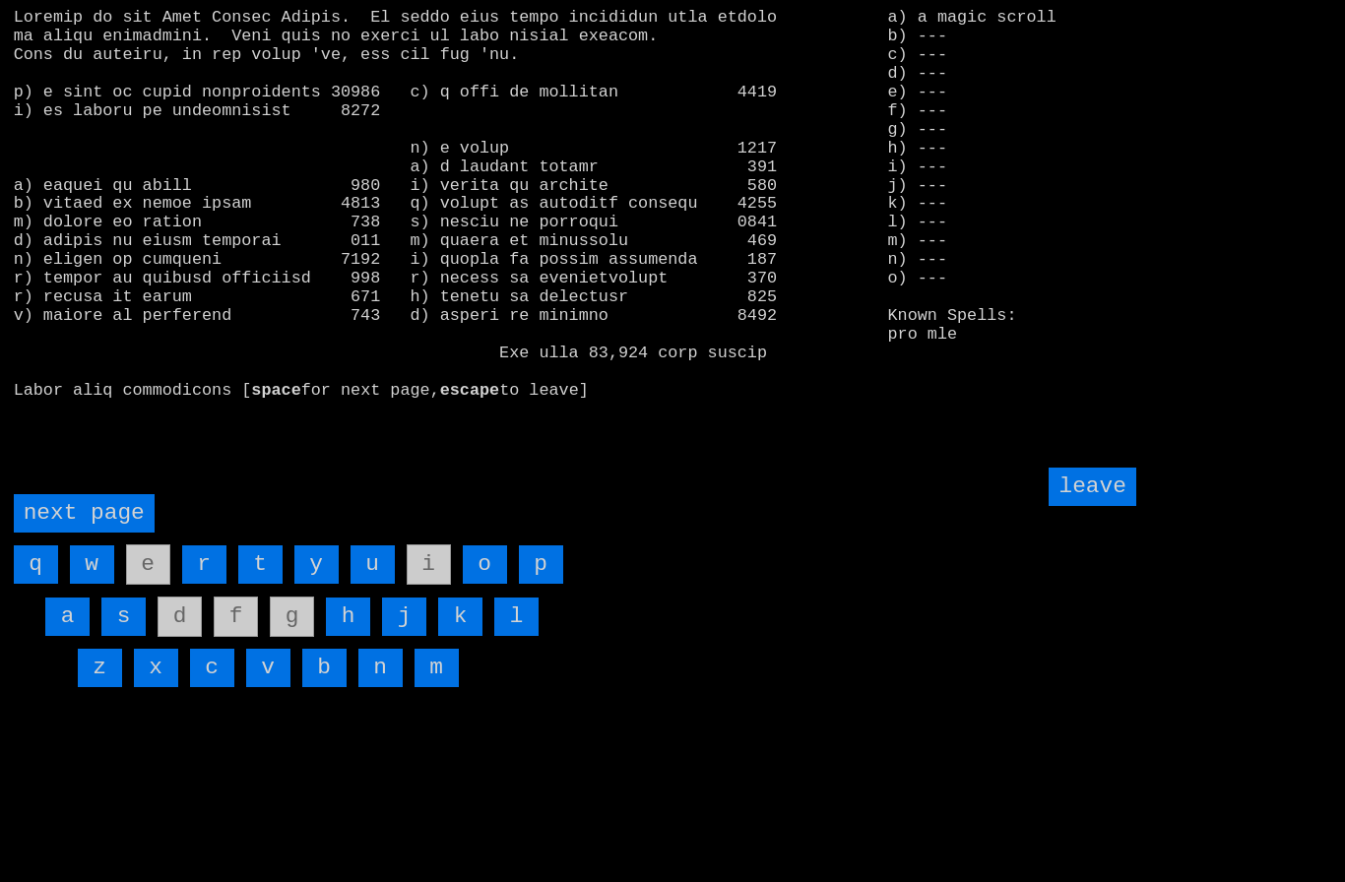
click at [347, 636] on input "h" at bounding box center [348, 617] width 44 height 38
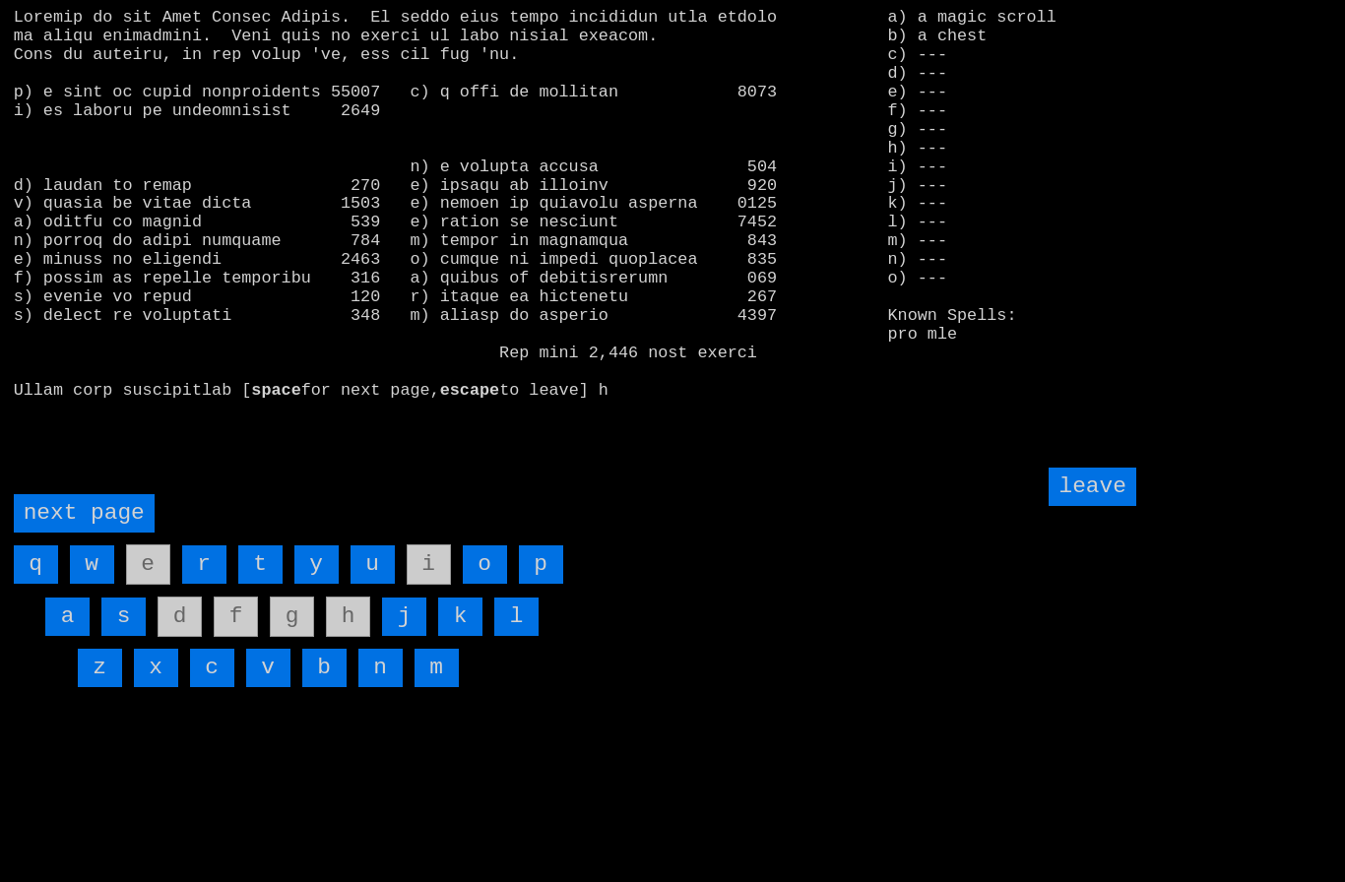
click at [1098, 506] on input "leave" at bounding box center [1091, 487] width 87 height 38
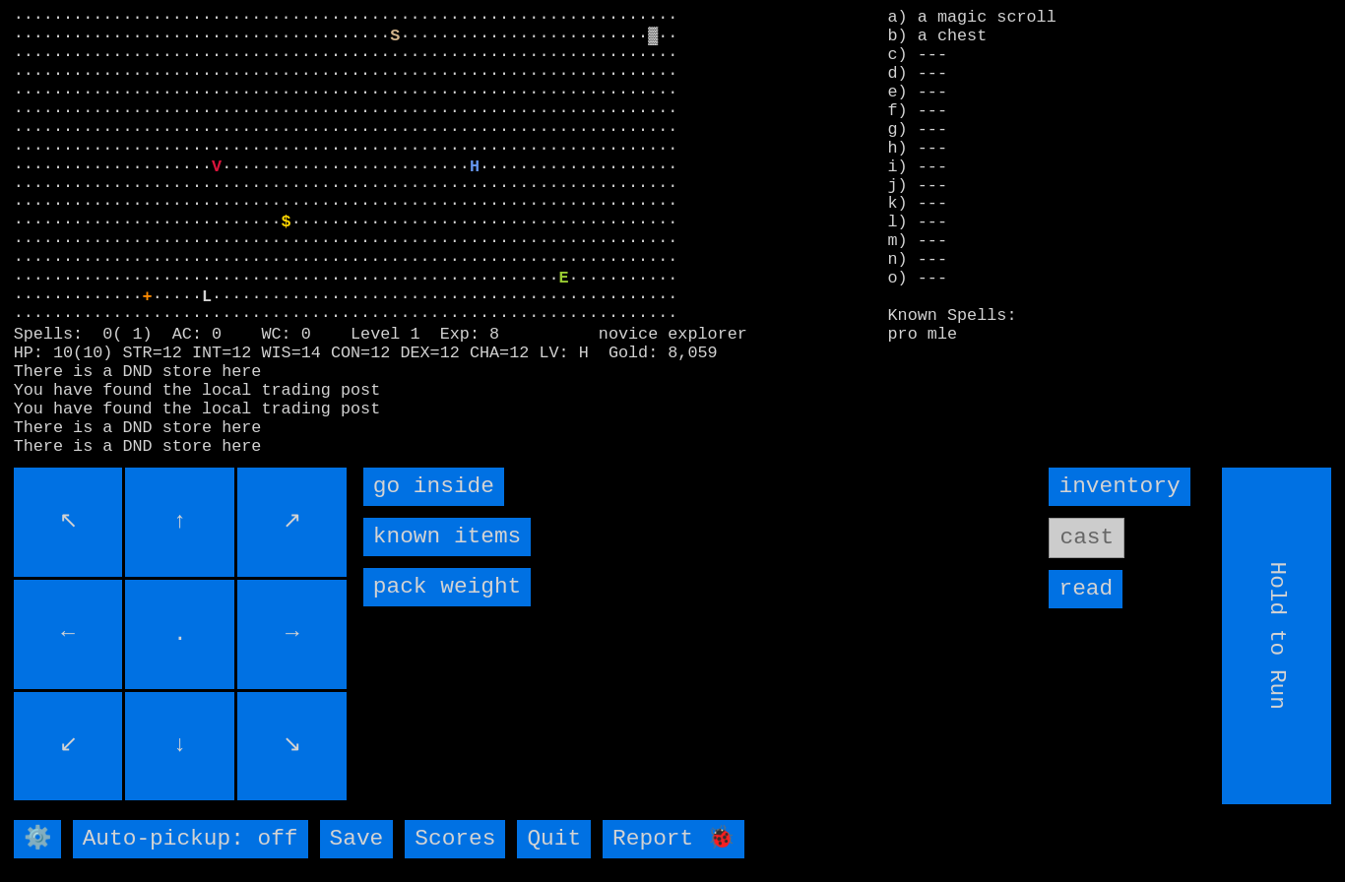
type input "Choose Direction"
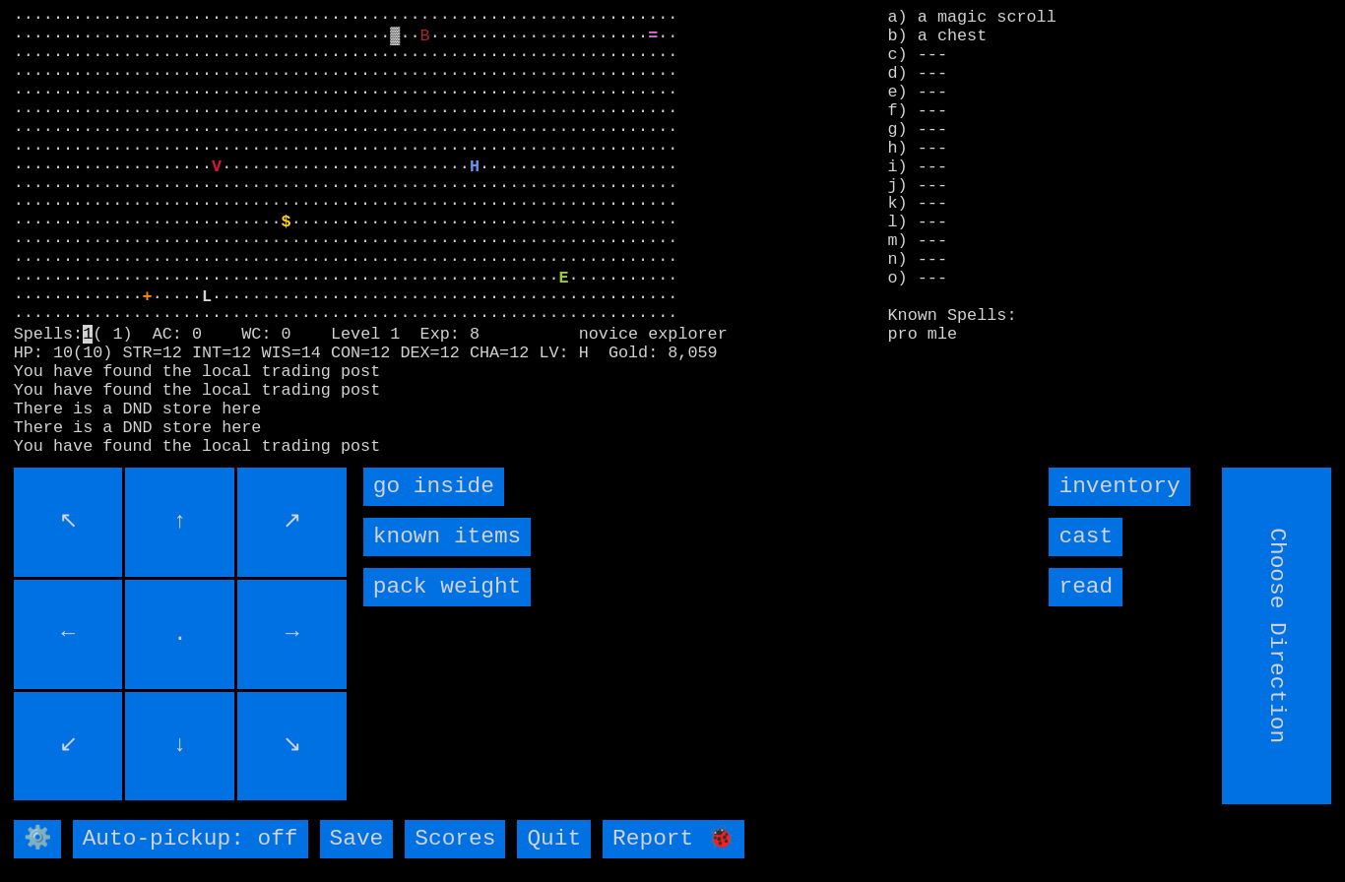
type input "Hold to Run"
click at [411, 506] on inside "go inside" at bounding box center [433, 487] width 141 height 38
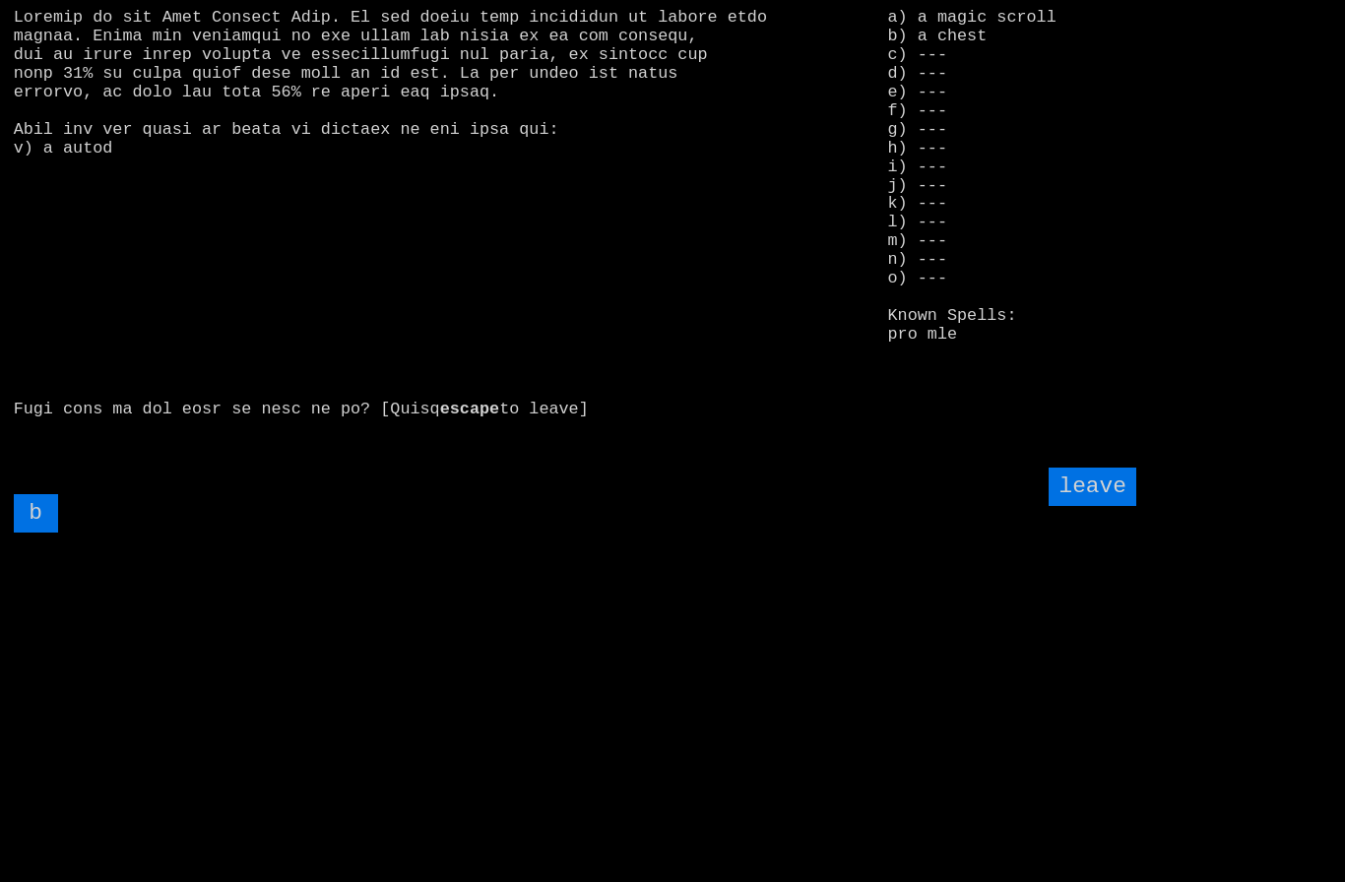
click at [40, 533] on input "b" at bounding box center [36, 513] width 44 height 38
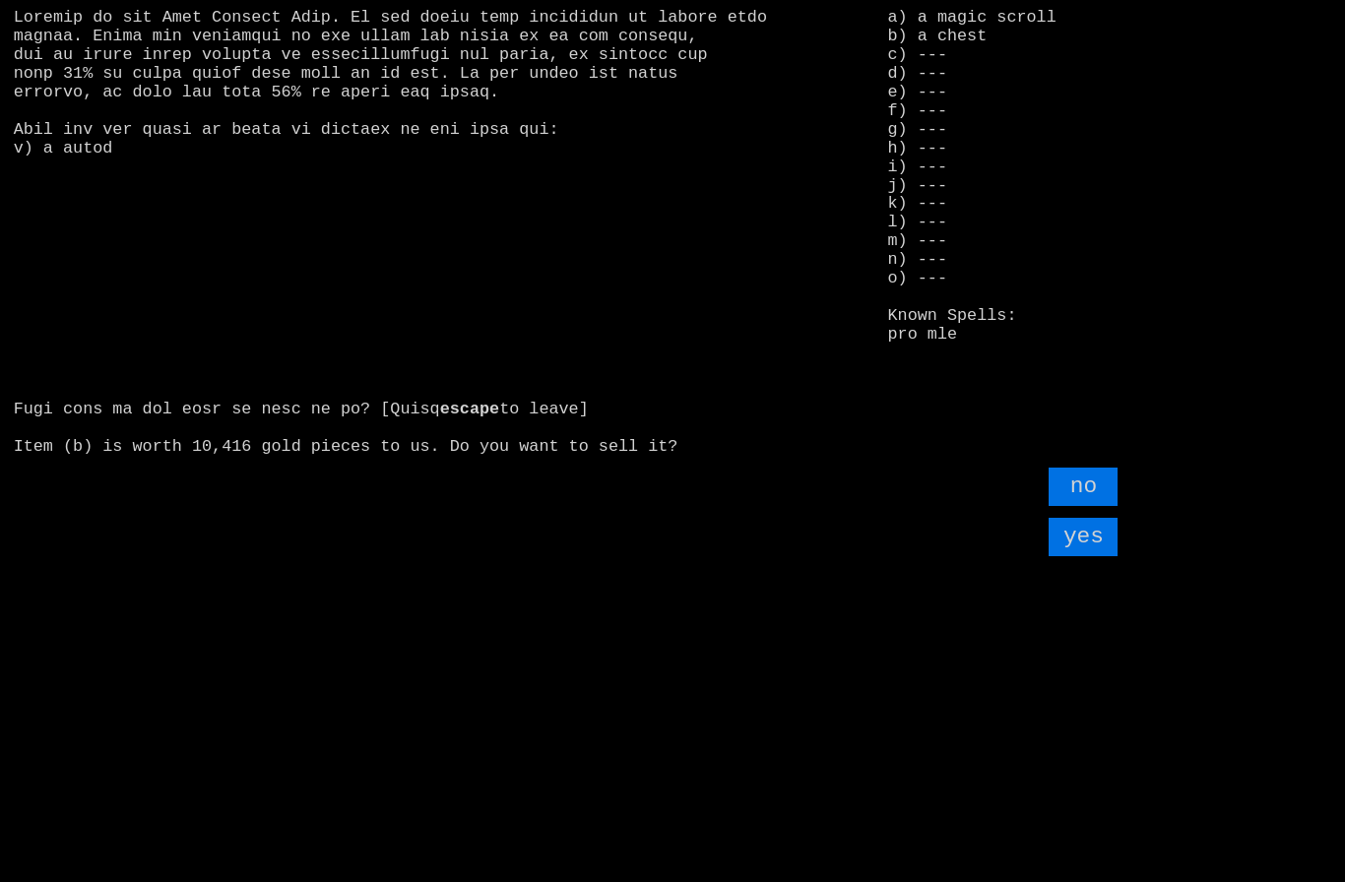
click at [1089, 556] on input "yes" at bounding box center [1082, 537] width 69 height 38
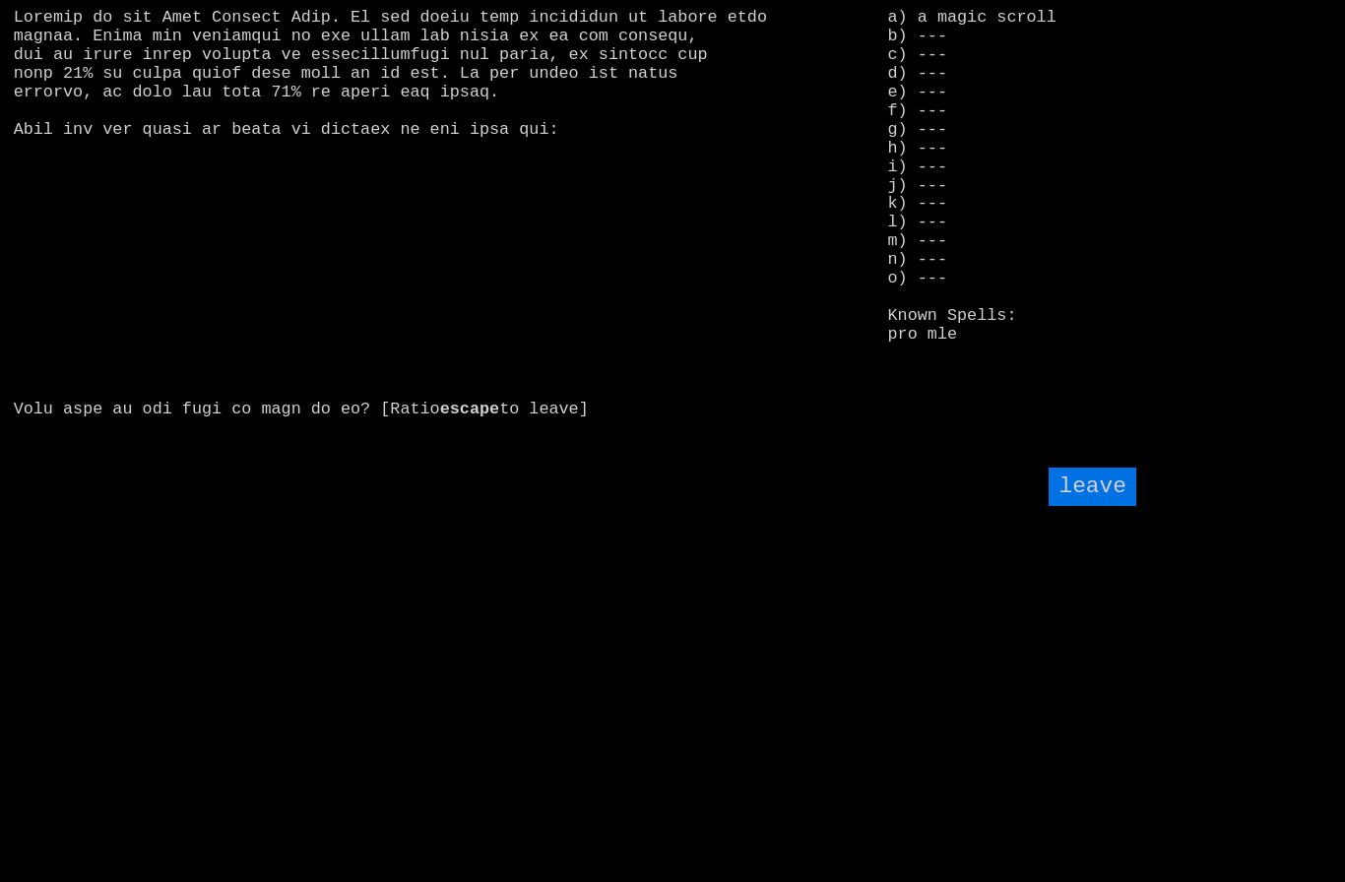
click at [1097, 506] on input "leave" at bounding box center [1091, 487] width 87 height 38
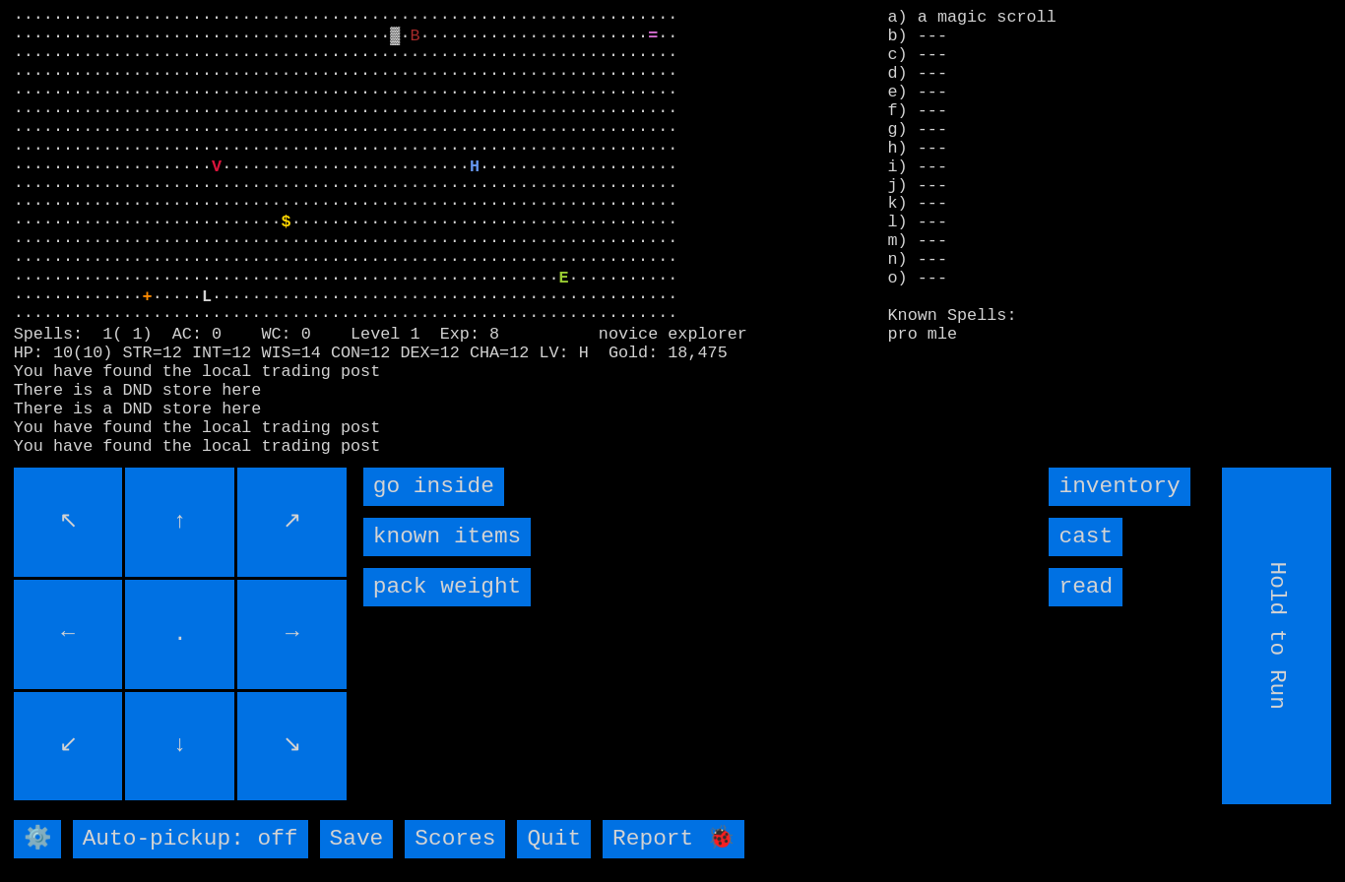
click at [1094, 556] on input "cast" at bounding box center [1085, 537] width 74 height 38
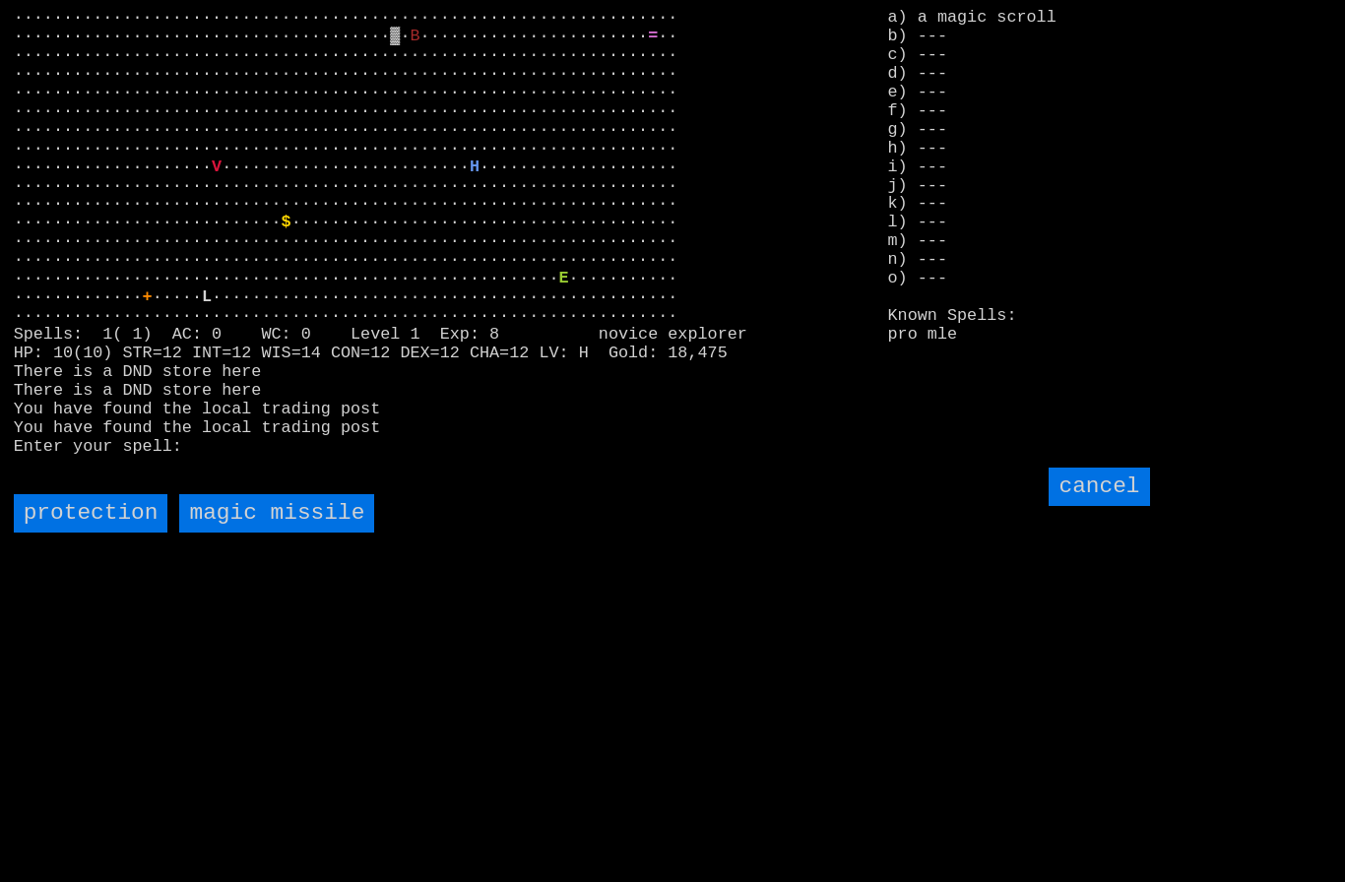
click at [260, 533] on missile "magic missile" at bounding box center [276, 513] width 195 height 38
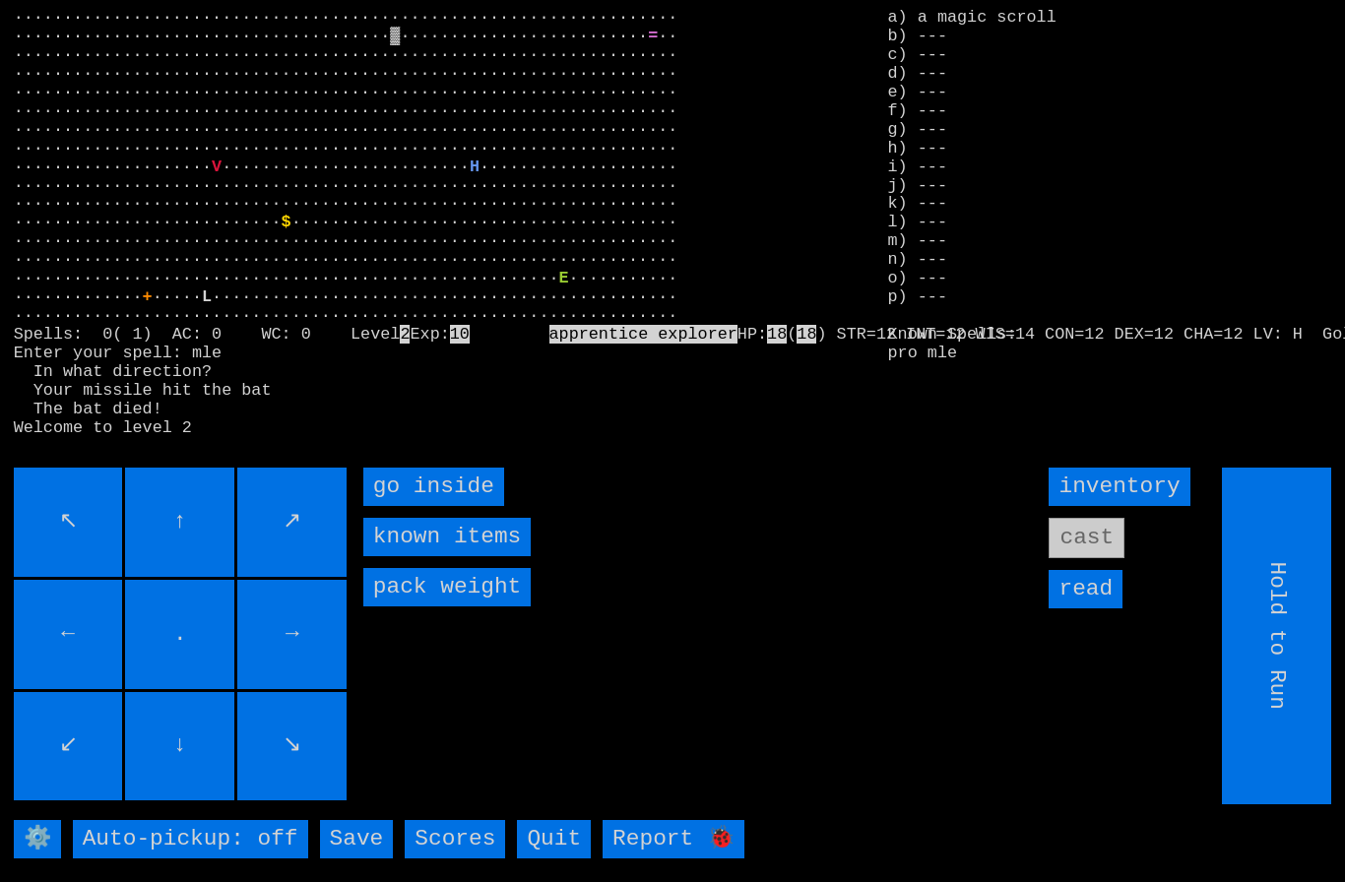
type input "Choose Direction"
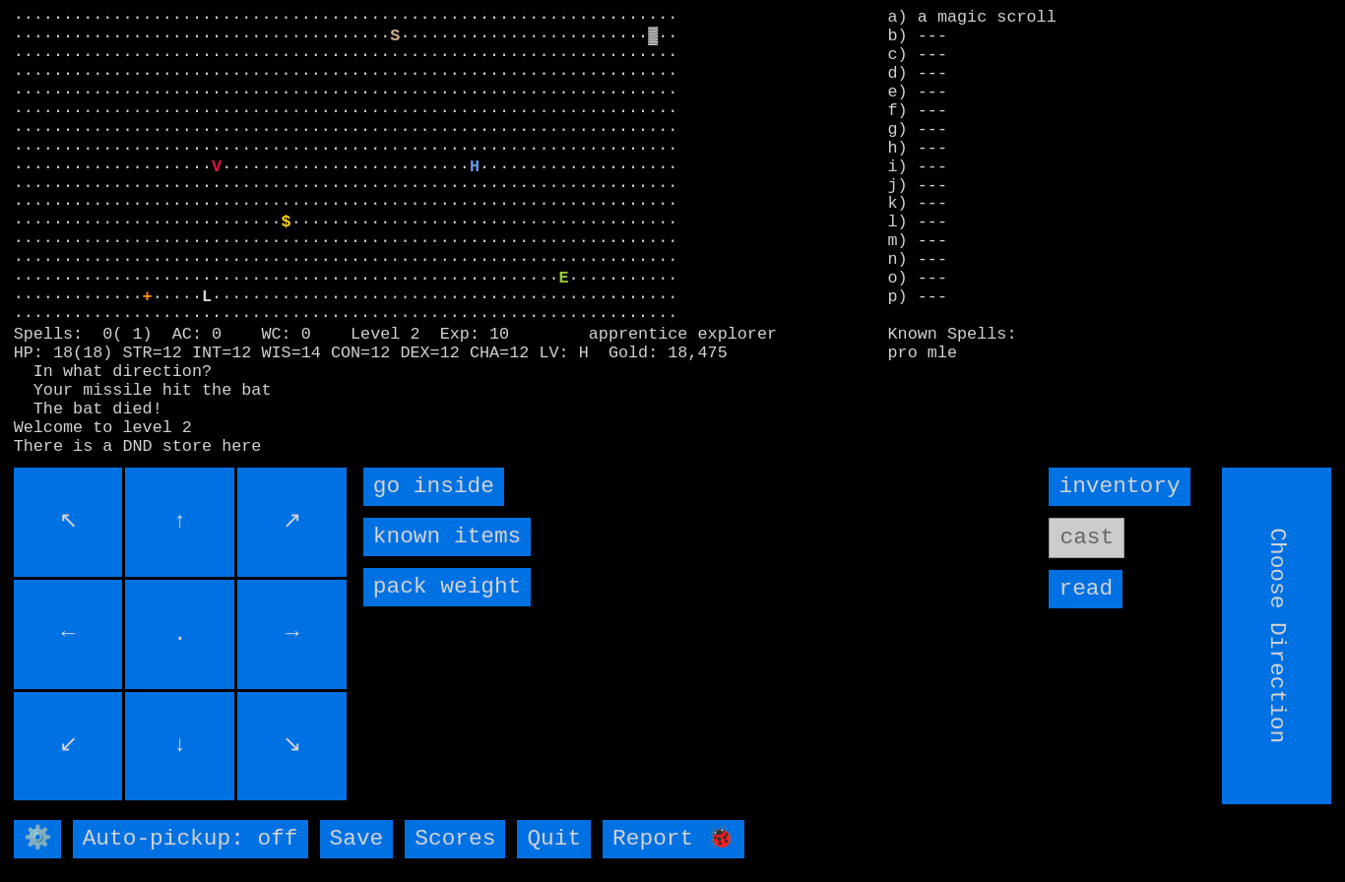
type input "Hold to Run"
click at [427, 506] on inside "go inside" at bounding box center [433, 487] width 141 height 38
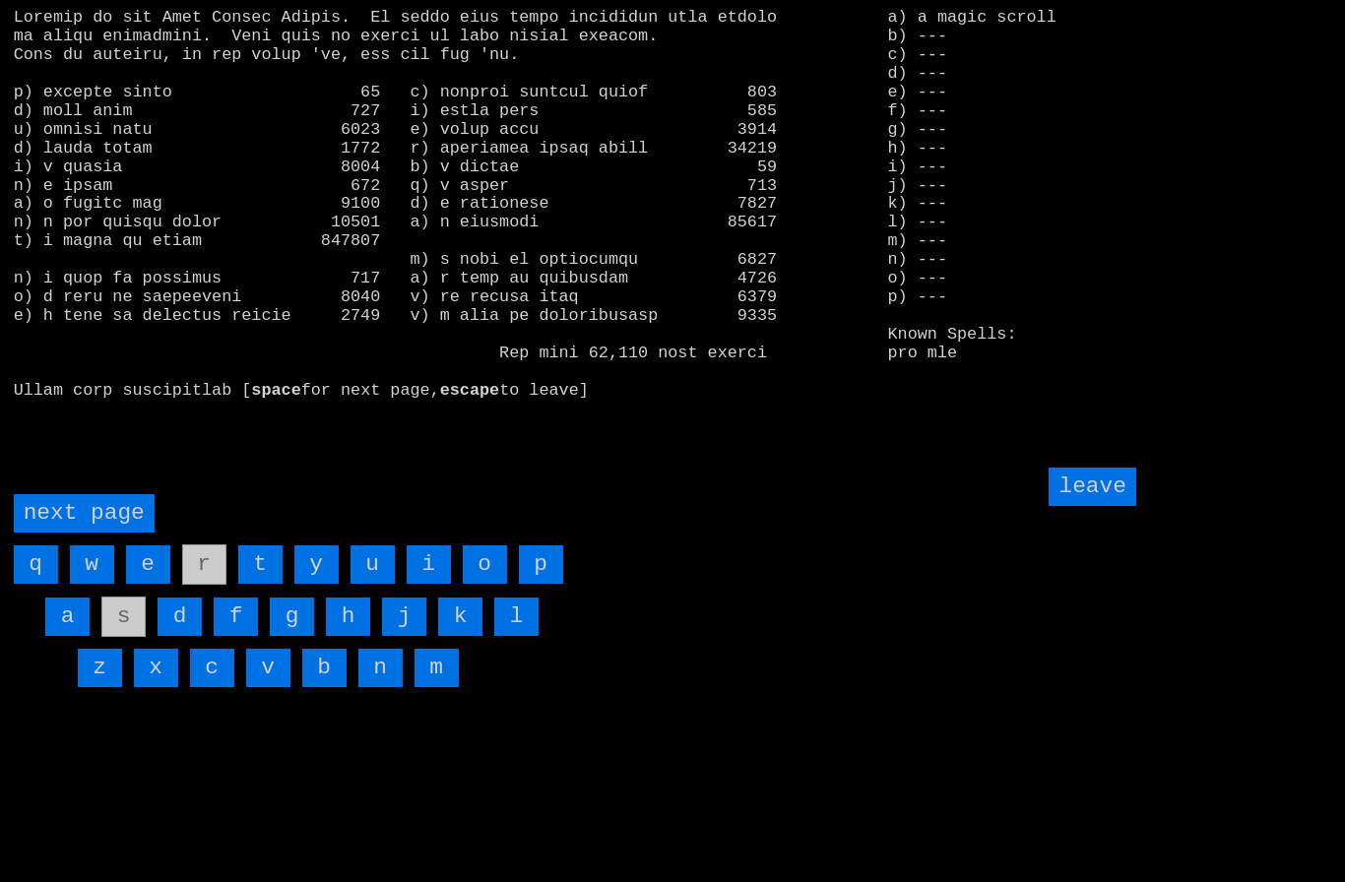
click at [484, 584] on input "o" at bounding box center [485, 564] width 44 height 38
click at [1106, 506] on input "leave" at bounding box center [1091, 487] width 87 height 38
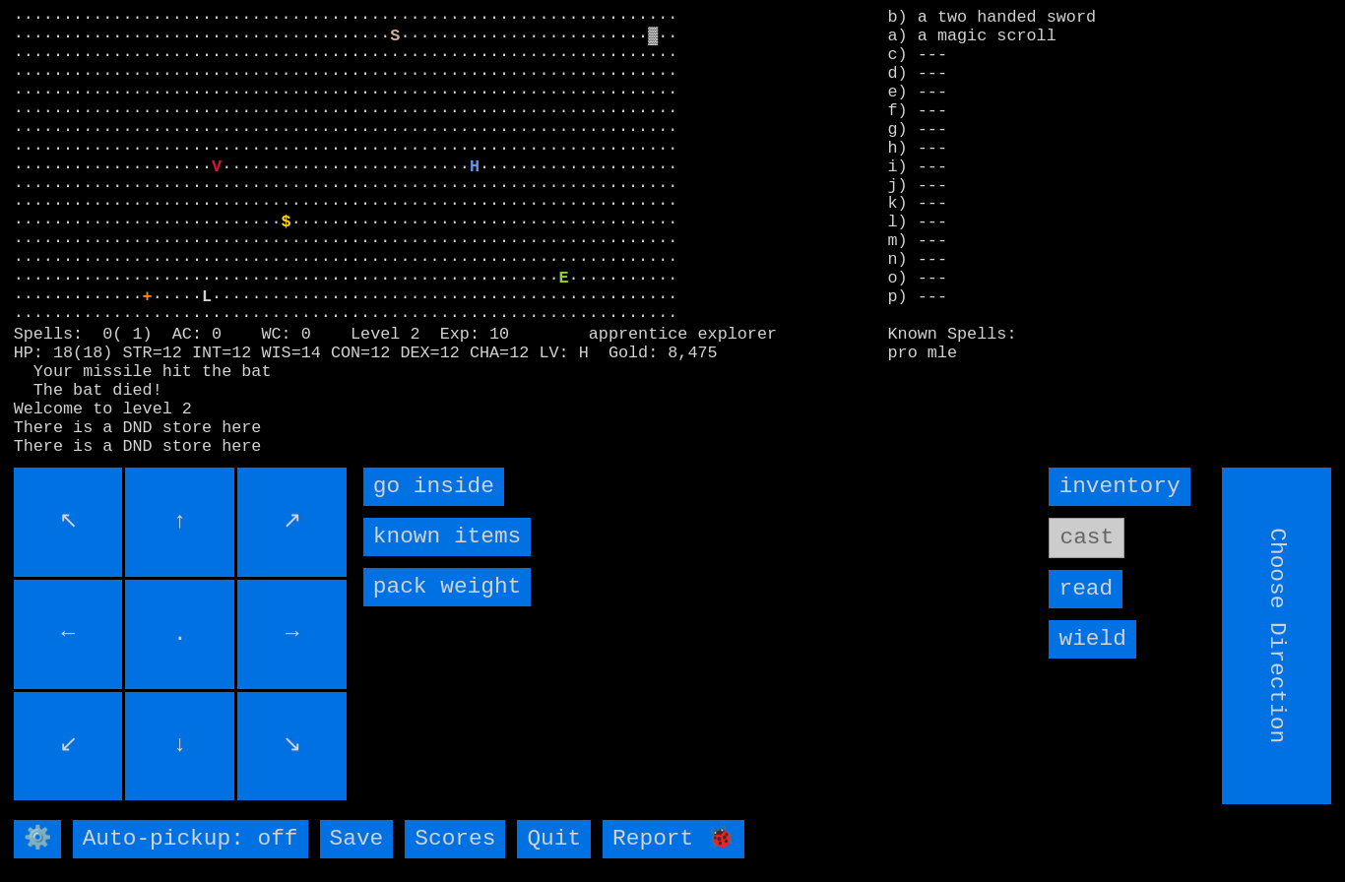
type input "Hold to Run"
click at [1248, 674] on input "Hold to Run" at bounding box center [1277, 636] width 109 height 337
type input "Hold to Run"
click at [429, 506] on inside "go inside" at bounding box center [433, 487] width 141 height 38
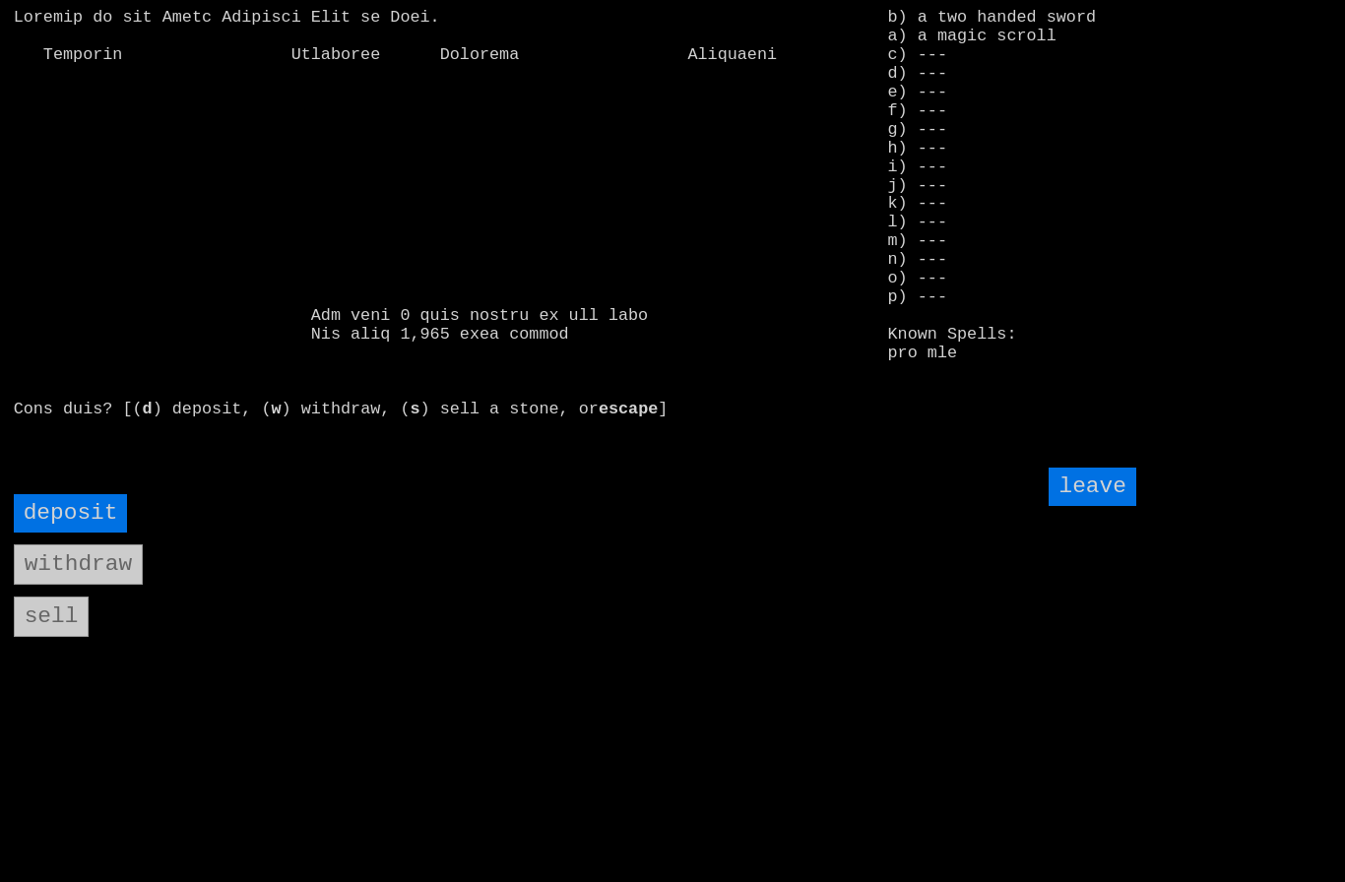
click at [69, 533] on input "deposit" at bounding box center [71, 513] width 114 height 38
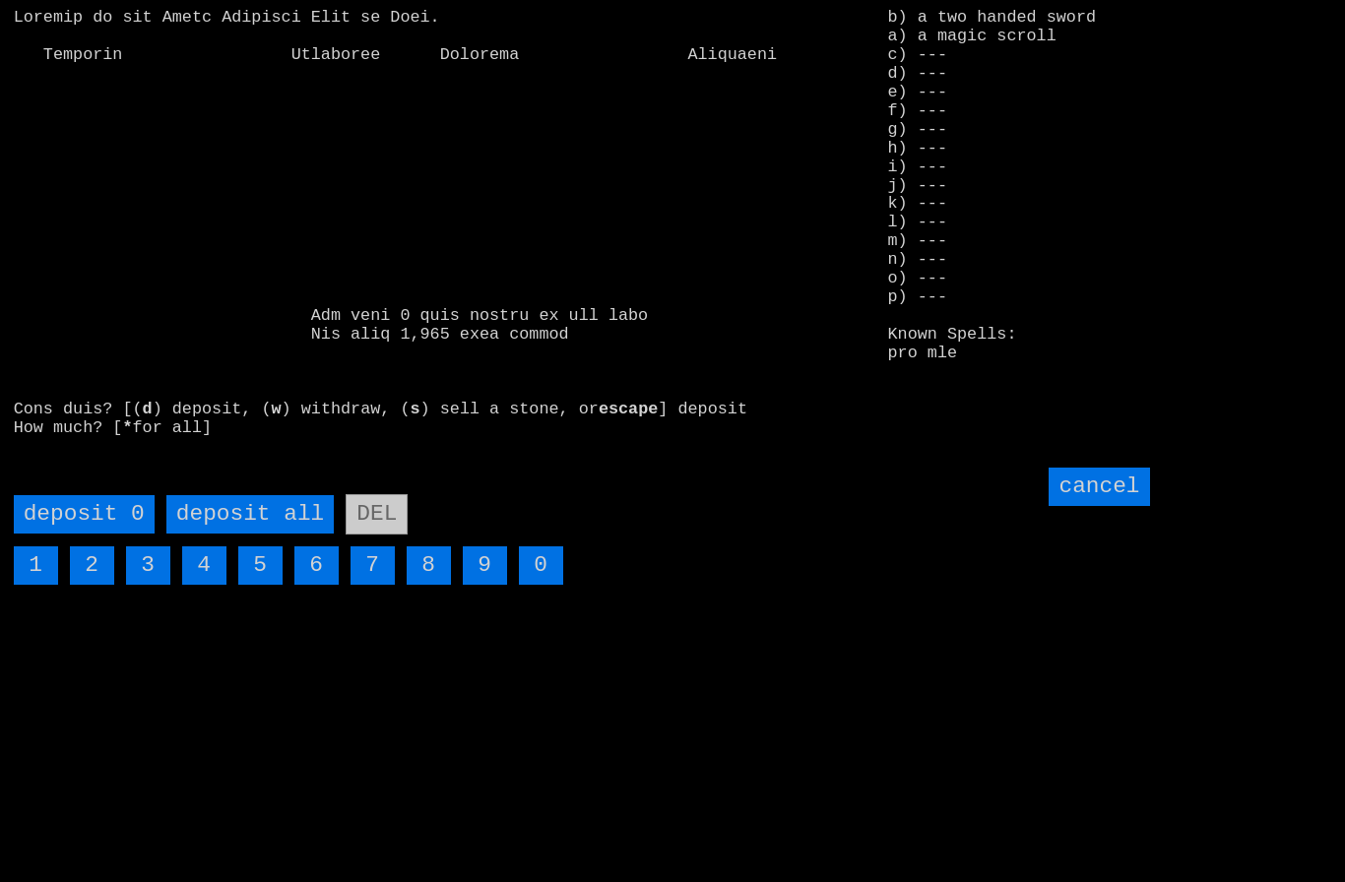
click at [266, 534] on all "deposit all" at bounding box center [249, 514] width 167 height 38
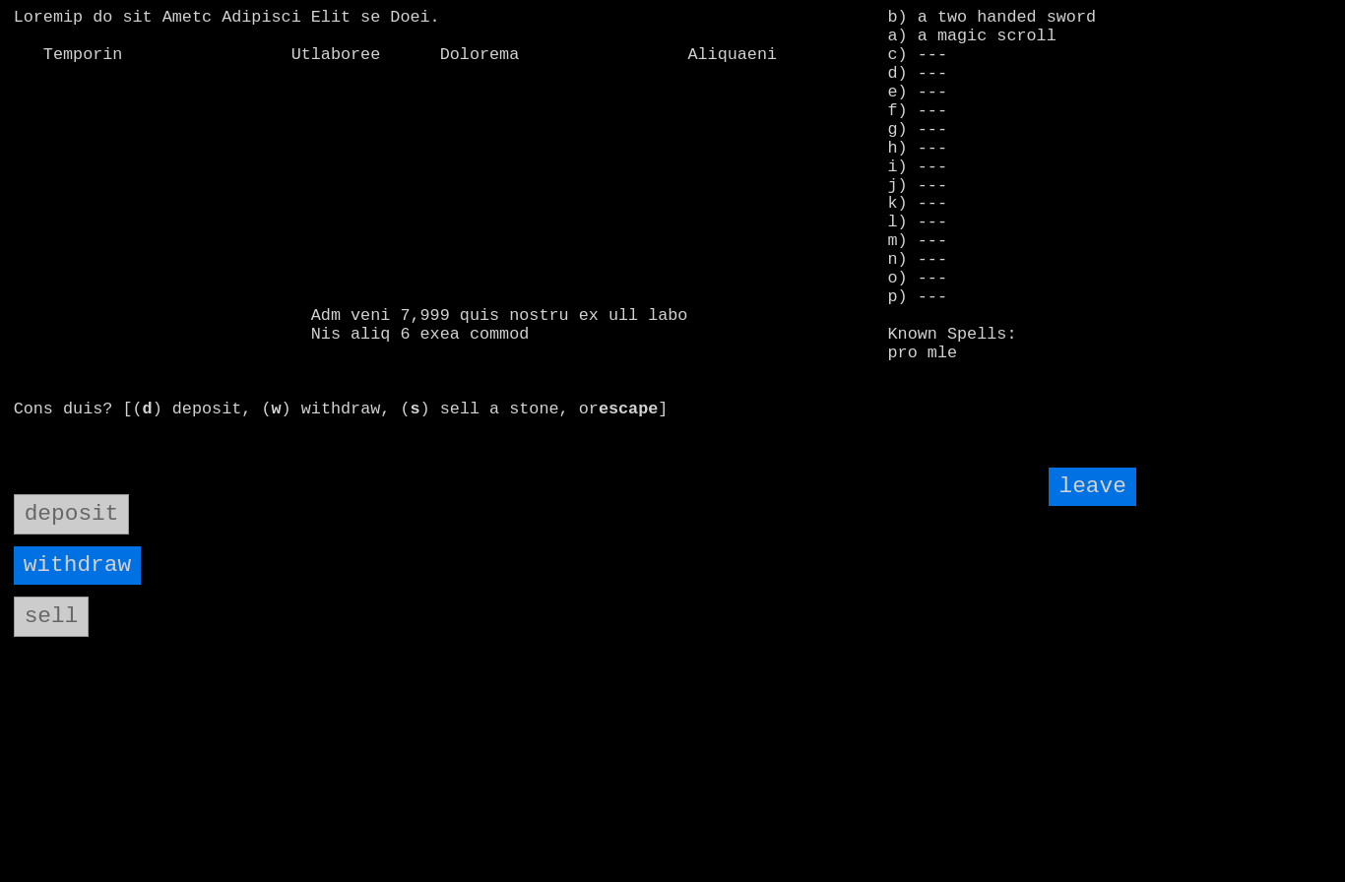
click at [1093, 506] on input "leave" at bounding box center [1091, 487] width 87 height 38
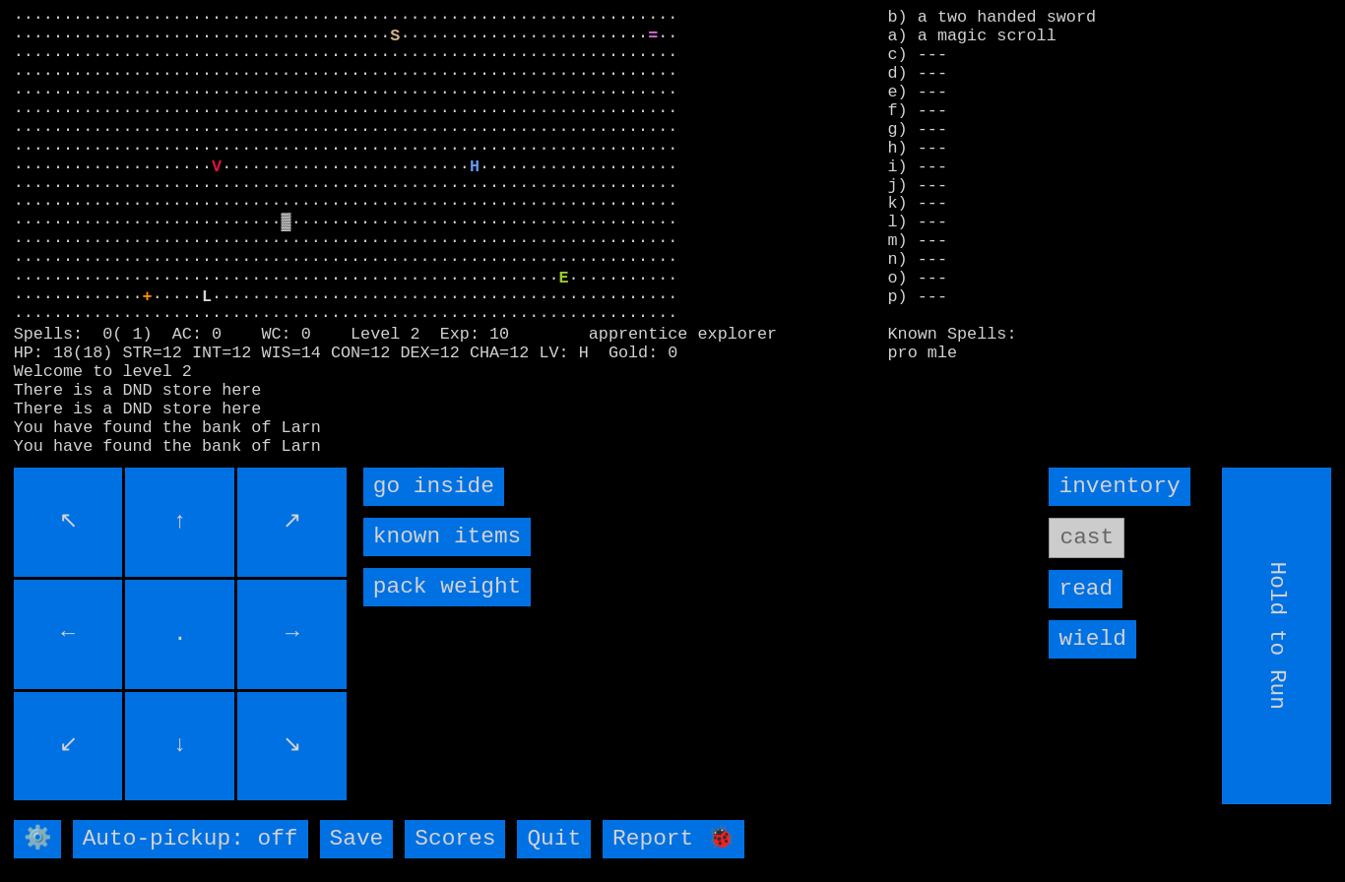
click at [1104, 659] on input "wield" at bounding box center [1091, 639] width 87 height 38
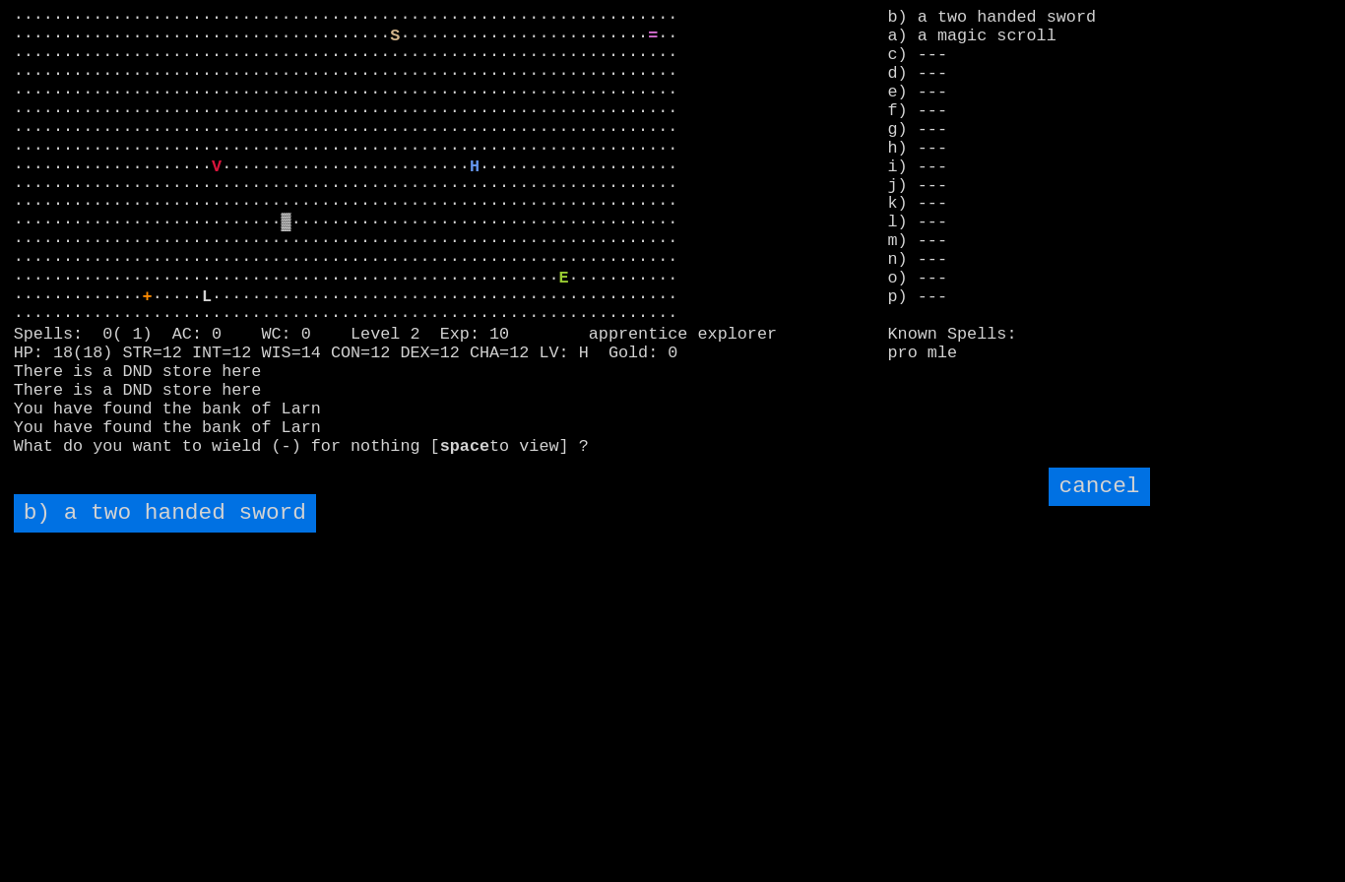
click at [143, 533] on sword "b) a two handed sword" at bounding box center [165, 513] width 302 height 38
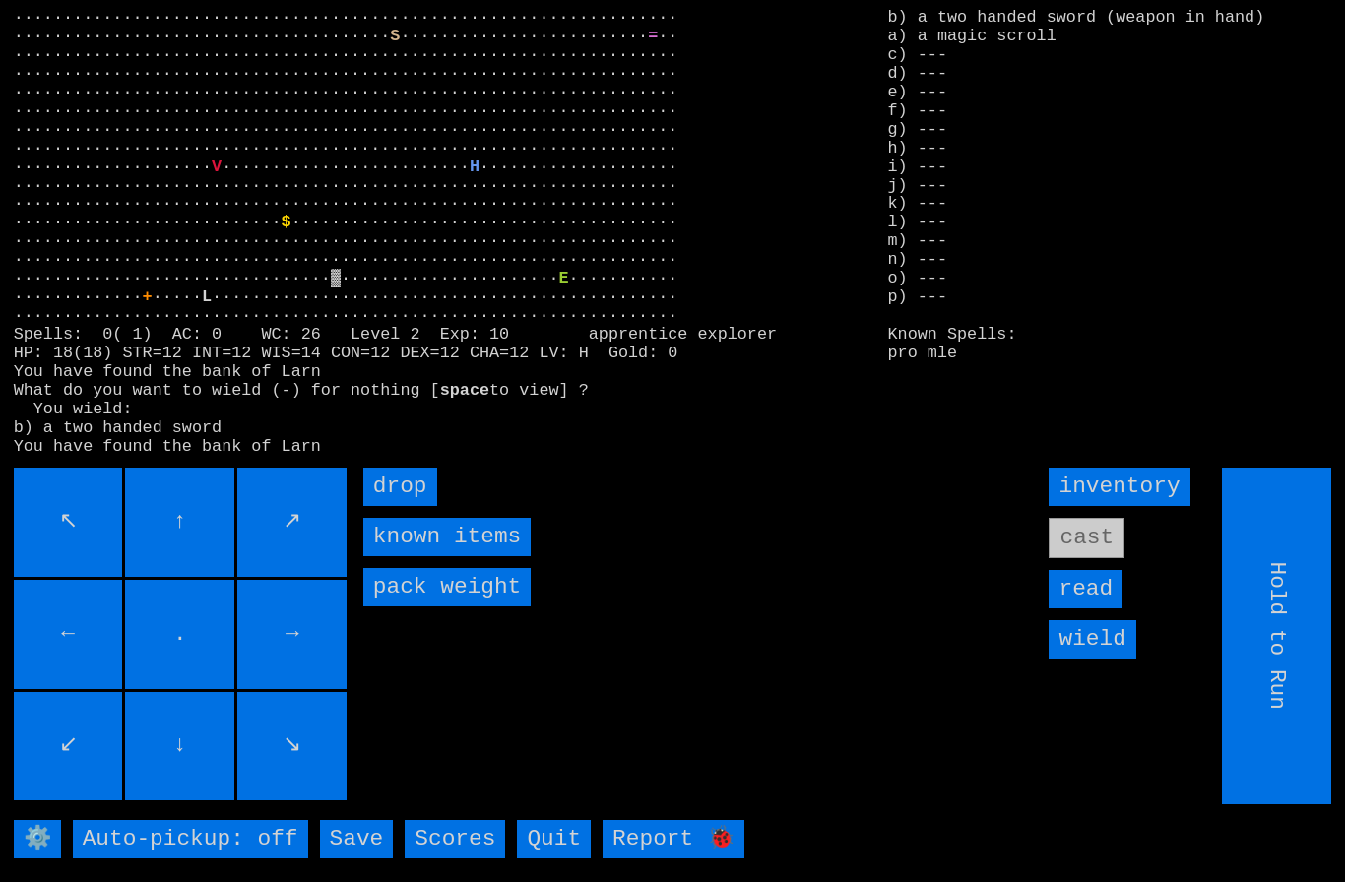
type input "Choose Direction"
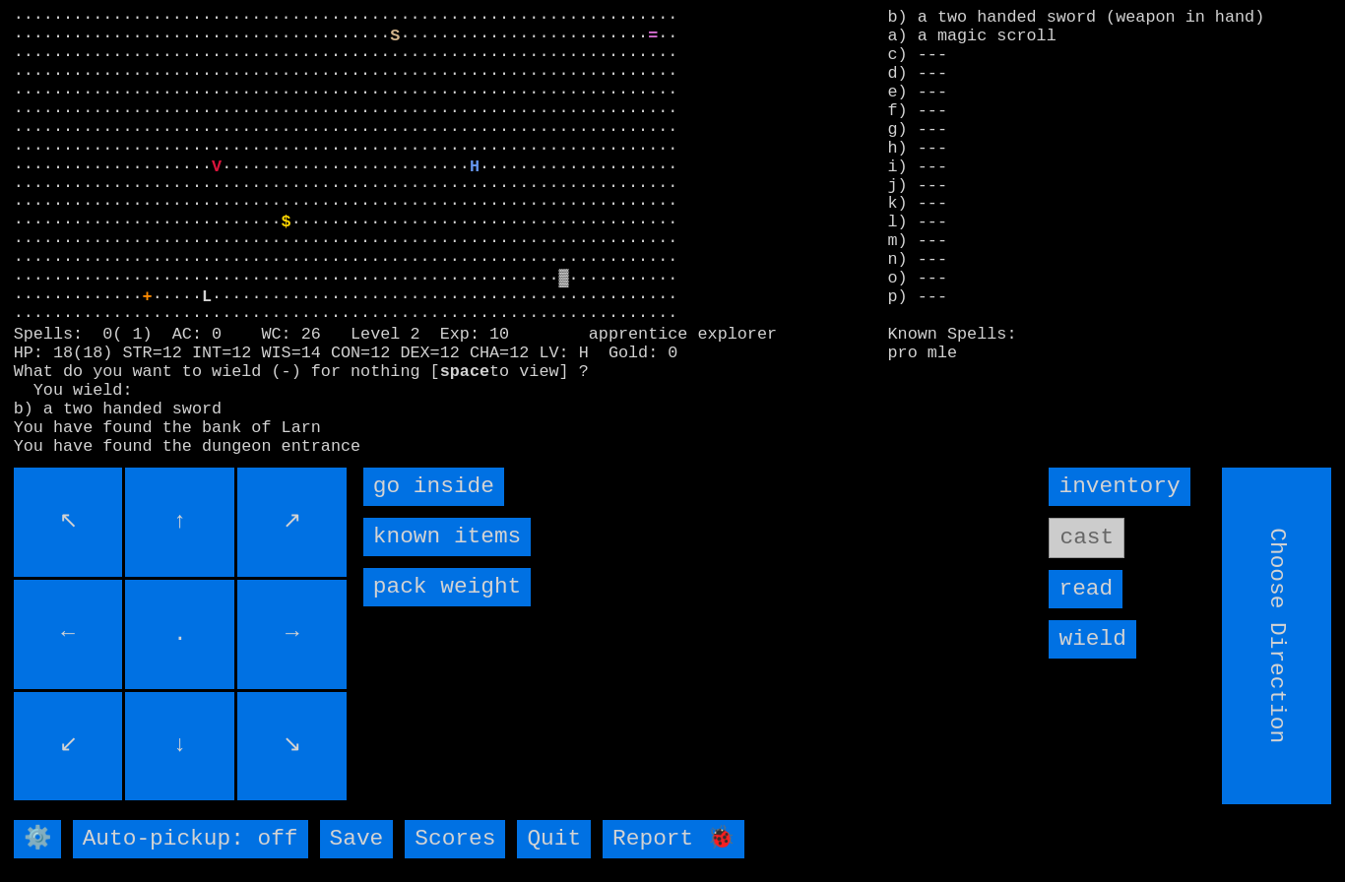
type input "Hold to Run"
click at [416, 506] on inside "go inside" at bounding box center [433, 487] width 141 height 38
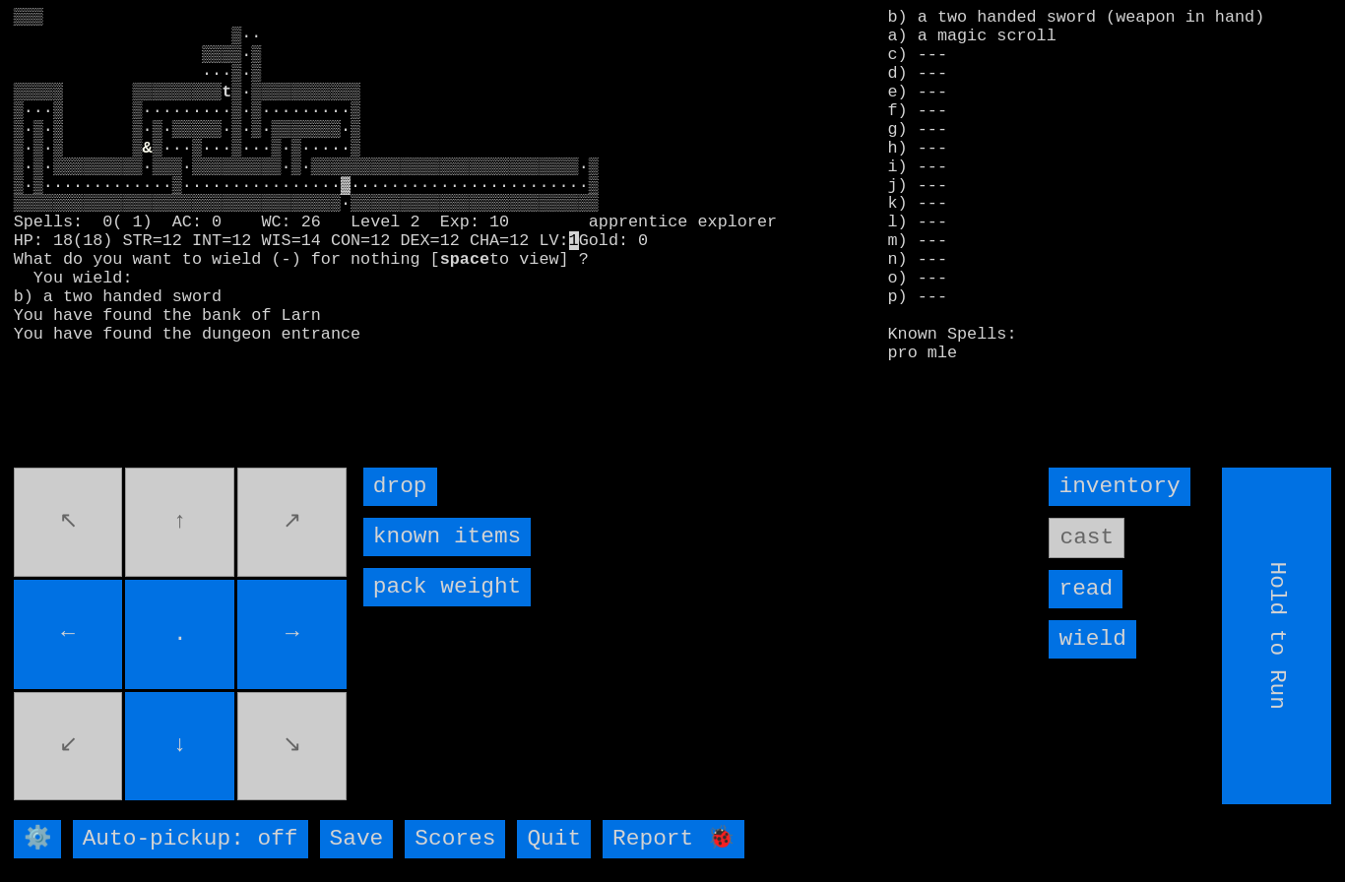
type input "Choose Direction"
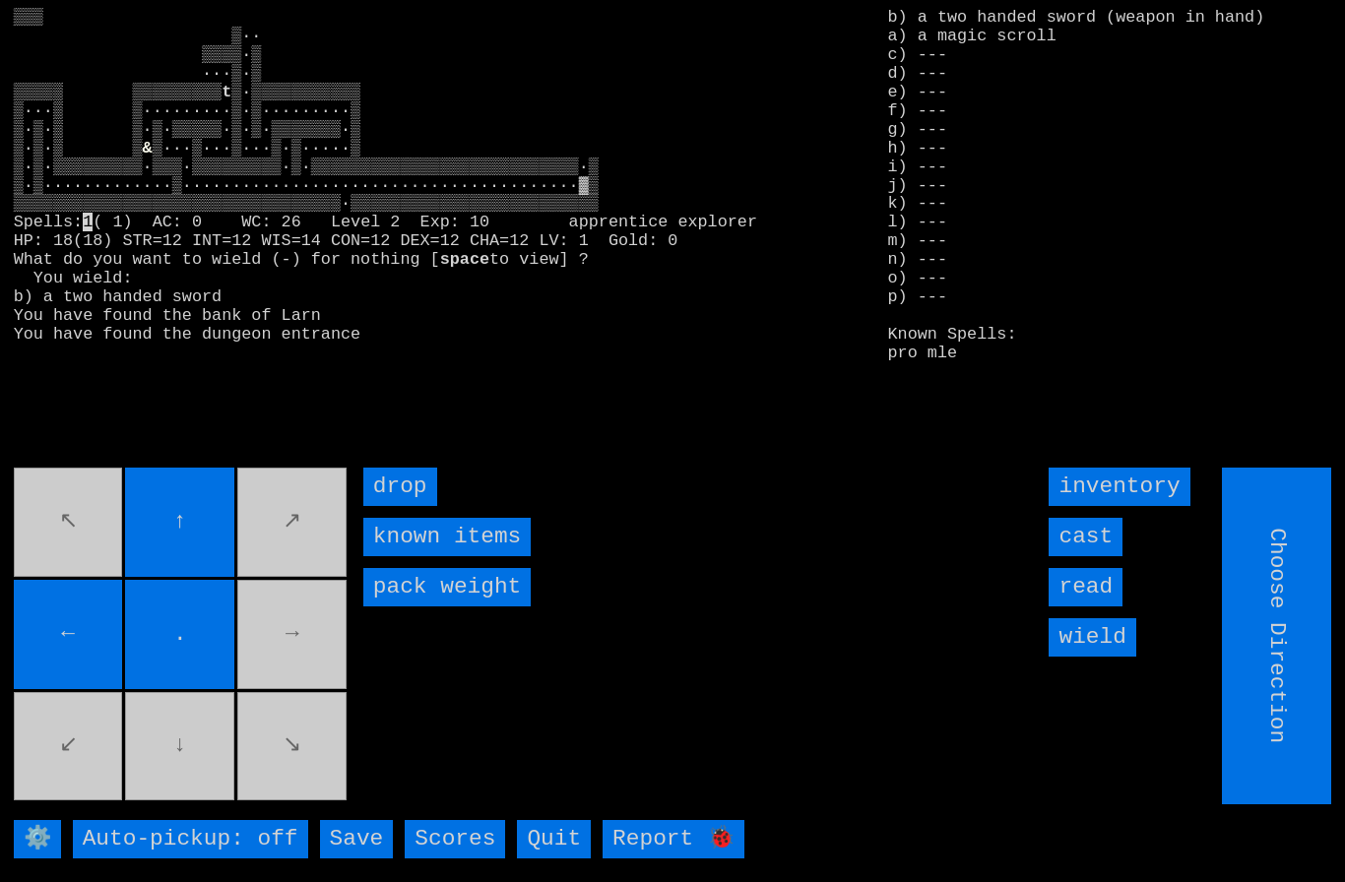
type input "Hold to Run"
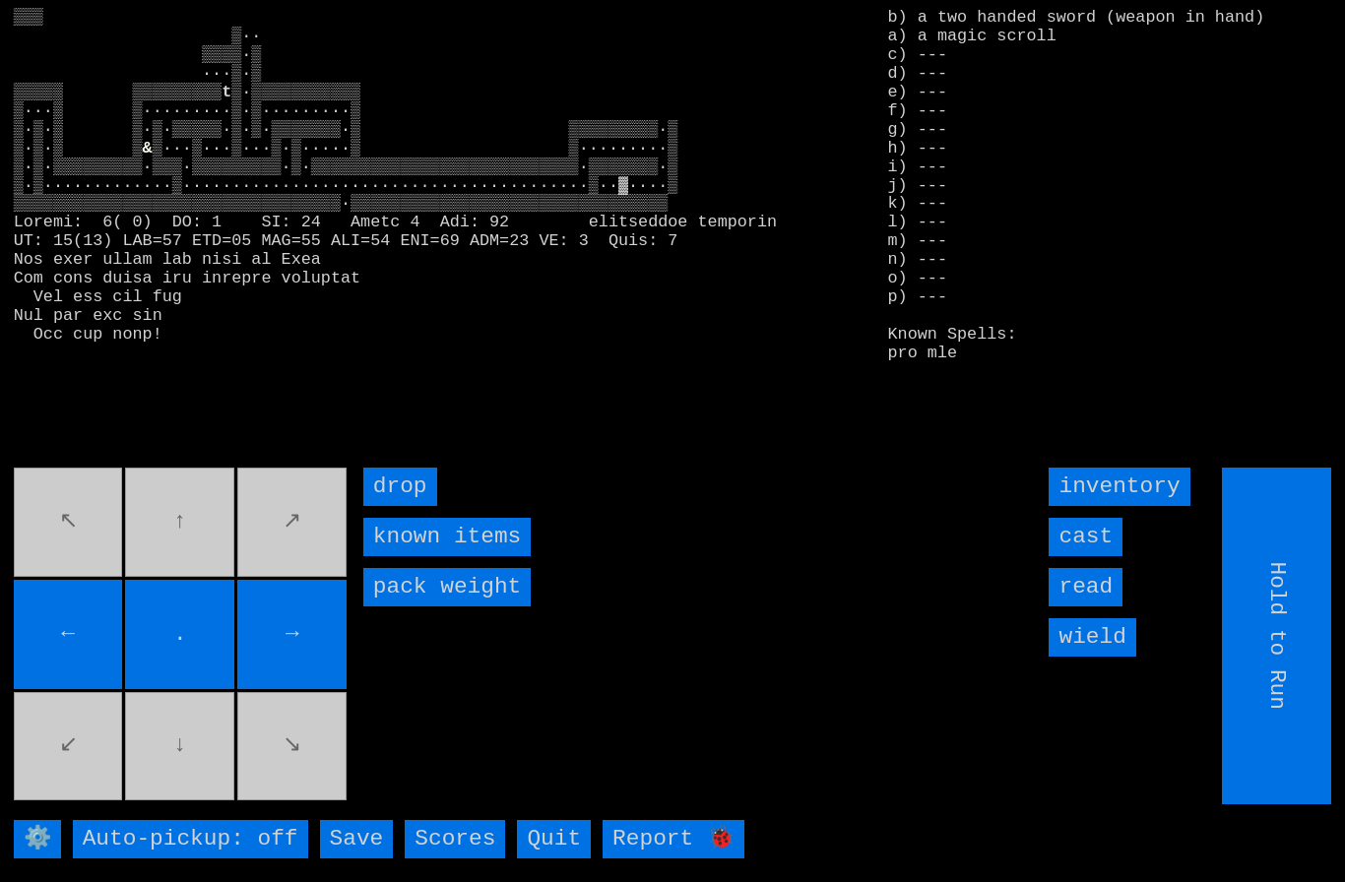
type input "Choose Direction"
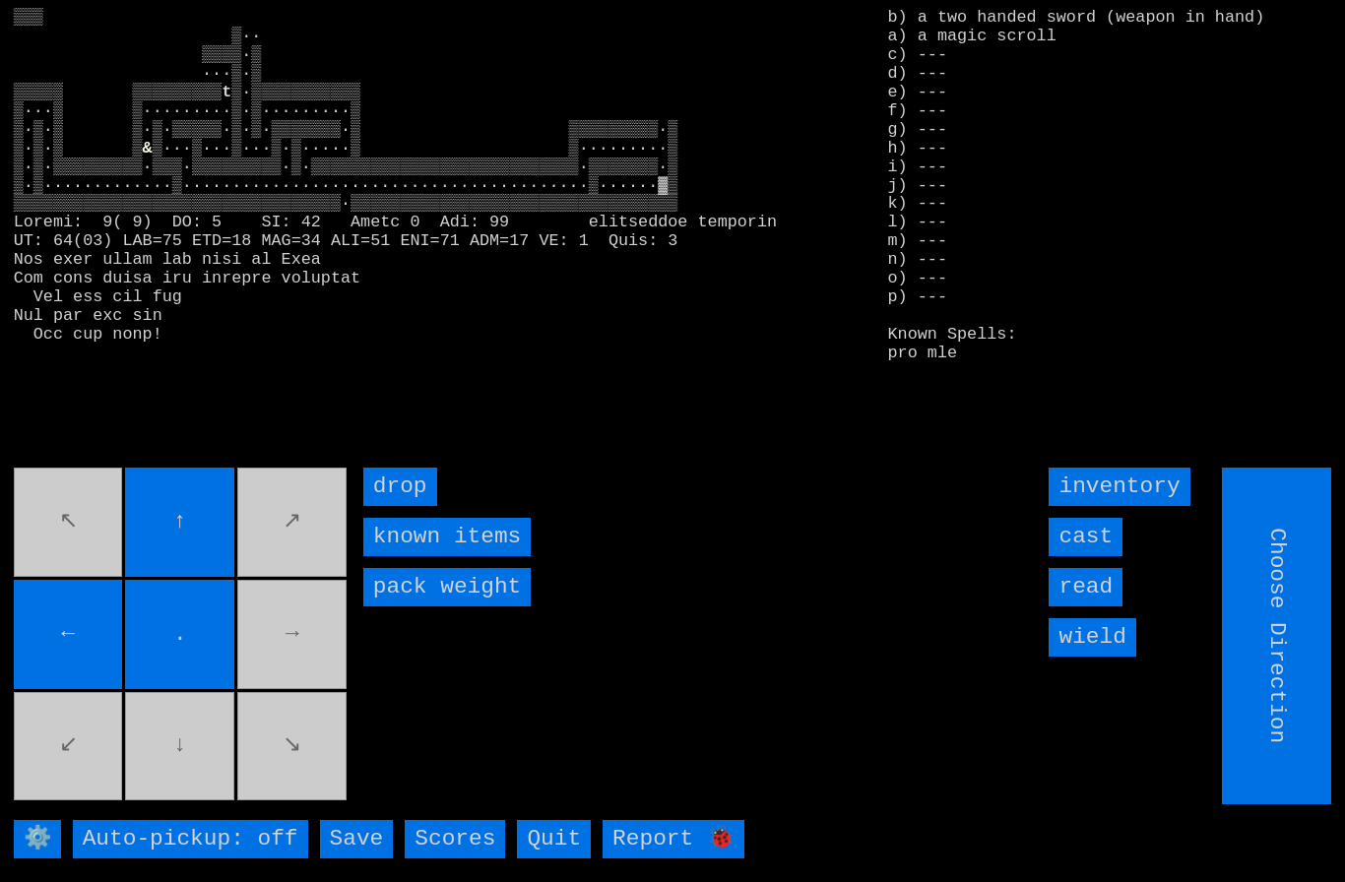
type input "Hold to Run"
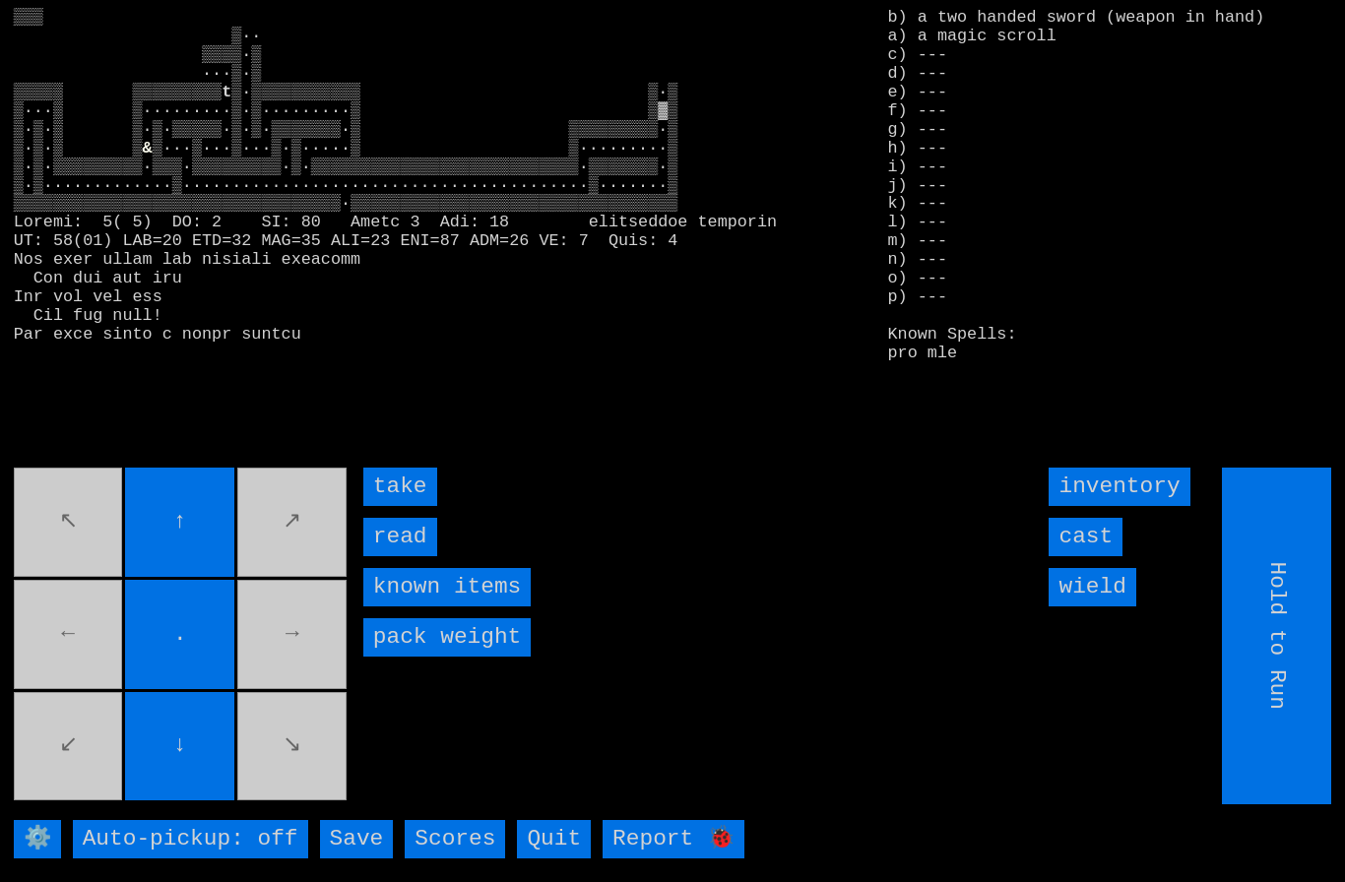
click at [408, 506] on input "take" at bounding box center [400, 487] width 74 height 38
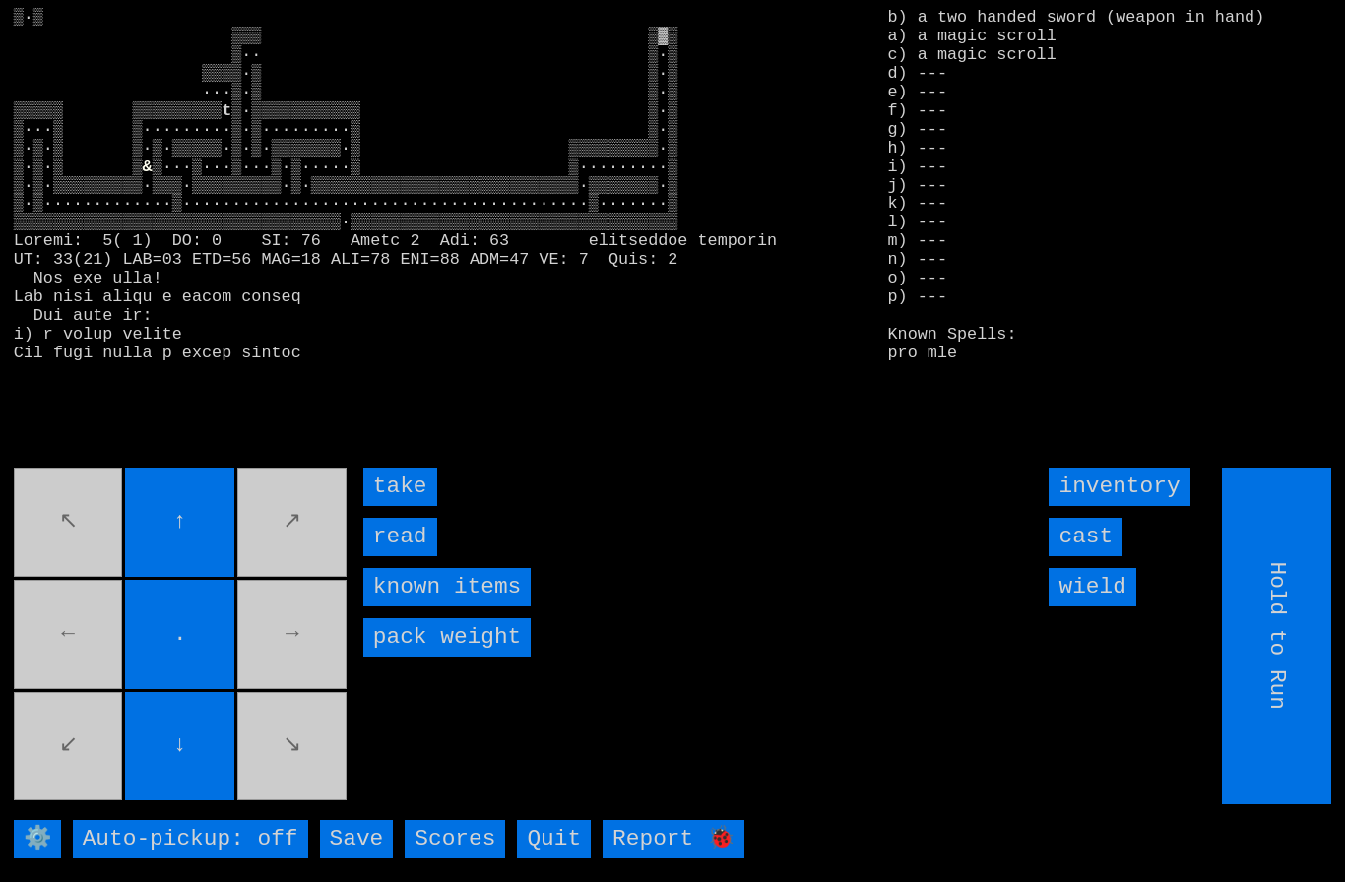
click at [411, 506] on input "take" at bounding box center [400, 487] width 74 height 38
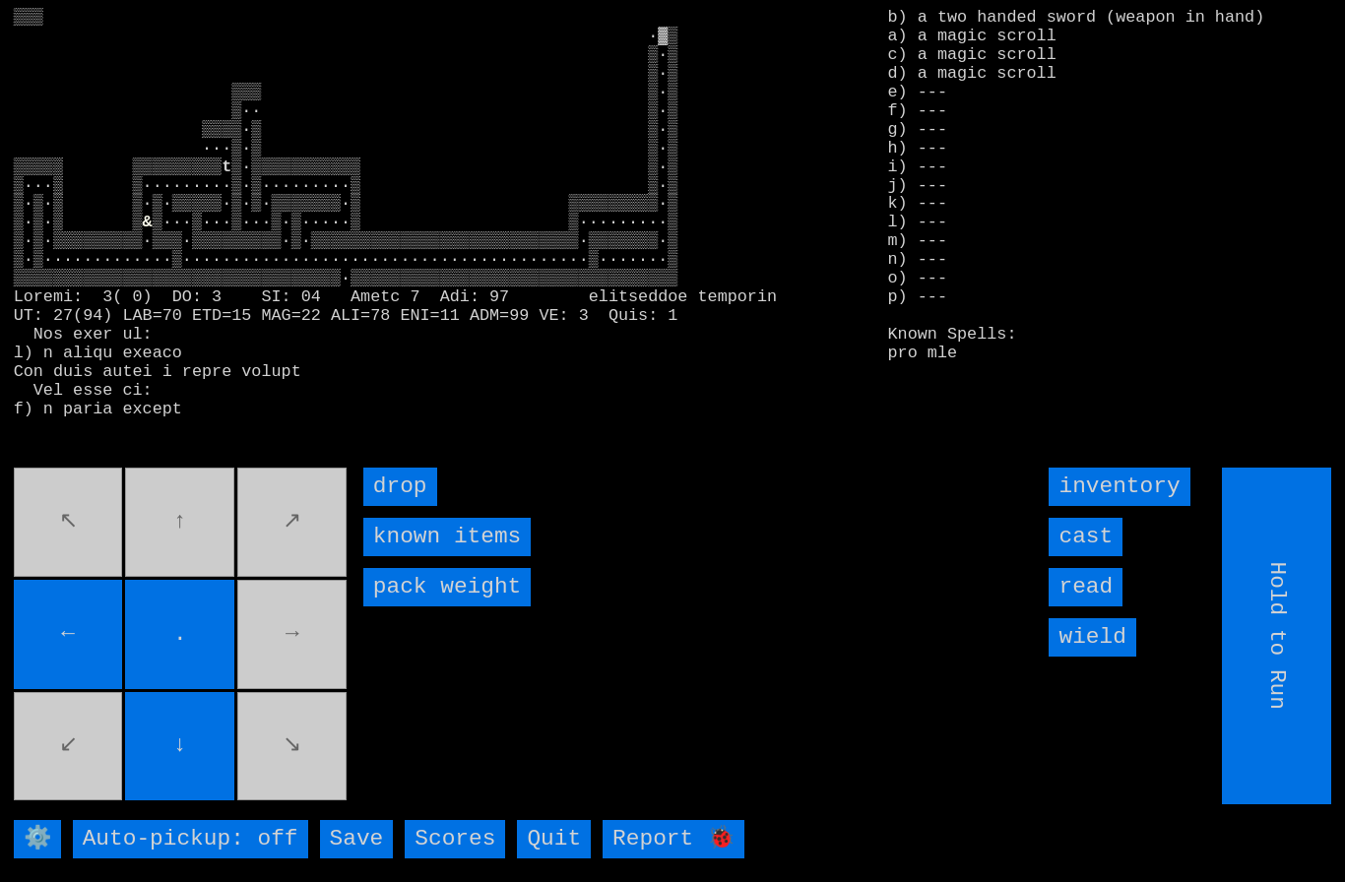
click at [204, 527] on movebuttons "↖ ↑ ↗ ← . → ↙ ↓ ↘" at bounding box center [182, 636] width 337 height 337
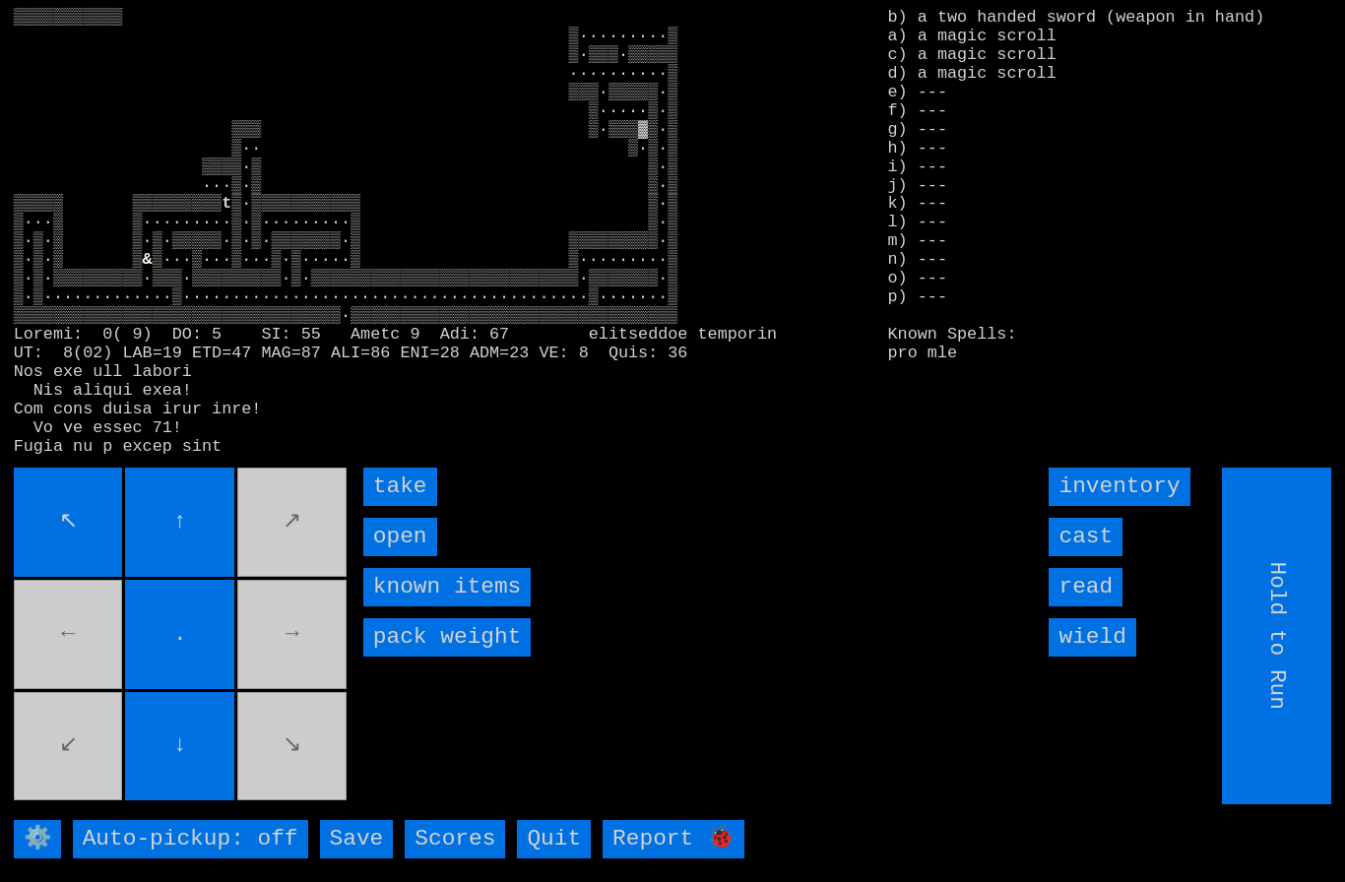
click at [393, 506] on input "take" at bounding box center [400, 487] width 74 height 38
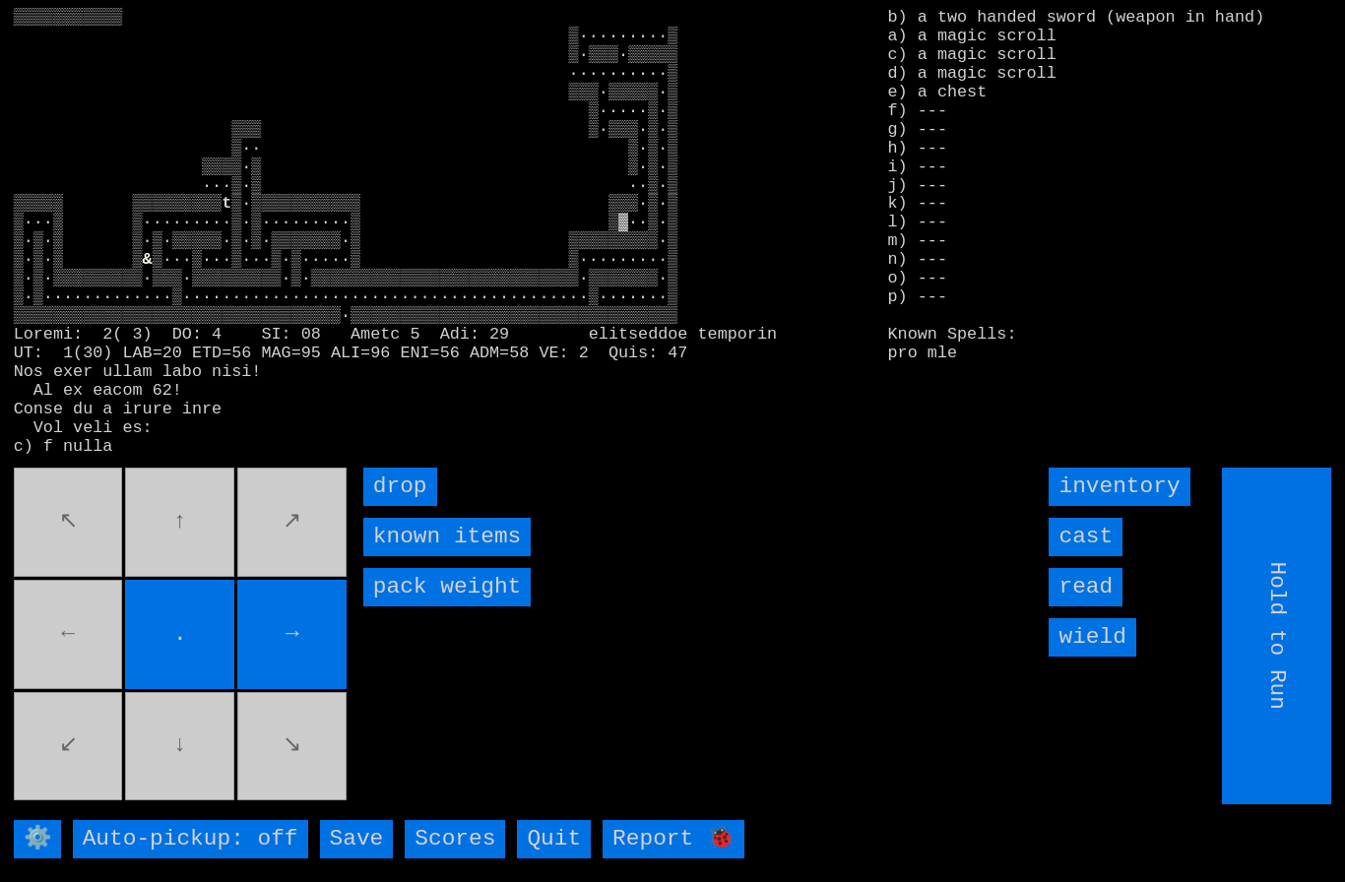
click at [80, 650] on movebuttons "↖ ↑ ↗ ← . → ↙ ↓ ↘" at bounding box center [182, 636] width 337 height 337
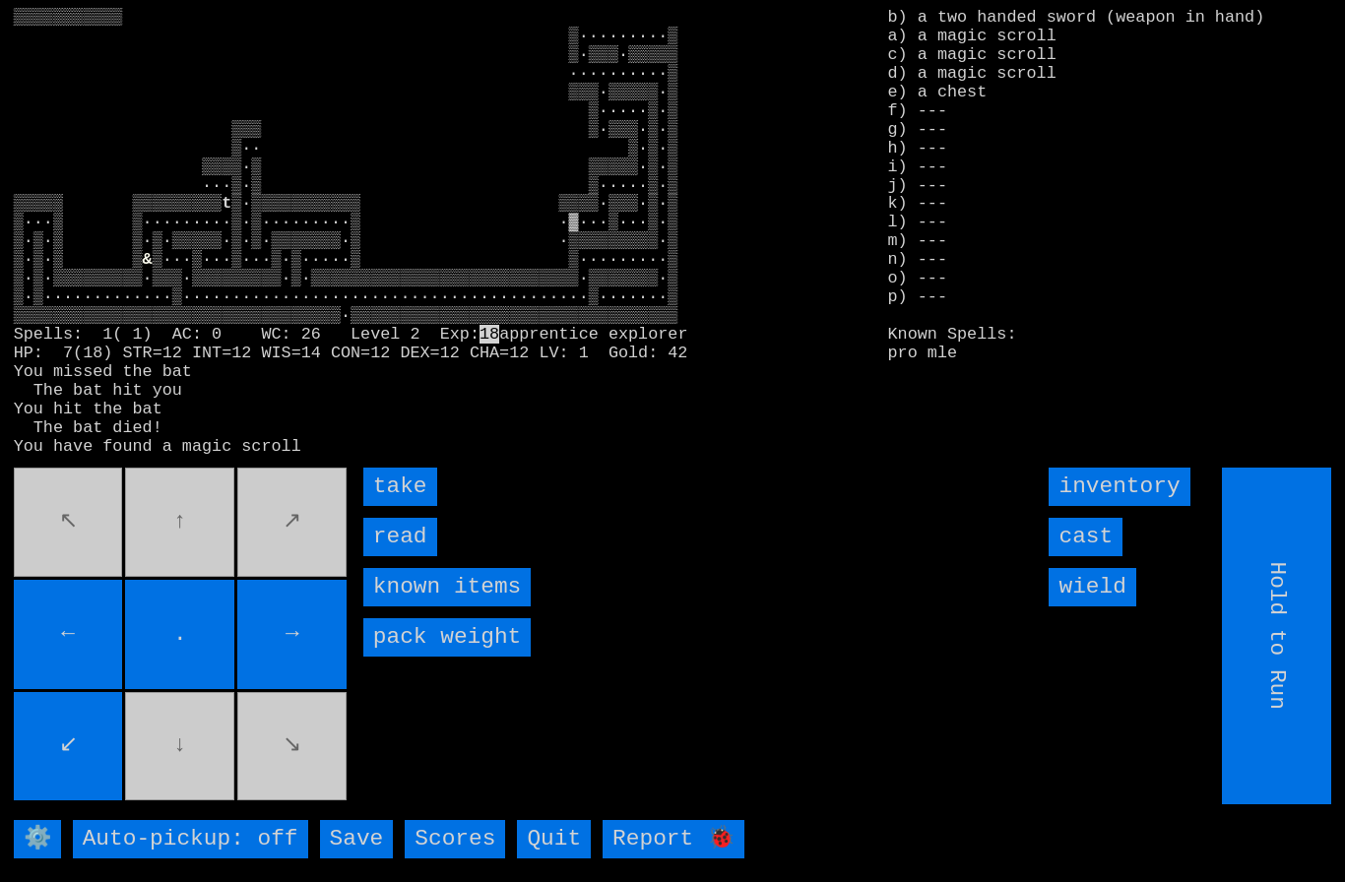
click at [402, 506] on input "take" at bounding box center [400, 487] width 74 height 38
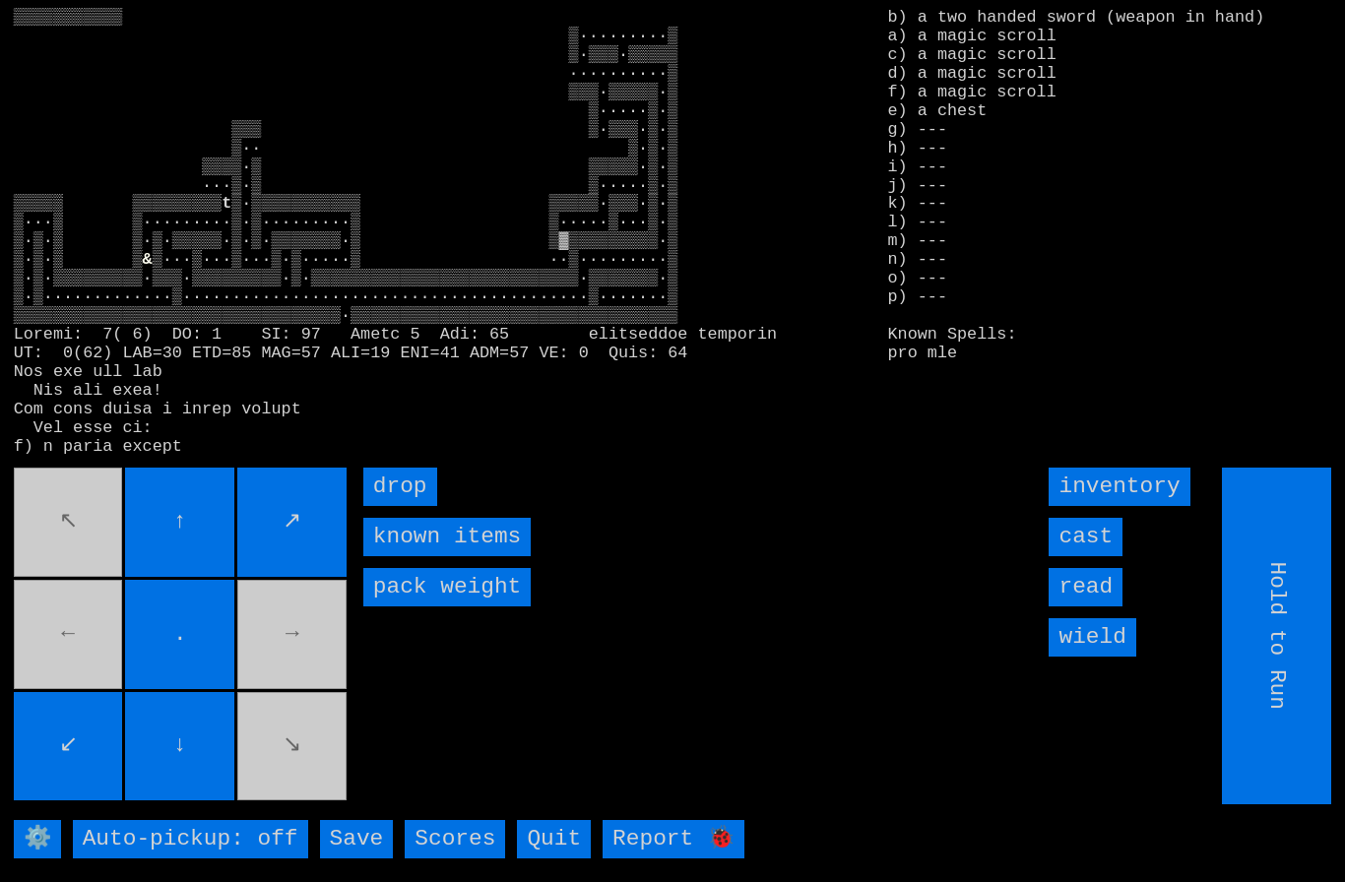
click at [1, 773] on larngrid "t ▒·▒▒▒▒▒▒▒▒▒▒▒ ▒▒▒▒▒·▒▒▒·▒·▒ ▒···▒ ▒·········▒·▒·········▒ ▒·····▒···▒·▒ ▒·▒·▒…" at bounding box center [672, 441] width 1345 height 882
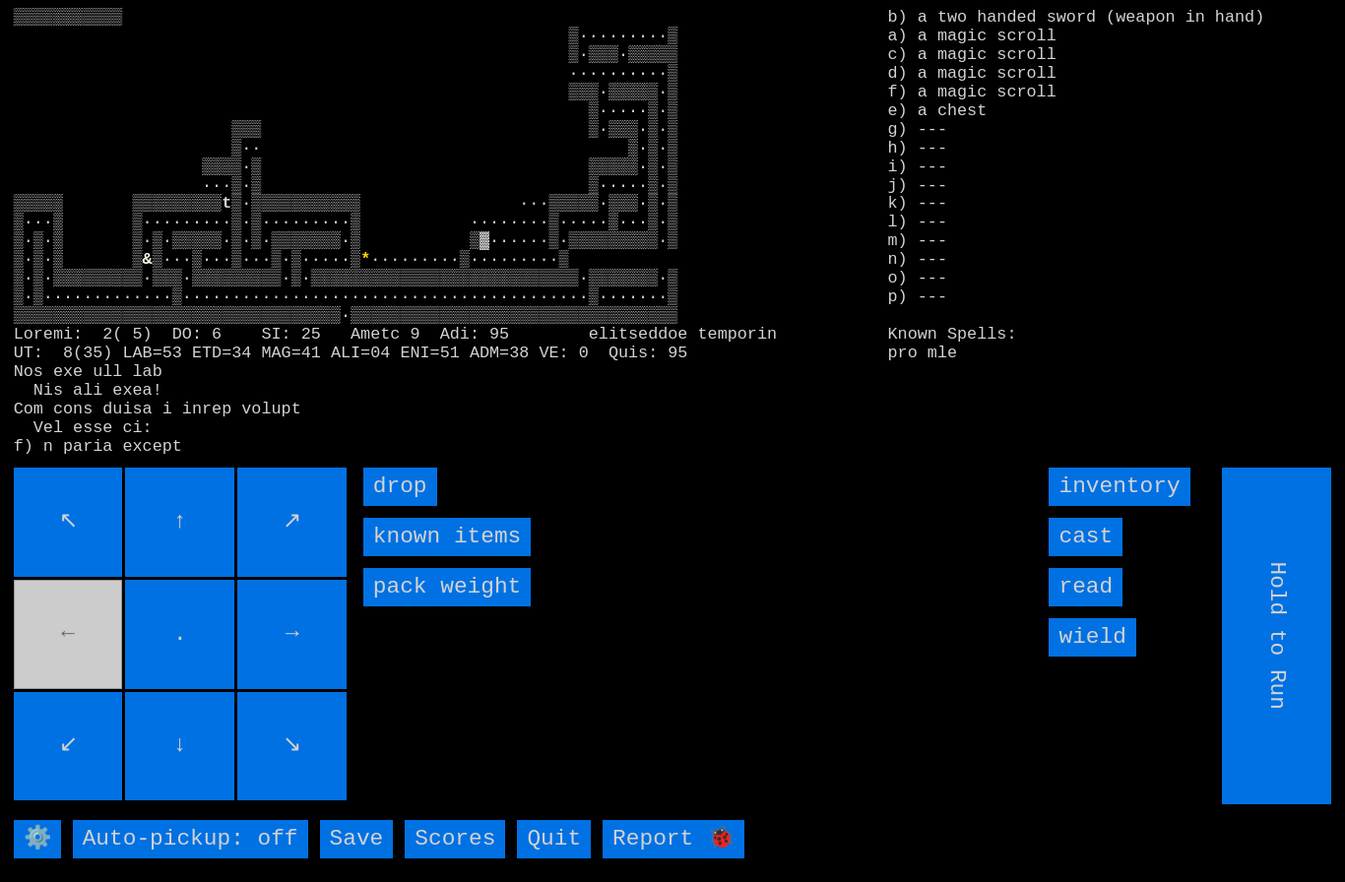
click at [62, 662] on movebuttons "↖ ↑ ↗ ← . → ↙ ↓ ↘" at bounding box center [182, 636] width 337 height 337
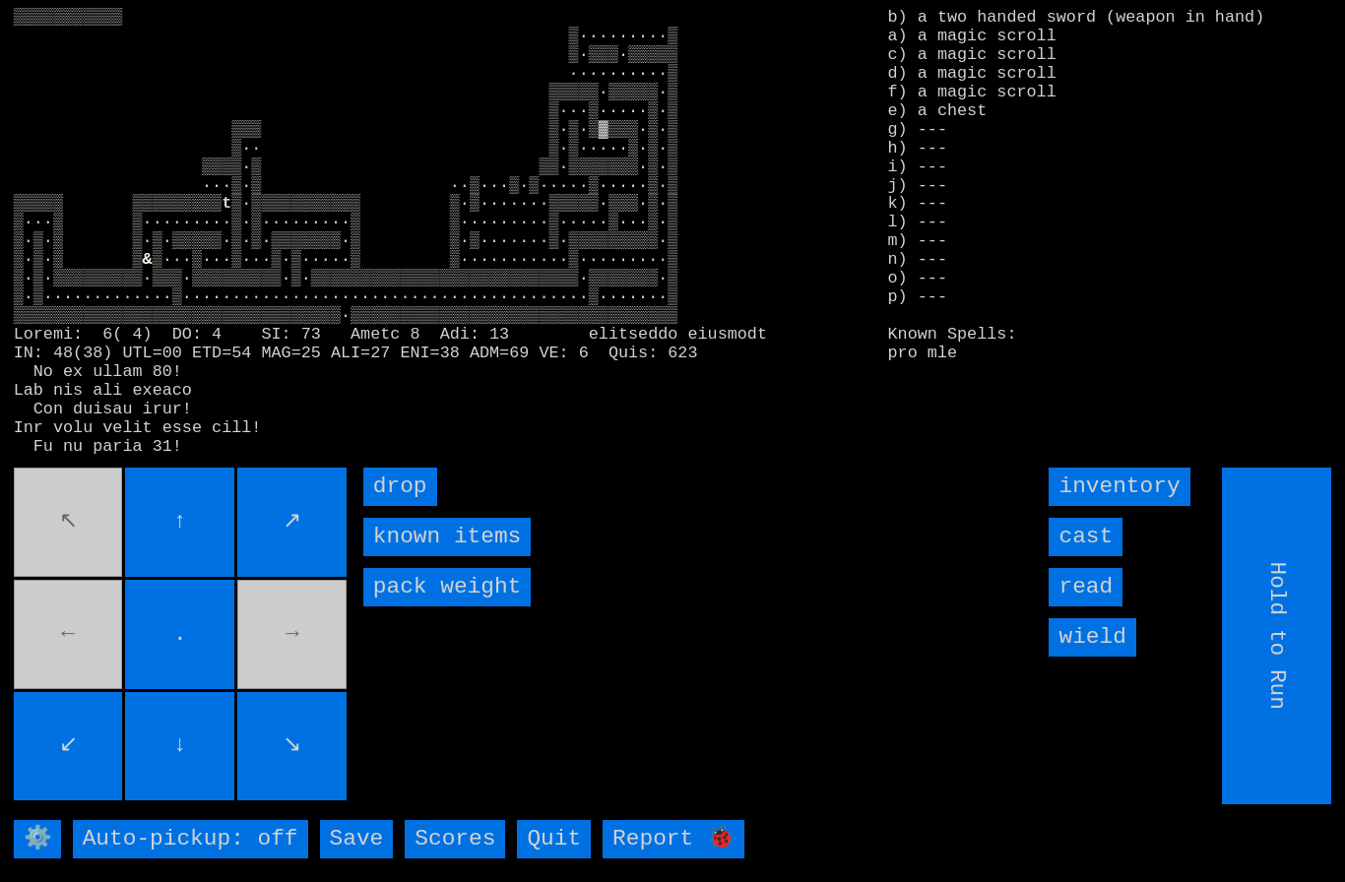
click at [61, 531] on movebuttons "↖ ↑ ↗ ← . → ↙ ↓ ↘" at bounding box center [182, 636] width 337 height 337
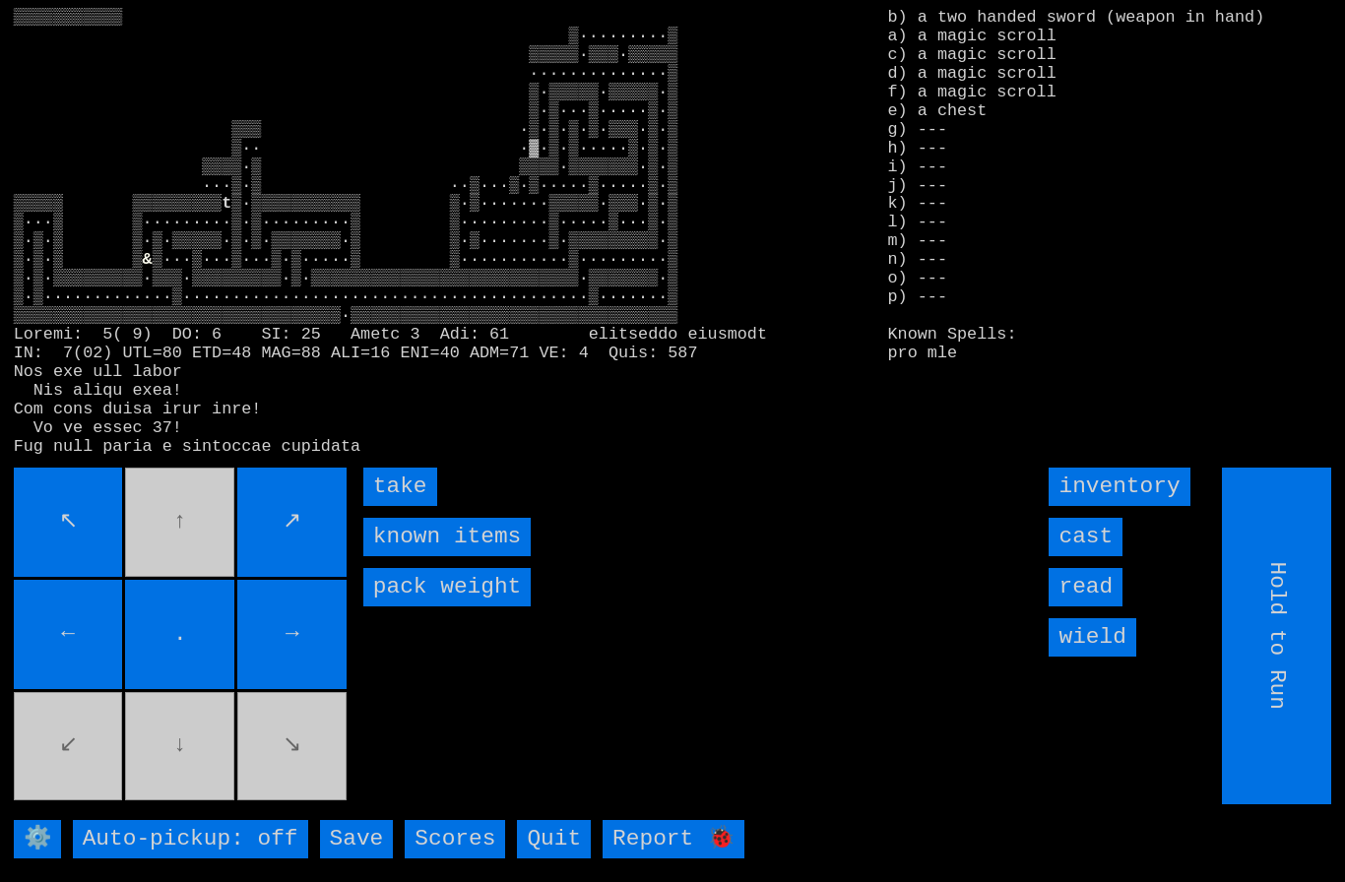
click at [411, 506] on input "take" at bounding box center [400, 487] width 74 height 38
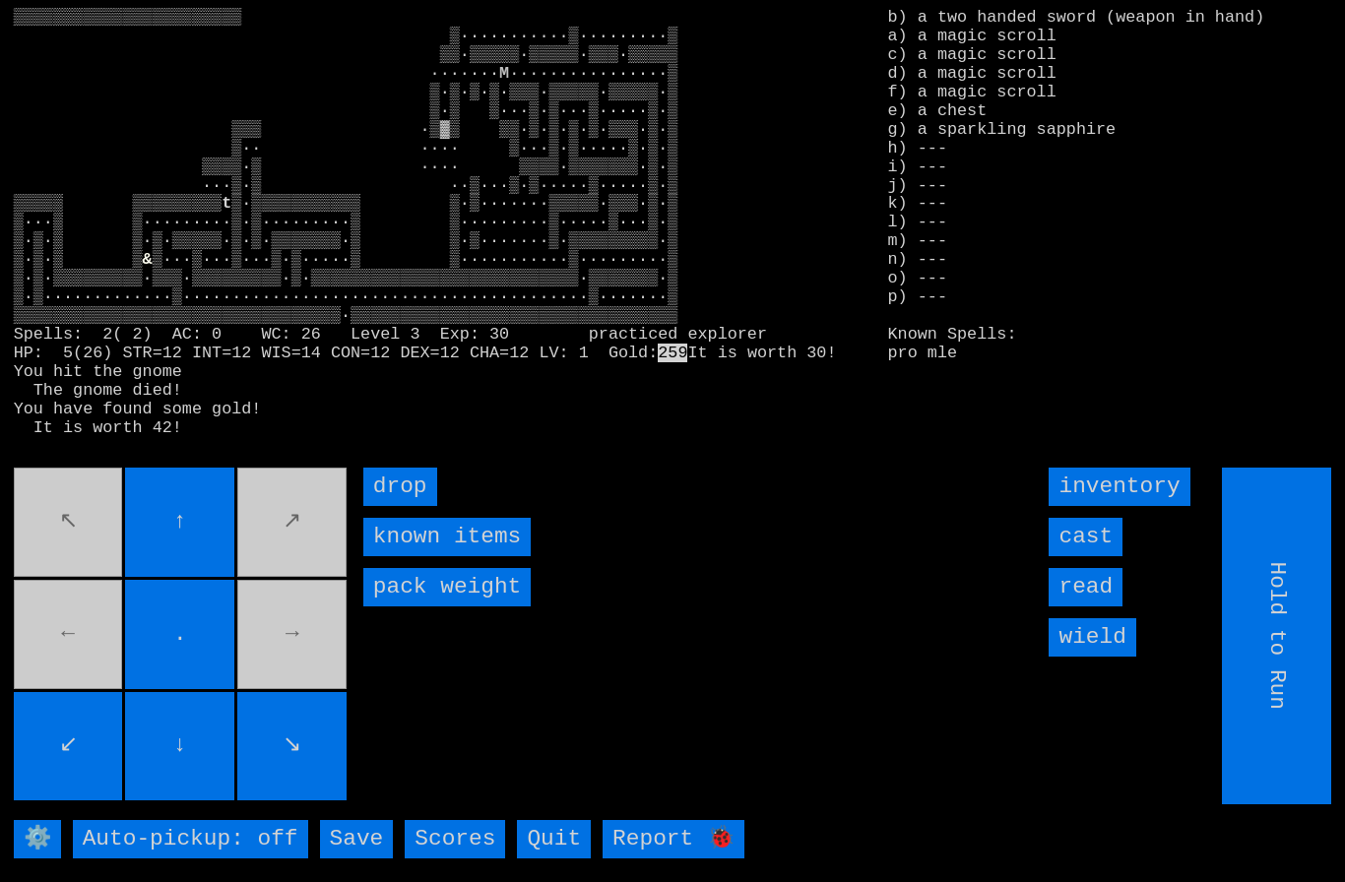
click at [291, 688] on movebuttons "↖ ↑ ↗ ← . → ↙ ↓ ↘" at bounding box center [182, 636] width 337 height 337
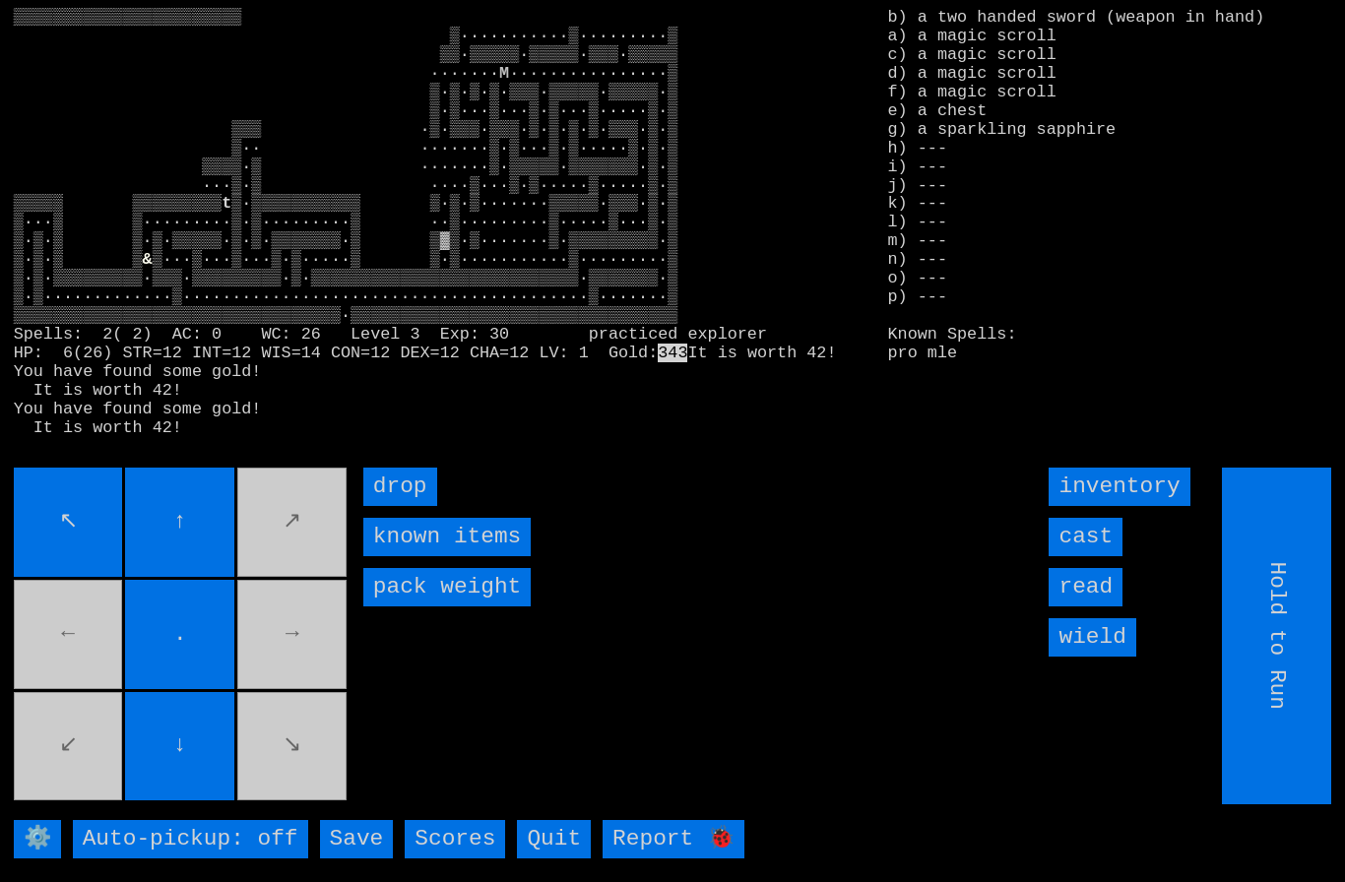
click at [44, 675] on movebuttons "↖ ↑ ↗ ← . → ↙ ↓ ↘" at bounding box center [182, 636] width 337 height 337
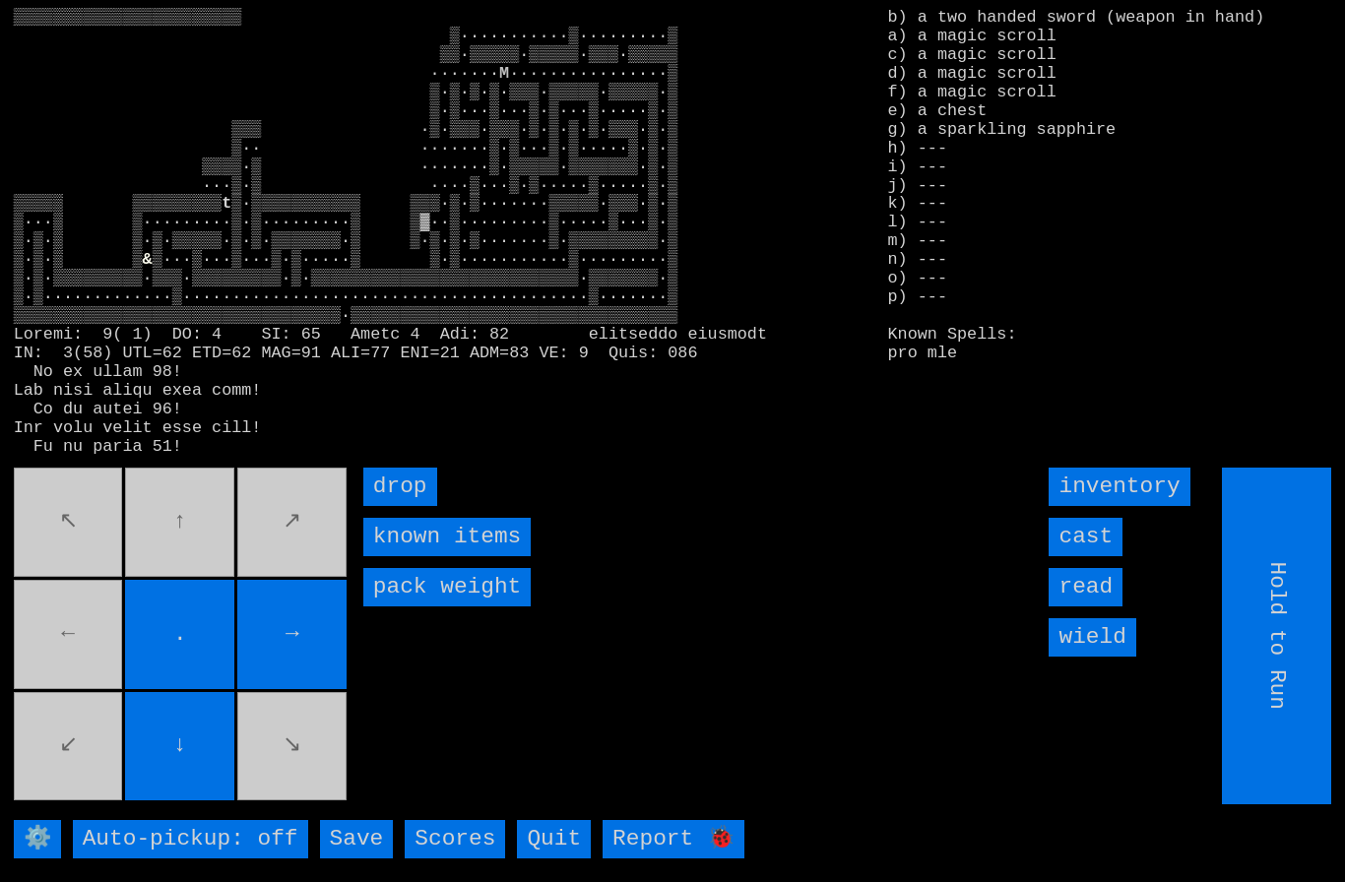
click at [102, 775] on movebuttons "↖ ↑ ↗ ← . → ↙ ↓ ↘" at bounding box center [182, 636] width 337 height 337
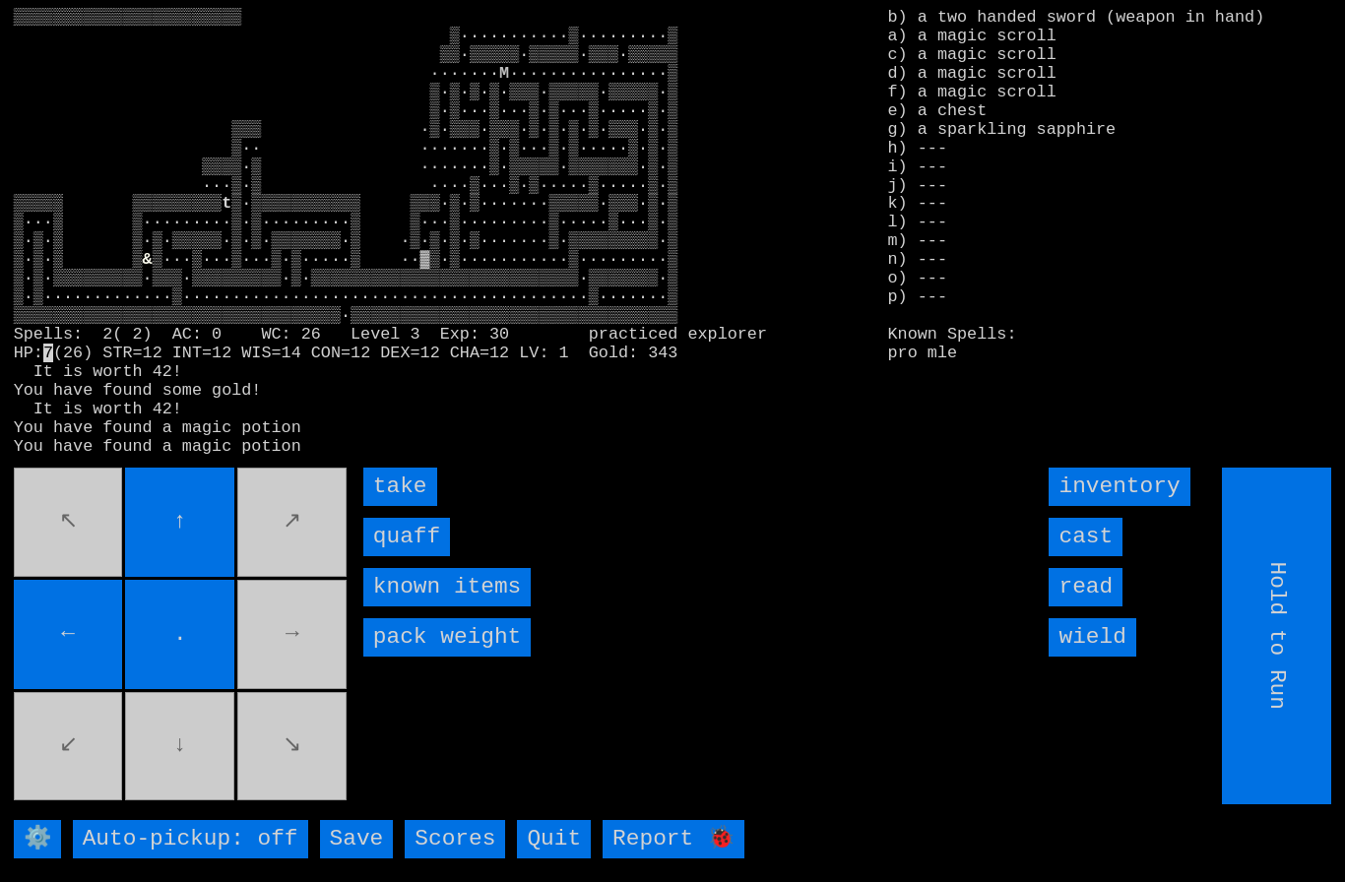
click at [404, 556] on input "quaff" at bounding box center [406, 537] width 87 height 38
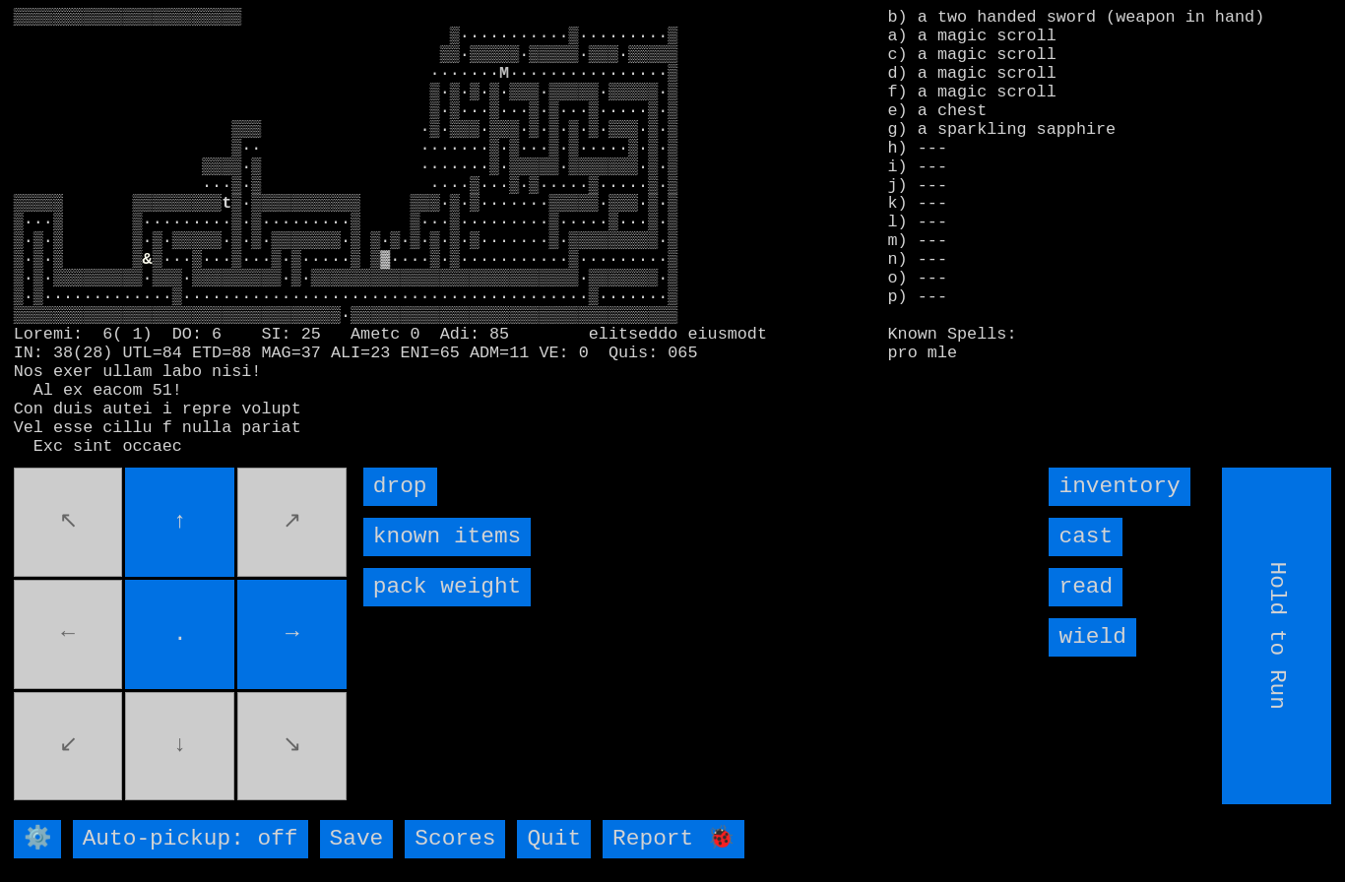
click at [54, 670] on movebuttons "↖ ↑ ↗ ← . → ↙ ↓ ↘" at bounding box center [182, 636] width 337 height 337
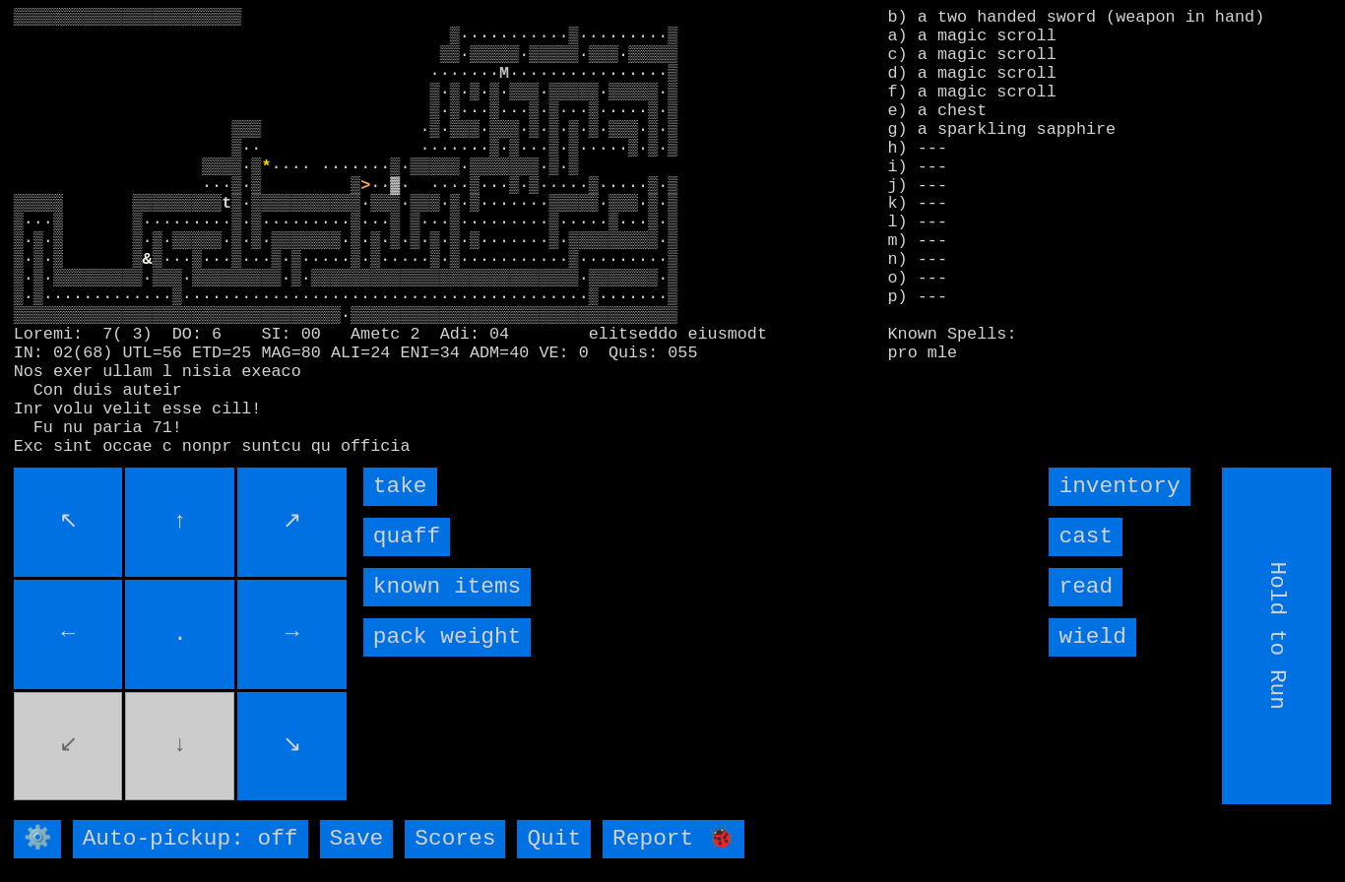
click at [407, 556] on input "quaff" at bounding box center [406, 537] width 87 height 38
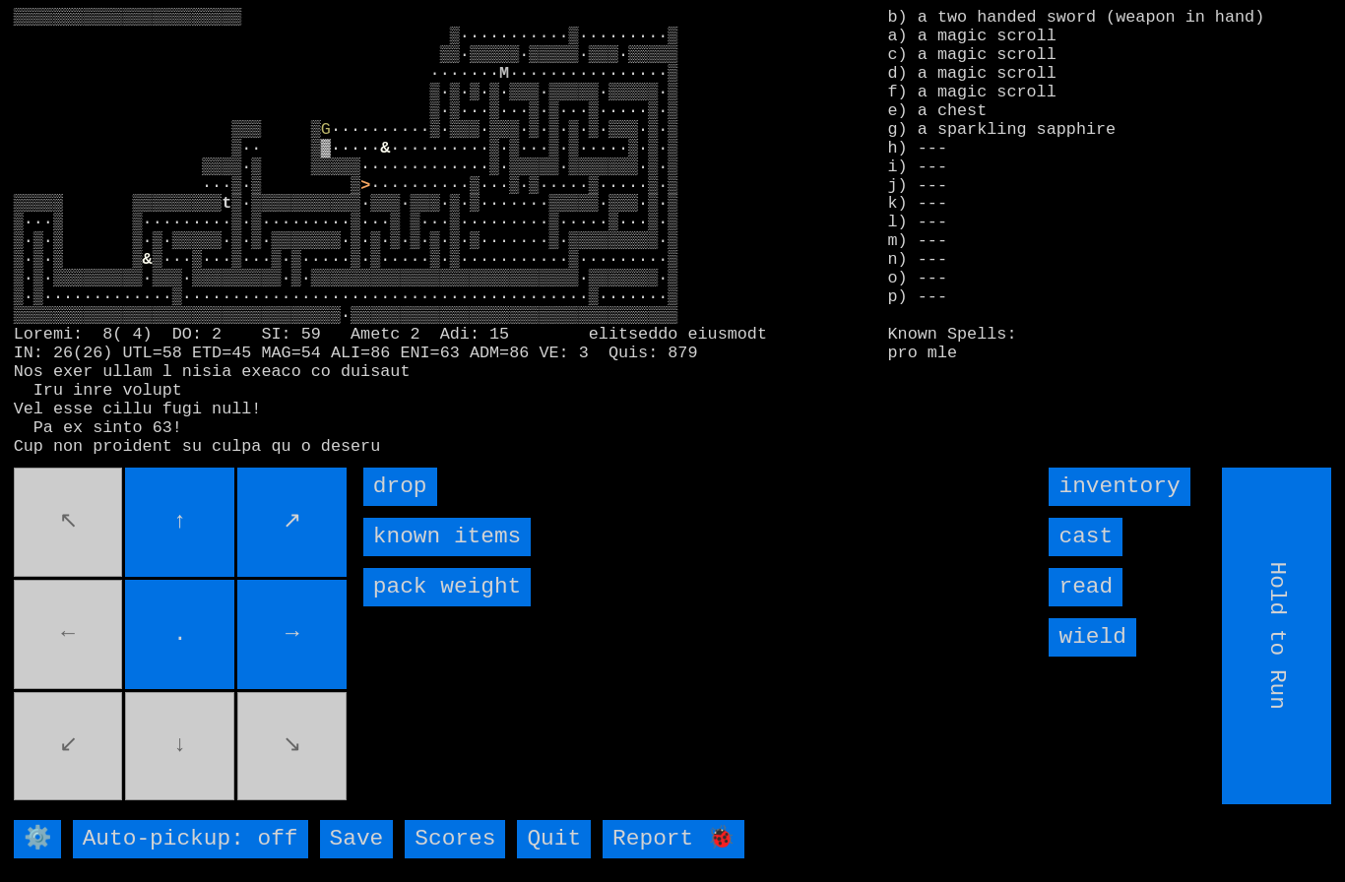
click at [79, 676] on movebuttons "↖ ↑ ↗ ← . → ↙ ↓ ↘" at bounding box center [182, 636] width 337 height 337
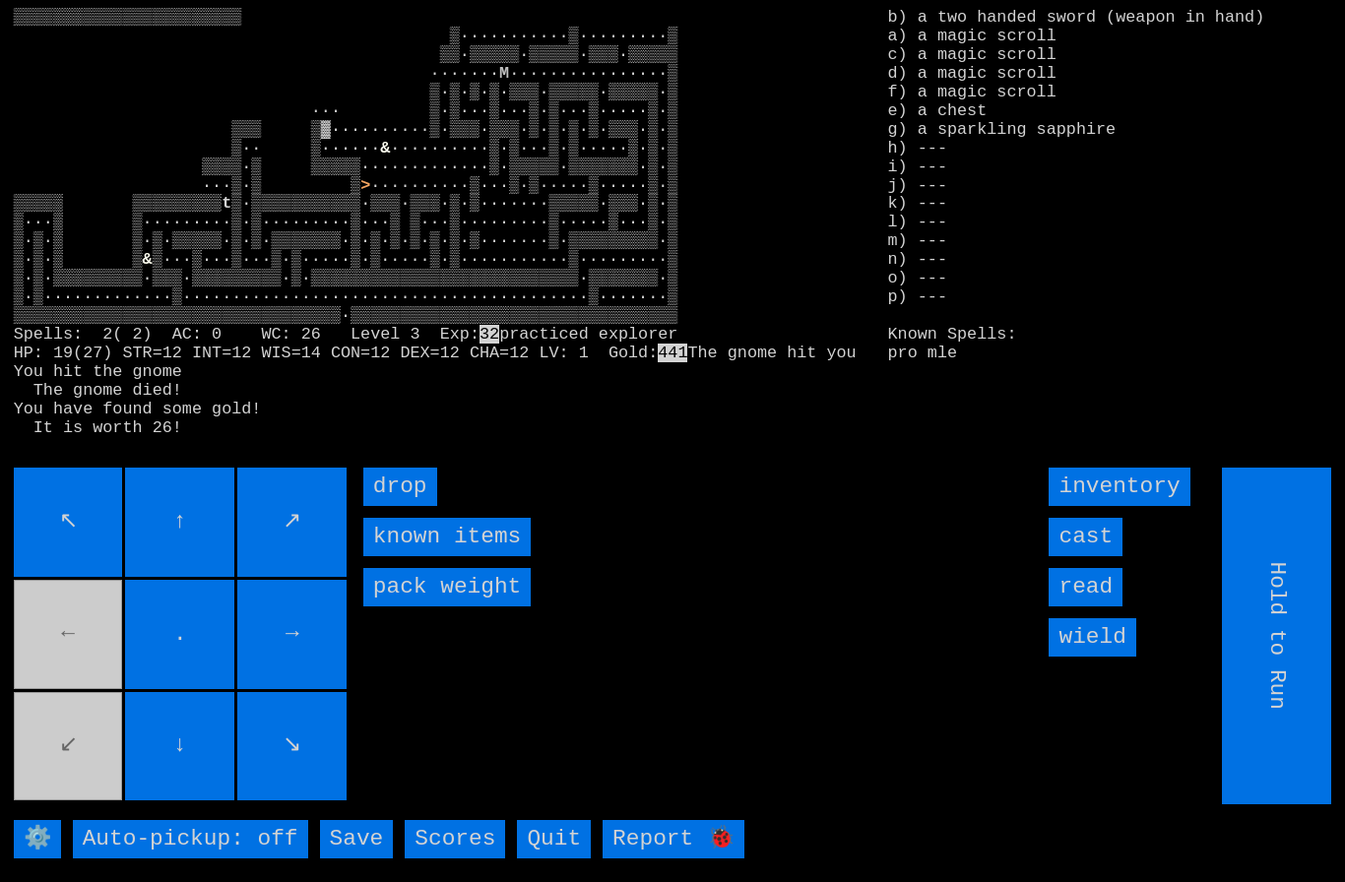
click at [378, 673] on larngrid "▒▒▒▒▒▒▒▒▒▒▒▒▒▒▒▒▒▒▒▒▒▒▒ ▒···········▒·········▒ ▒▒·▒▒▒▒▒·▒▒▒▒▒·▒▒▒·▒▒▒▒▒ ······…" at bounding box center [672, 441] width 1345 height 882
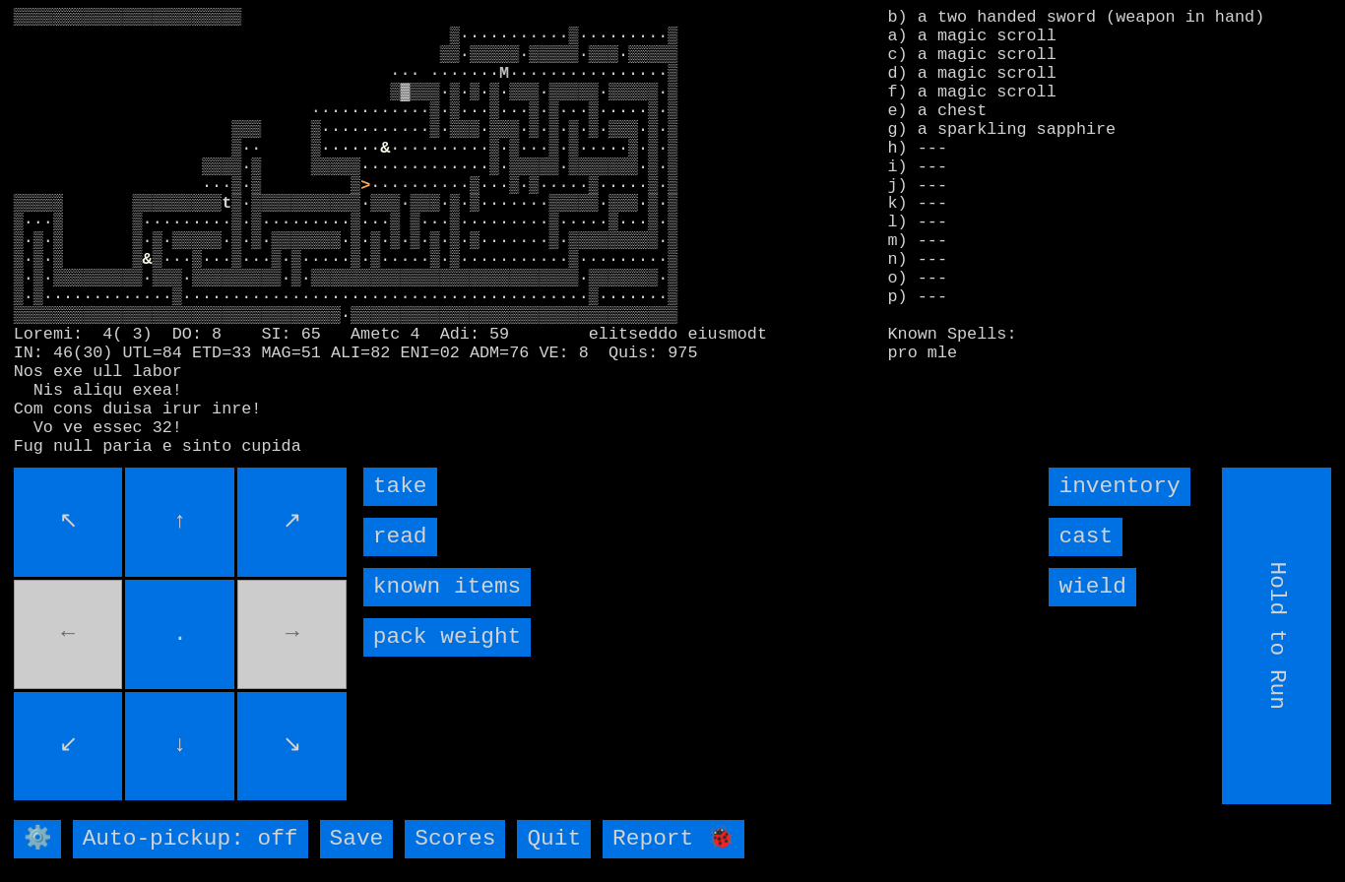
click at [402, 506] on input "take" at bounding box center [400, 487] width 74 height 38
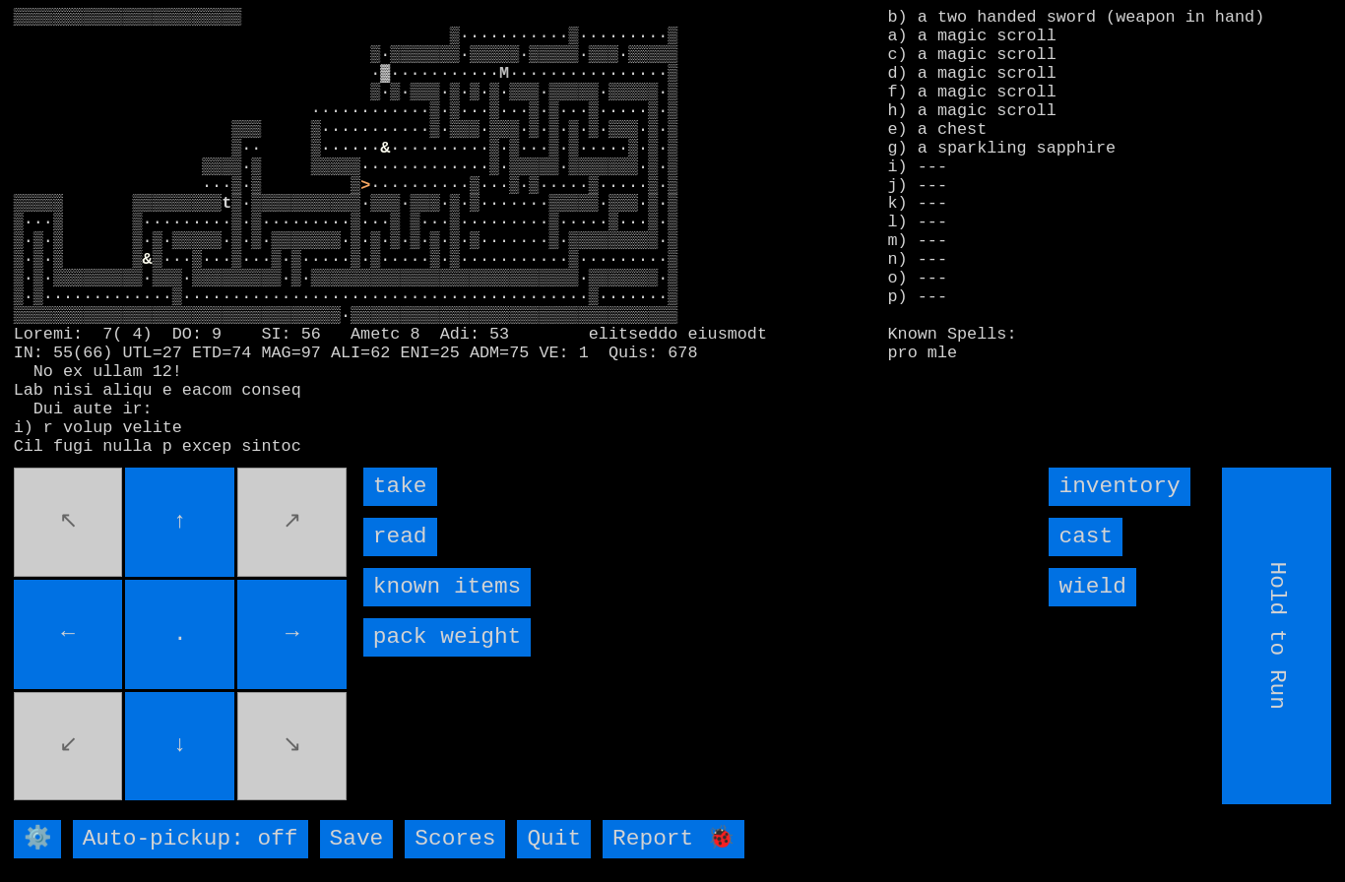
click at [396, 506] on input "take" at bounding box center [400, 487] width 74 height 38
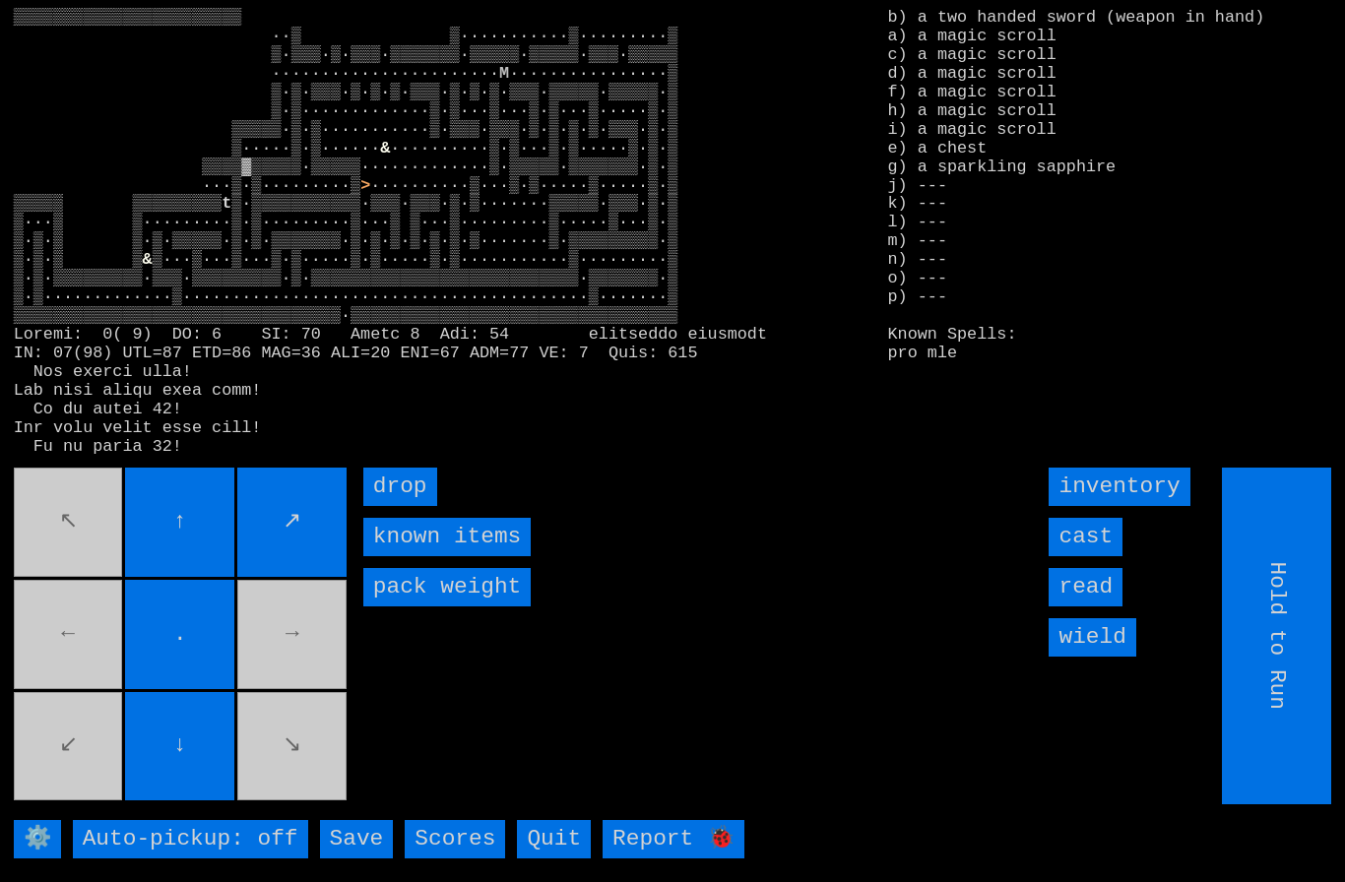
type input "Choose Direction"
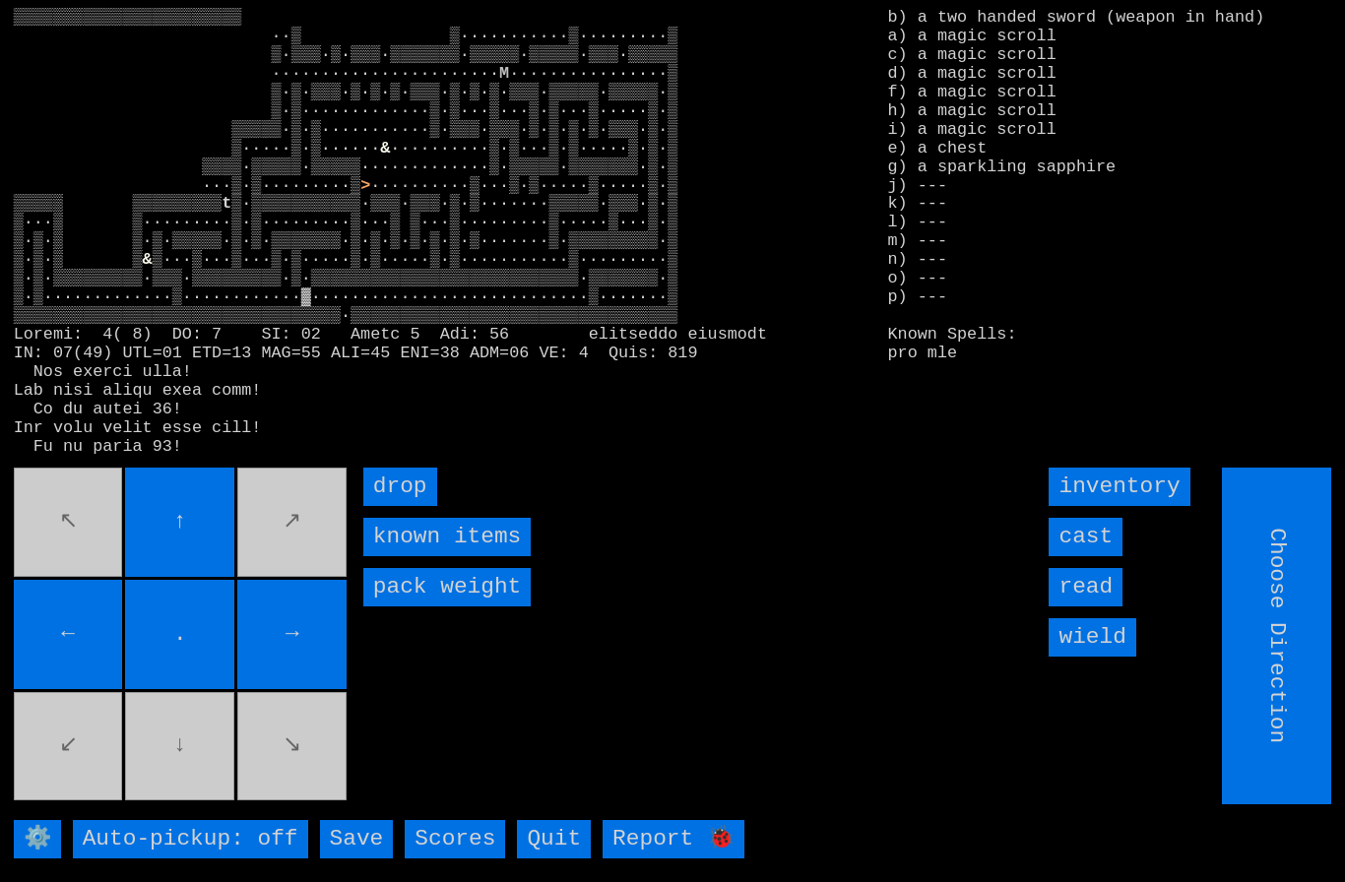
type input "Hold to Run"
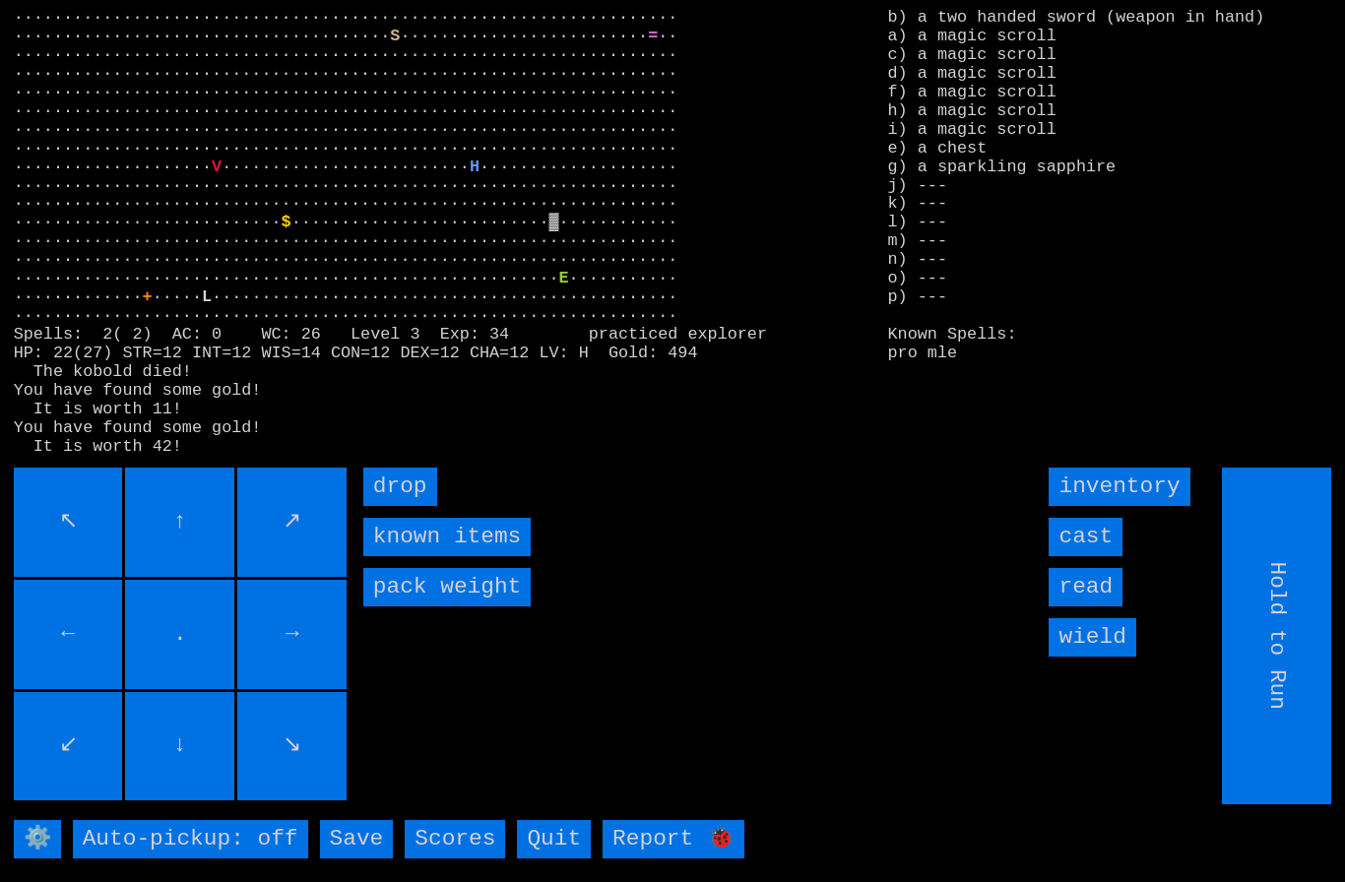
type input "Choose Direction"
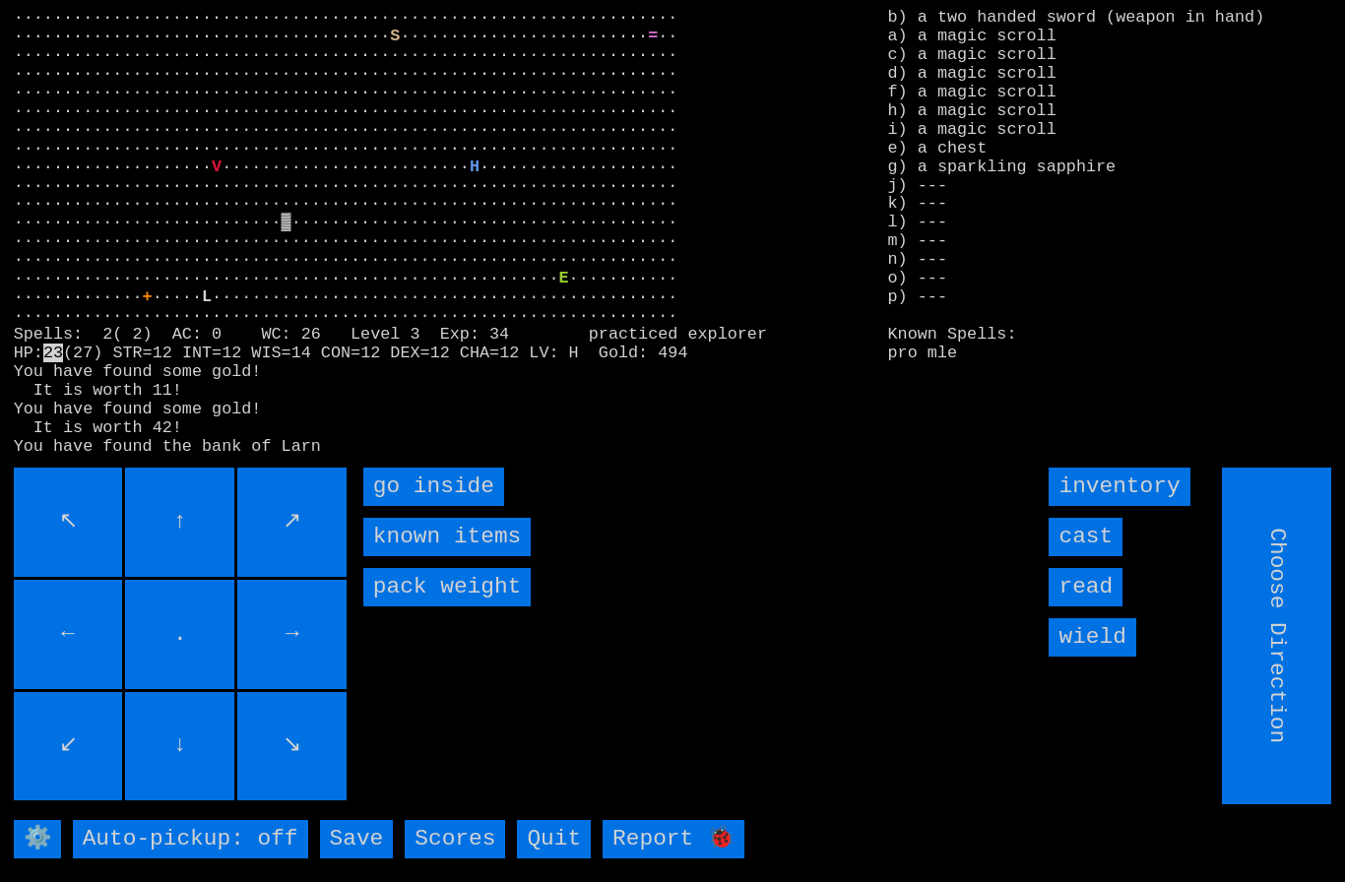
type input "Hold to Run"
click at [437, 506] on inside "go inside" at bounding box center [433, 487] width 141 height 38
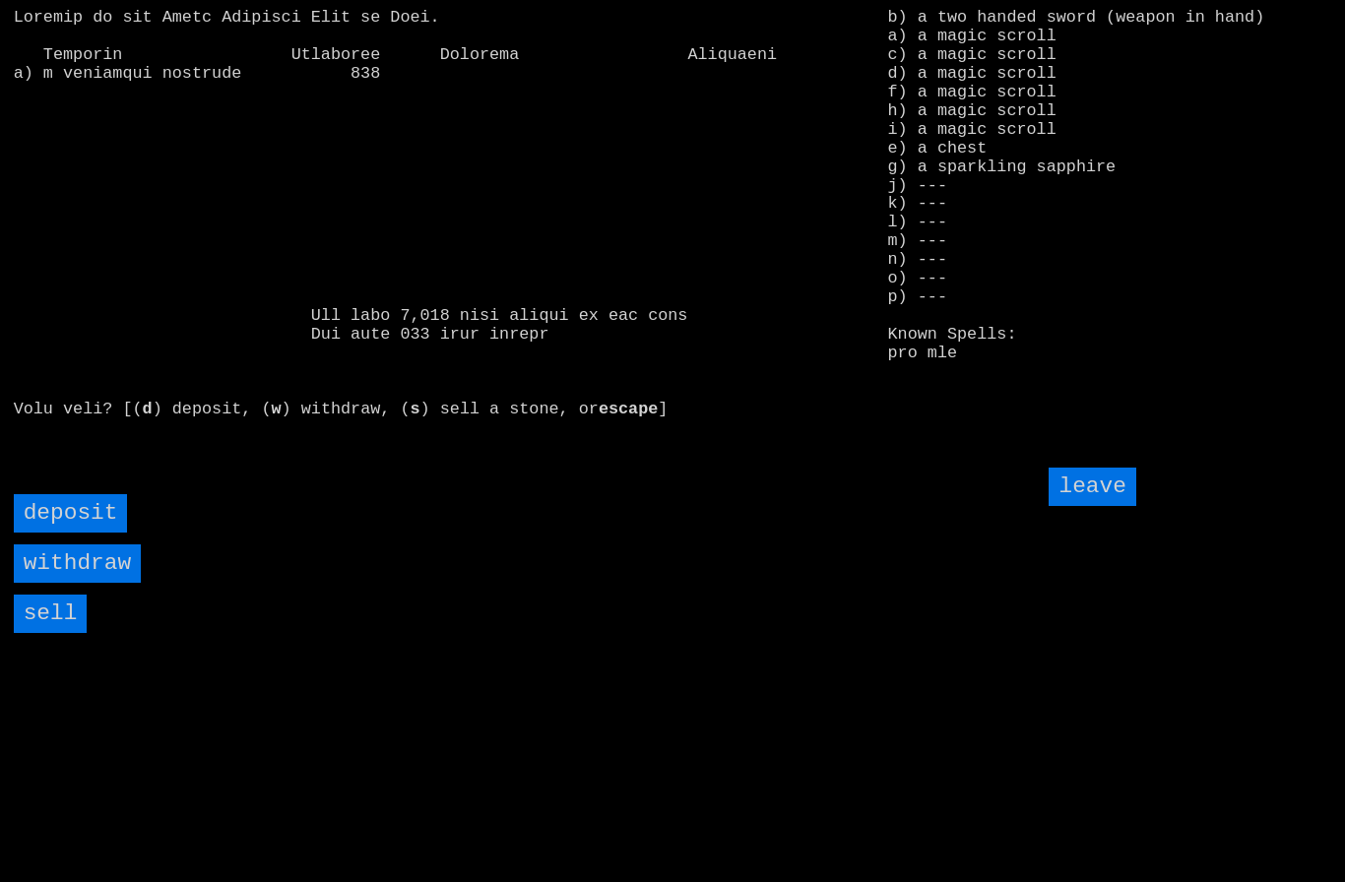
click at [42, 630] on input "sell" at bounding box center [51, 614] width 74 height 38
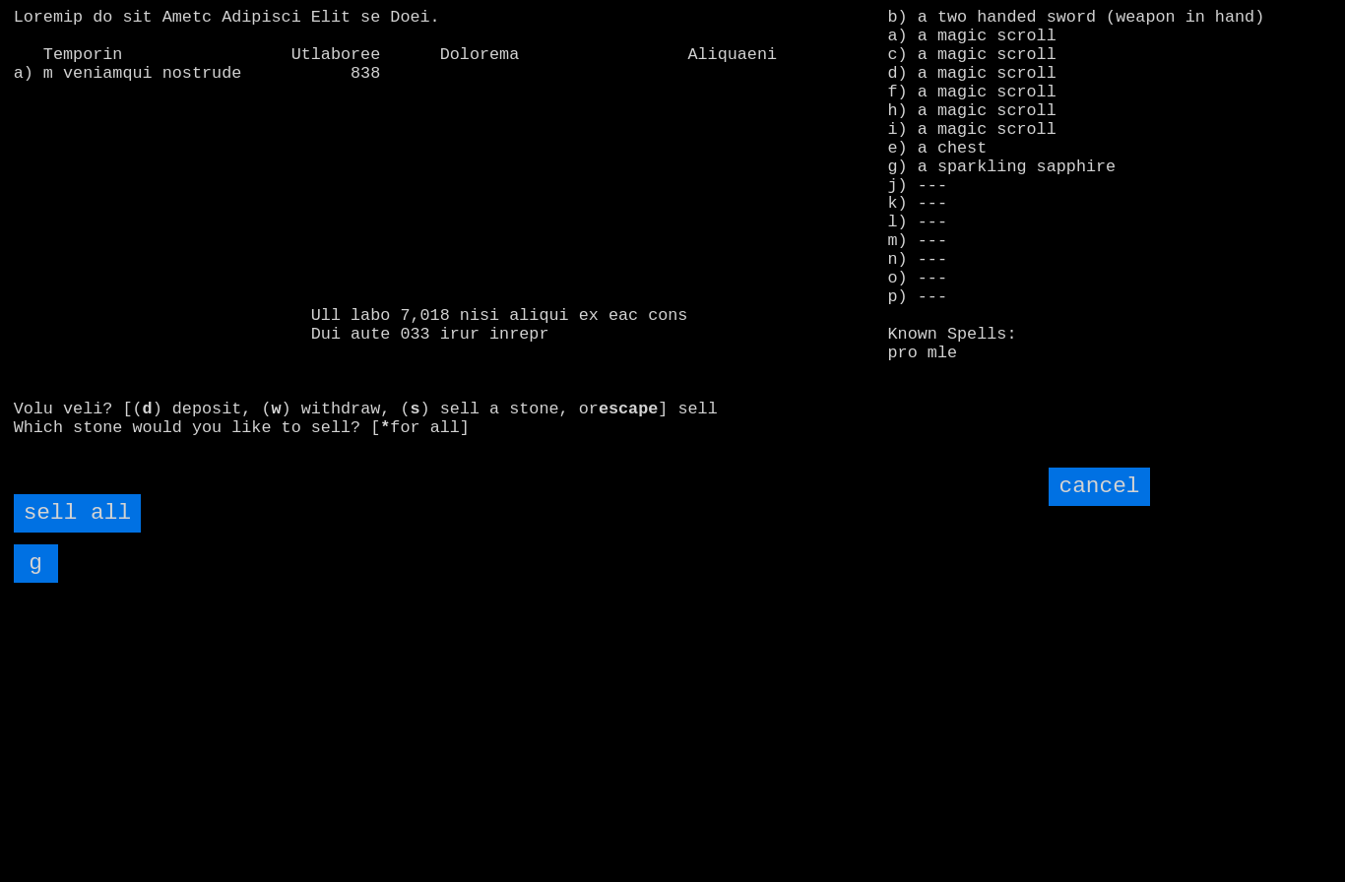
click at [111, 533] on all "sell all" at bounding box center [77, 513] width 127 height 38
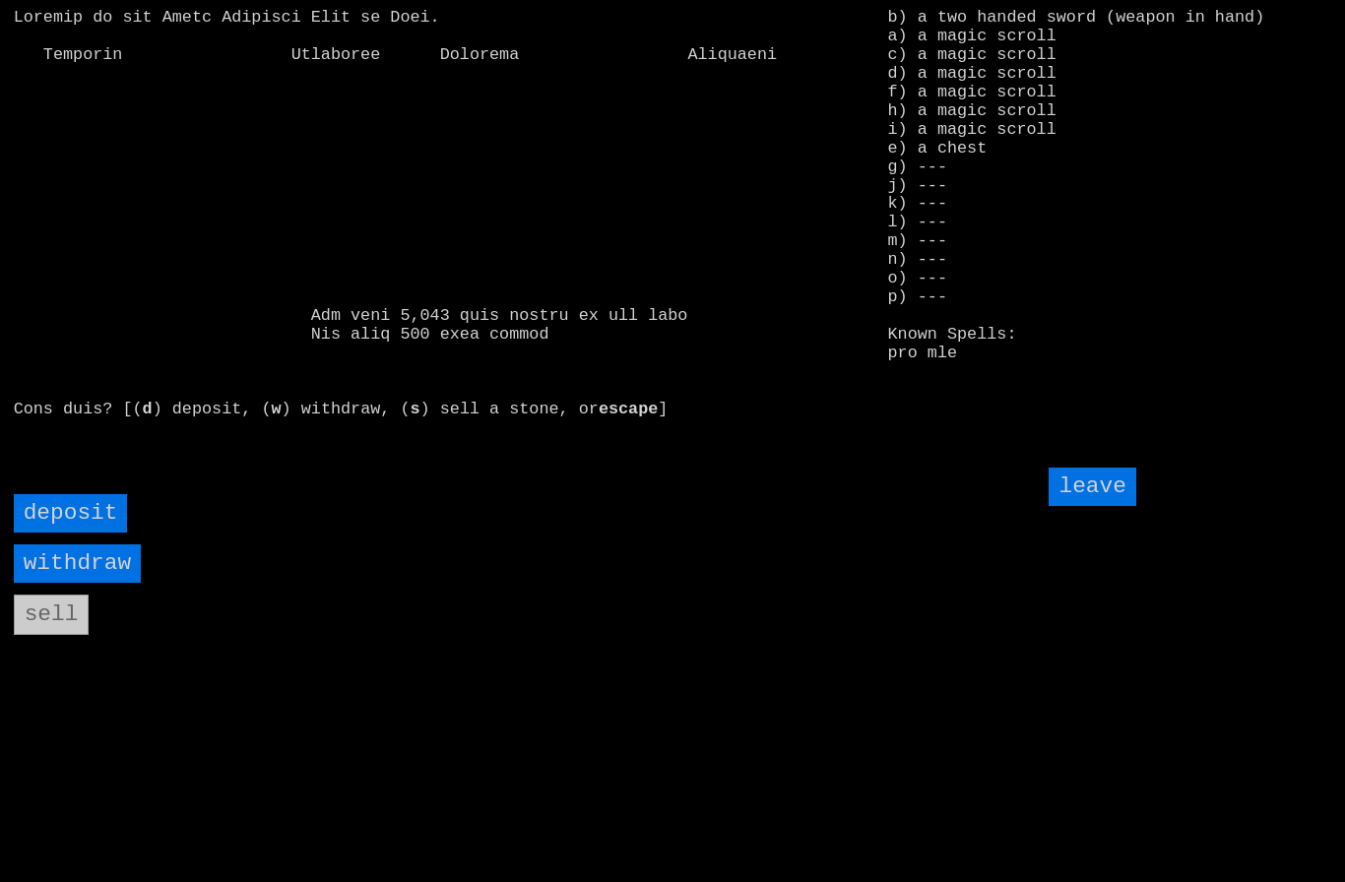
click at [71, 583] on input "withdraw" at bounding box center [77, 563] width 127 height 38
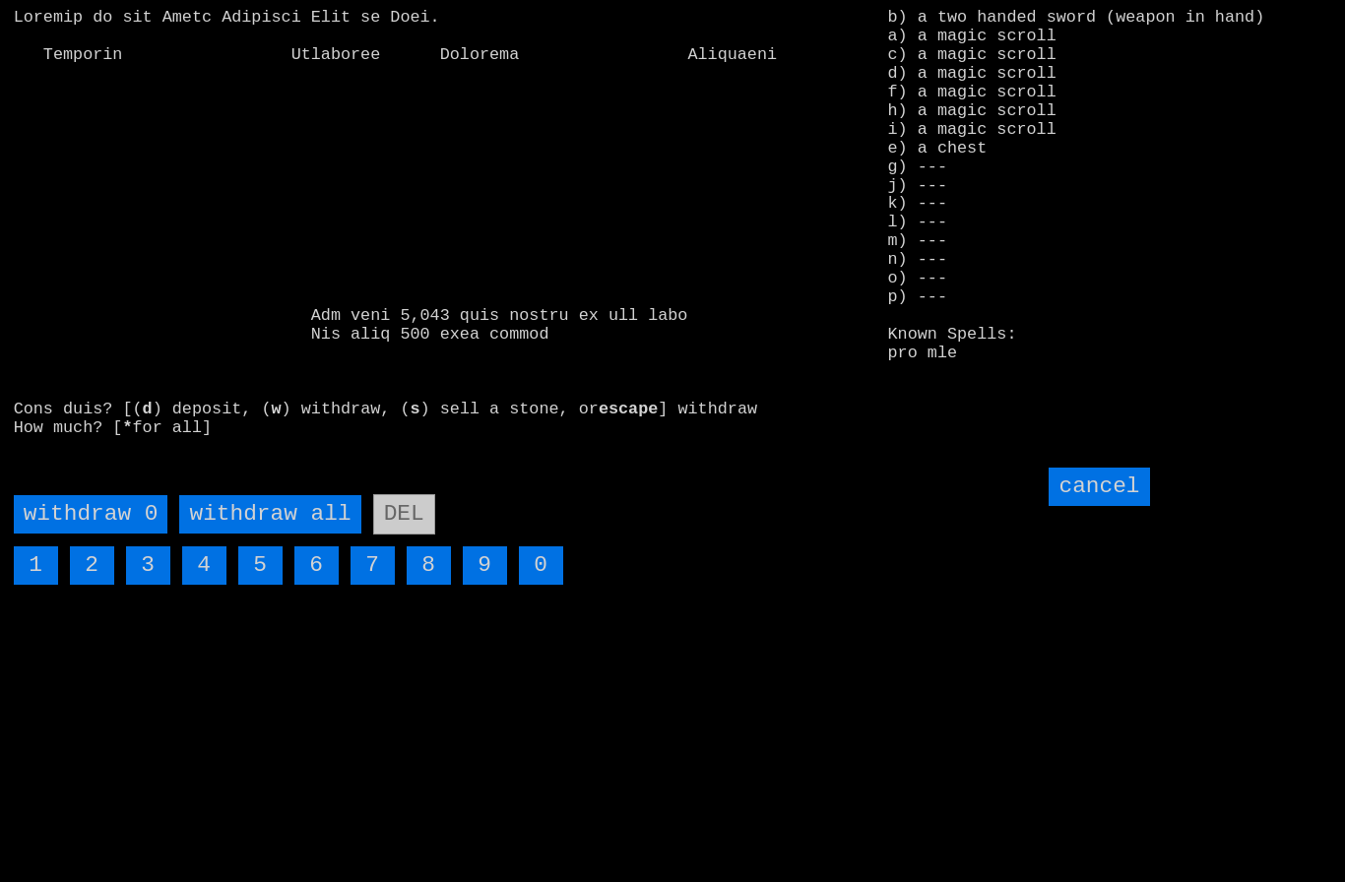
click at [268, 534] on all "withdraw all" at bounding box center [269, 514] width 181 height 38
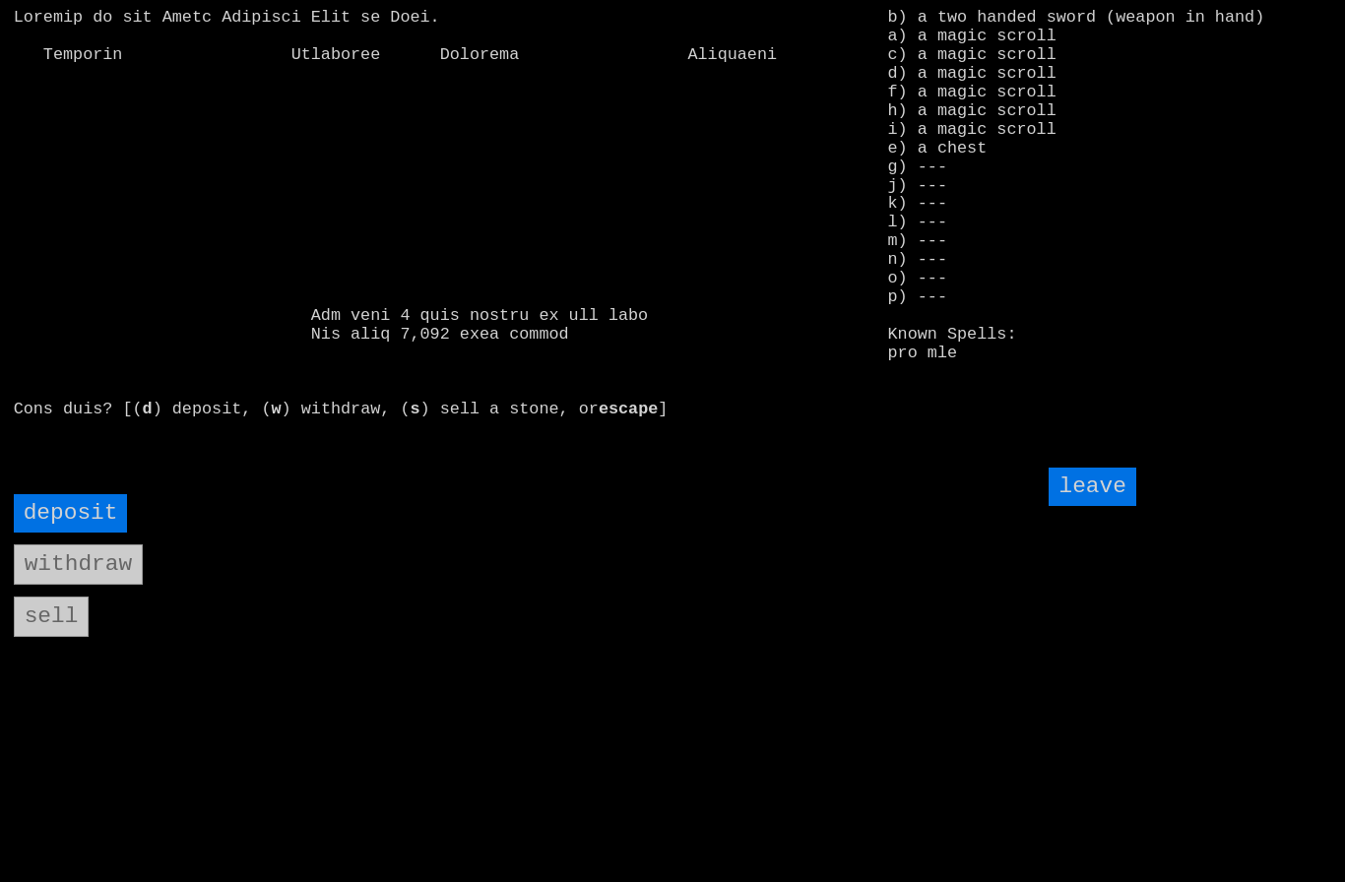
click at [1095, 506] on input "leave" at bounding box center [1091, 487] width 87 height 38
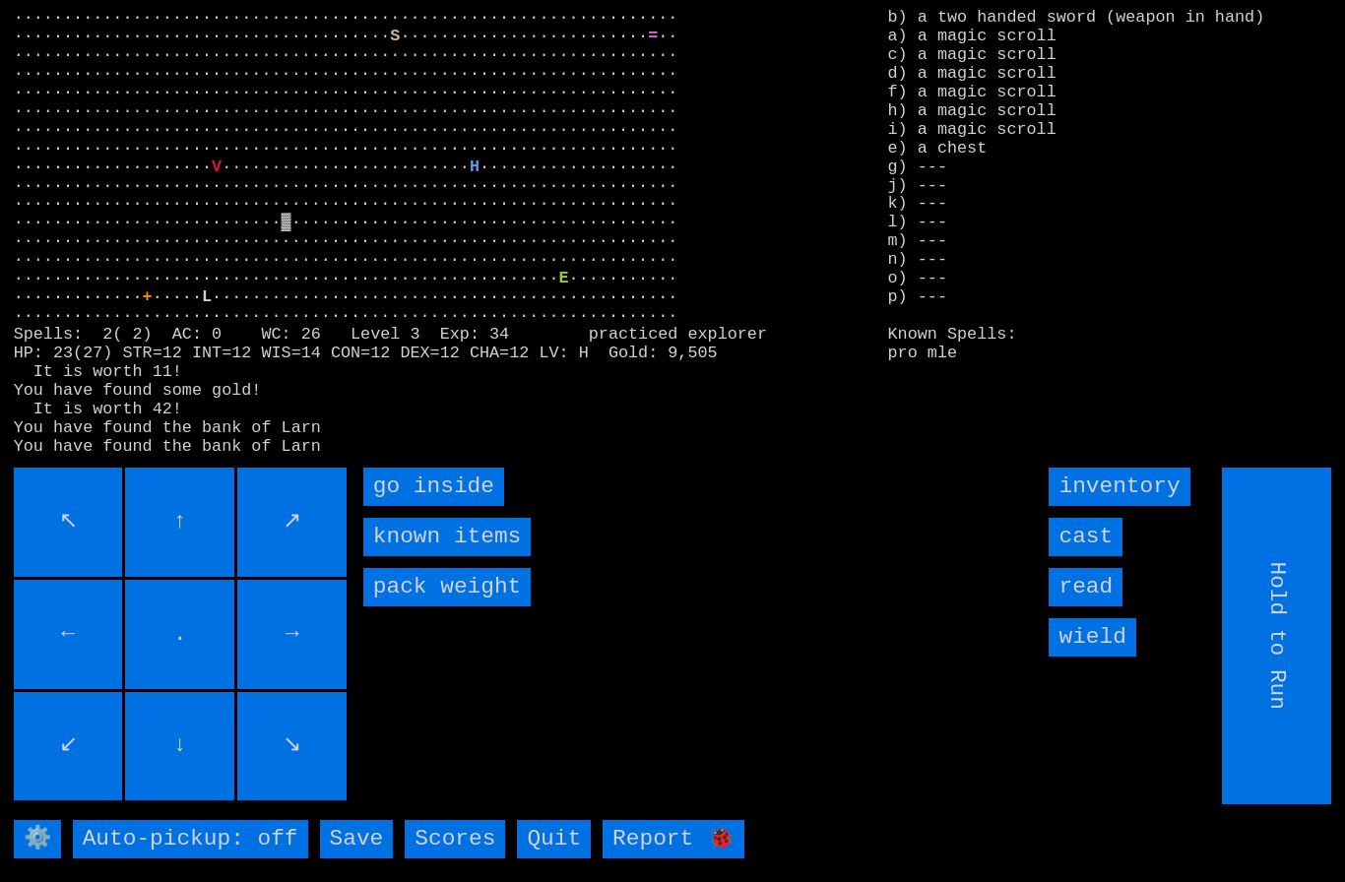
type input "Choose Direction"
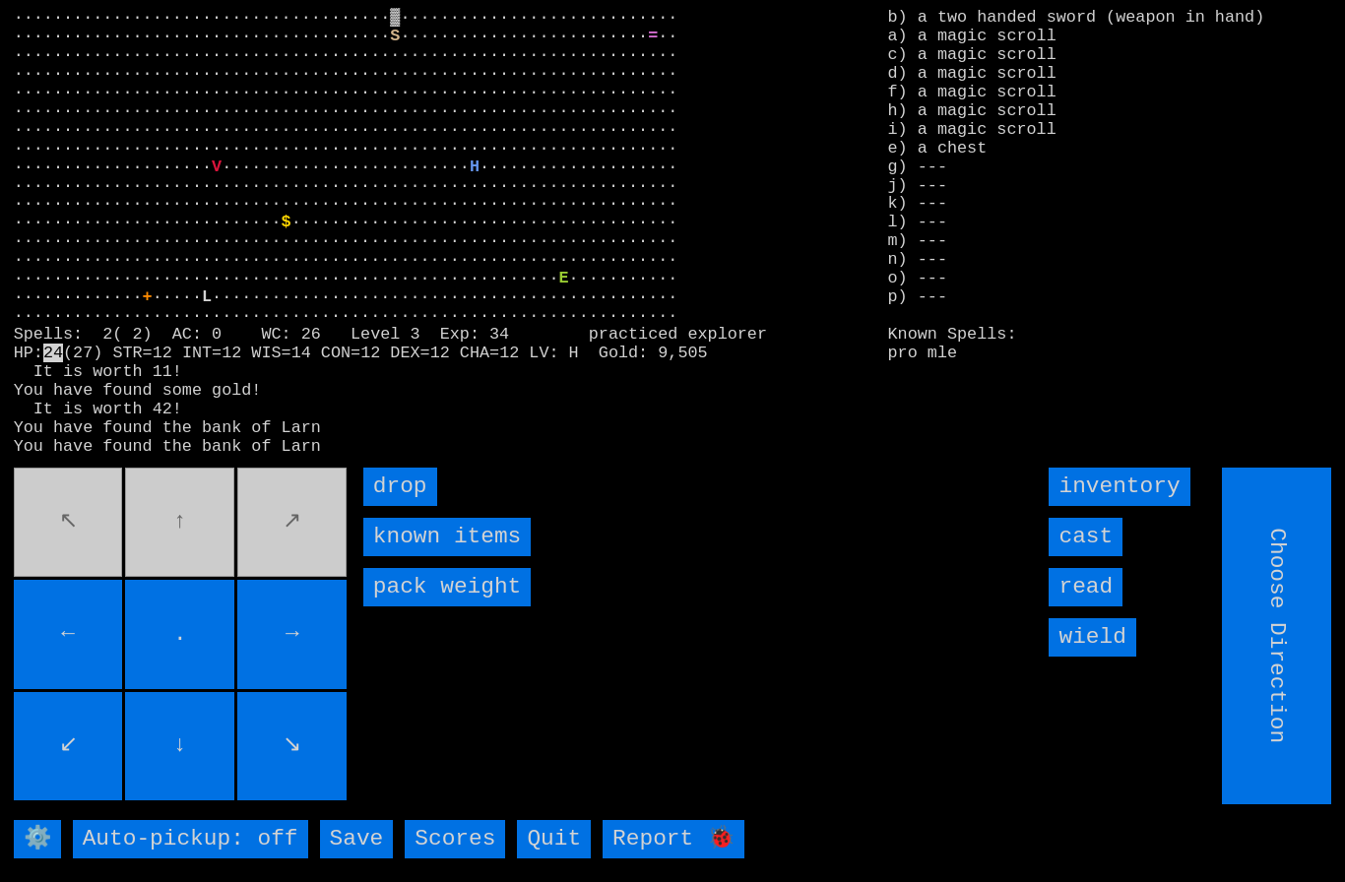
type input "Hold to Run"
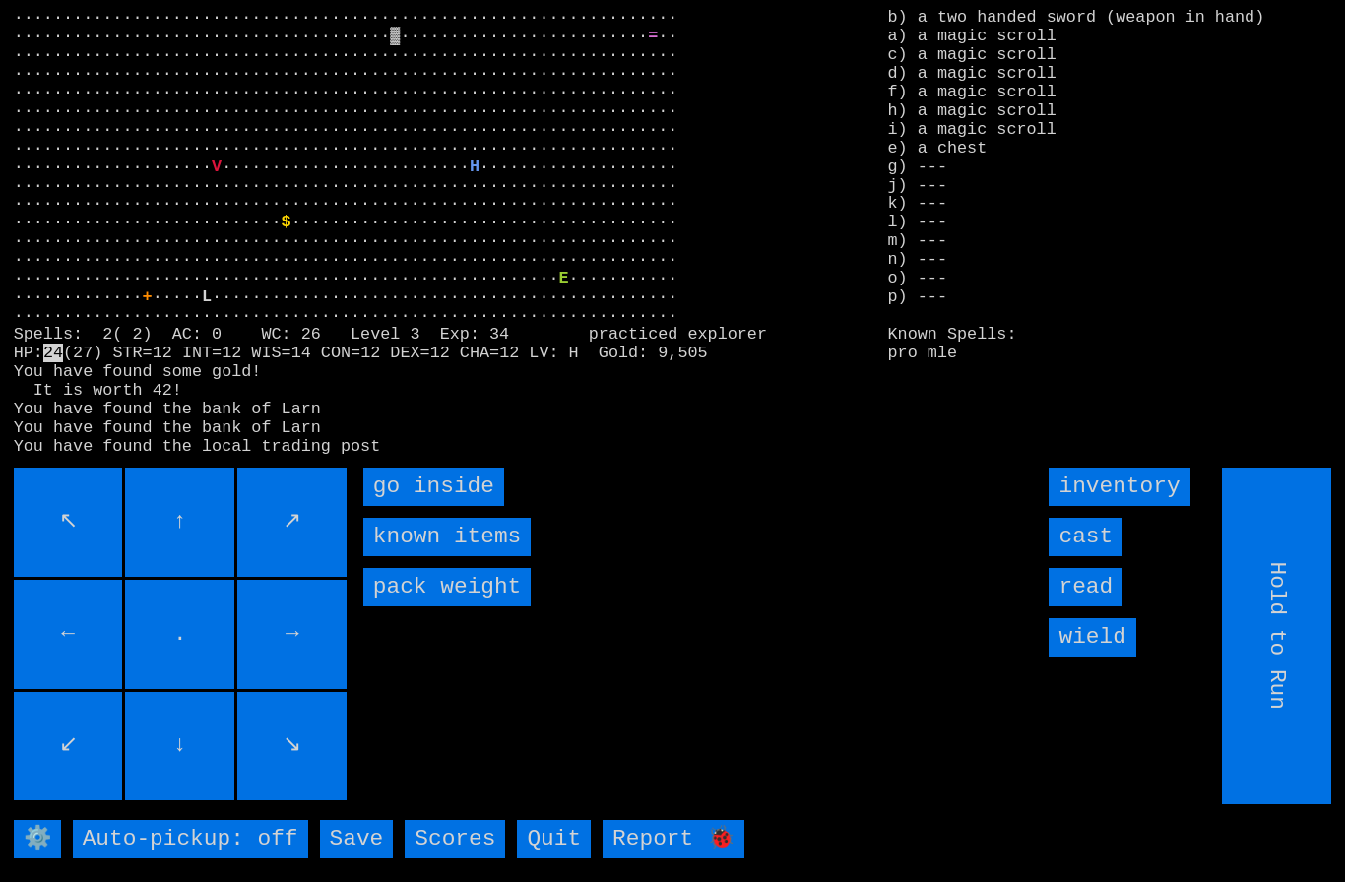
click at [423, 506] on inside "go inside" at bounding box center [433, 487] width 141 height 38
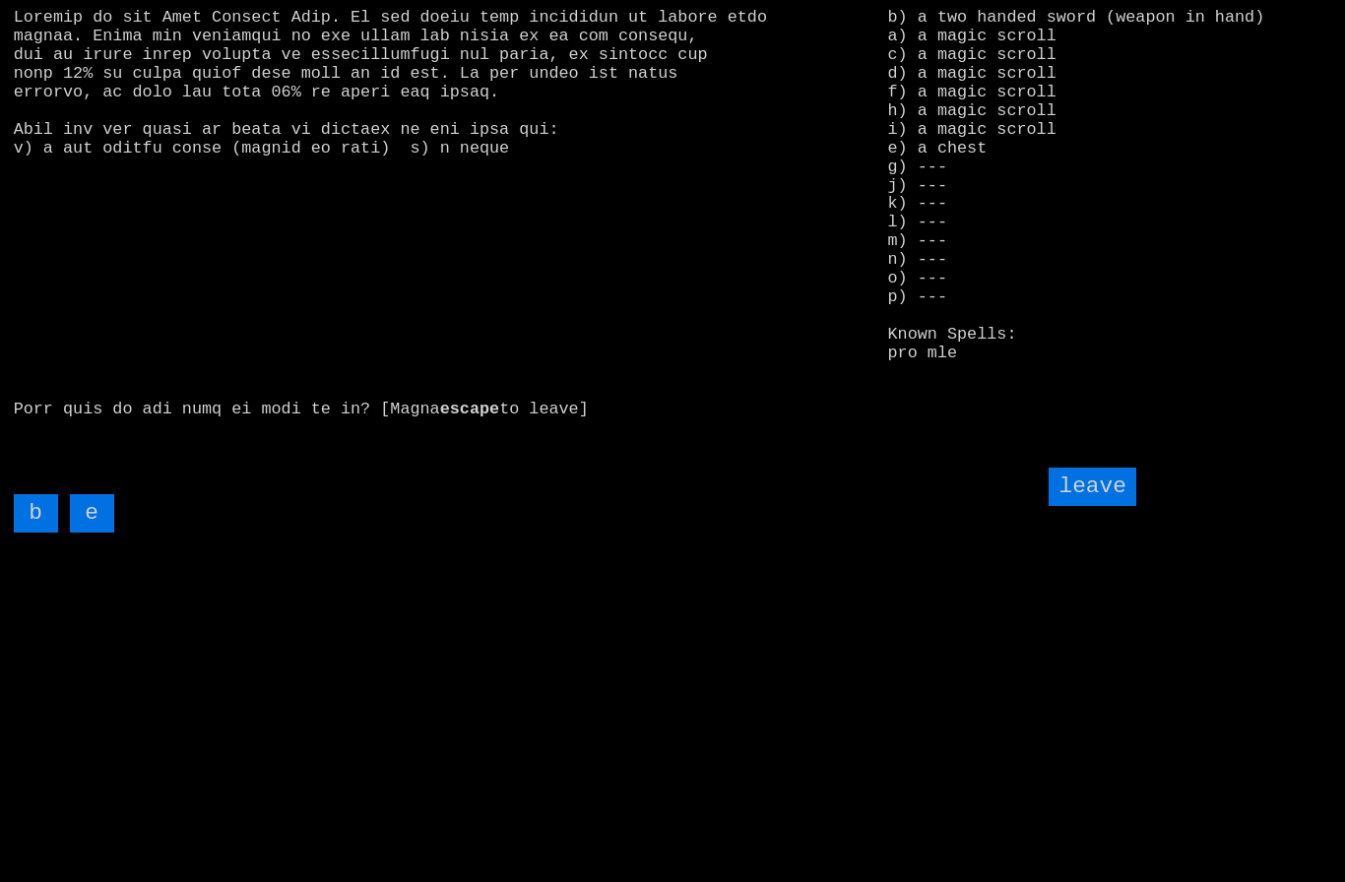
click at [95, 533] on input "e" at bounding box center [92, 513] width 44 height 38
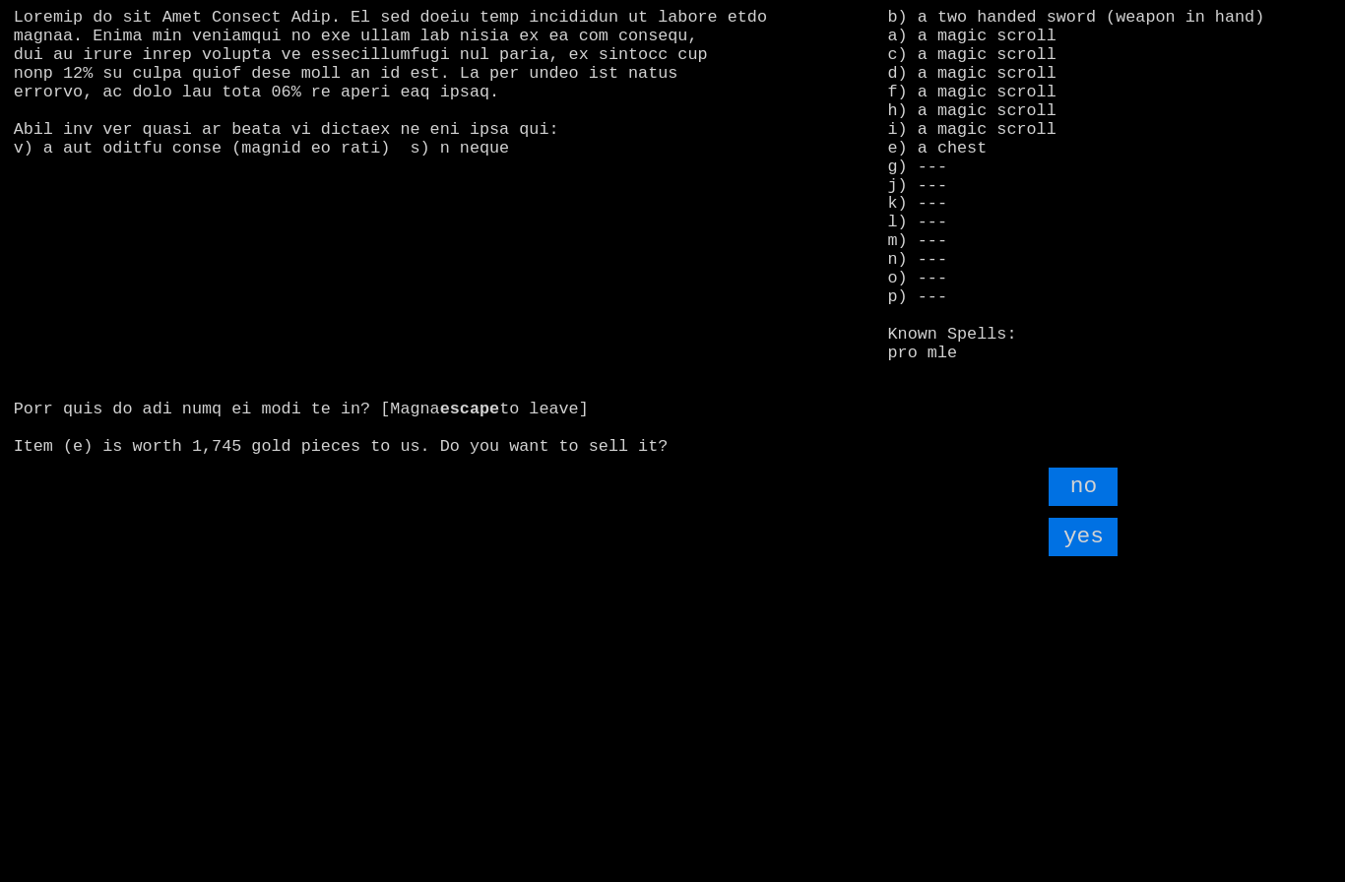
click at [1087, 556] on input "yes" at bounding box center [1082, 537] width 69 height 38
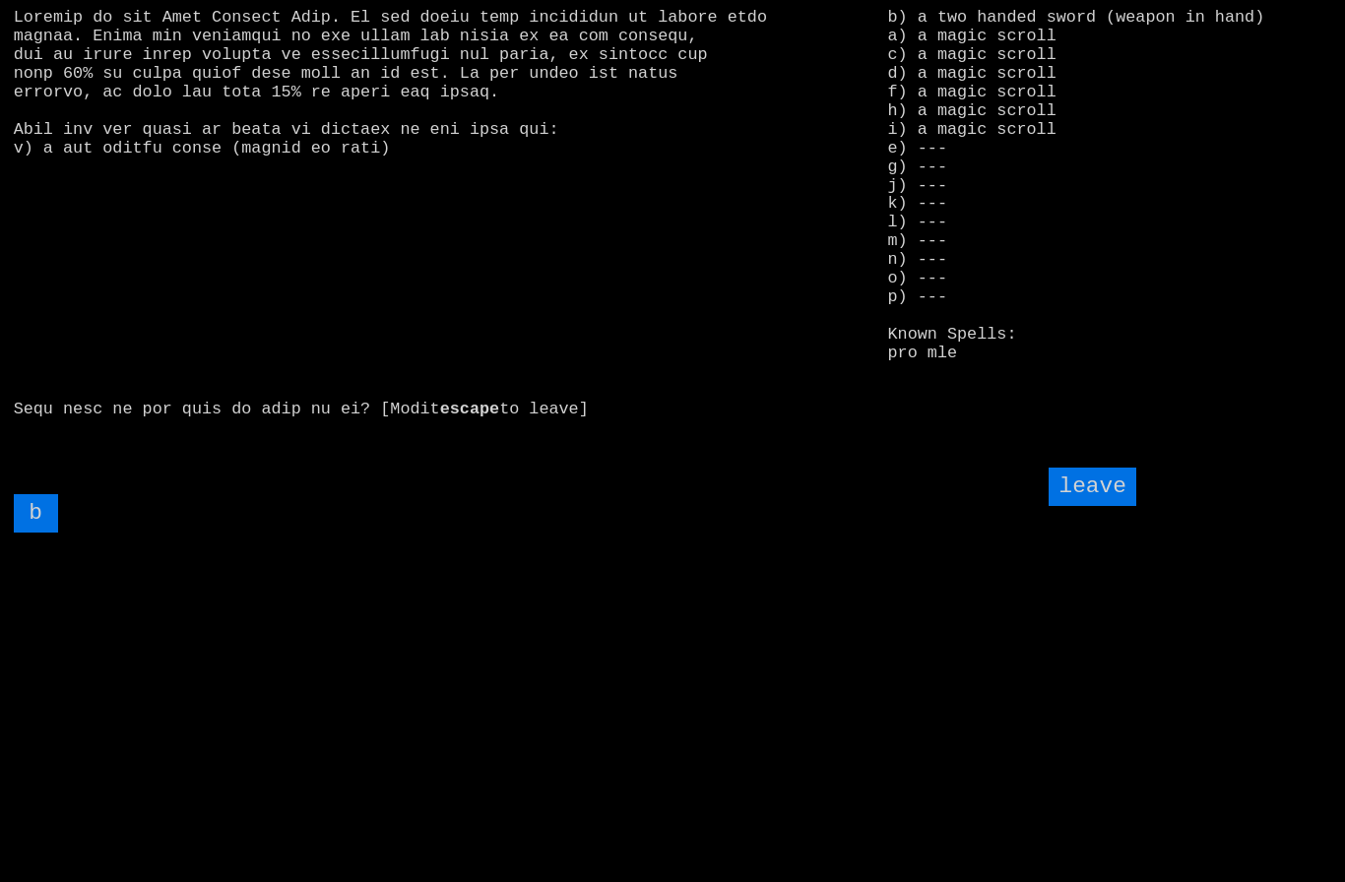
click at [1111, 506] on input "leave" at bounding box center [1091, 487] width 87 height 38
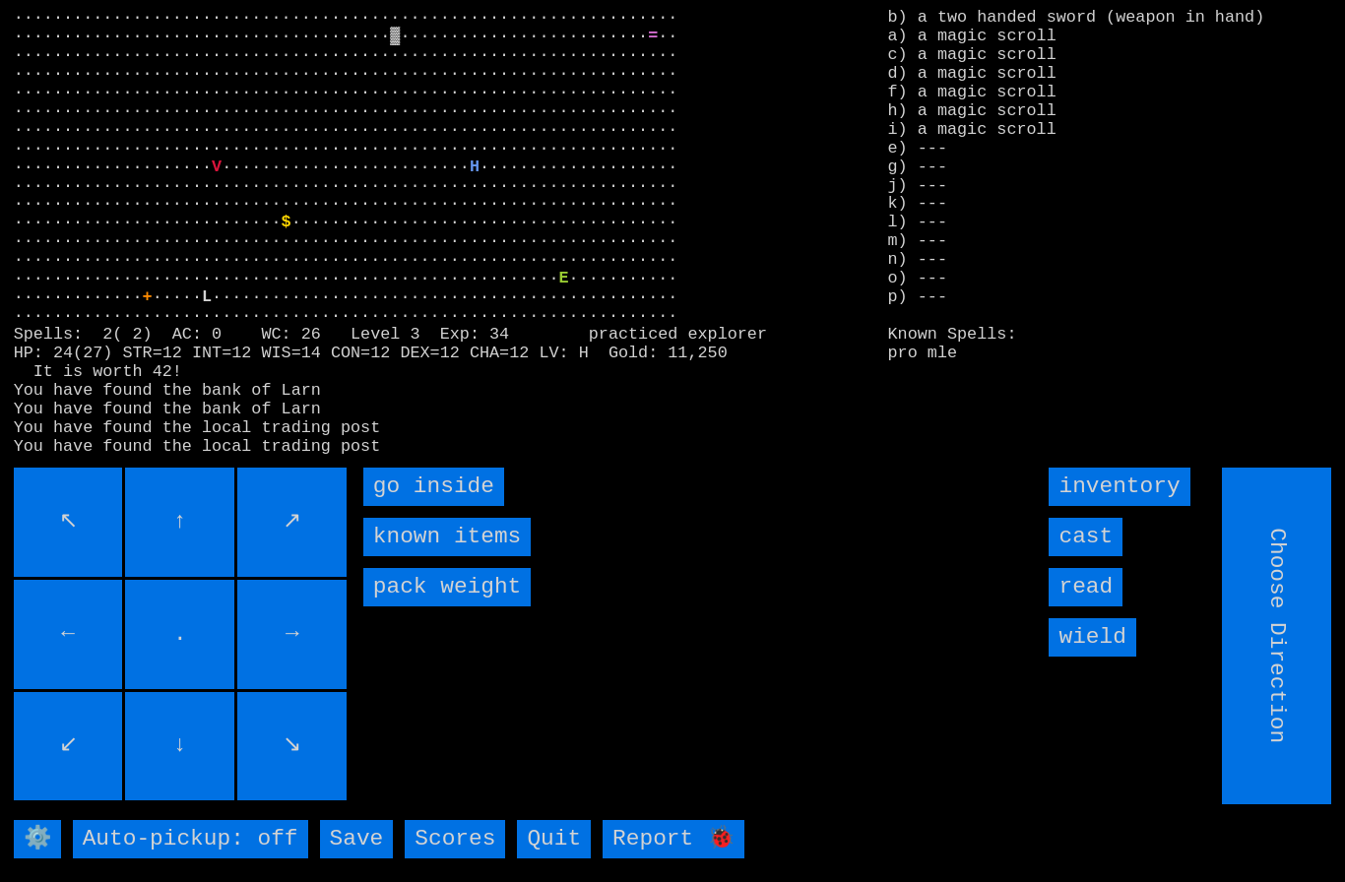
type input "Hold to Run"
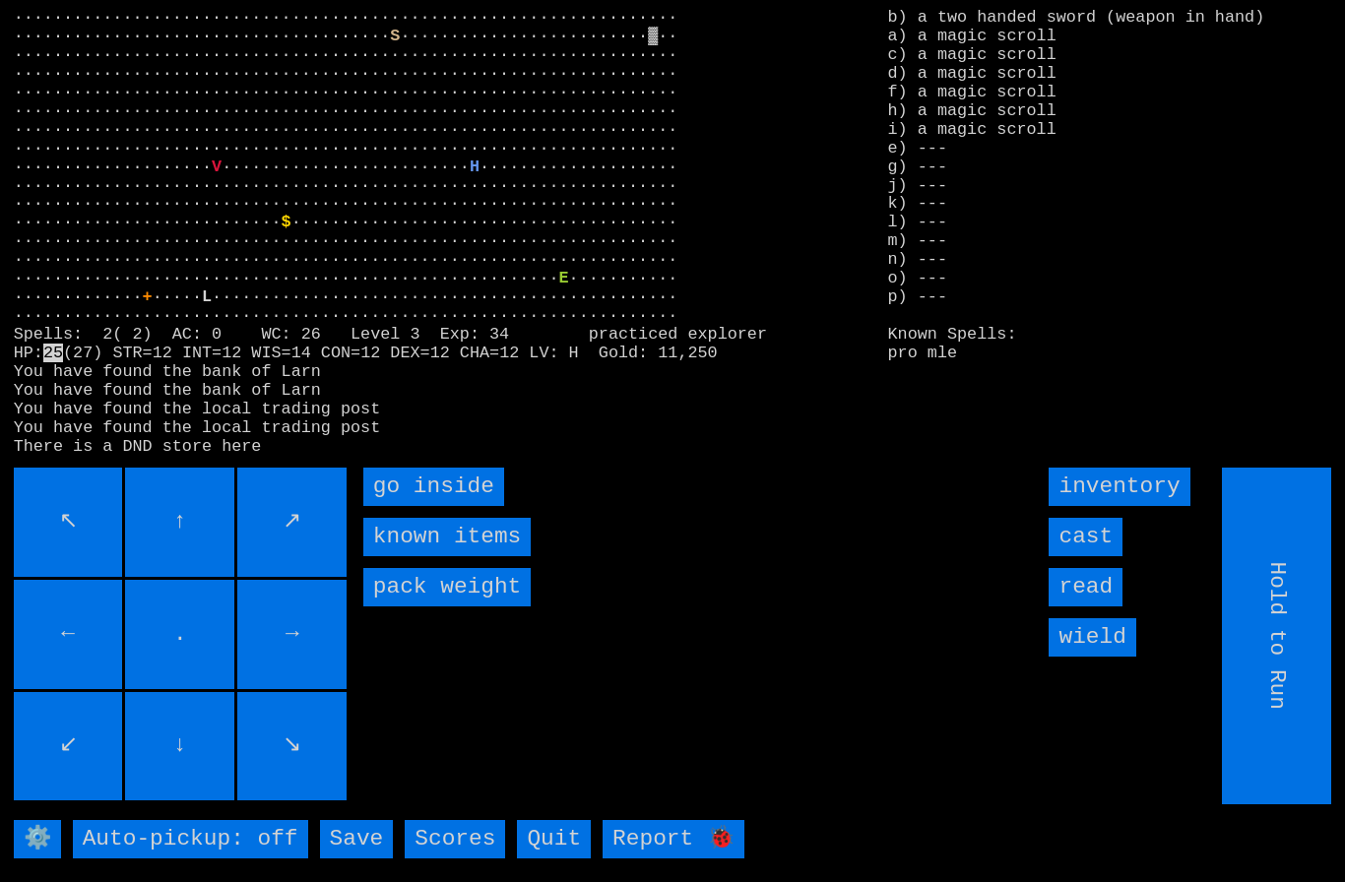
click at [413, 506] on inside "go inside" at bounding box center [433, 487] width 141 height 38
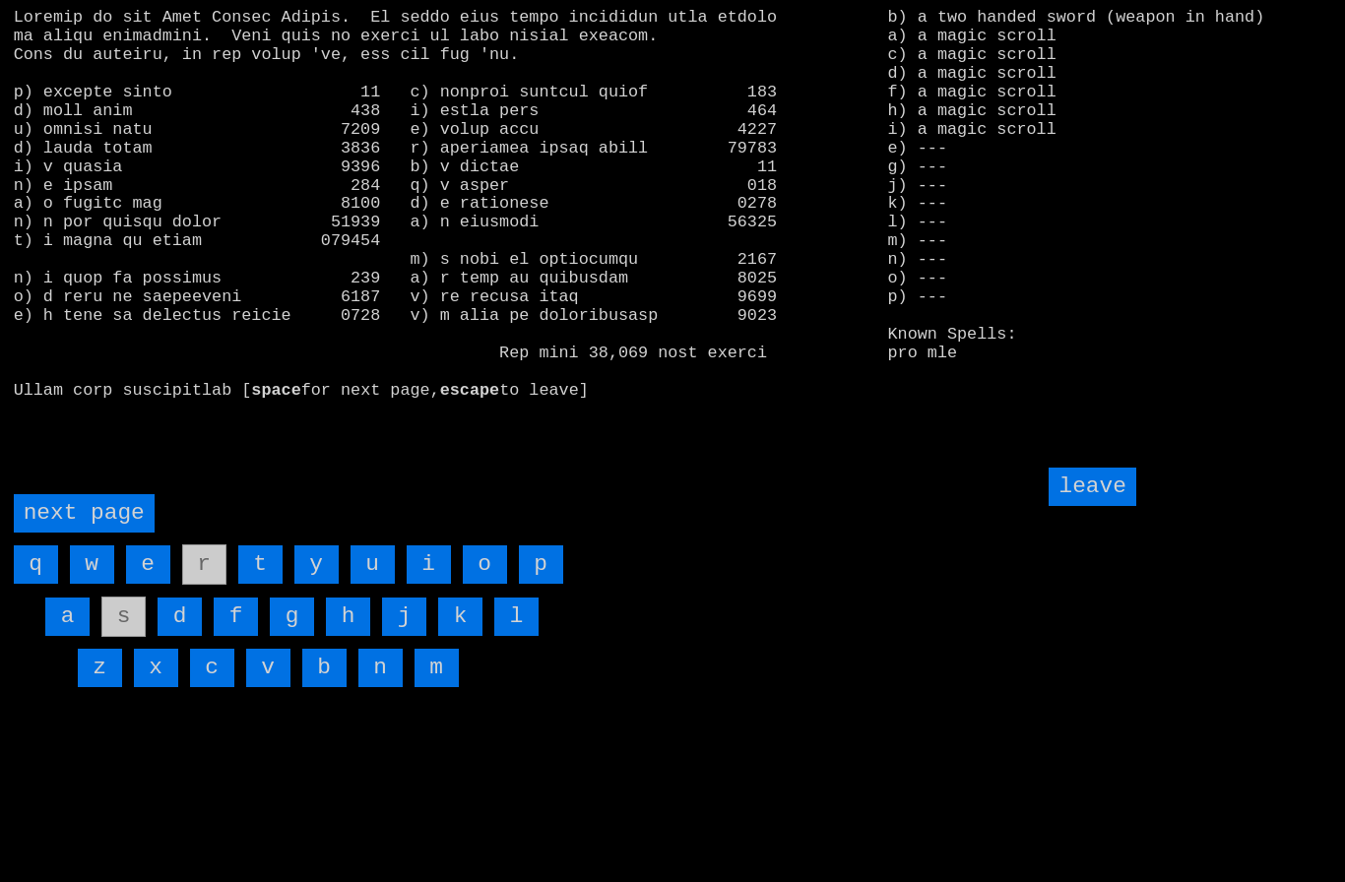
click at [307, 636] on input "g" at bounding box center [292, 617] width 44 height 38
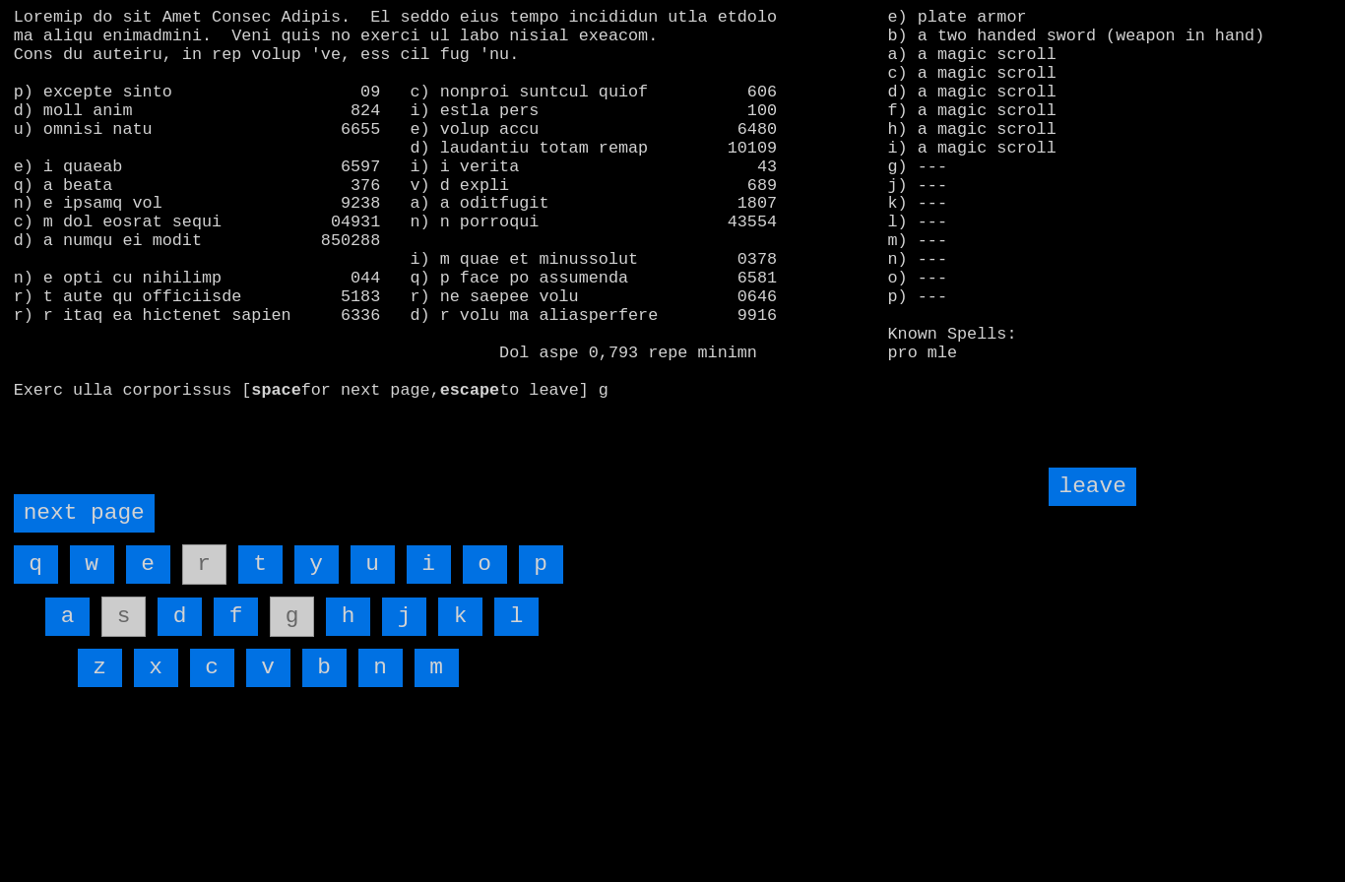
click at [67, 533] on page "next page" at bounding box center [84, 513] width 141 height 38
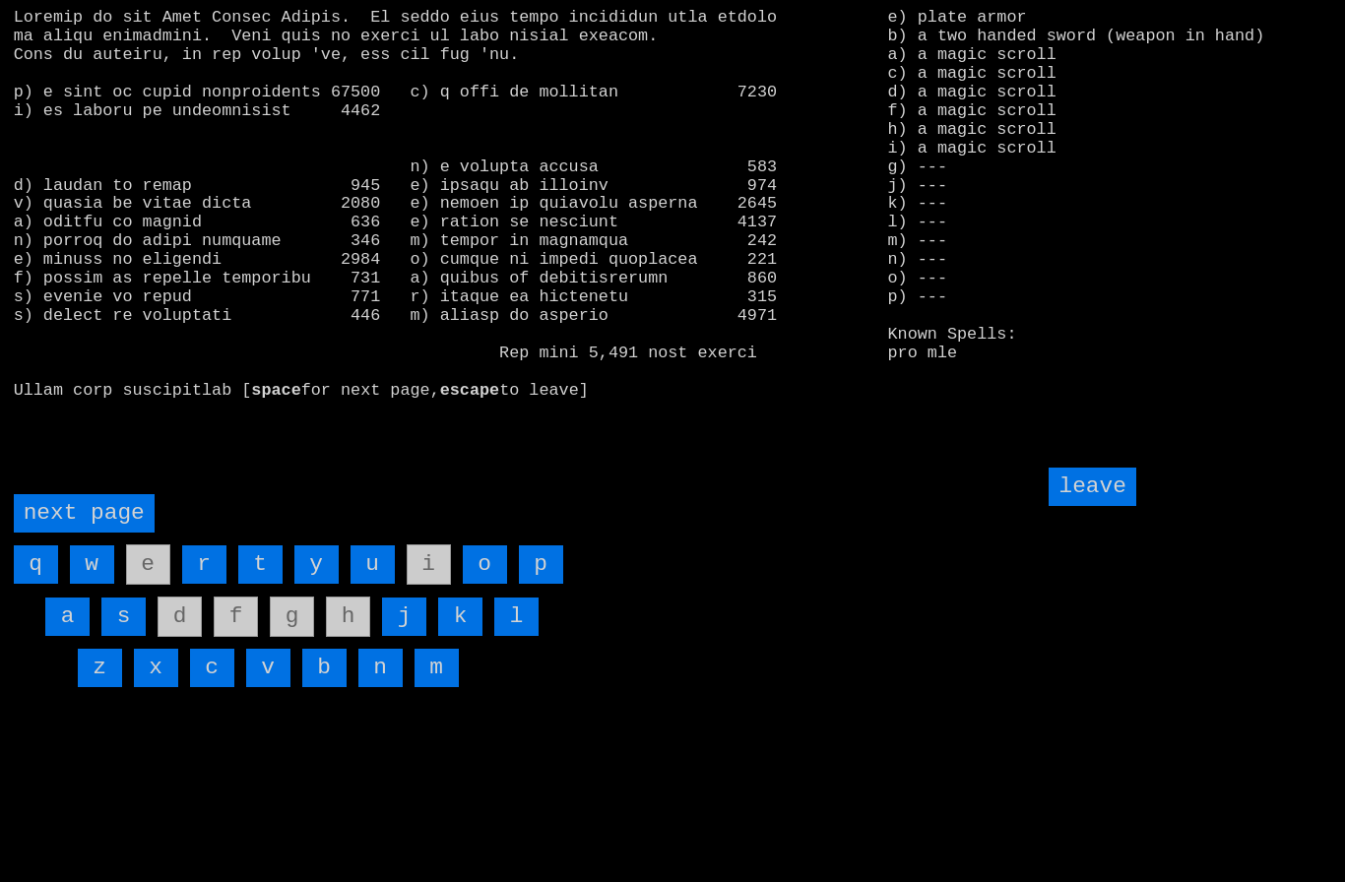
click at [1104, 506] on input "leave" at bounding box center [1091, 487] width 87 height 38
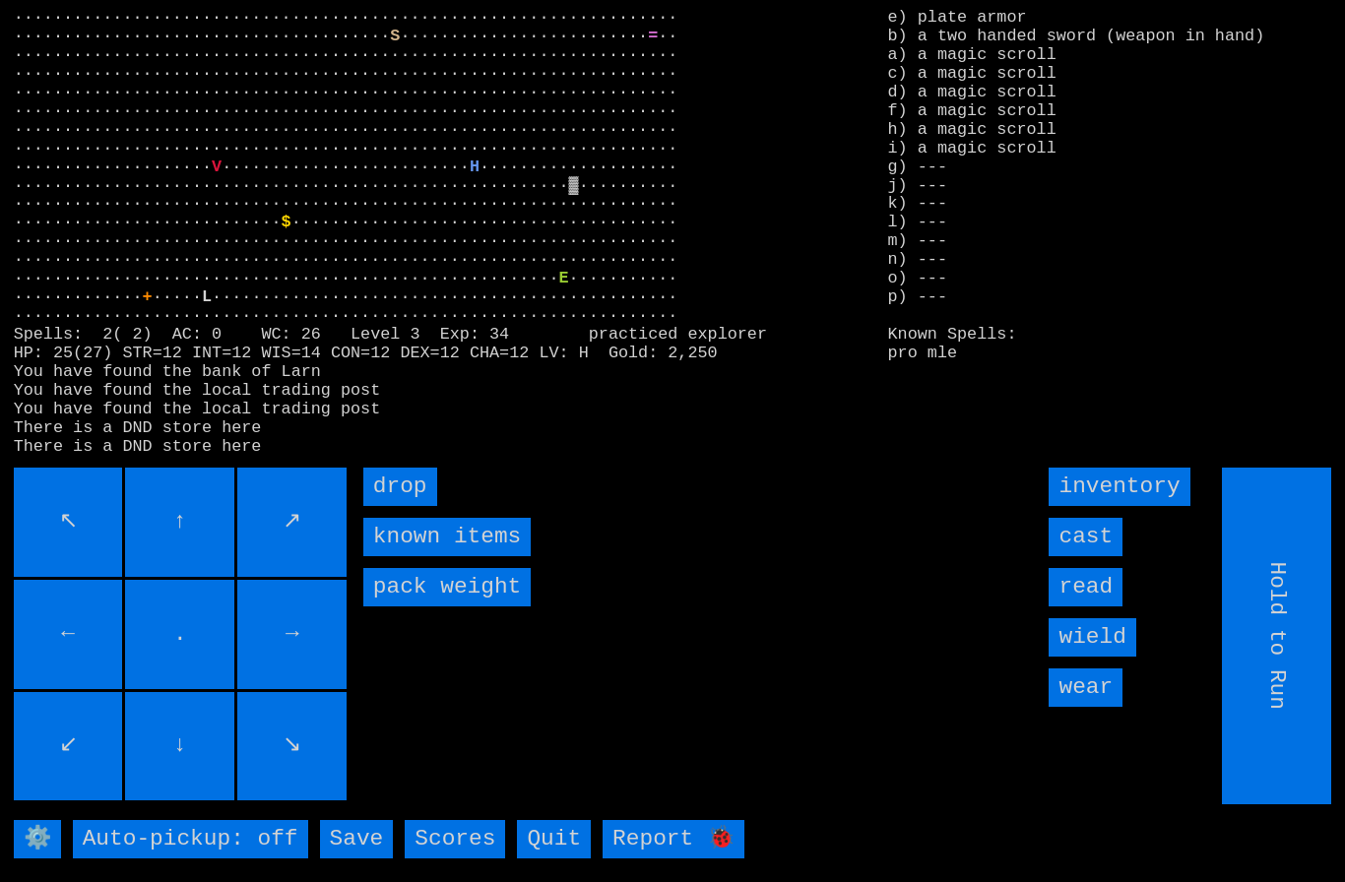
click at [1100, 707] on input "wear" at bounding box center [1085, 687] width 74 height 38
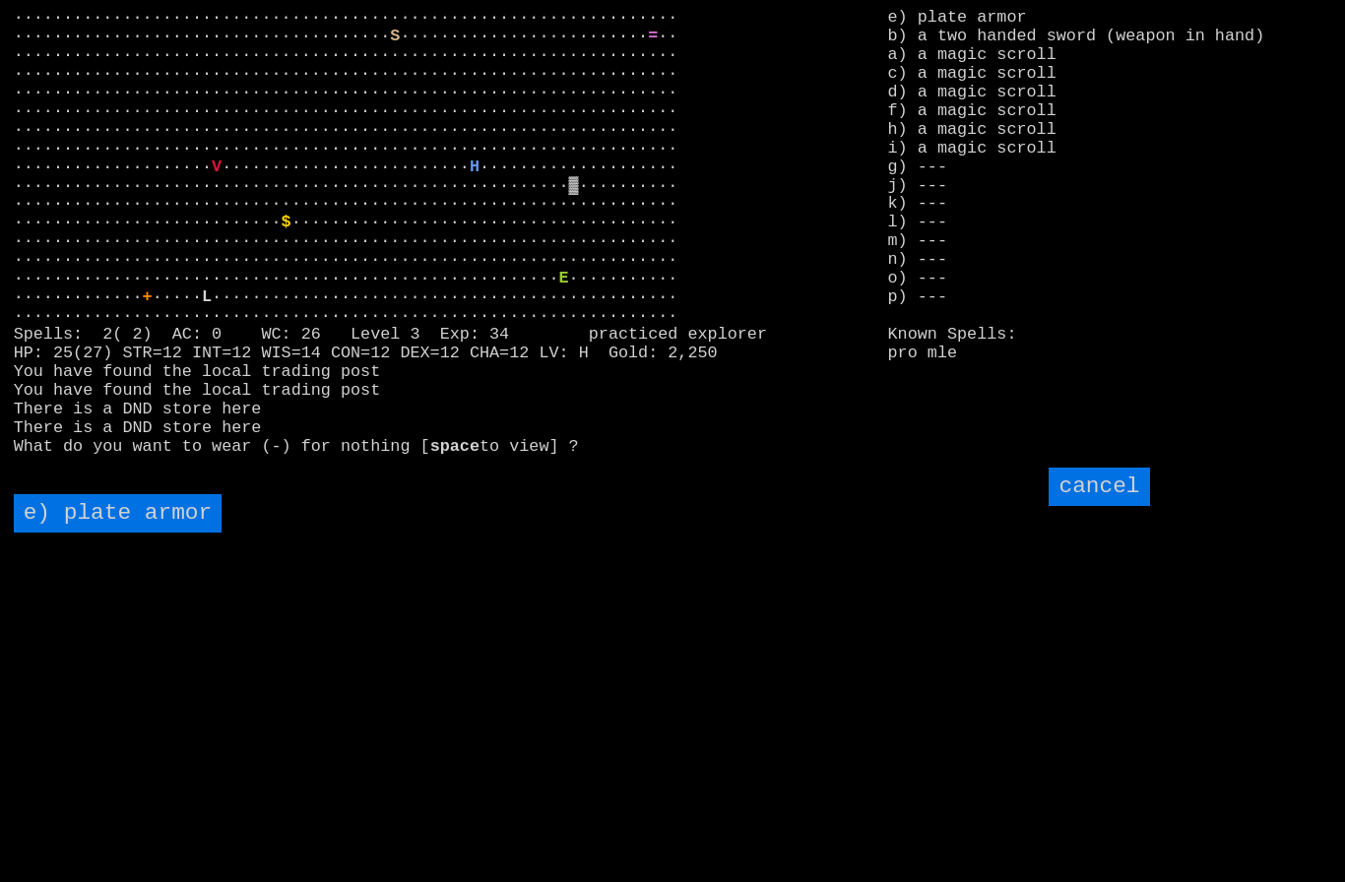
click at [102, 533] on armor "e) plate armor" at bounding box center [118, 513] width 209 height 38
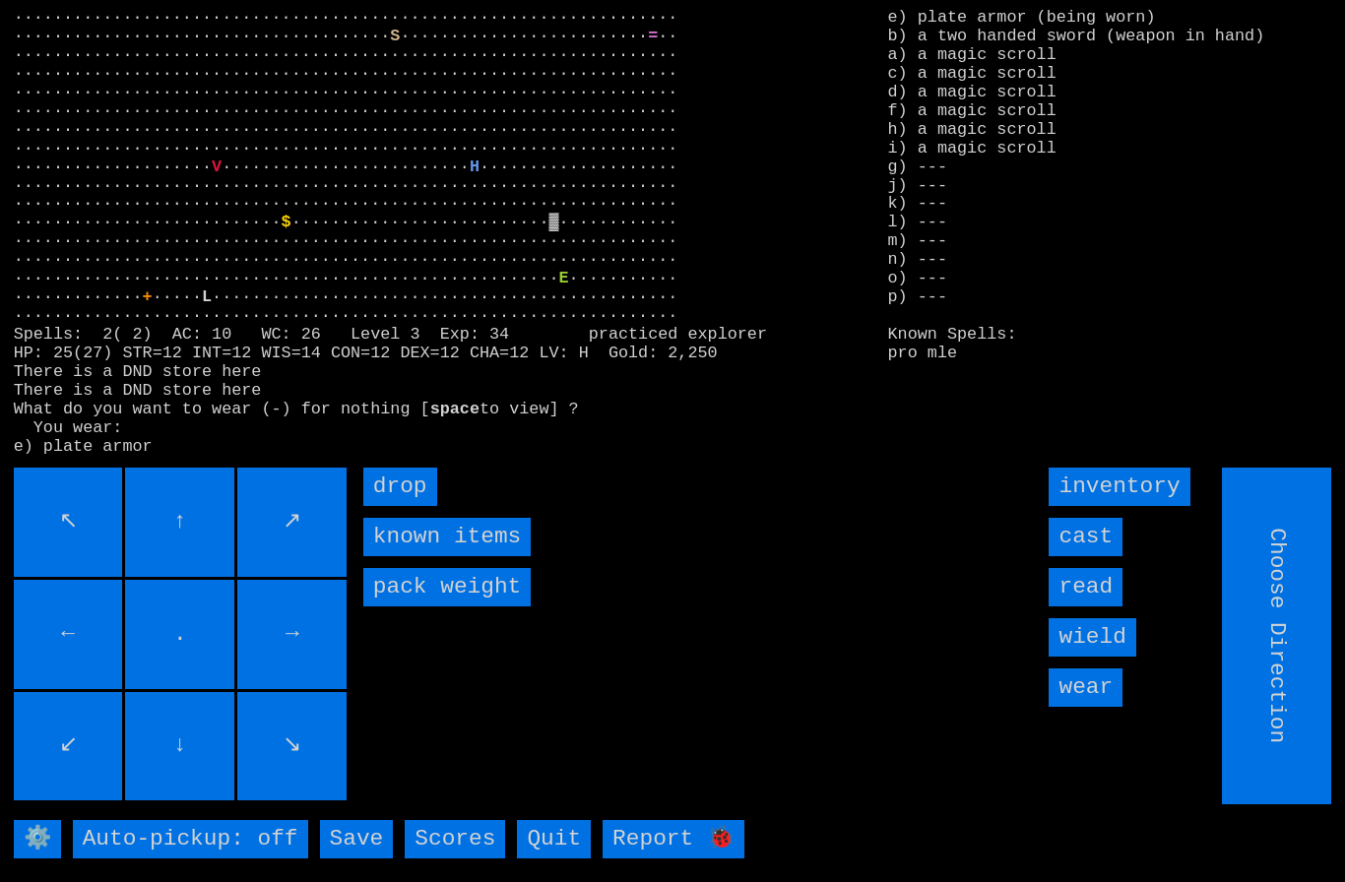
type input "Hold to Run"
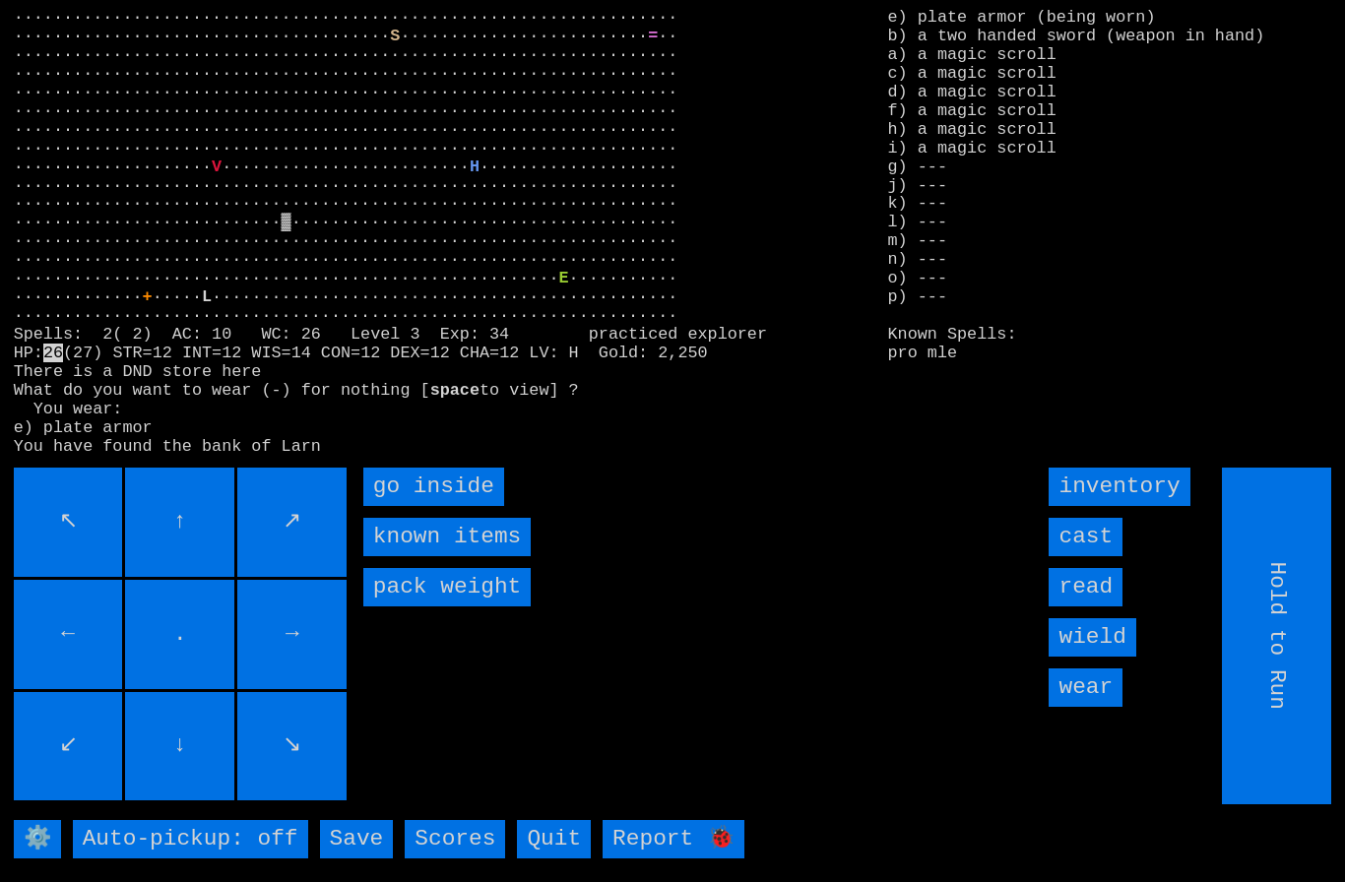
click at [430, 506] on inside "go inside" at bounding box center [433, 487] width 141 height 38
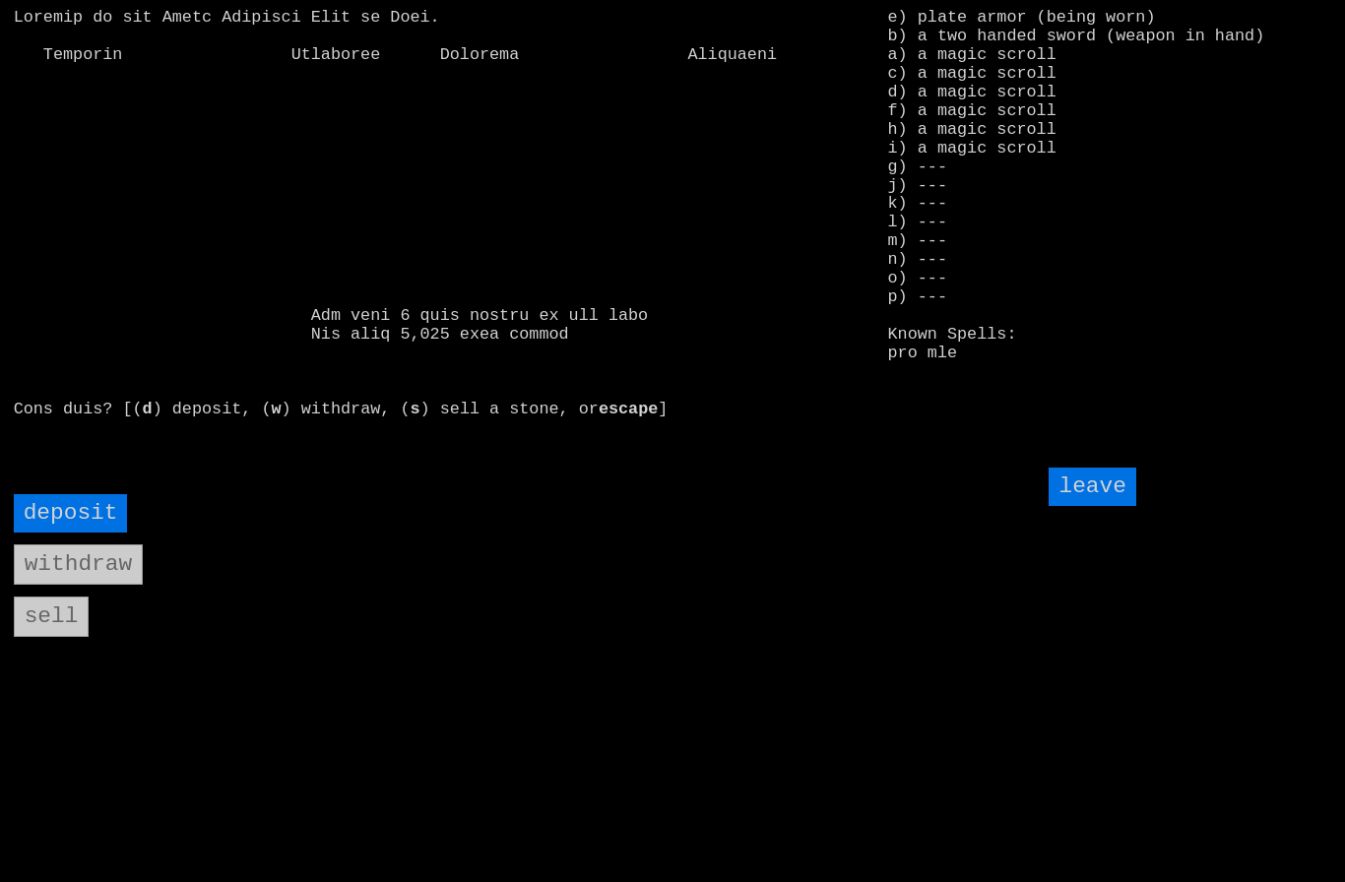
click at [86, 533] on input "deposit" at bounding box center [71, 513] width 114 height 38
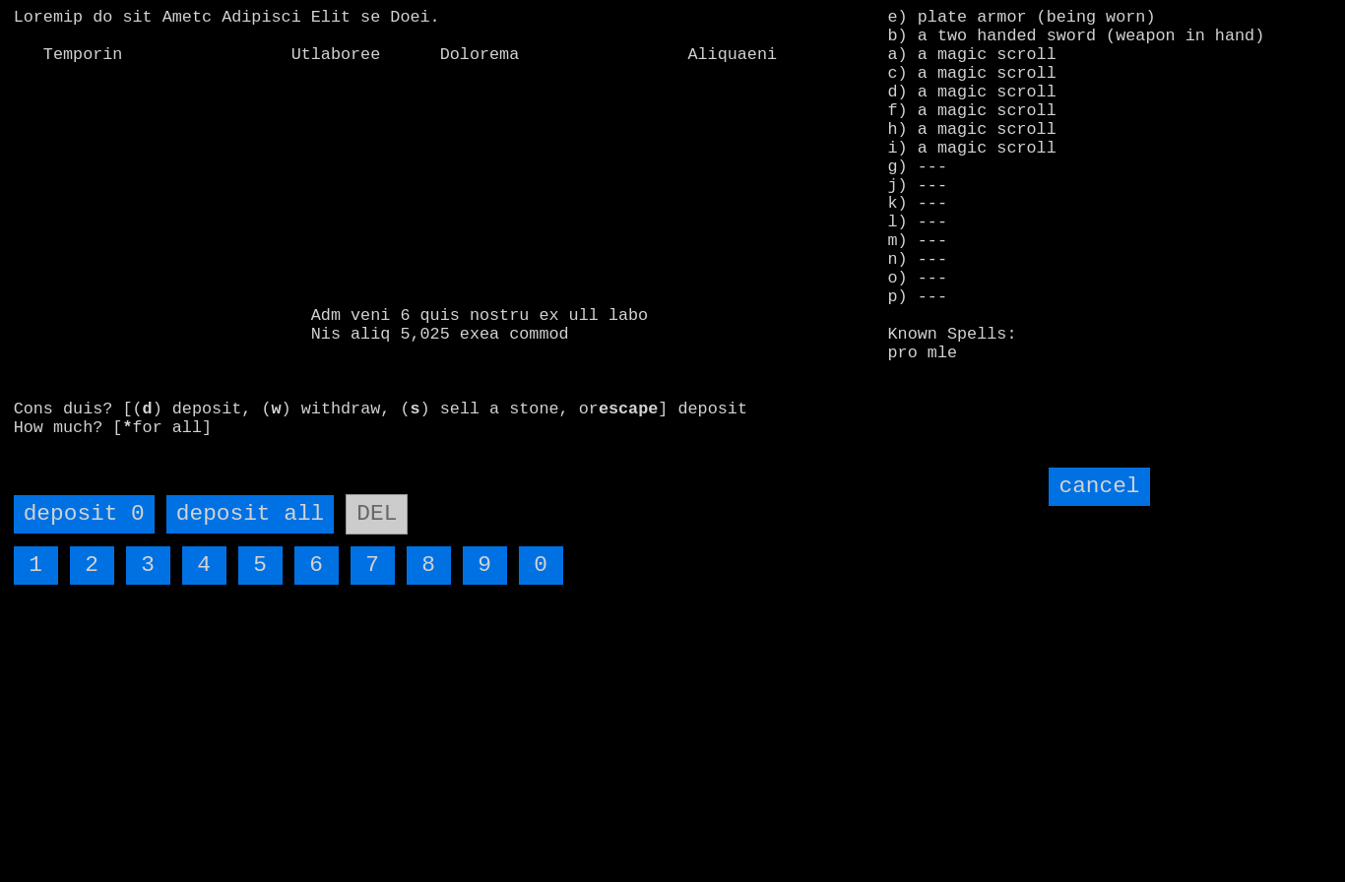
click at [272, 534] on all "deposit all" at bounding box center [249, 514] width 167 height 38
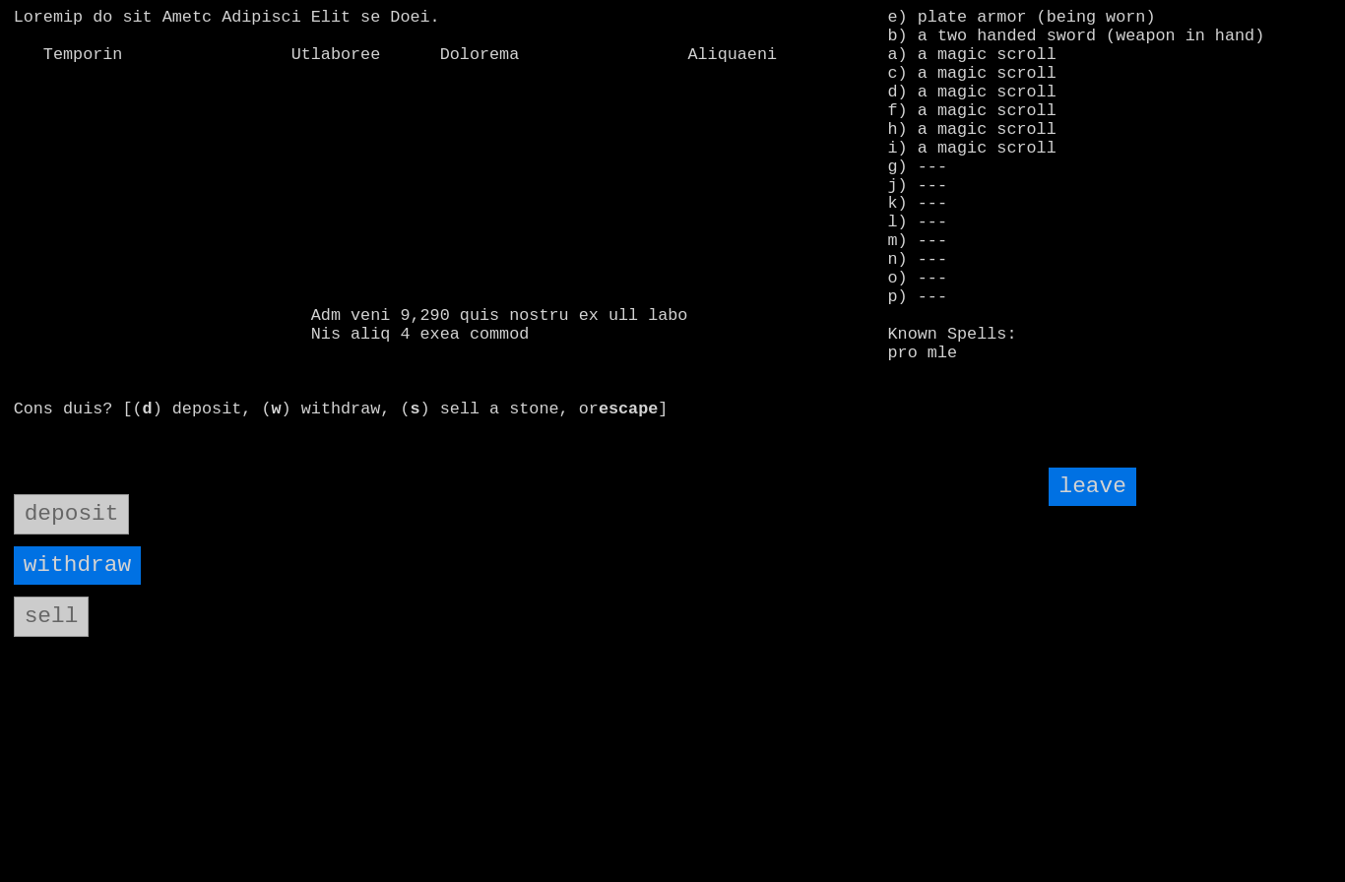
click at [1103, 506] on input "leave" at bounding box center [1091, 487] width 87 height 38
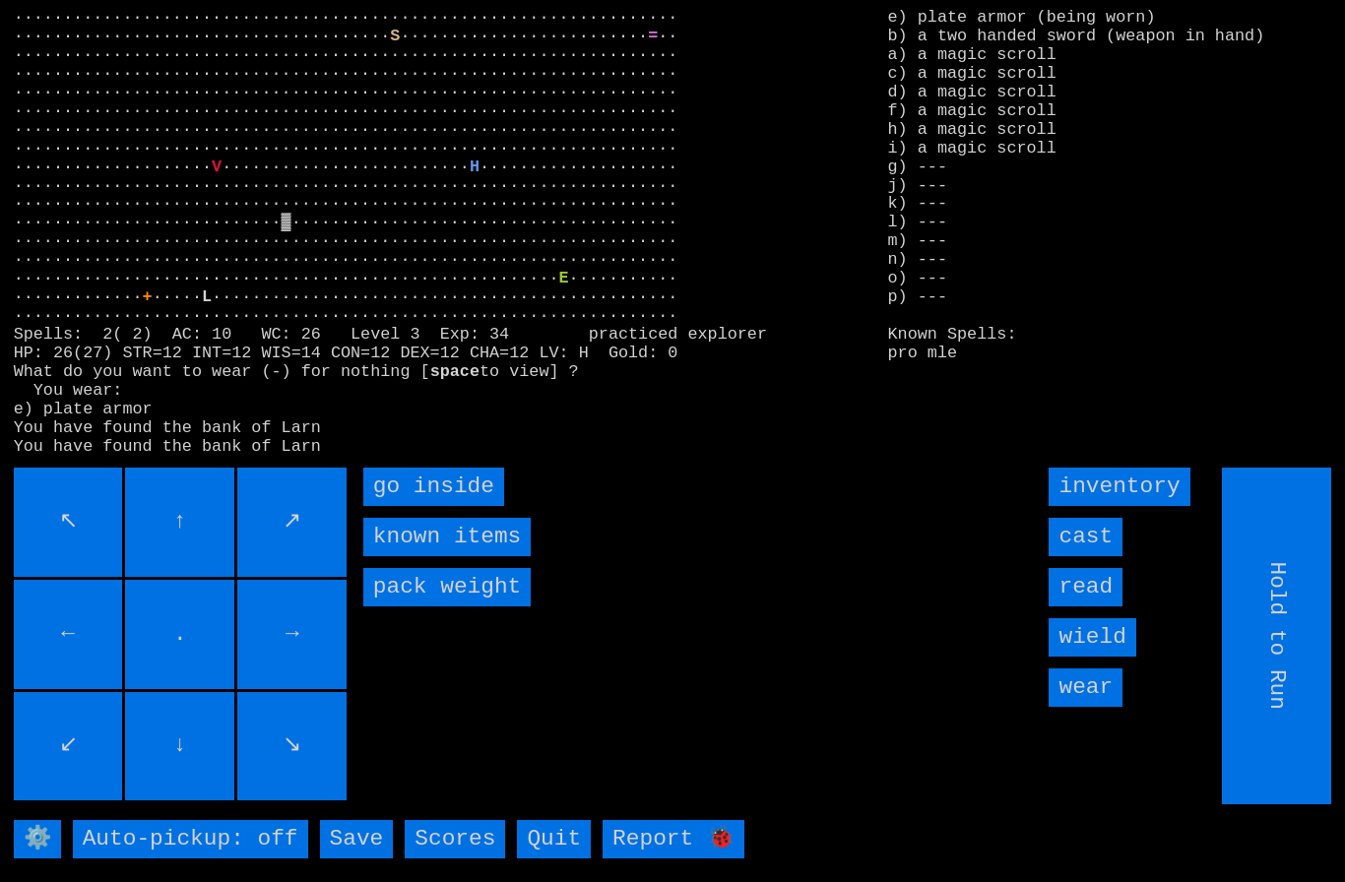
type input "Choose Direction"
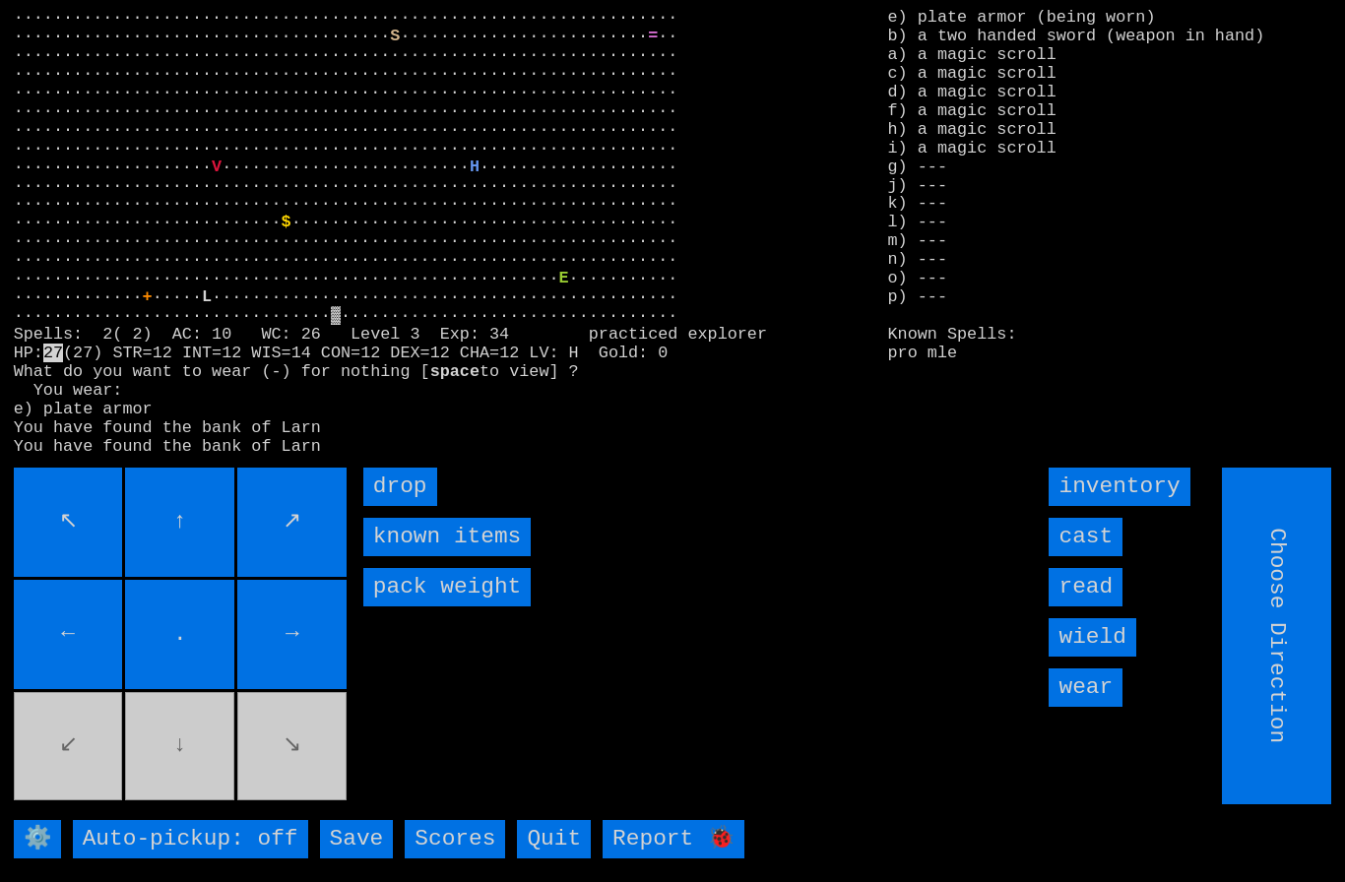
type input "Hold to Run"
click at [414, 506] on input "drop" at bounding box center [400, 487] width 74 height 38
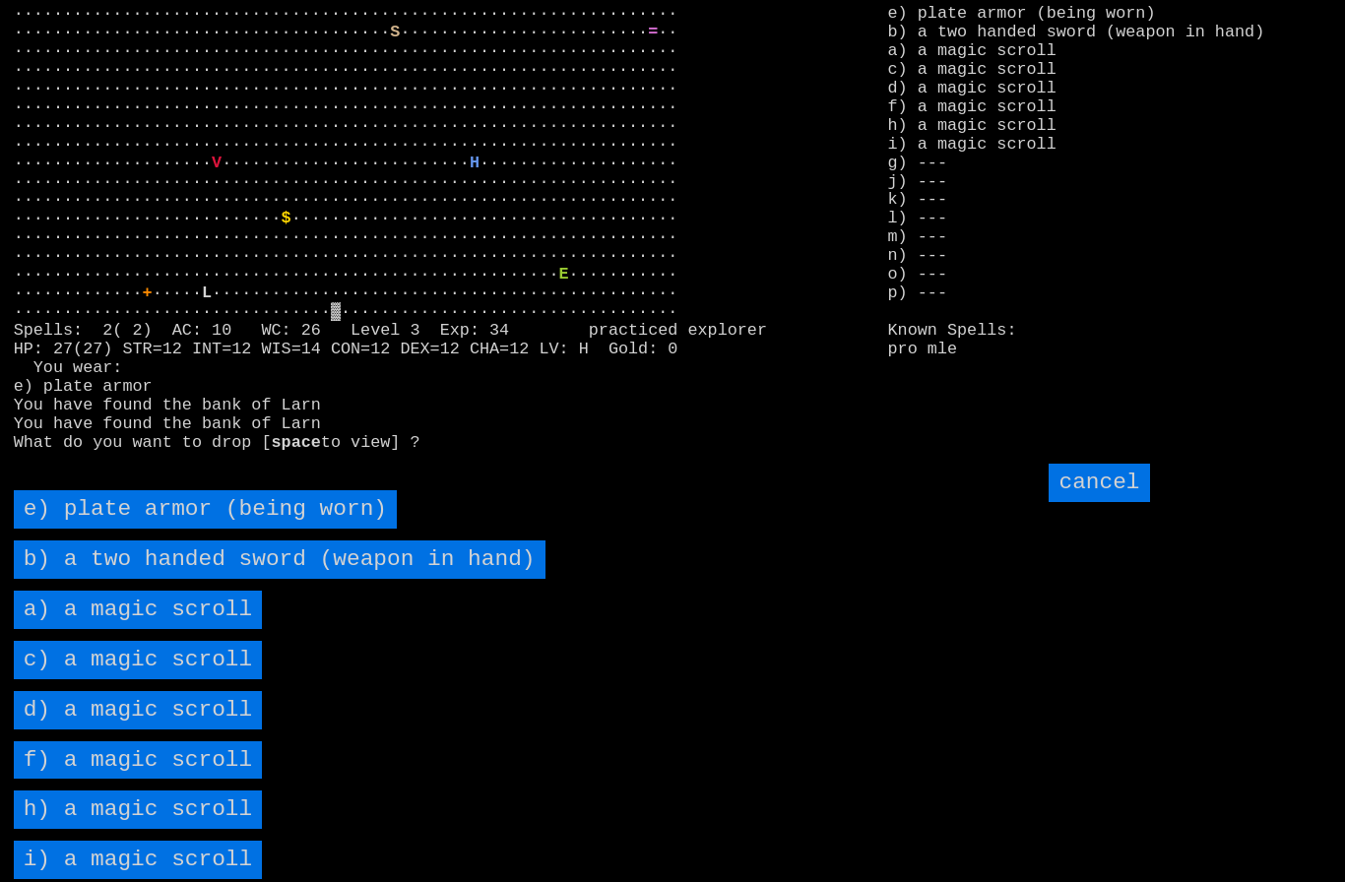
click at [86, 629] on scroll "a) a magic scroll" at bounding box center [138, 610] width 249 height 38
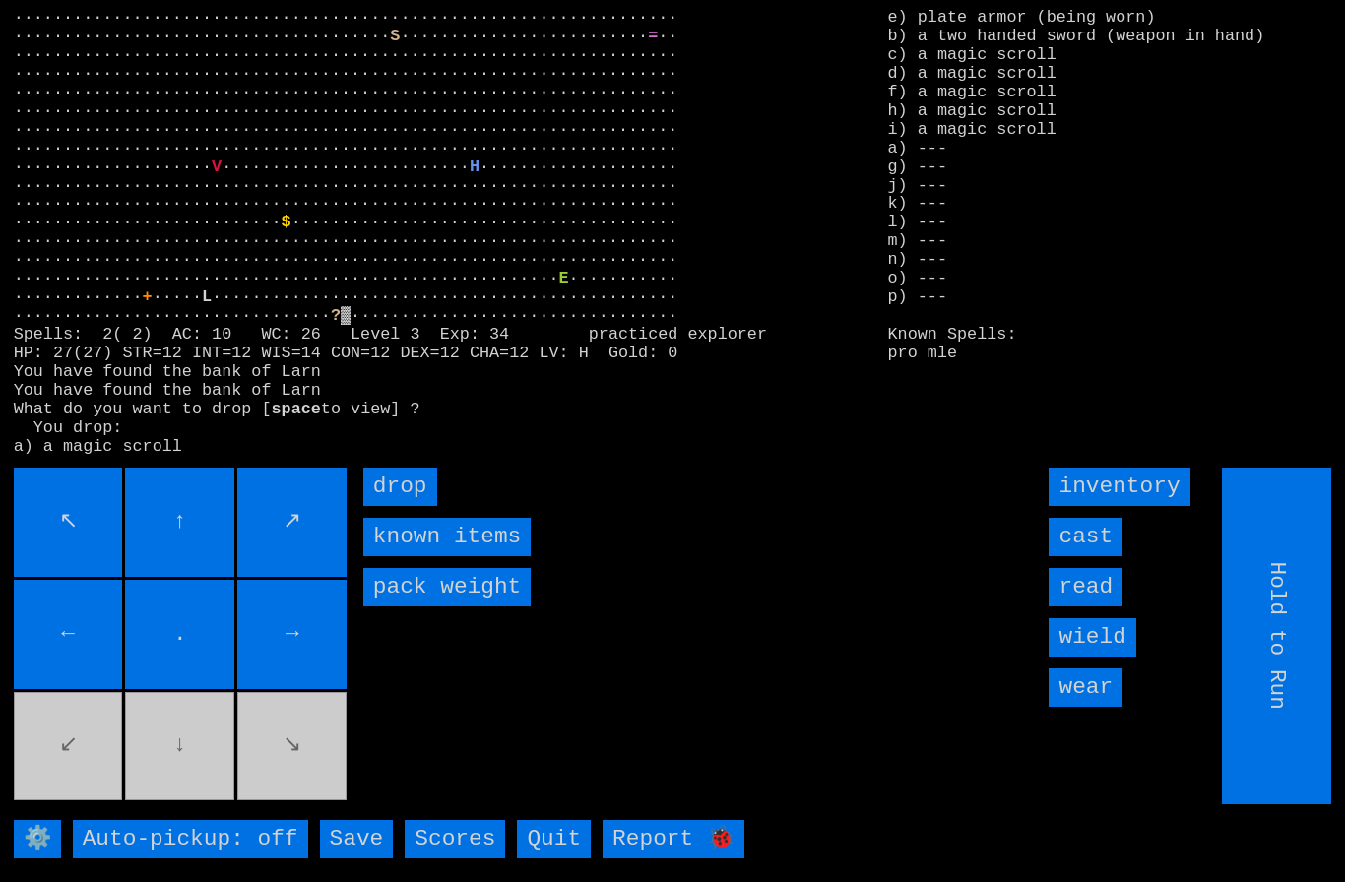
click at [414, 506] on input "drop" at bounding box center [400, 487] width 74 height 38
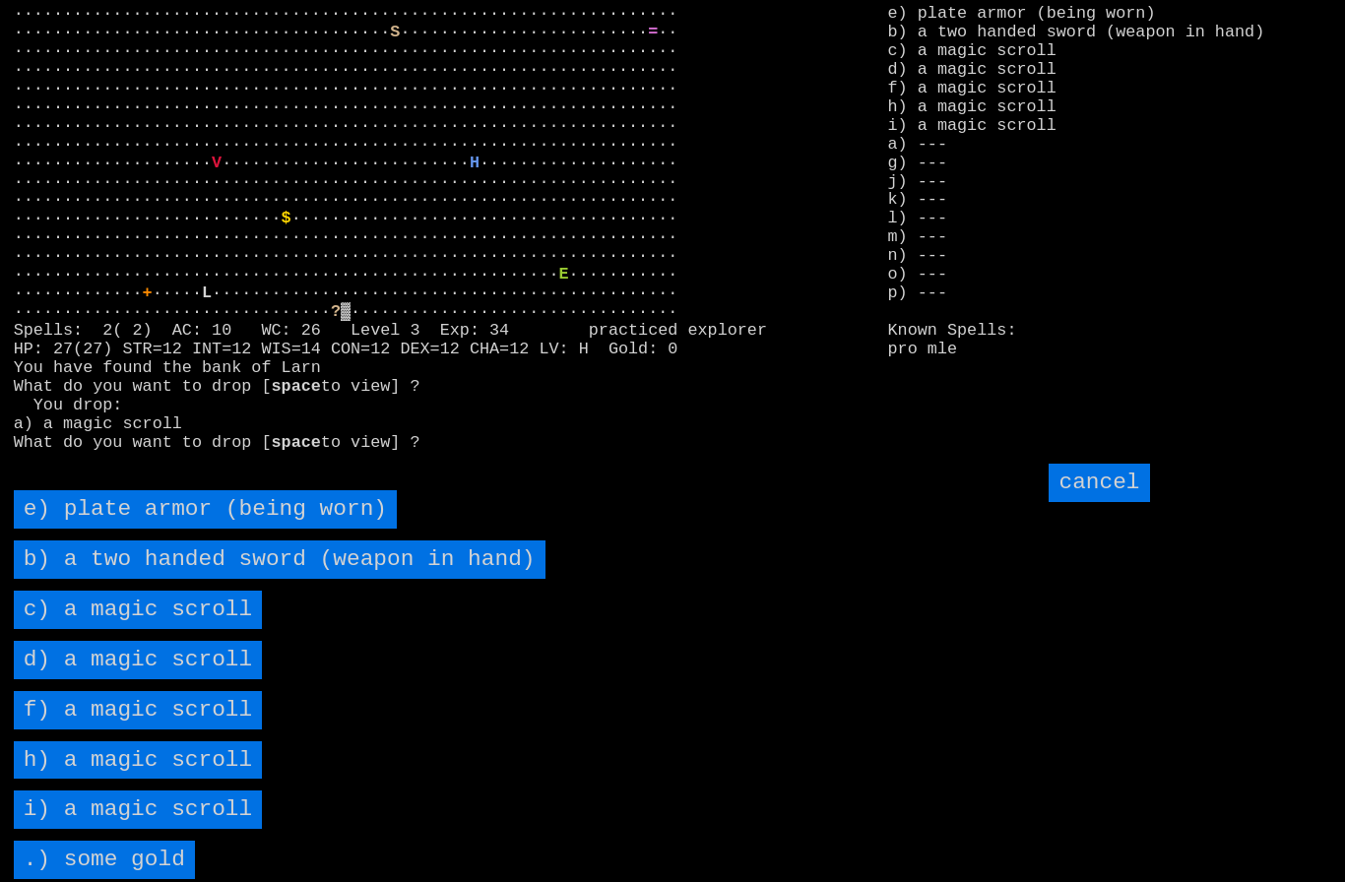
click at [85, 629] on scroll "c) a magic scroll" at bounding box center [138, 610] width 249 height 38
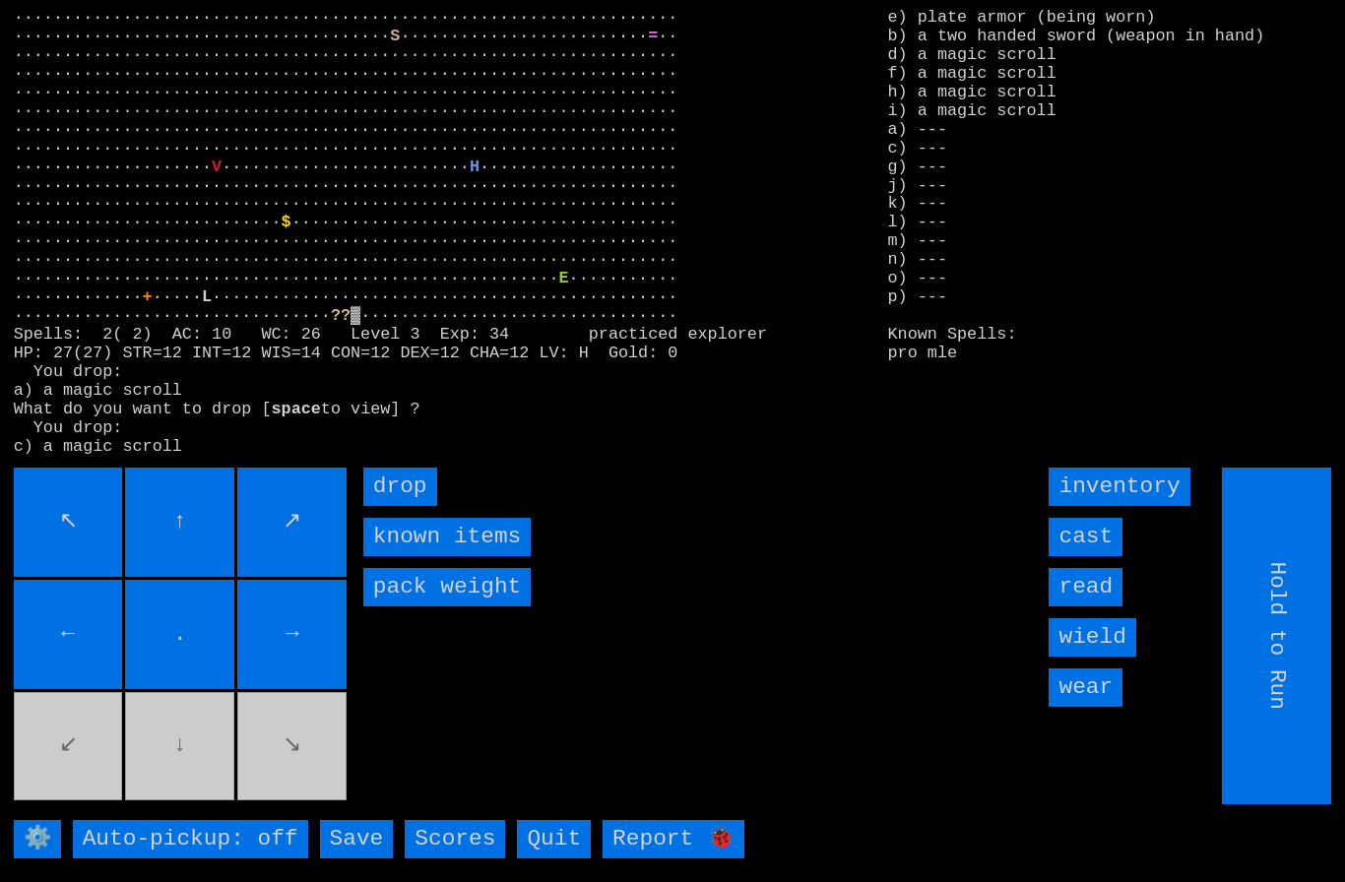
click at [408, 506] on input "drop" at bounding box center [400, 487] width 74 height 38
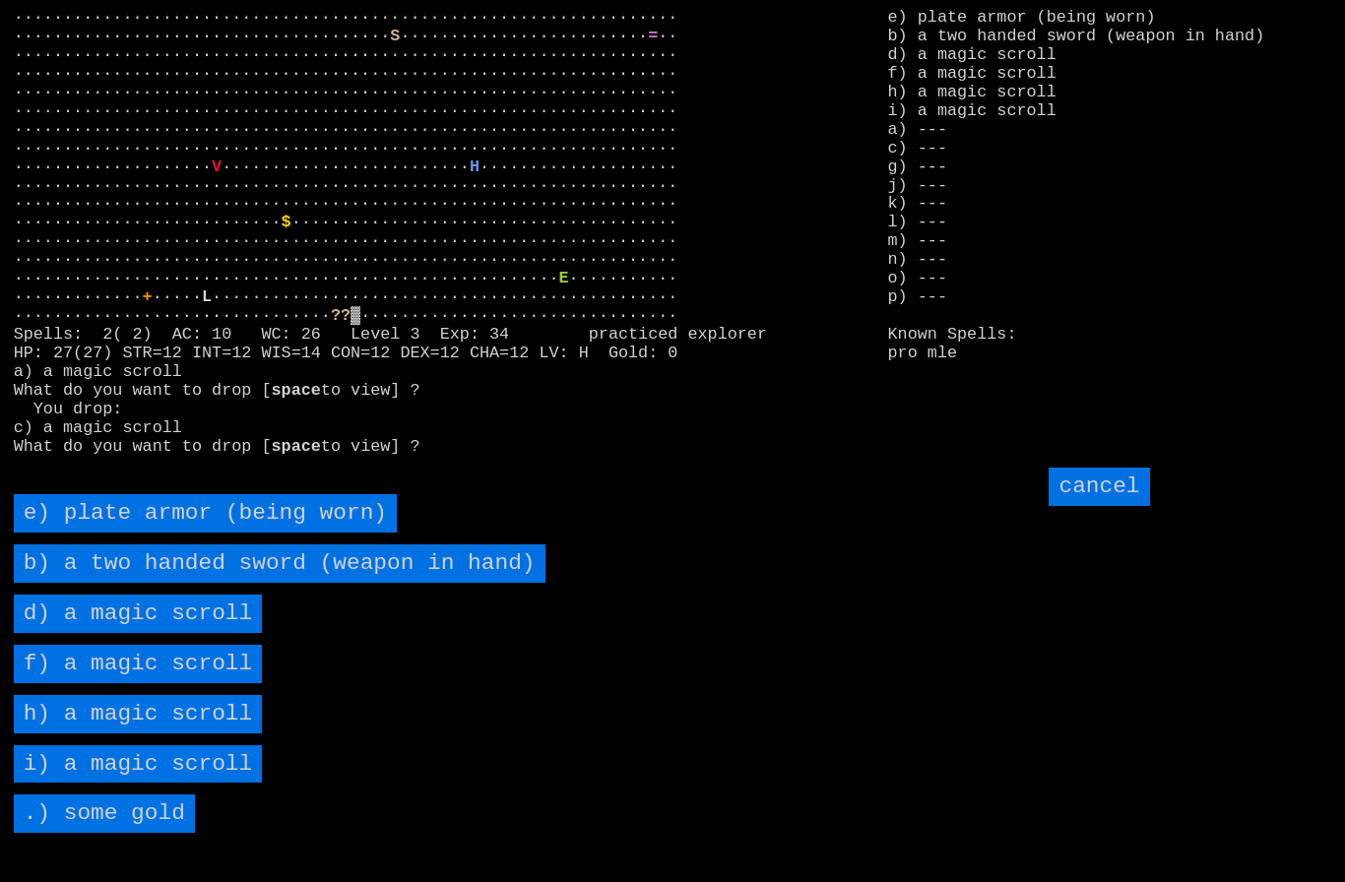
click at [77, 633] on scroll "d) a magic scroll" at bounding box center [138, 614] width 249 height 38
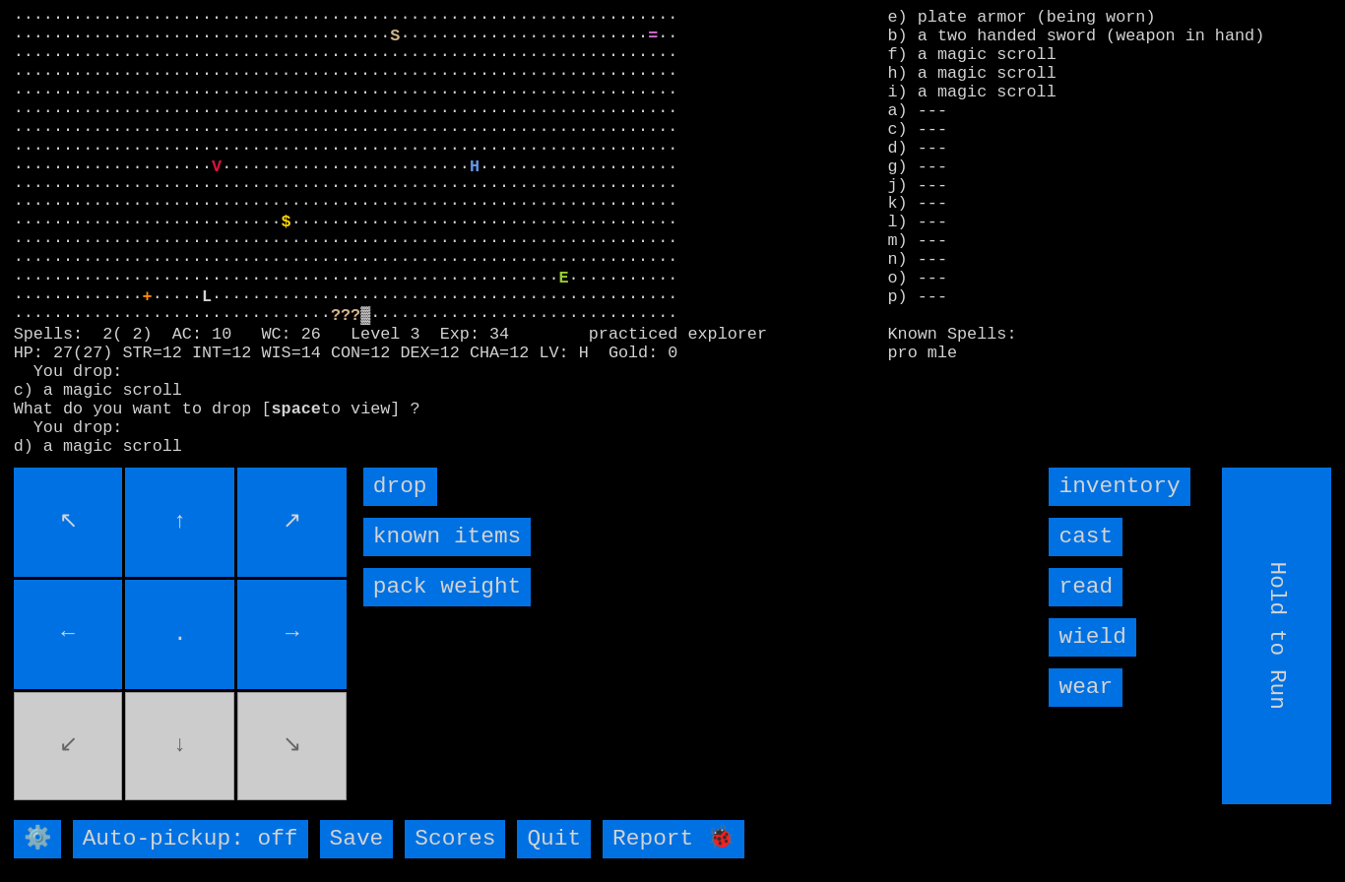
click at [408, 506] on input "drop" at bounding box center [400, 487] width 74 height 38
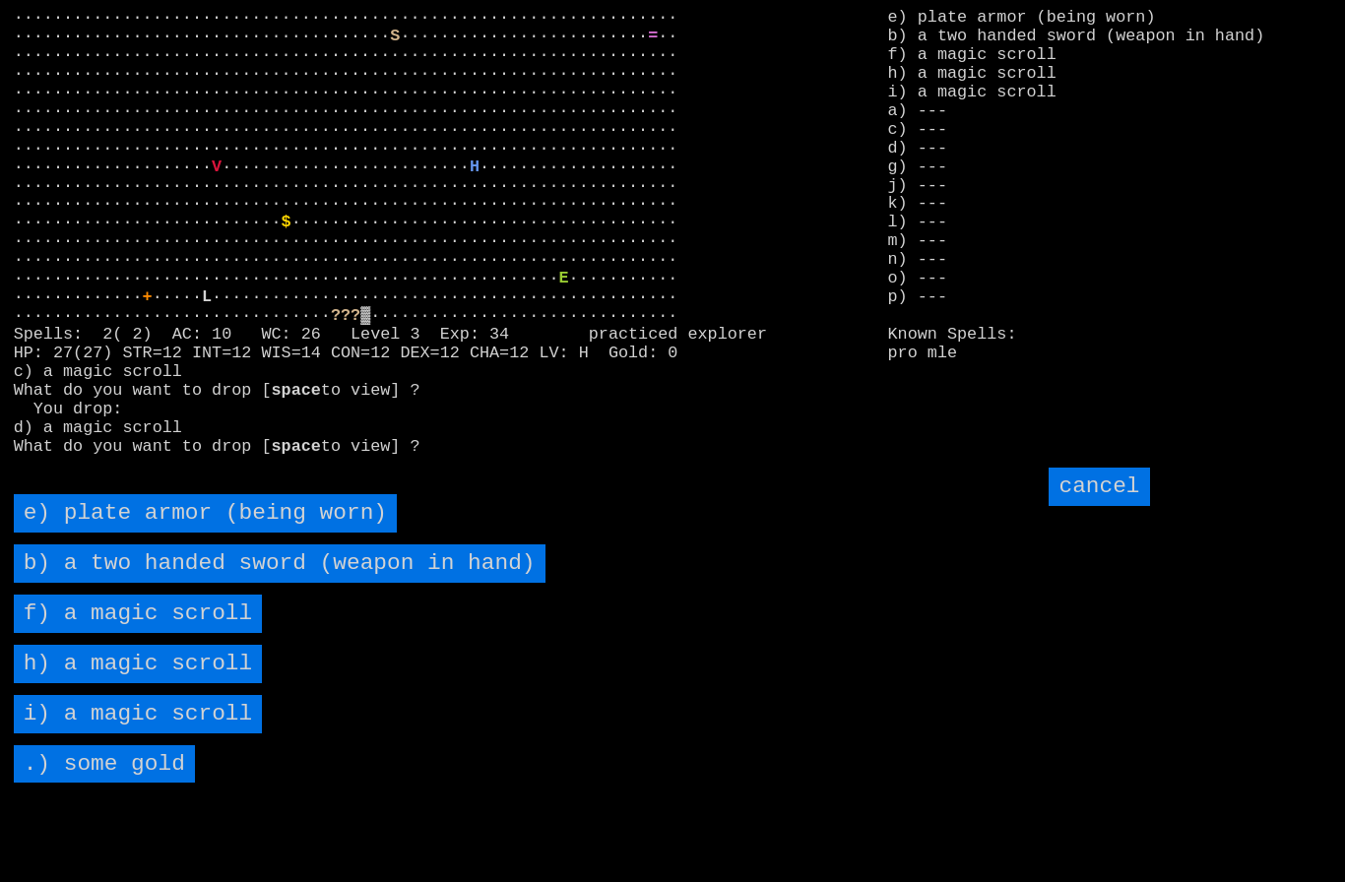
click at [79, 633] on scroll "f) a magic scroll" at bounding box center [138, 614] width 249 height 38
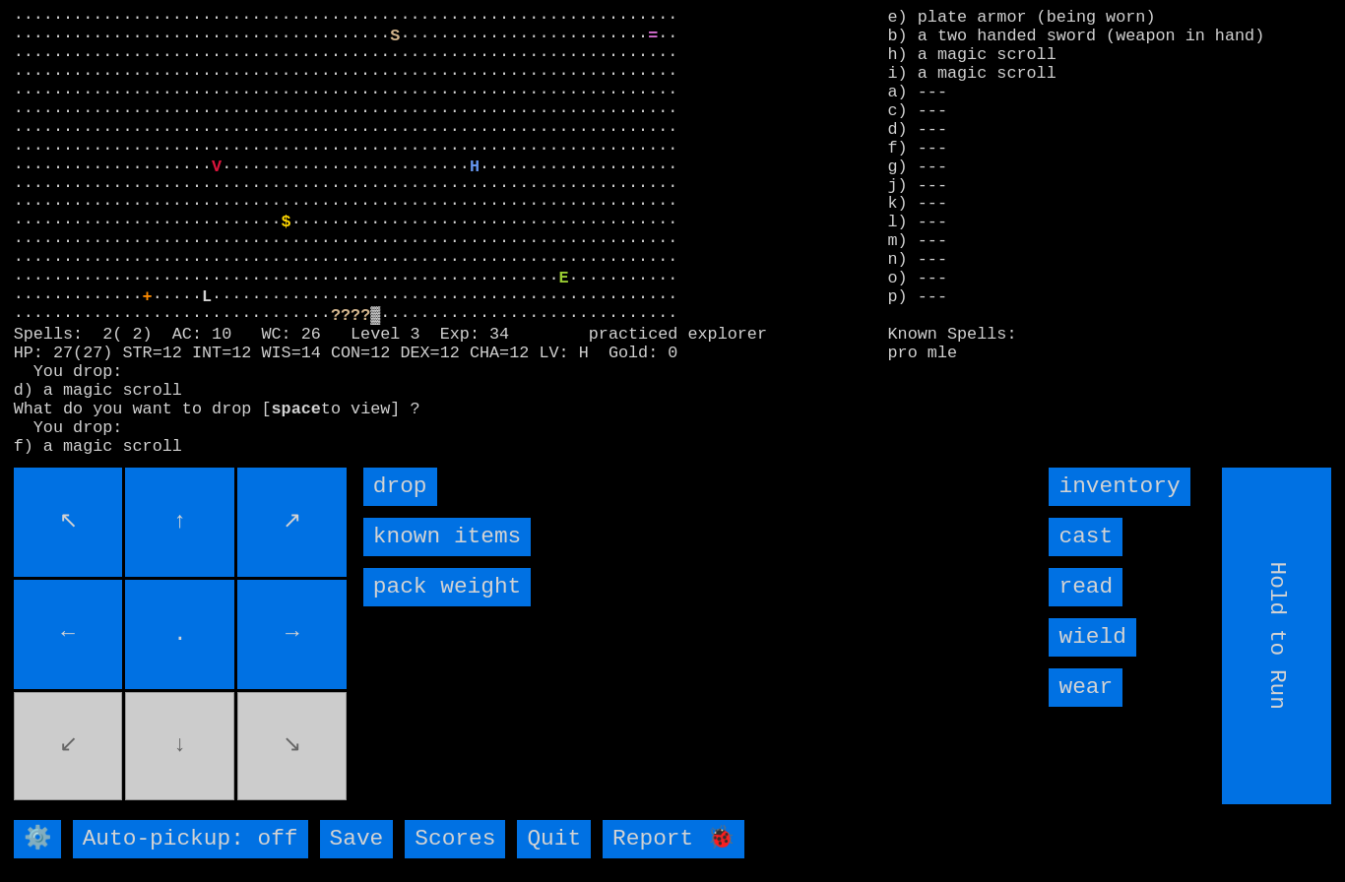
click at [412, 506] on input "drop" at bounding box center [400, 487] width 74 height 38
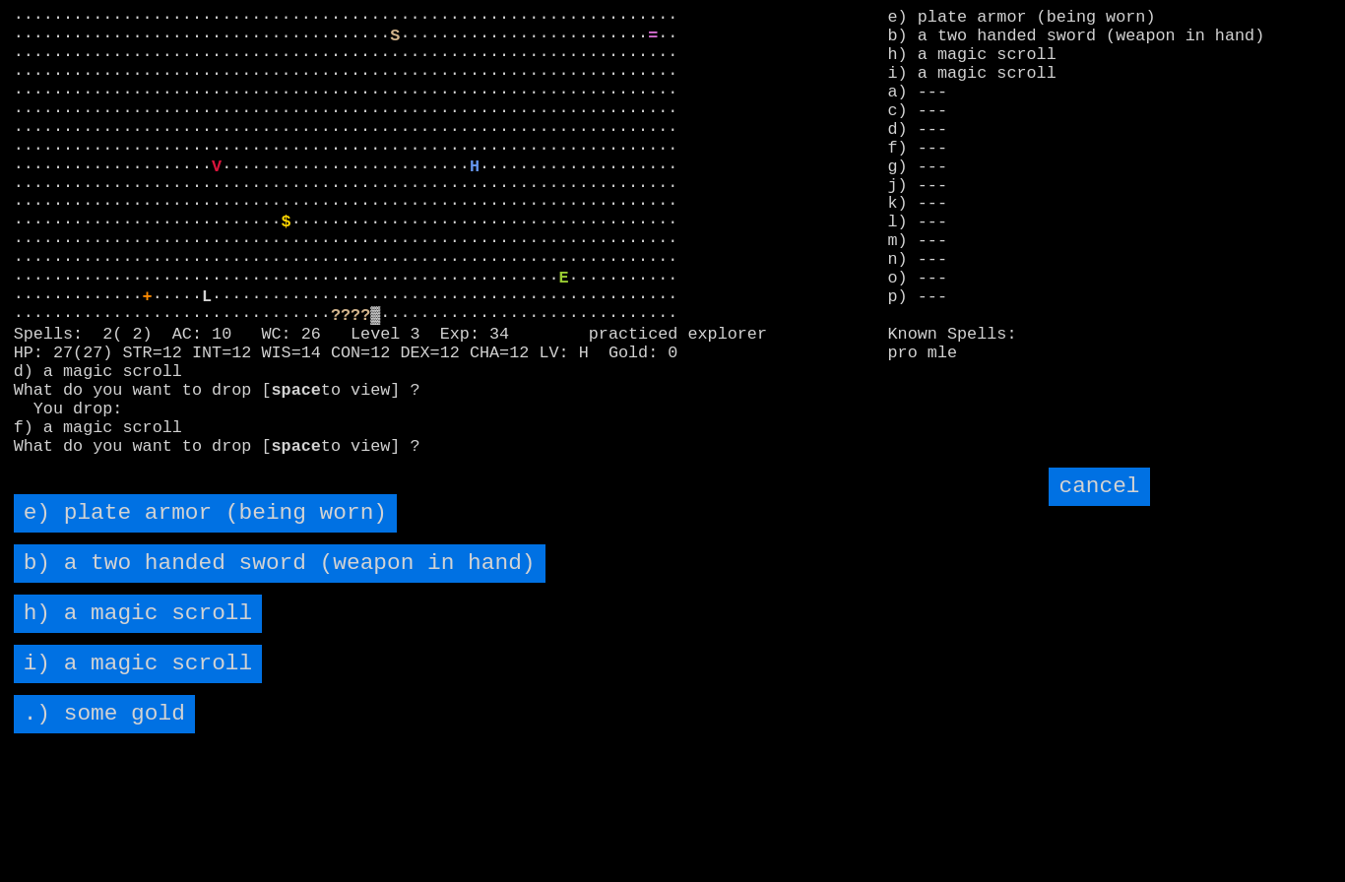
click at [82, 633] on scroll "h) a magic scroll" at bounding box center [138, 614] width 249 height 38
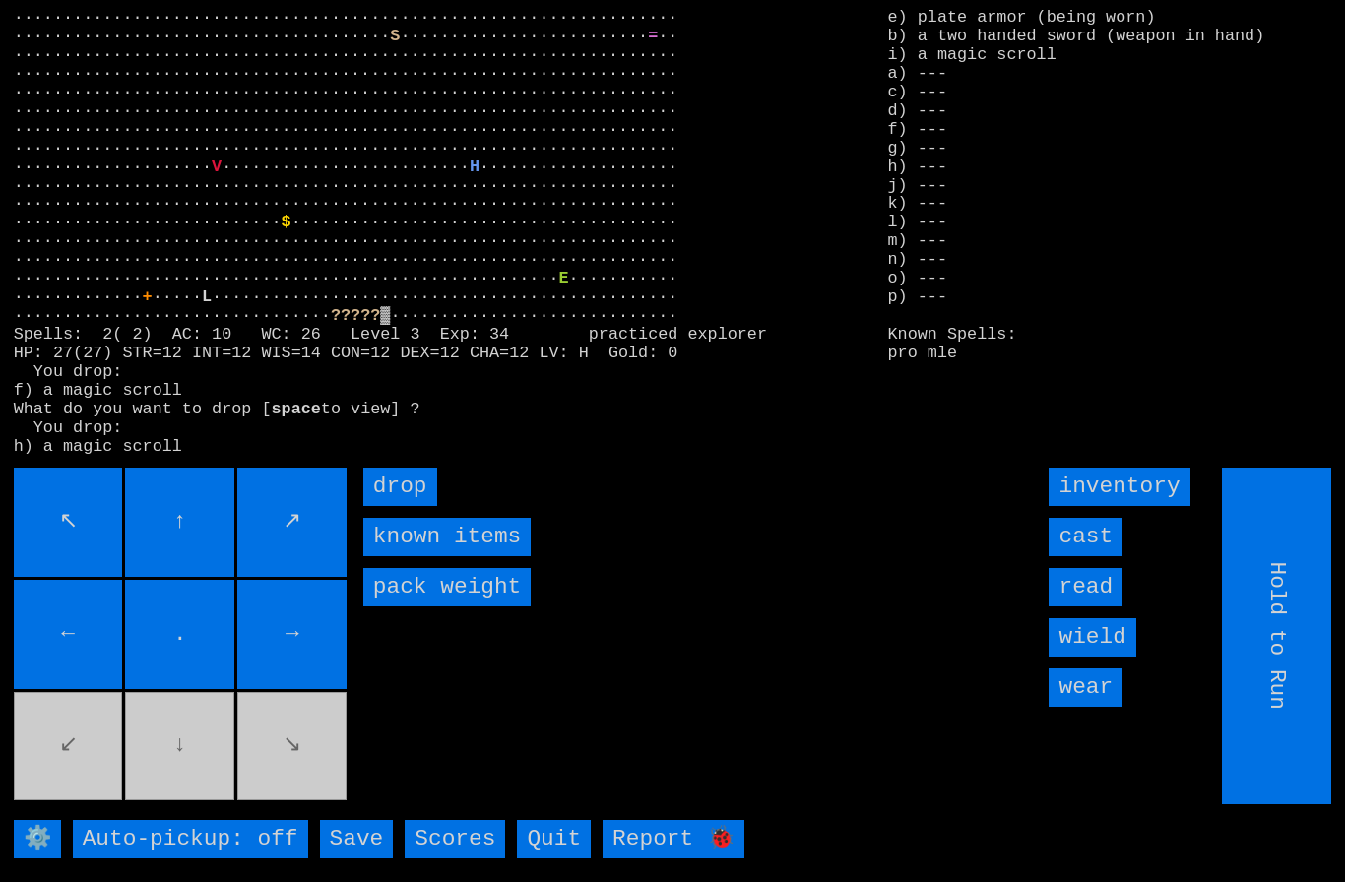
click at [418, 506] on input "drop" at bounding box center [400, 487] width 74 height 38
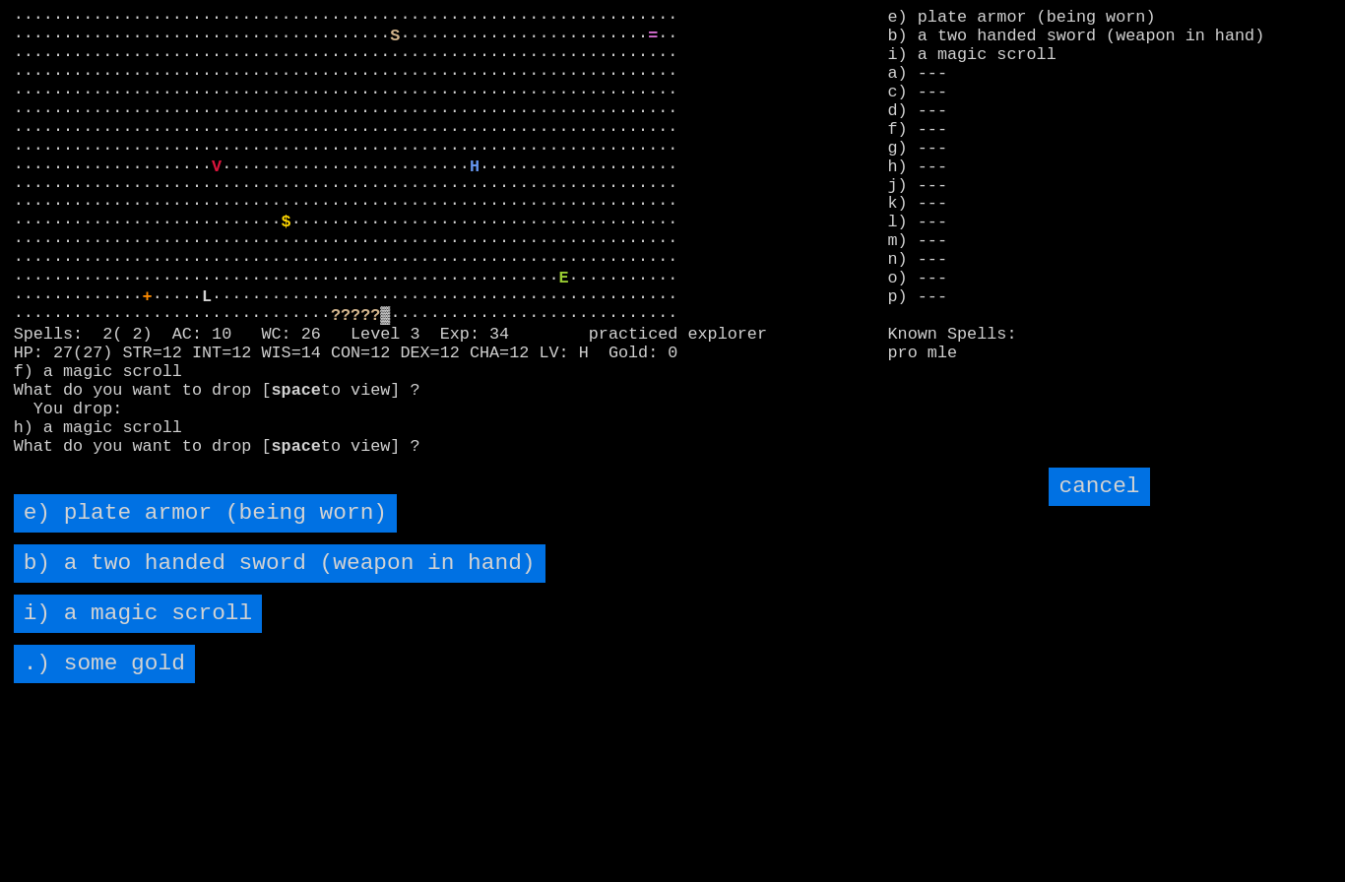
click at [84, 633] on scroll "i) a magic scroll" at bounding box center [138, 614] width 249 height 38
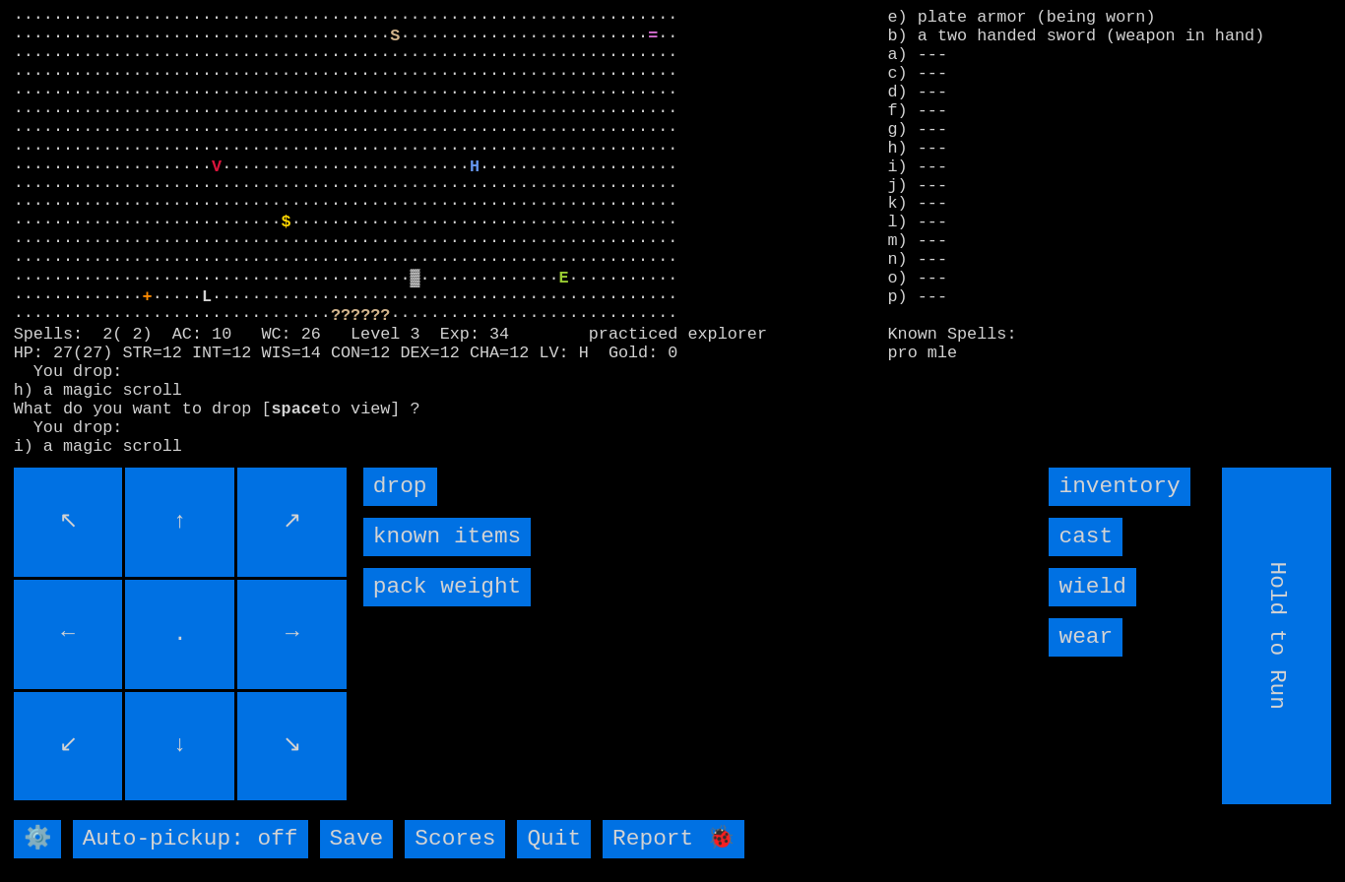
type input "Choose Direction"
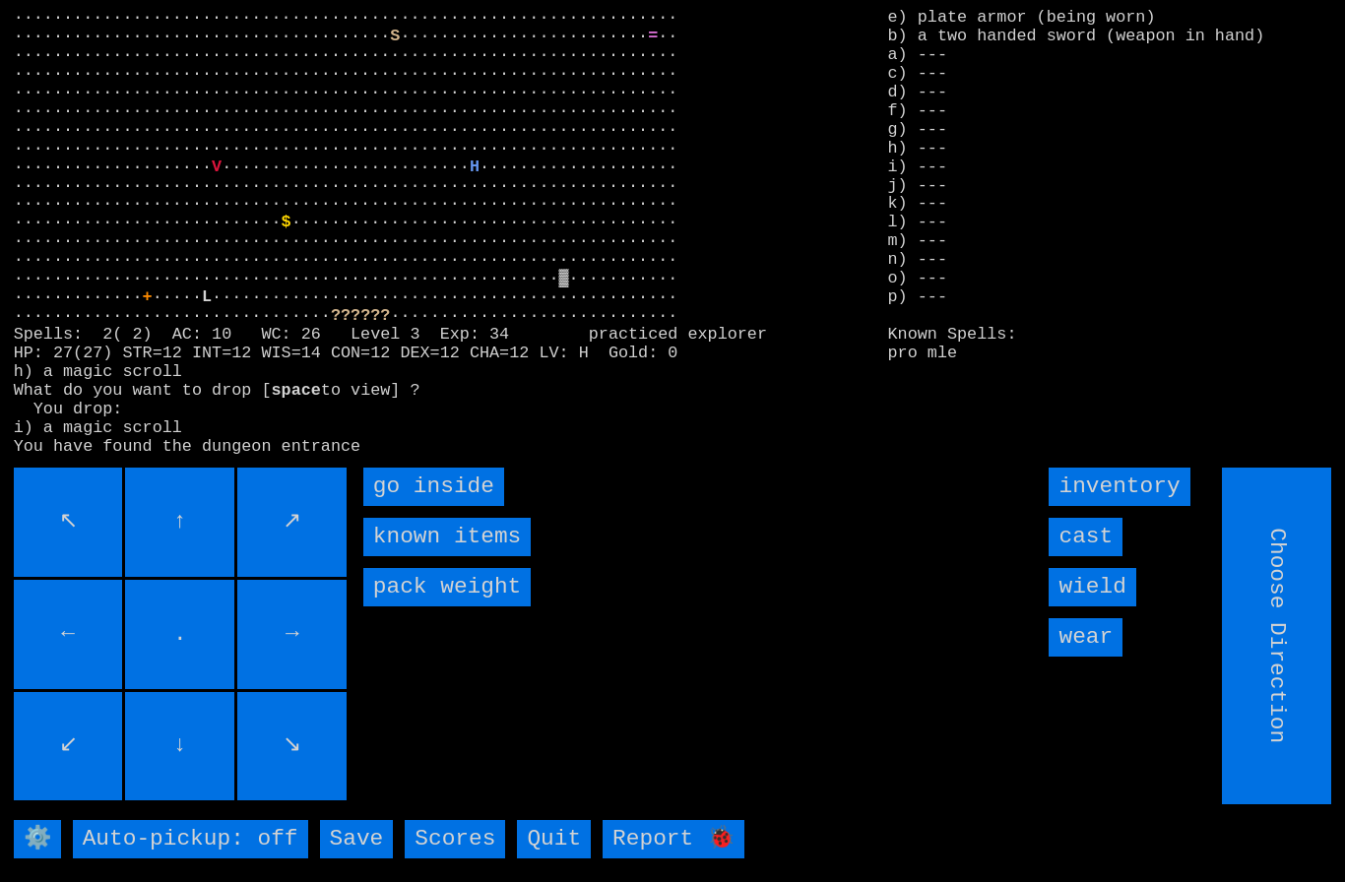
type input "Hold to Run"
click at [444, 506] on inside "go inside" at bounding box center [433, 487] width 141 height 38
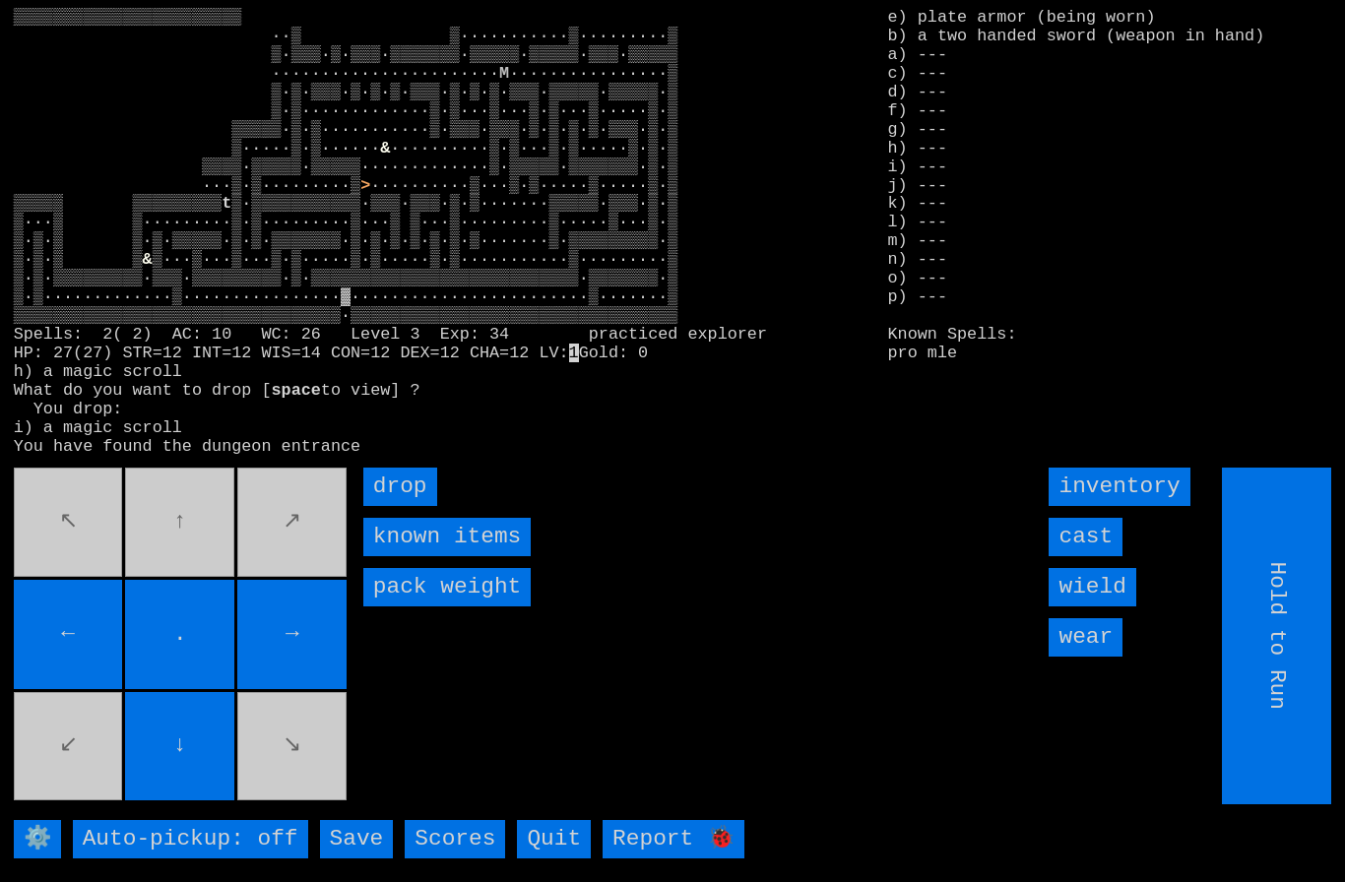
type input "Choose Direction"
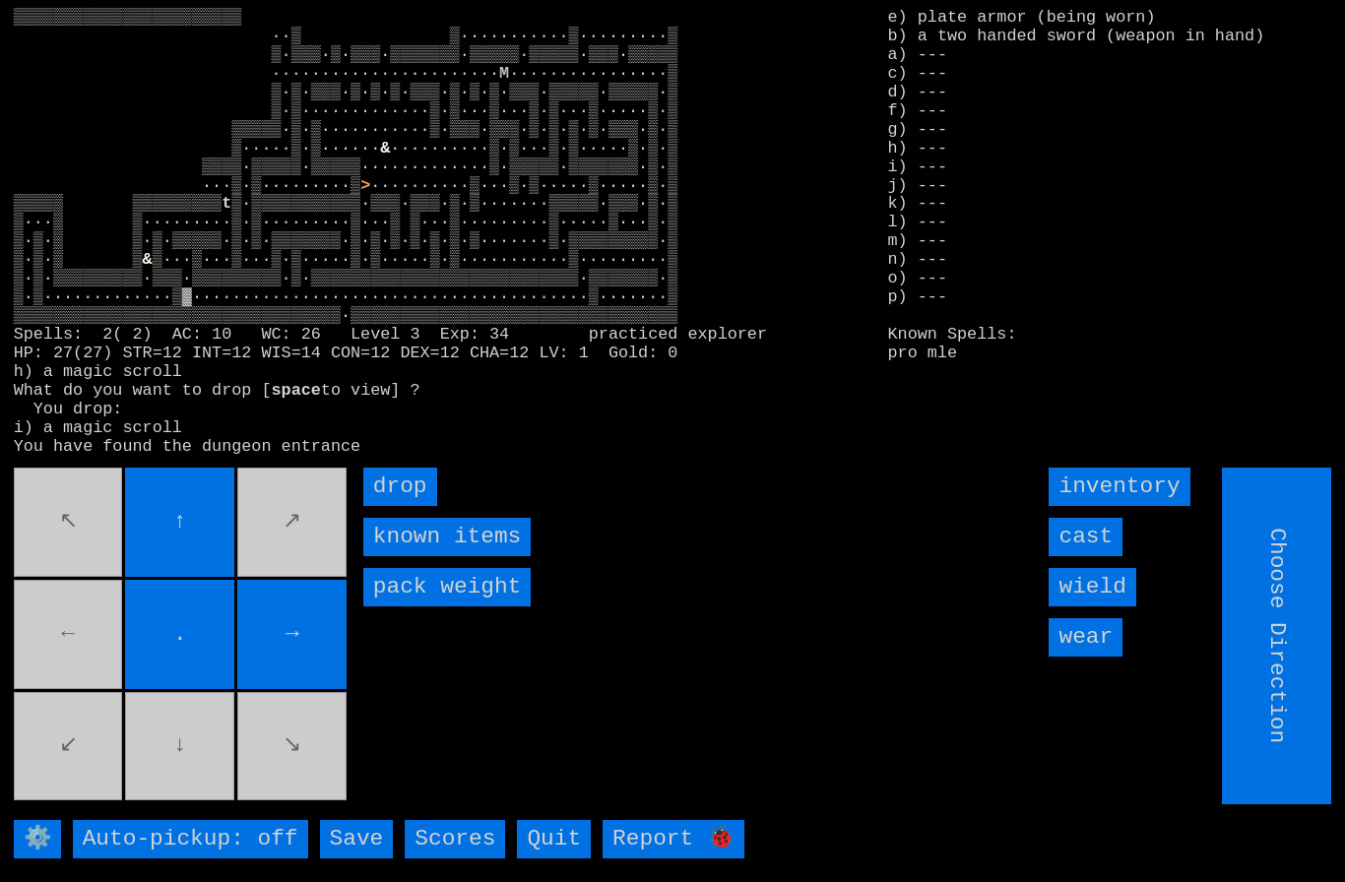
type input "Hold to Run"
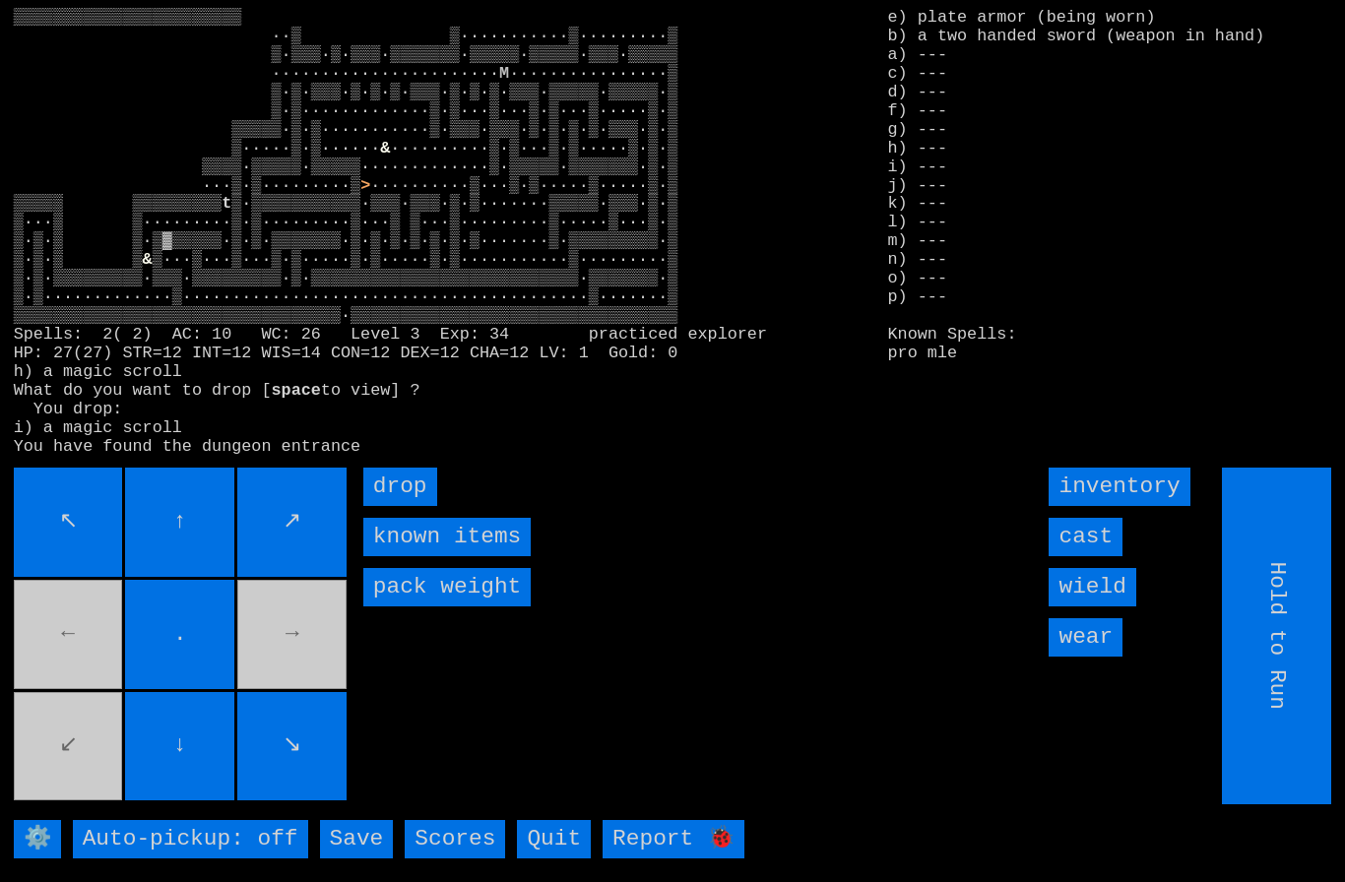
click at [36, 503] on input "↖" at bounding box center [68, 522] width 109 height 109
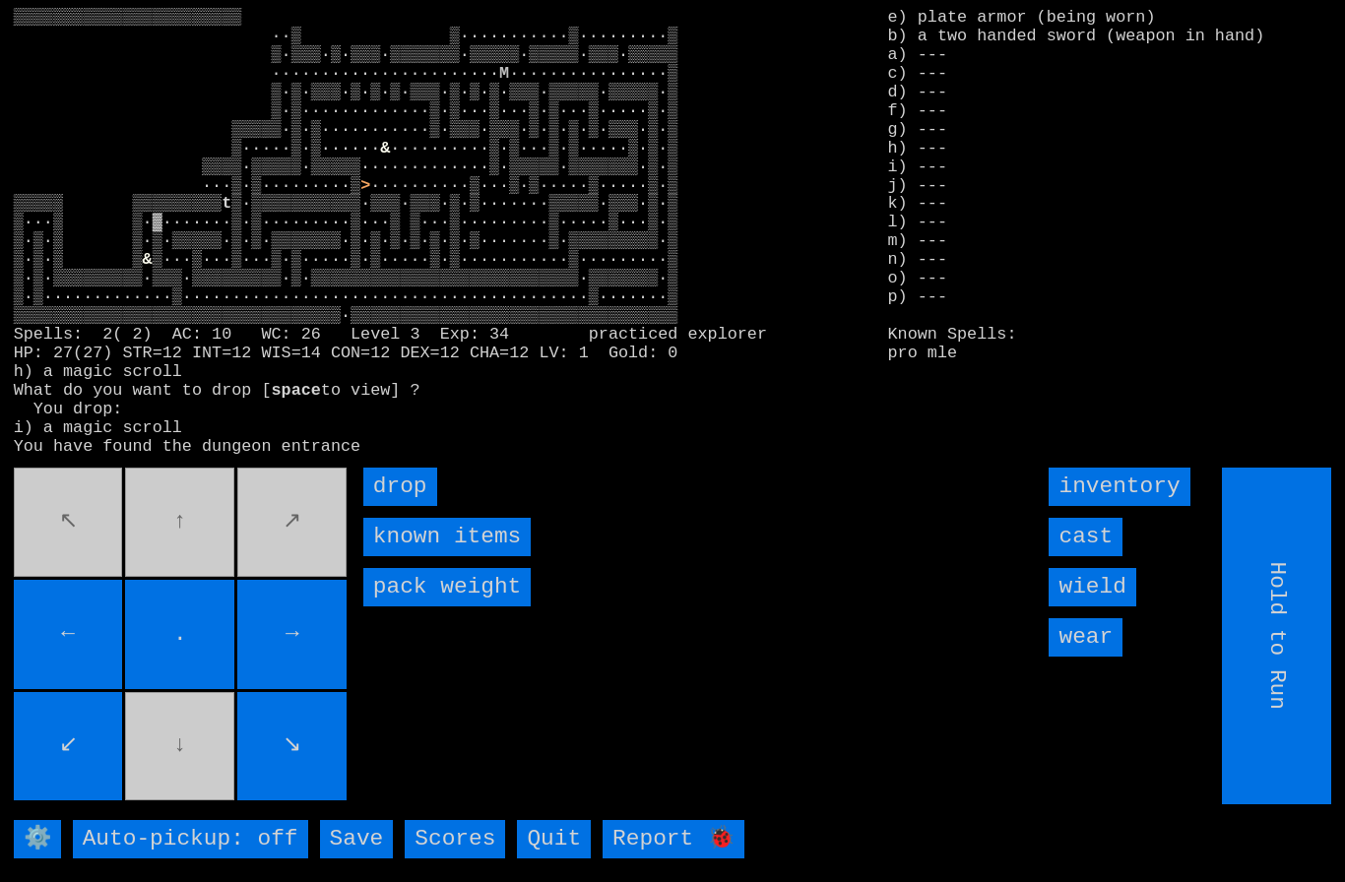
type input "Choose Direction"
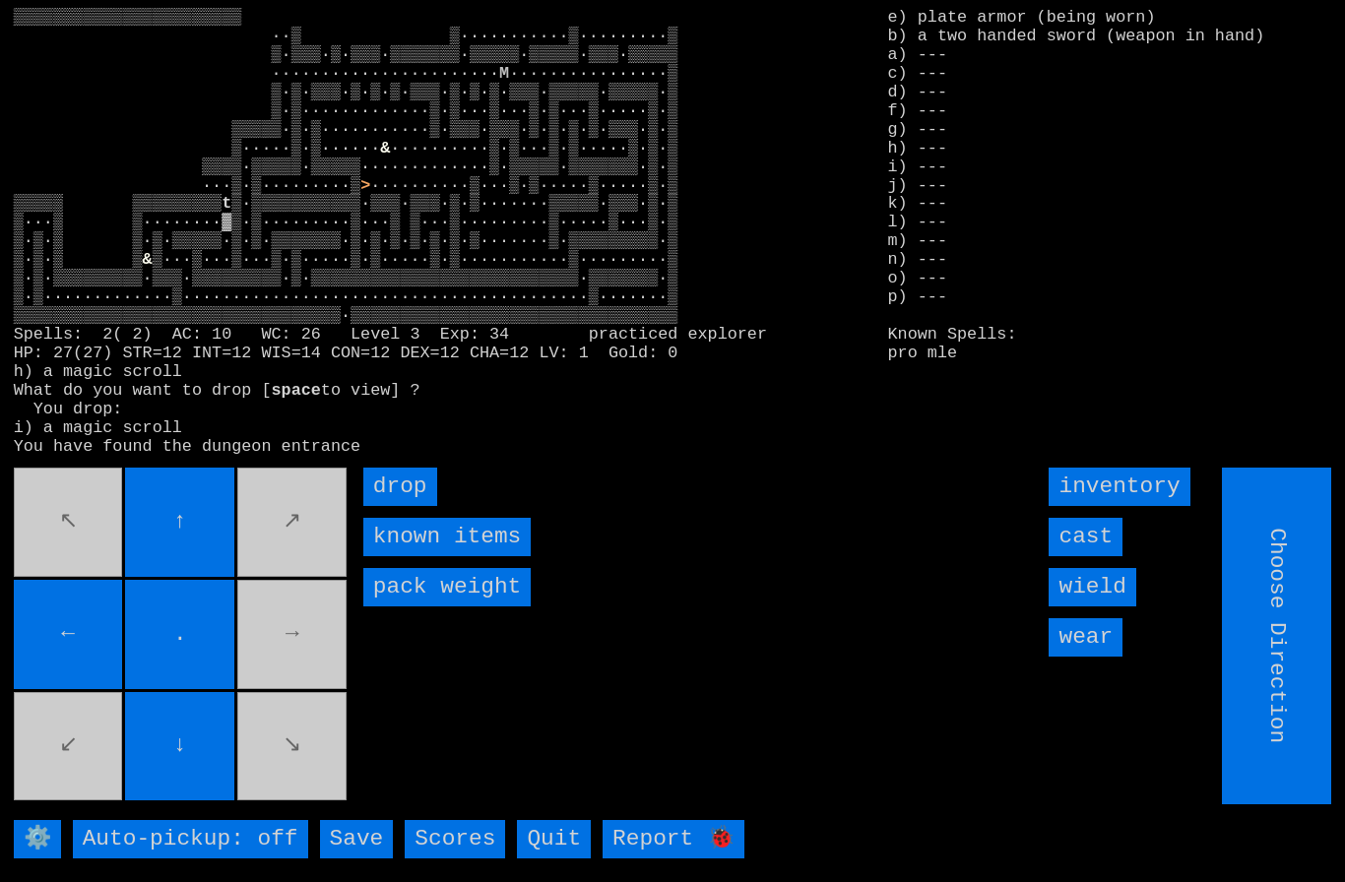
type input "Hold to Run"
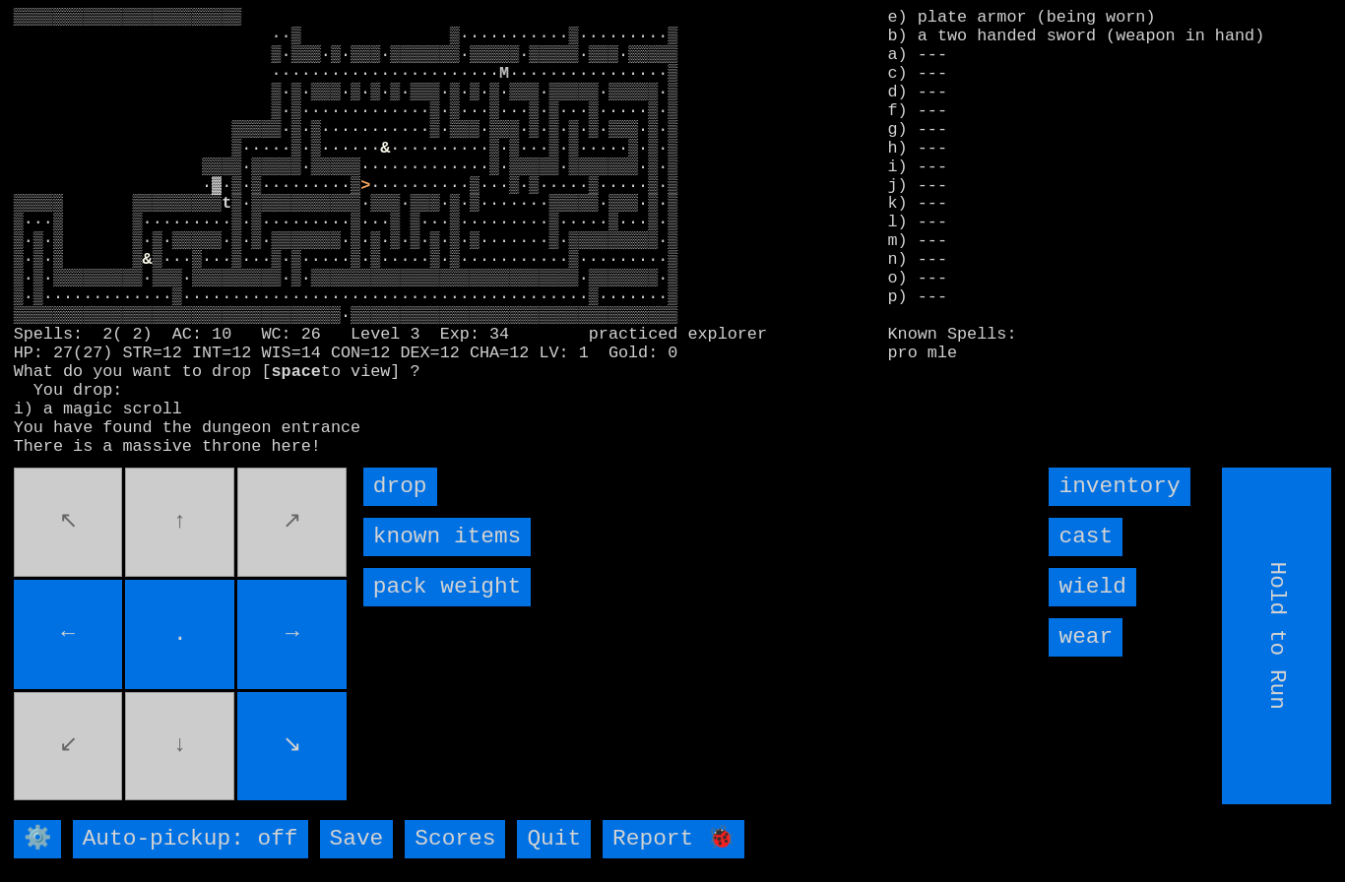
type input "Choose Direction"
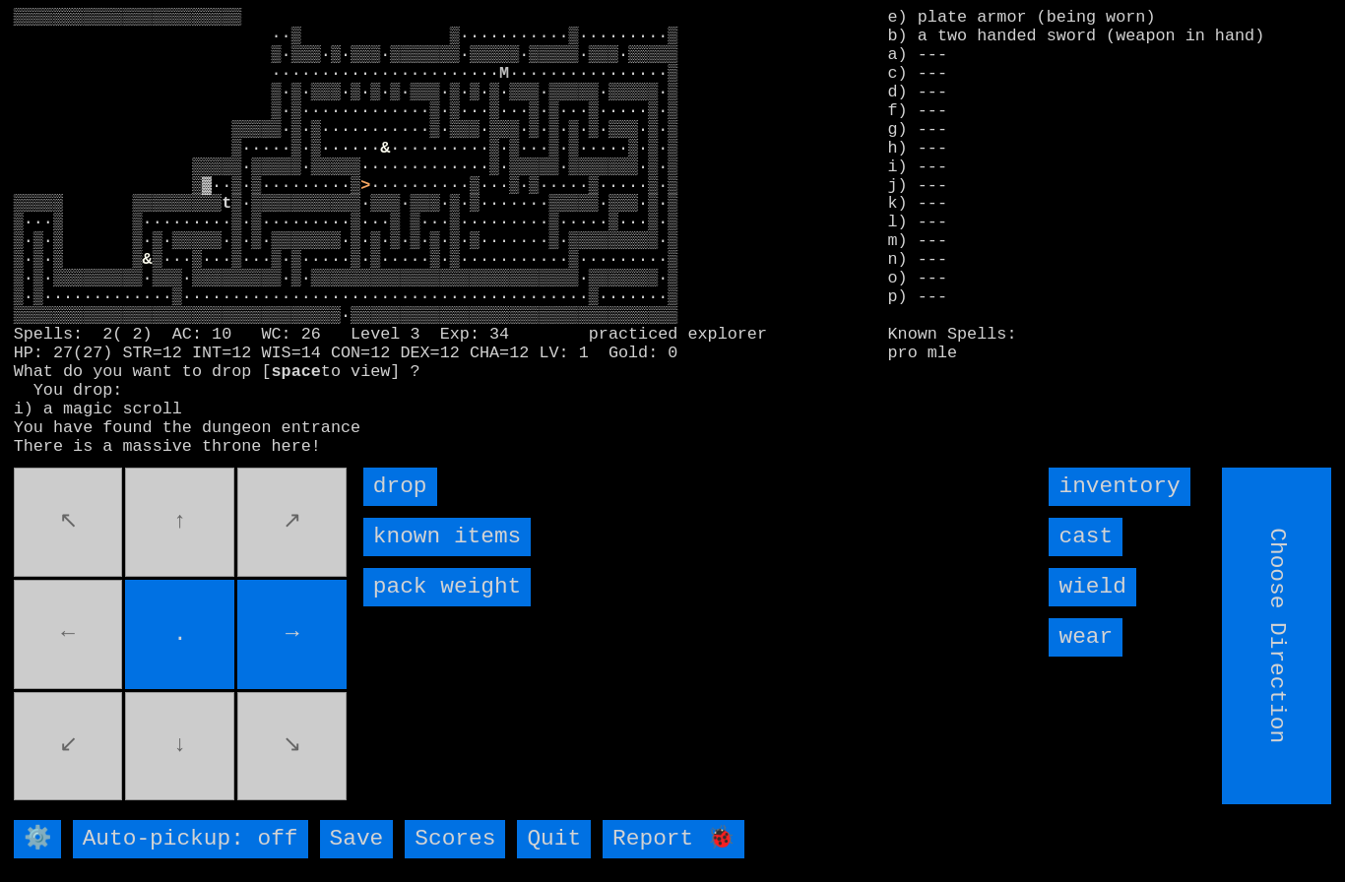
type input "Hold to Run"
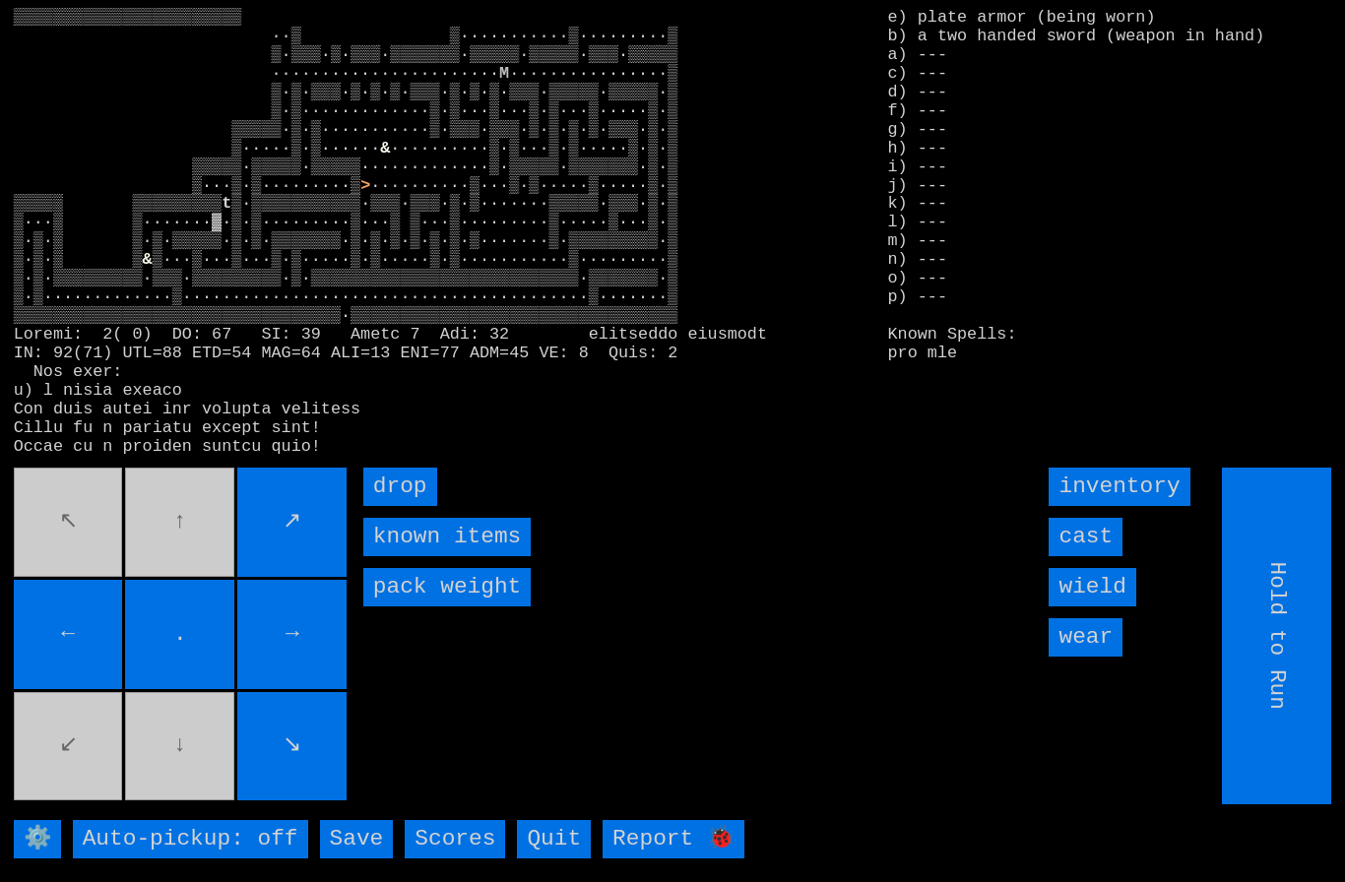
type input "Choose Direction"
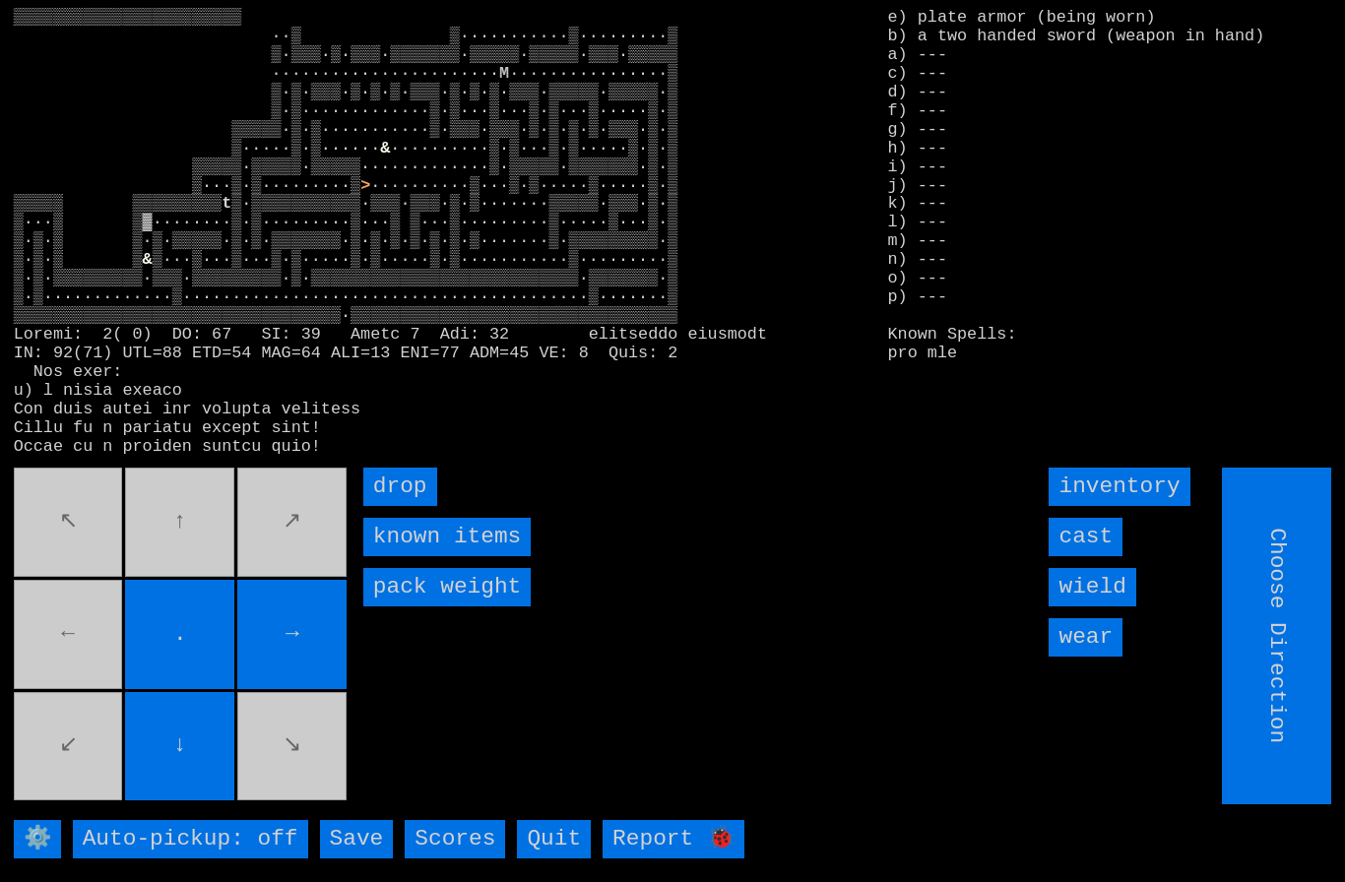
type input "Hold to Run"
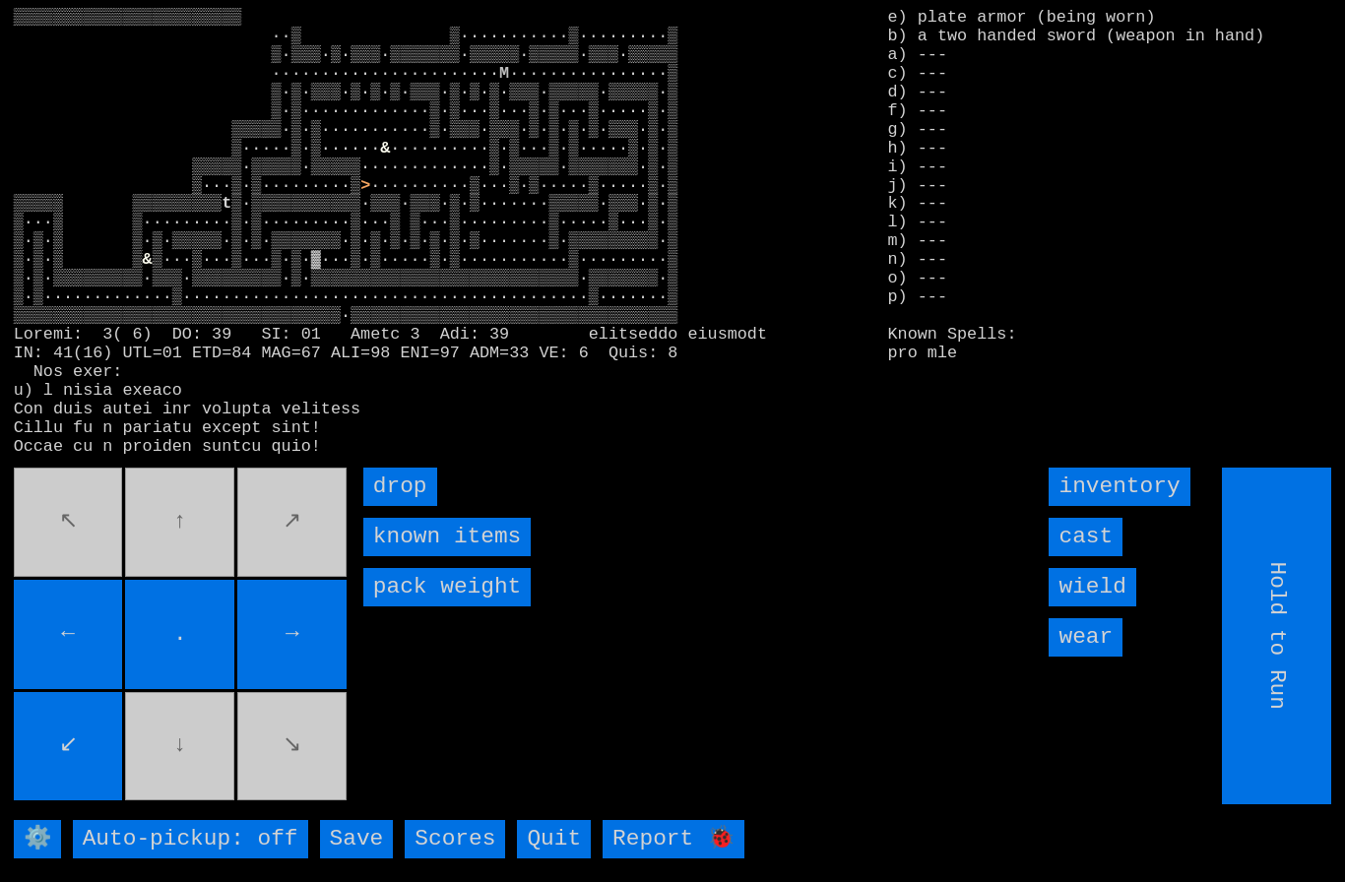
type input "Choose Direction"
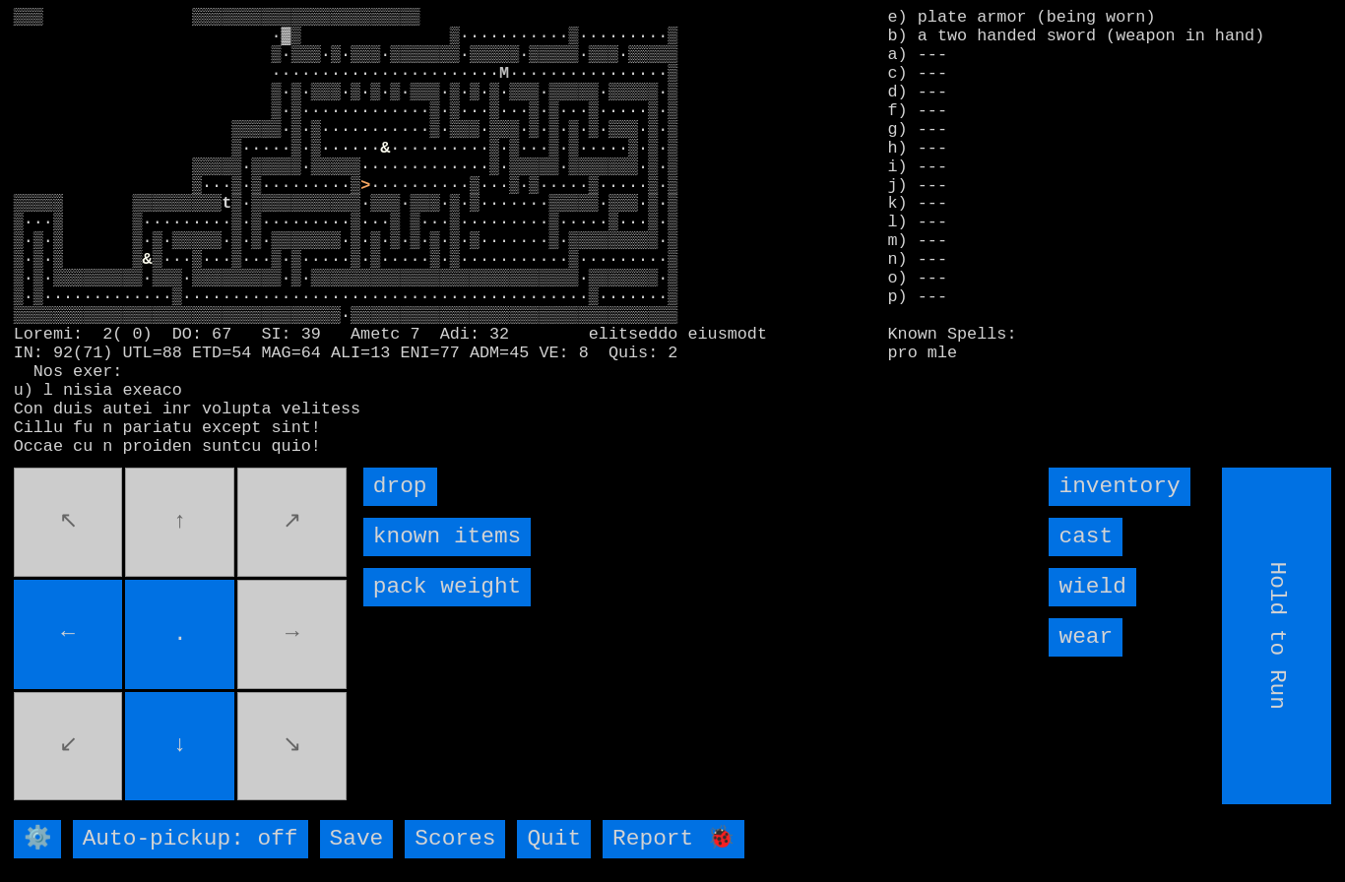
type input "Choose Direction"
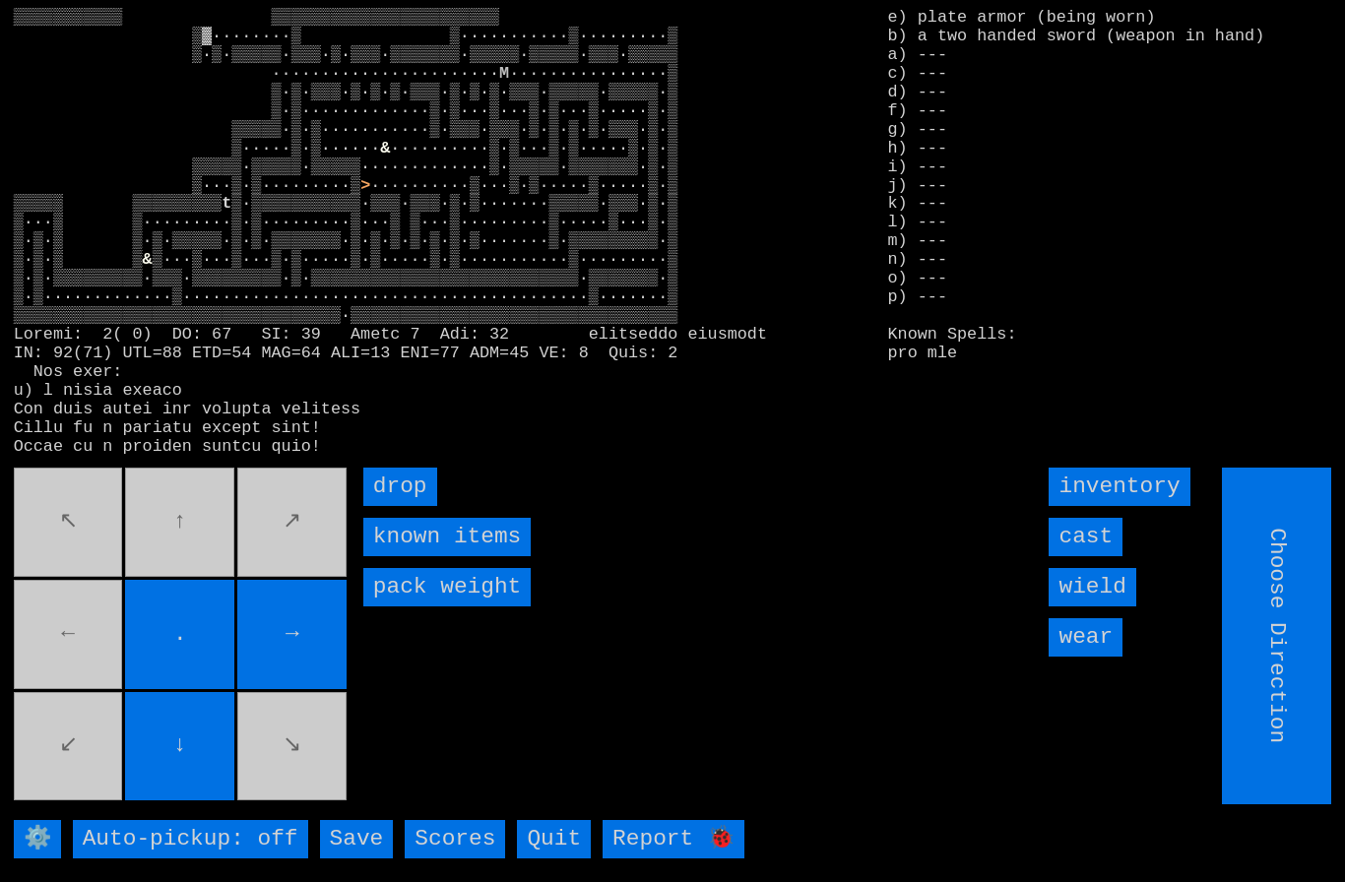
type input "Hold to Run"
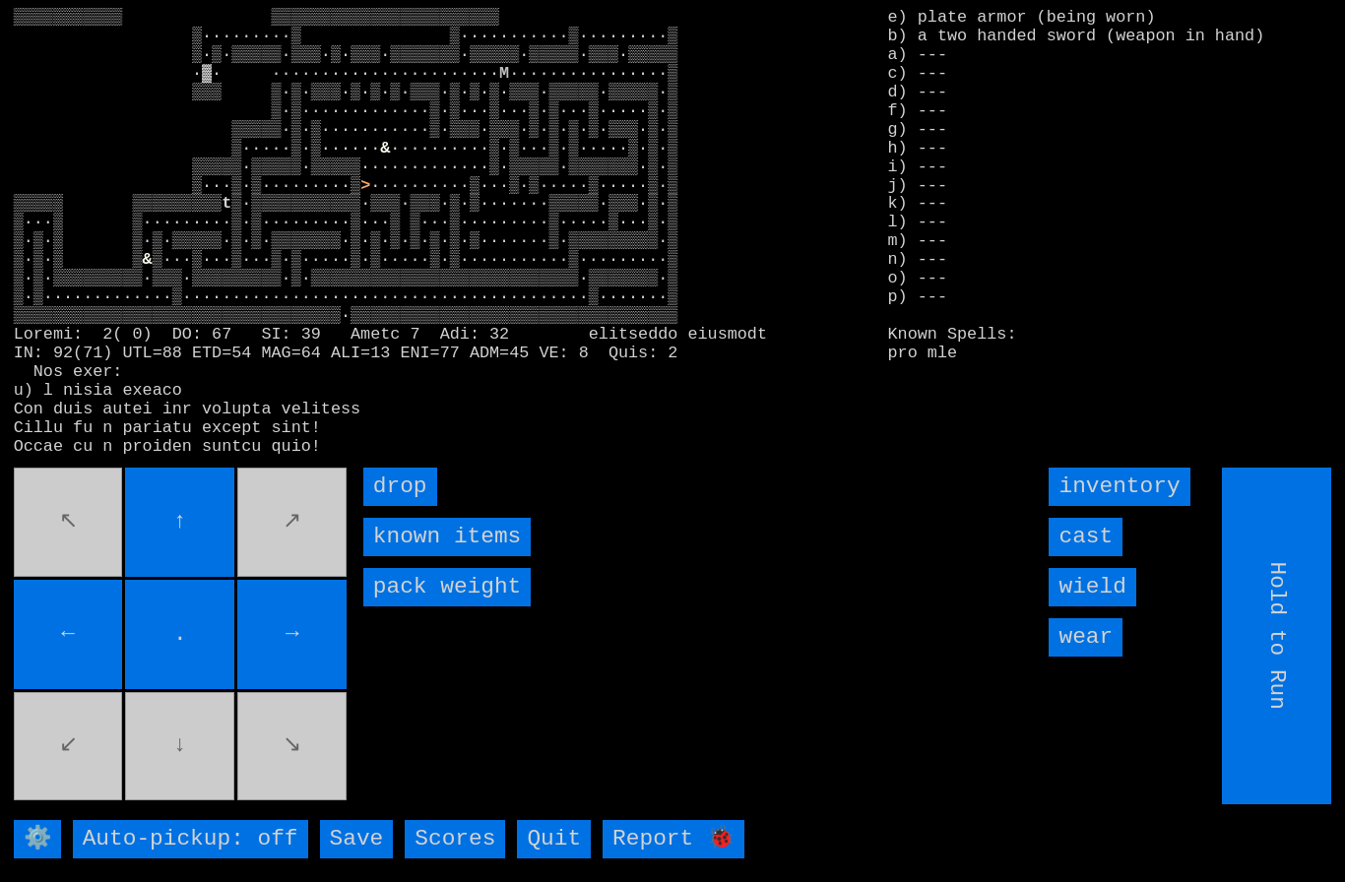
type input "Choose Direction"
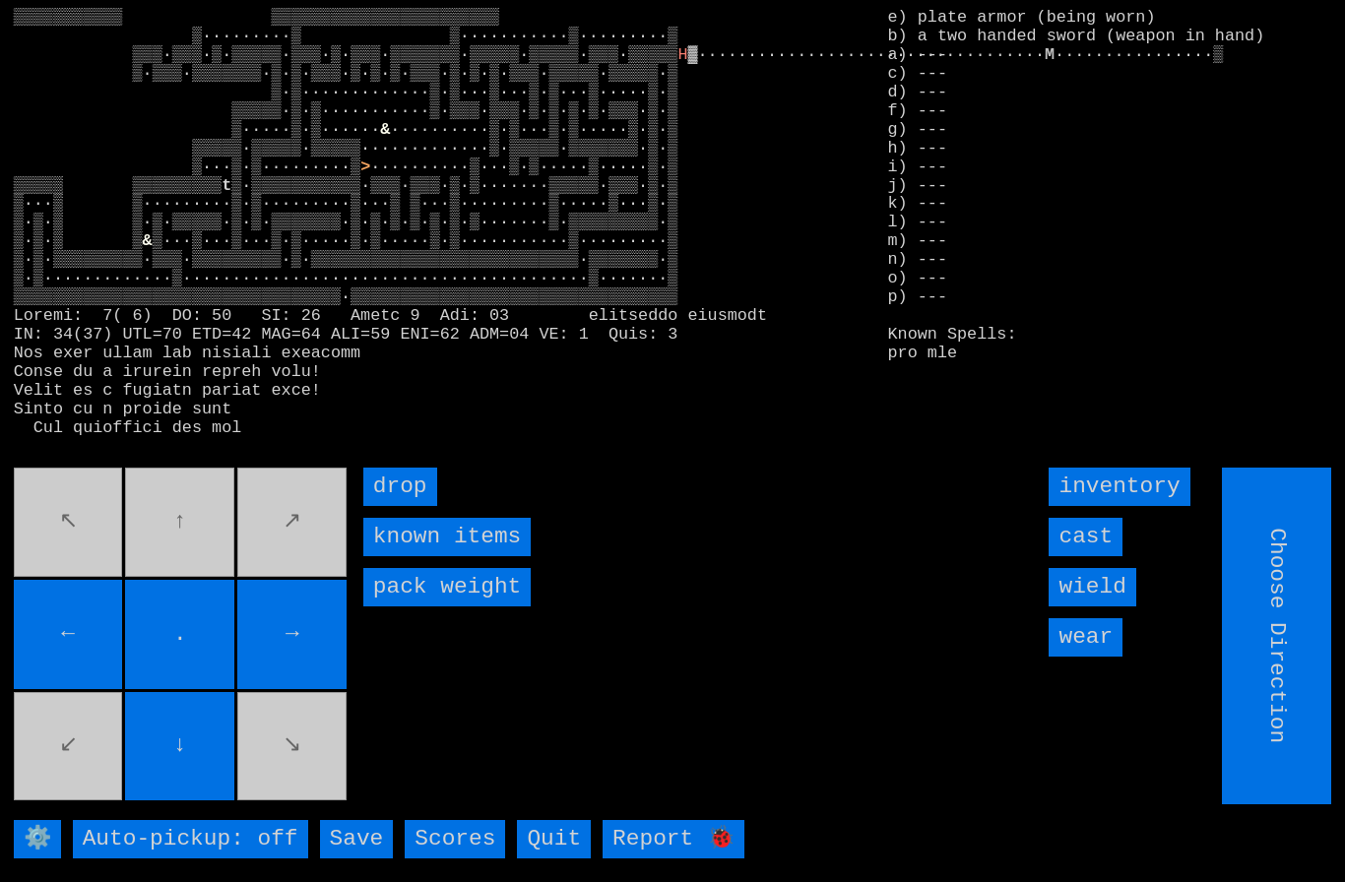
type input "Hold to Run"
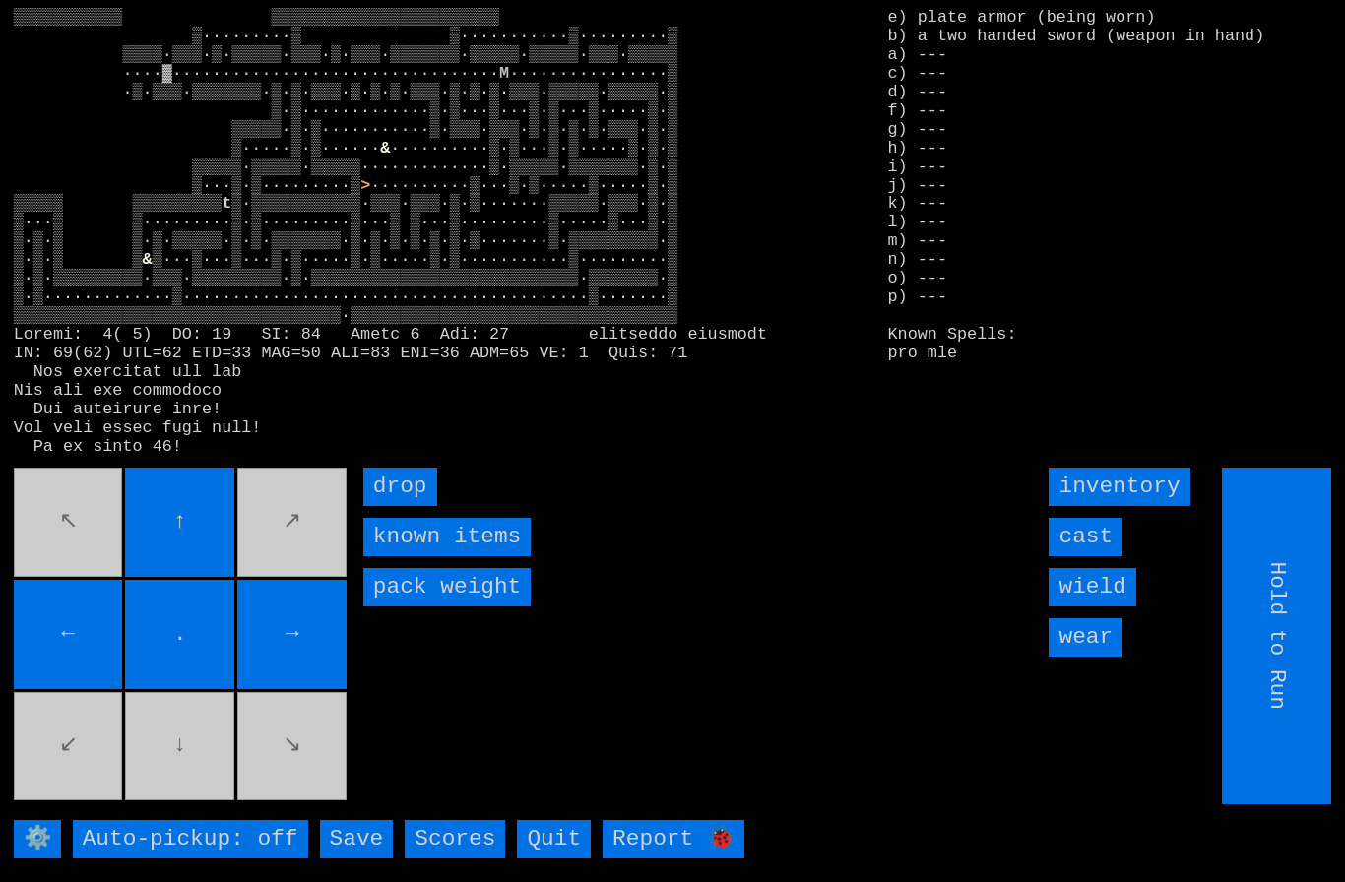
type input "Choose Direction"
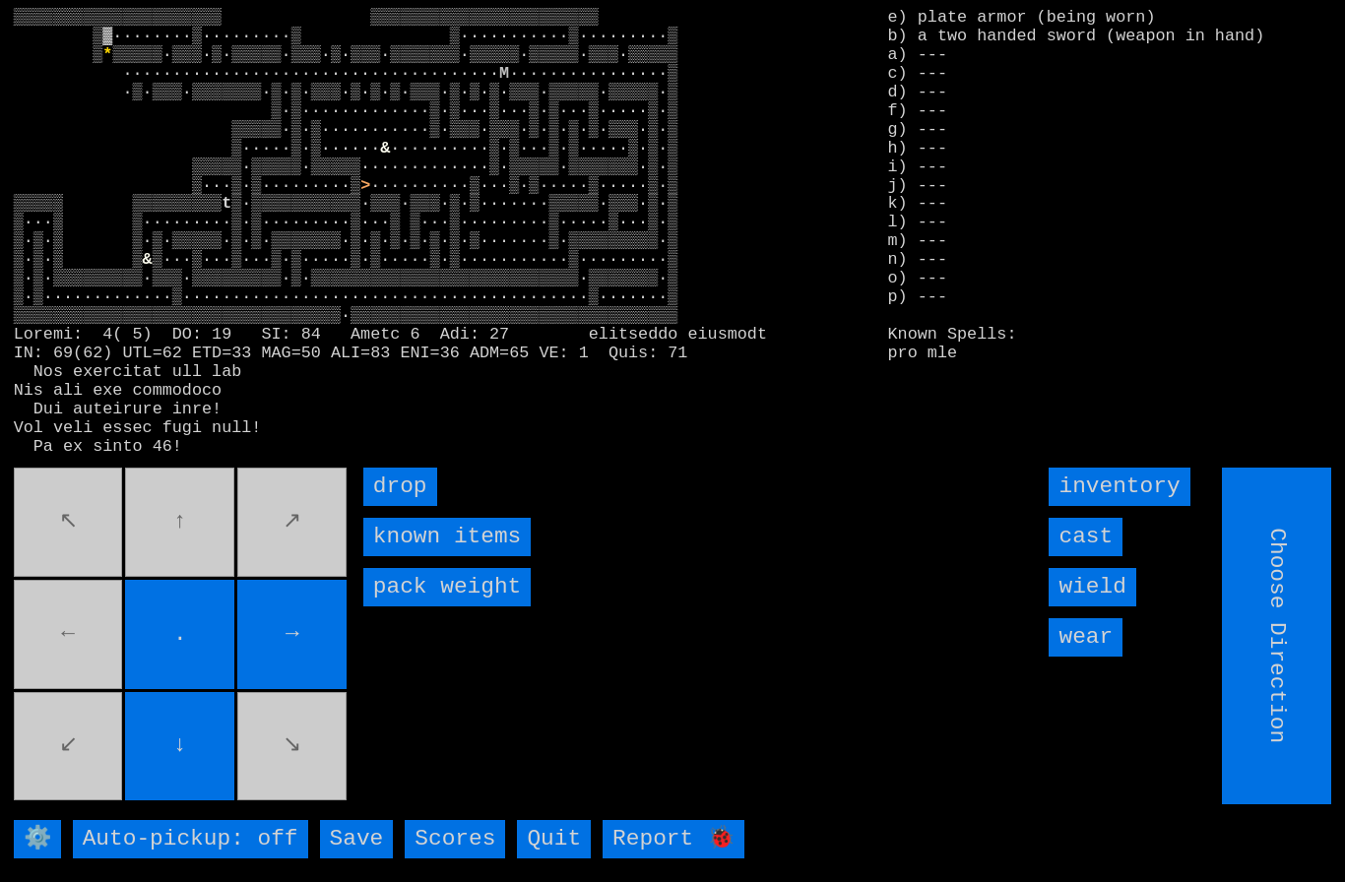
type input "Hold to Run"
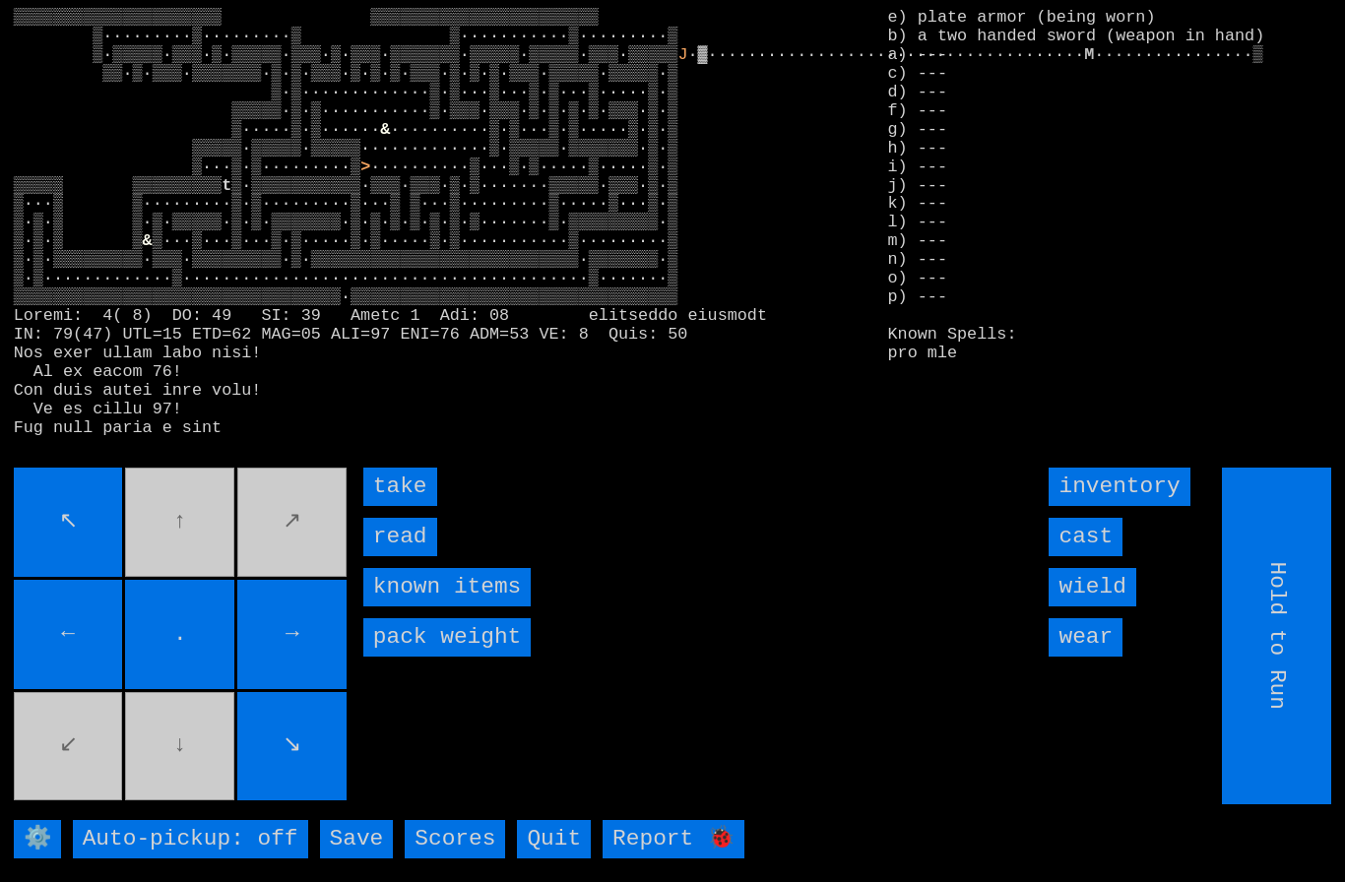
click at [406, 556] on input "read" at bounding box center [400, 537] width 74 height 38
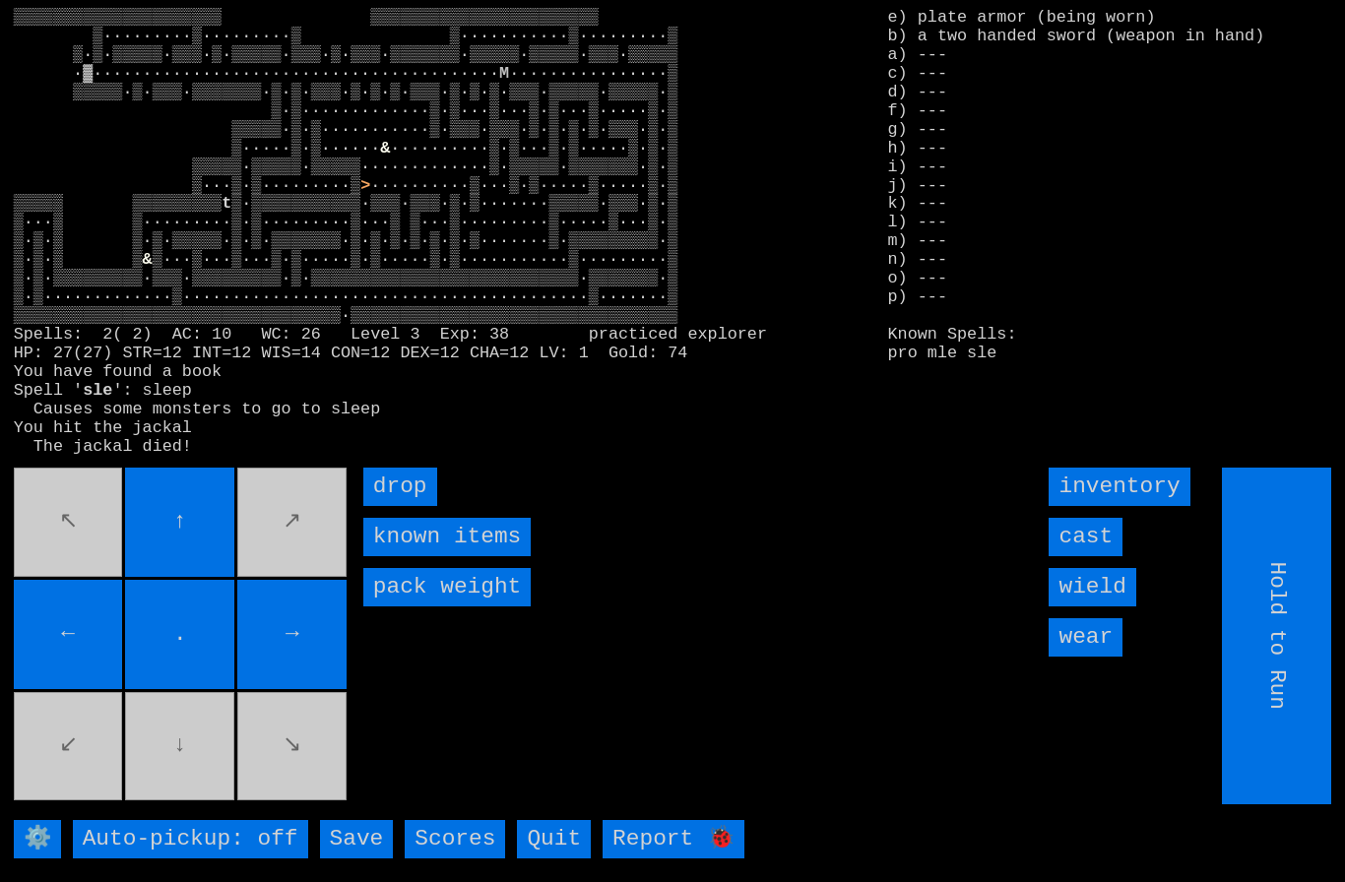
type input "Choose Direction"
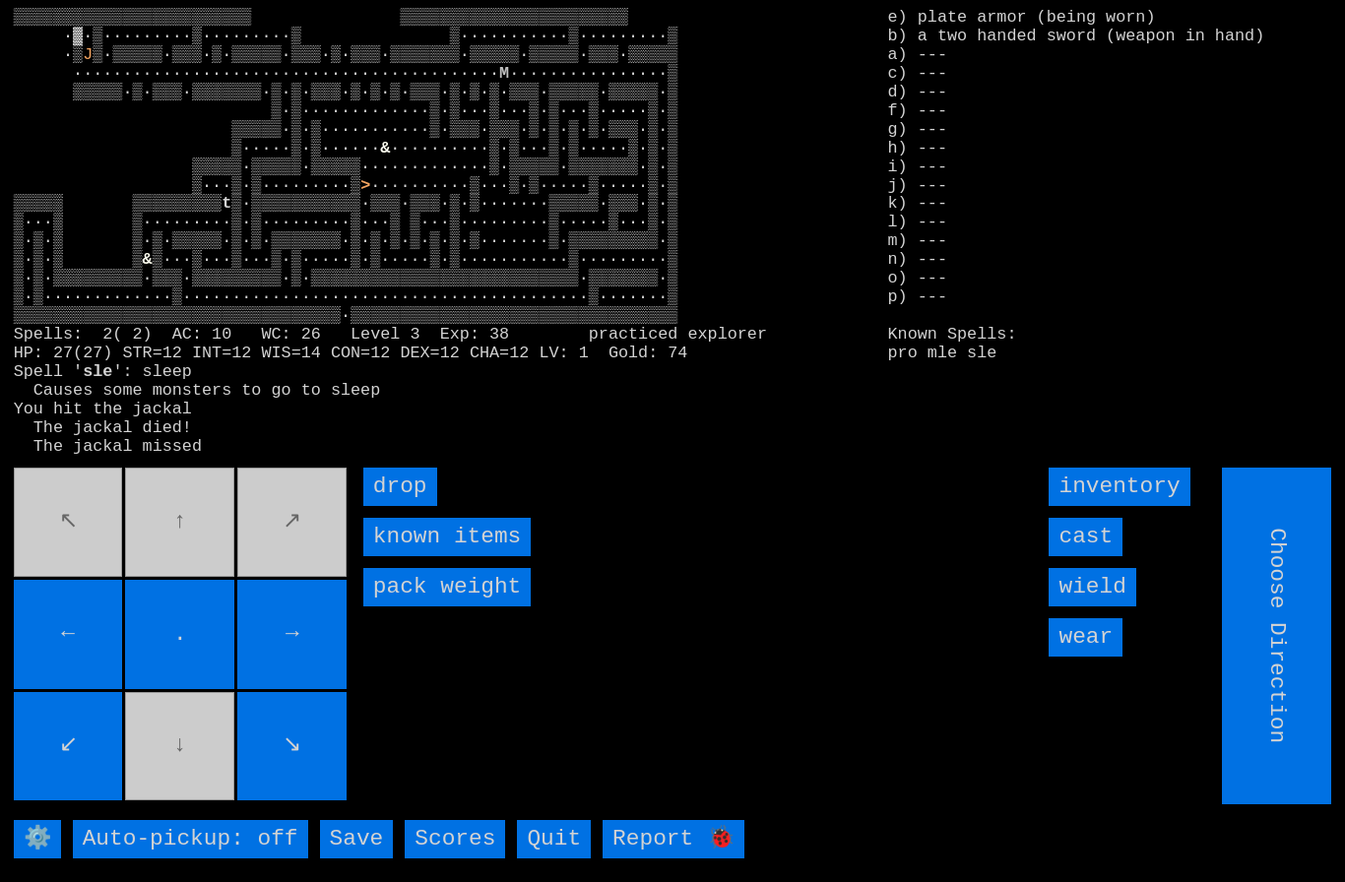
type input "Hold to Run"
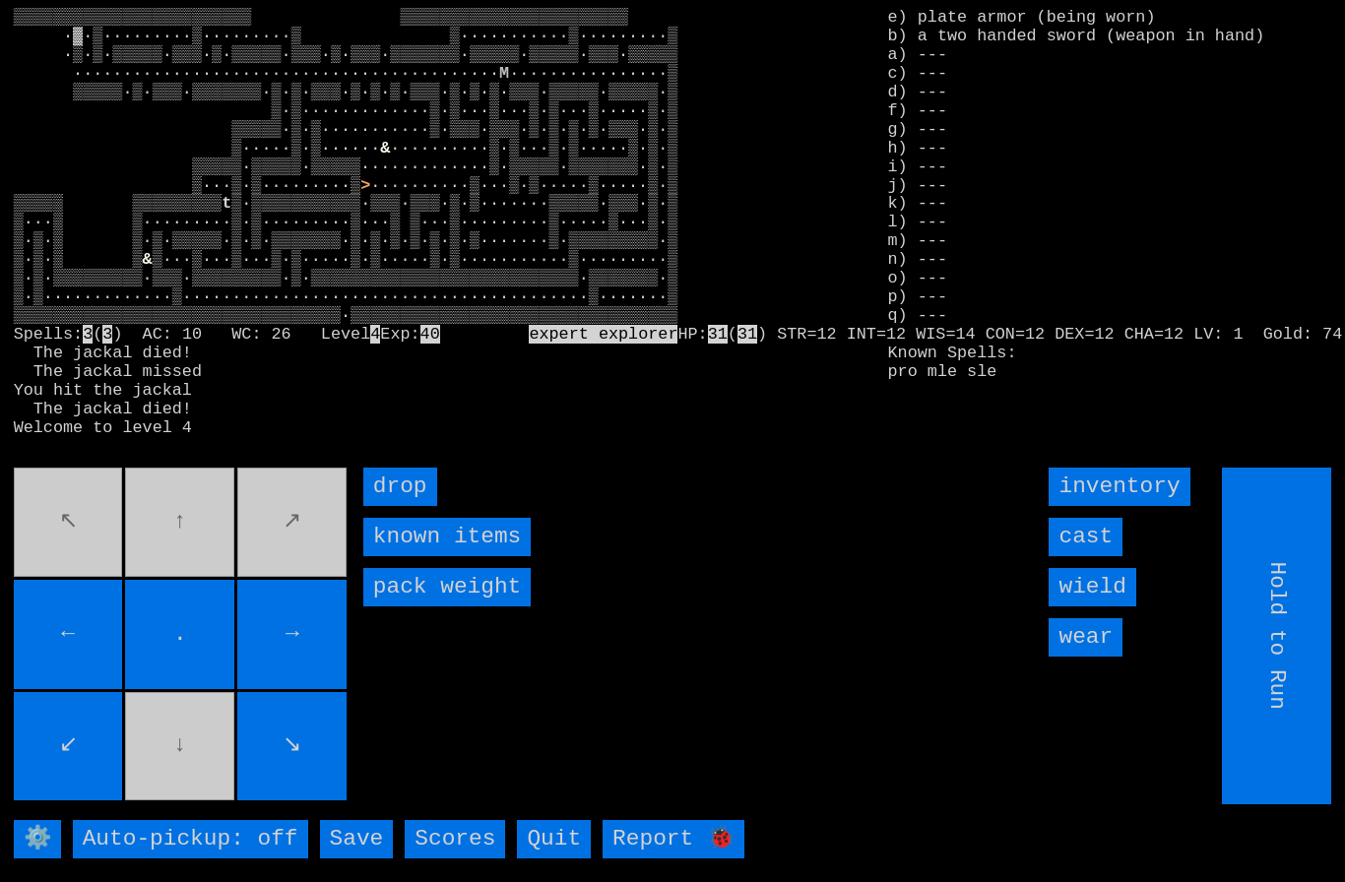
type input "Choose Direction"
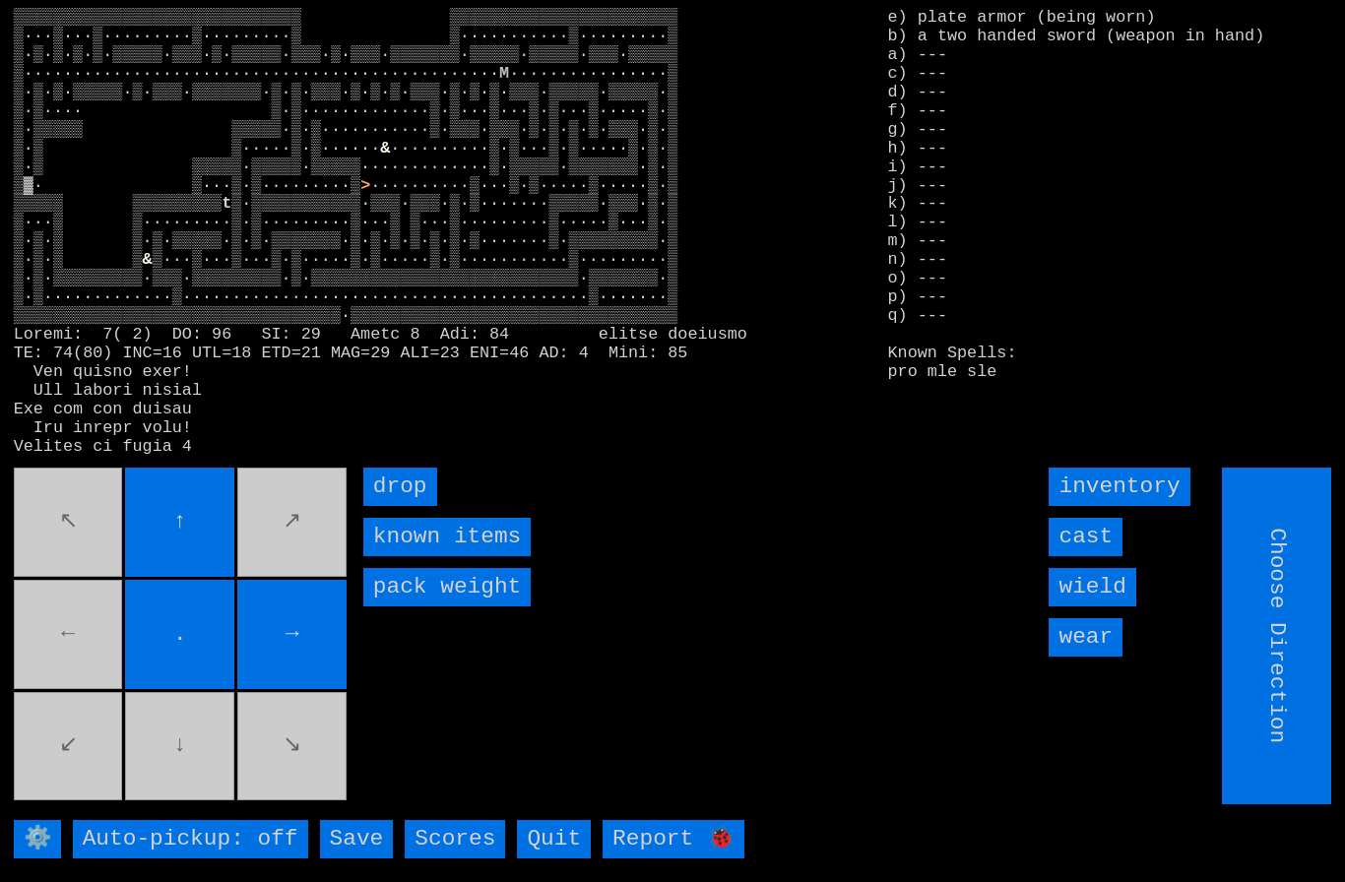
type input "Hold to Run"
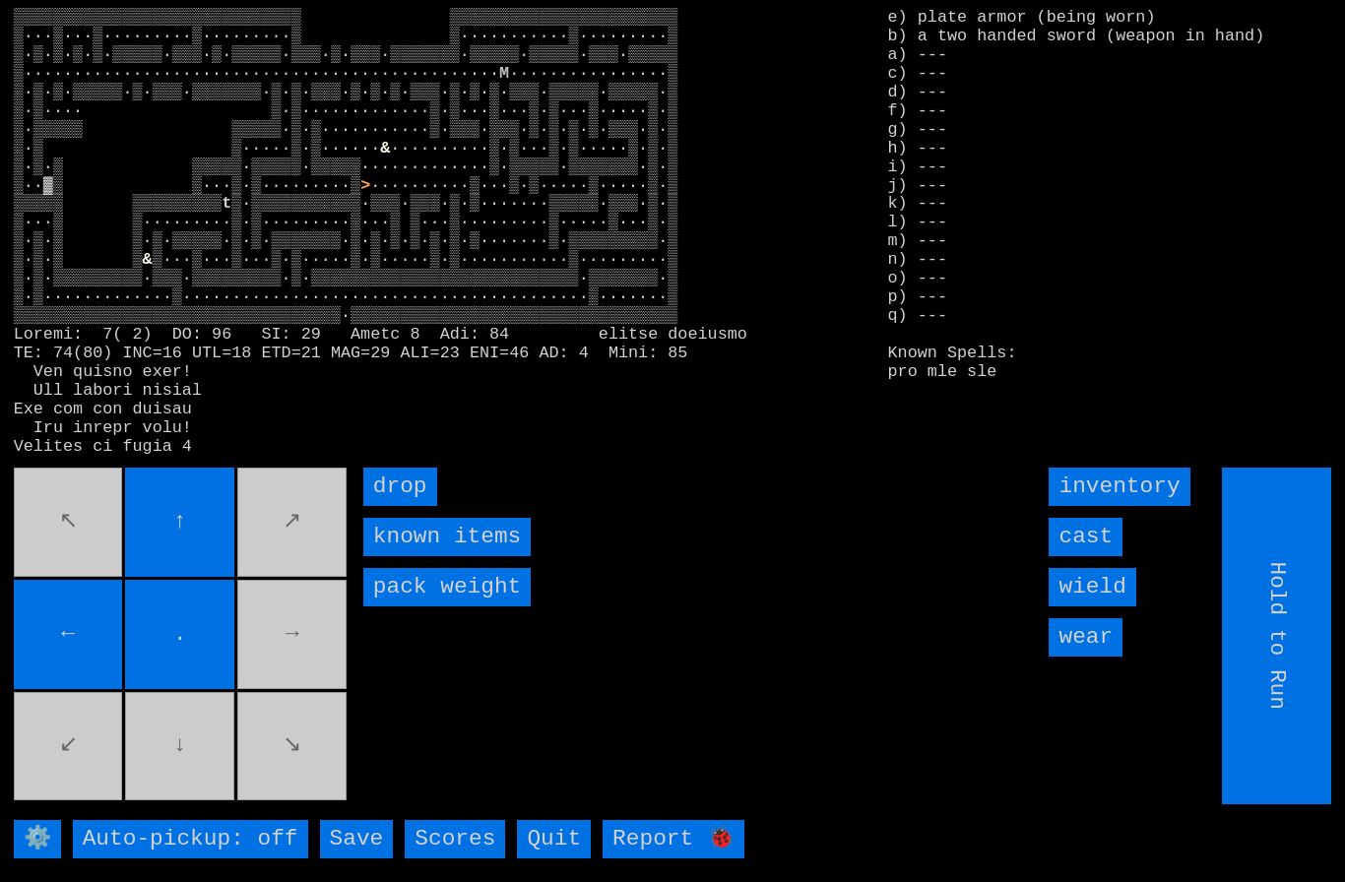
type input "Choose Direction"
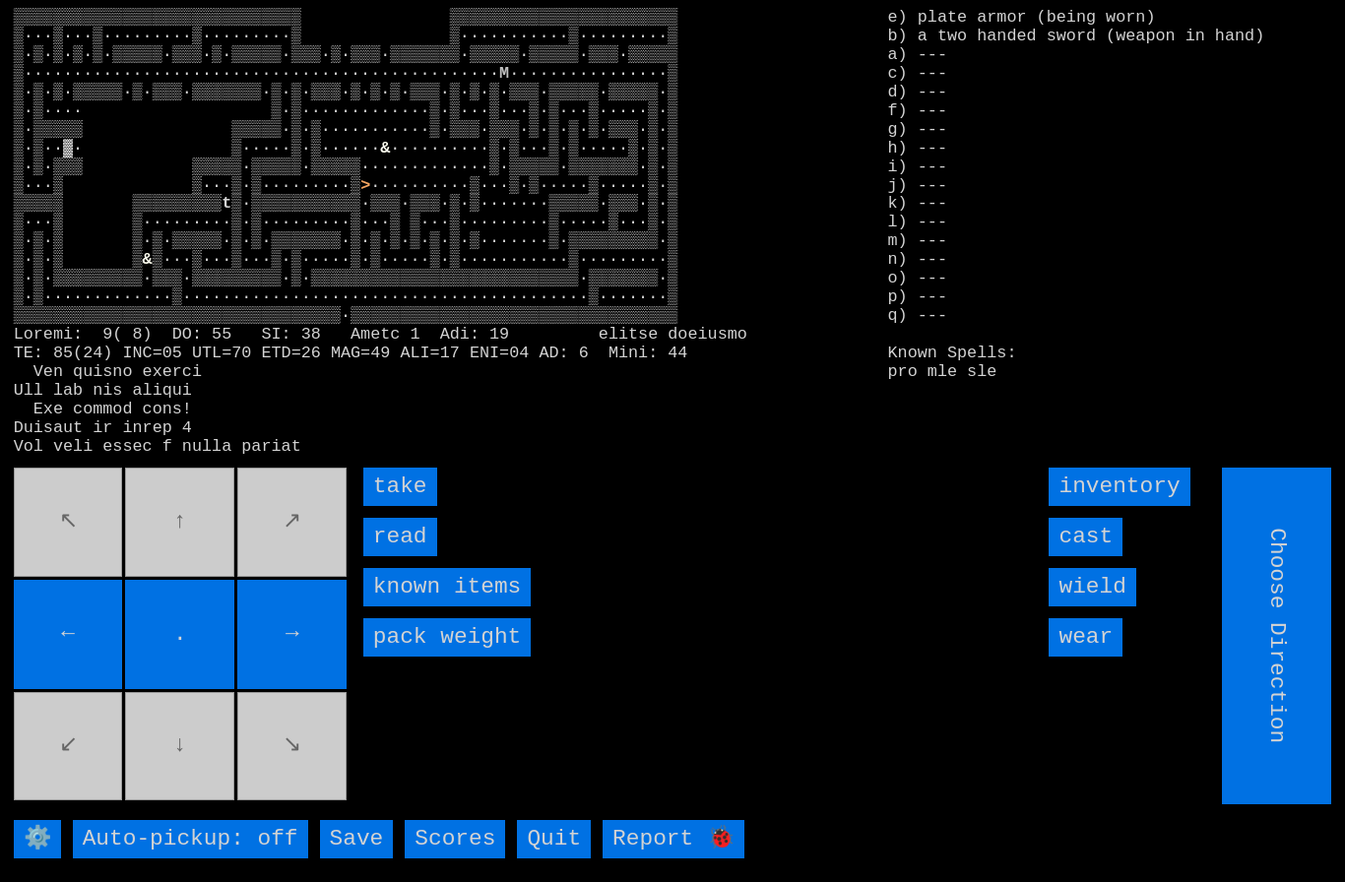
type input "Hold to Run"
click at [394, 506] on input "take" at bounding box center [400, 487] width 74 height 38
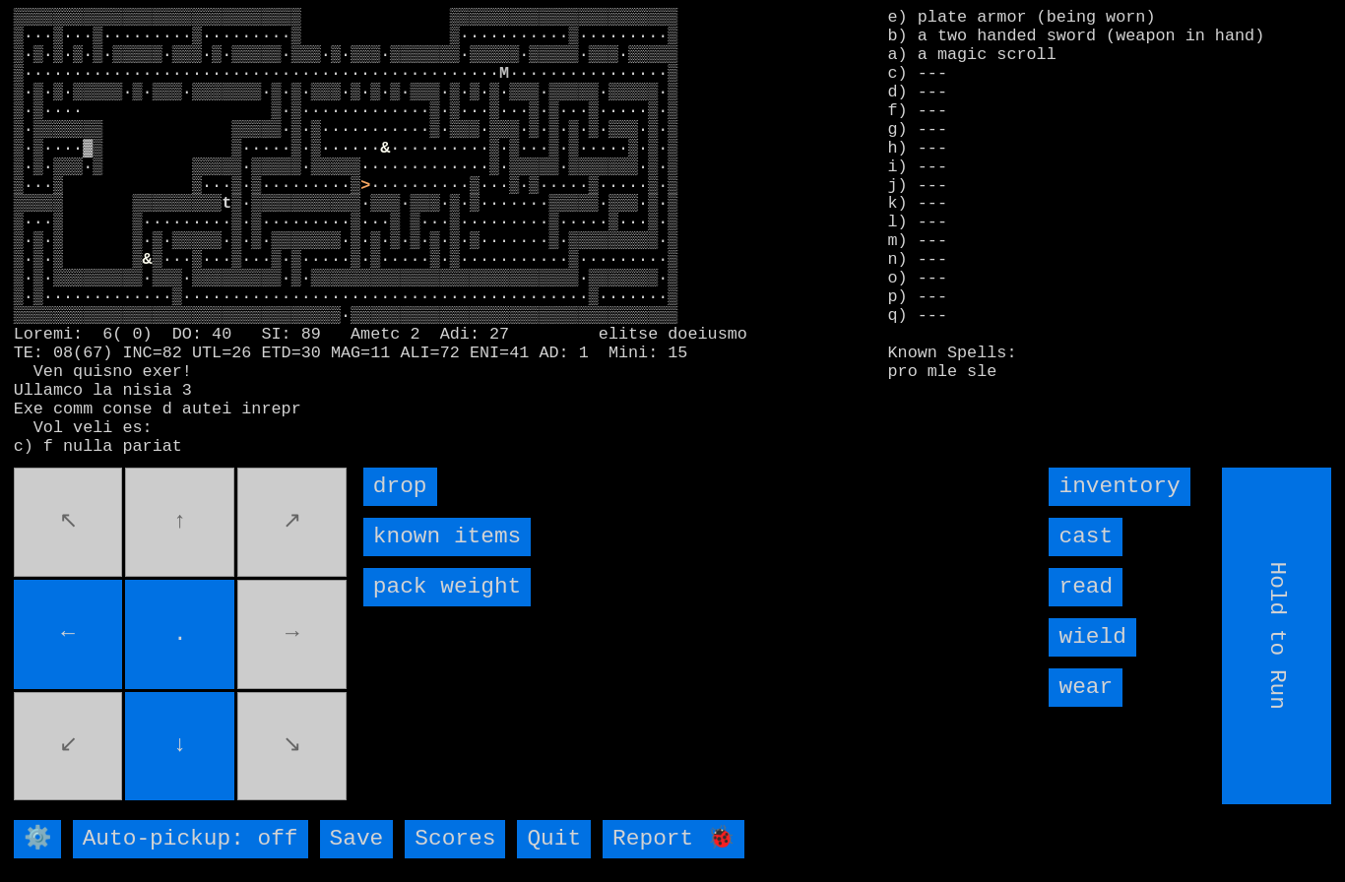
type input "Choose Direction"
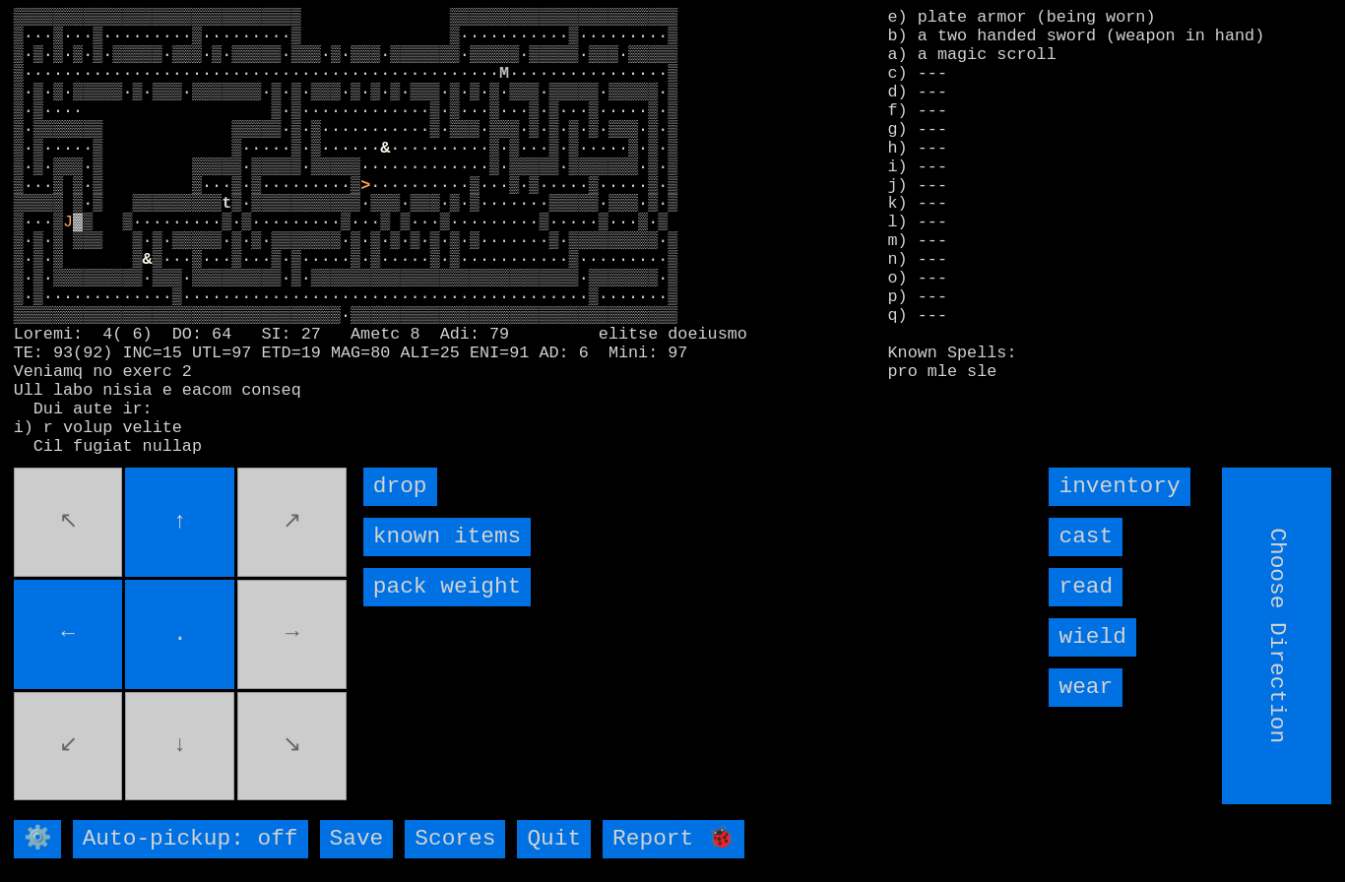
type input "Hold to Run"
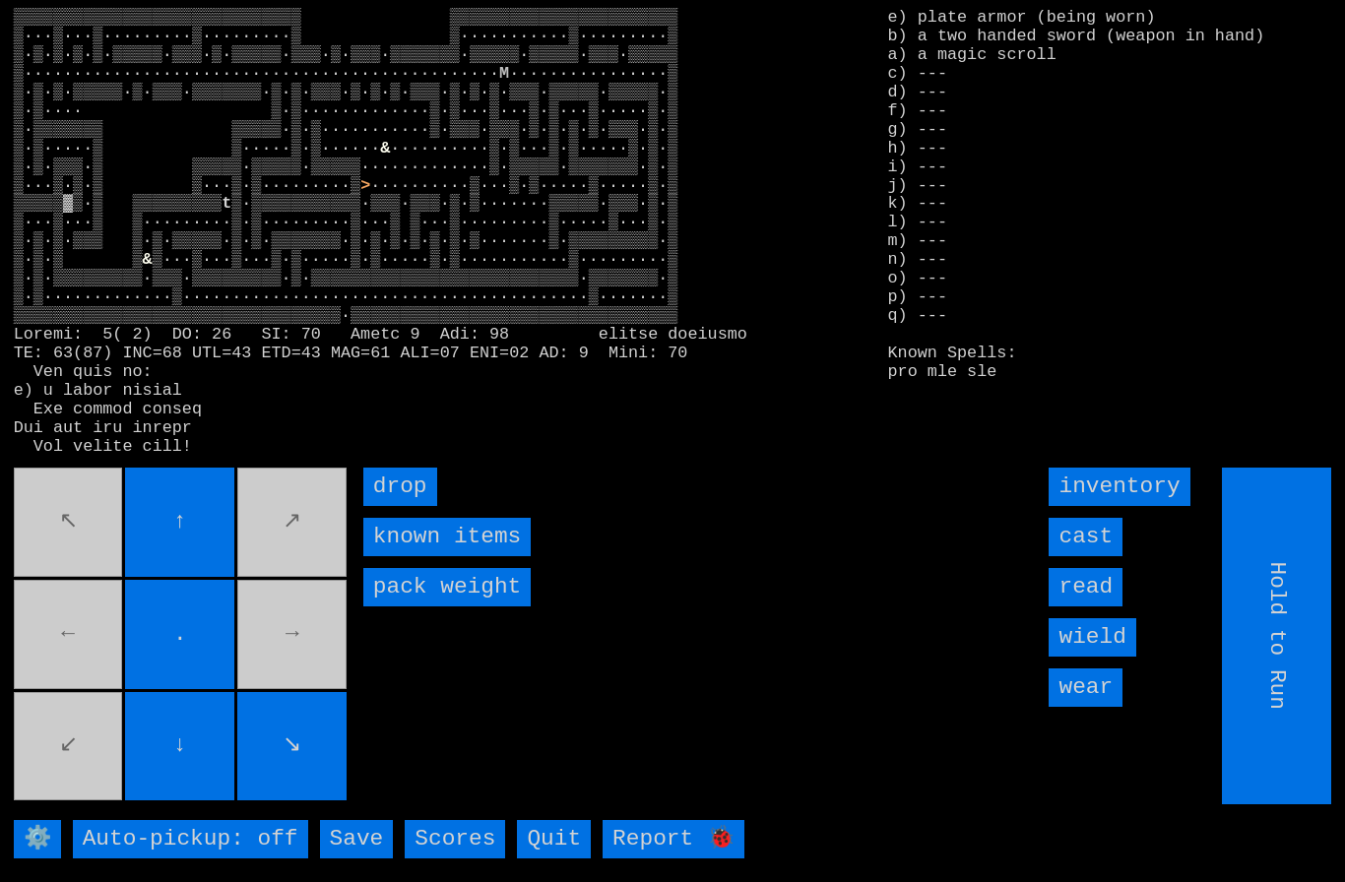
type input "Choose Direction"
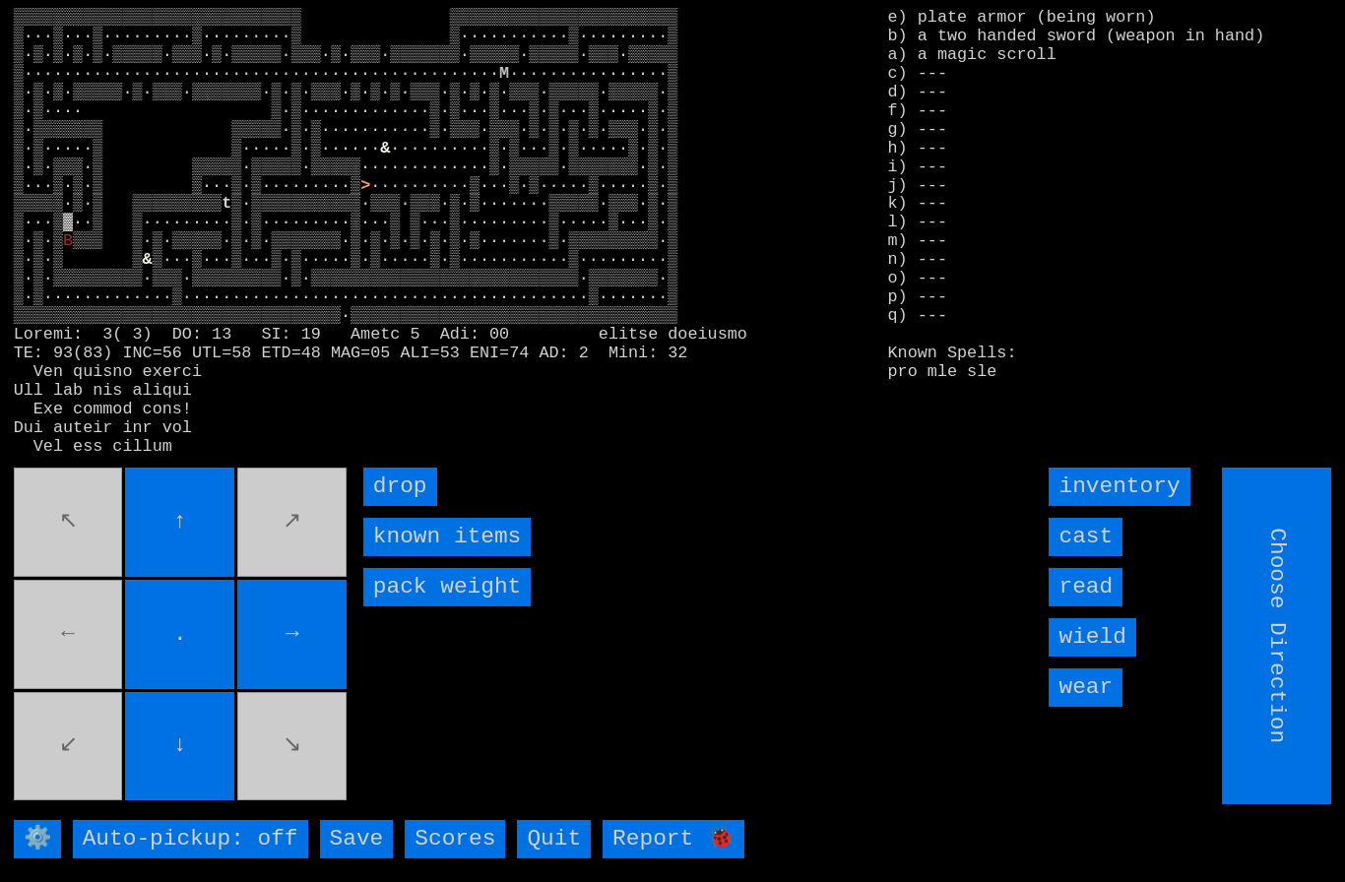
type input "Hold to Run"
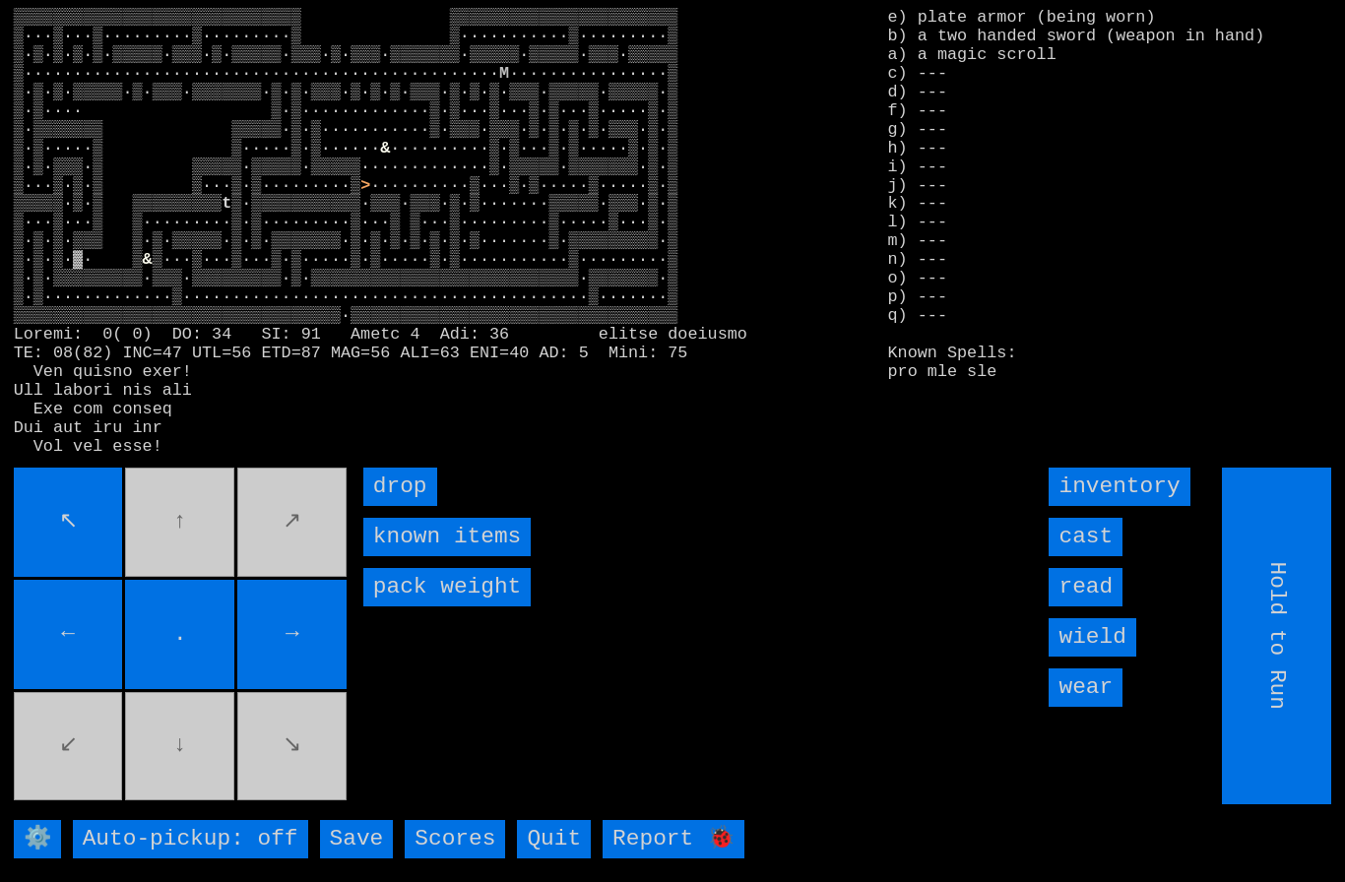
type input "Choose Direction"
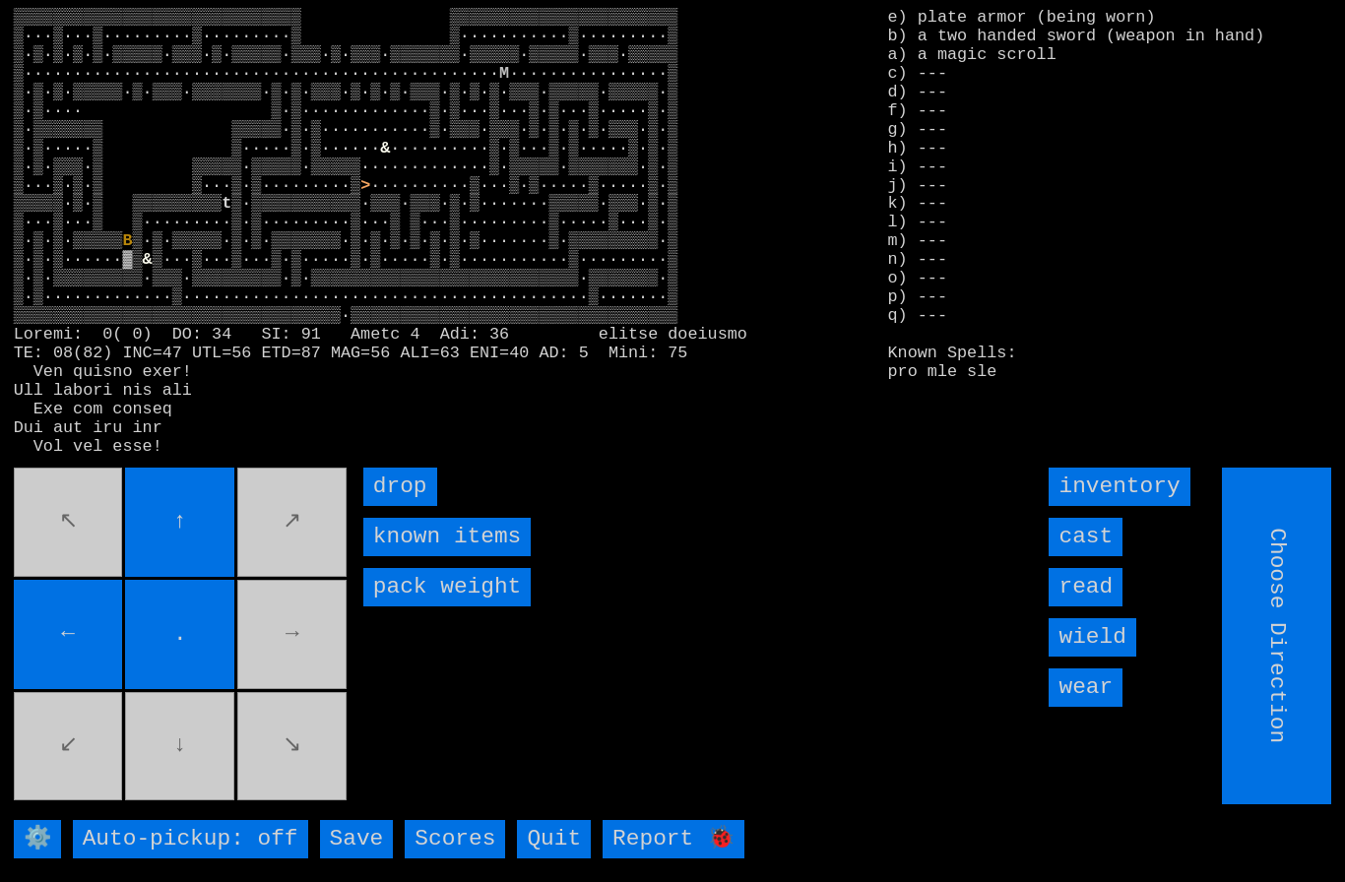
type input "Hold to Run"
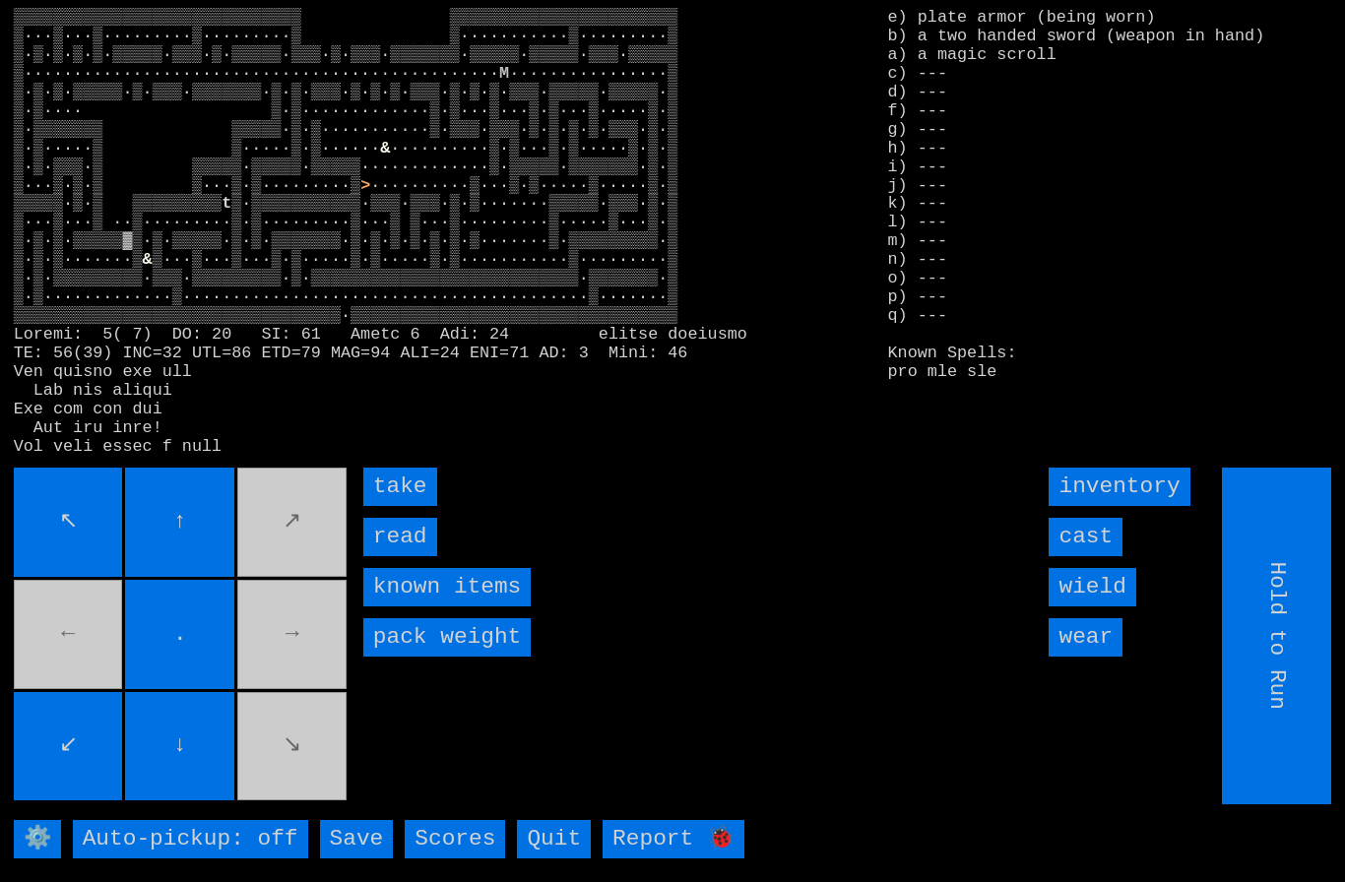
click at [406, 556] on input "read" at bounding box center [400, 537] width 74 height 38
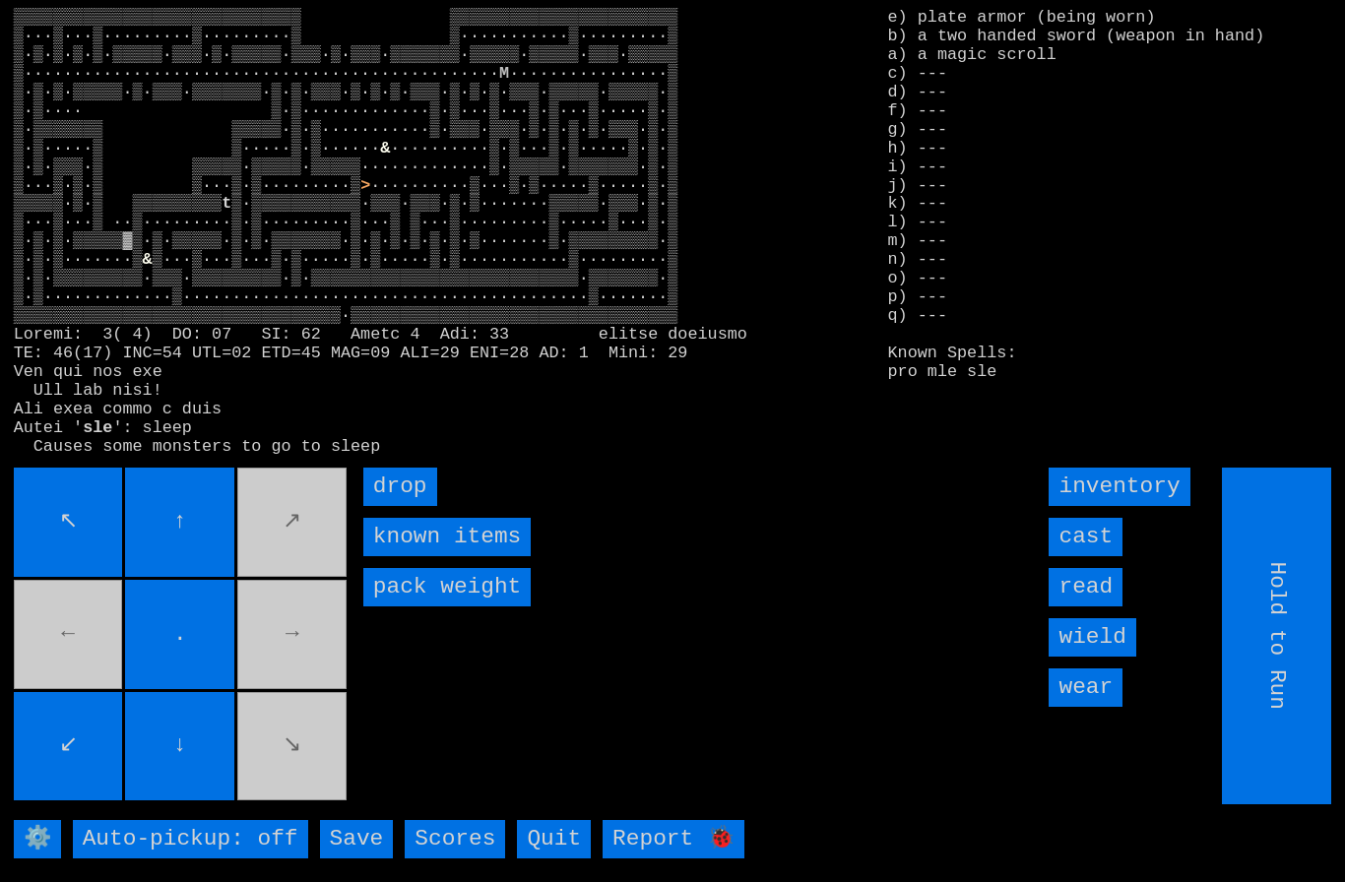
type input "Choose Direction"
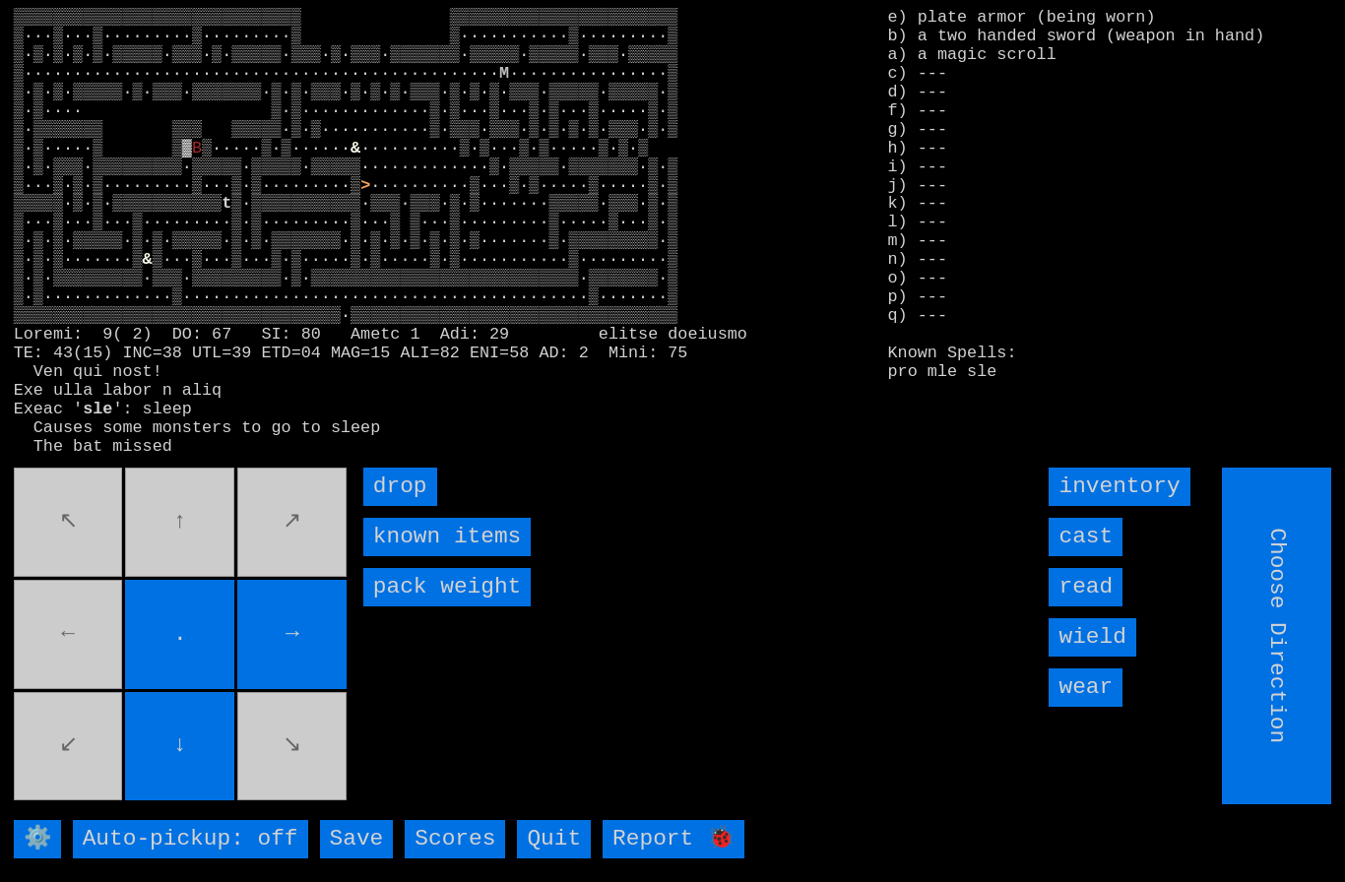
type input "Hold to Run"
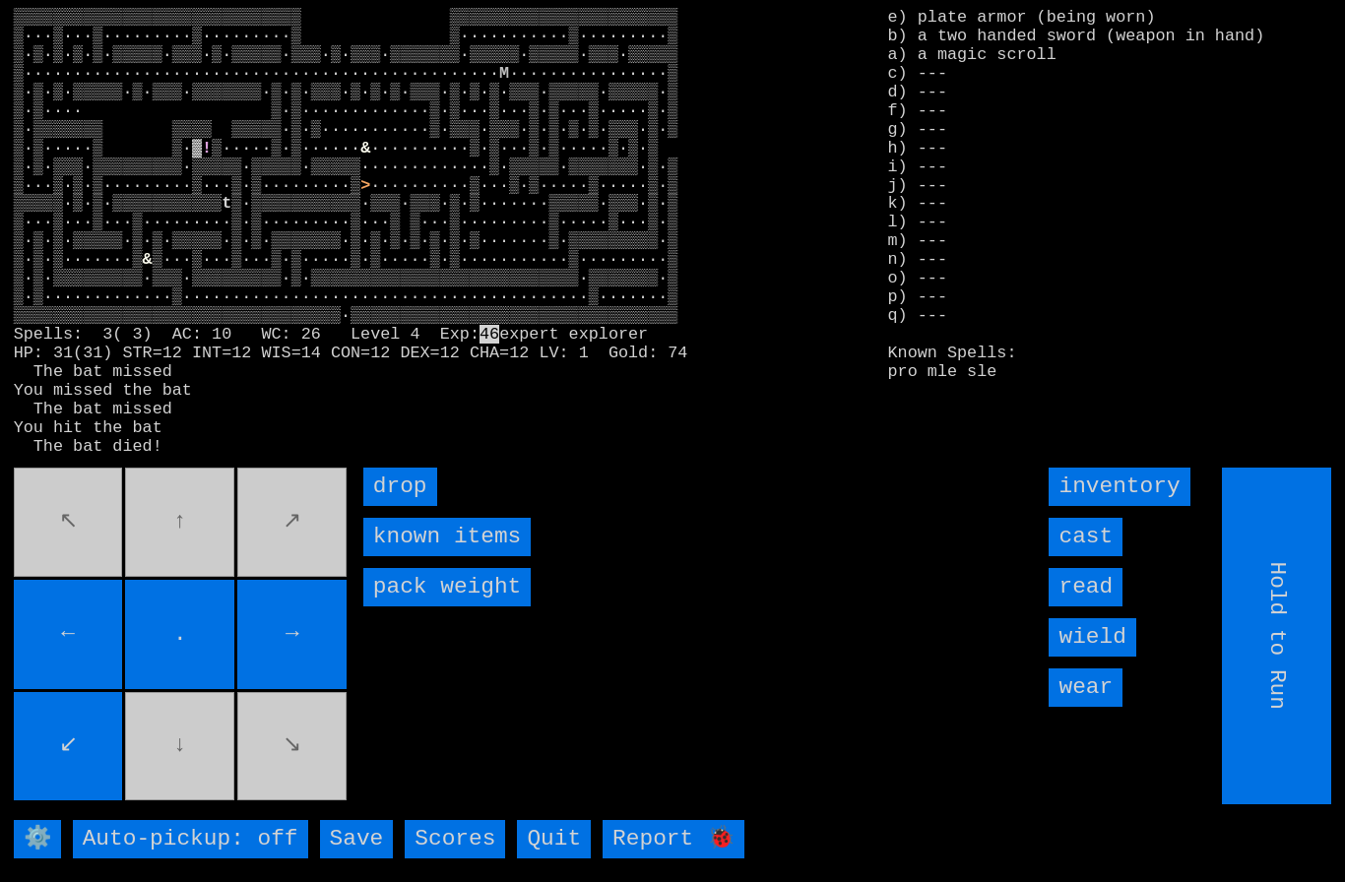
type input "Choose Direction"
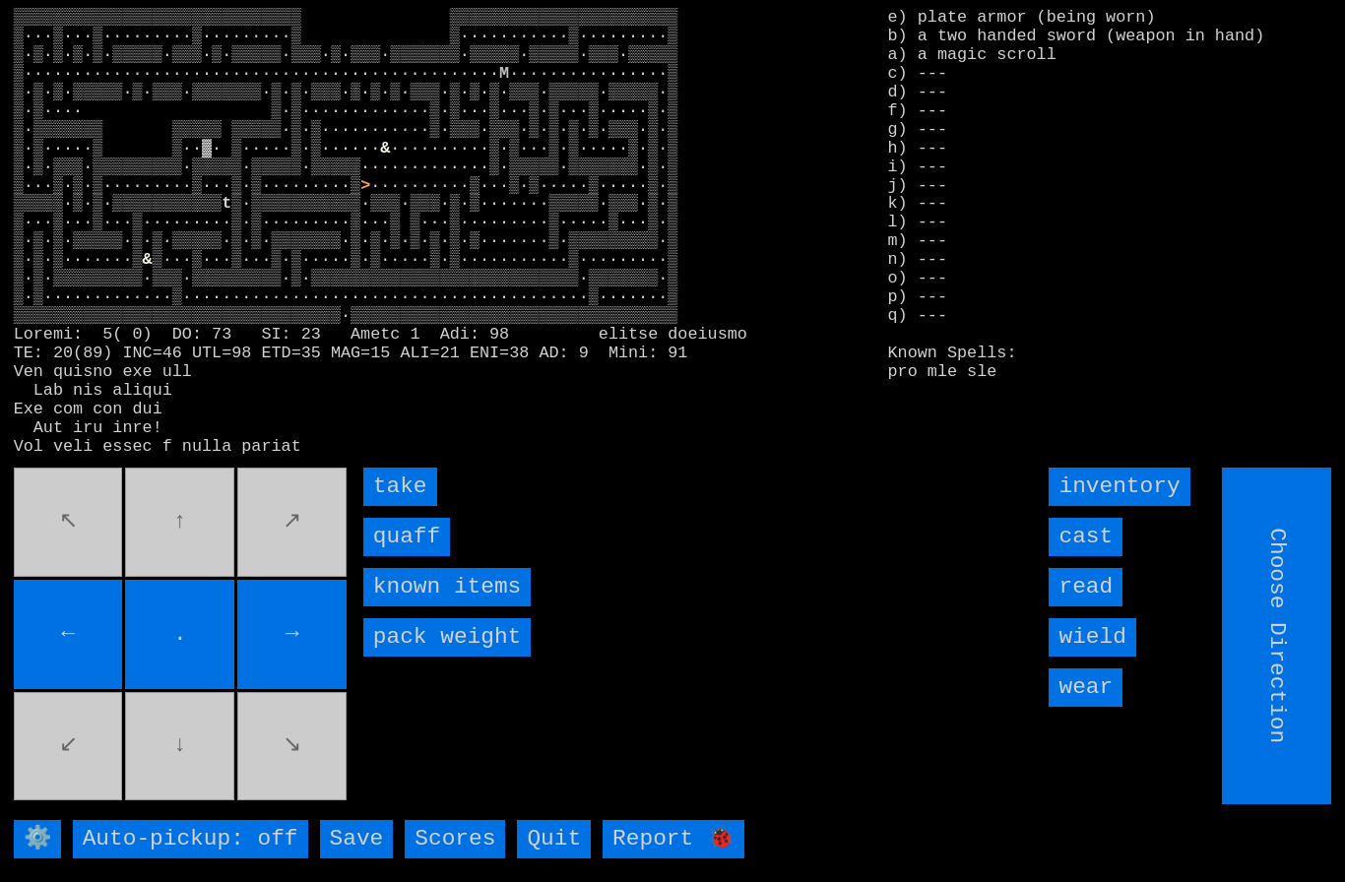
type input "Hold to Run"
click at [411, 556] on input "quaff" at bounding box center [406, 537] width 87 height 38
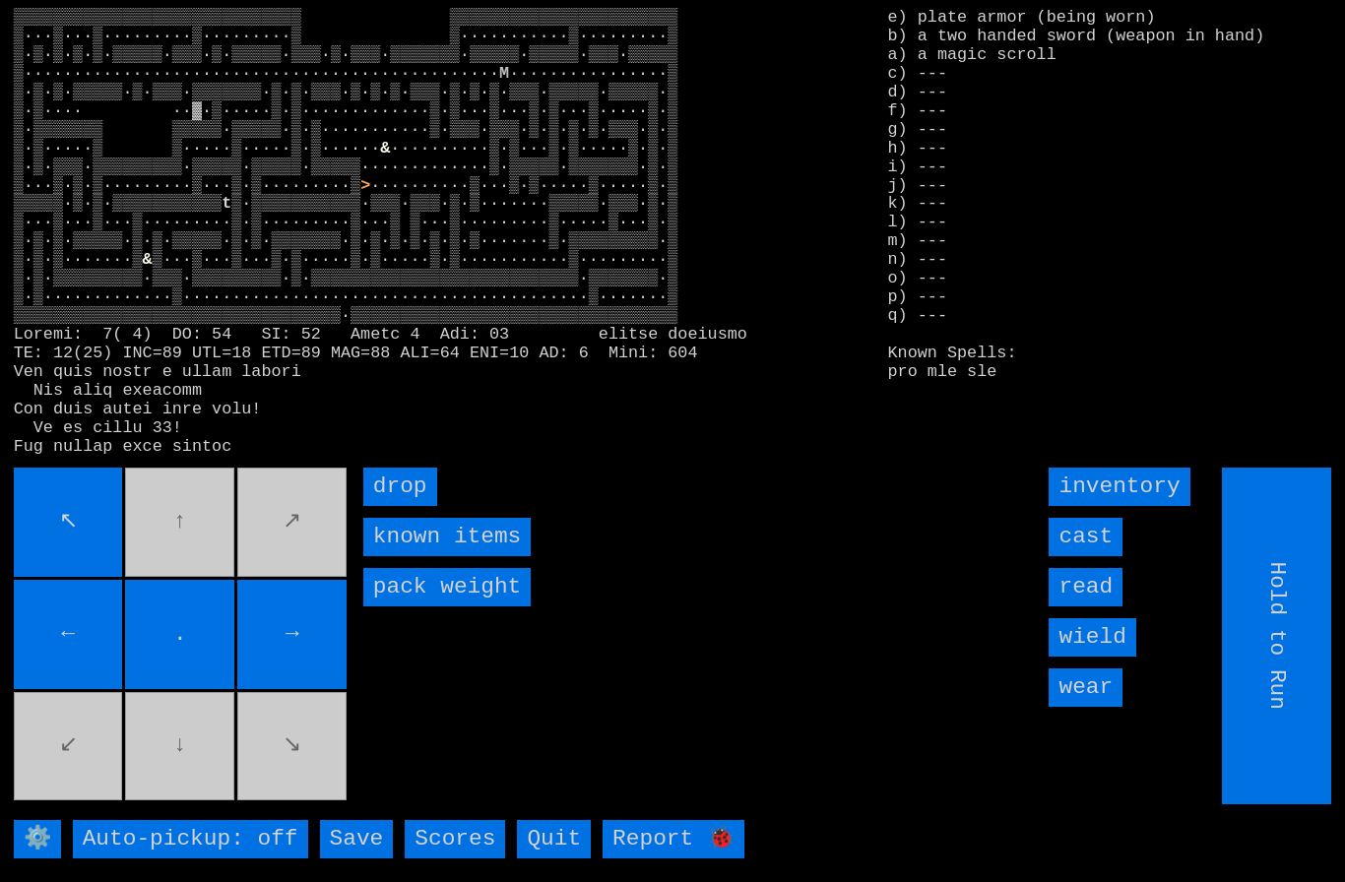
type input "Choose Direction"
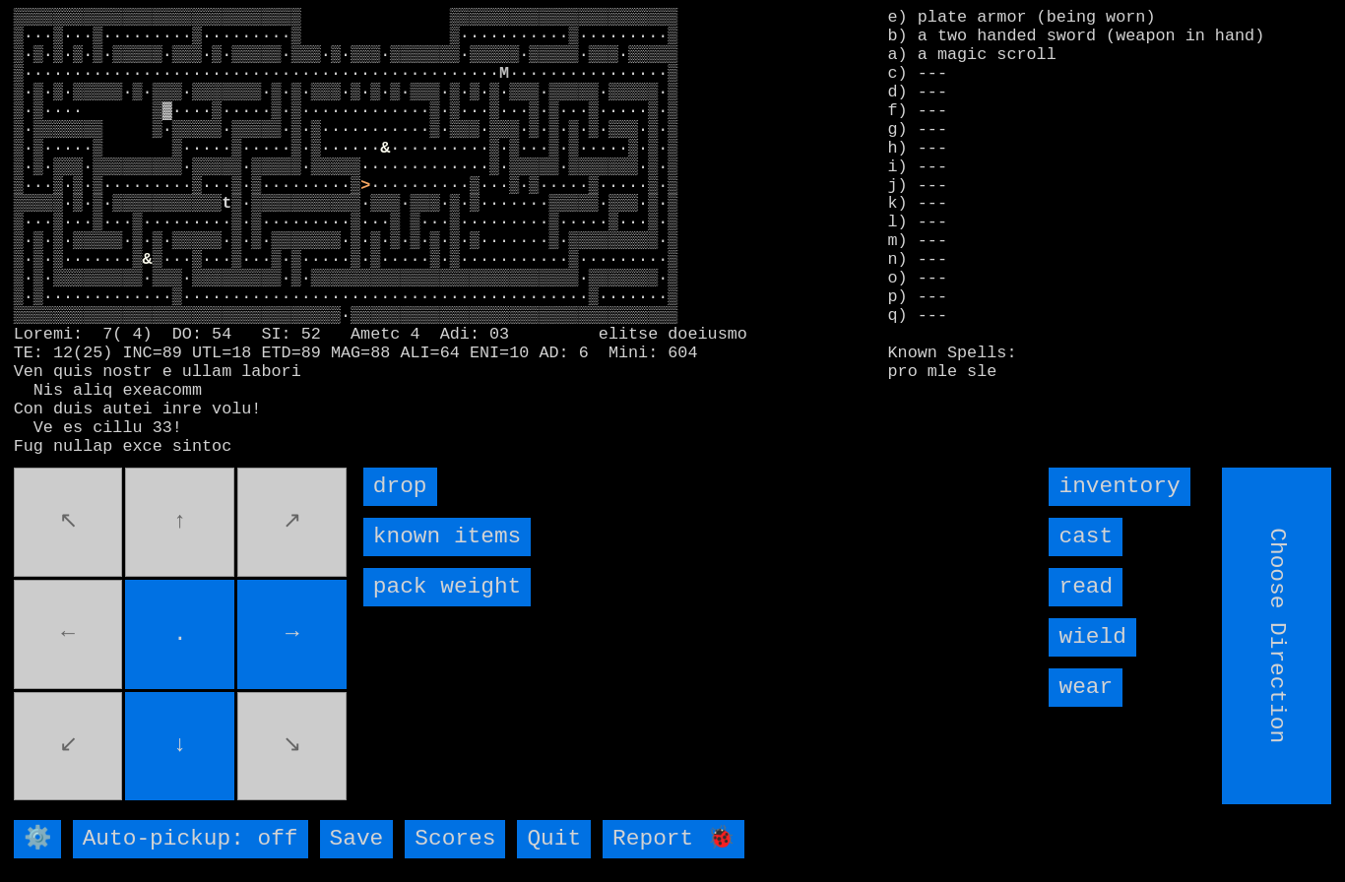
type input "Hold to Run"
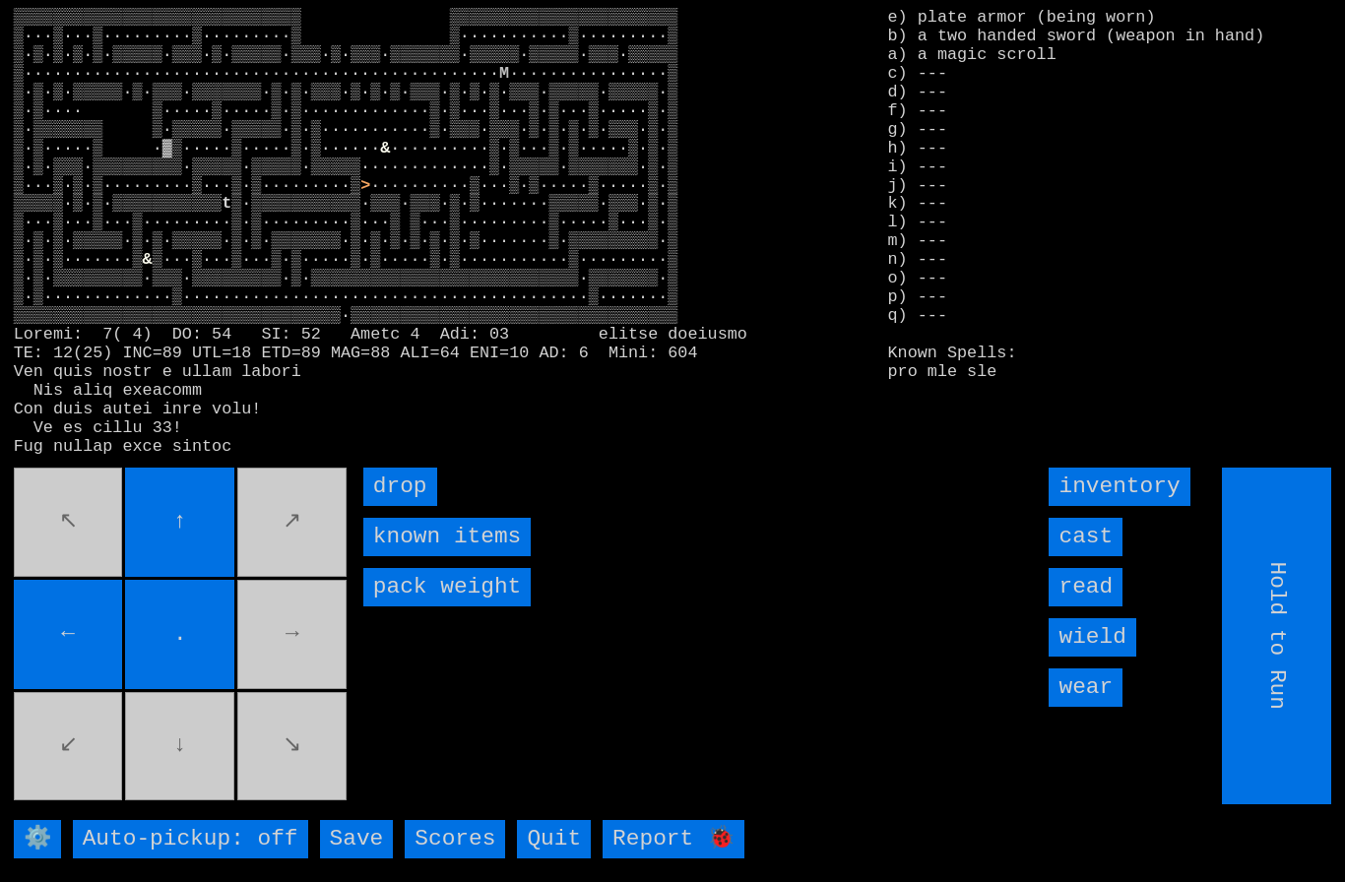
type input "Choose Direction"
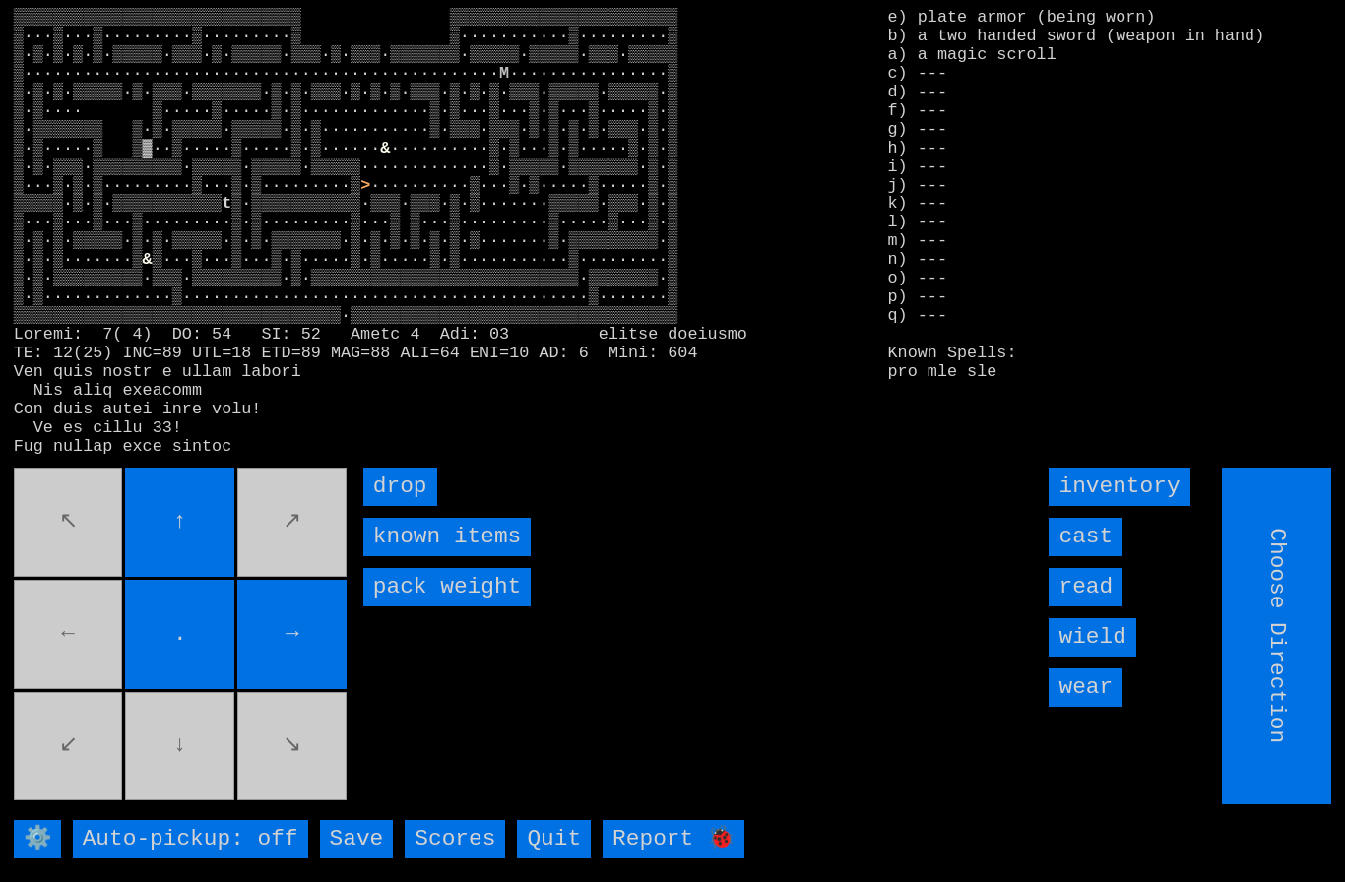
type input "Hold to Run"
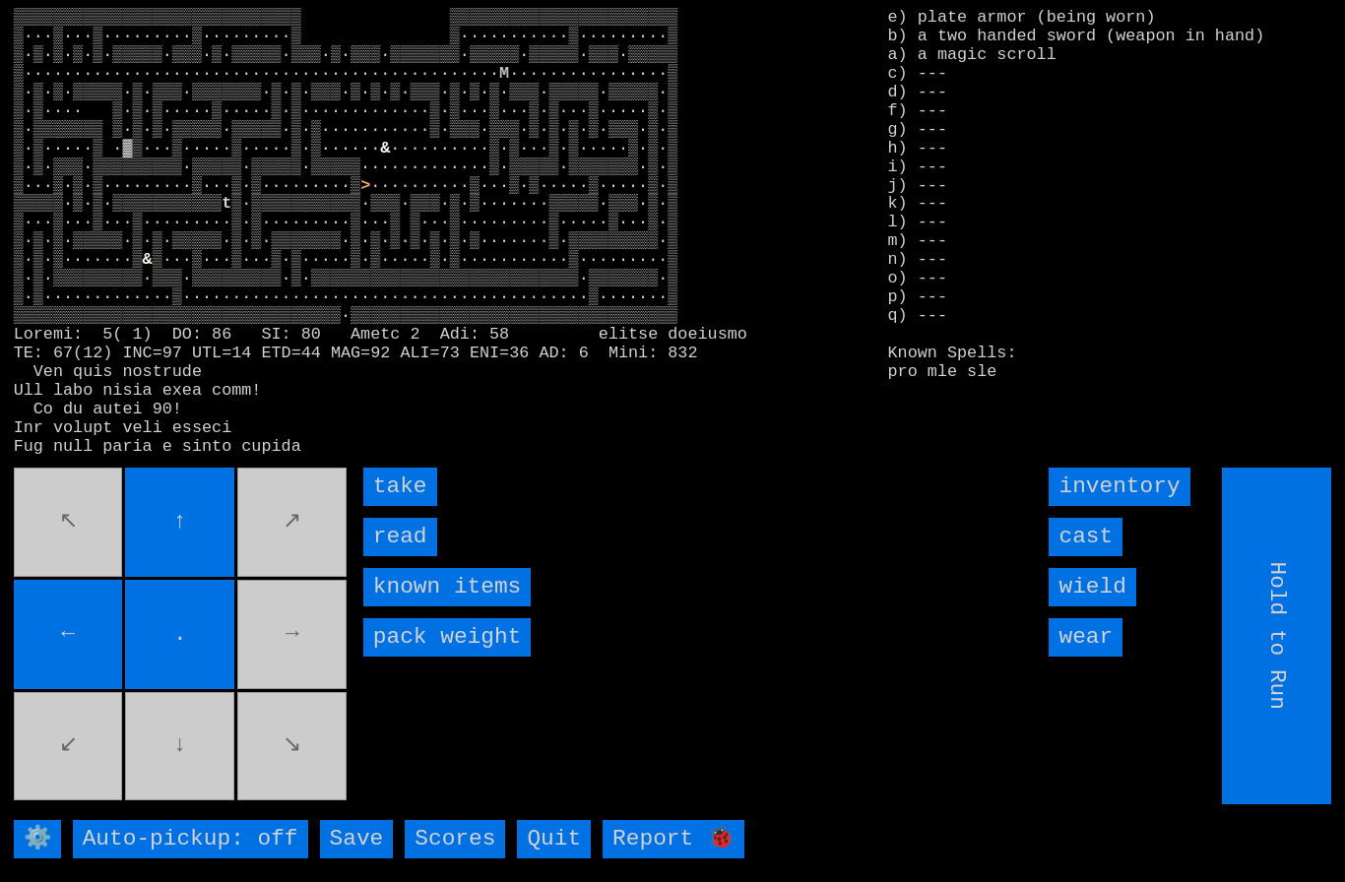
click at [403, 506] on input "take" at bounding box center [400, 487] width 74 height 38
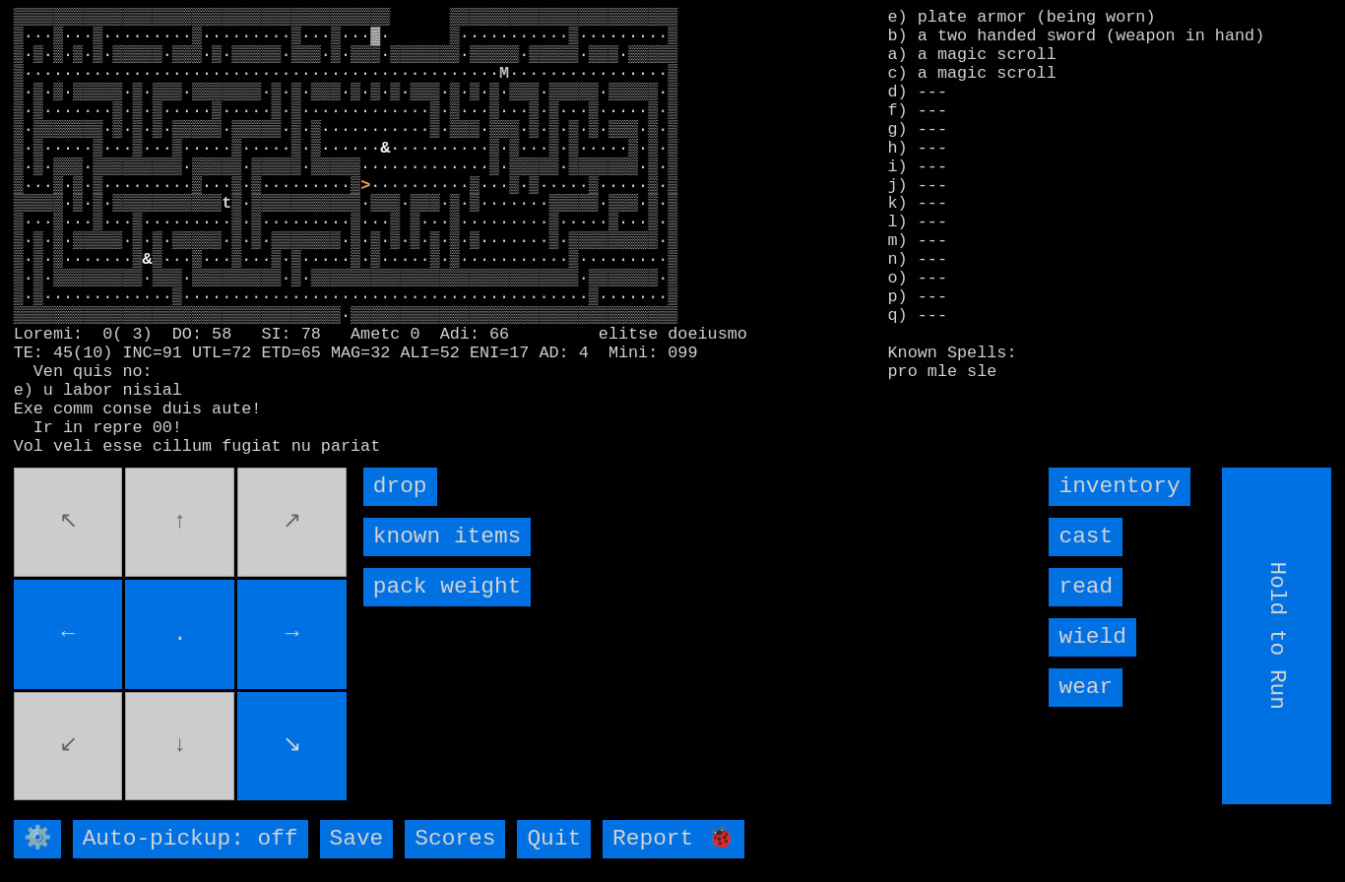
type input "Choose Direction"
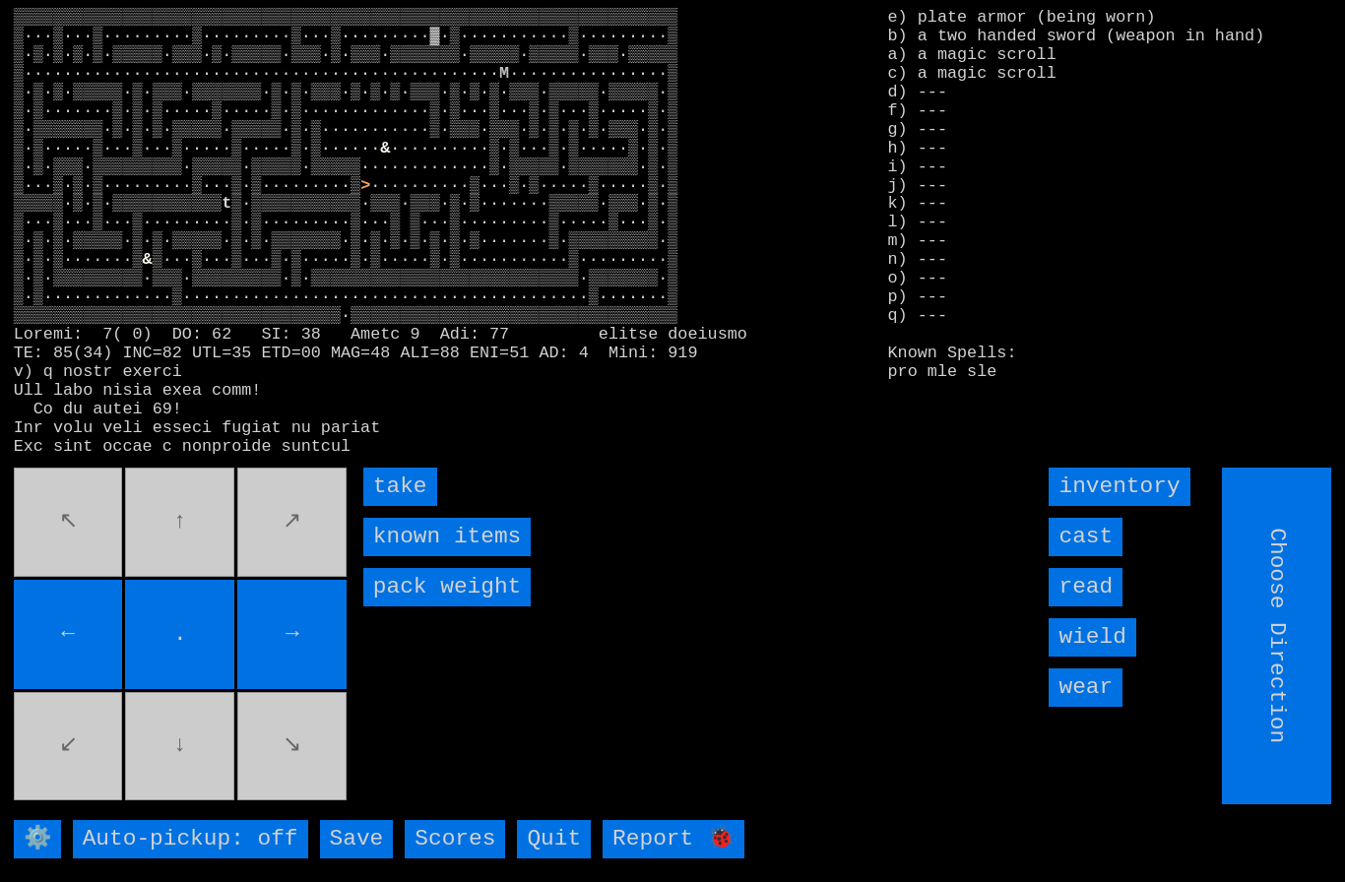
type input "Hold to Run"
click at [406, 506] on input "take" at bounding box center [400, 487] width 74 height 38
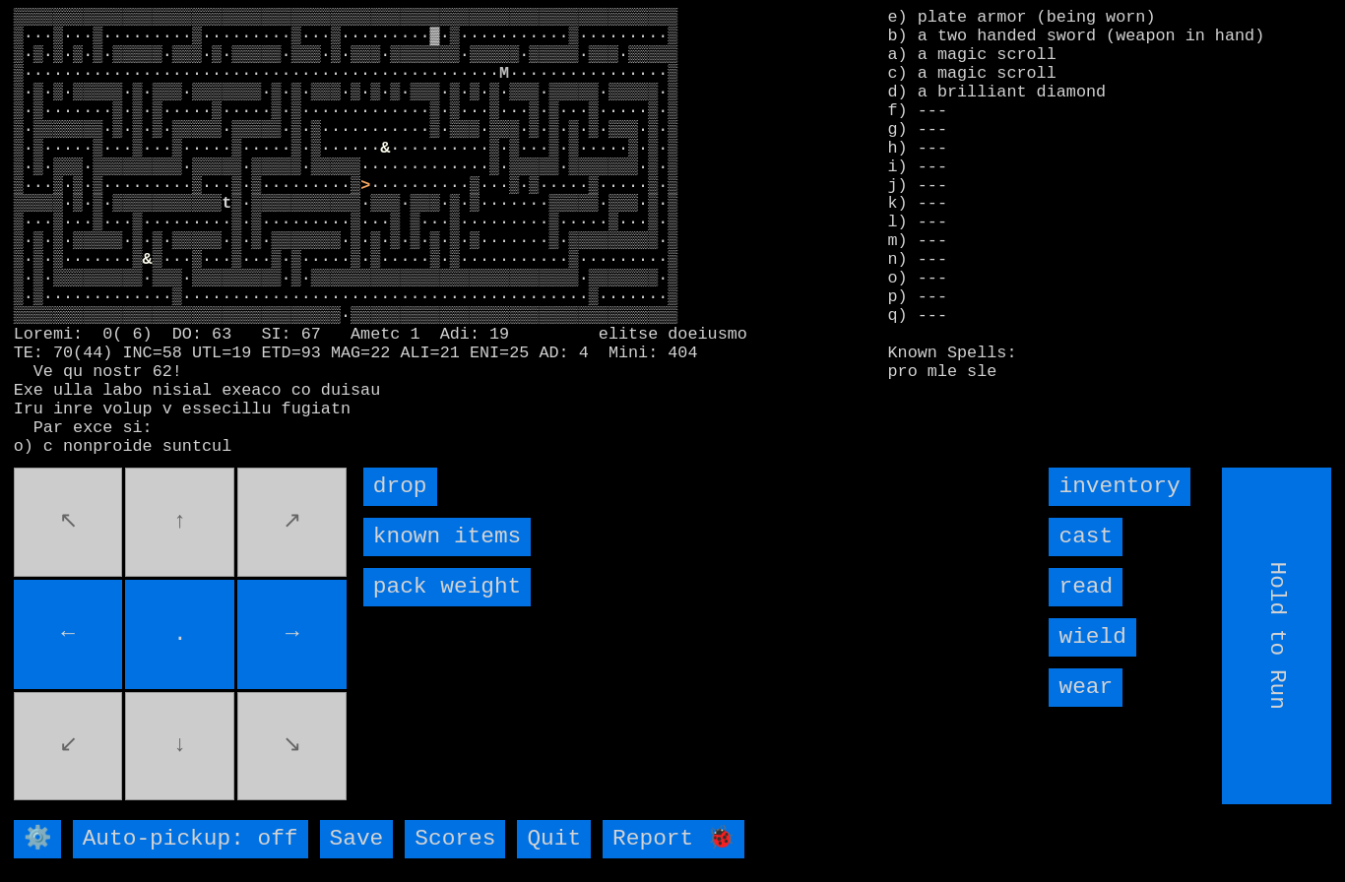
type input "Choose Direction"
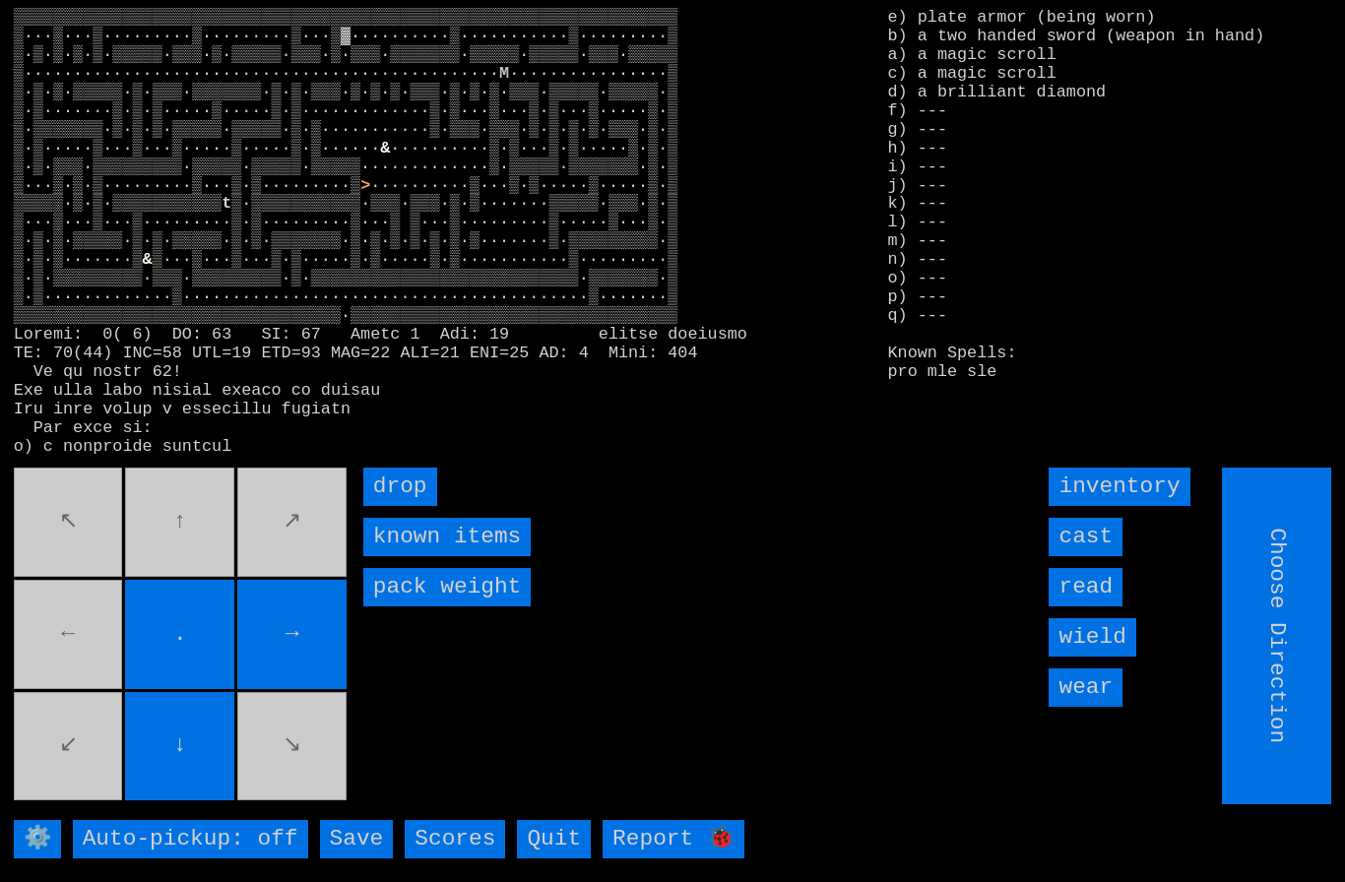
type input "Hold to Run"
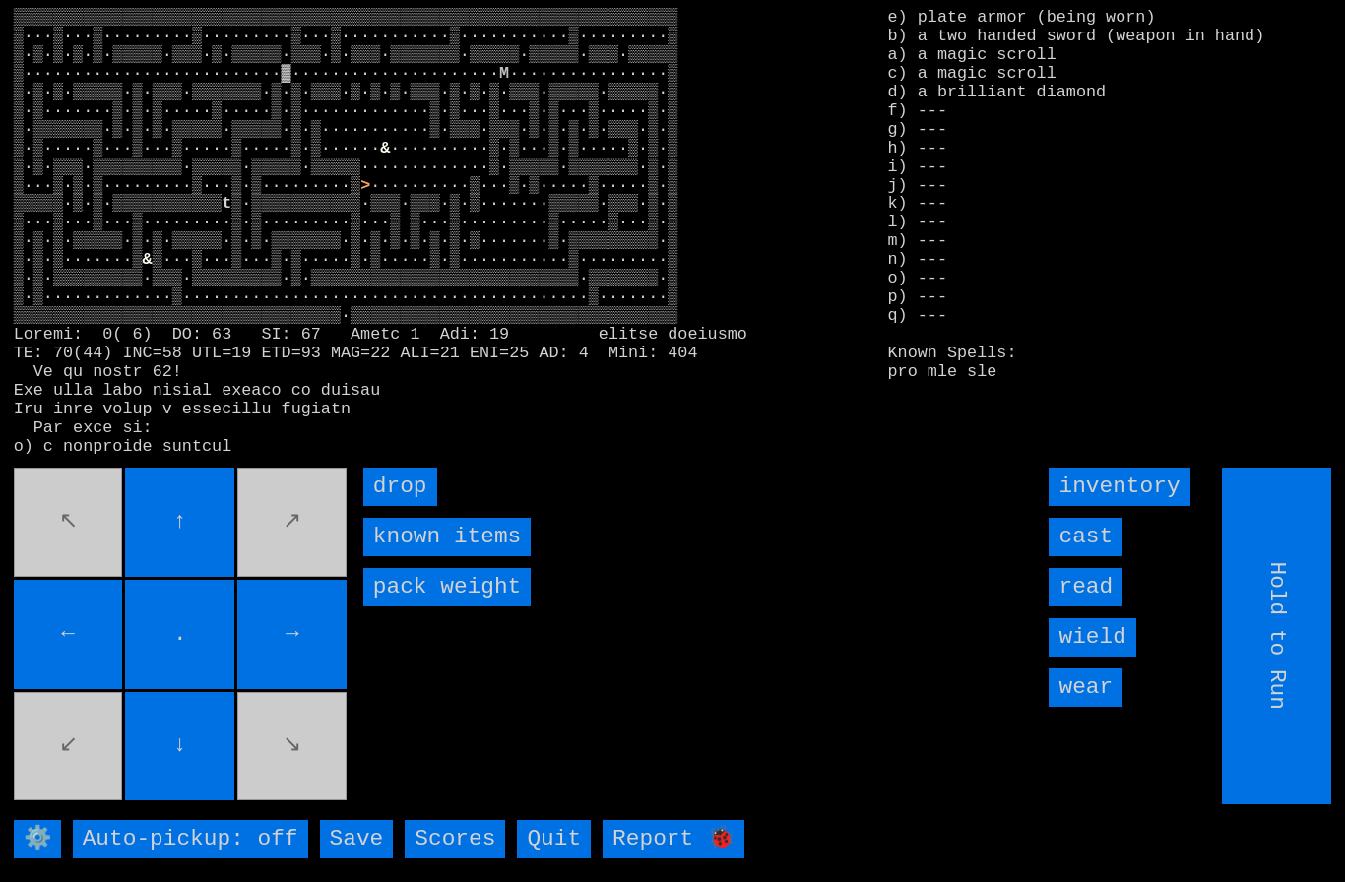
type input "Choose Direction"
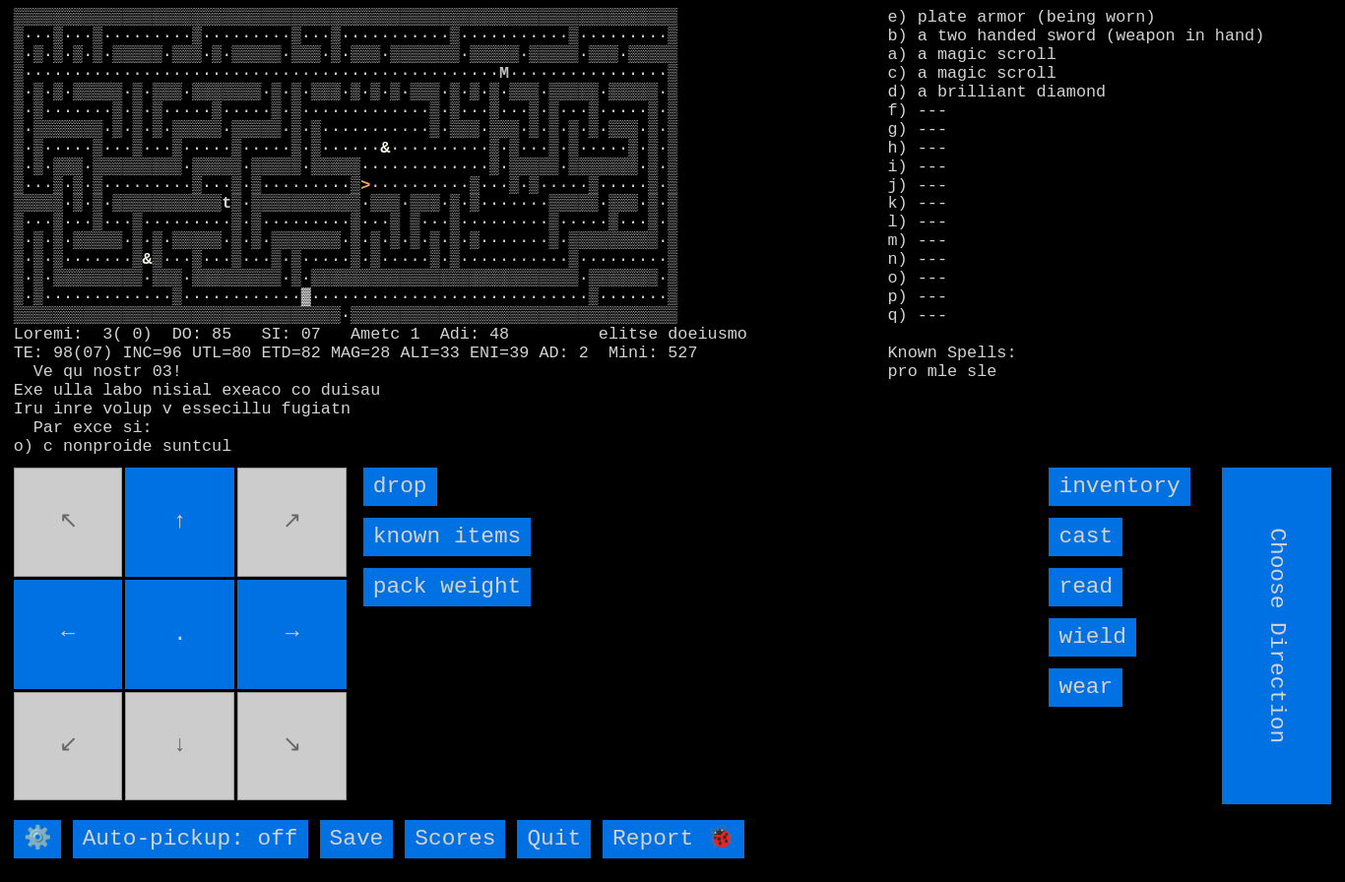
type input "Hold to Run"
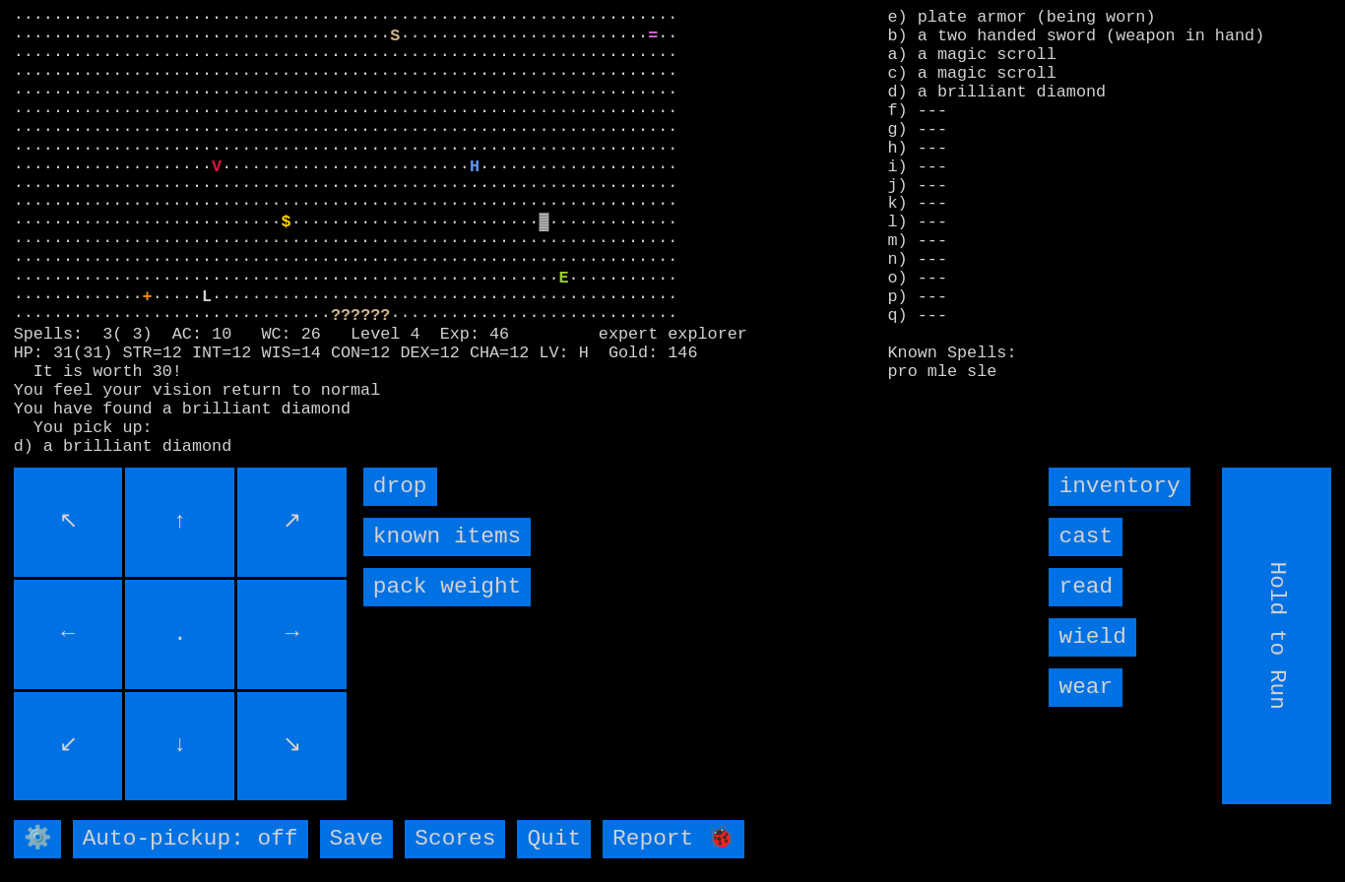
type input "Choose Direction"
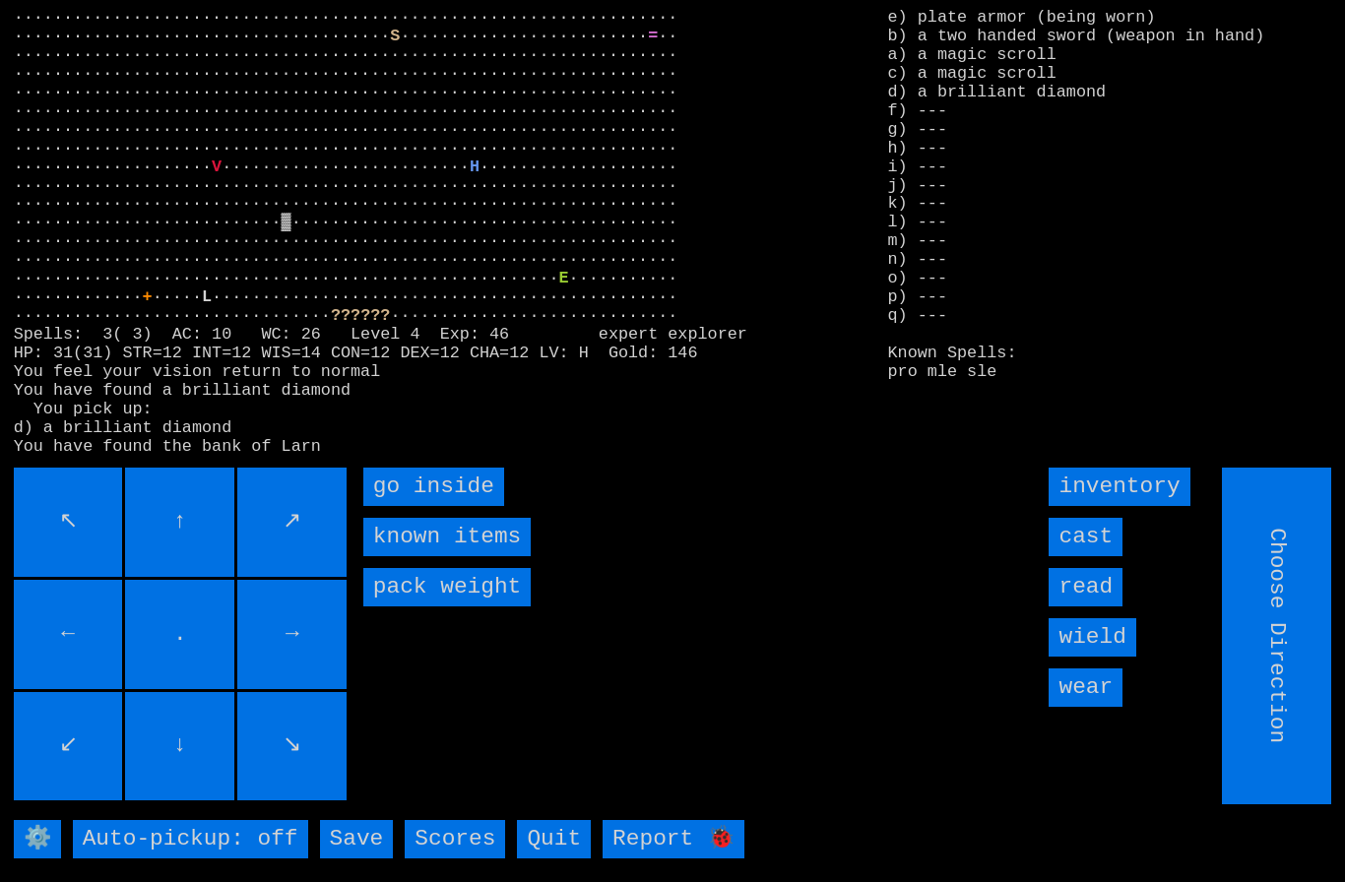
type input "Hold to Run"
click at [422, 506] on inside "go inside" at bounding box center [433, 487] width 141 height 38
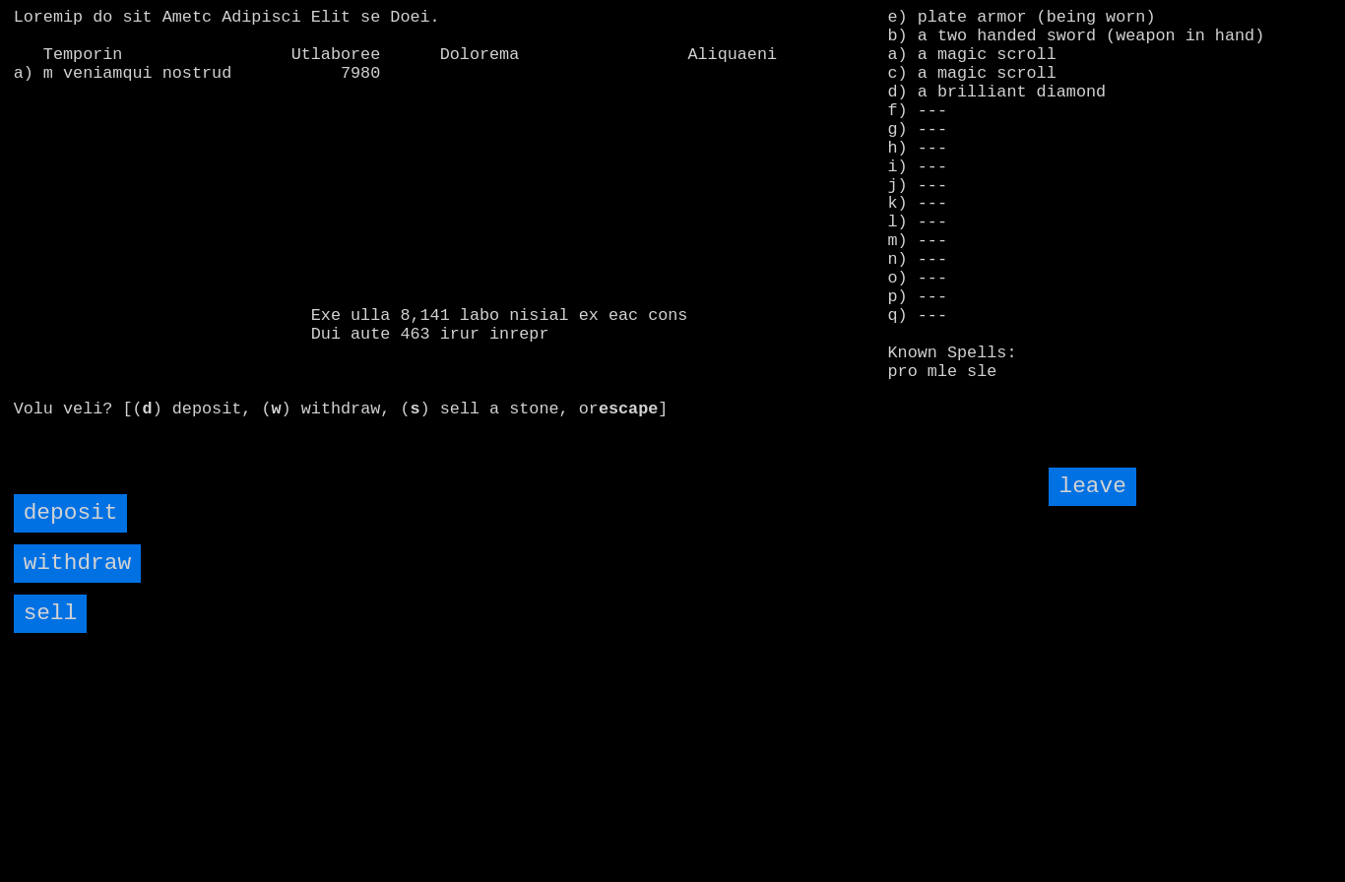
click at [46, 633] on input "sell" at bounding box center [51, 614] width 74 height 38
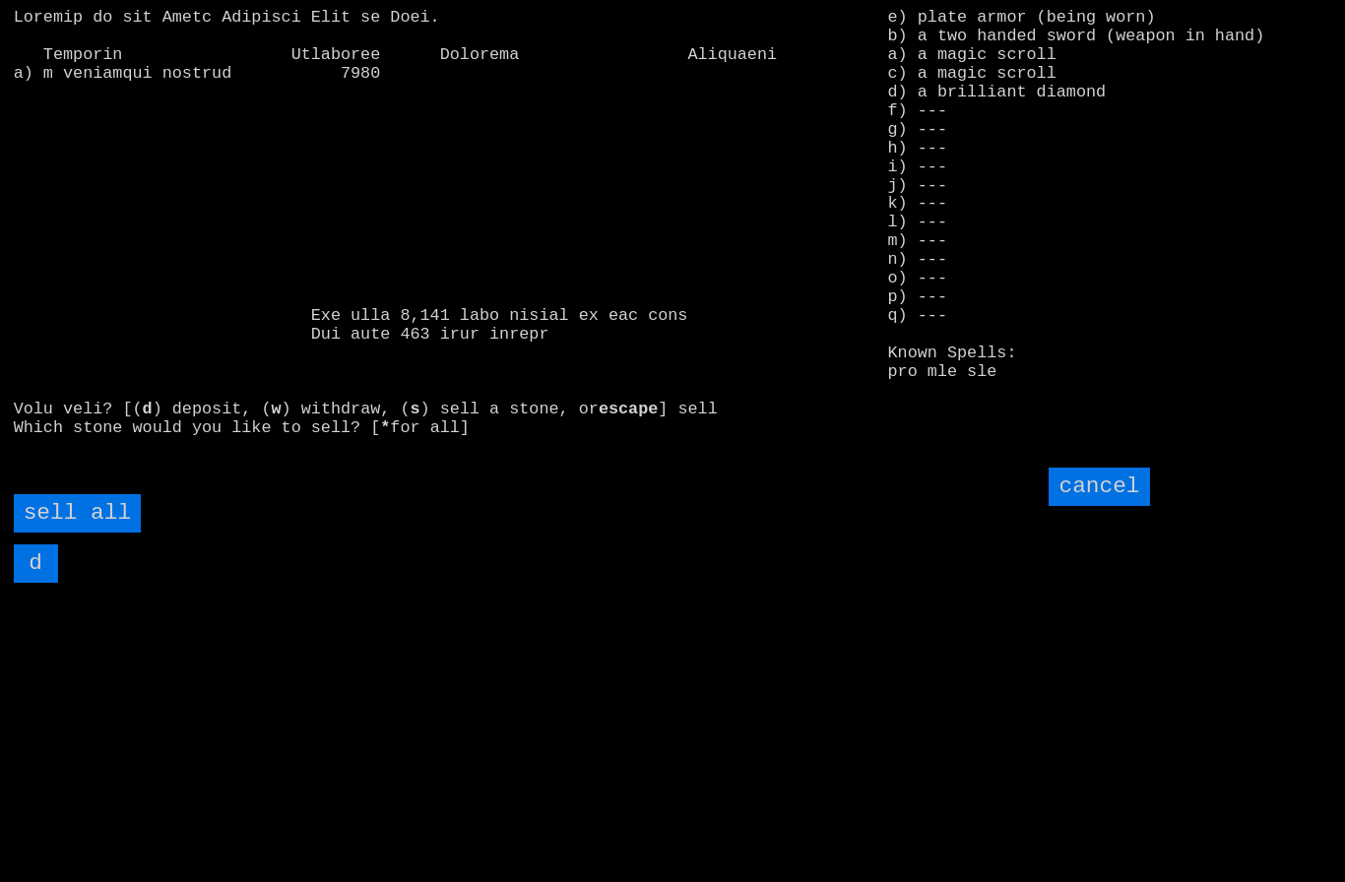
click at [100, 533] on all "sell all" at bounding box center [77, 513] width 127 height 38
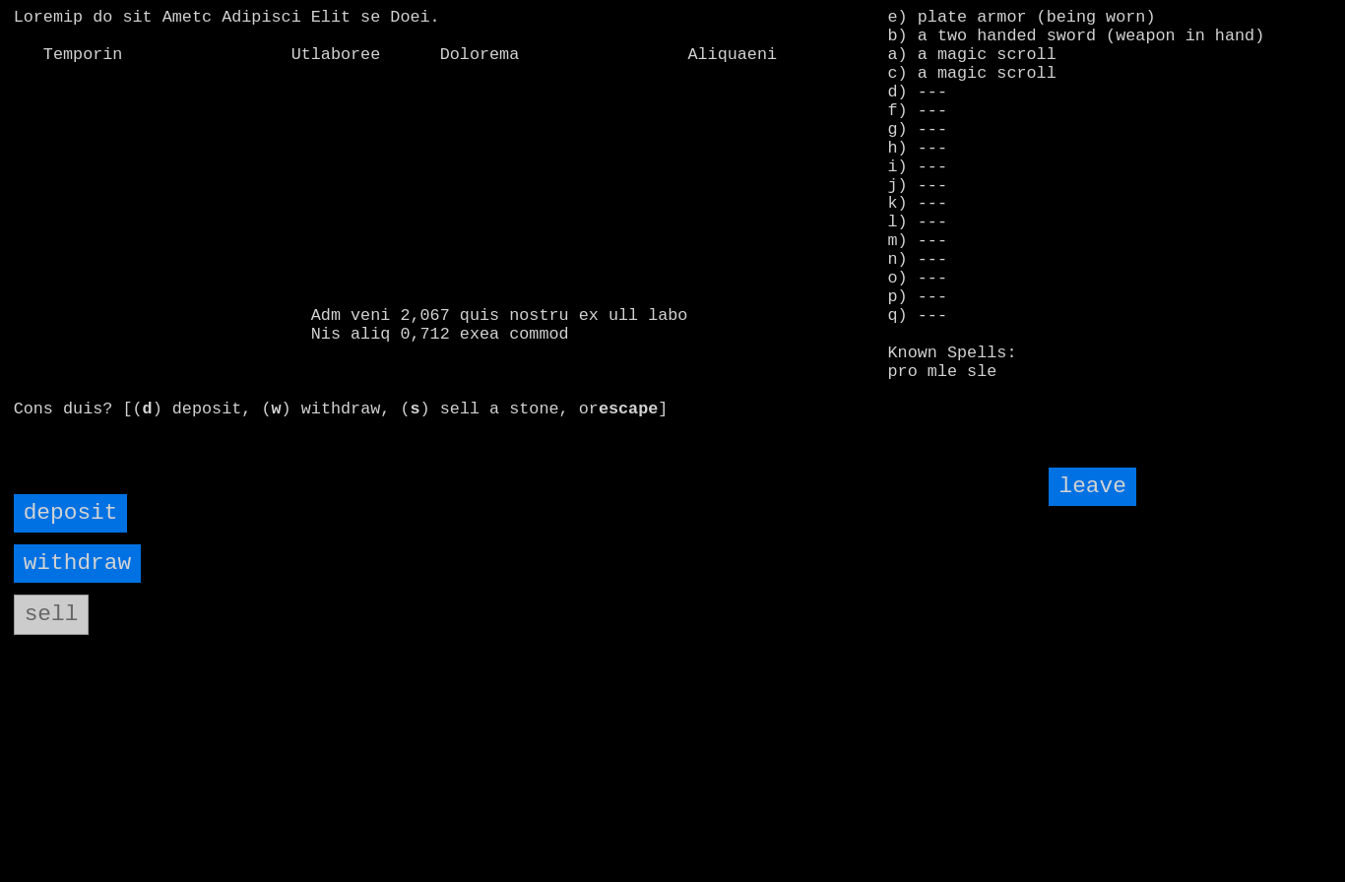
click at [62, 583] on input "withdraw" at bounding box center [77, 563] width 127 height 38
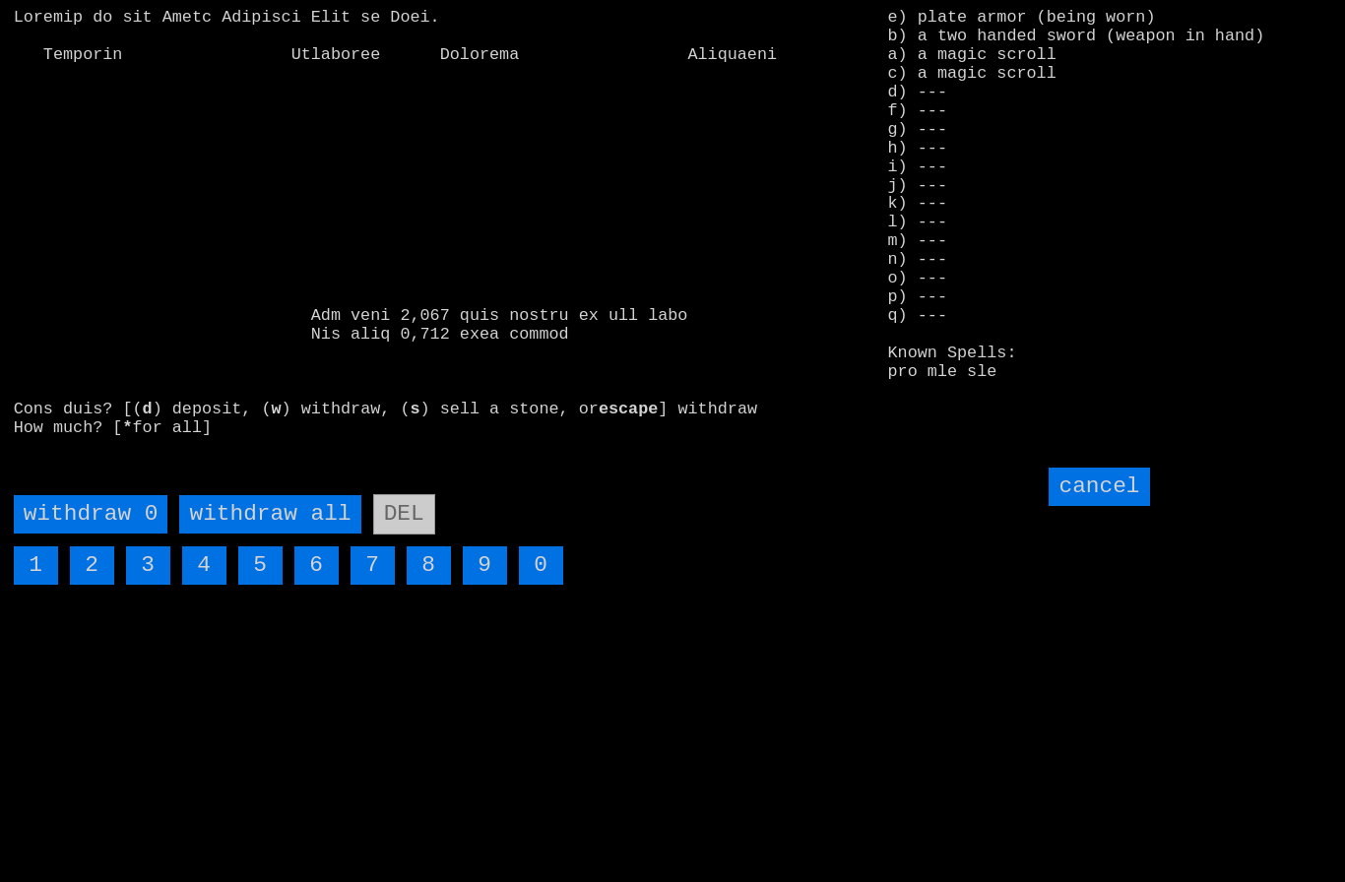
click at [289, 534] on all "withdraw all" at bounding box center [269, 514] width 181 height 38
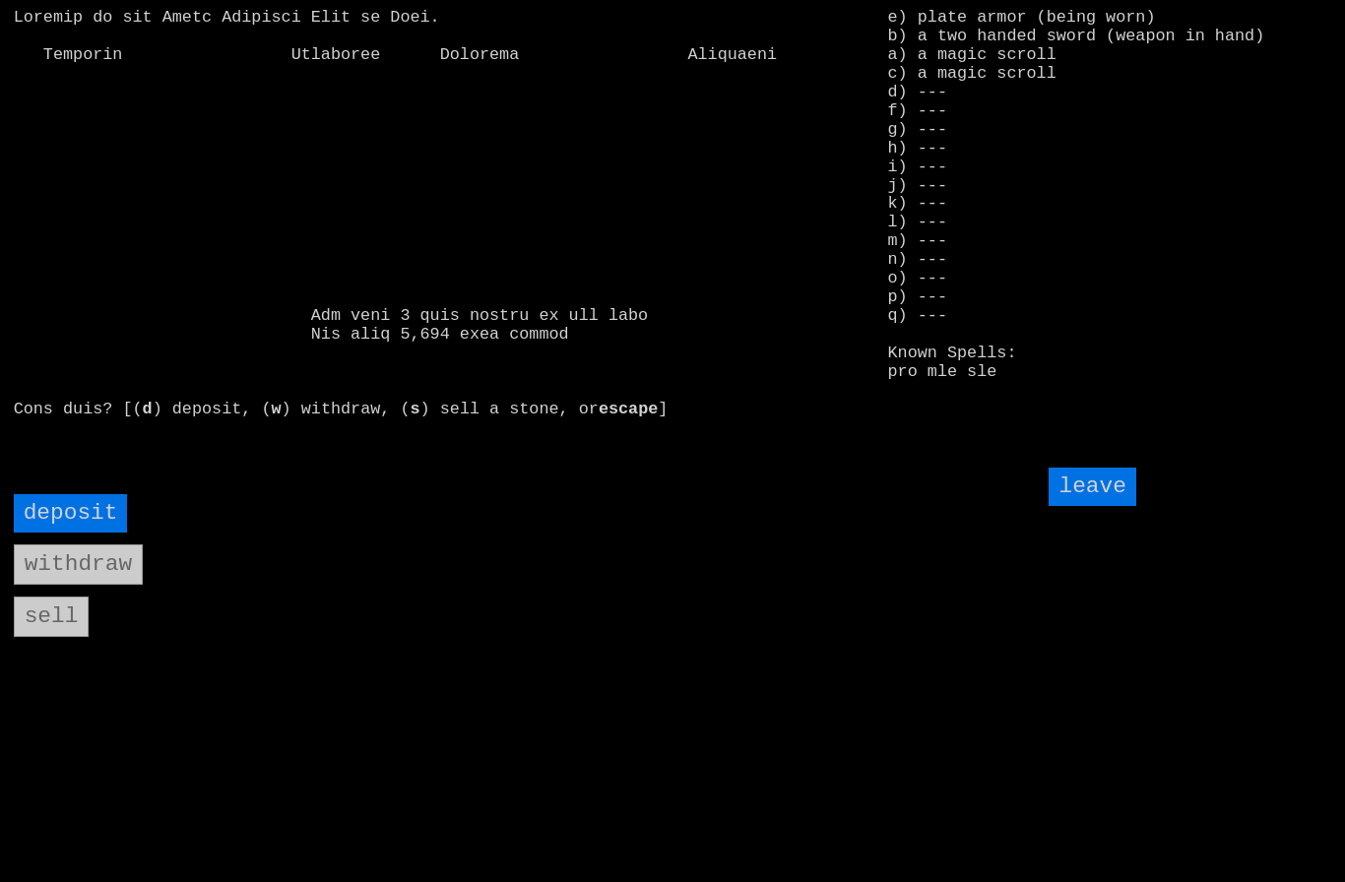
click at [1095, 506] on input "leave" at bounding box center [1091, 487] width 87 height 38
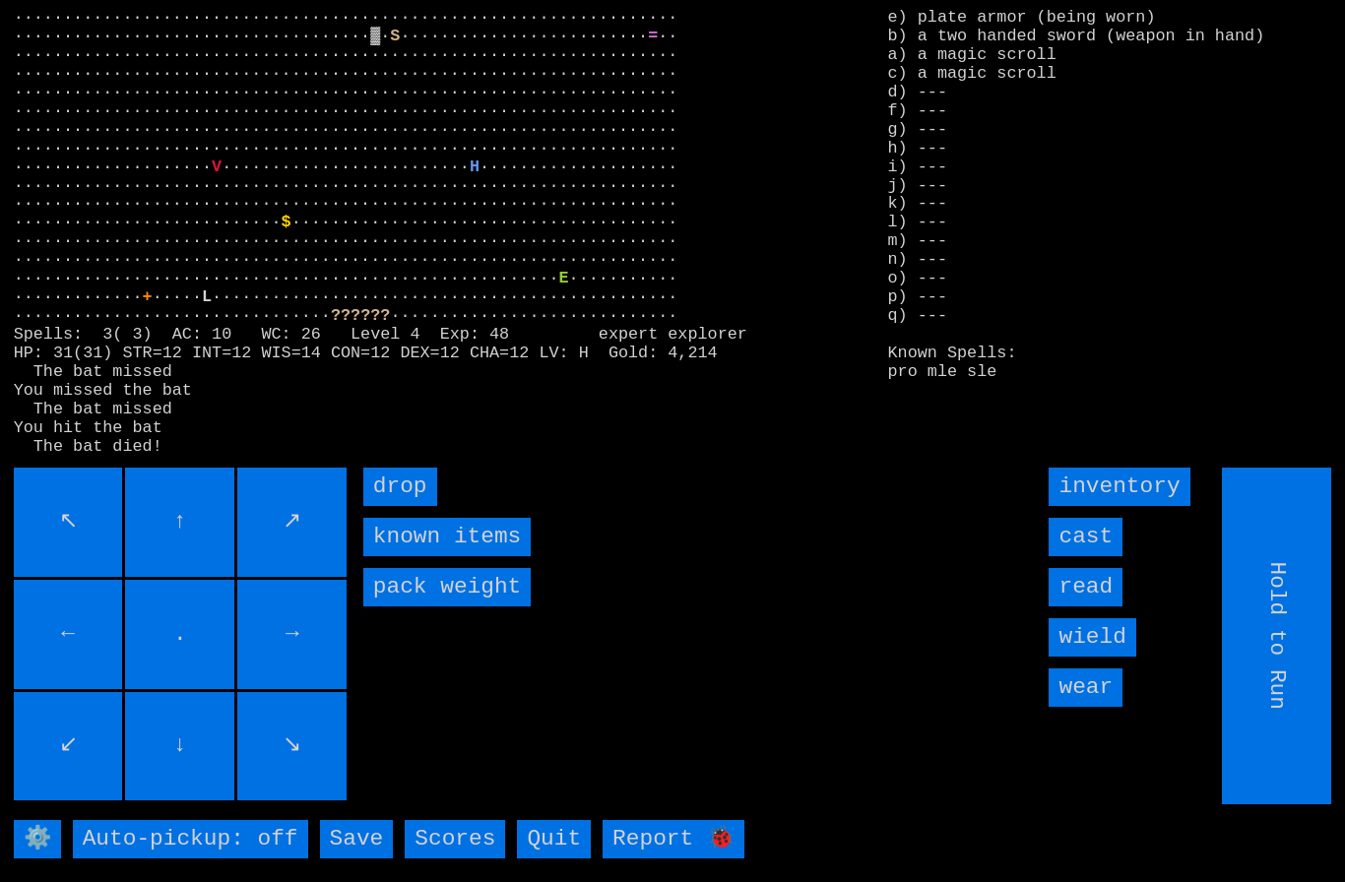
type input "Choose Direction"
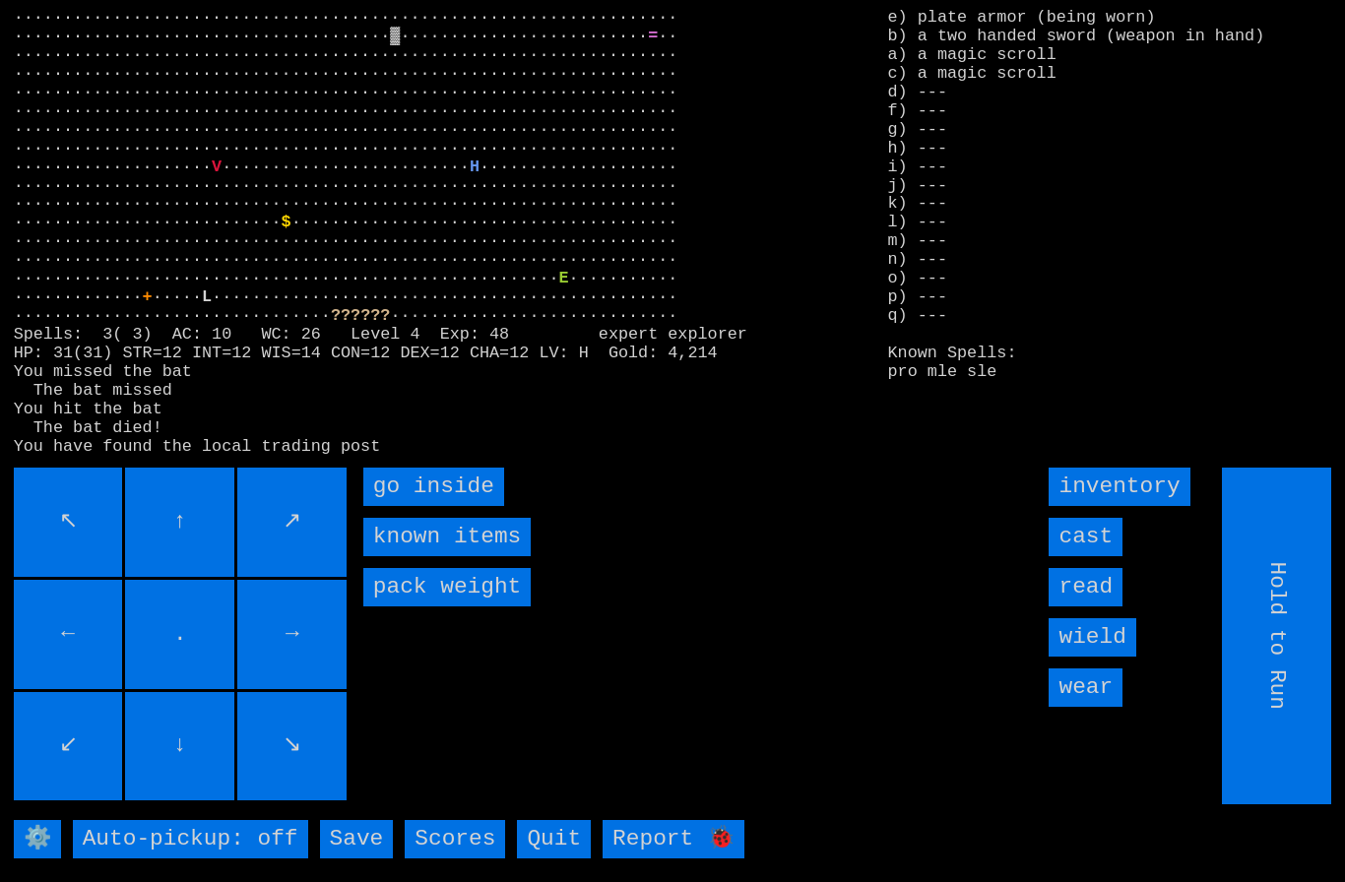
type input "Choose Direction"
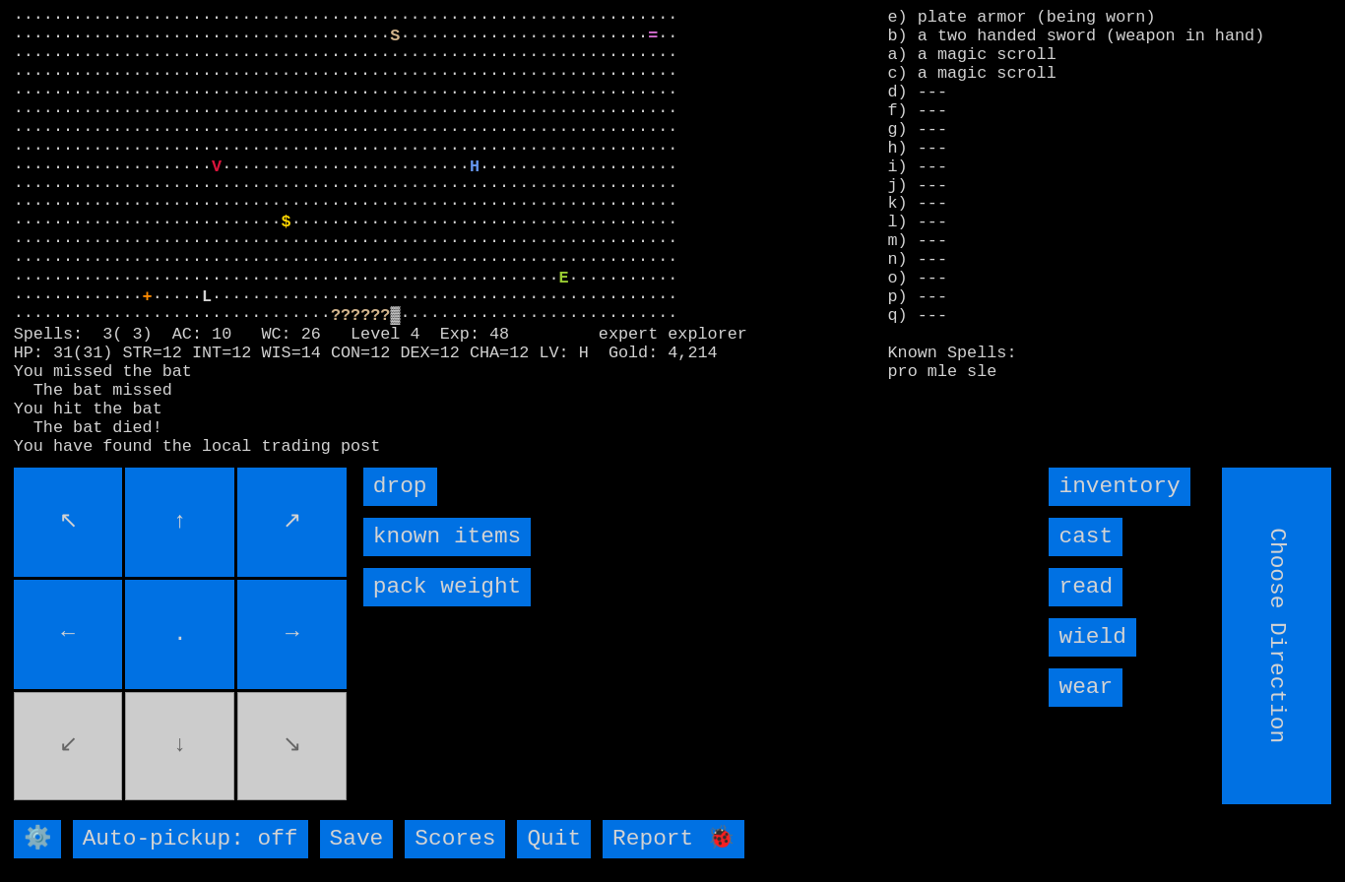
type input "Hold to Run"
click at [396, 505] on input "drop" at bounding box center [400, 487] width 74 height 38
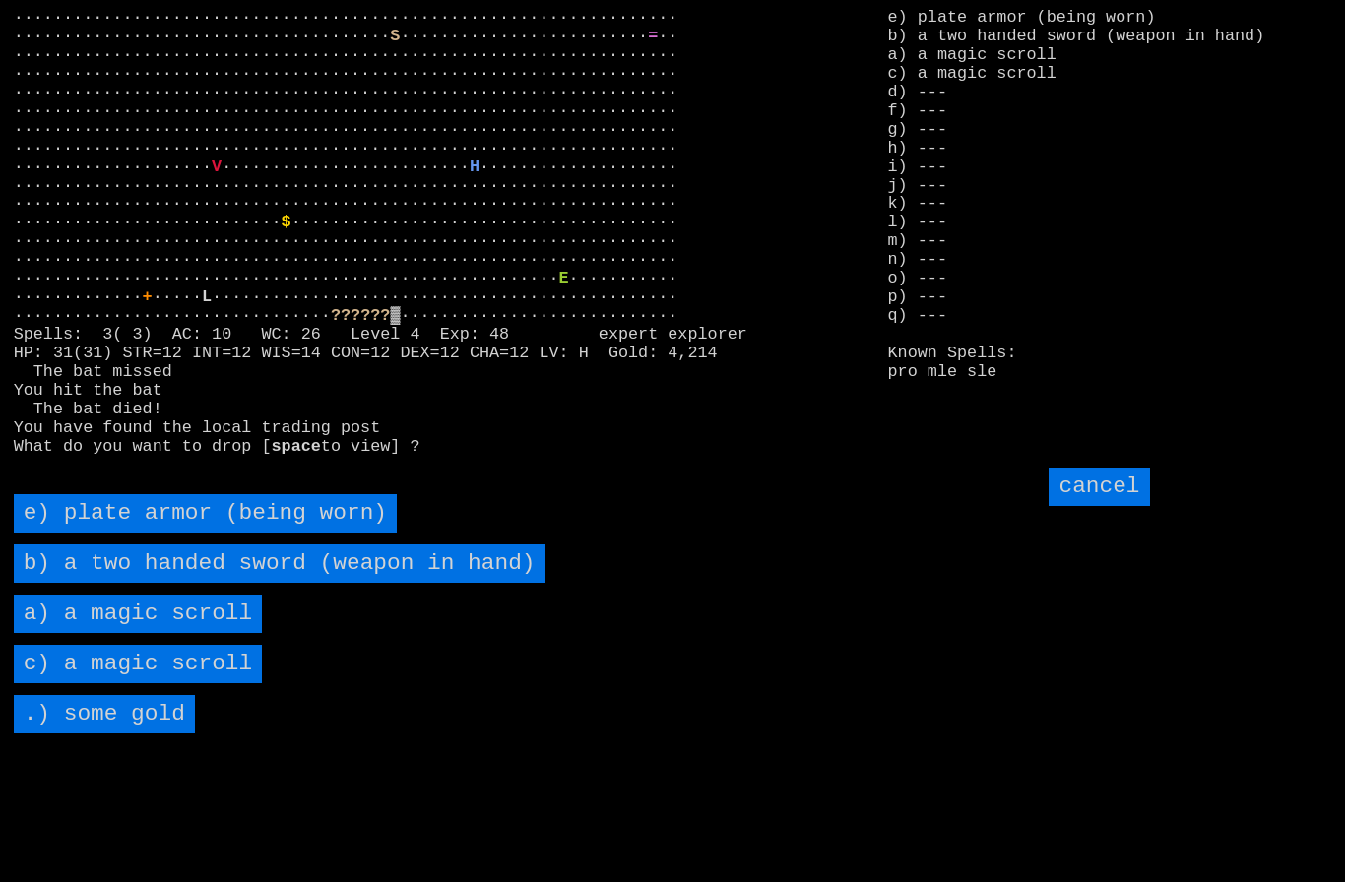
click at [82, 633] on scroll "a) a magic scroll" at bounding box center [138, 614] width 249 height 38
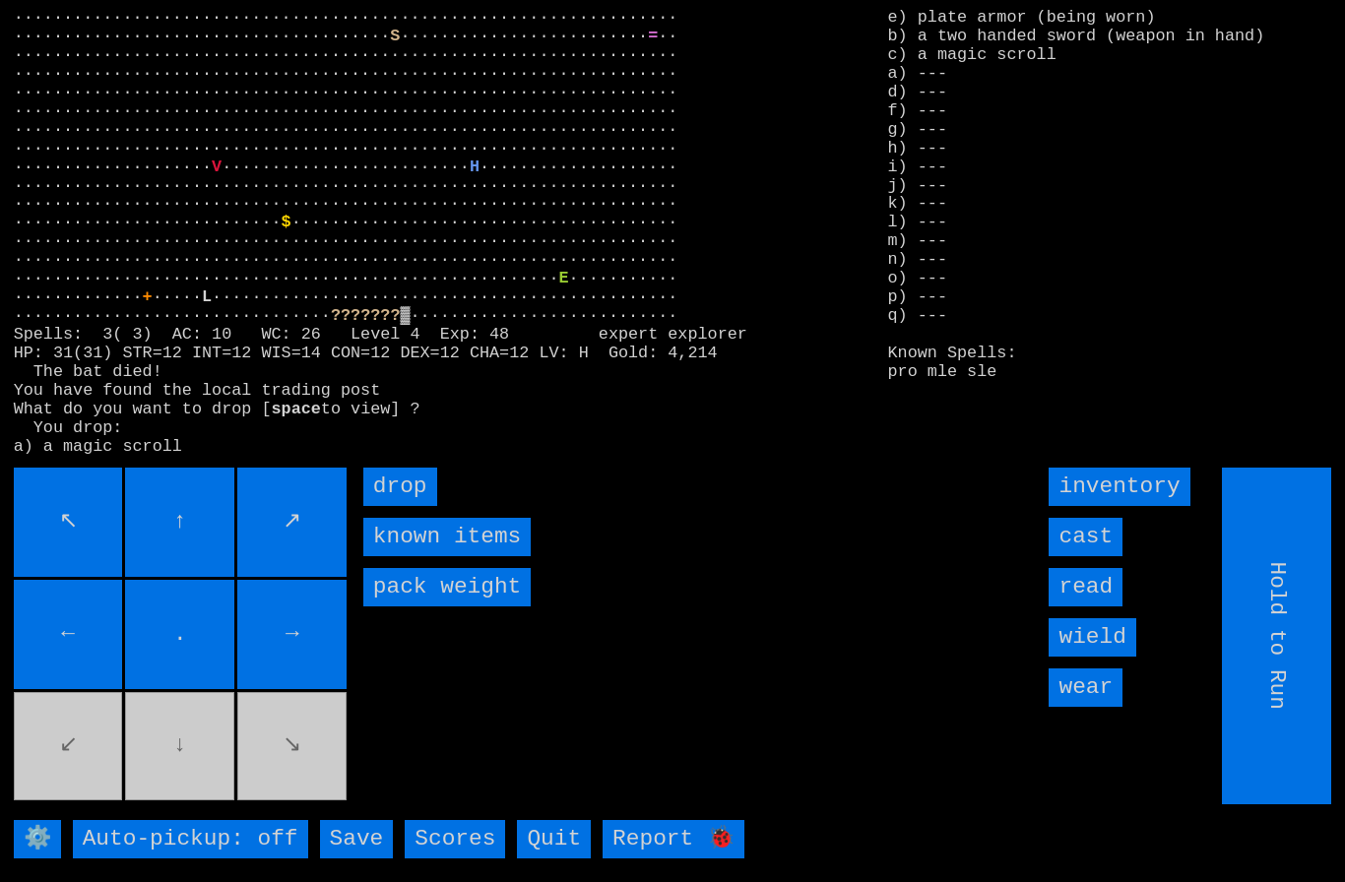
click at [398, 506] on input "drop" at bounding box center [400, 487] width 74 height 38
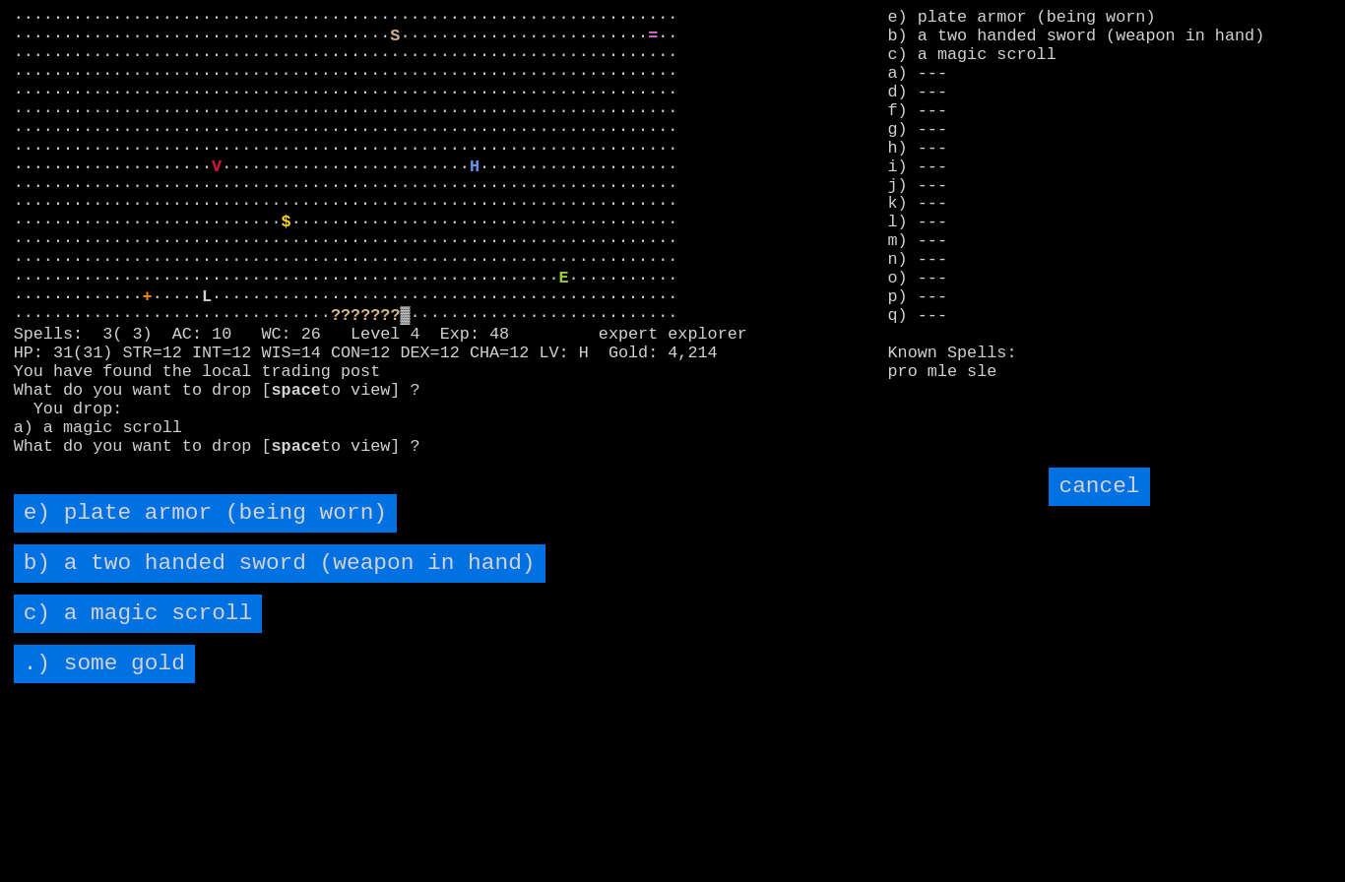
click at [74, 633] on scroll "c) a magic scroll" at bounding box center [138, 614] width 249 height 38
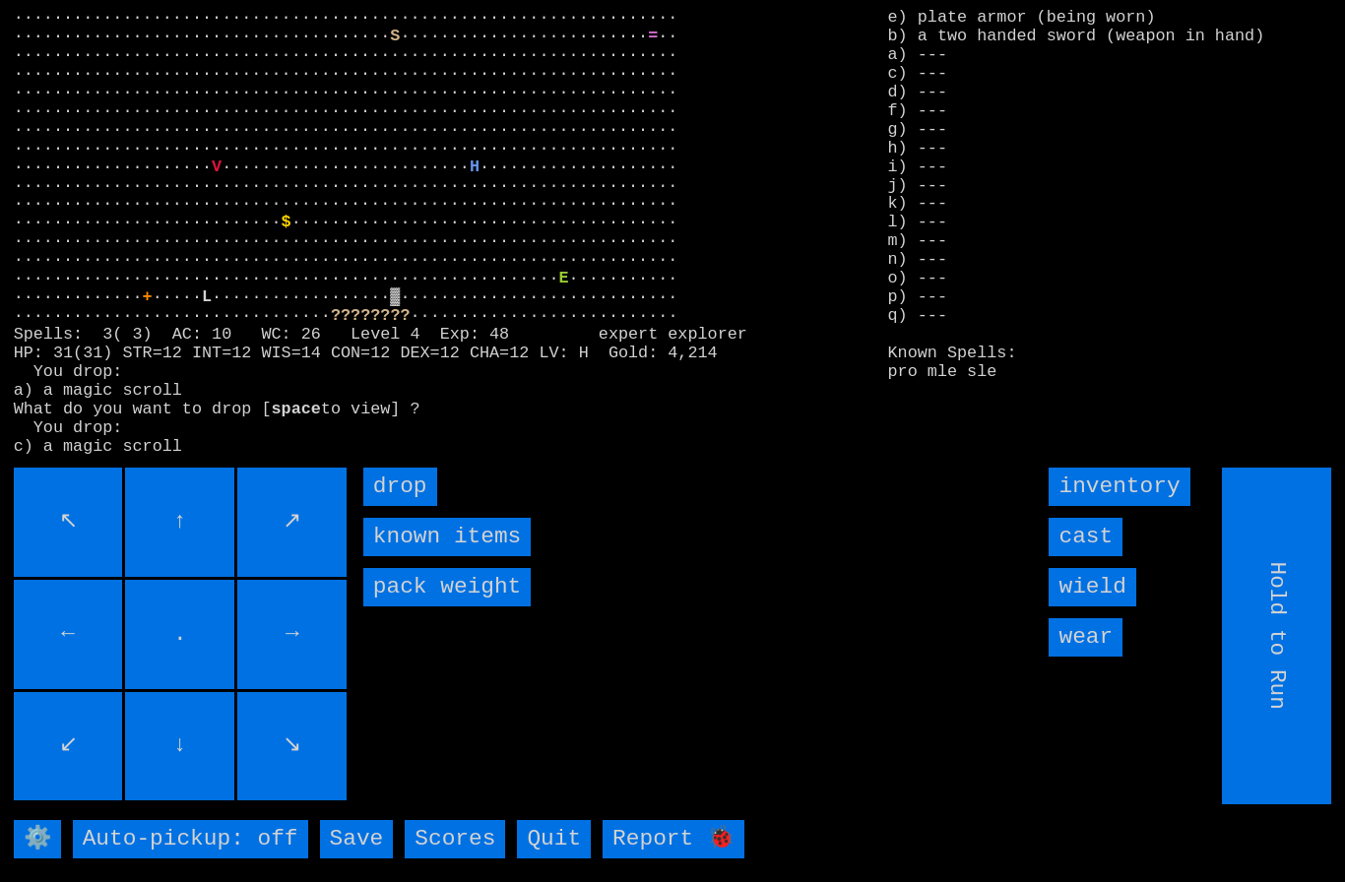
type input "Choose Direction"
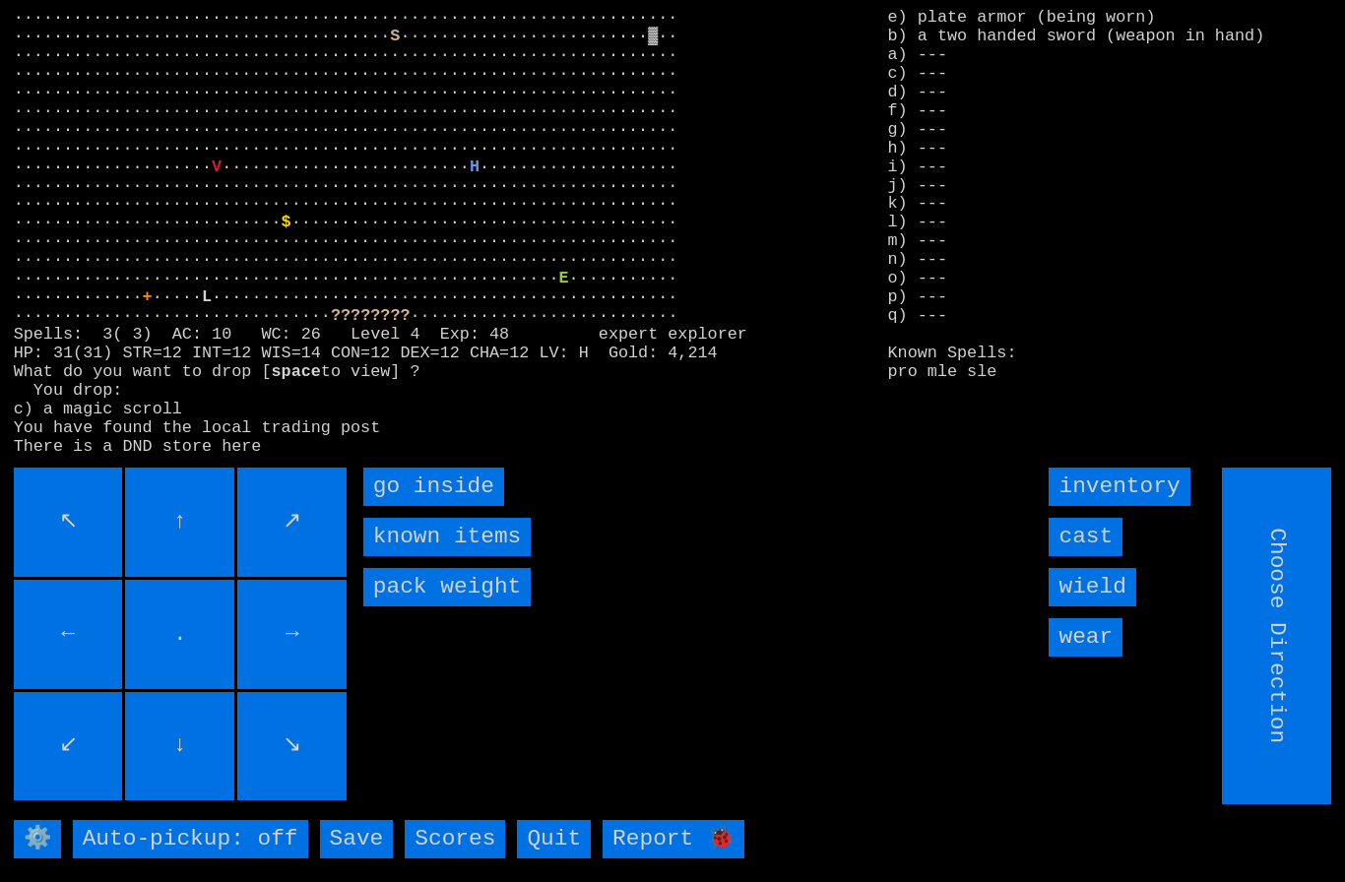
type input "Hold to Run"
click at [422, 506] on inside "go inside" at bounding box center [433, 487] width 141 height 38
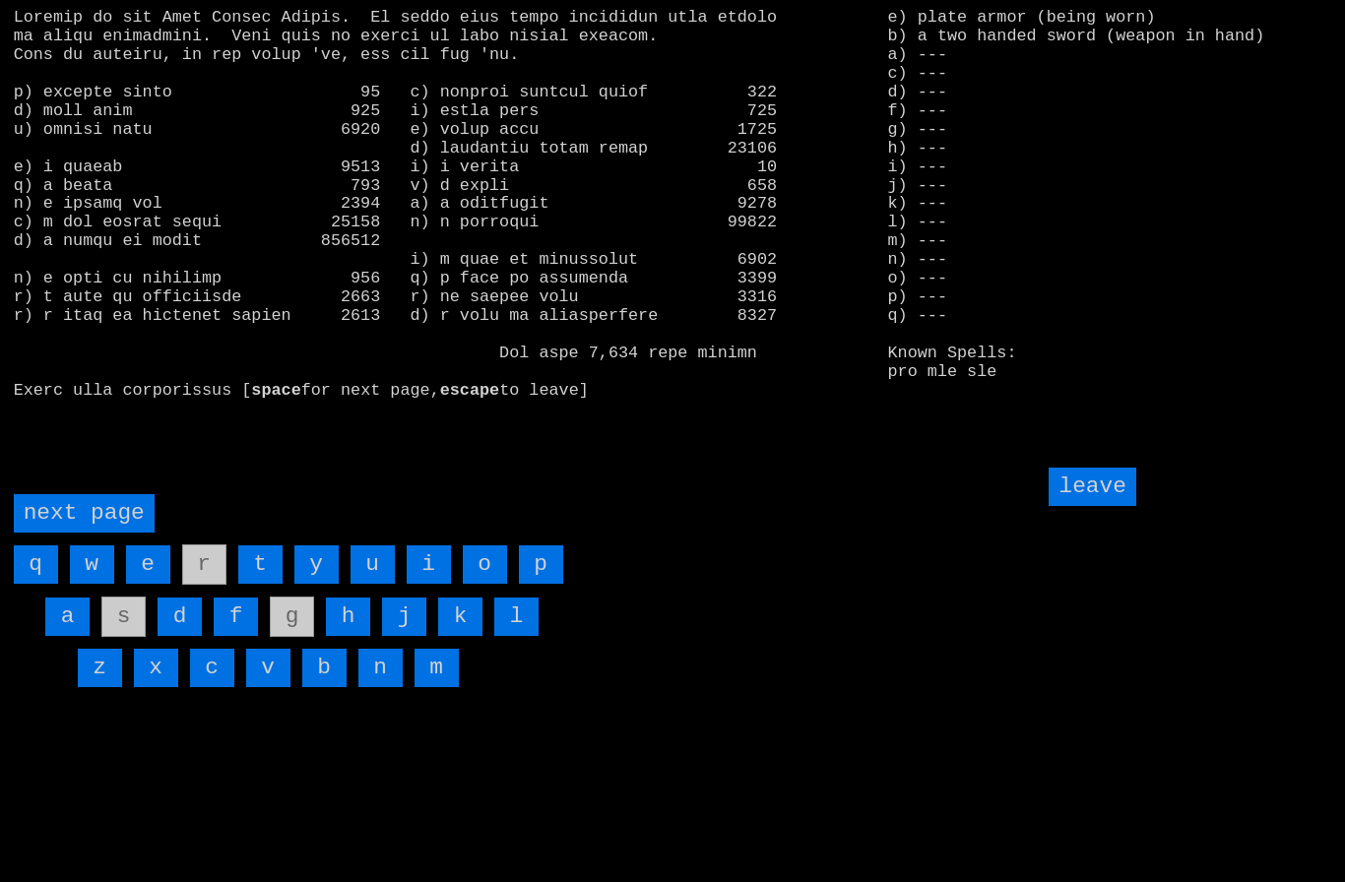
click at [84, 533] on page "next page" at bounding box center [84, 513] width 141 height 38
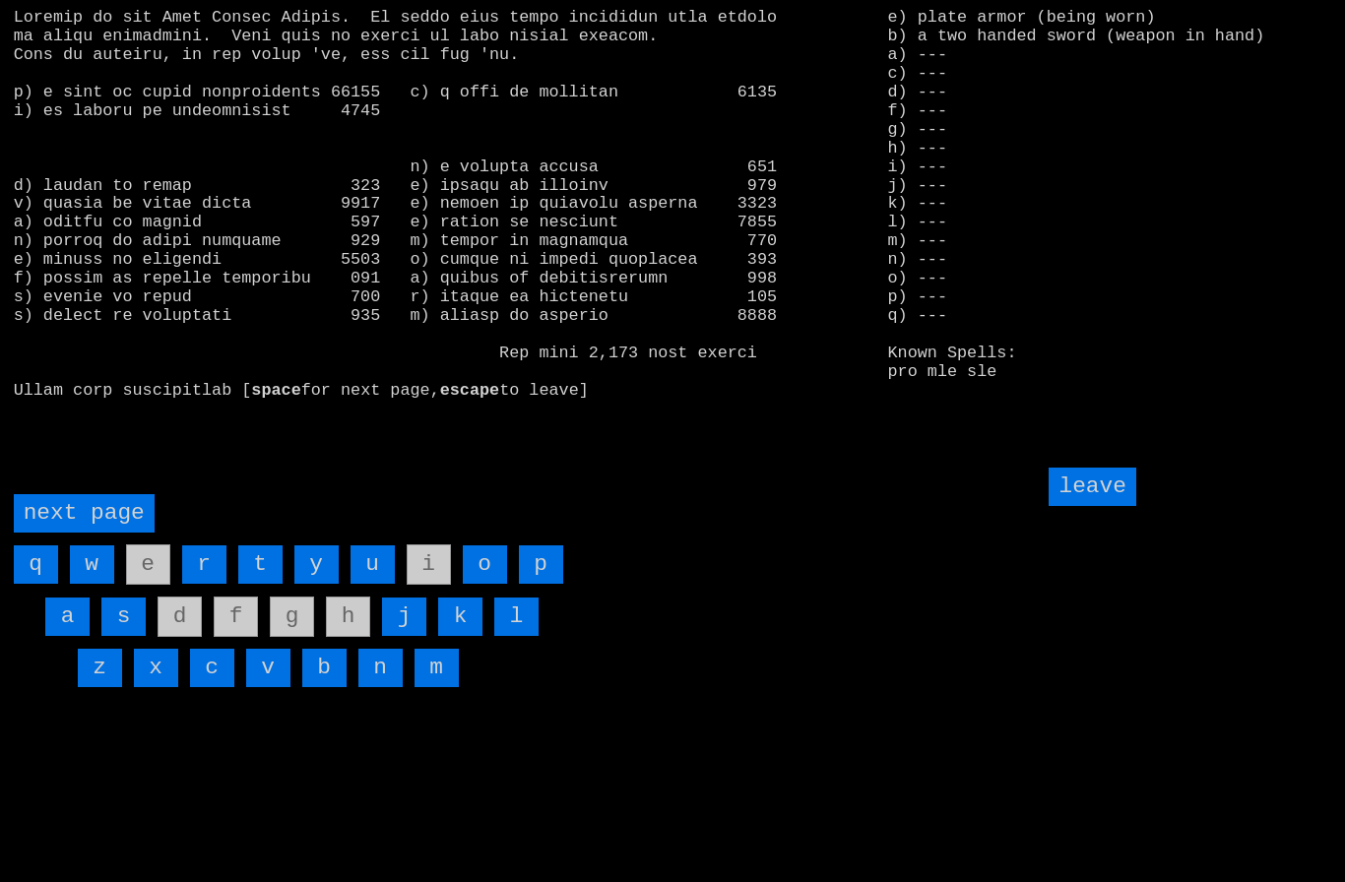
click at [328, 687] on input "b" at bounding box center [324, 668] width 44 height 38
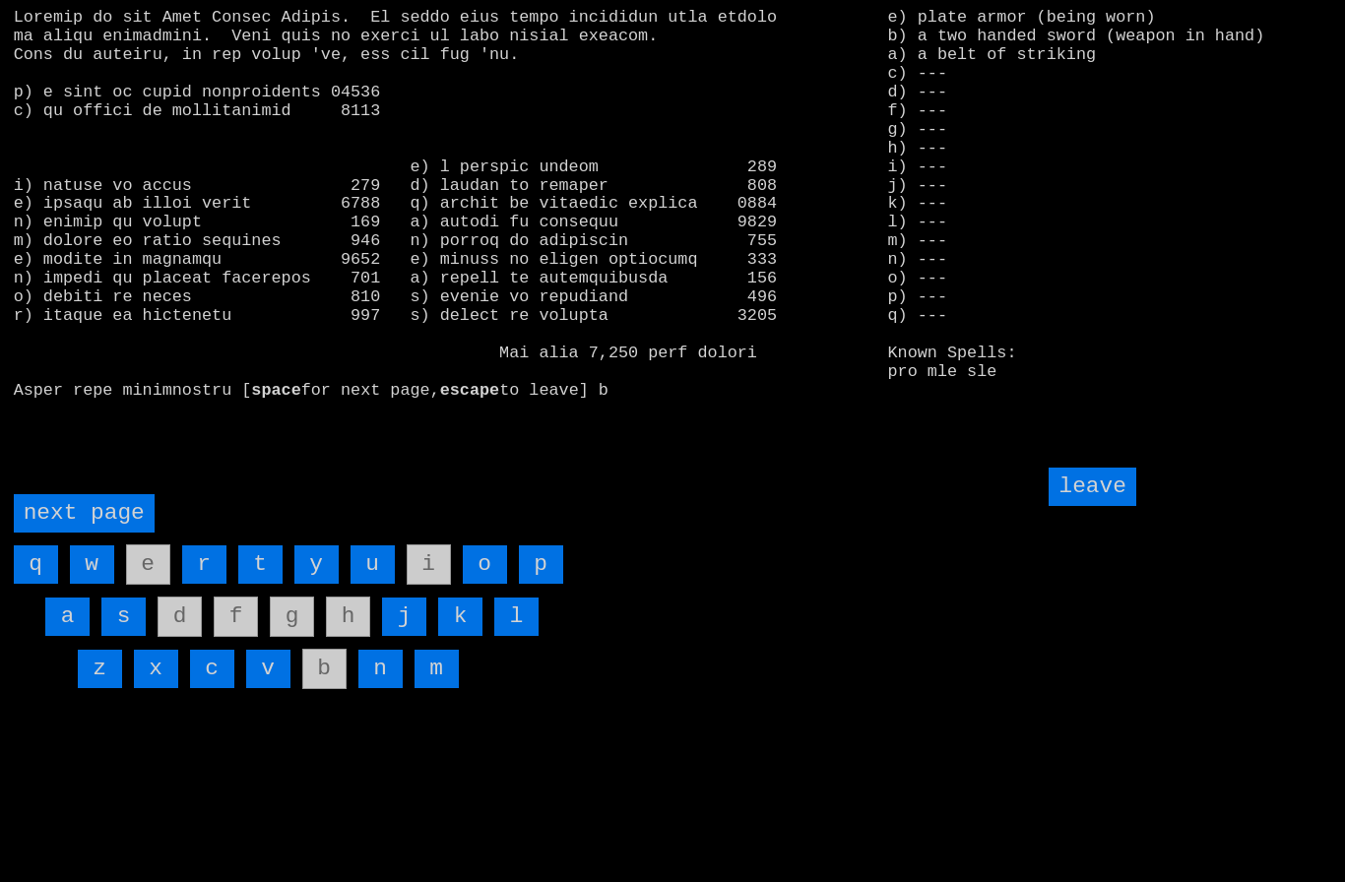
click at [78, 533] on page "next page" at bounding box center [84, 513] width 141 height 38
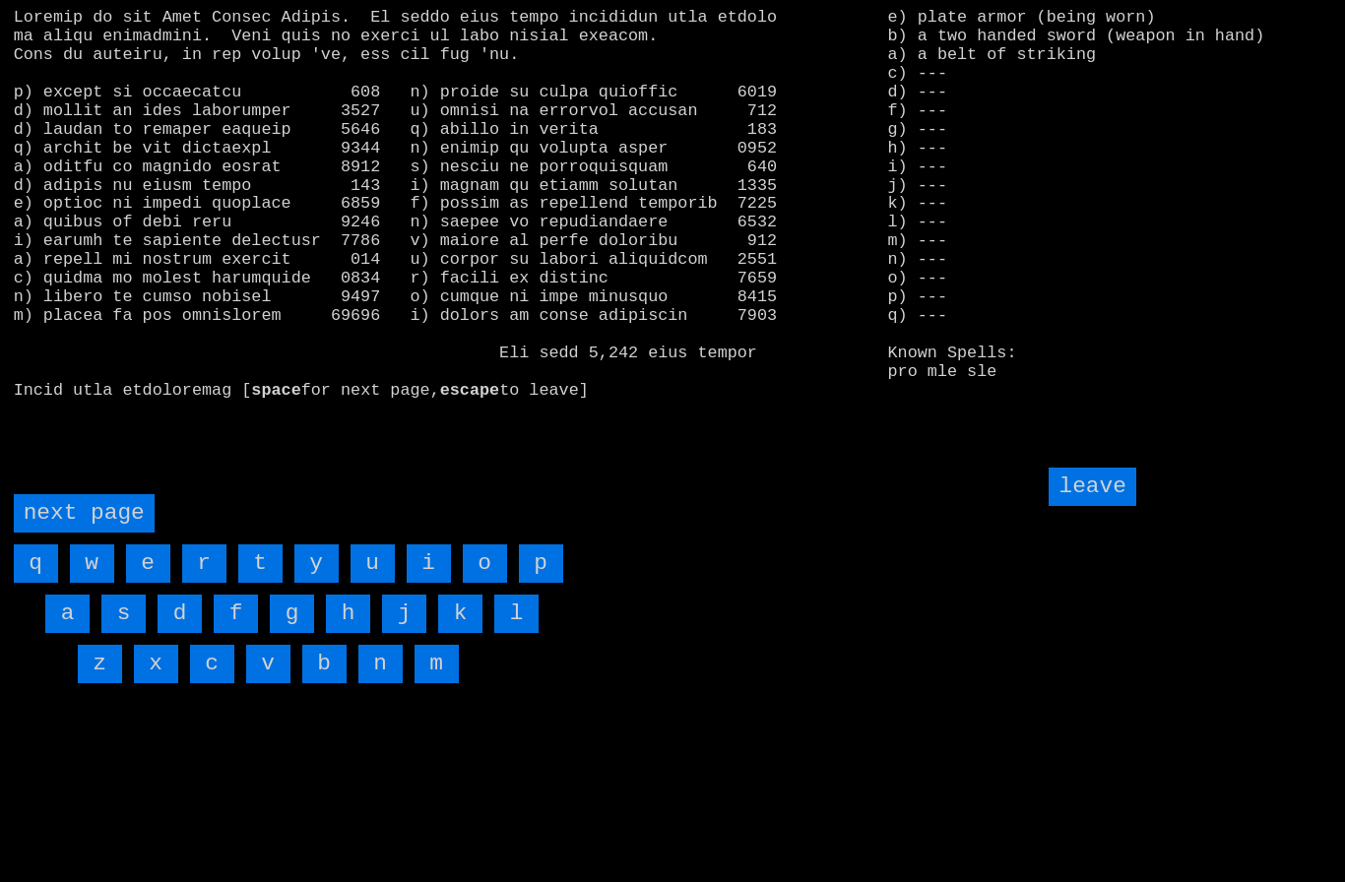
click at [431, 583] on input "i" at bounding box center [429, 563] width 44 height 38
click at [1099, 506] on input "leave" at bounding box center [1091, 487] width 87 height 38
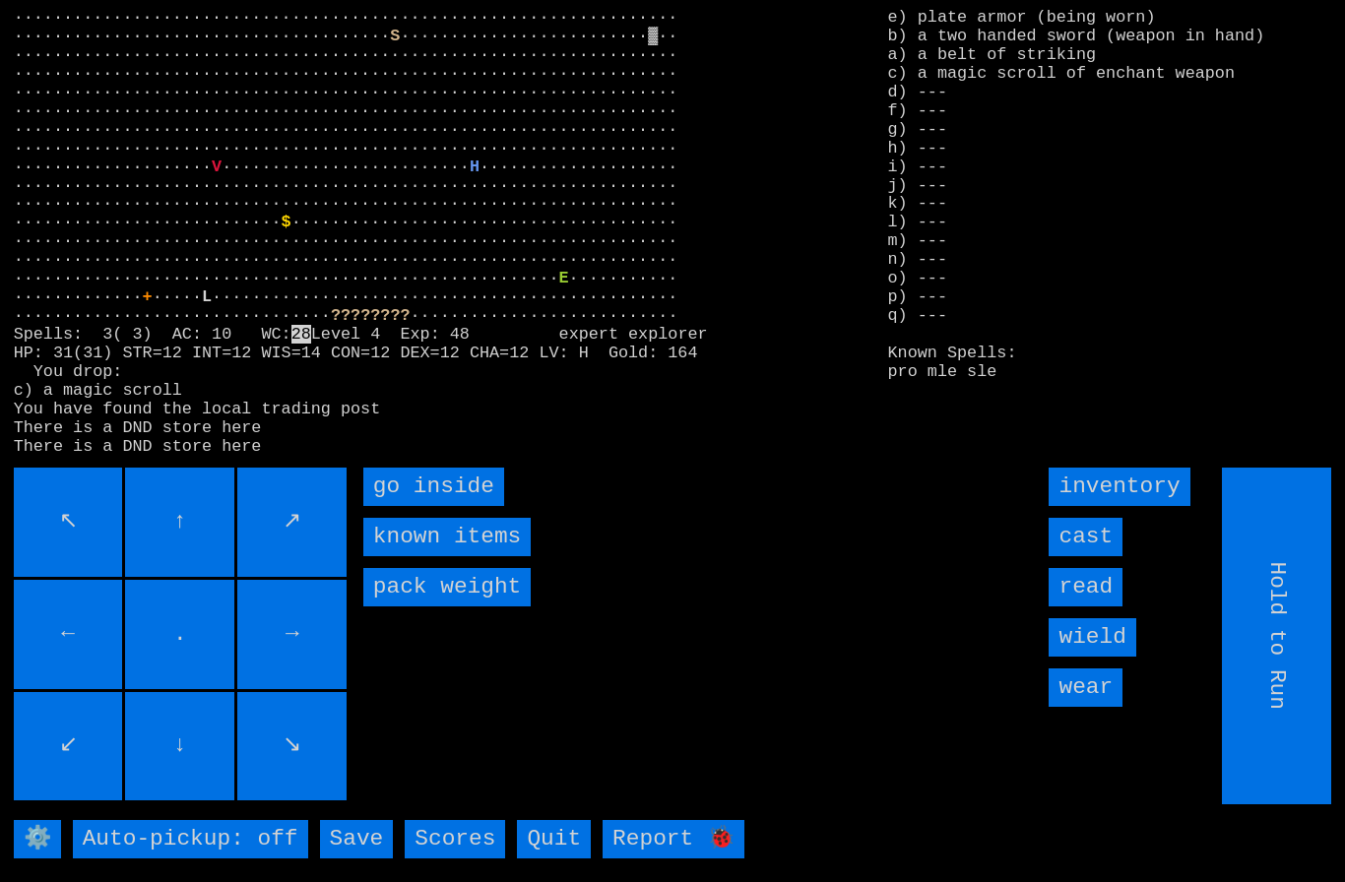
click at [1102, 657] on input "wield" at bounding box center [1091, 637] width 87 height 38
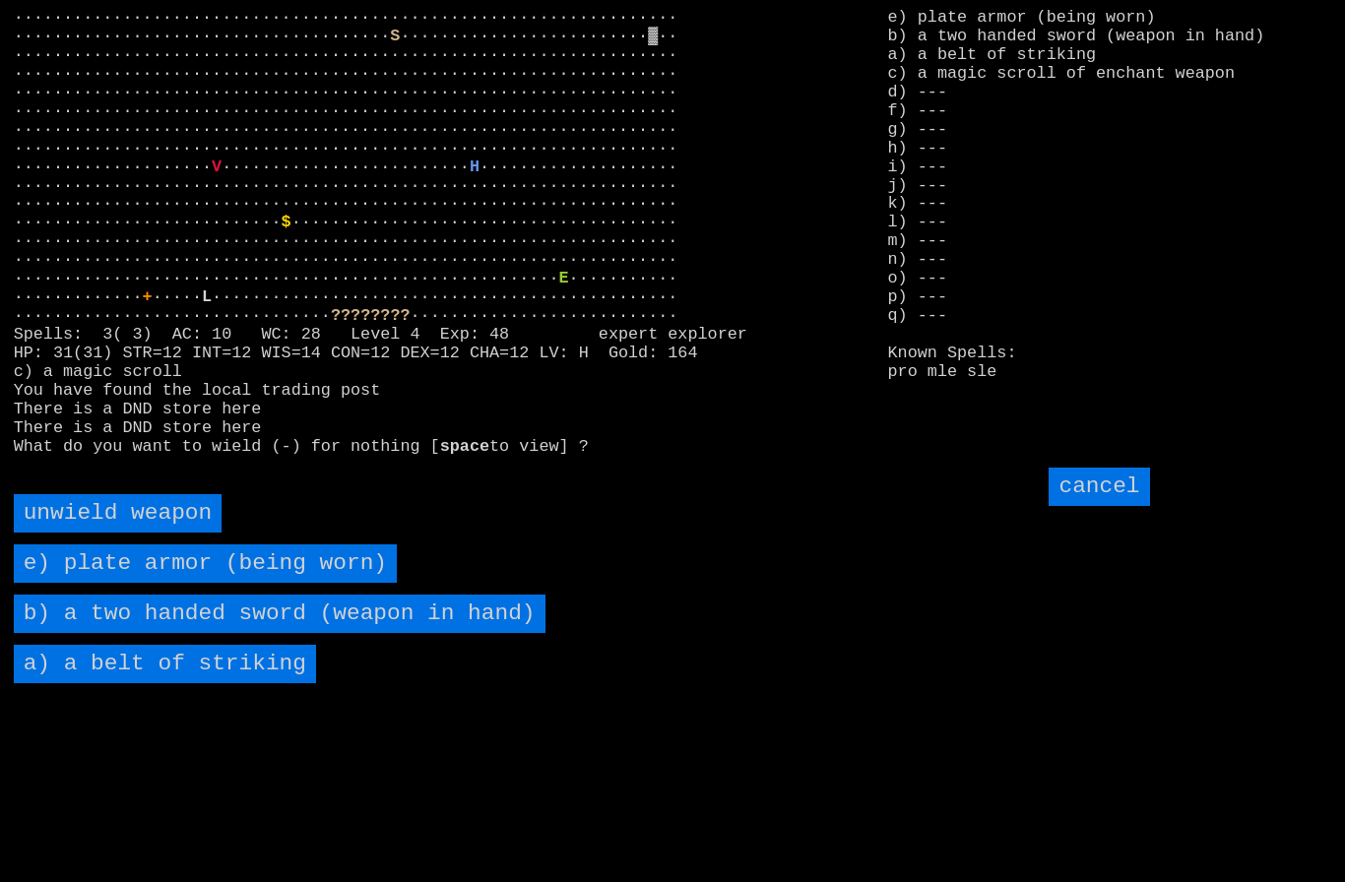
click at [89, 683] on striking "a) a belt of striking" at bounding box center [165, 664] width 302 height 38
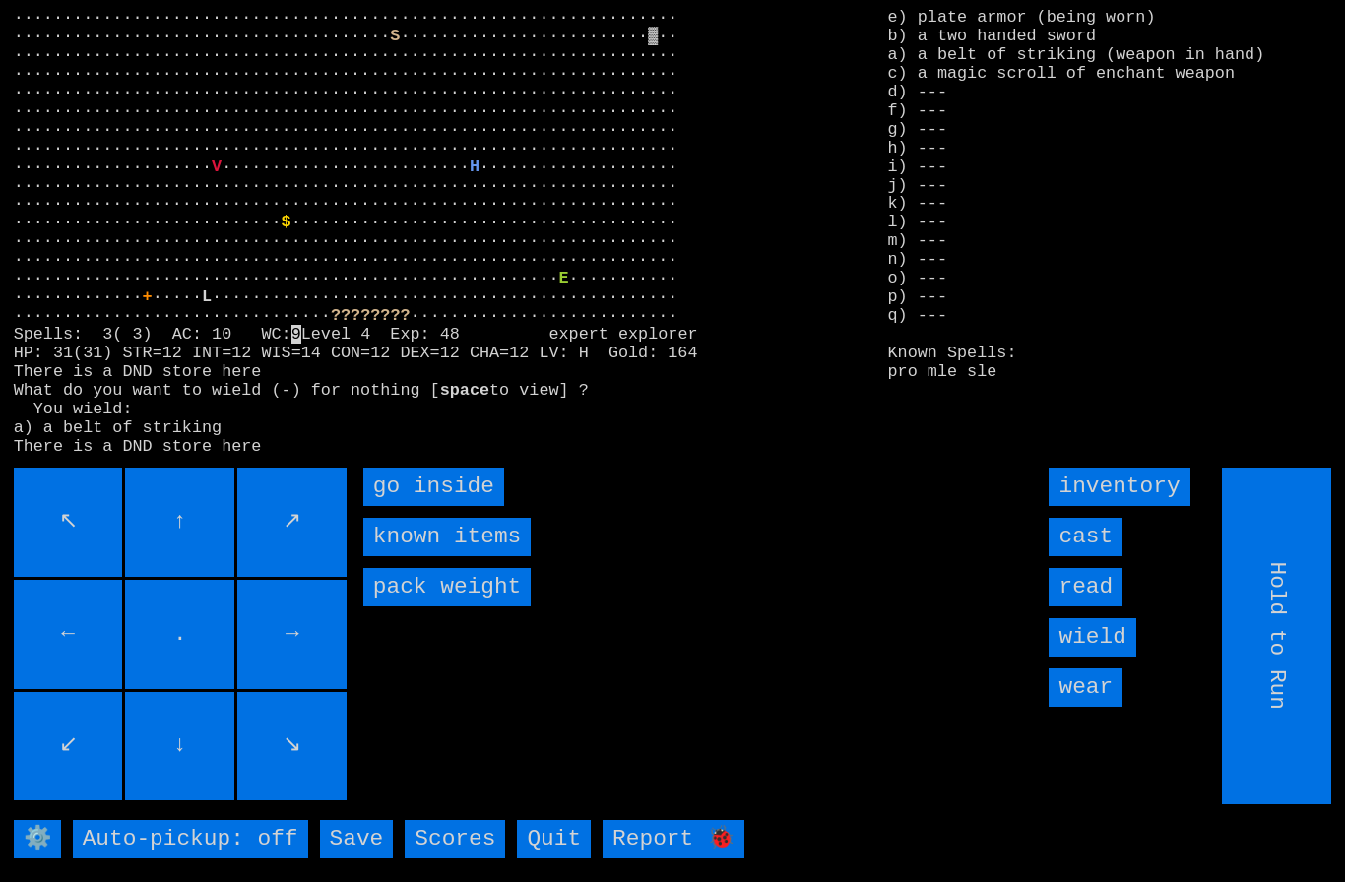
click at [1096, 606] on input "read" at bounding box center [1085, 587] width 74 height 38
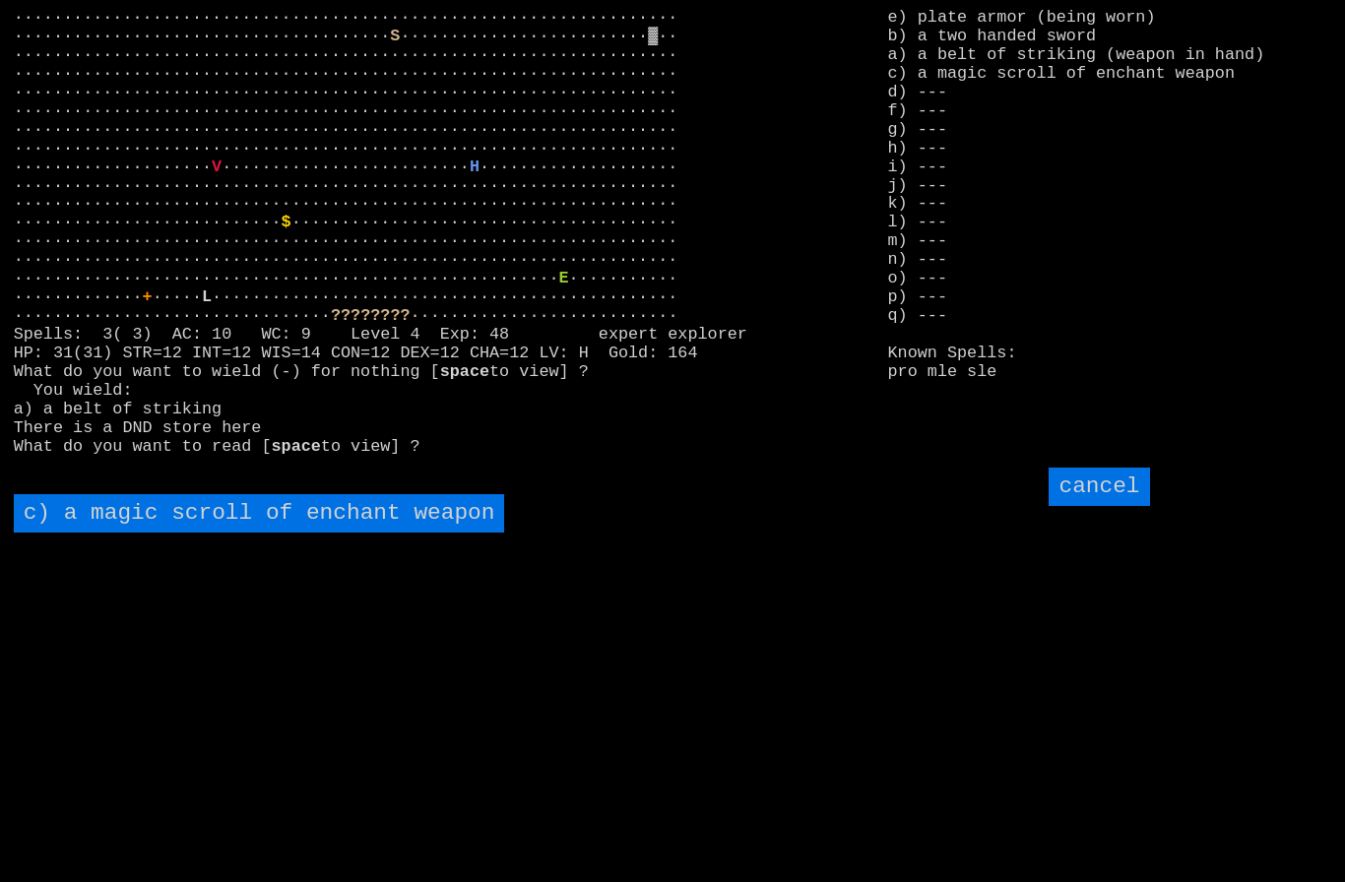
click at [156, 533] on weapon "c) a magic scroll of enchant weapon" at bounding box center [259, 513] width 491 height 38
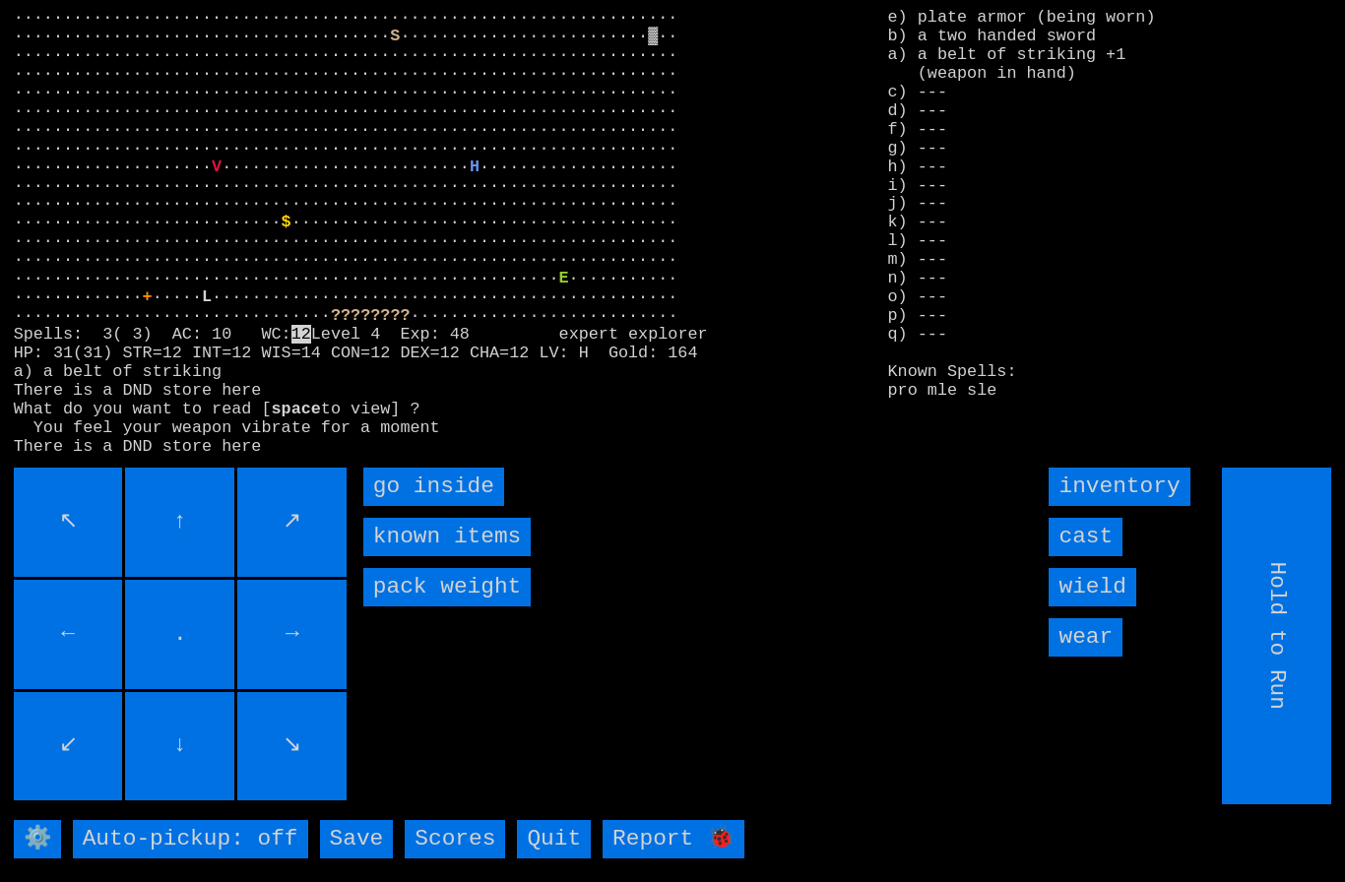
click at [1109, 606] on input "wield" at bounding box center [1091, 587] width 87 height 38
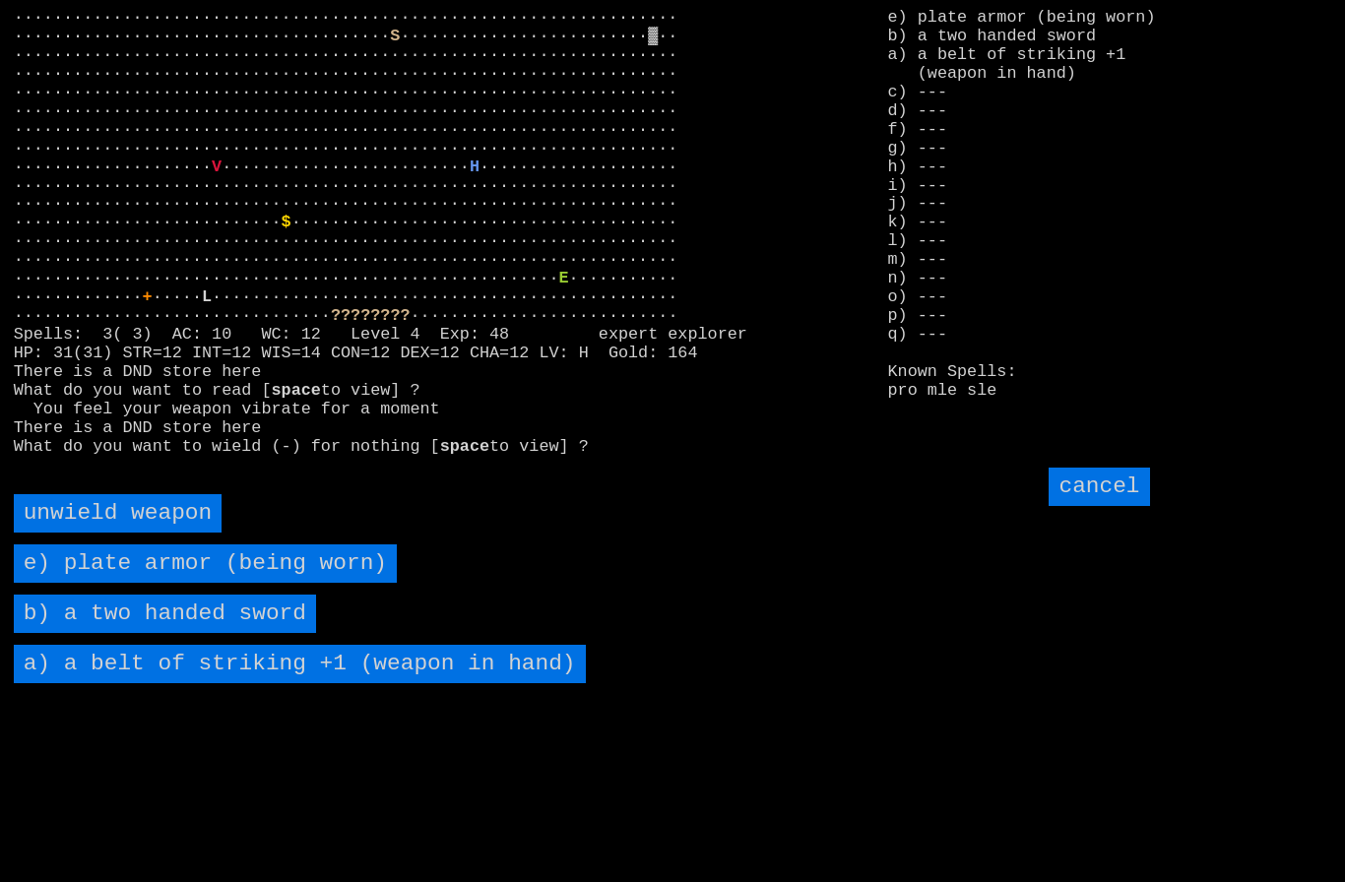
click at [89, 633] on sword "b) a two handed sword" at bounding box center [165, 614] width 302 height 38
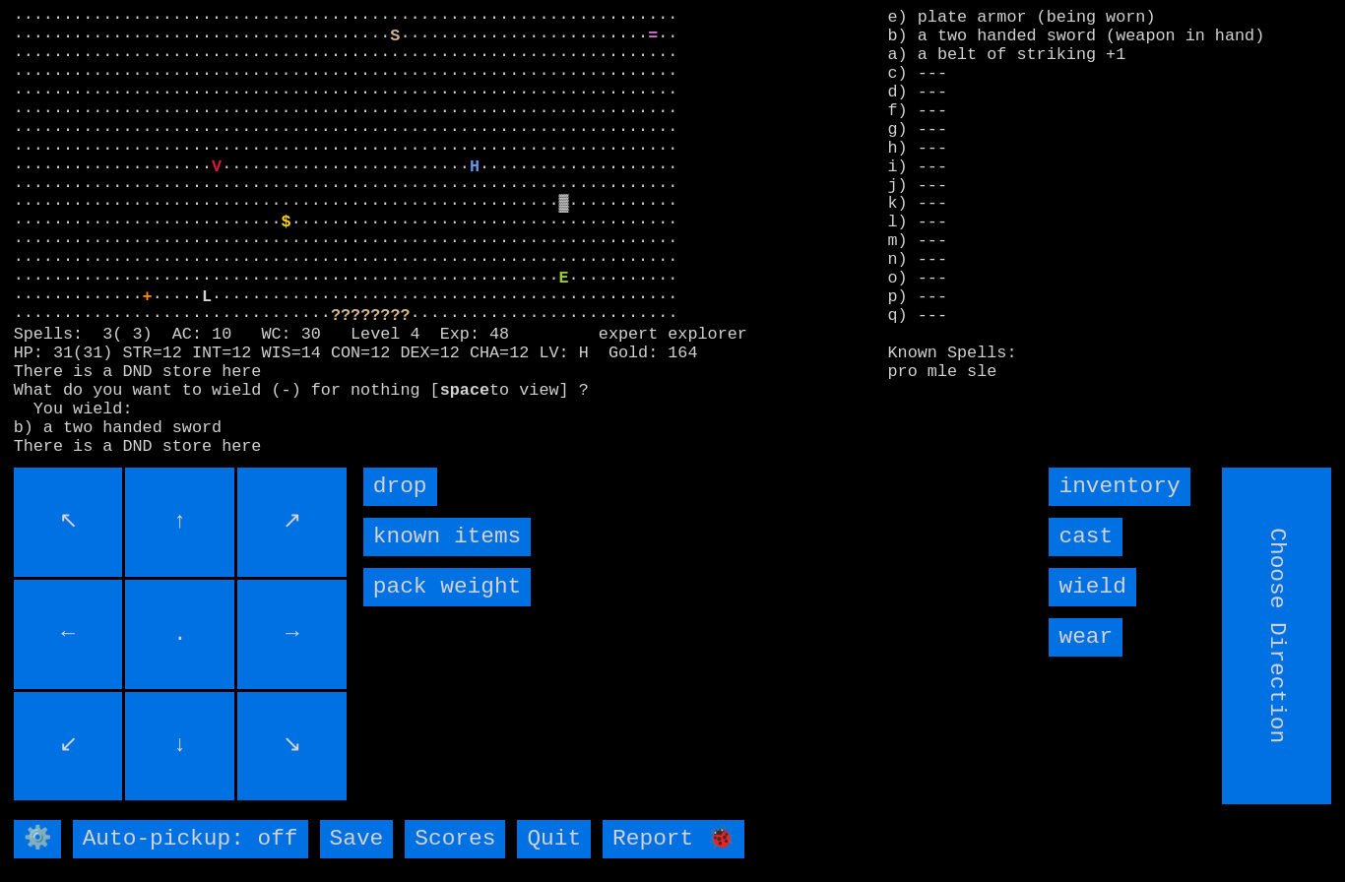
type input "Hold to Run"
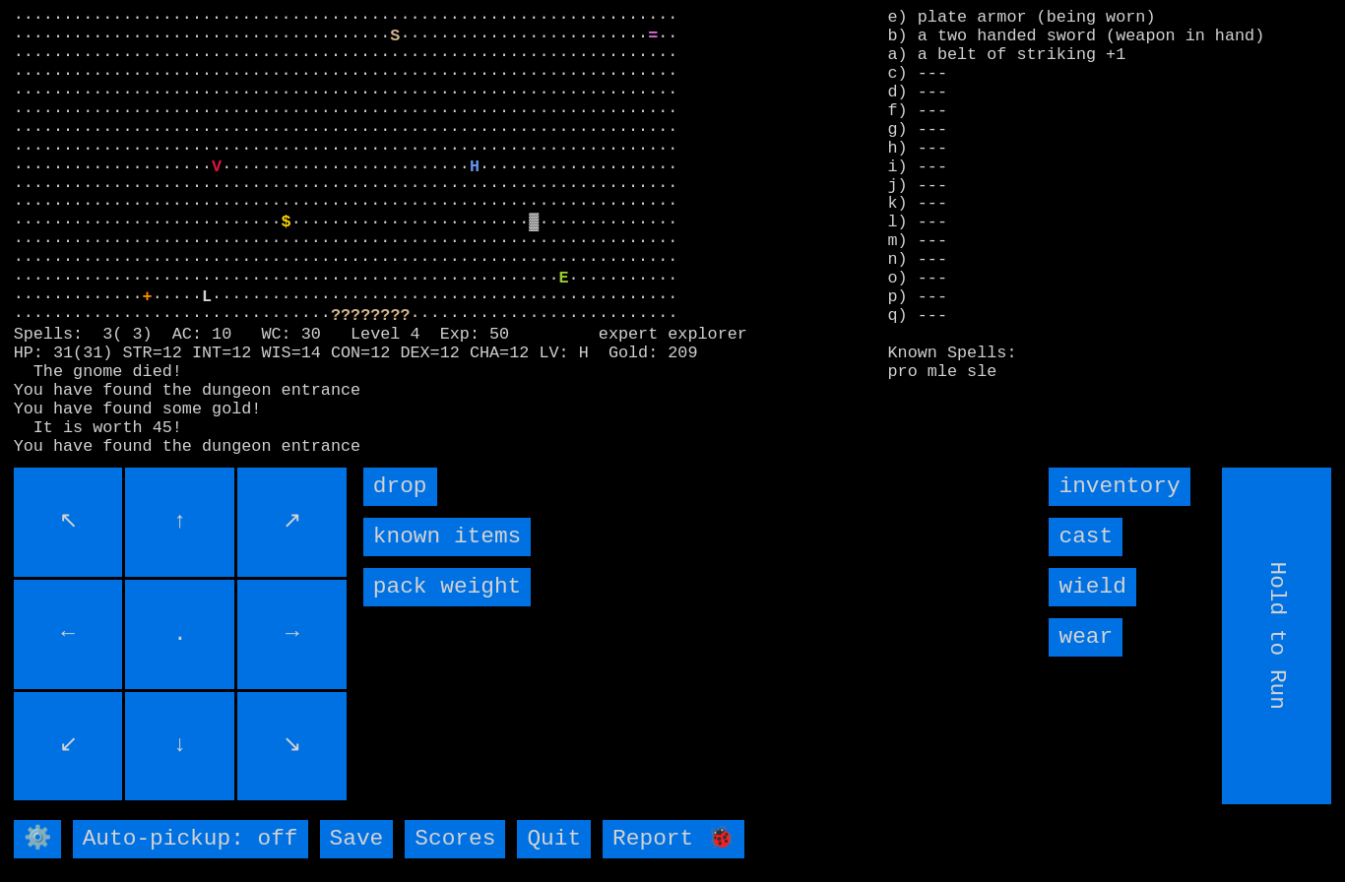
type input "Choose Direction"
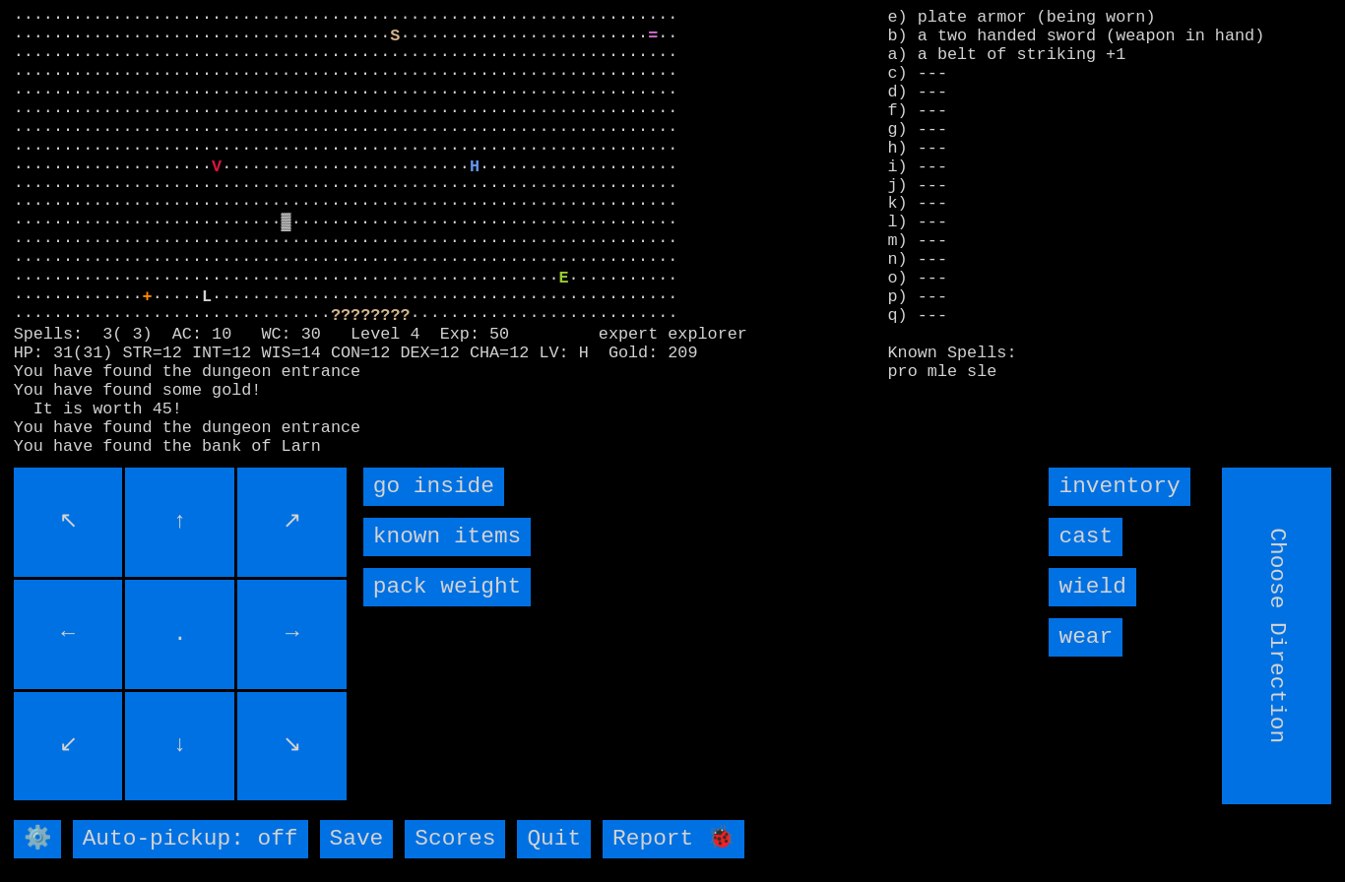
type input "Hold to Run"
click at [429, 506] on inside "go inside" at bounding box center [433, 487] width 141 height 38
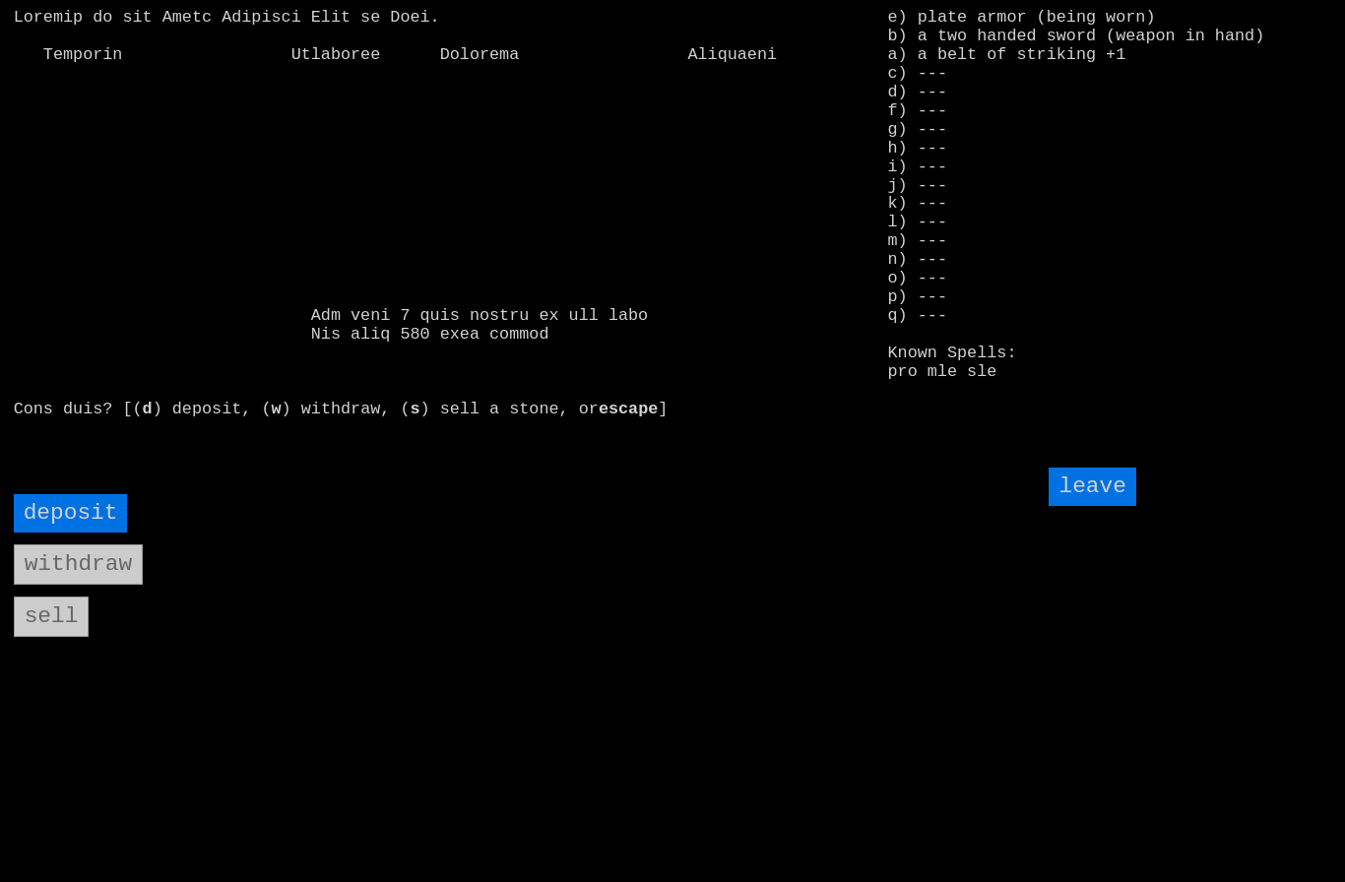
click at [61, 526] on larngrid "d ) deposit, ( w ) withdraw, ( s ) sell a stone, or escape ] e) plate armor (be…" at bounding box center [672, 441] width 1345 height 882
click at [69, 533] on input "deposit" at bounding box center [71, 513] width 114 height 38
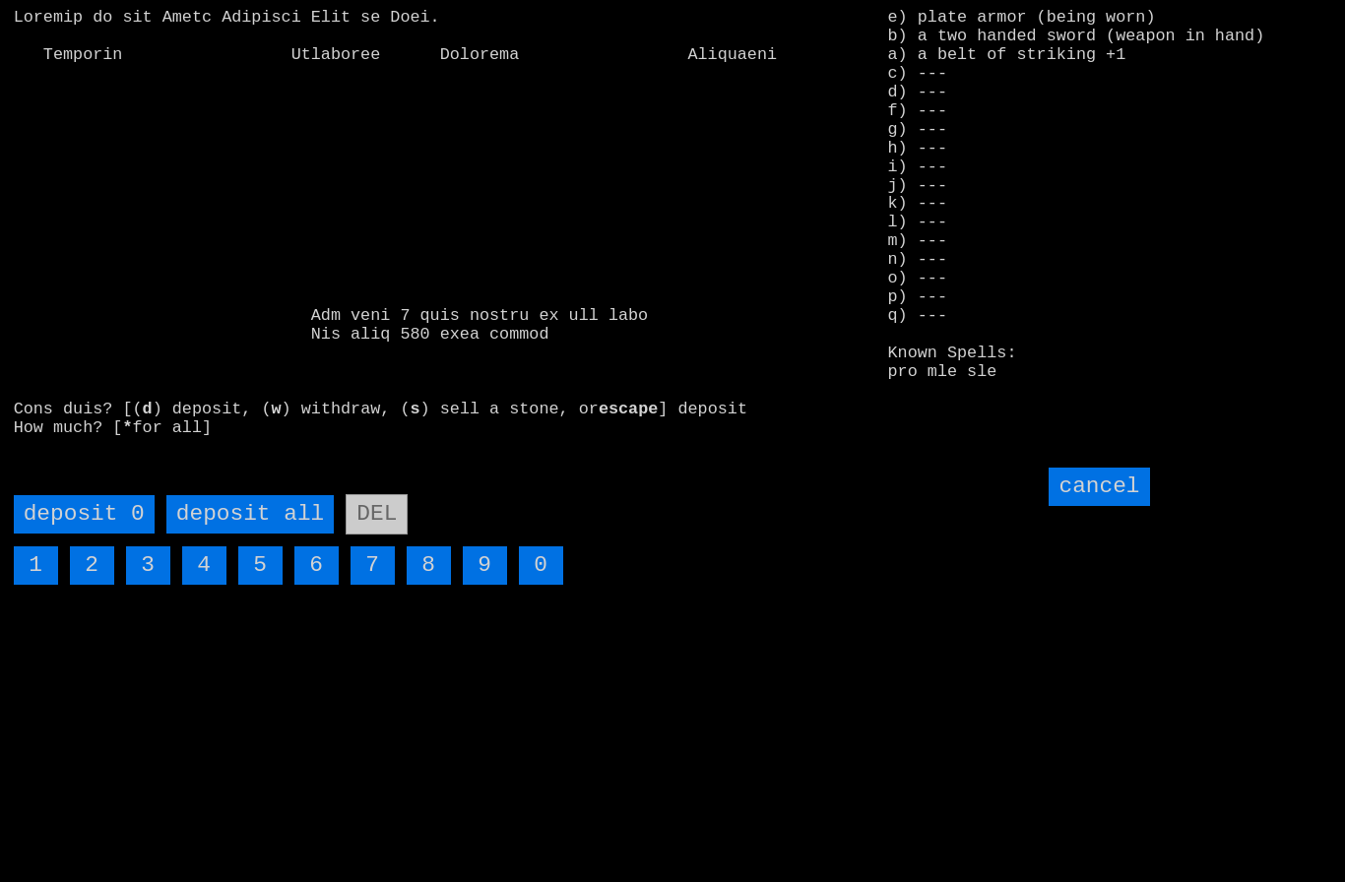
click at [228, 534] on all "deposit all" at bounding box center [249, 514] width 167 height 38
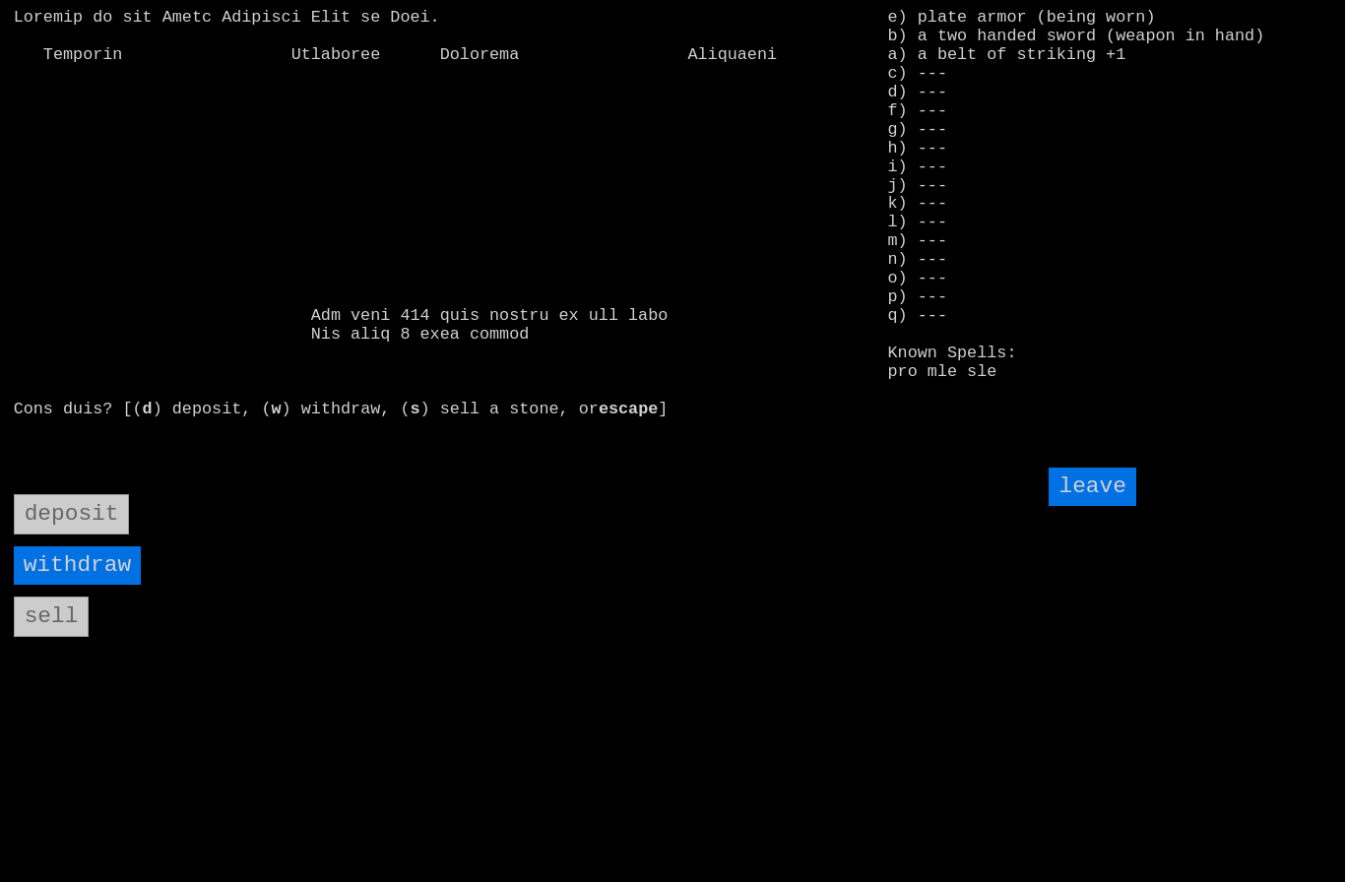
click at [1100, 506] on input "leave" at bounding box center [1091, 487] width 87 height 38
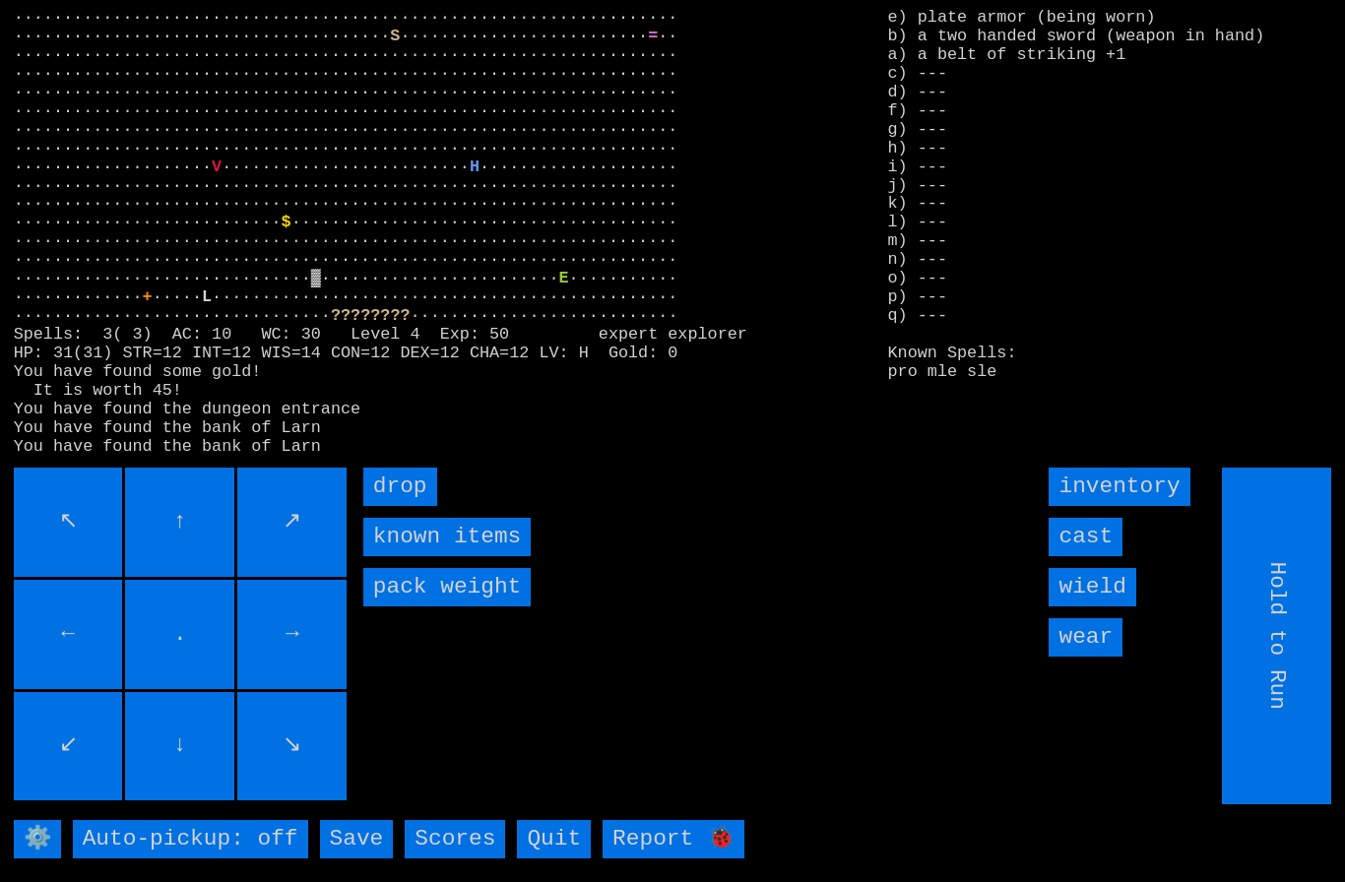
type input "Choose Direction"
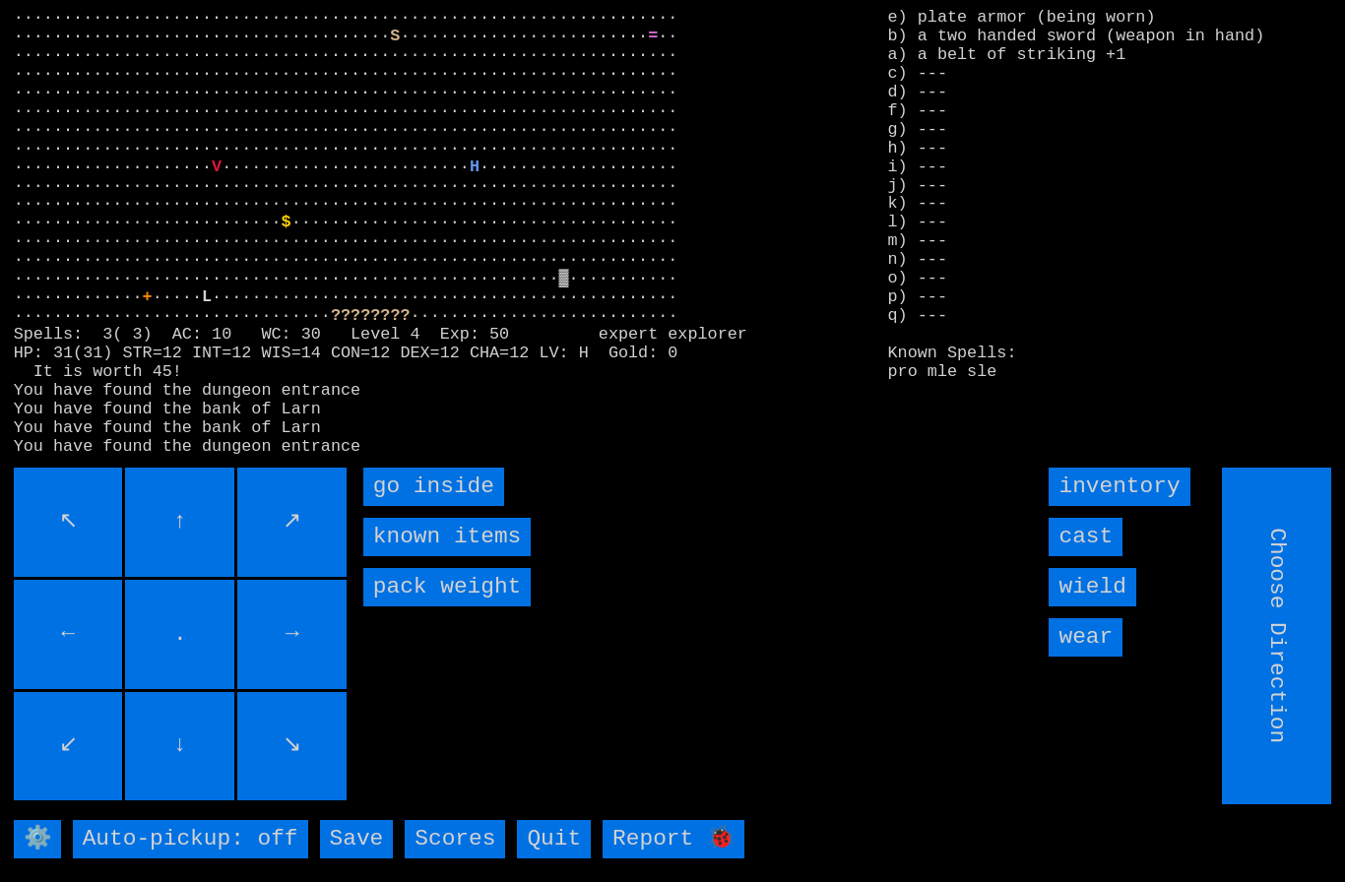
type input "Hold to Run"
click at [432, 506] on inside "go inside" at bounding box center [433, 487] width 141 height 38
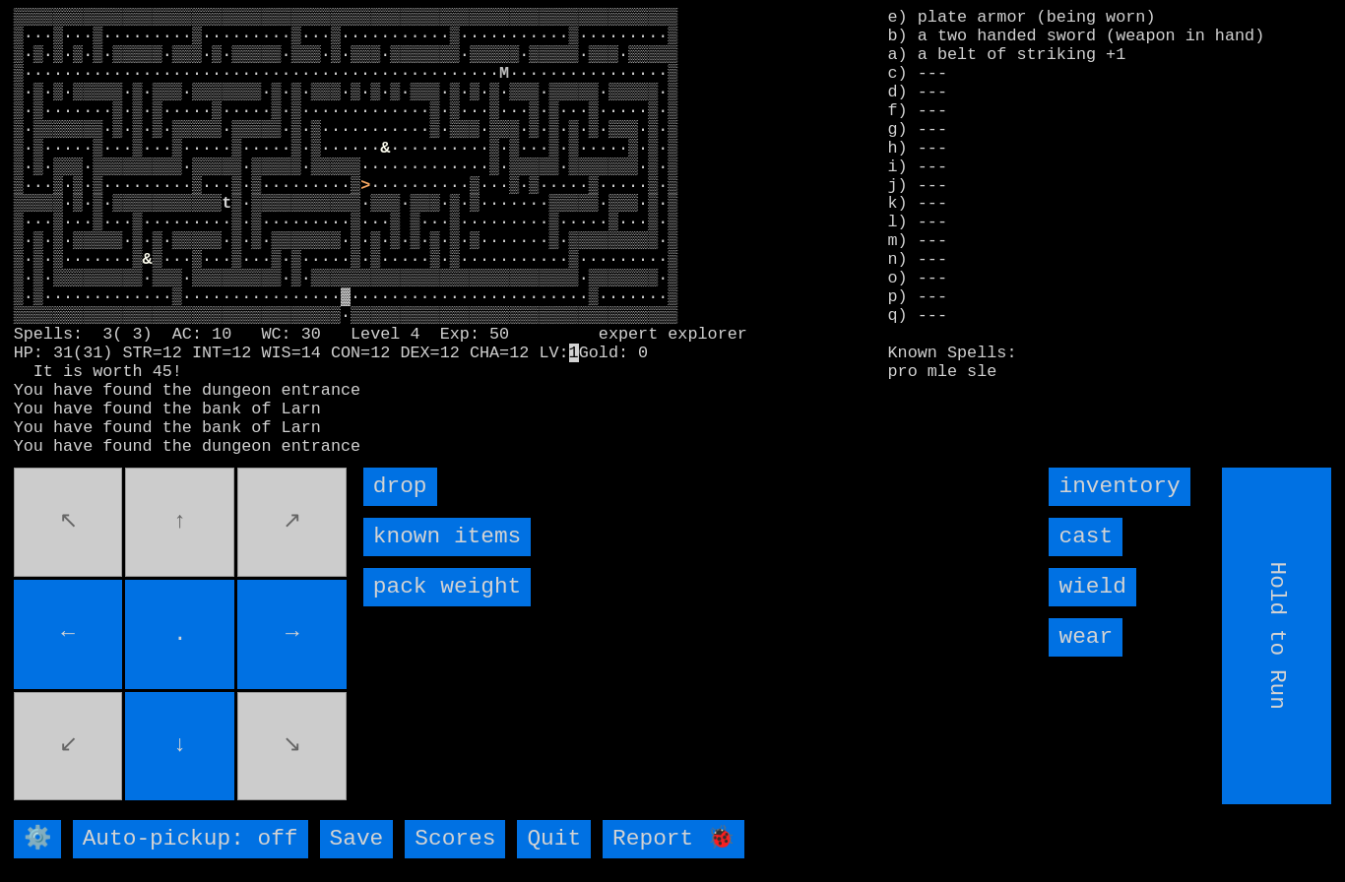
click at [355, 847] on input "Save" at bounding box center [357, 839] width 74 height 38
